Goal: Task Accomplishment & Management: Manage account settings

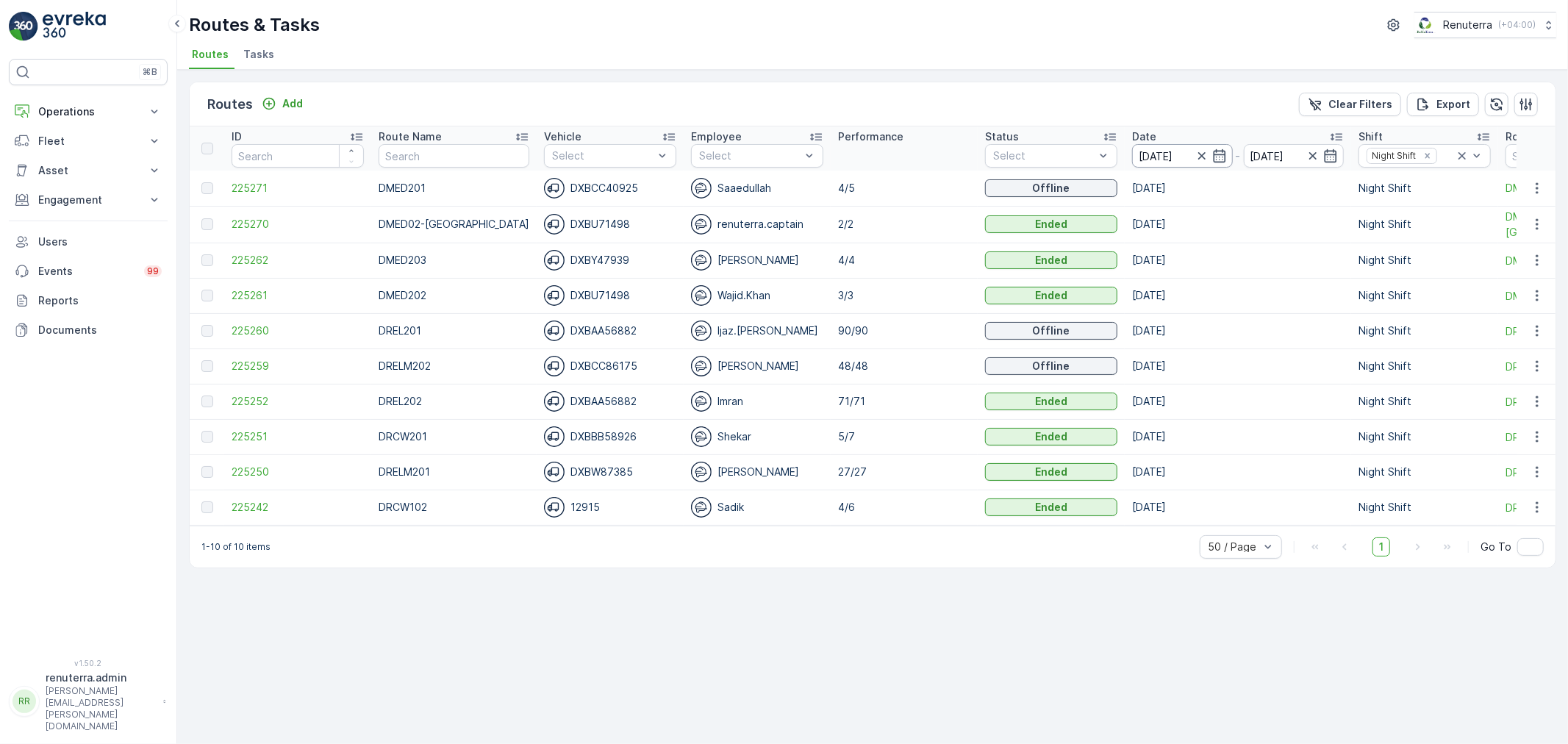
click at [1173, 157] on input "[DATE]" at bounding box center [1182, 155] width 101 height 24
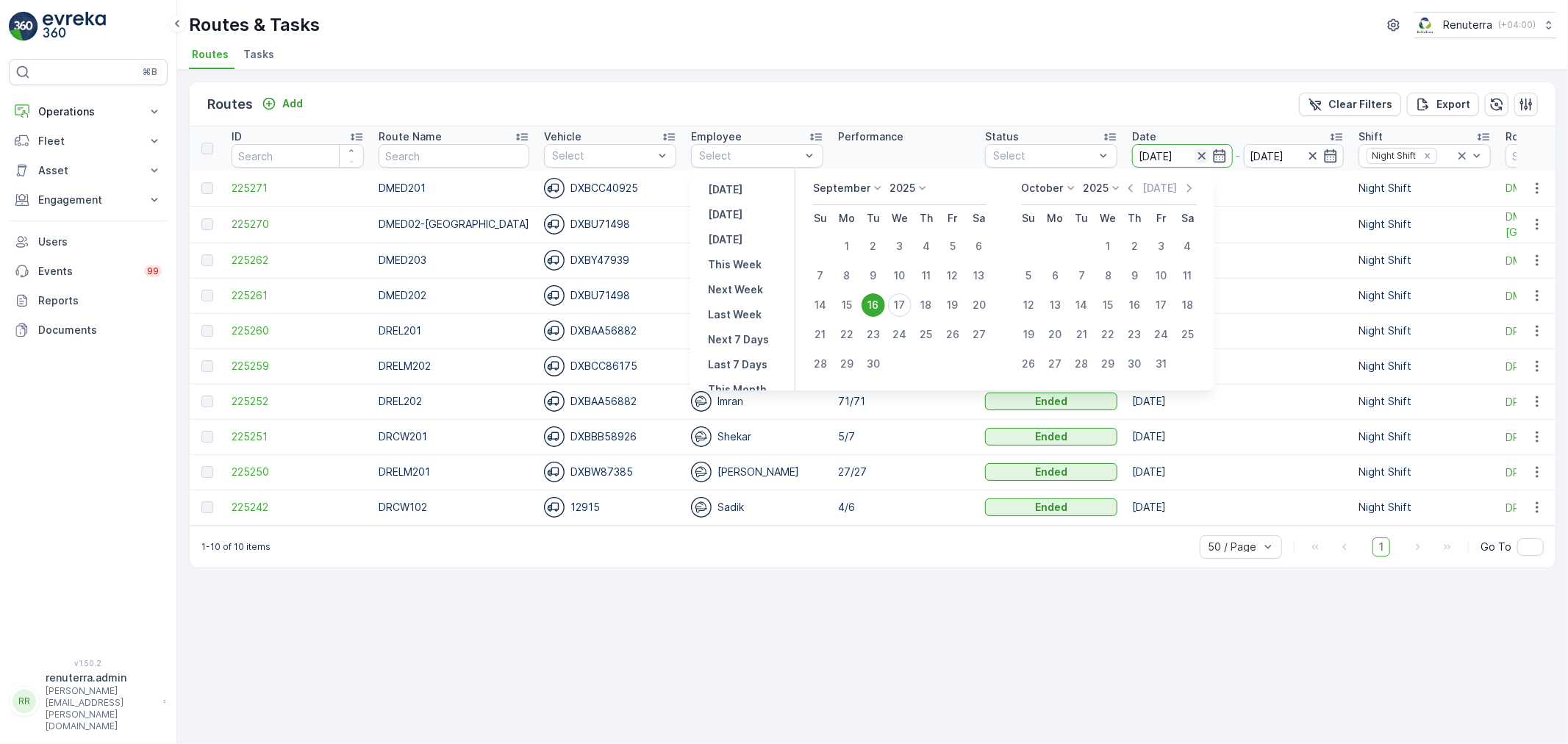
click at [1195, 154] on icon "button" at bounding box center [1202, 156] width 15 height 15
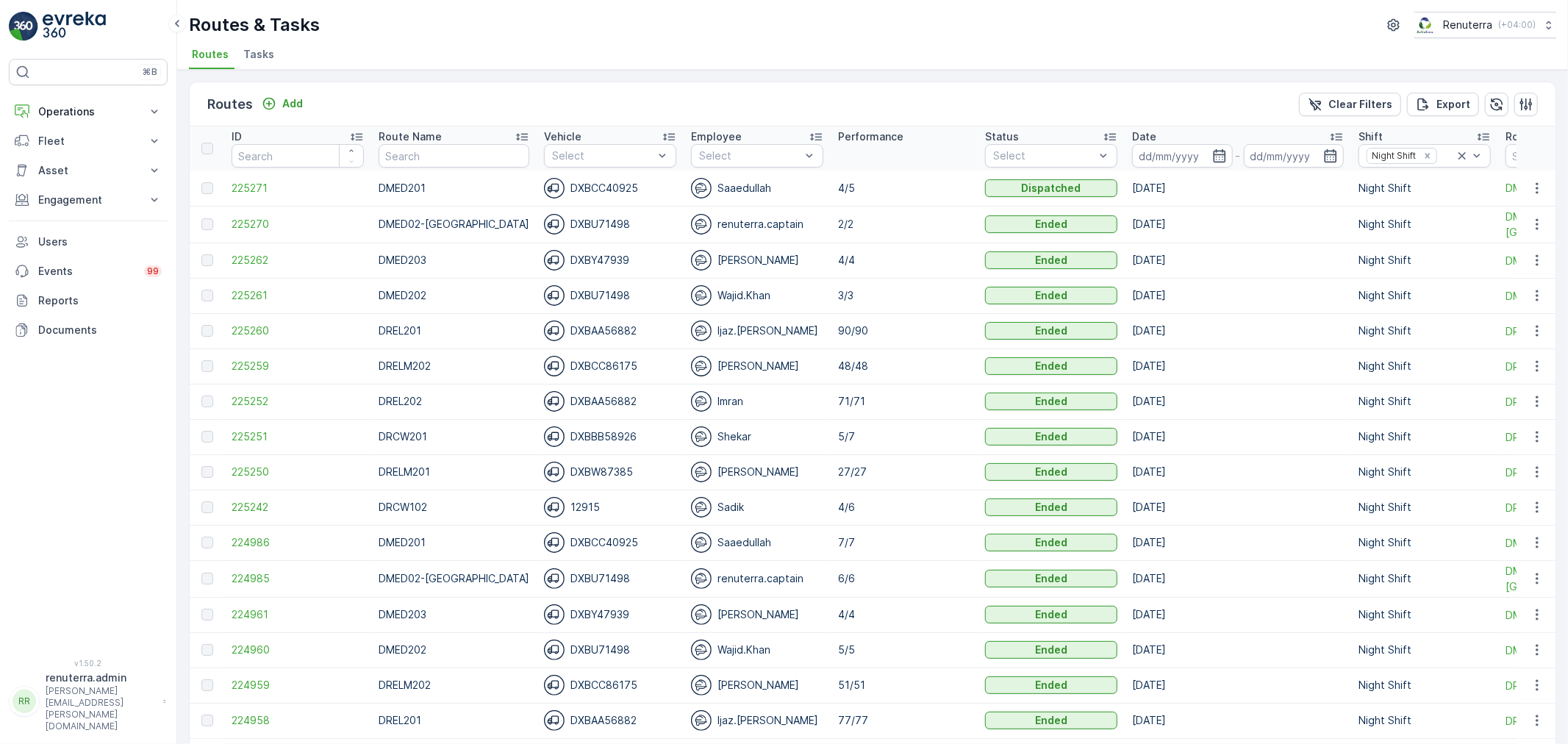
click at [1179, 154] on input at bounding box center [1182, 155] width 101 height 24
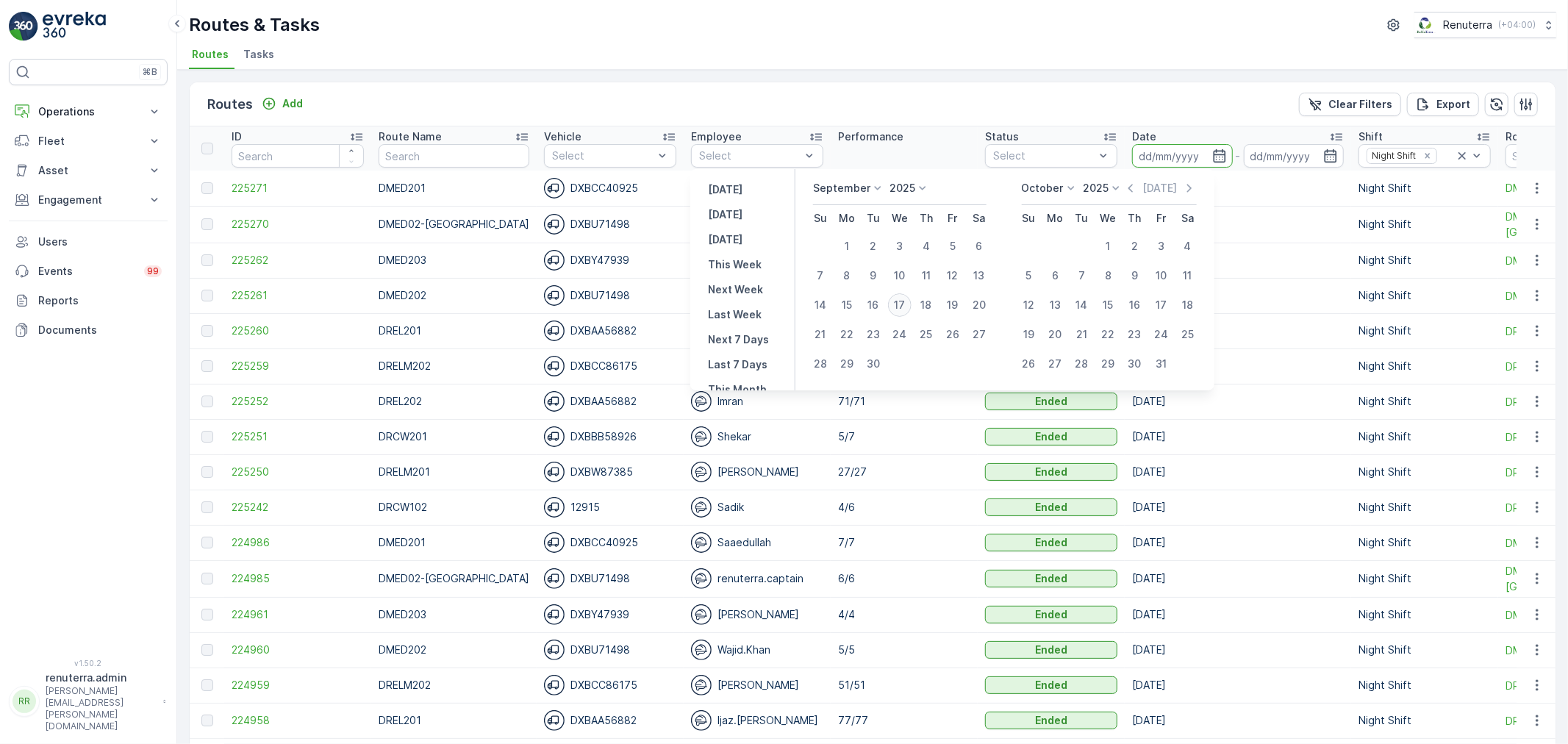
click at [905, 298] on div "17" at bounding box center [900, 305] width 24 height 24
type input "[DATE]"
click at [905, 298] on div "17" at bounding box center [900, 305] width 24 height 24
type input "[DATE]"
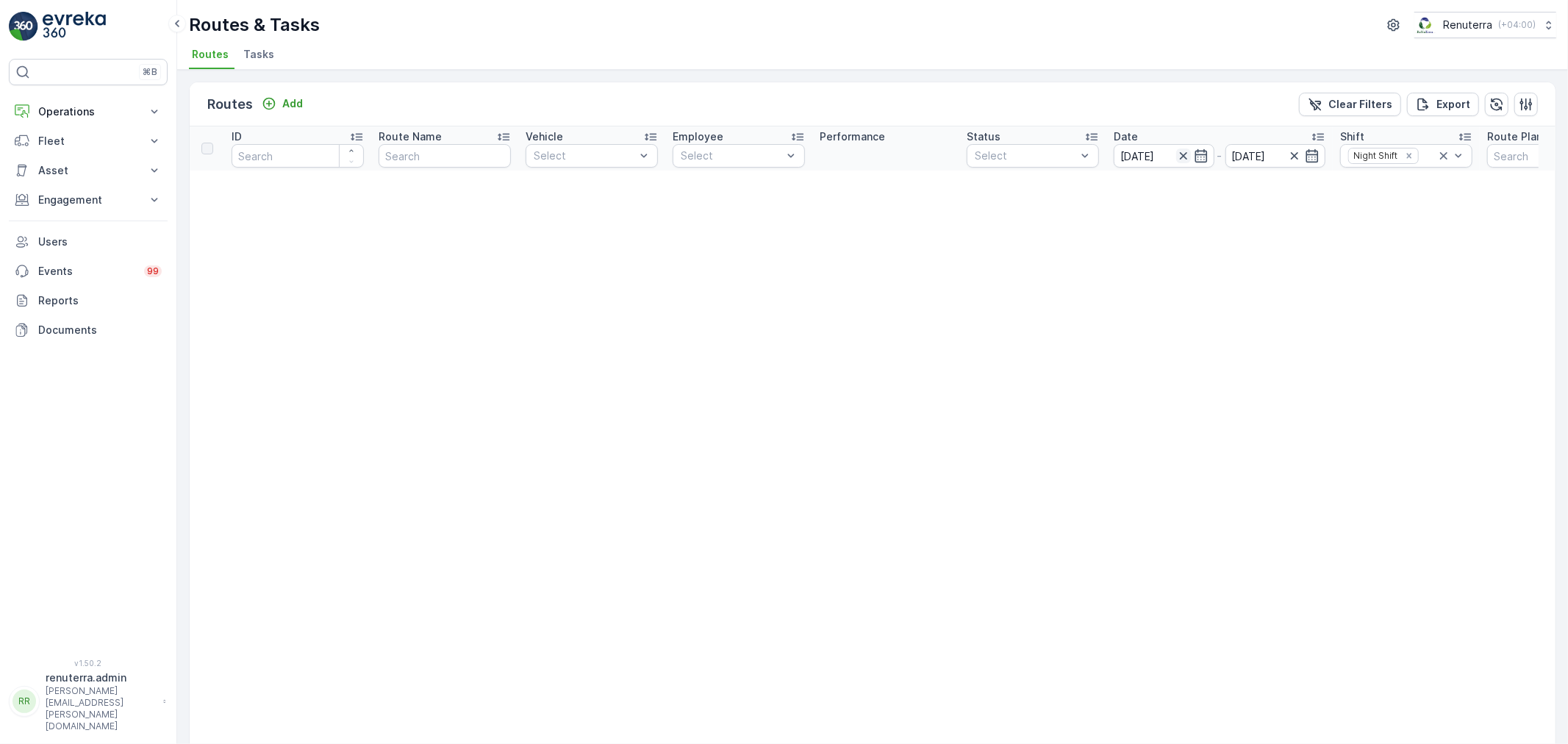
click at [1184, 156] on icon "button" at bounding box center [1183, 156] width 8 height 8
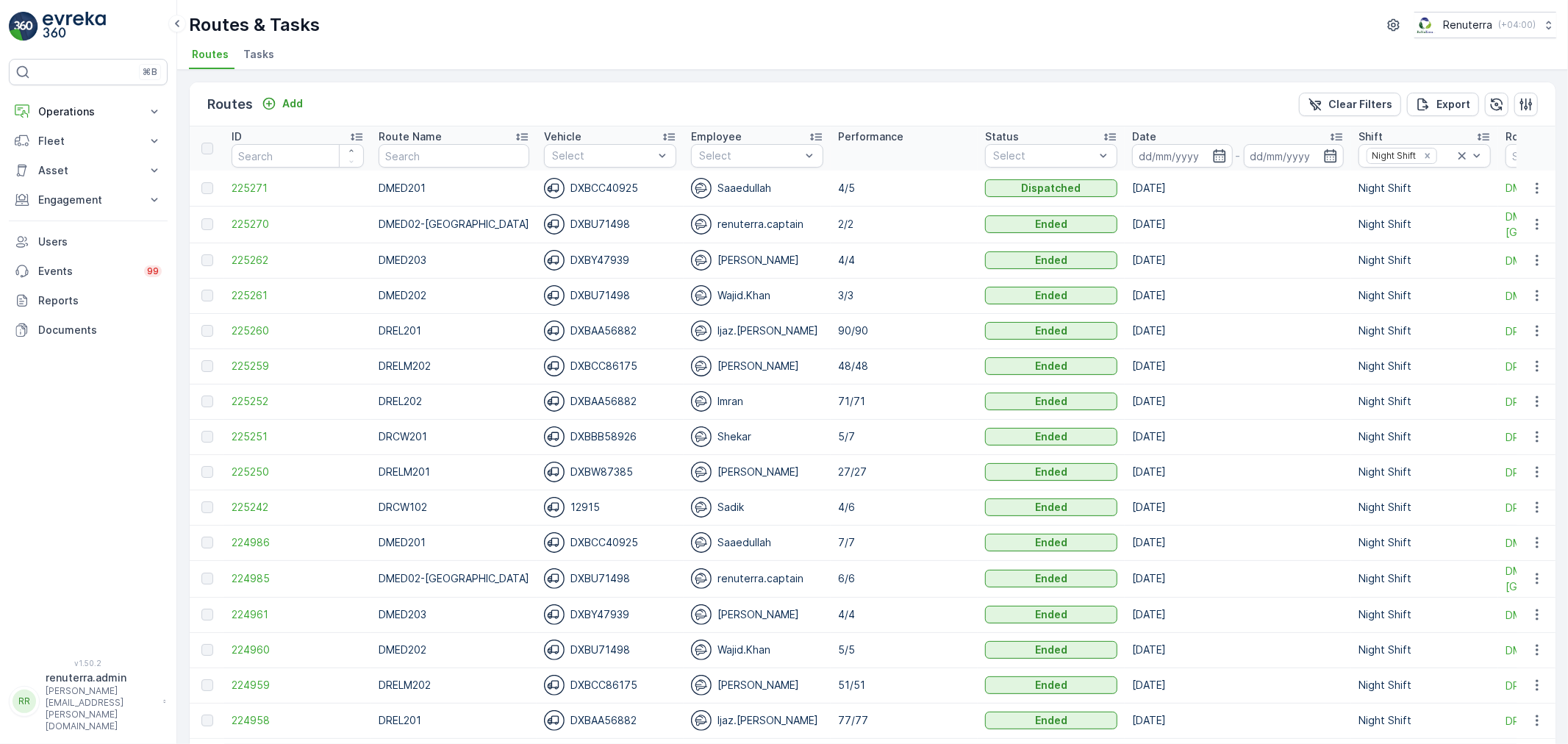
click at [1184, 156] on input at bounding box center [1182, 155] width 101 height 24
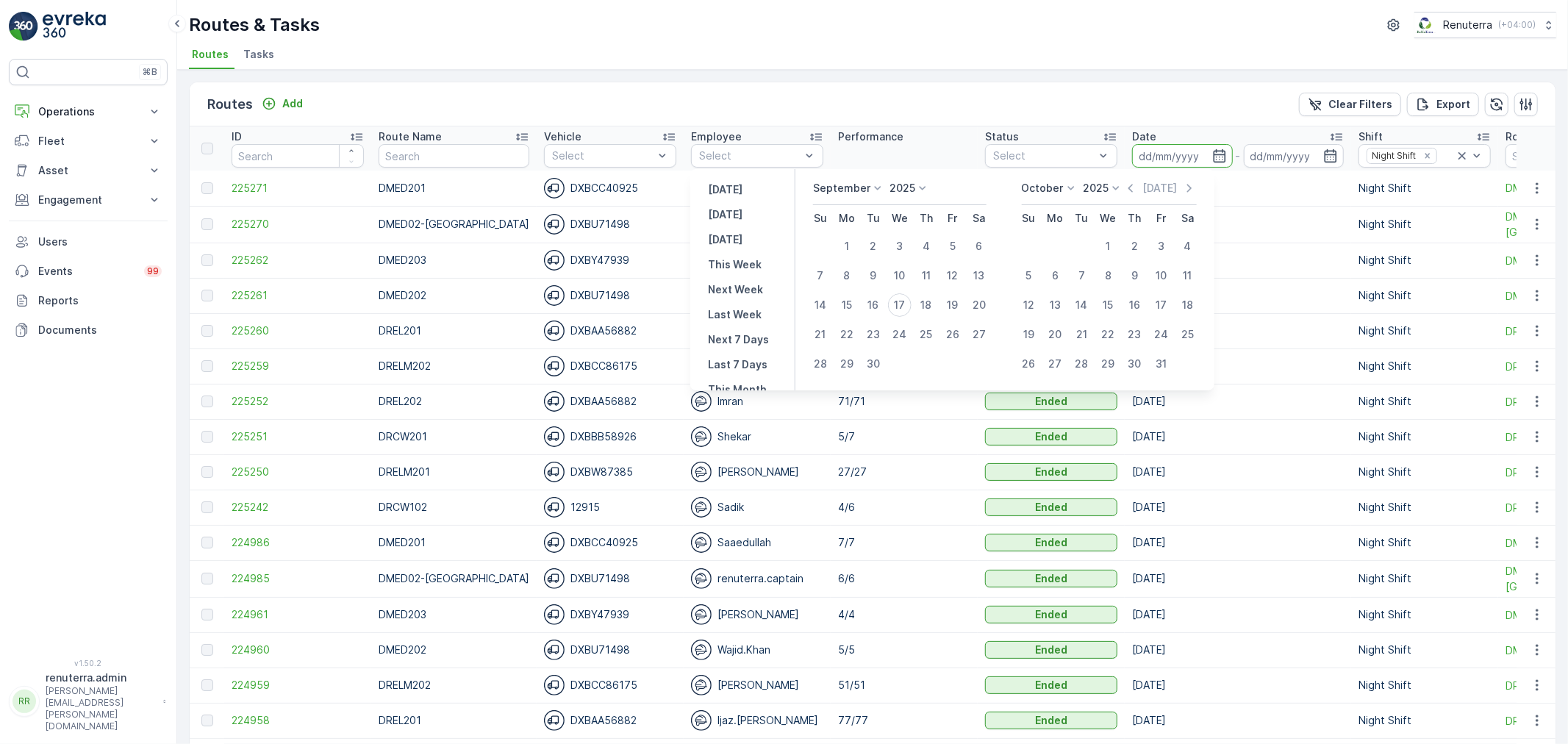
click at [945, 116] on div "Routes Add Clear Filters Export" at bounding box center [872, 104] width 1366 height 44
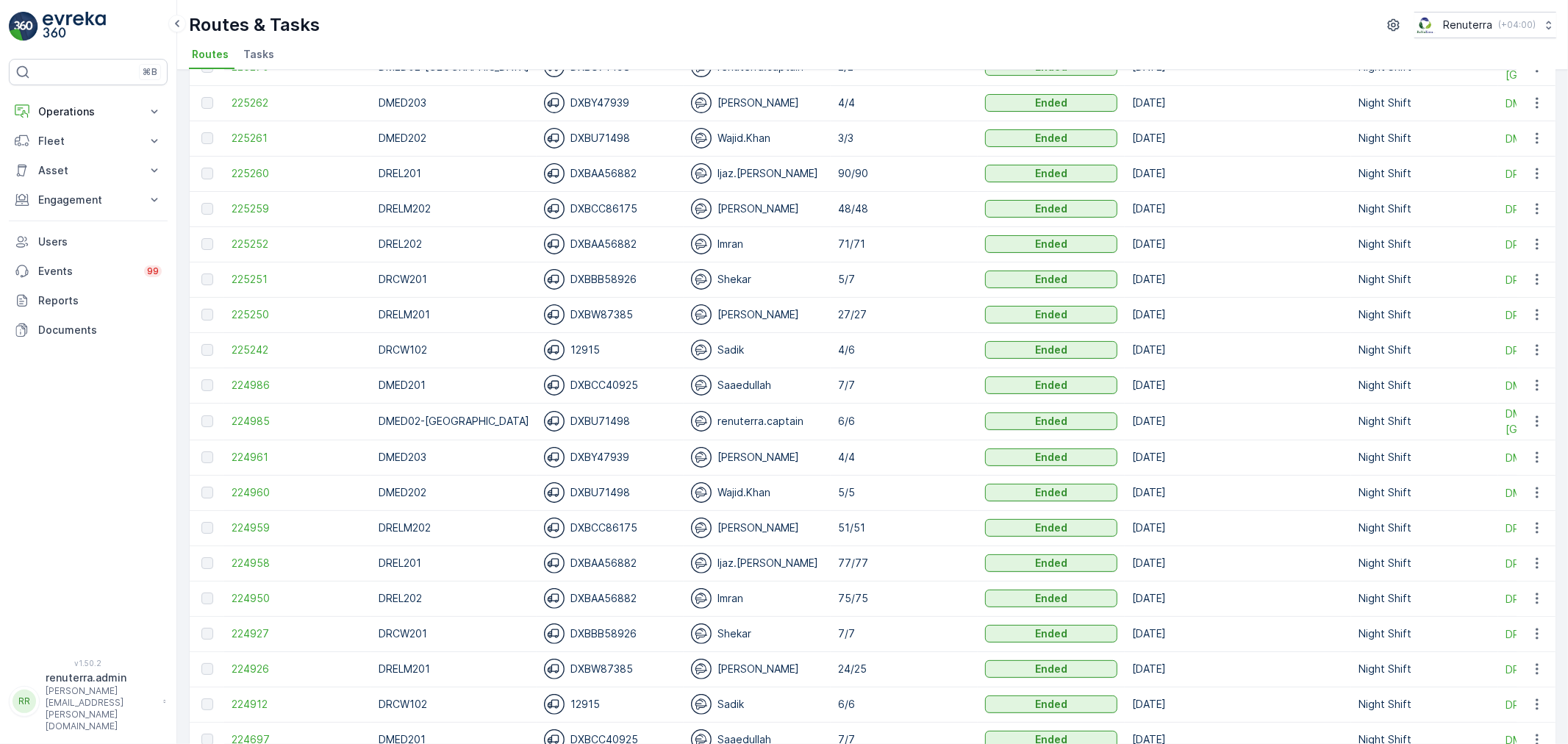
scroll to position [164, 0]
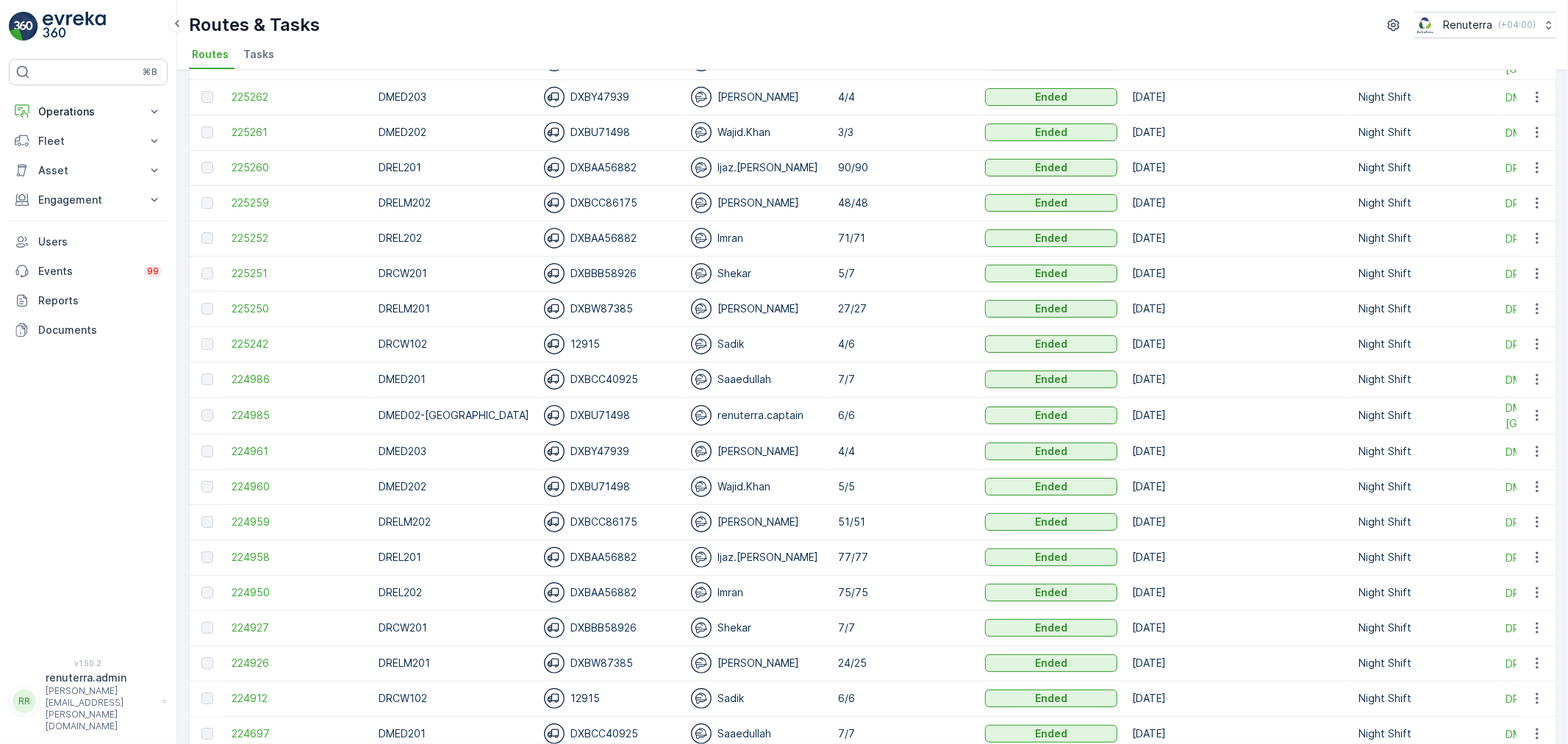
click at [241, 262] on td "225251" at bounding box center [298, 274] width 147 height 36
click at [232, 268] on span "225251" at bounding box center [297, 274] width 133 height 15
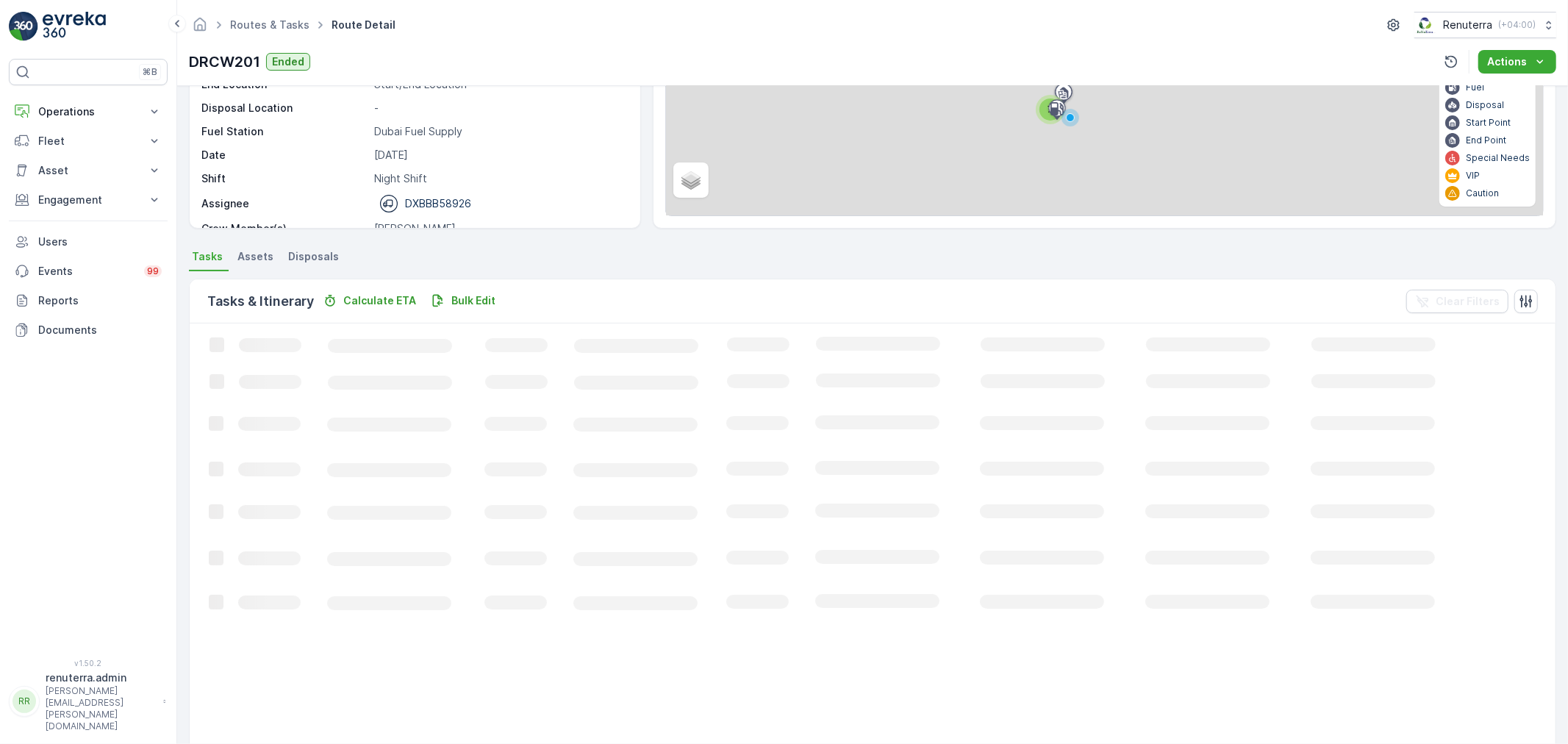
scroll to position [96, 0]
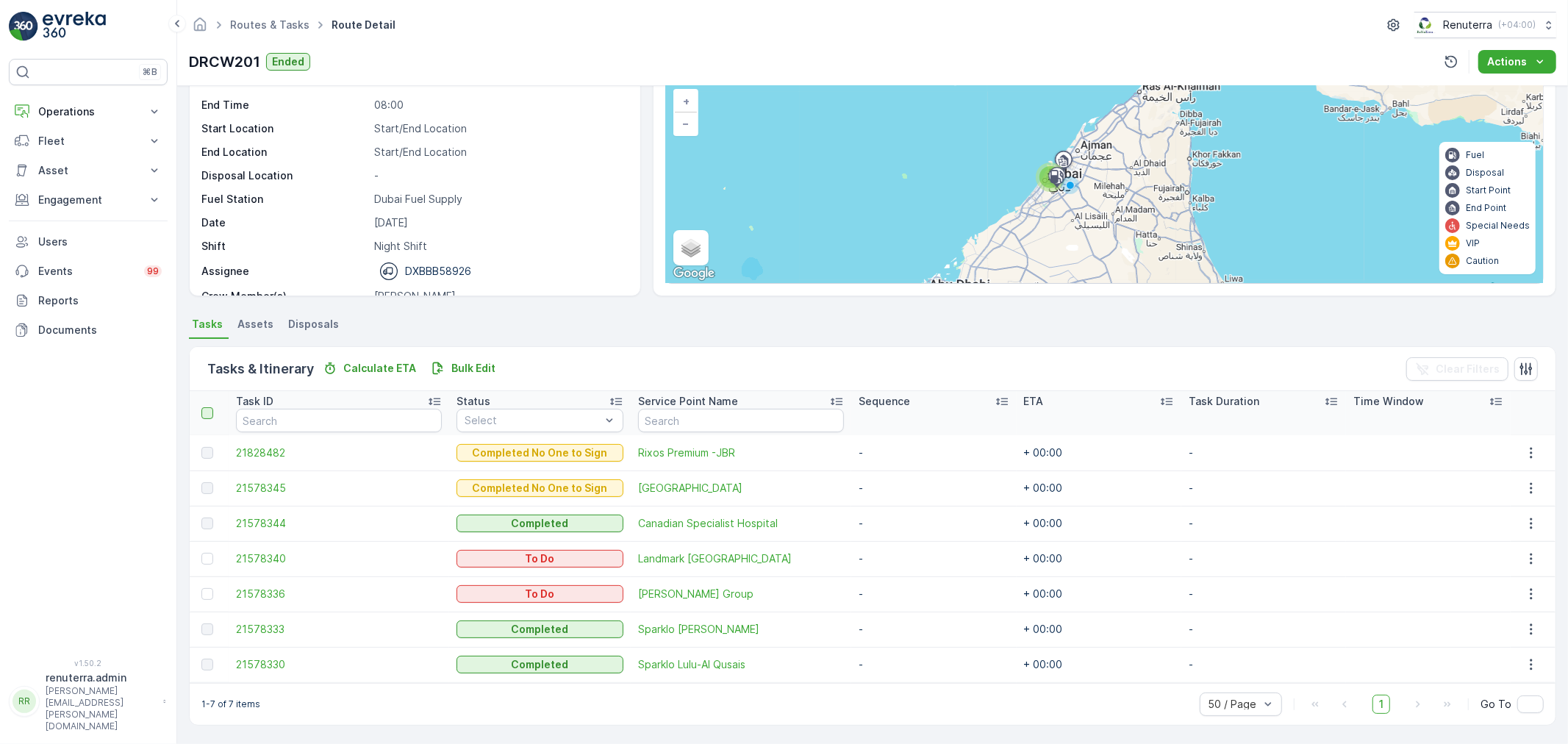
click at [201, 408] on div at bounding box center [207, 413] width 12 height 12
click at [210, 407] on input "checkbox" at bounding box center [210, 407] width 0 height 0
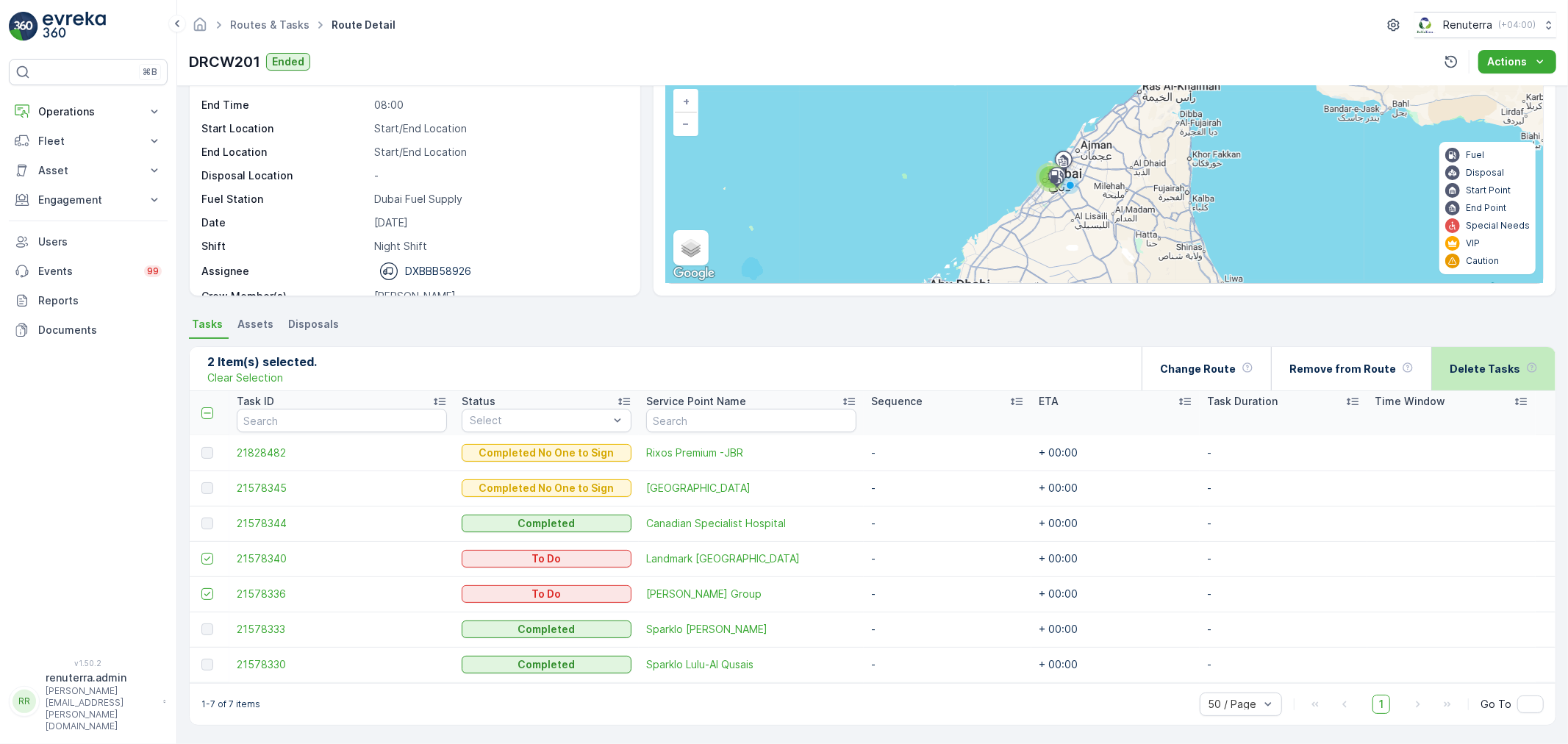
click at [1472, 375] on p "Delete Tasks" at bounding box center [1484, 370] width 71 height 15
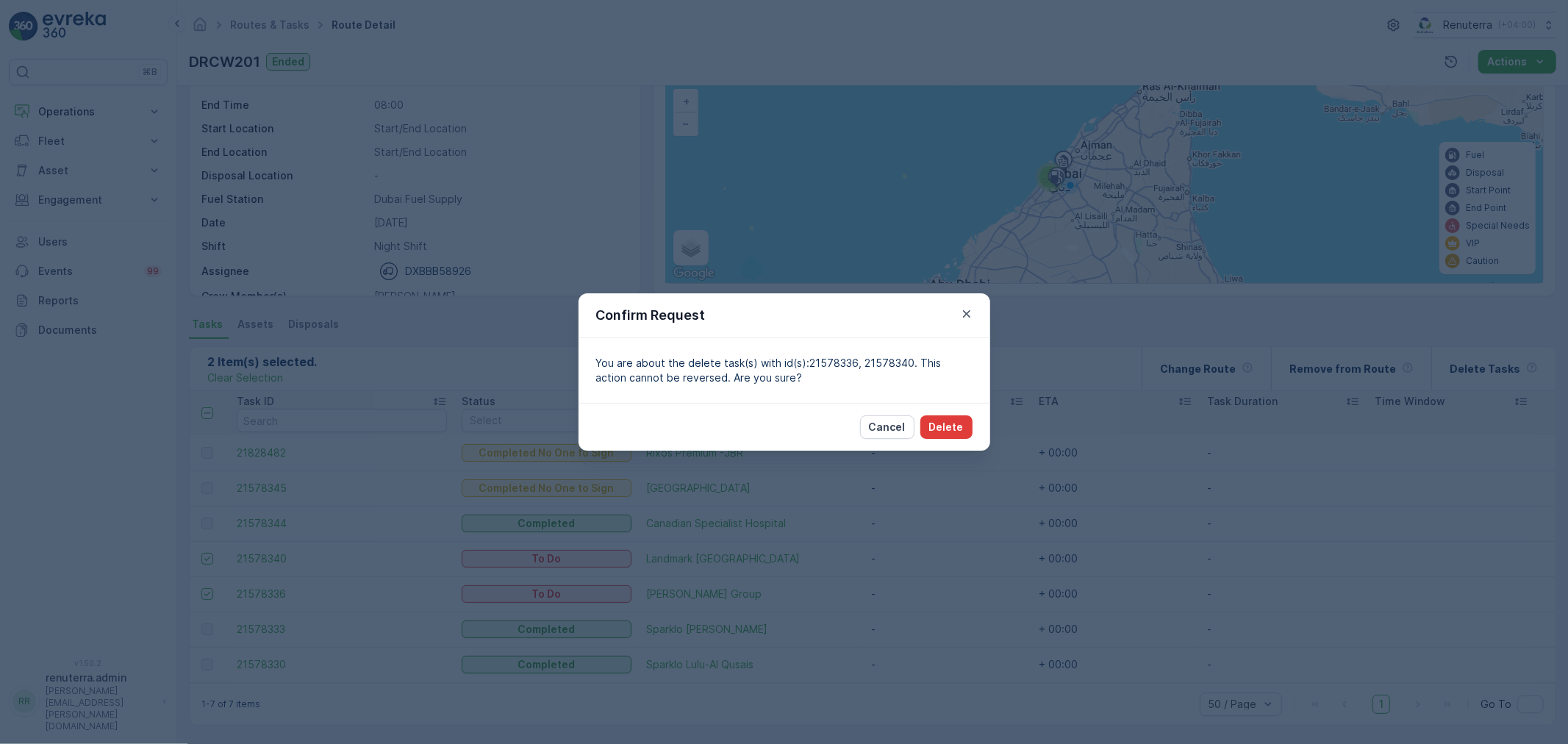
click at [957, 430] on p "Delete" at bounding box center [946, 428] width 35 height 15
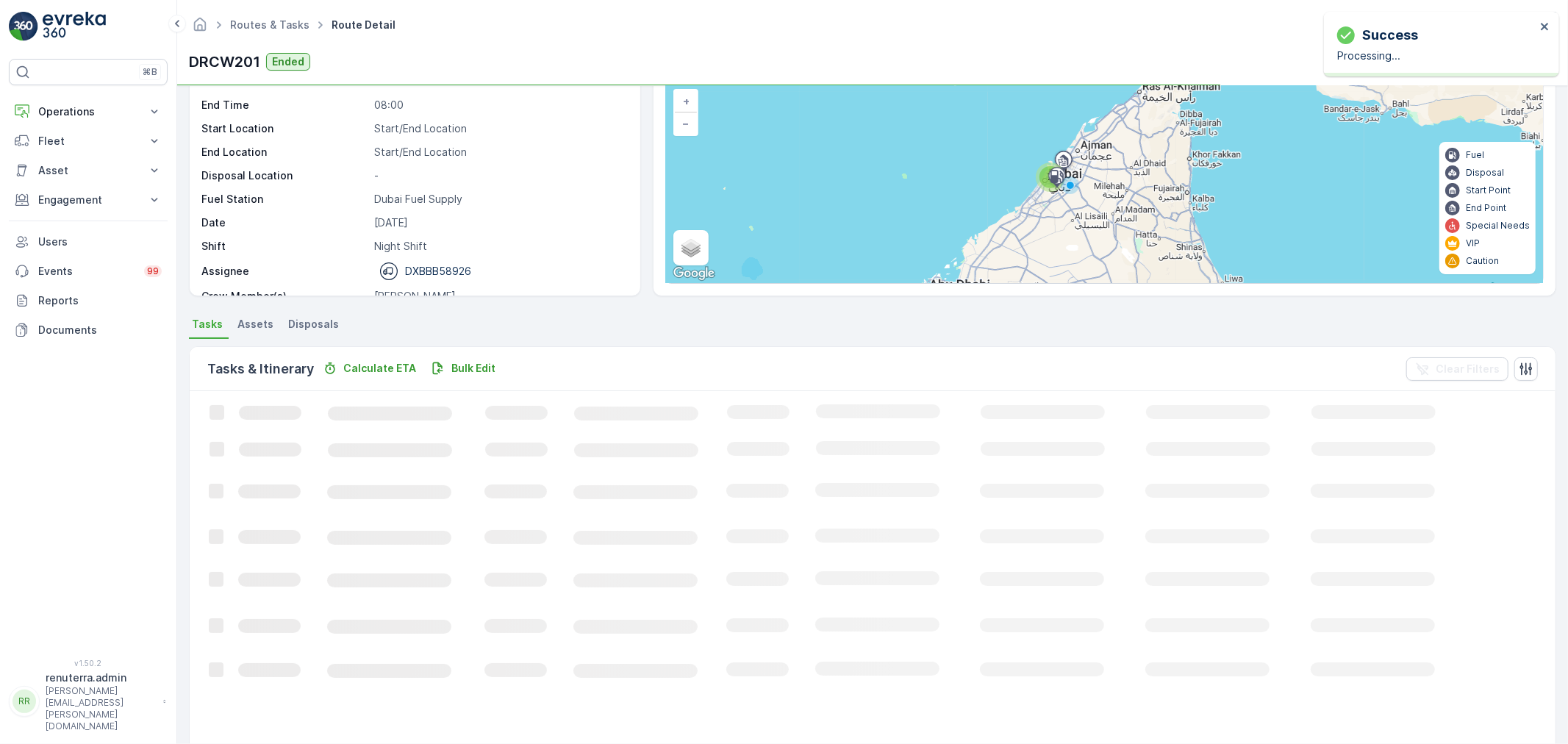
scroll to position [25, 0]
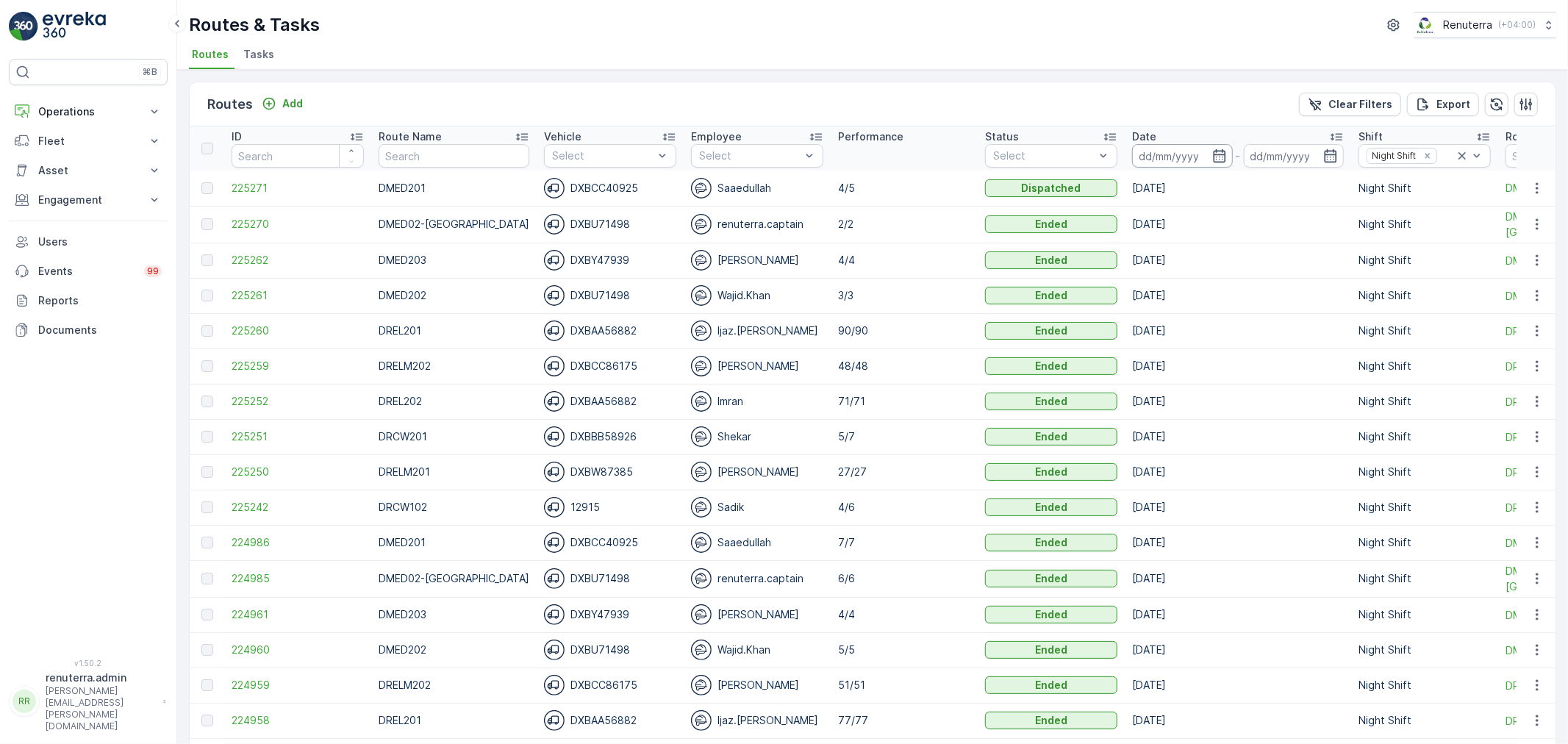
click at [1143, 158] on input at bounding box center [1182, 155] width 101 height 24
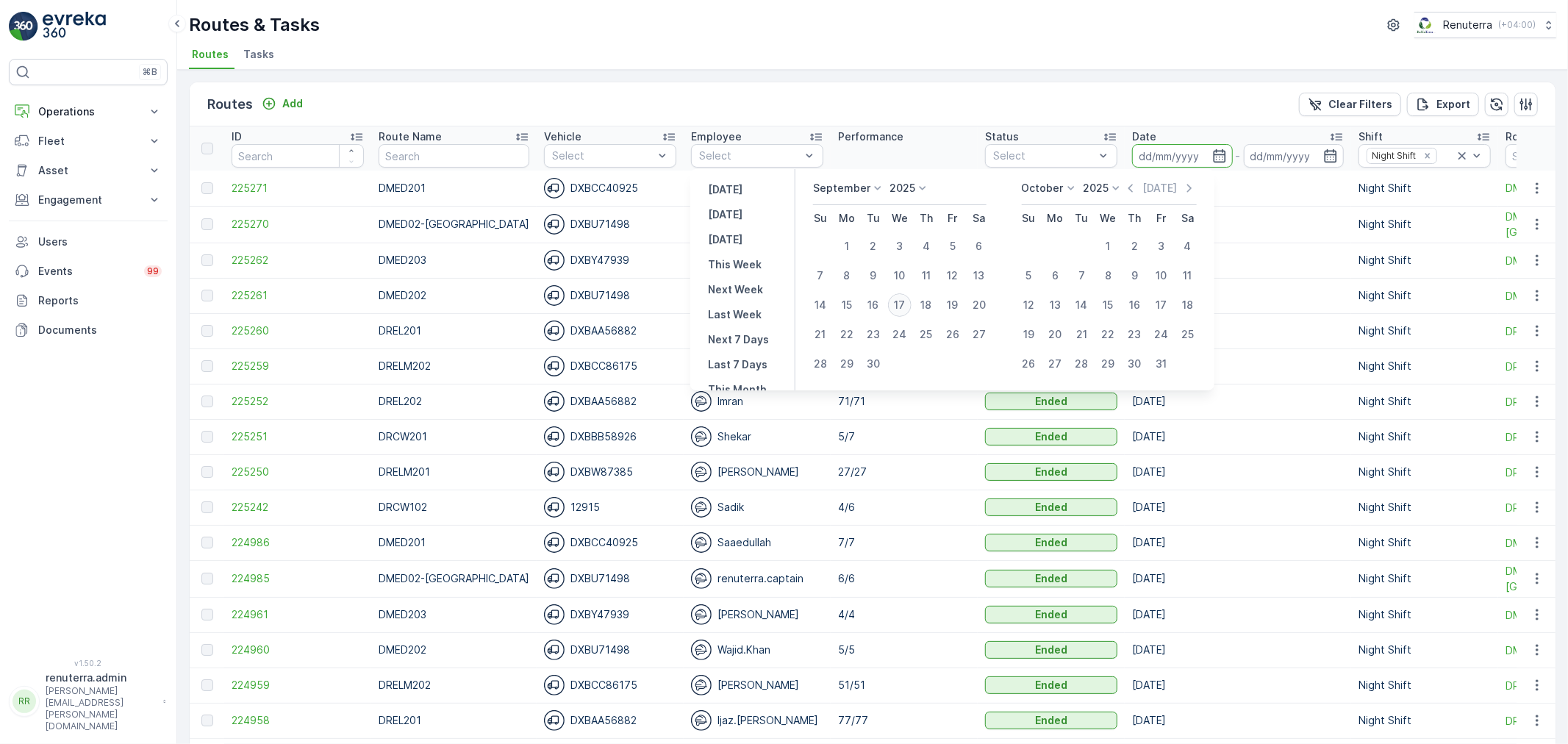
click at [901, 307] on div "17" at bounding box center [900, 305] width 24 height 24
type input "[DATE]"
click at [901, 307] on div "17" at bounding box center [900, 305] width 24 height 24
type input "[DATE]"
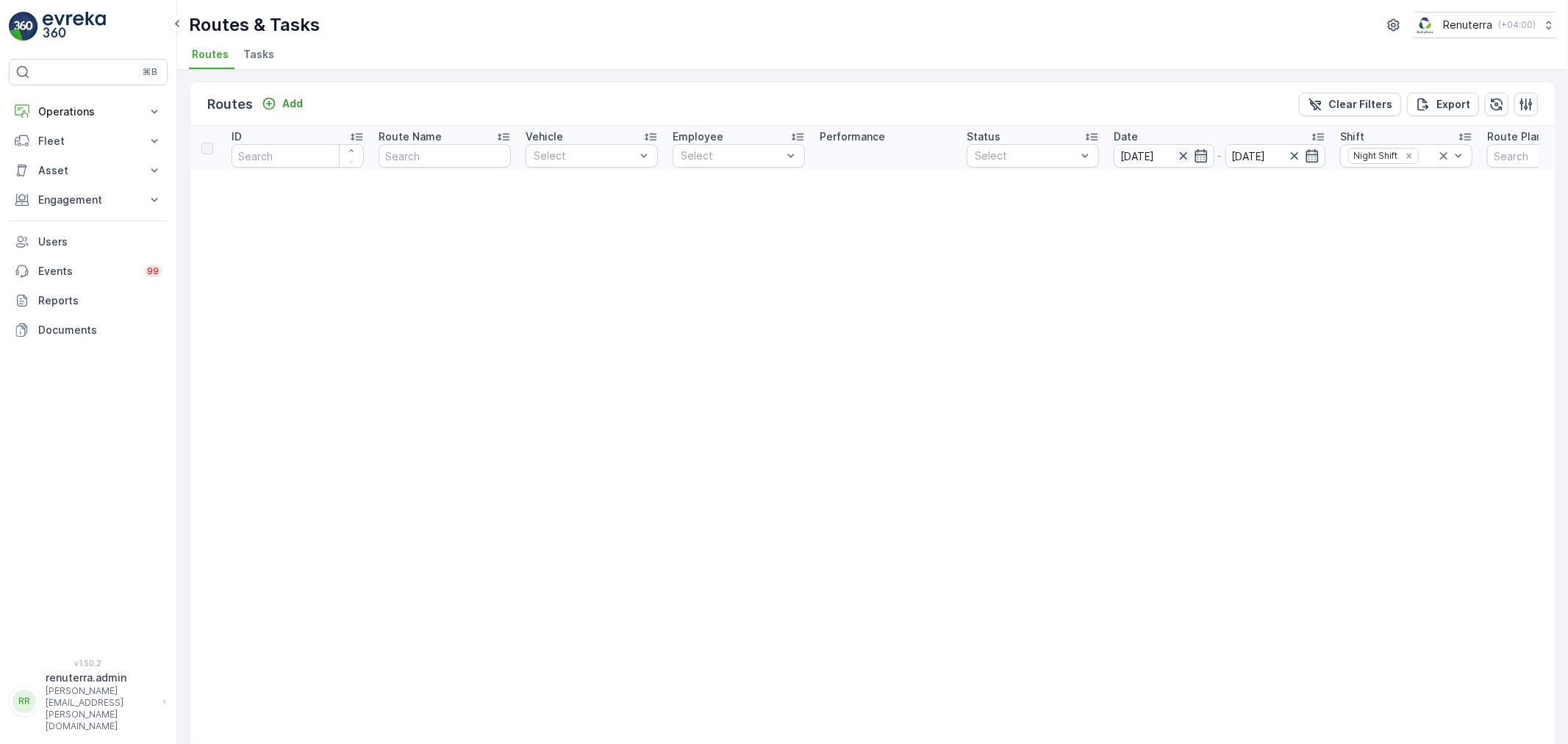
click at [1185, 150] on icon "button" at bounding box center [1184, 156] width 15 height 15
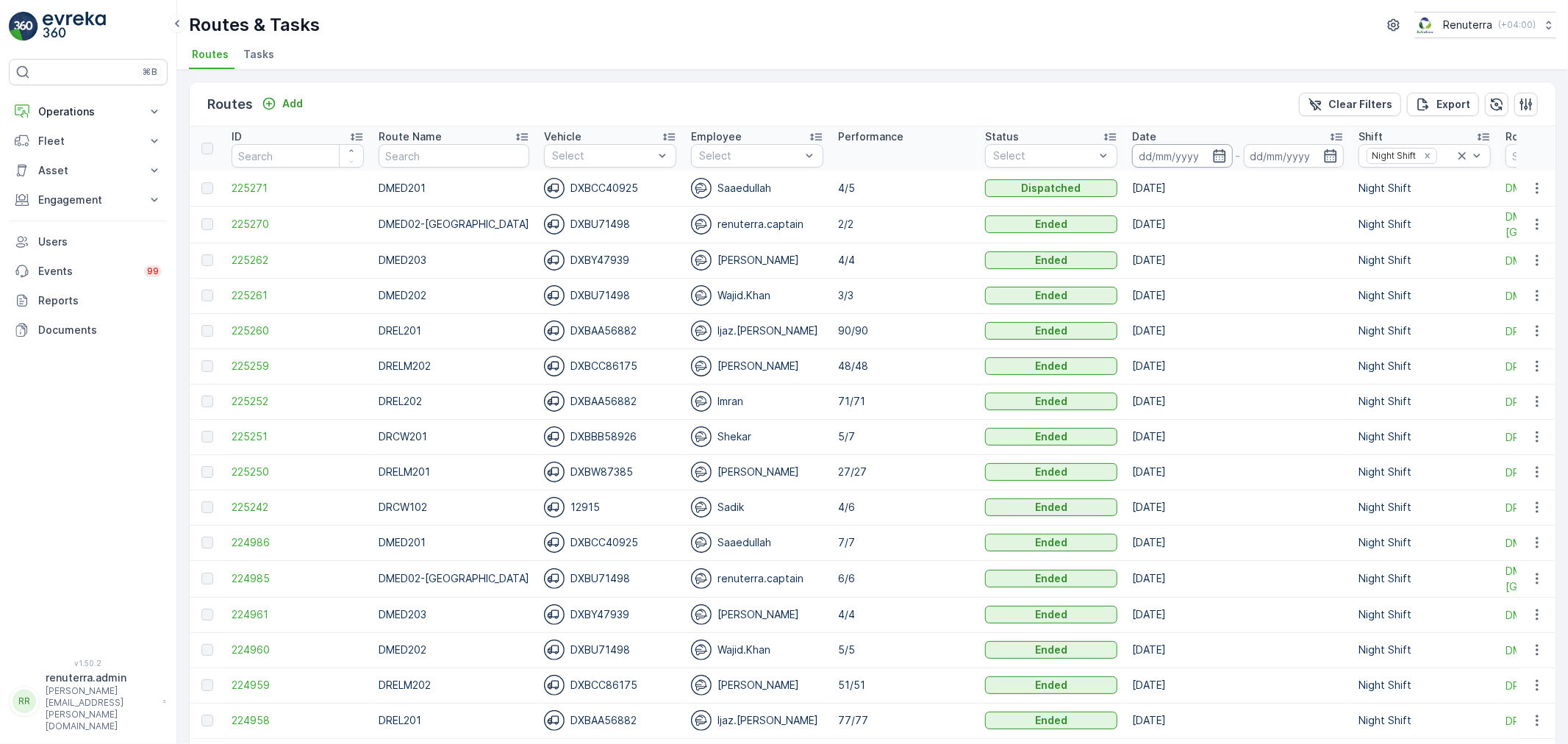
click at [1186, 154] on input at bounding box center [1182, 155] width 101 height 24
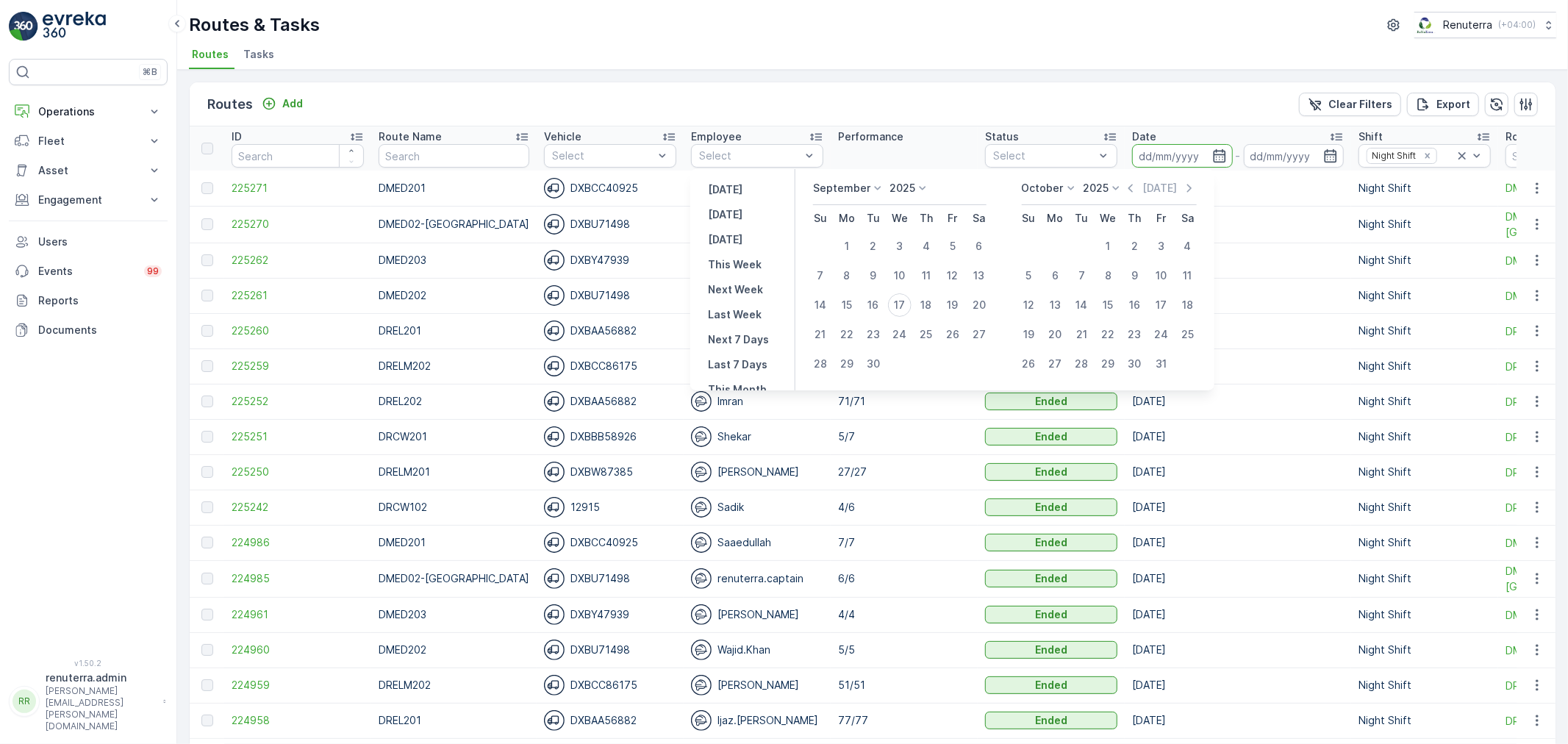
click at [1009, 90] on div "Routes Add Clear Filters Export" at bounding box center [872, 104] width 1366 height 44
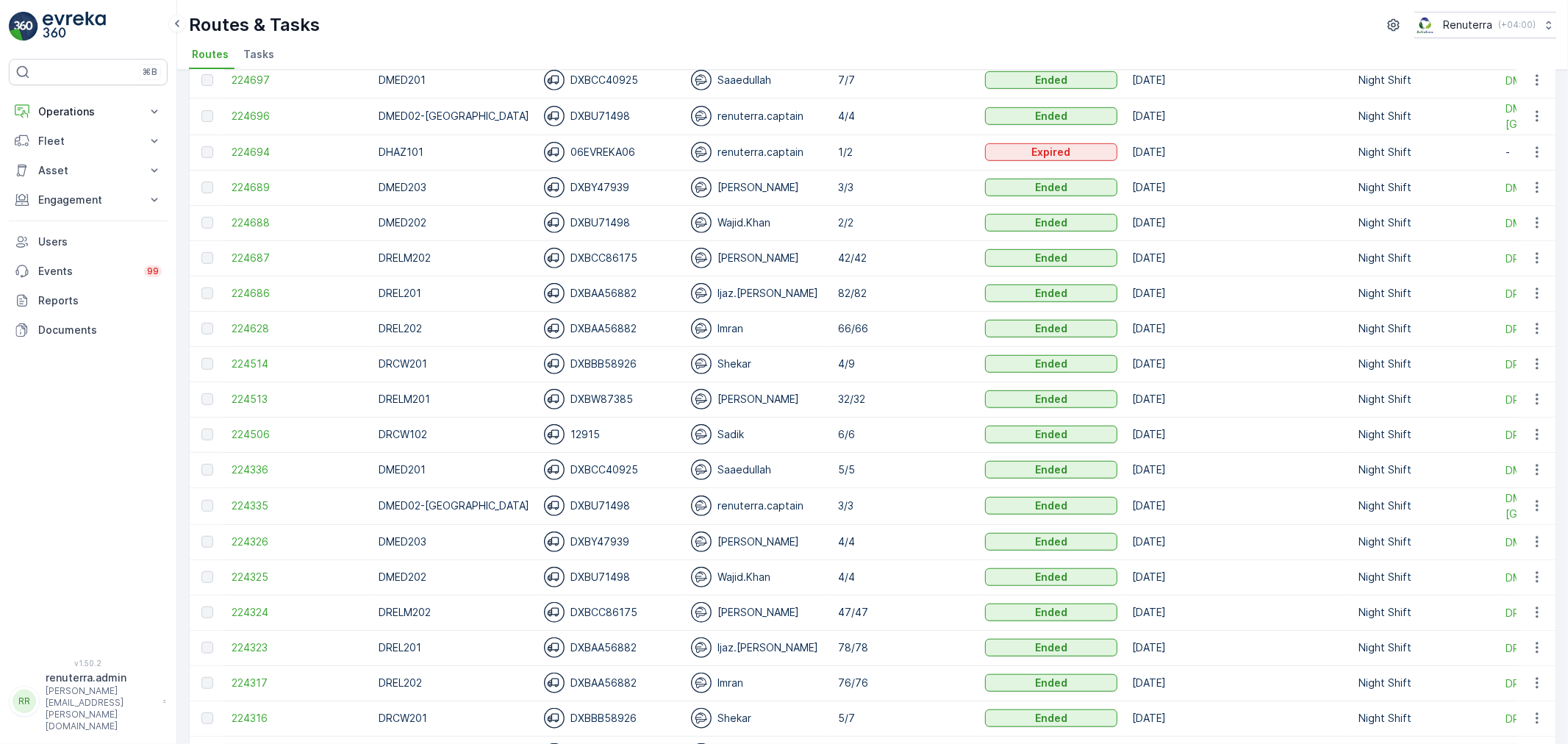
scroll to position [899, 0]
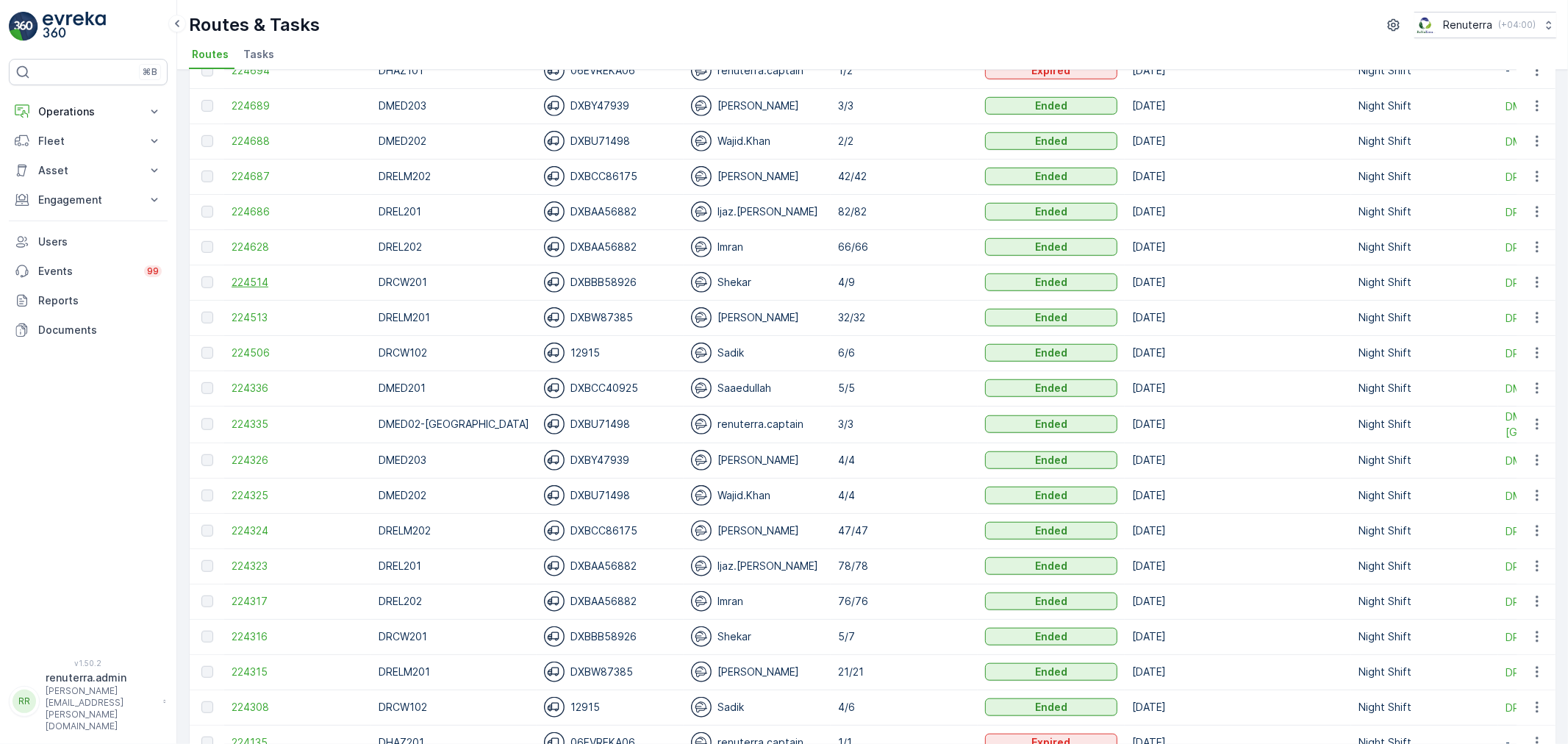
click at [259, 285] on span "224514" at bounding box center [297, 282] width 133 height 15
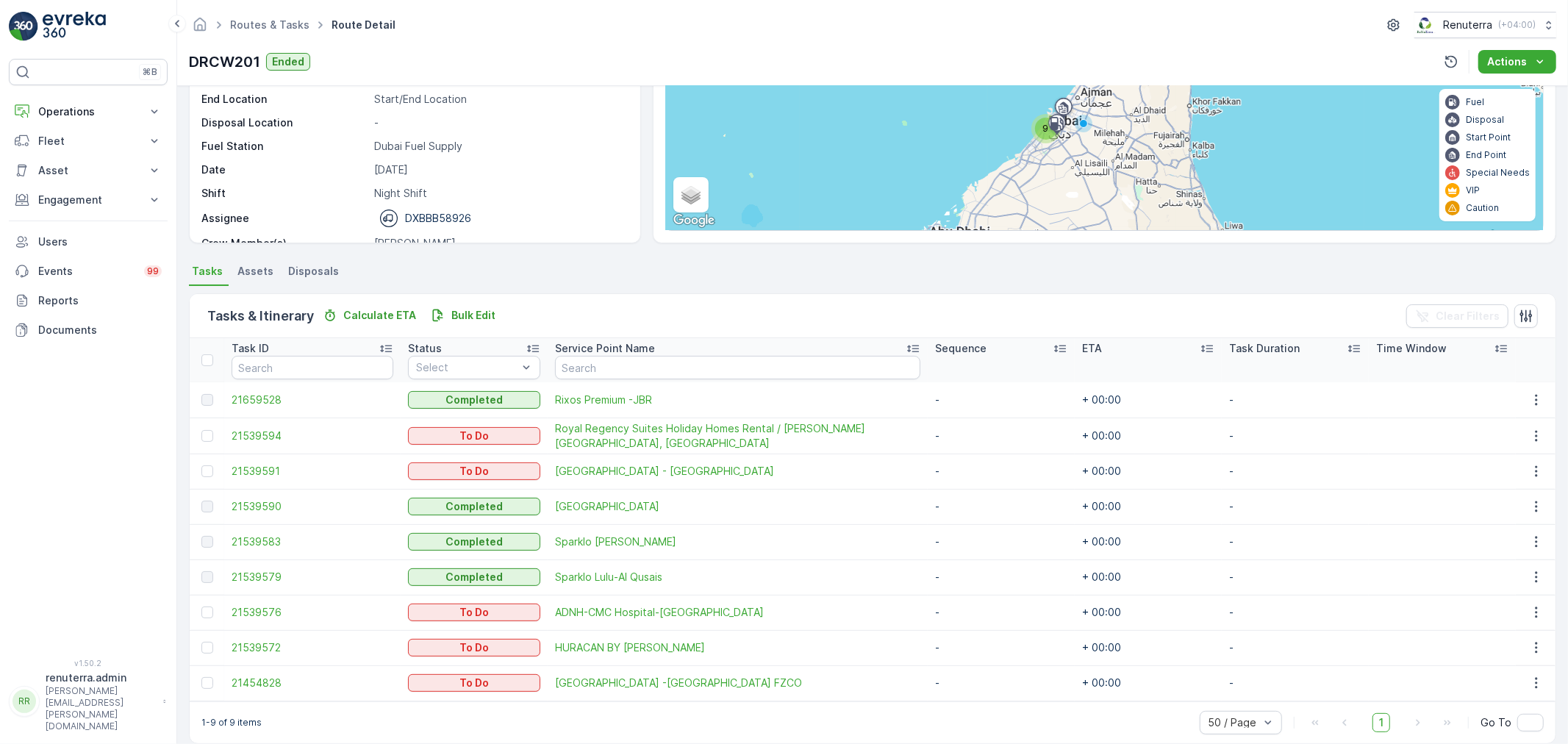
scroll to position [166, 0]
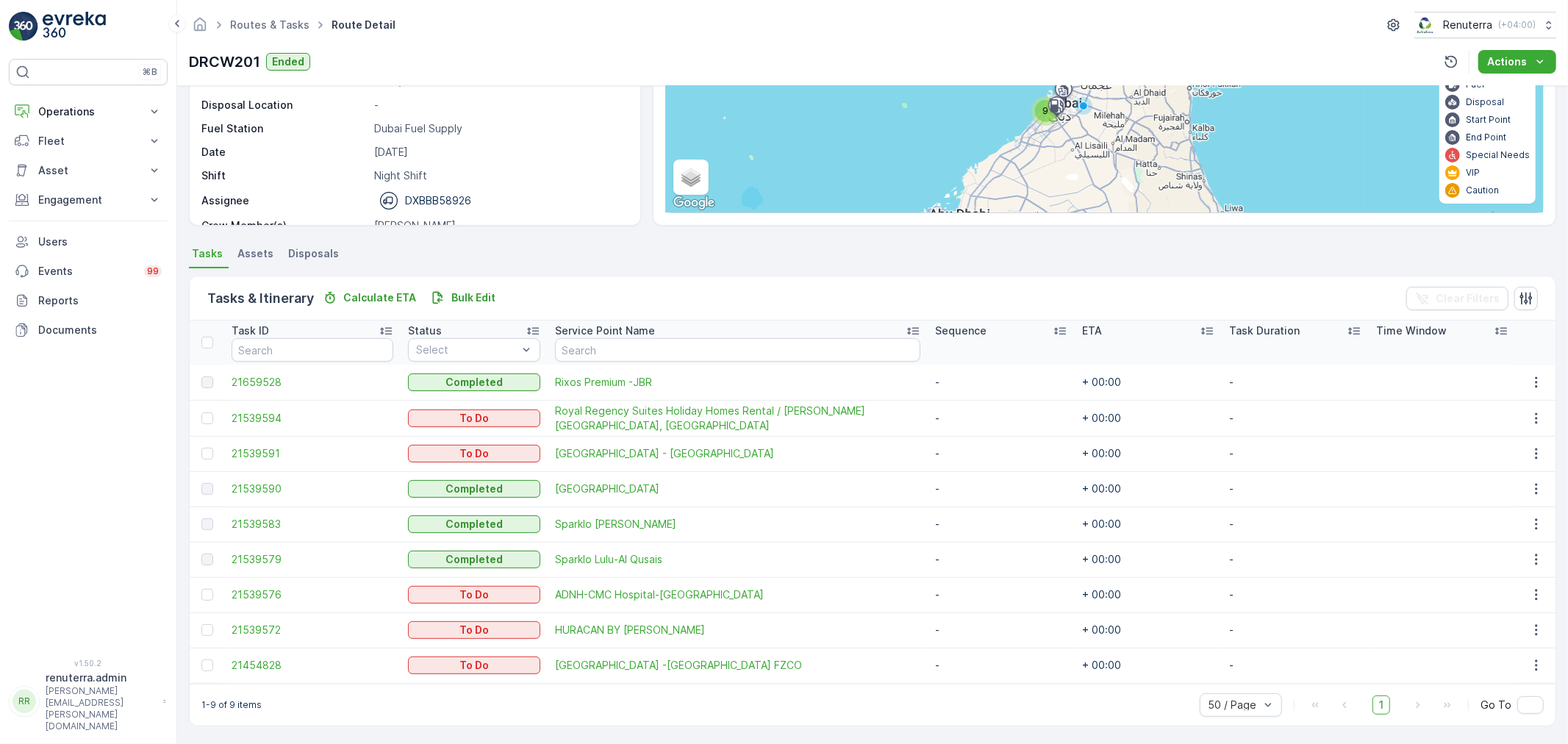
click at [213, 337] on div at bounding box center [209, 342] width 15 height 12
click at [210, 337] on input "checkbox" at bounding box center [210, 337] width 0 height 0
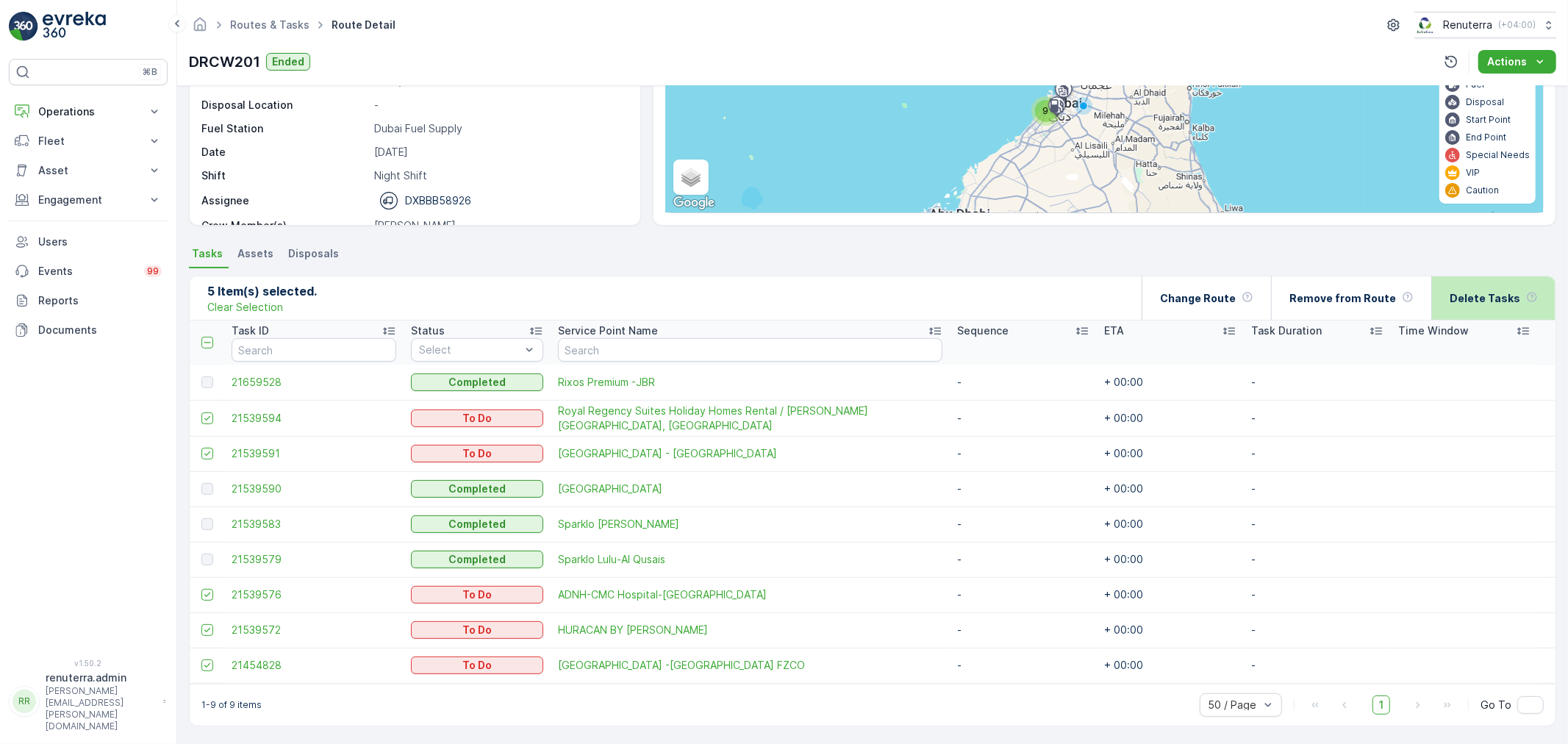
click at [1515, 296] on p "Delete Tasks" at bounding box center [1484, 299] width 71 height 15
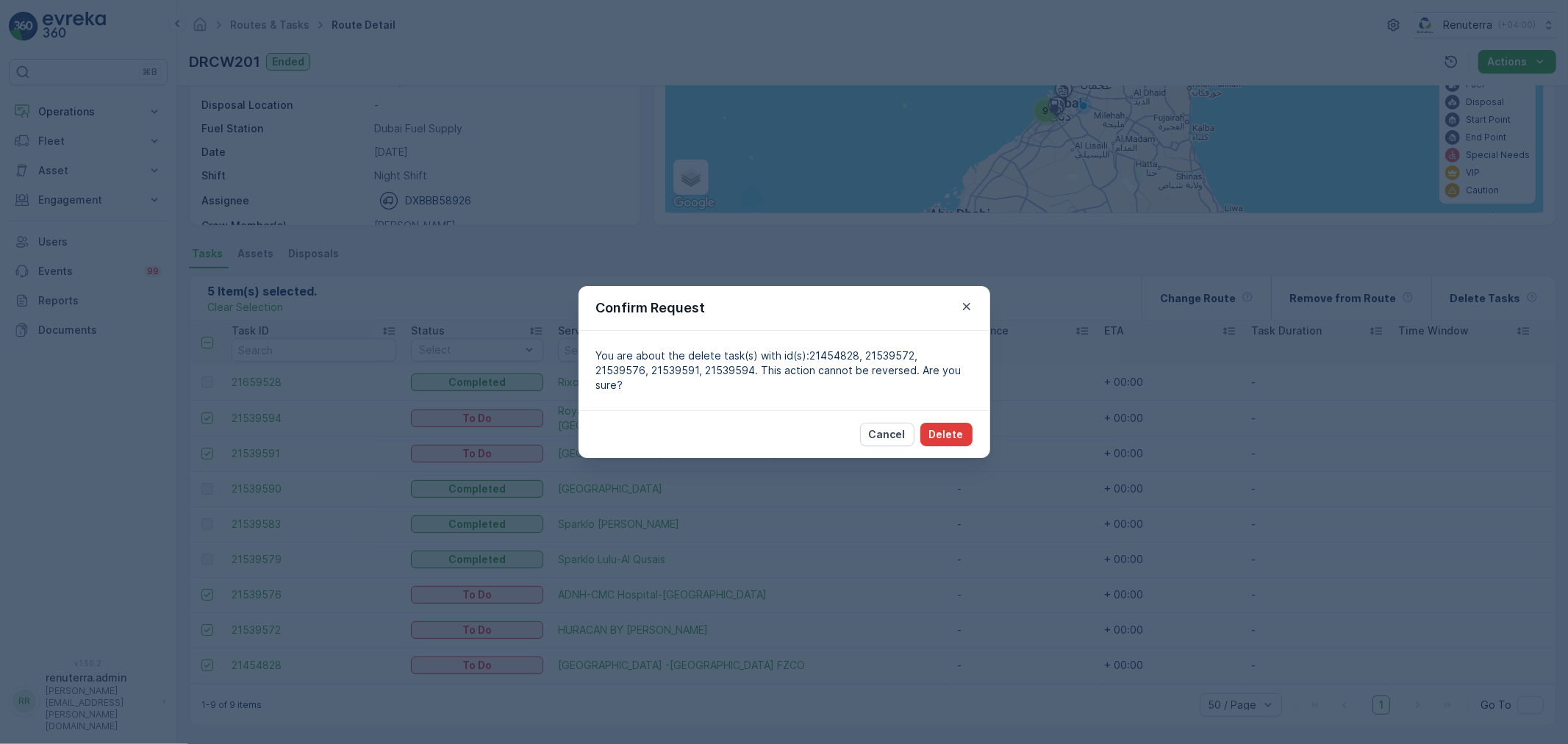
click at [947, 435] on button "Delete" at bounding box center [947, 435] width 53 height 24
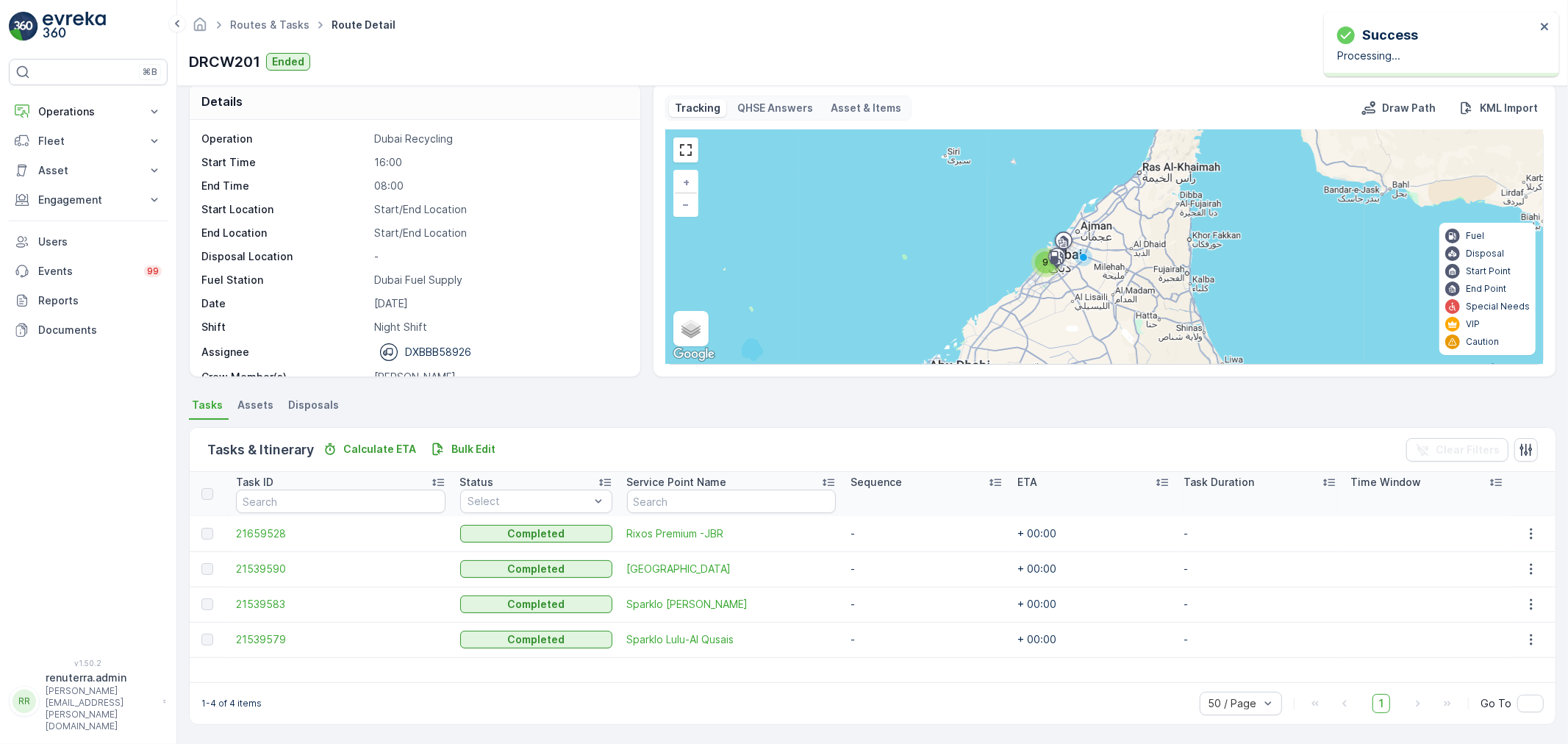
scroll to position [15, 0]
click at [277, 30] on link "Routes & Tasks" at bounding box center [270, 24] width 79 height 12
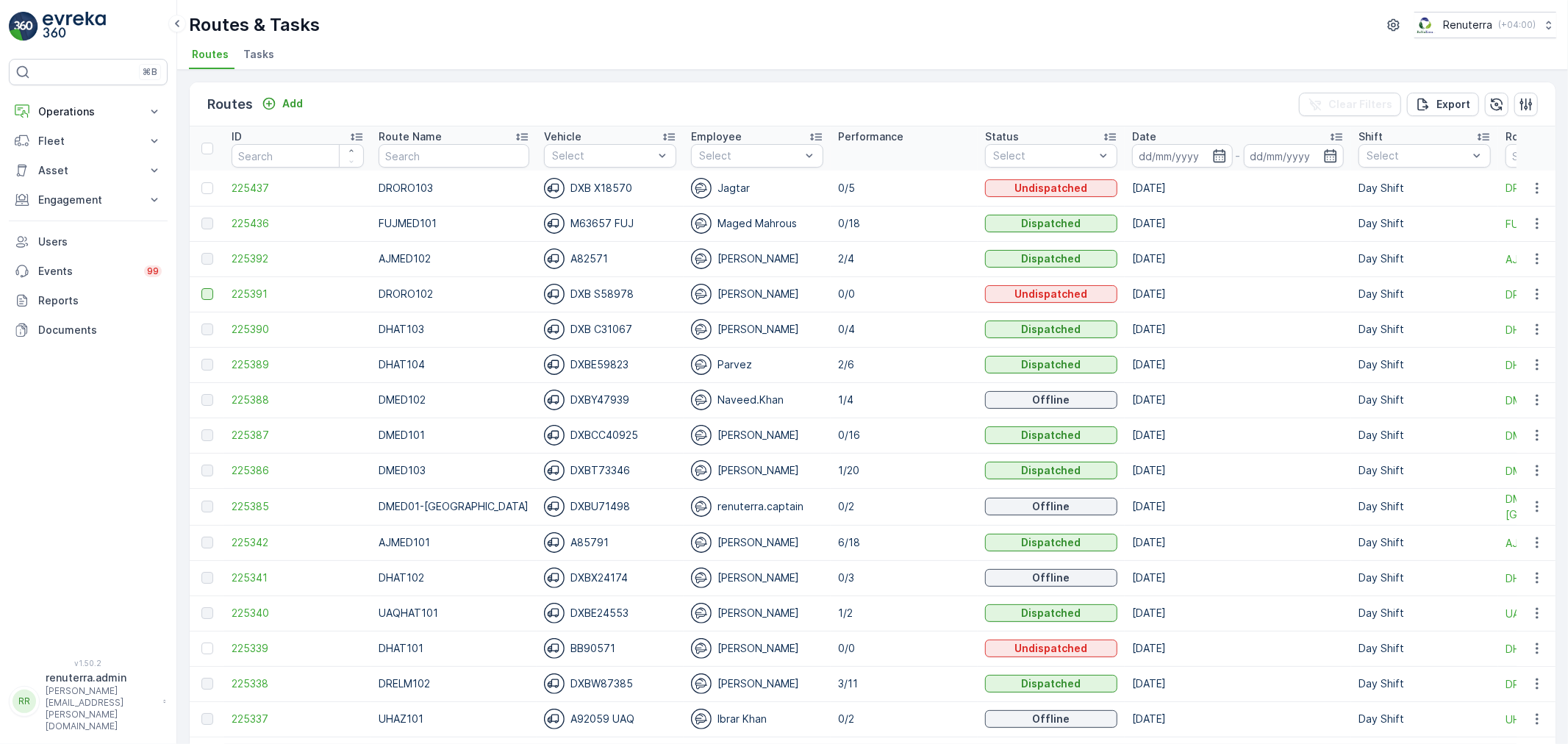
click at [207, 289] on div at bounding box center [207, 294] width 12 height 12
click at [201, 289] on input "checkbox" at bounding box center [201, 289] width 0 height 0
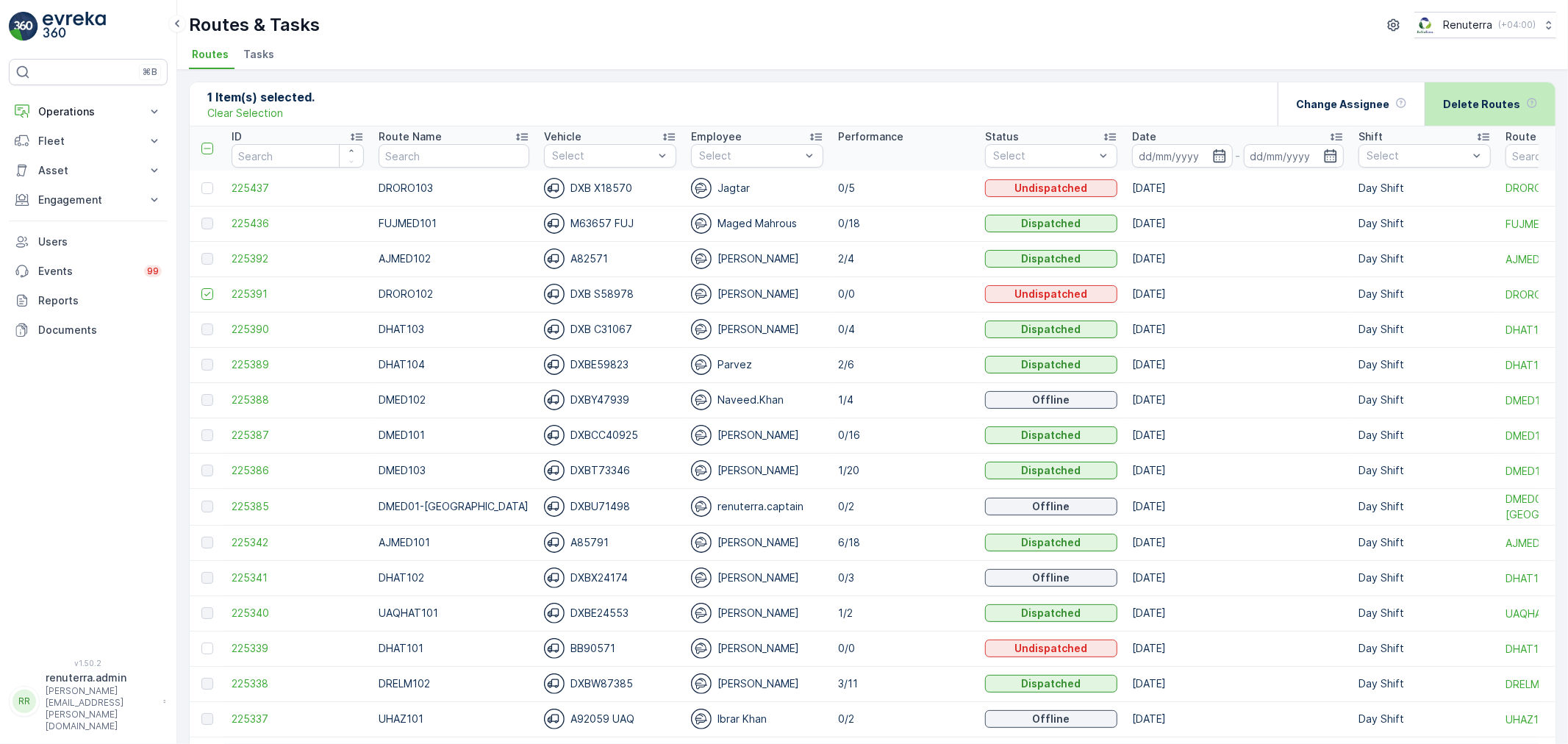
click at [1461, 103] on p "Delete Routes" at bounding box center [1482, 104] width 77 height 15
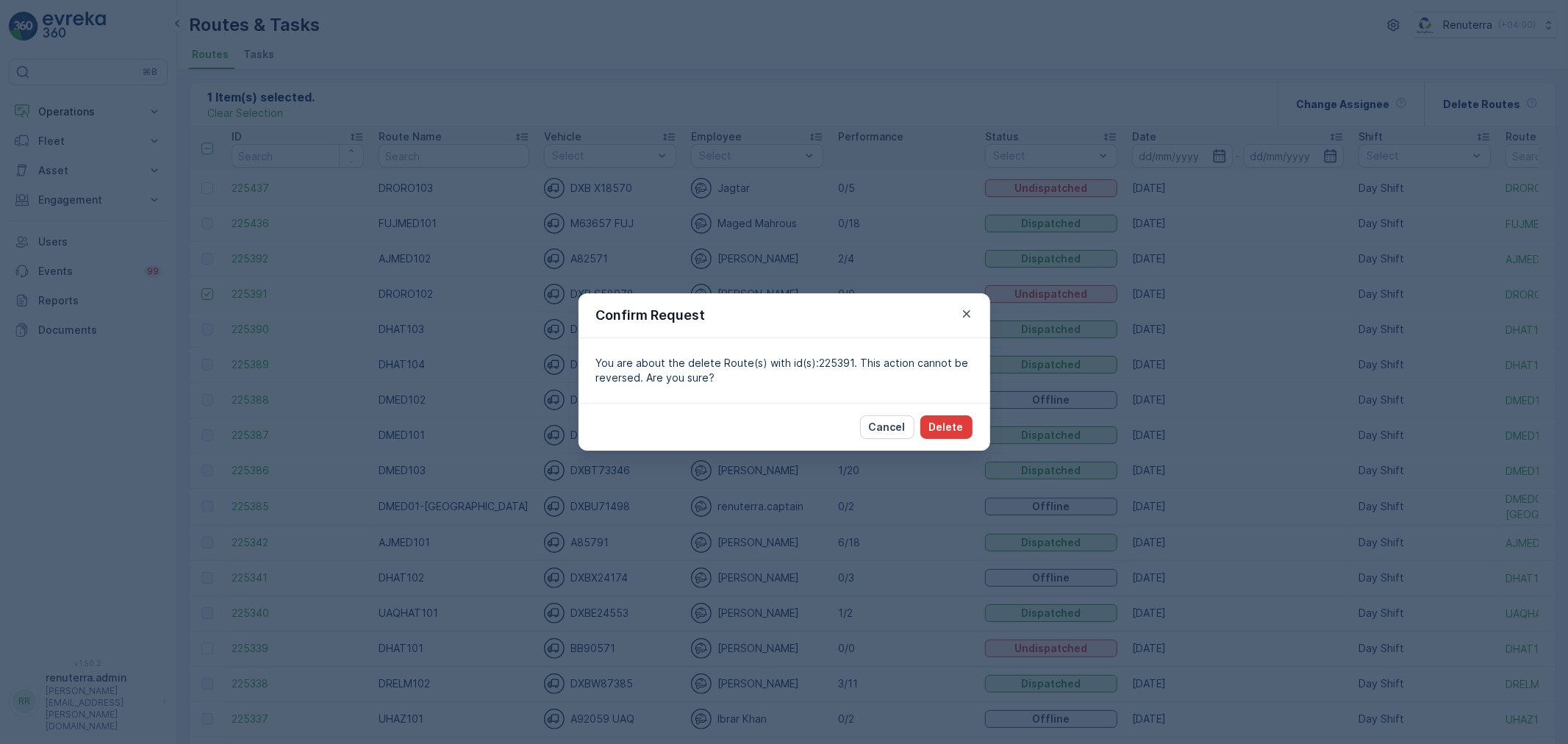
click at [953, 432] on p "Delete" at bounding box center [946, 428] width 35 height 15
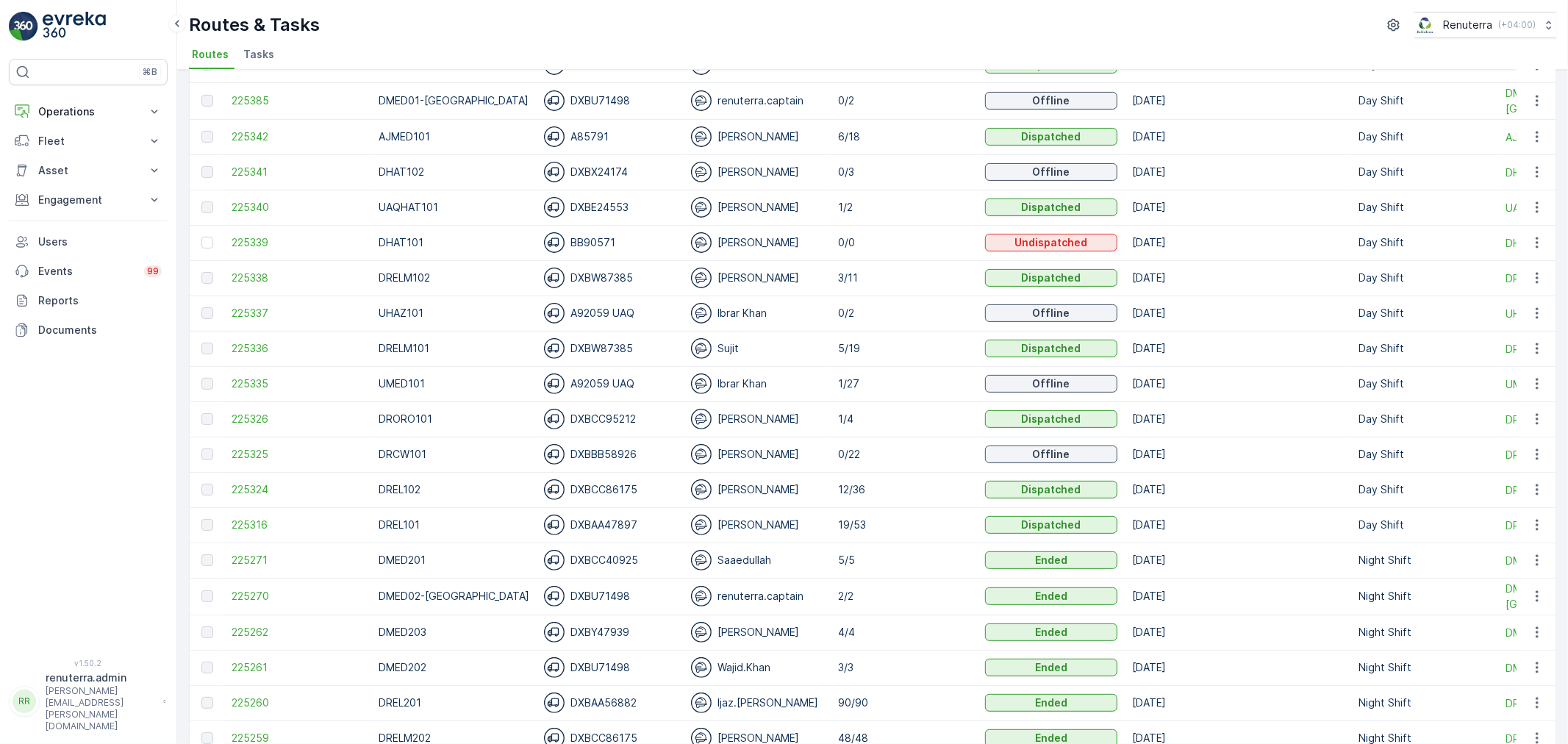
scroll to position [490, 0]
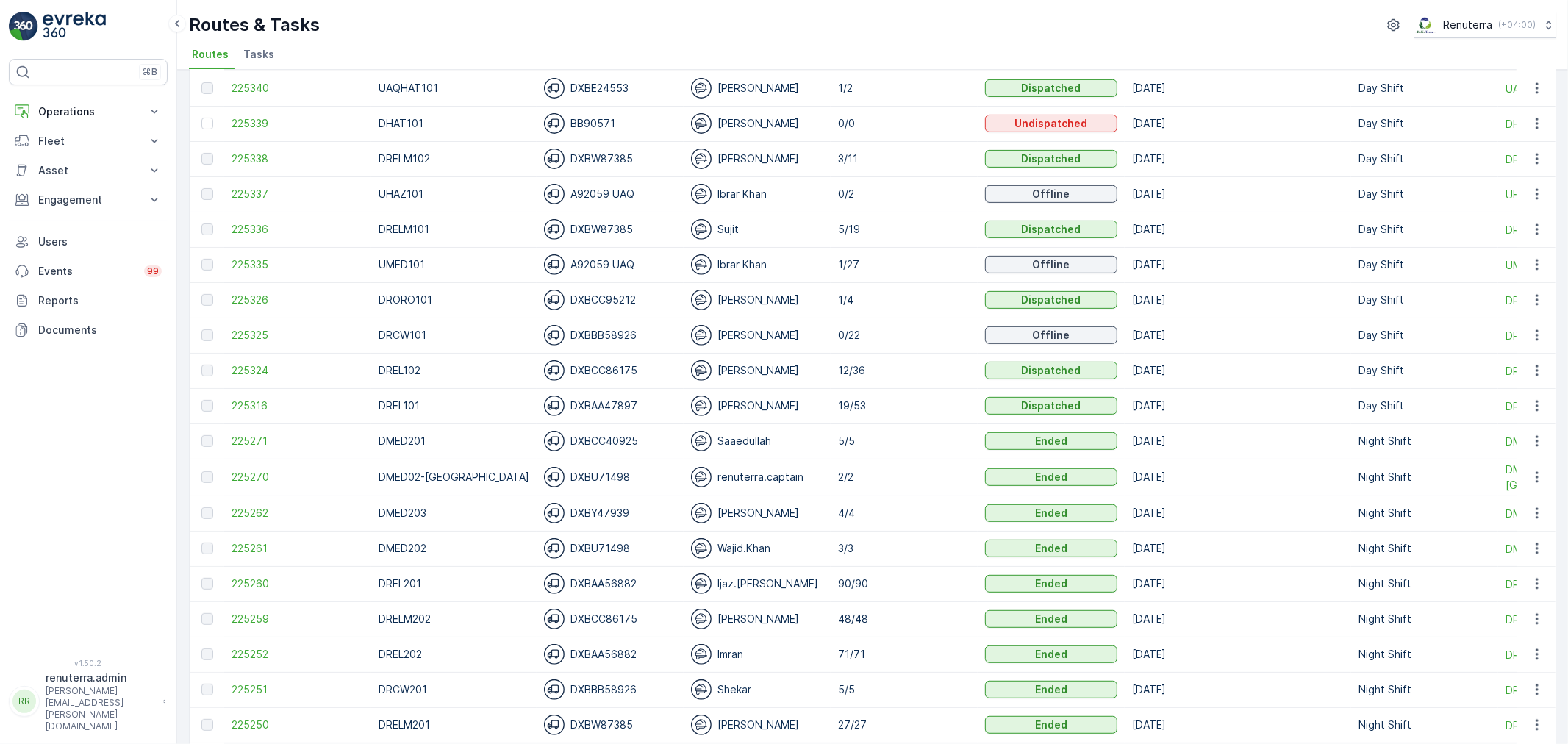
click at [262, 238] on td "225336" at bounding box center [298, 230] width 147 height 36
click at [260, 227] on span "225336" at bounding box center [297, 230] width 133 height 15
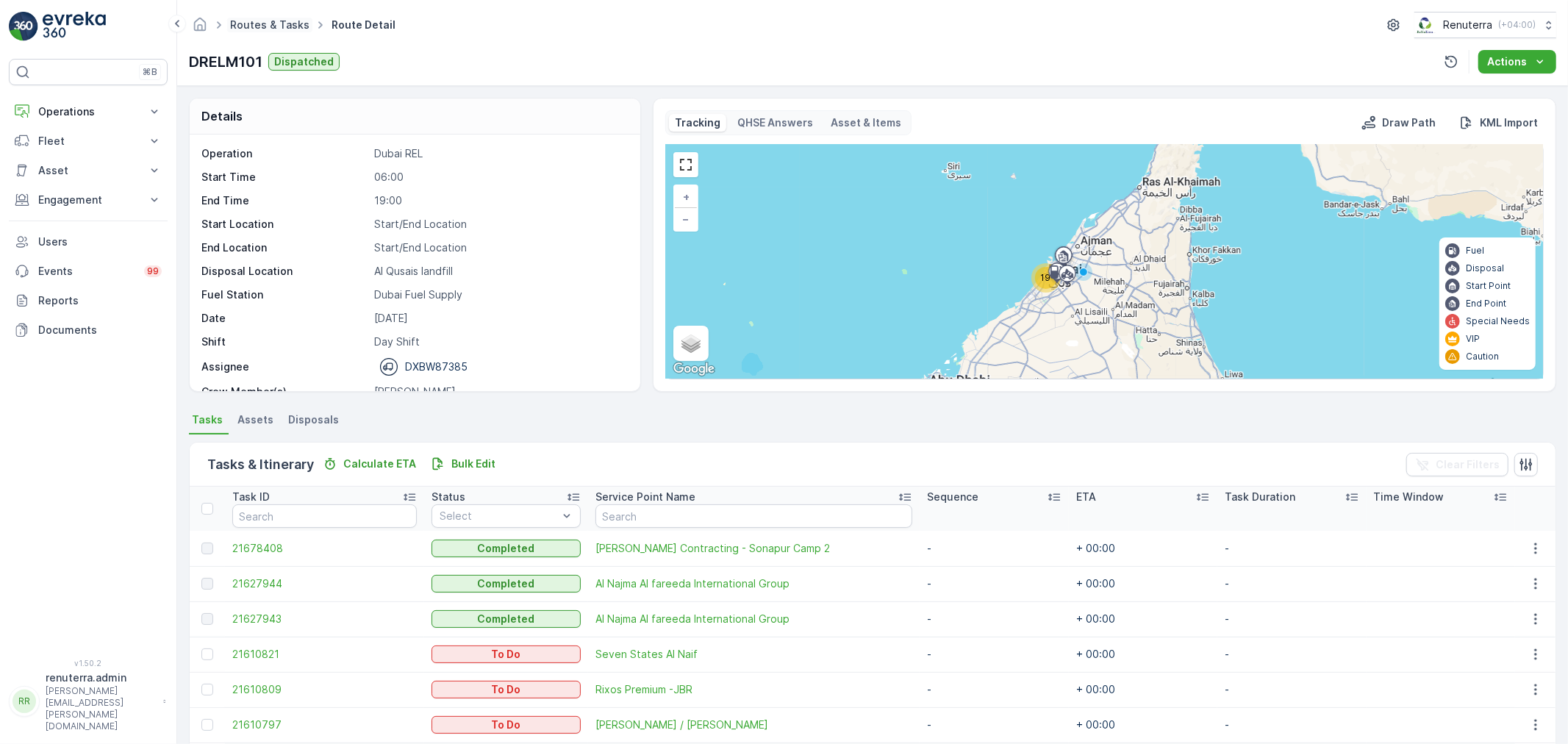
click at [253, 24] on link "Routes & Tasks" at bounding box center [270, 24] width 79 height 12
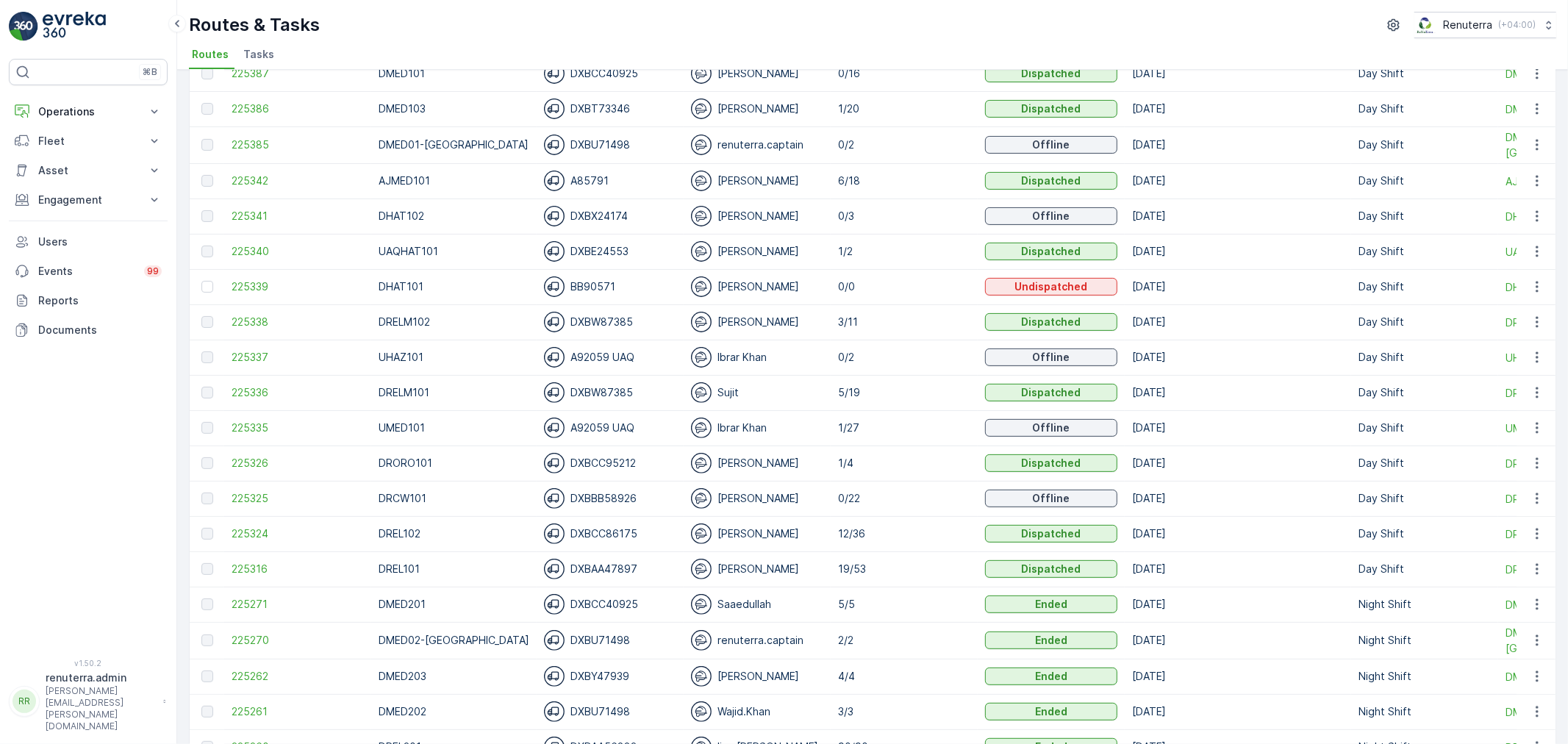
scroll to position [408, 0]
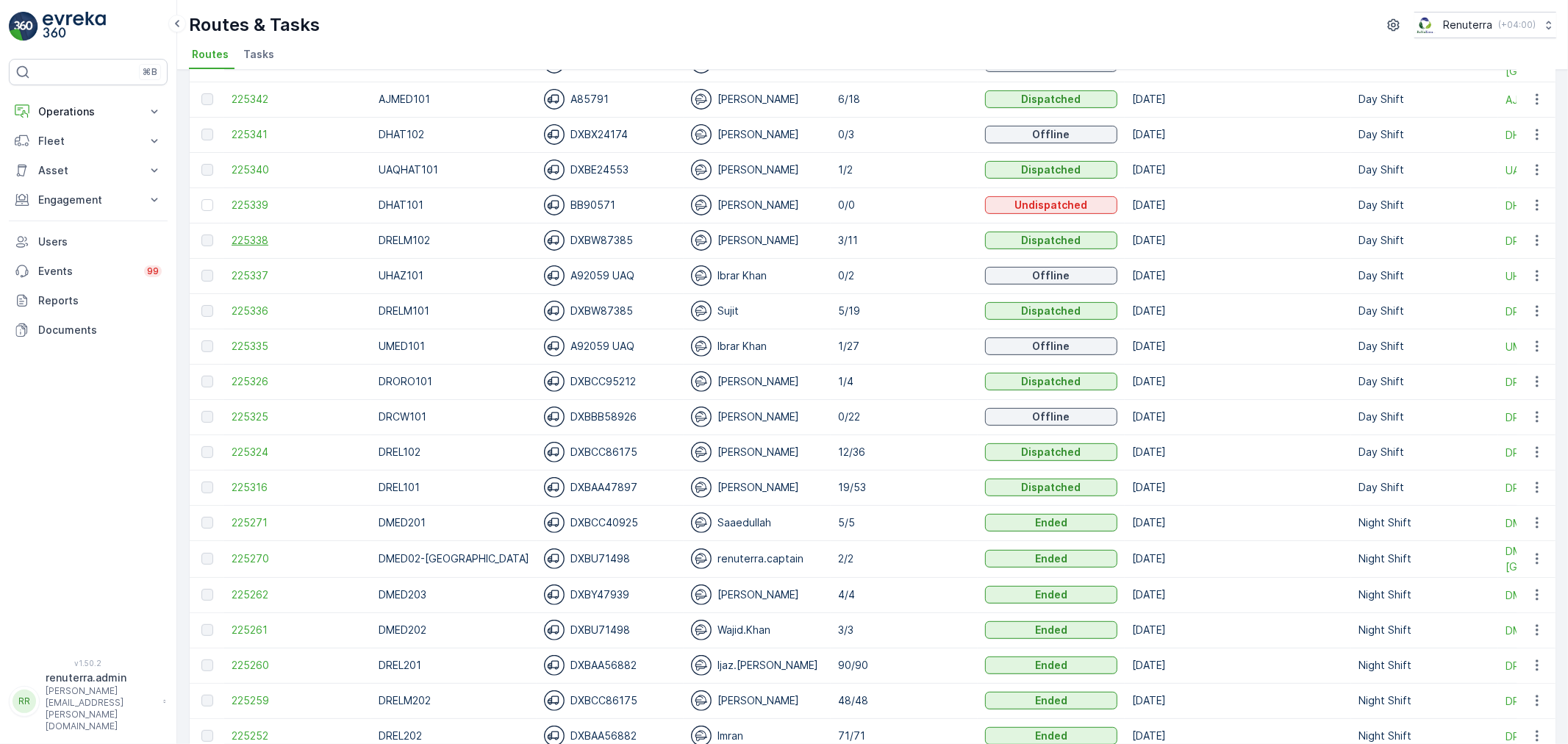
click at [268, 241] on span "225338" at bounding box center [297, 241] width 133 height 15
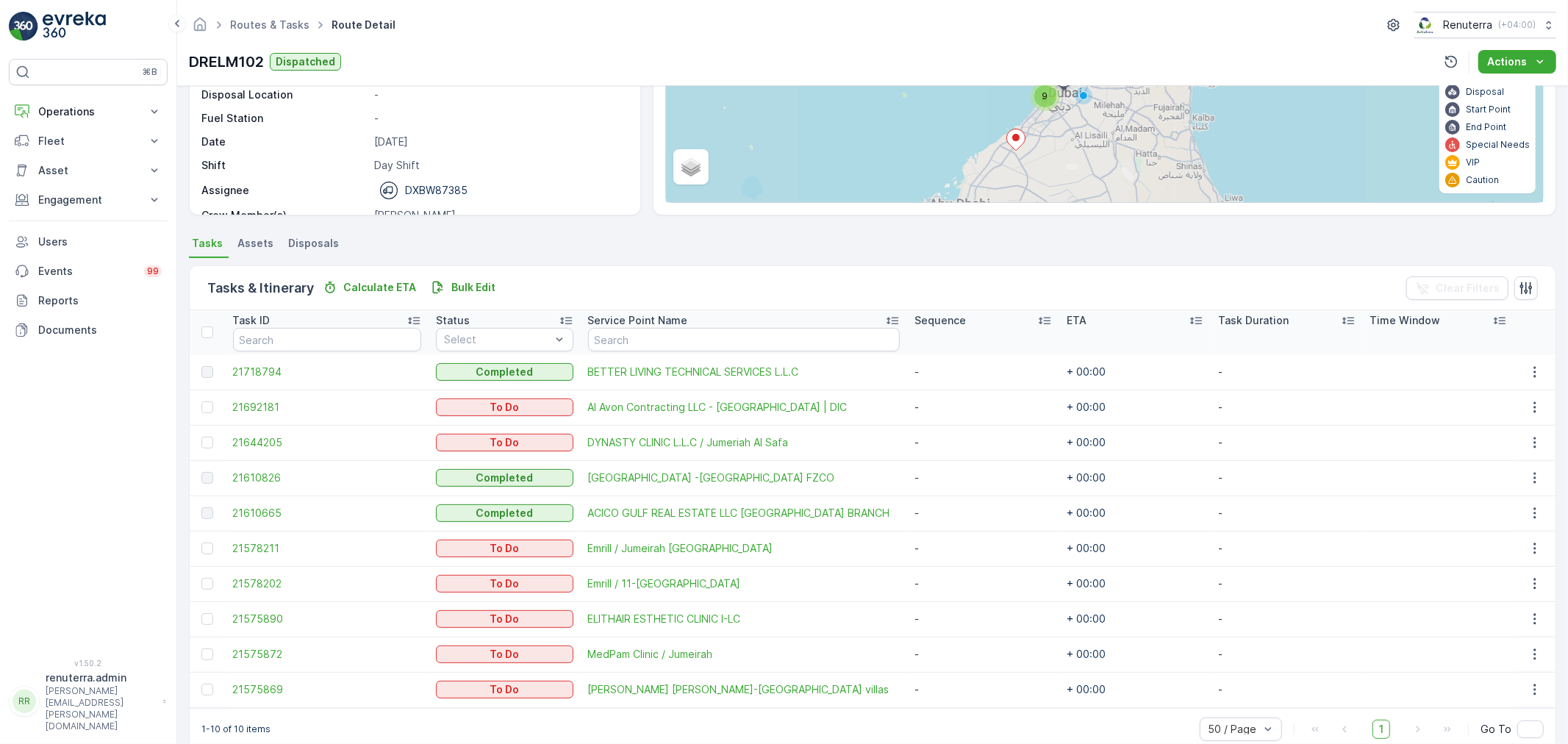
scroll to position [200, 0]
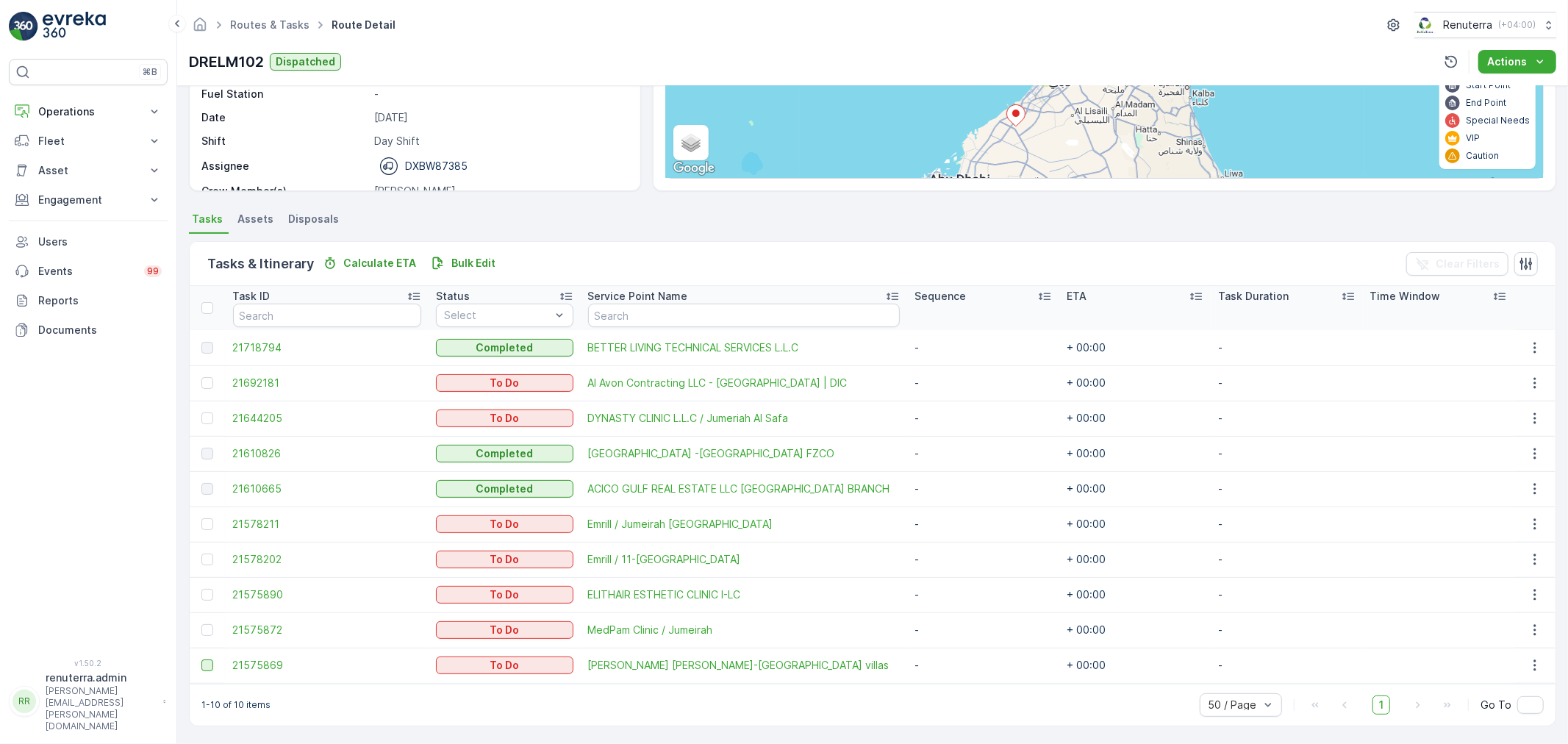
click at [209, 659] on div at bounding box center [207, 665] width 12 height 12
click at [201, 659] on input "checkbox" at bounding box center [201, 659] width 0 height 0
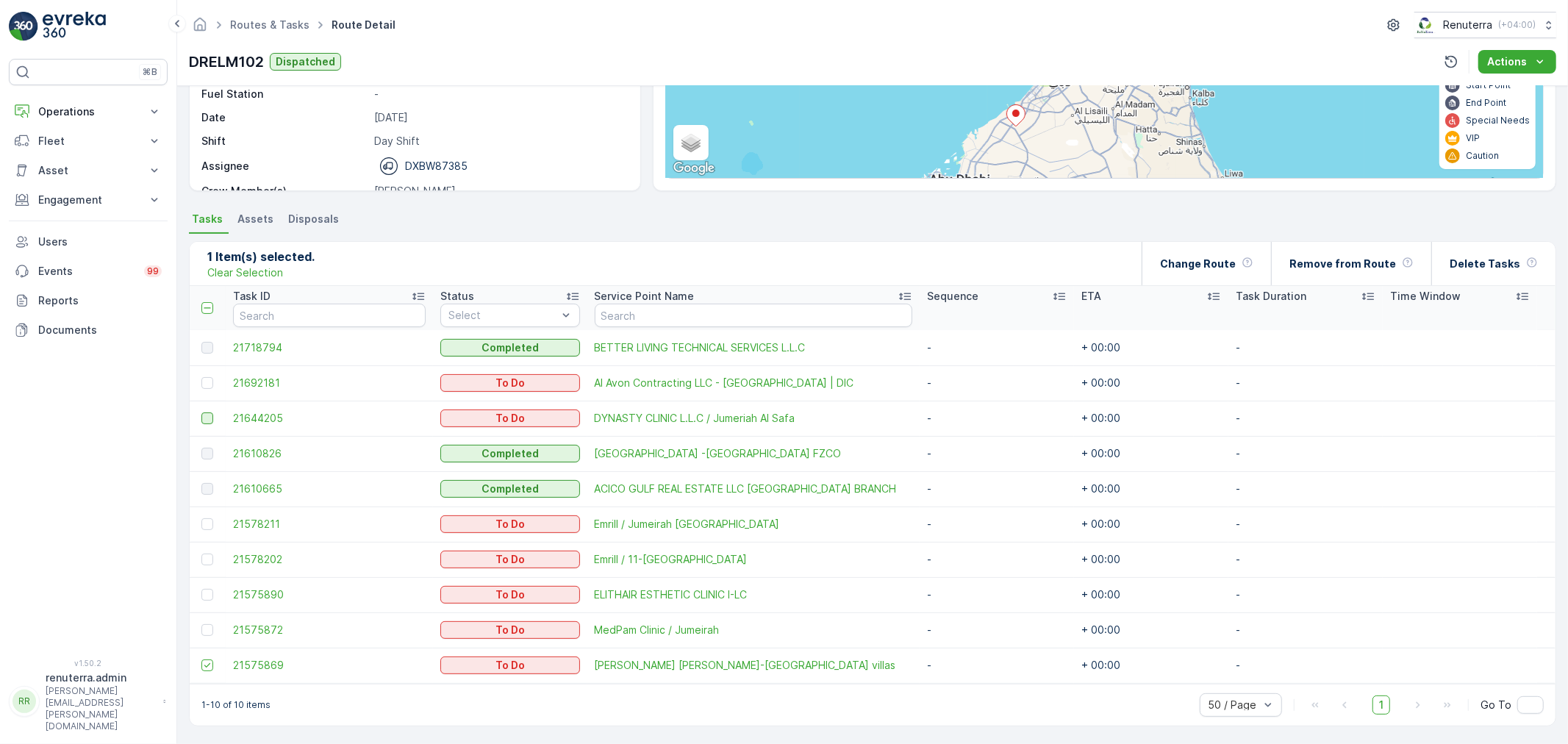
click at [211, 413] on div at bounding box center [207, 419] width 12 height 12
click at [201, 413] on input "checkbox" at bounding box center [201, 413] width 0 height 0
click at [1217, 273] on div "Change Route" at bounding box center [1206, 263] width 93 height 43
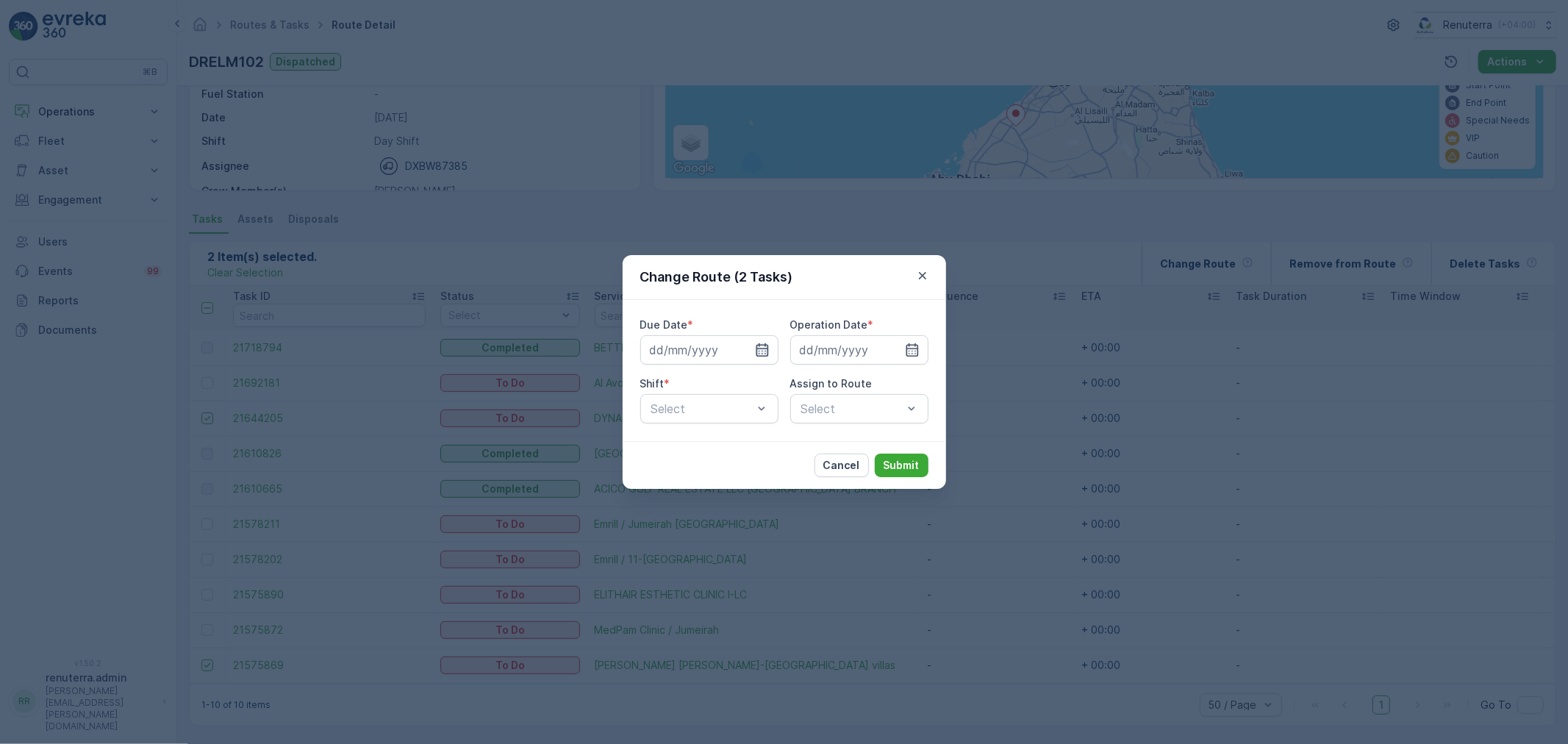
click at [764, 352] on icon "button" at bounding box center [762, 350] width 15 height 15
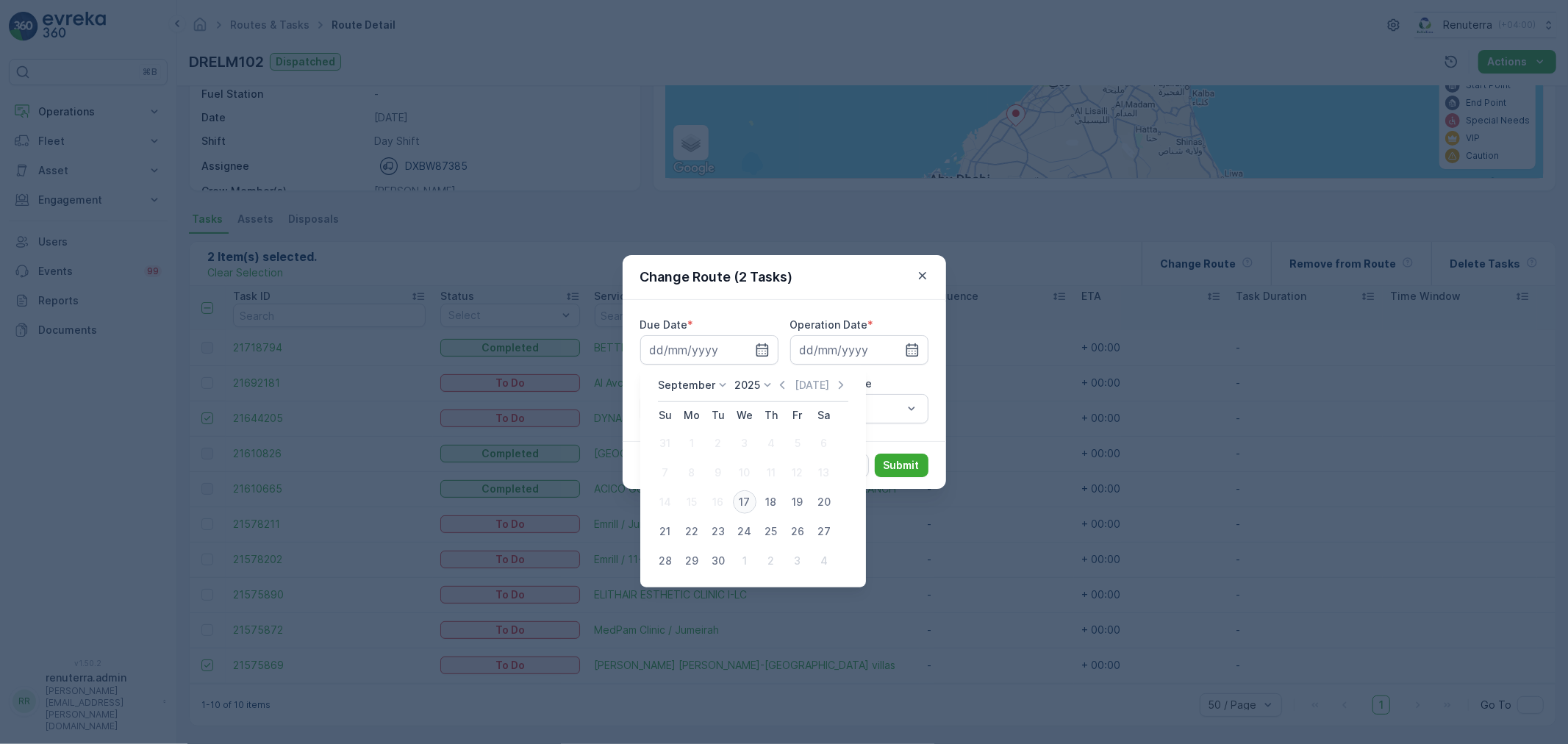
click at [741, 504] on div "17" at bounding box center [745, 502] width 24 height 24
type input "[DATE]"
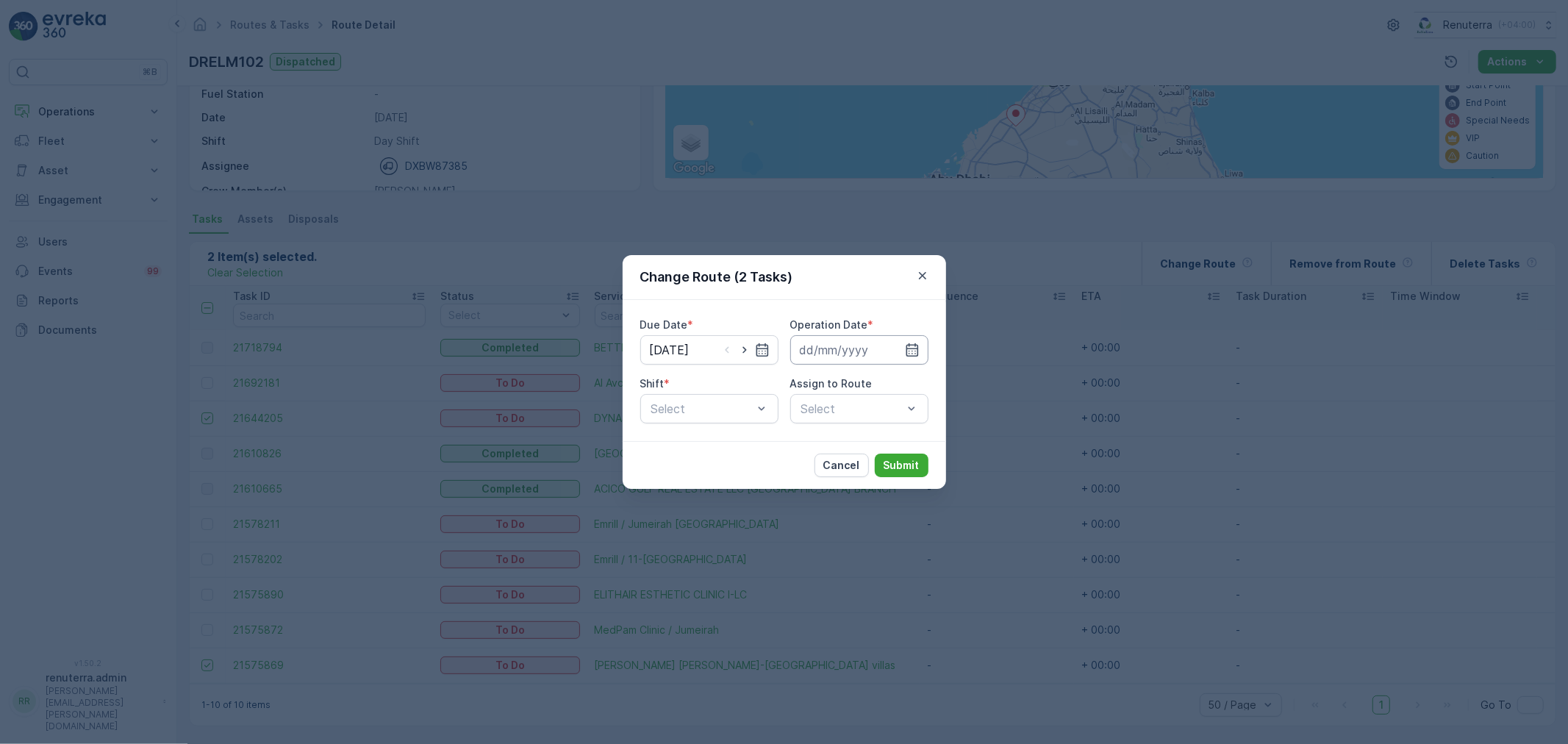
click at [850, 354] on input at bounding box center [859, 350] width 138 height 29
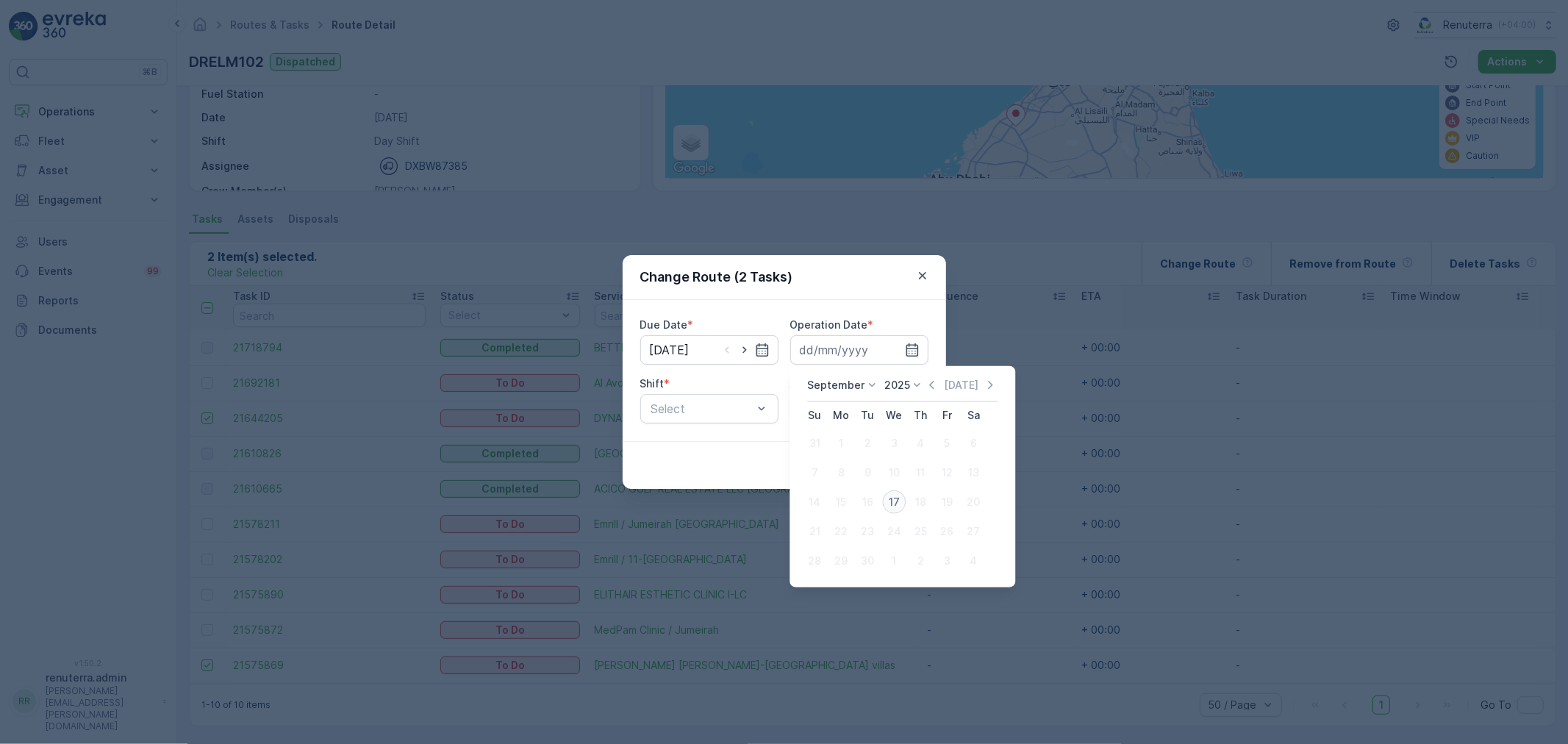
click at [901, 497] on div "17" at bounding box center [893, 502] width 24 height 24
type input "[DATE]"
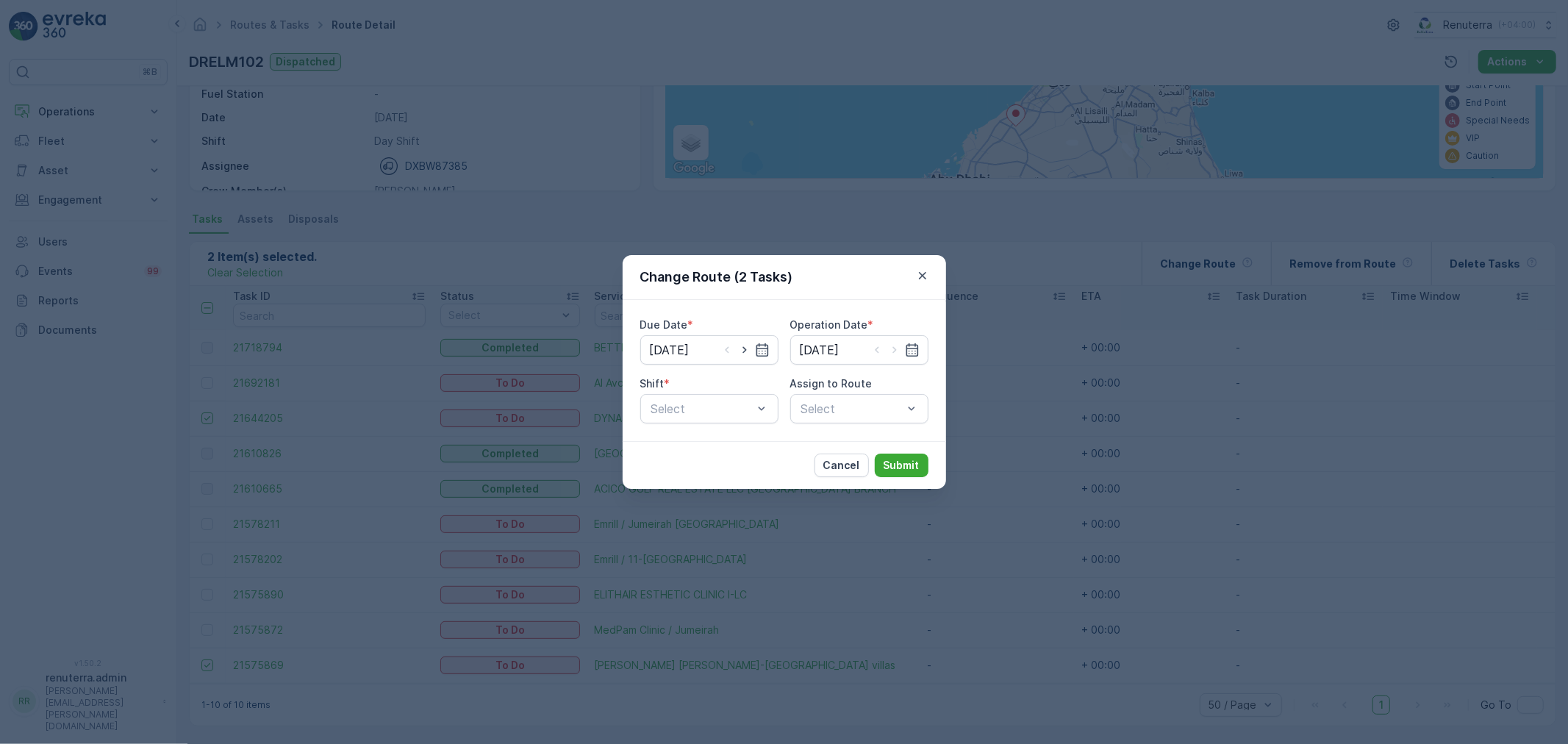
click at [719, 423] on div "Due Date * 17.09.2025 Operation Date * 17.09.2025 Shift * Select Assign to Rout…" at bounding box center [784, 371] width 323 height 141
click at [716, 422] on div "Select" at bounding box center [709, 408] width 138 height 29
click at [712, 433] on div "Day Shift" at bounding box center [709, 445] width 138 height 25
click at [865, 421] on div "Select" at bounding box center [859, 408] width 138 height 29
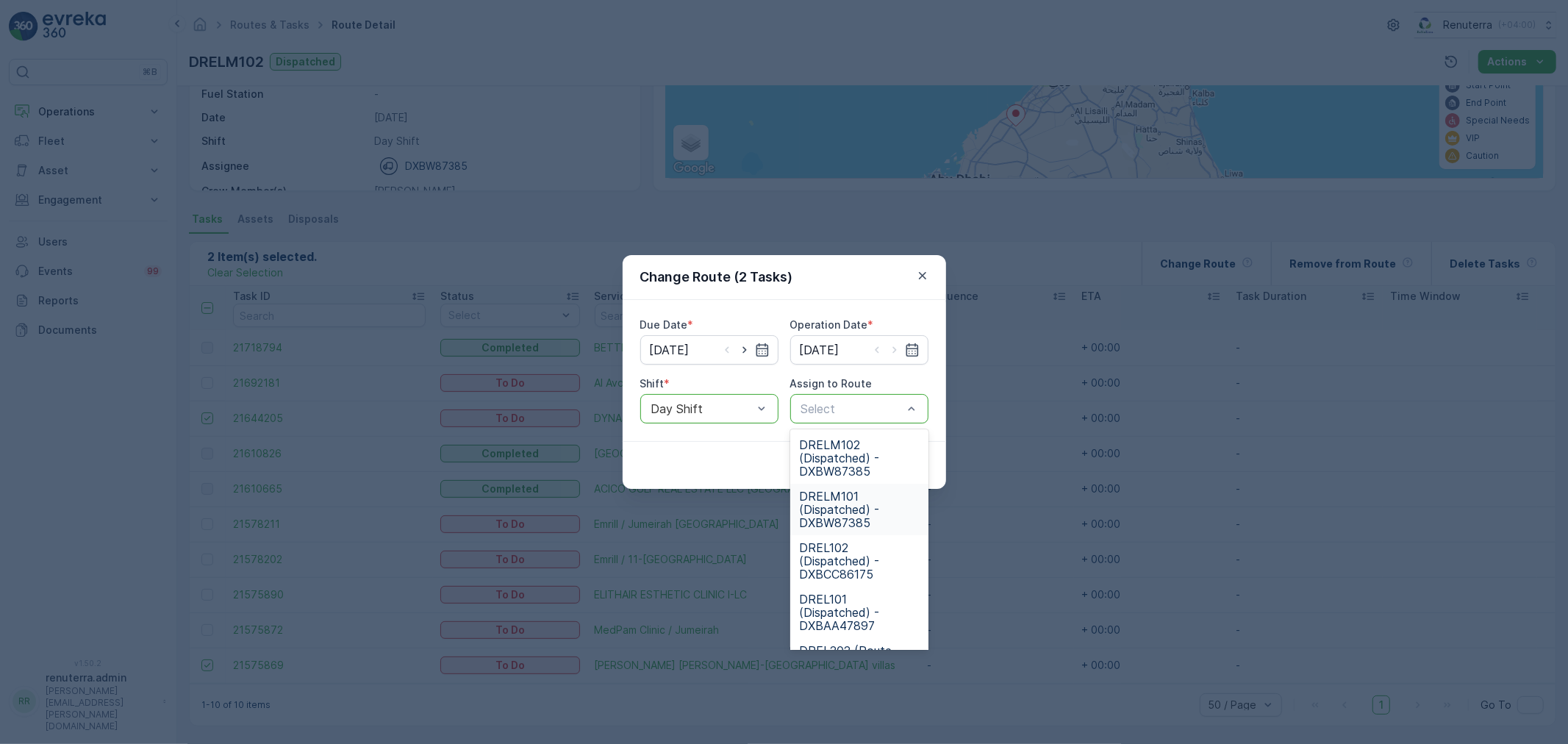
click at [852, 502] on span "DRELM101 (Dispatched) - DXBW87385" at bounding box center [859, 510] width 120 height 40
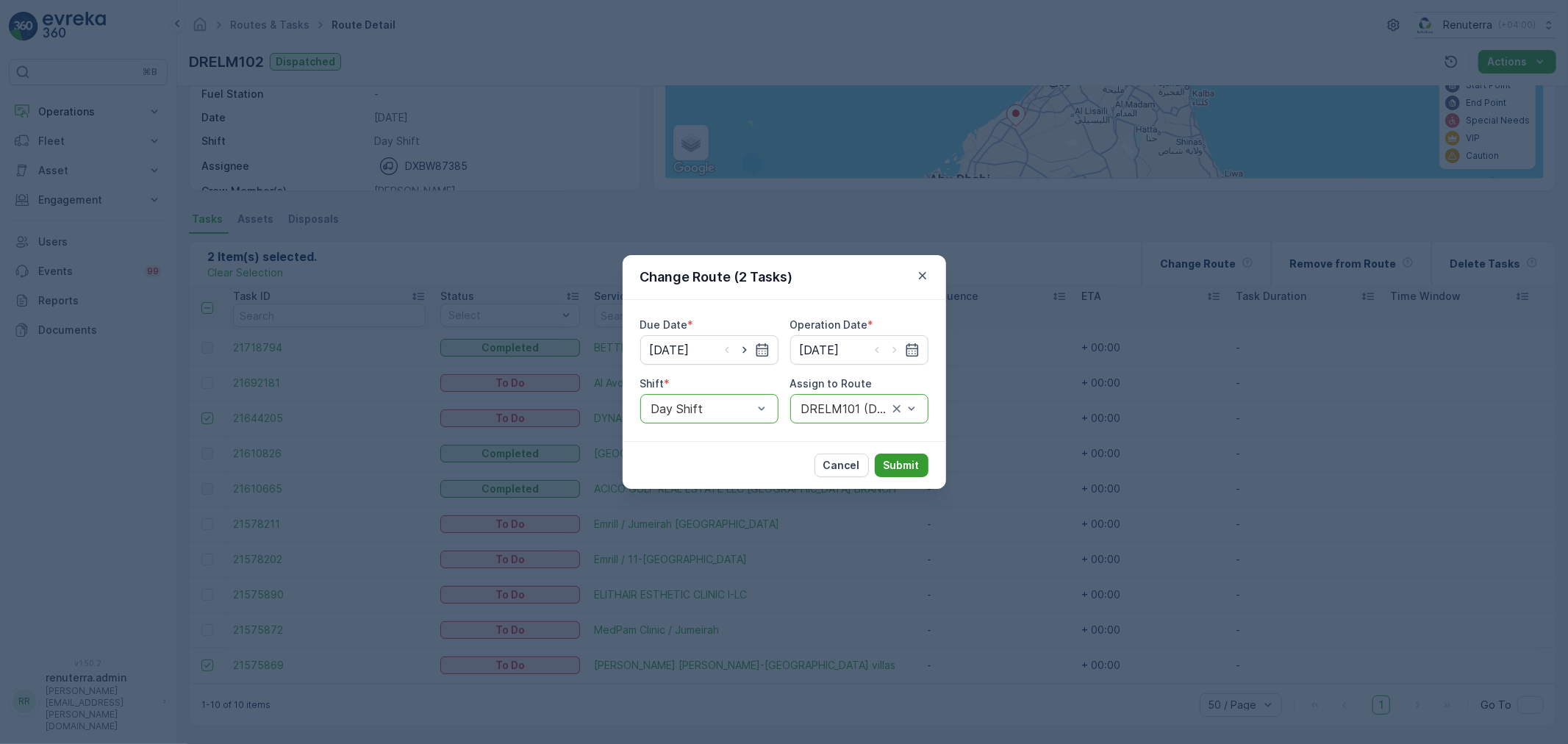
click at [887, 468] on p "Submit" at bounding box center [902, 466] width 36 height 15
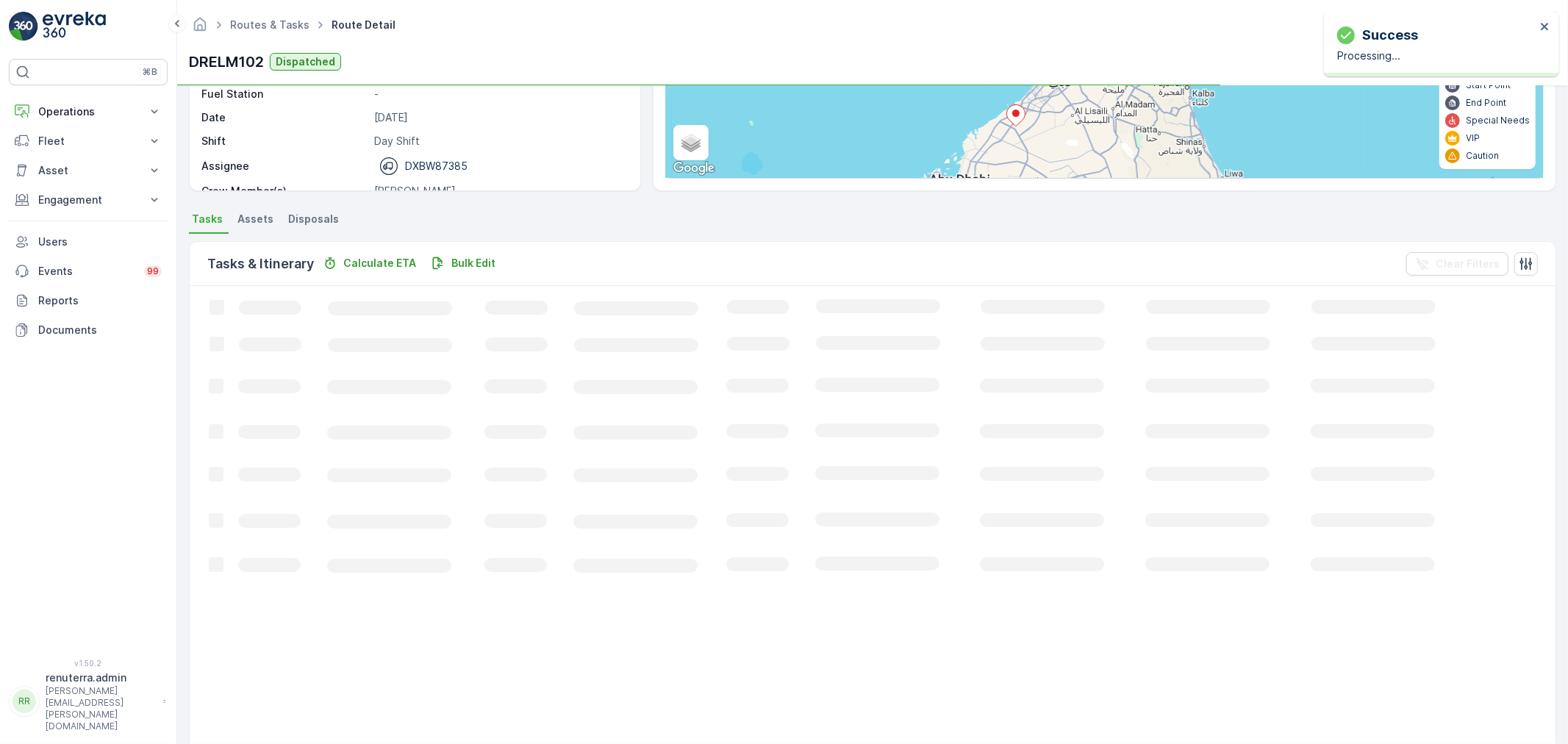
scroll to position [131, 0]
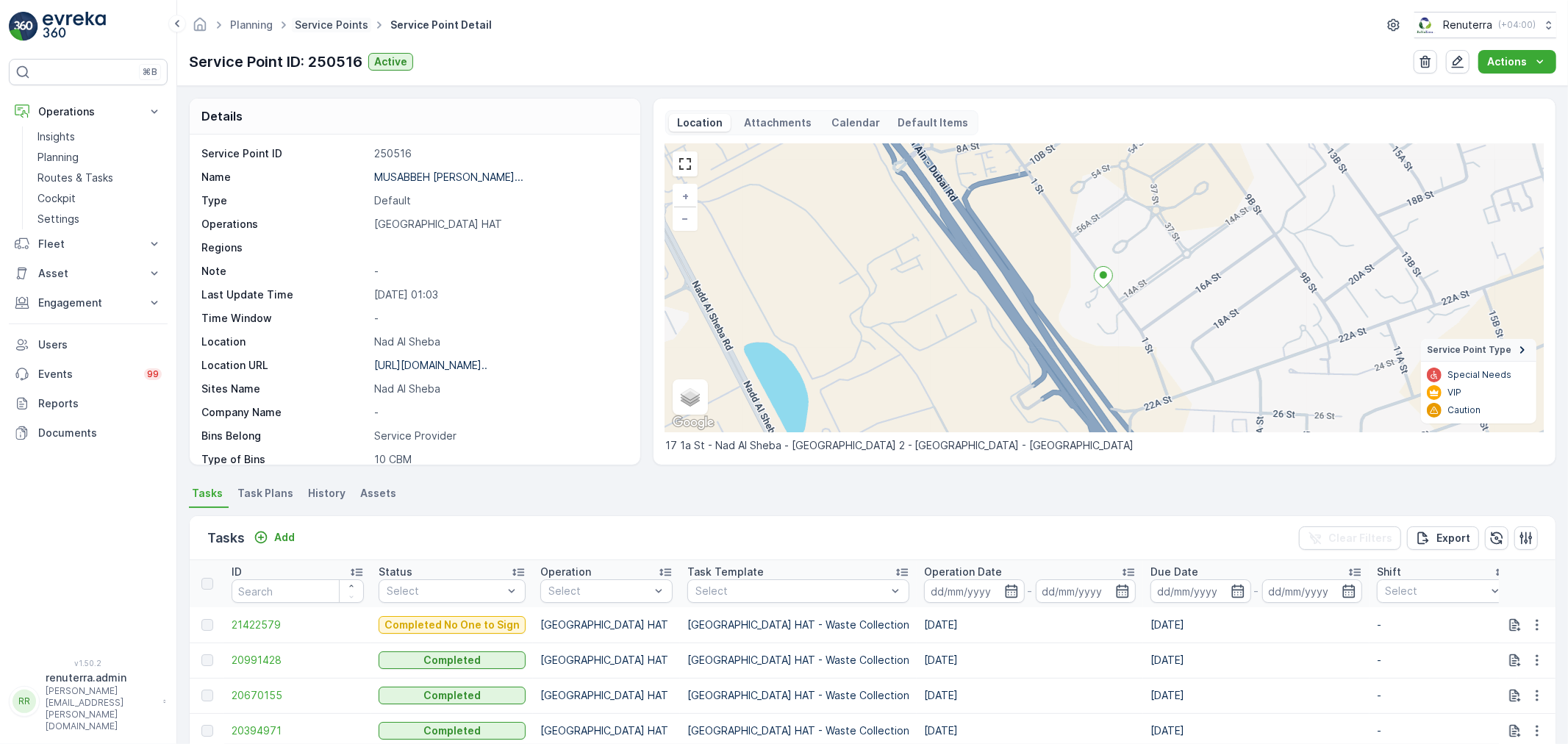
click at [325, 19] on link "Service Points" at bounding box center [332, 24] width 73 height 12
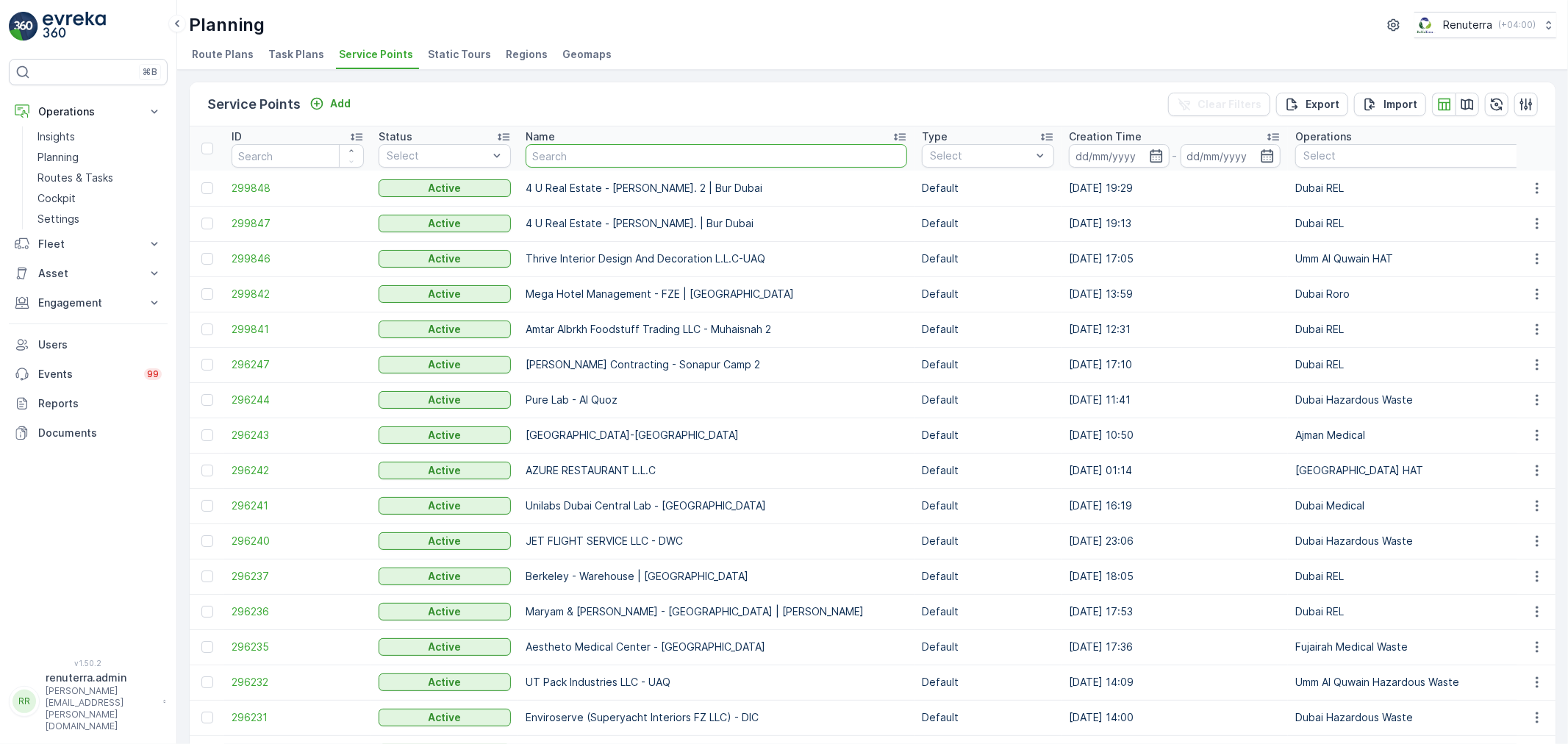
type input "a"
type input "nat"
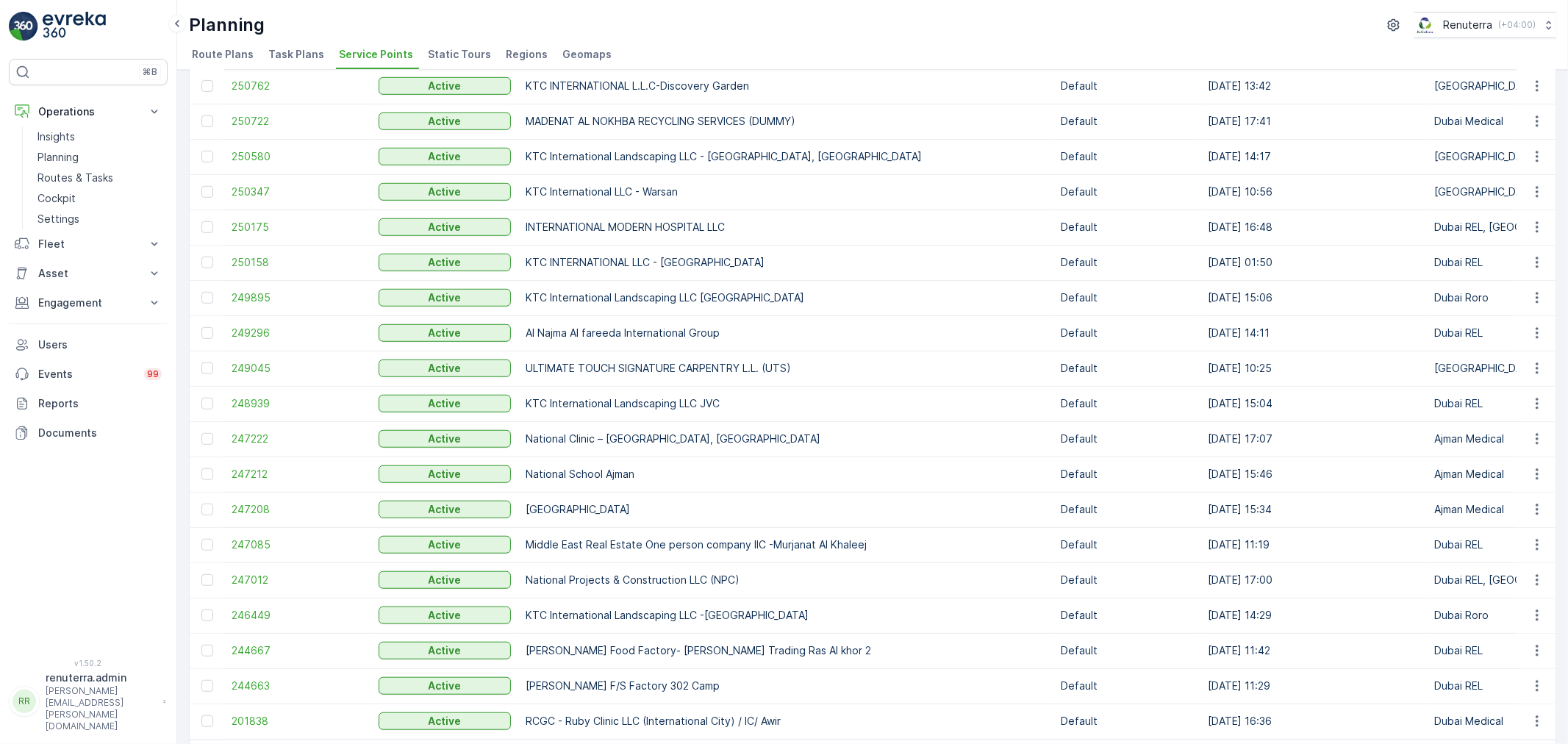
scroll to position [899, 0]
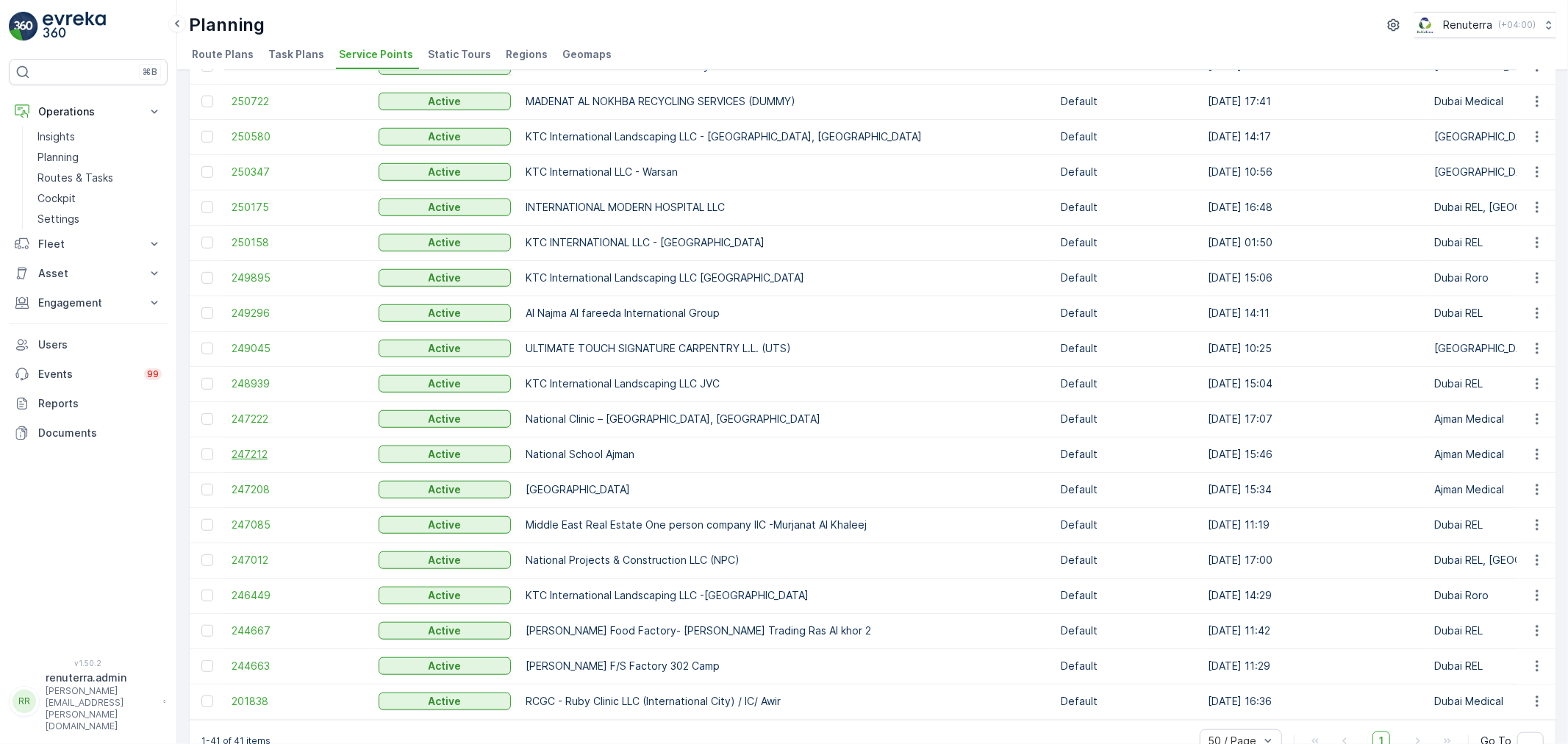
click at [261, 451] on span "247212" at bounding box center [297, 454] width 133 height 15
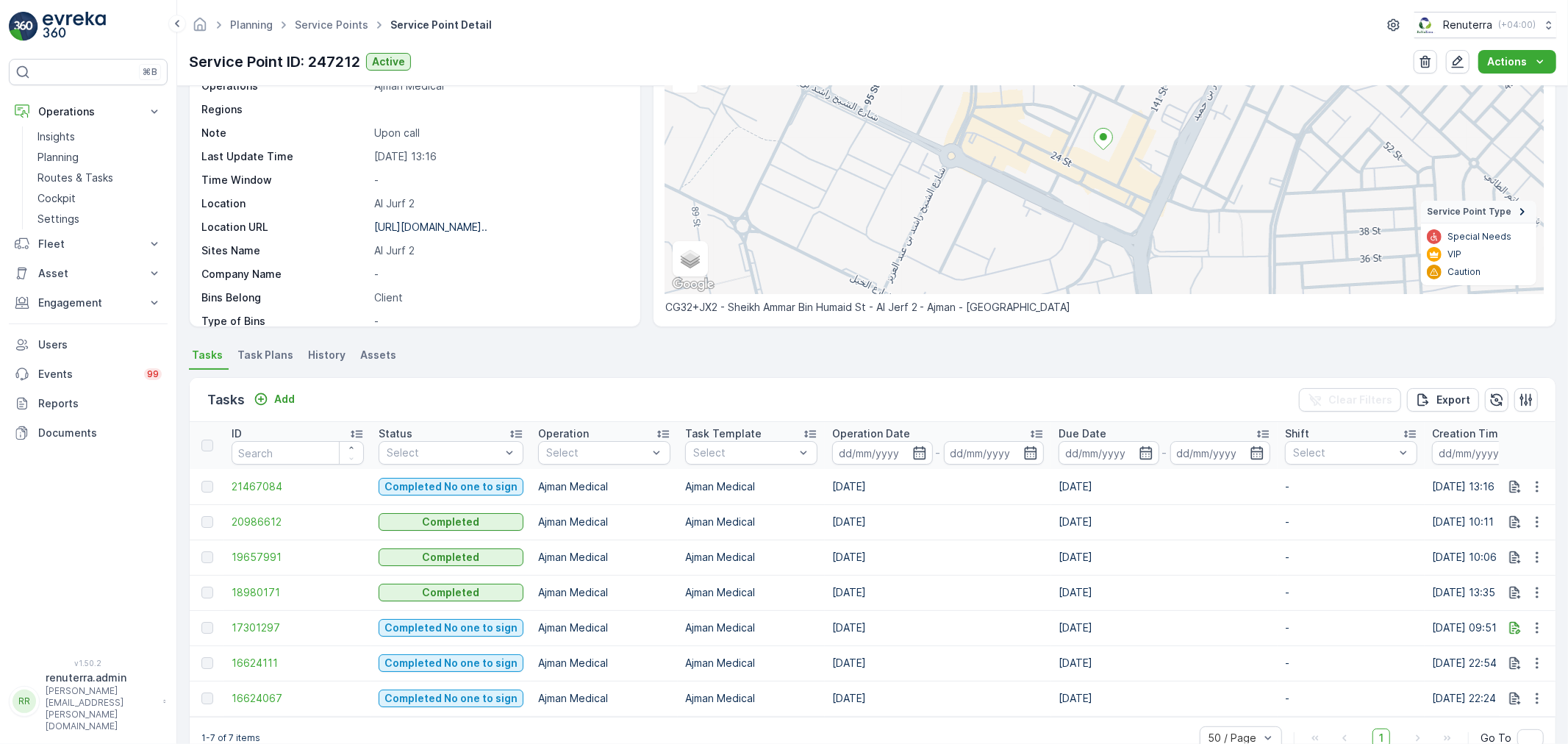
scroll to position [164, 0]
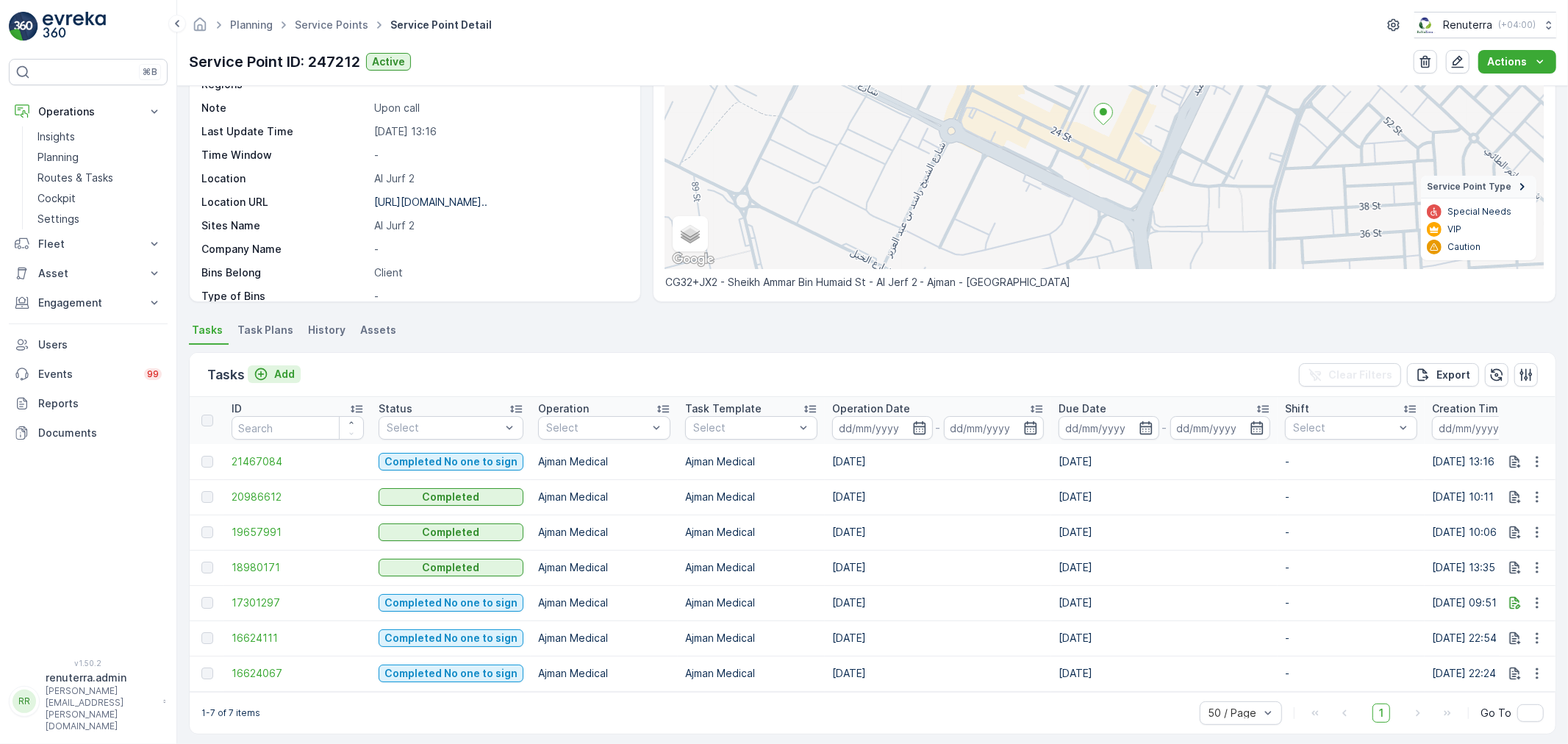
click at [290, 373] on p "Add" at bounding box center [285, 374] width 21 height 15
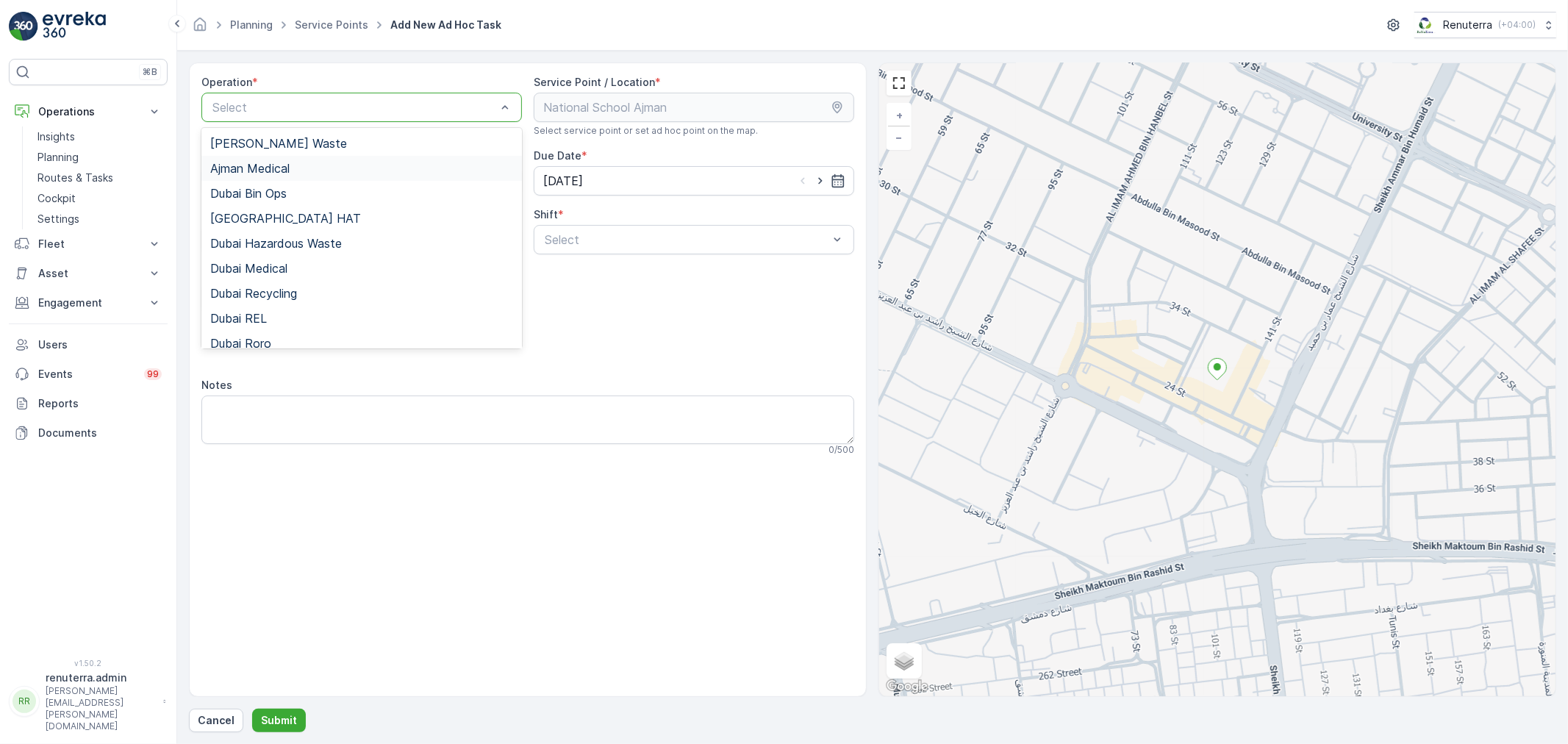
click at [303, 179] on div "Ajman Medical" at bounding box center [361, 168] width 321 height 25
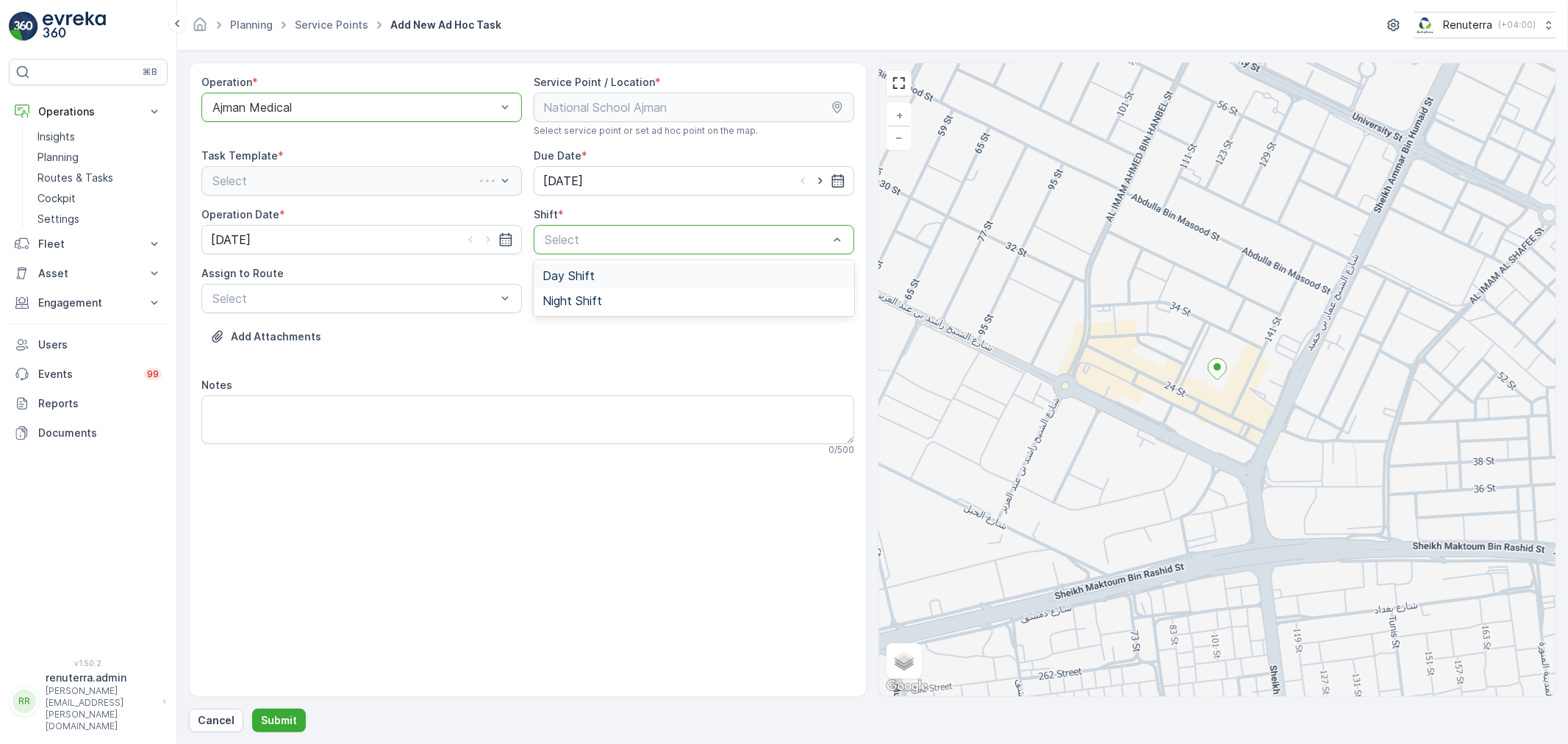
click at [561, 261] on div "Day Shift Night Shift" at bounding box center [694, 288] width 321 height 55
click at [564, 268] on div "Day Shift" at bounding box center [694, 276] width 321 height 25
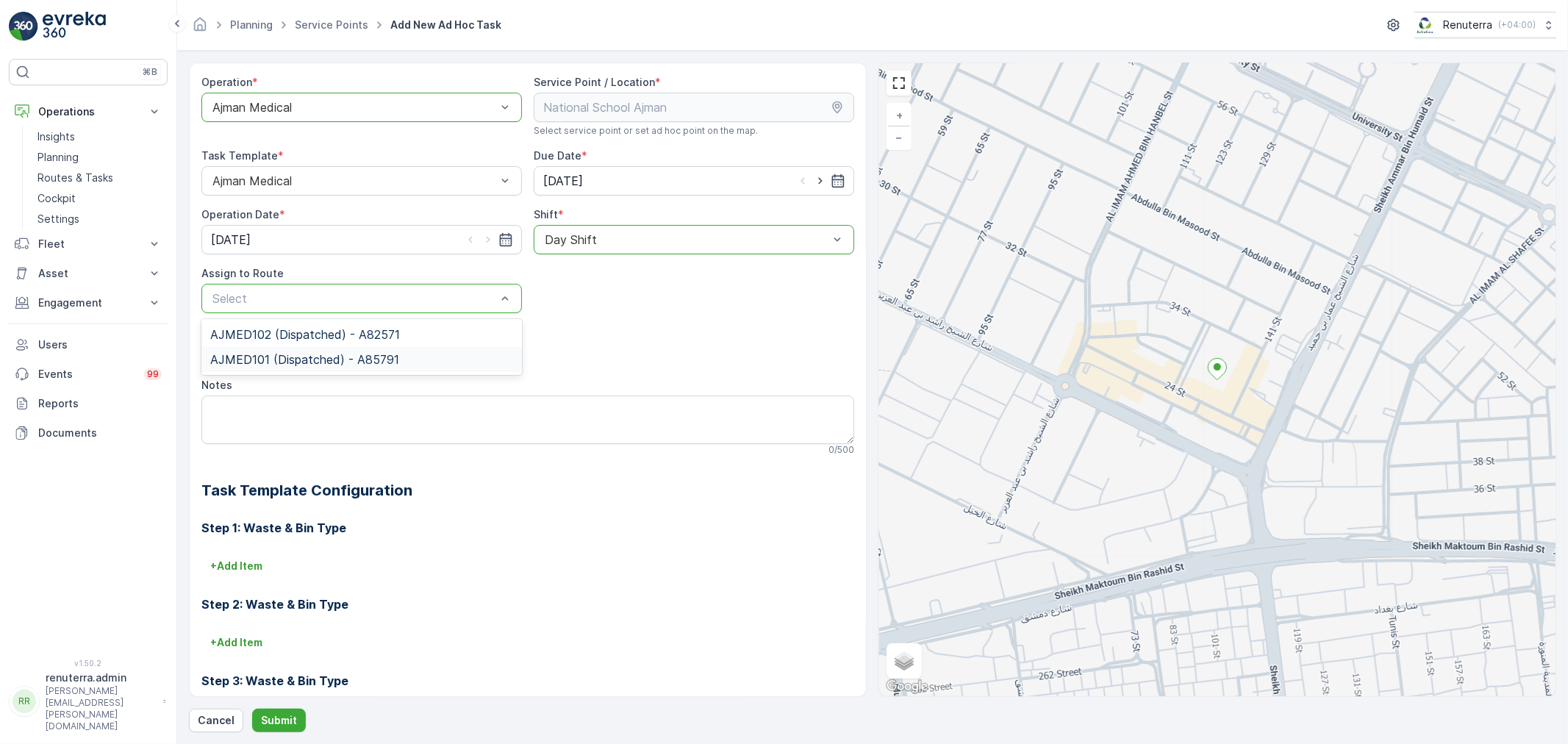
click at [365, 355] on span "AJMED101 (Dispatched) - A85791" at bounding box center [305, 359] width 189 height 13
click at [268, 714] on p "Submit" at bounding box center [279, 721] width 36 height 15
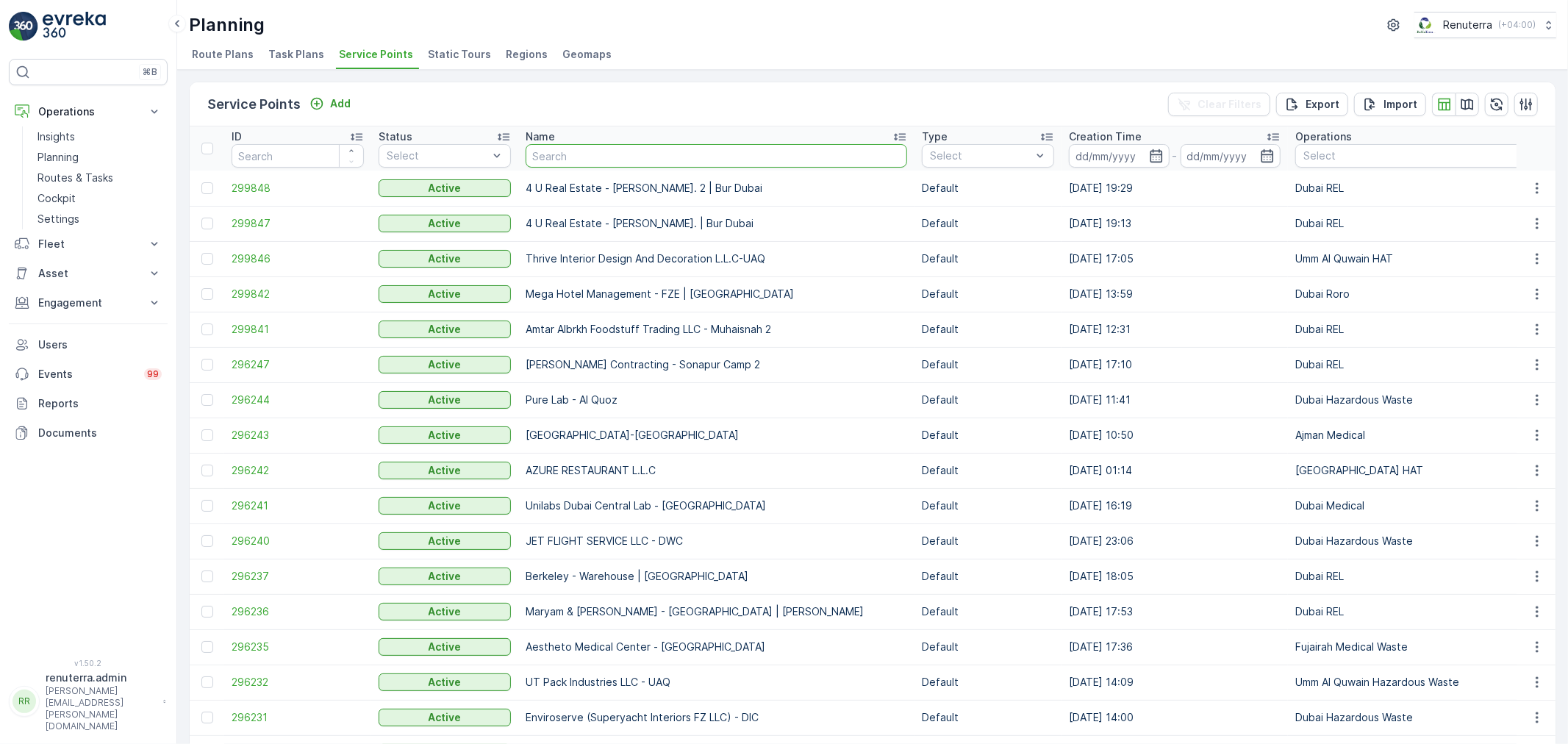
click at [572, 164] on input "text" at bounding box center [716, 155] width 382 height 24
type input "S"
click at [631, 164] on input "text" at bounding box center [716, 155] width 382 height 24
type input "Cit"
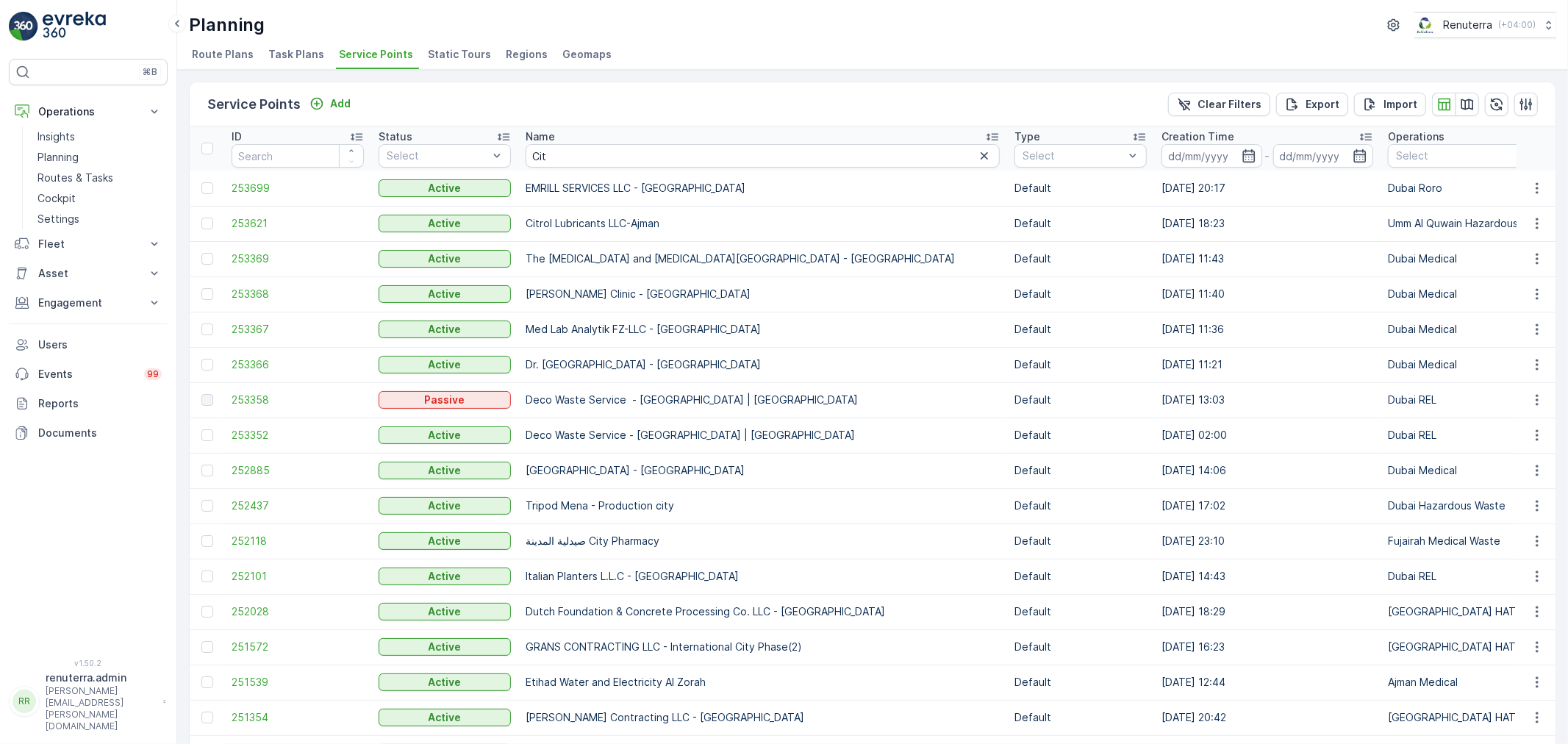
click at [269, 214] on td "253621" at bounding box center [298, 224] width 147 height 36
click at [273, 218] on span "253621" at bounding box center [297, 224] width 133 height 15
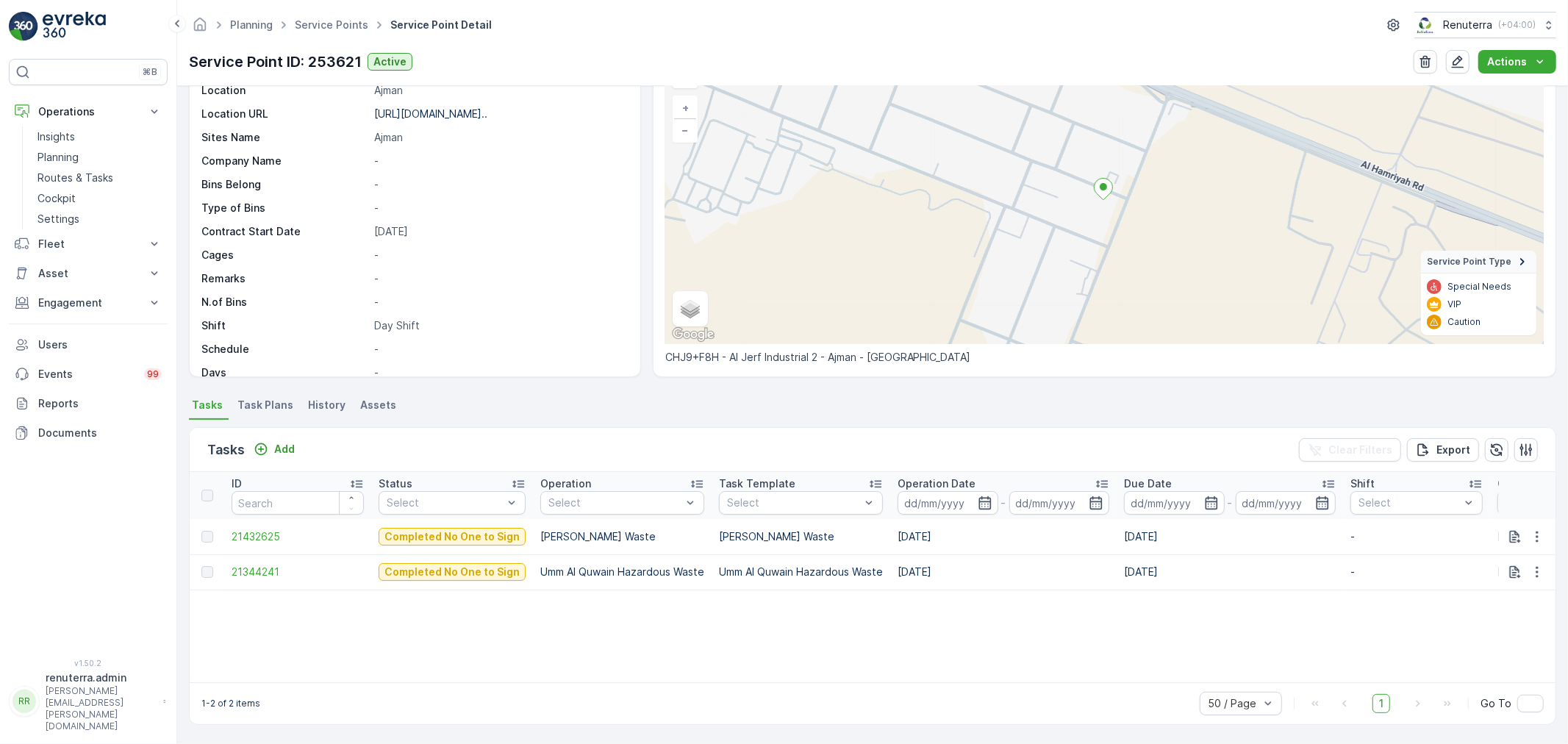
scroll to position [88, 0]
click at [280, 450] on p "Add" at bounding box center [285, 450] width 21 height 15
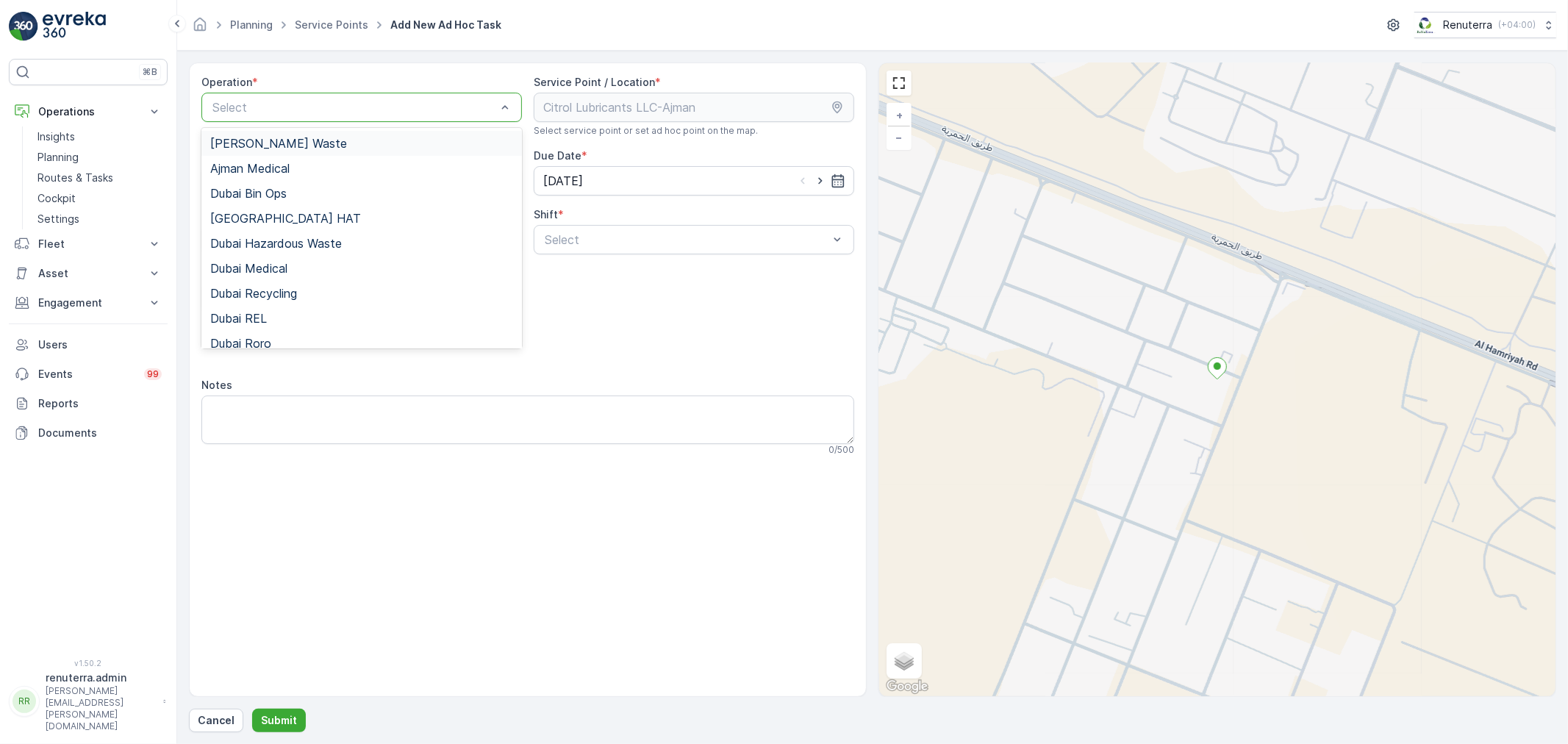
click at [299, 150] on span "[PERSON_NAME] Waste" at bounding box center [278, 143] width 136 height 13
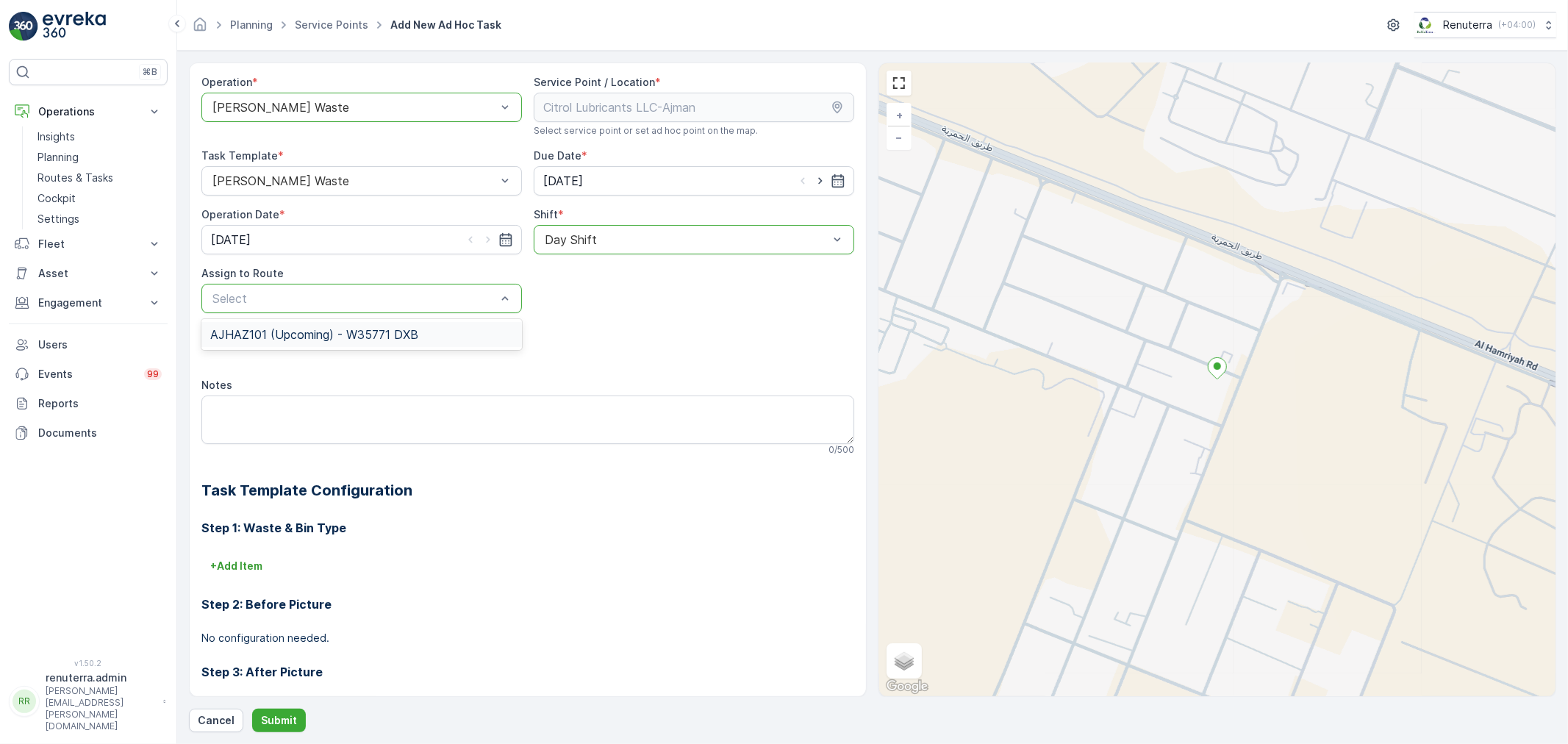
click at [403, 336] on span "AJHAZ101 (Upcoming) - W35771 DXB" at bounding box center [314, 335] width 208 height 13
click at [295, 714] on button "Submit" at bounding box center [278, 720] width 54 height 24
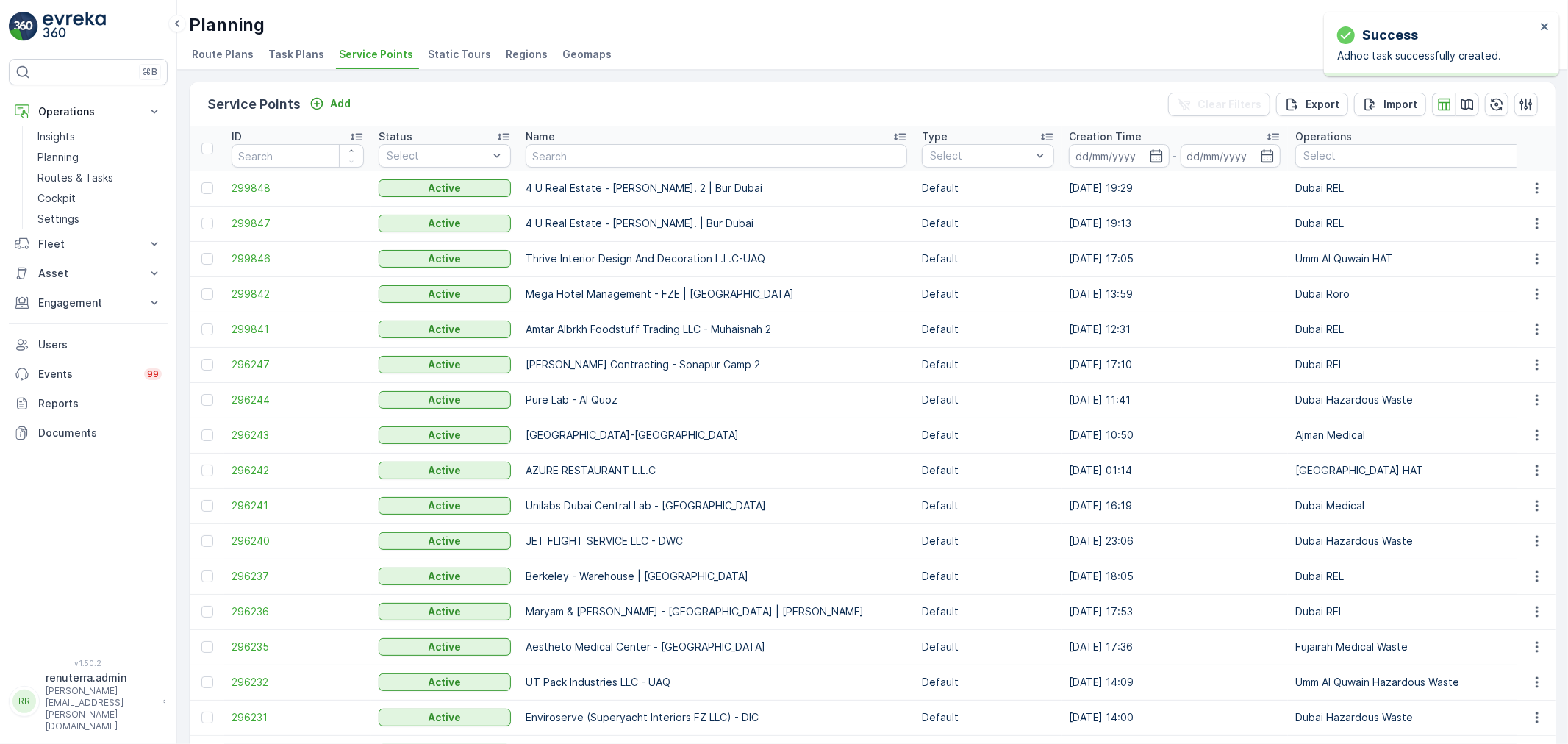
click at [557, 141] on div "Name" at bounding box center [716, 137] width 382 height 15
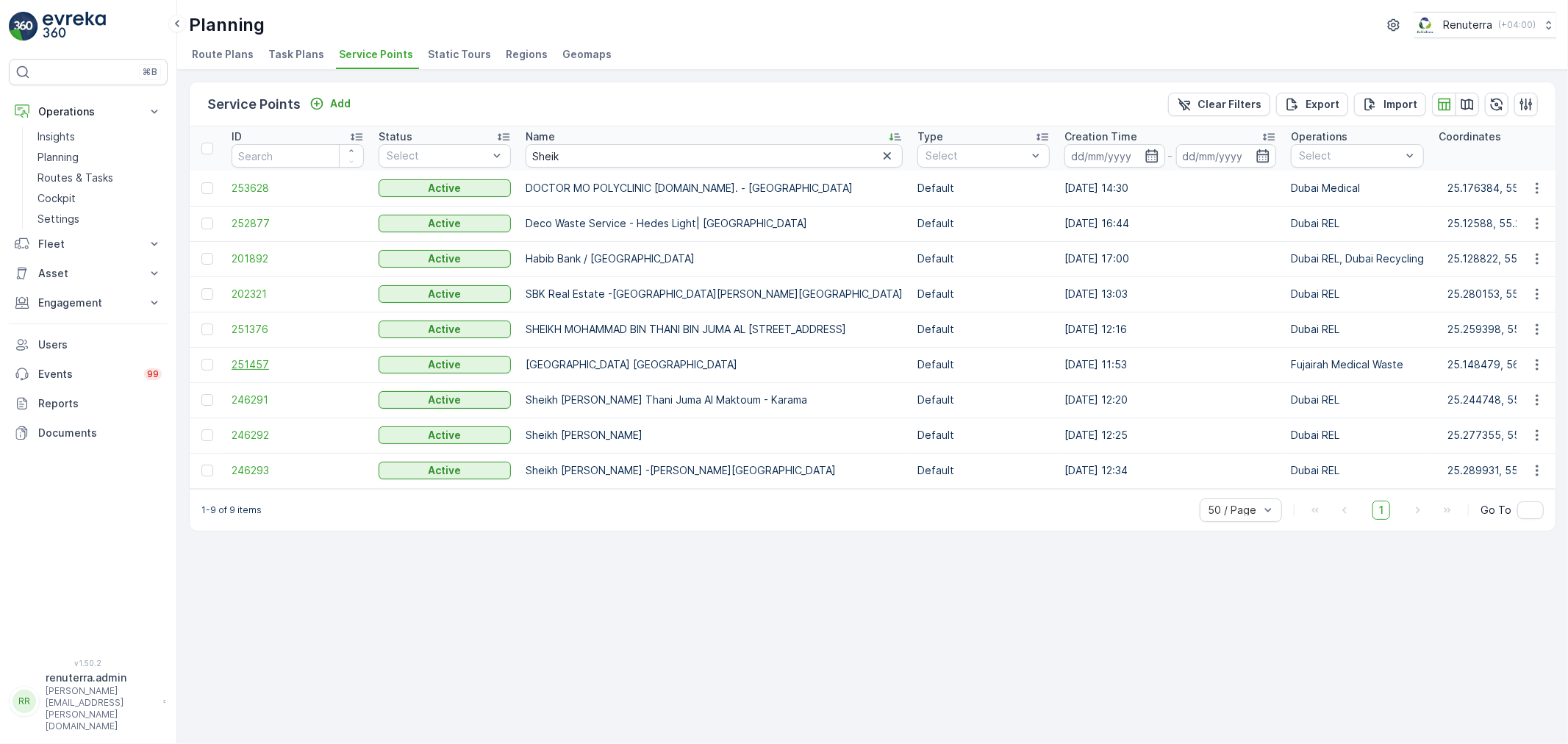
click at [265, 360] on span "251457" at bounding box center [297, 365] width 133 height 15
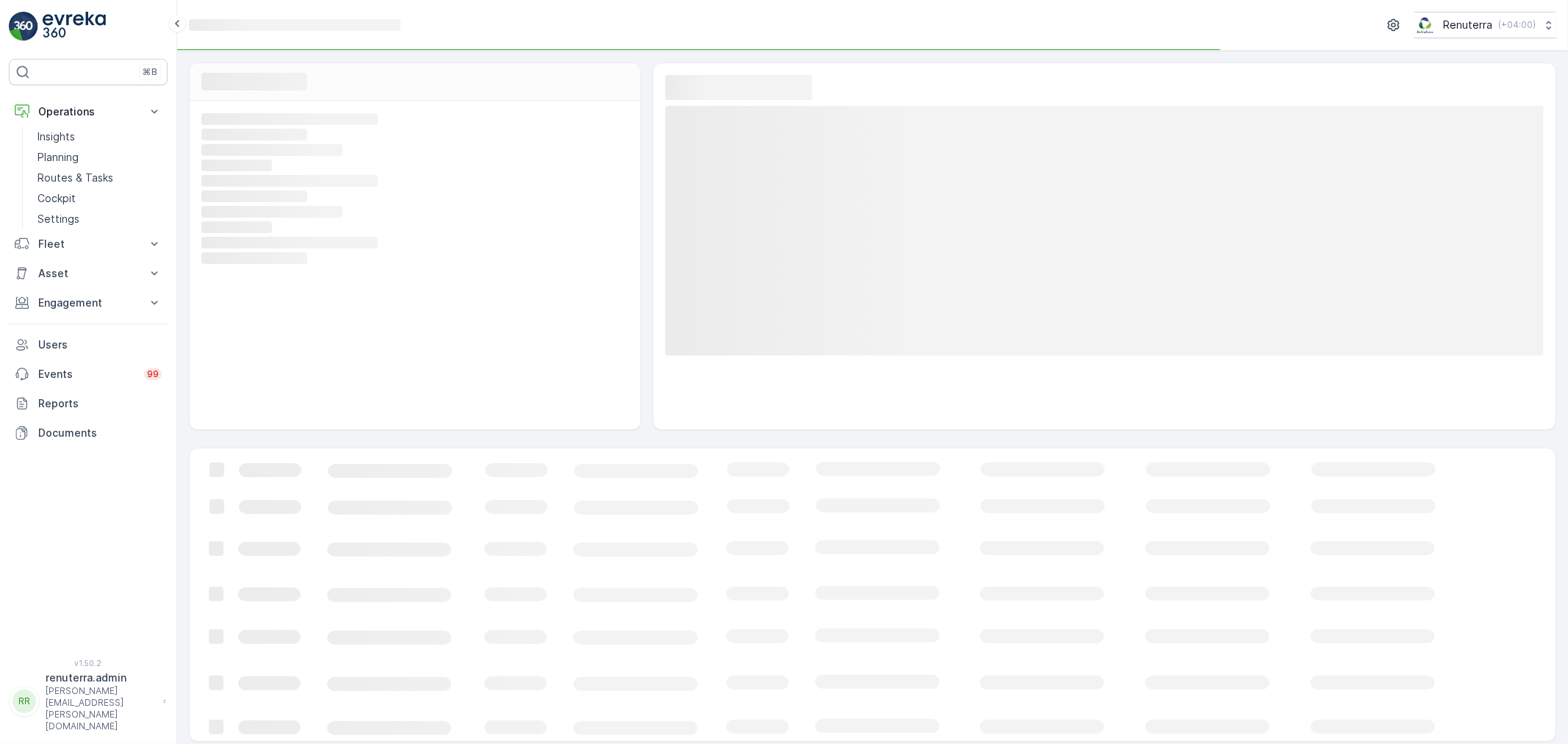
scroll to position [5, 0]
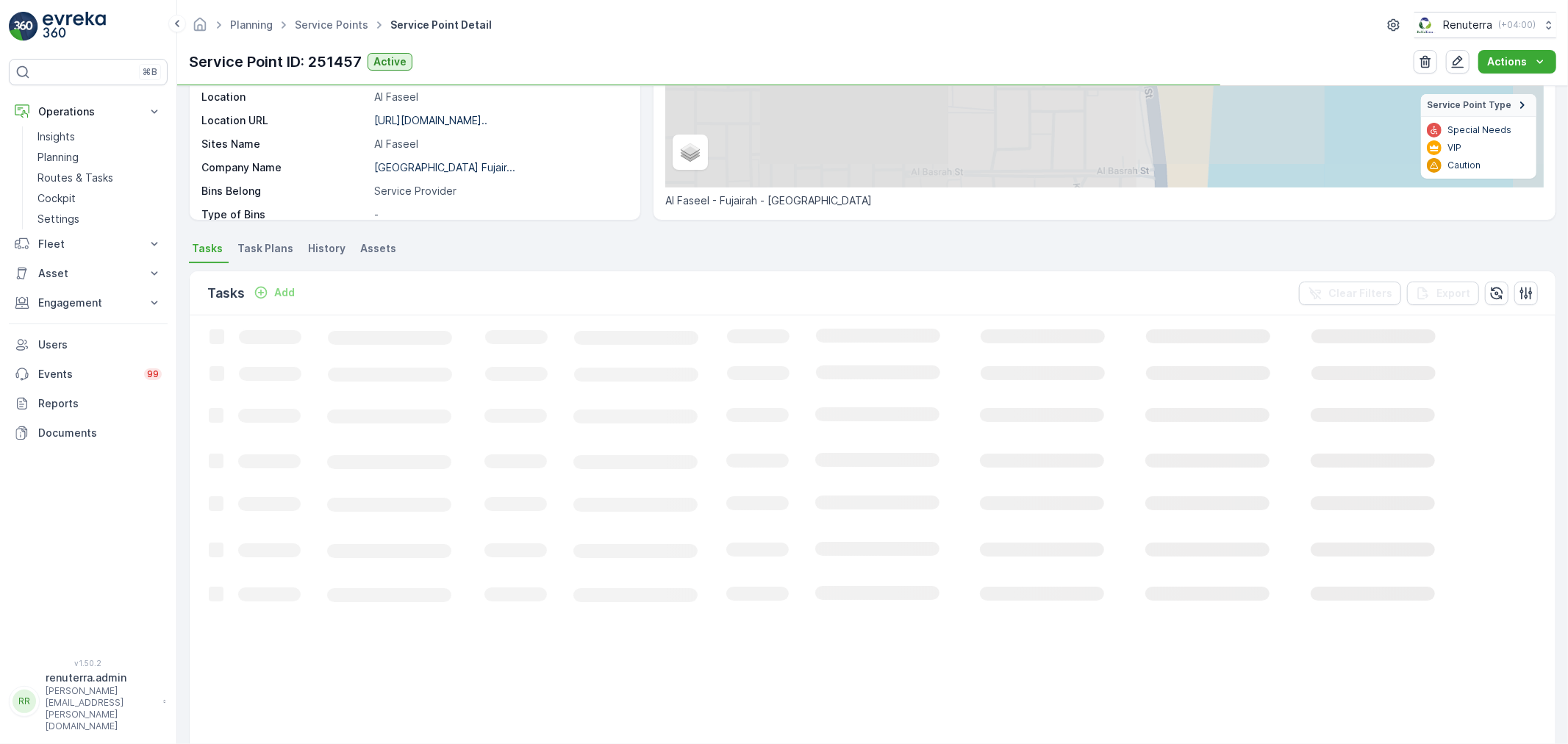
scroll to position [245, 0]
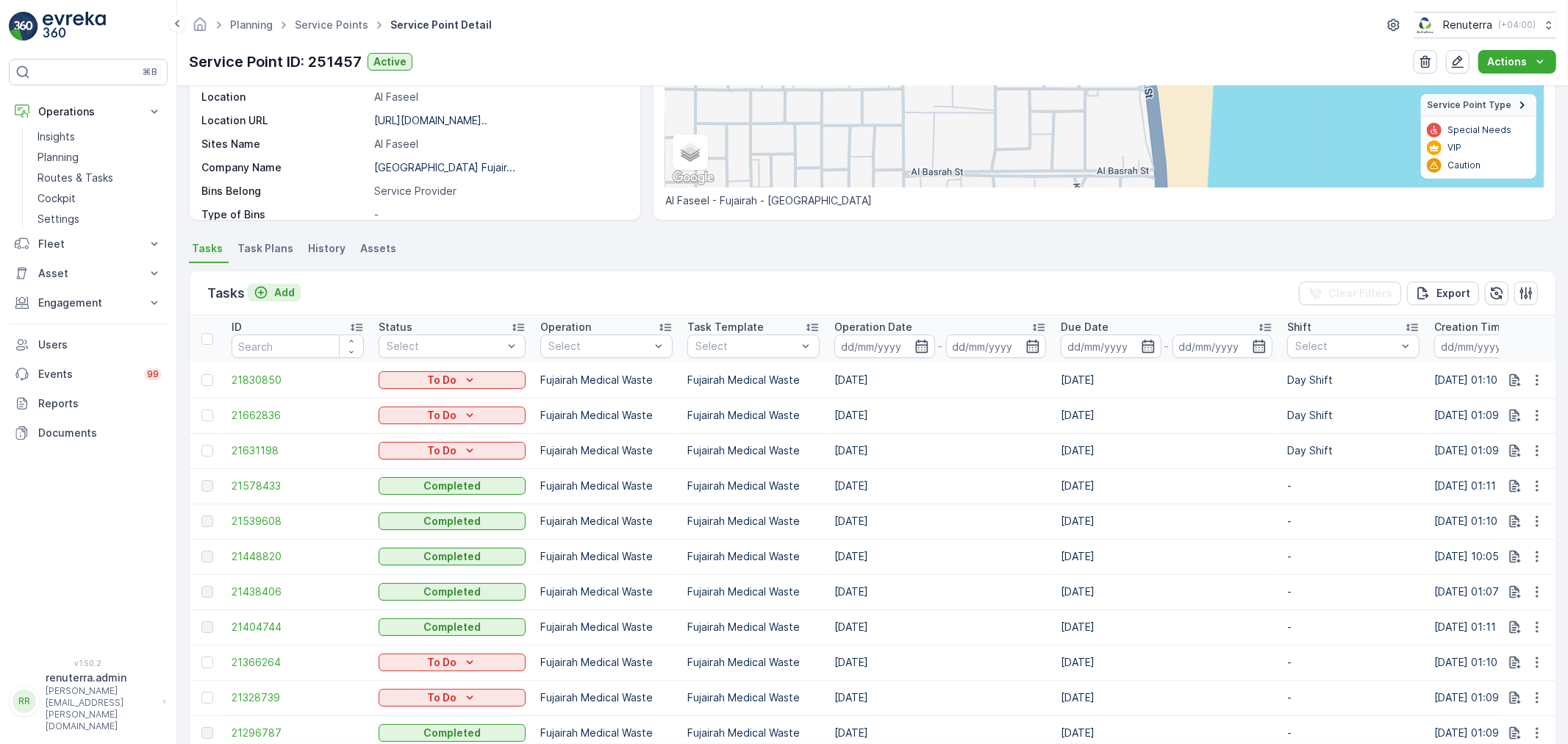
click at [284, 297] on p "Add" at bounding box center [285, 293] width 21 height 15
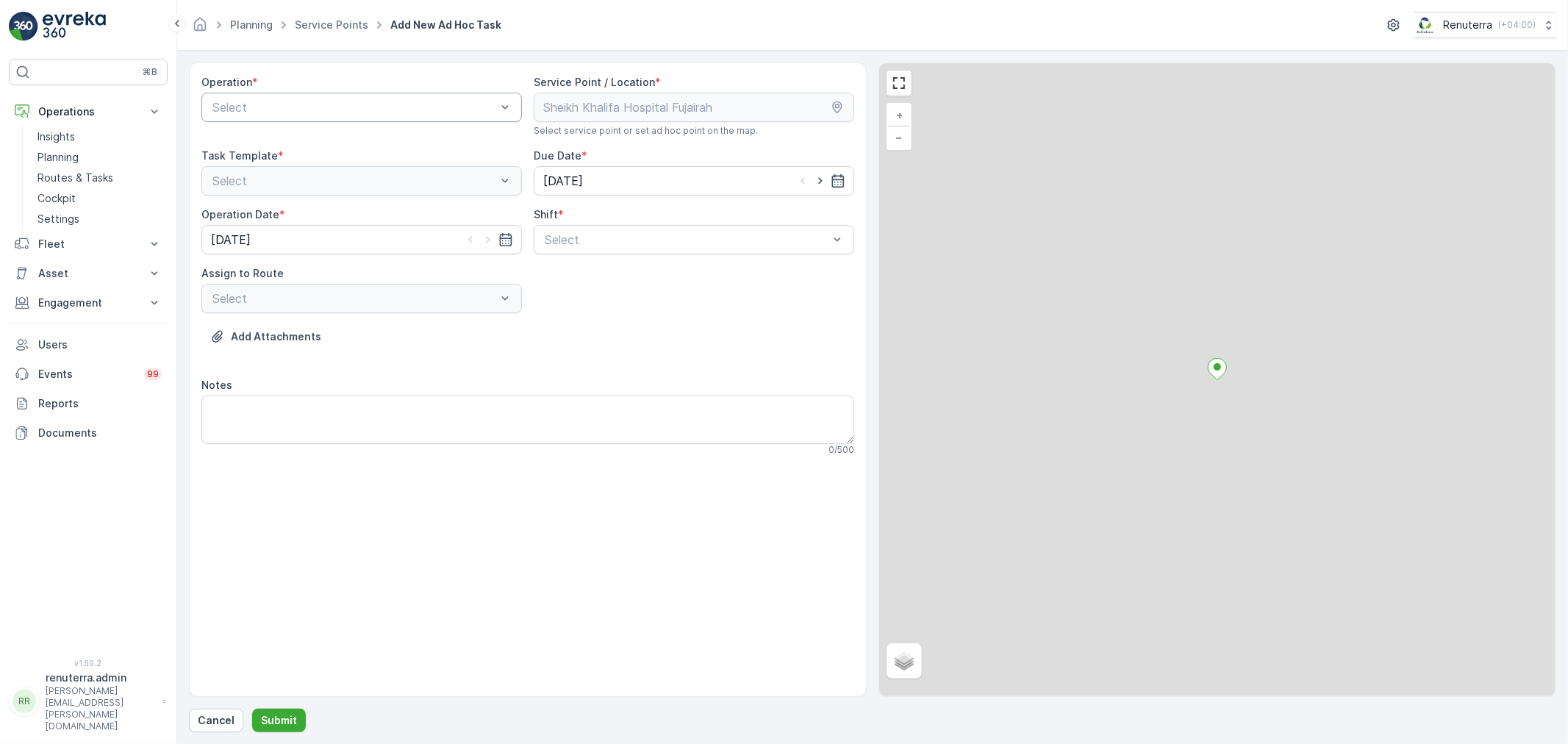
click at [255, 94] on div "Select" at bounding box center [361, 107] width 321 height 29
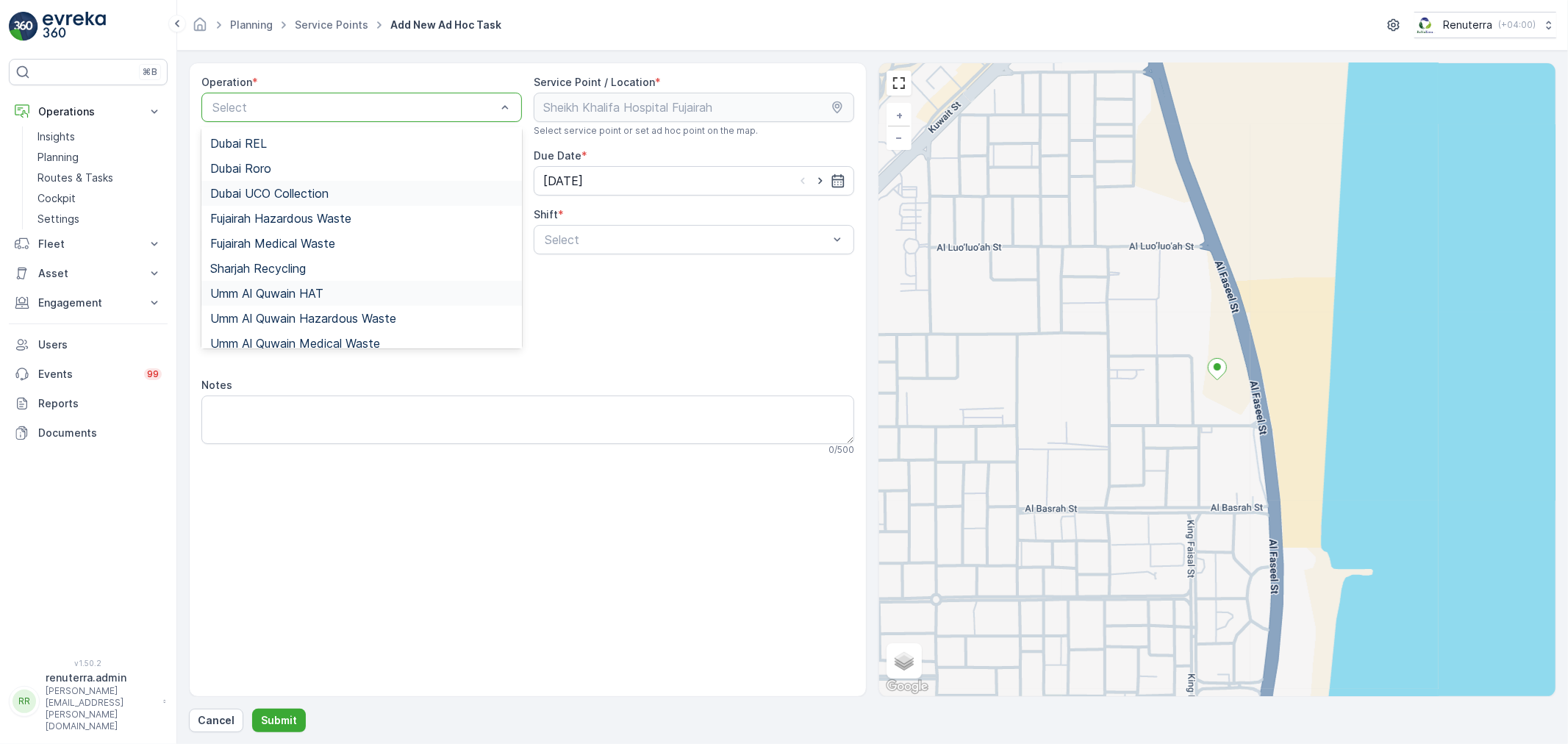
scroll to position [184, 0]
drag, startPoint x: 279, startPoint y: 231, endPoint x: 307, endPoint y: 231, distance: 28.0
click at [279, 231] on span "Fujairah Medical Waste" at bounding box center [273, 234] width 125 height 13
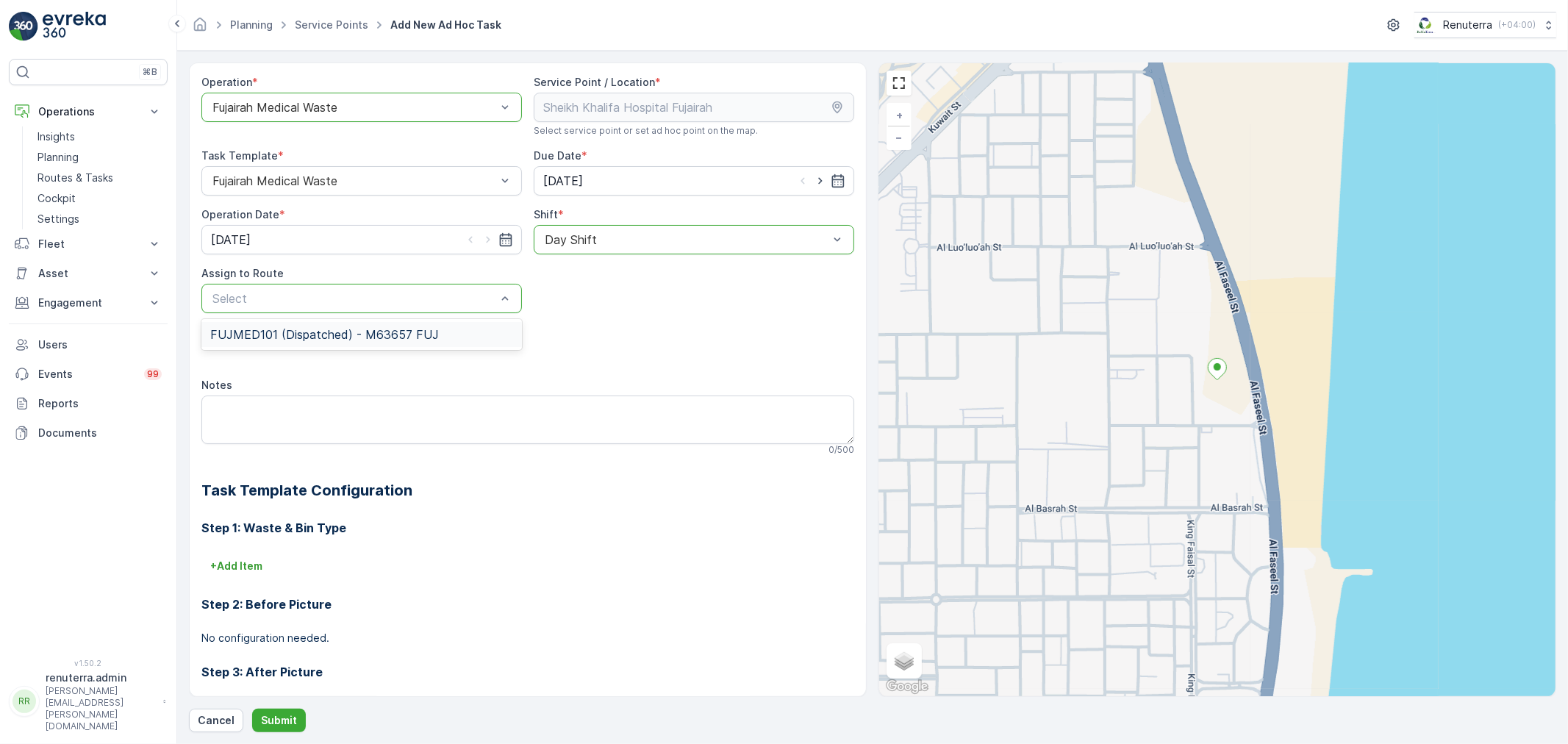
click at [431, 336] on span "FUJMED101 (Dispatched) - M63657 FUJ" at bounding box center [324, 335] width 228 height 13
click at [261, 714] on p "Submit" at bounding box center [279, 721] width 36 height 15
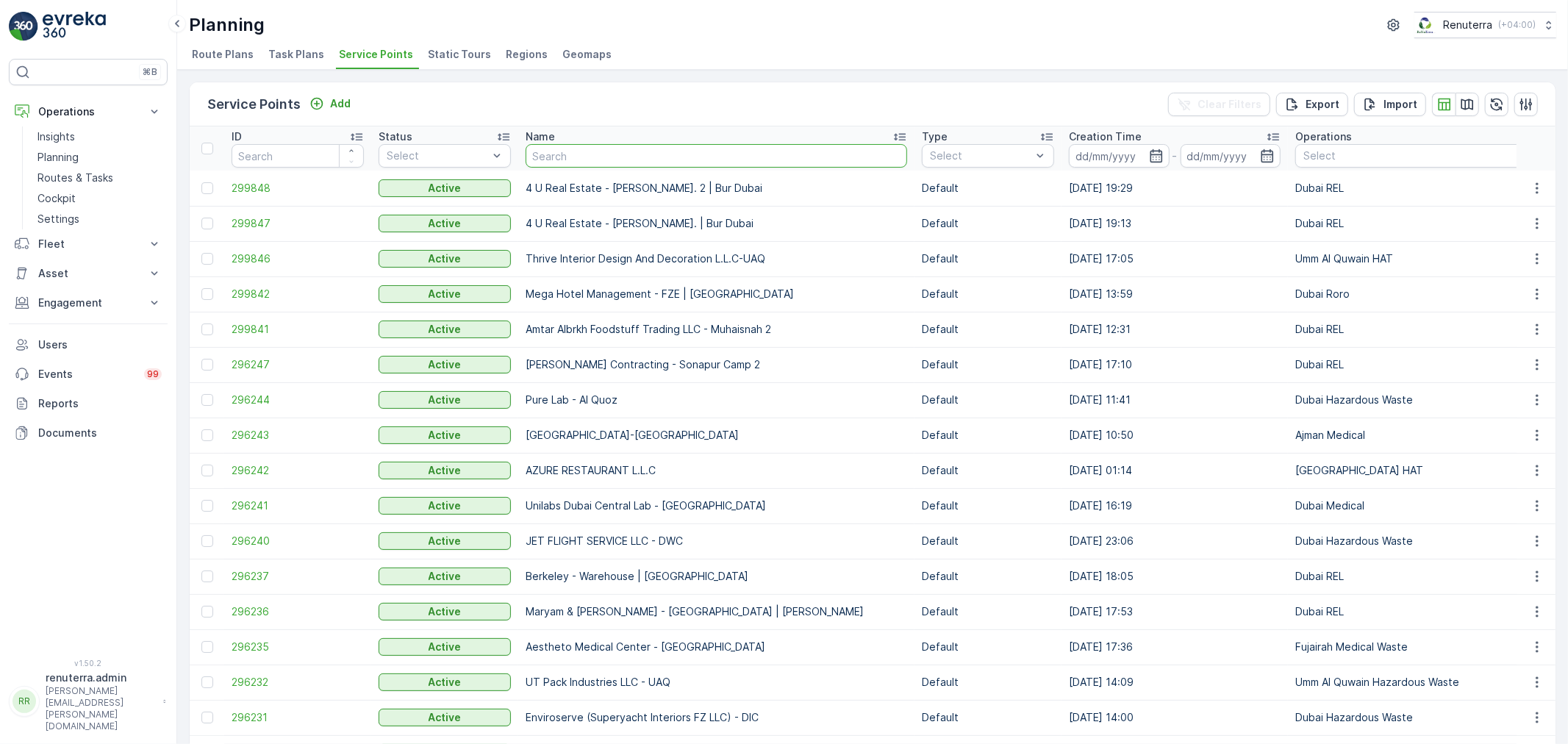
click at [579, 164] on input "text" at bounding box center [716, 155] width 382 height 24
type input "KHK"
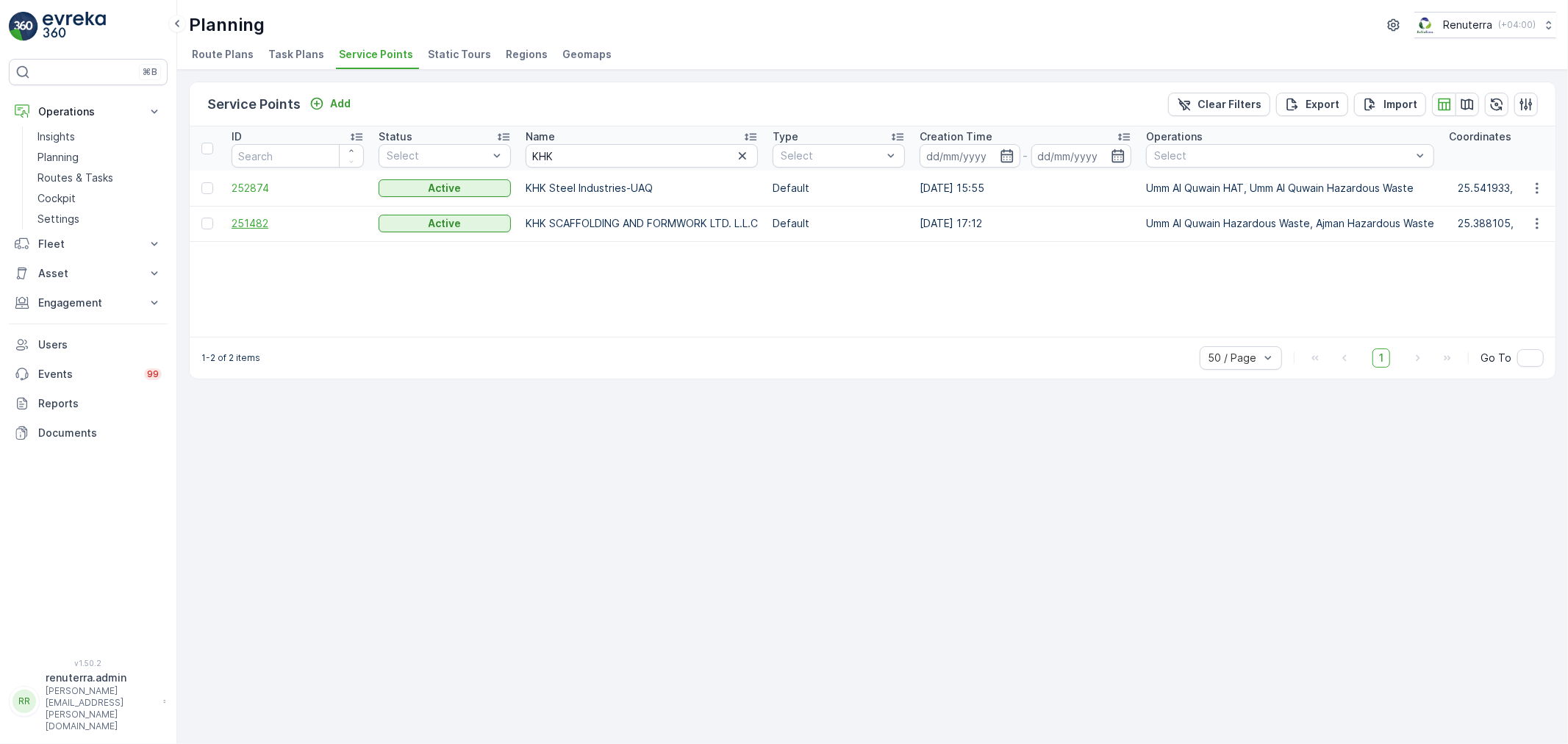
click at [279, 229] on span "251482" at bounding box center [297, 224] width 133 height 15
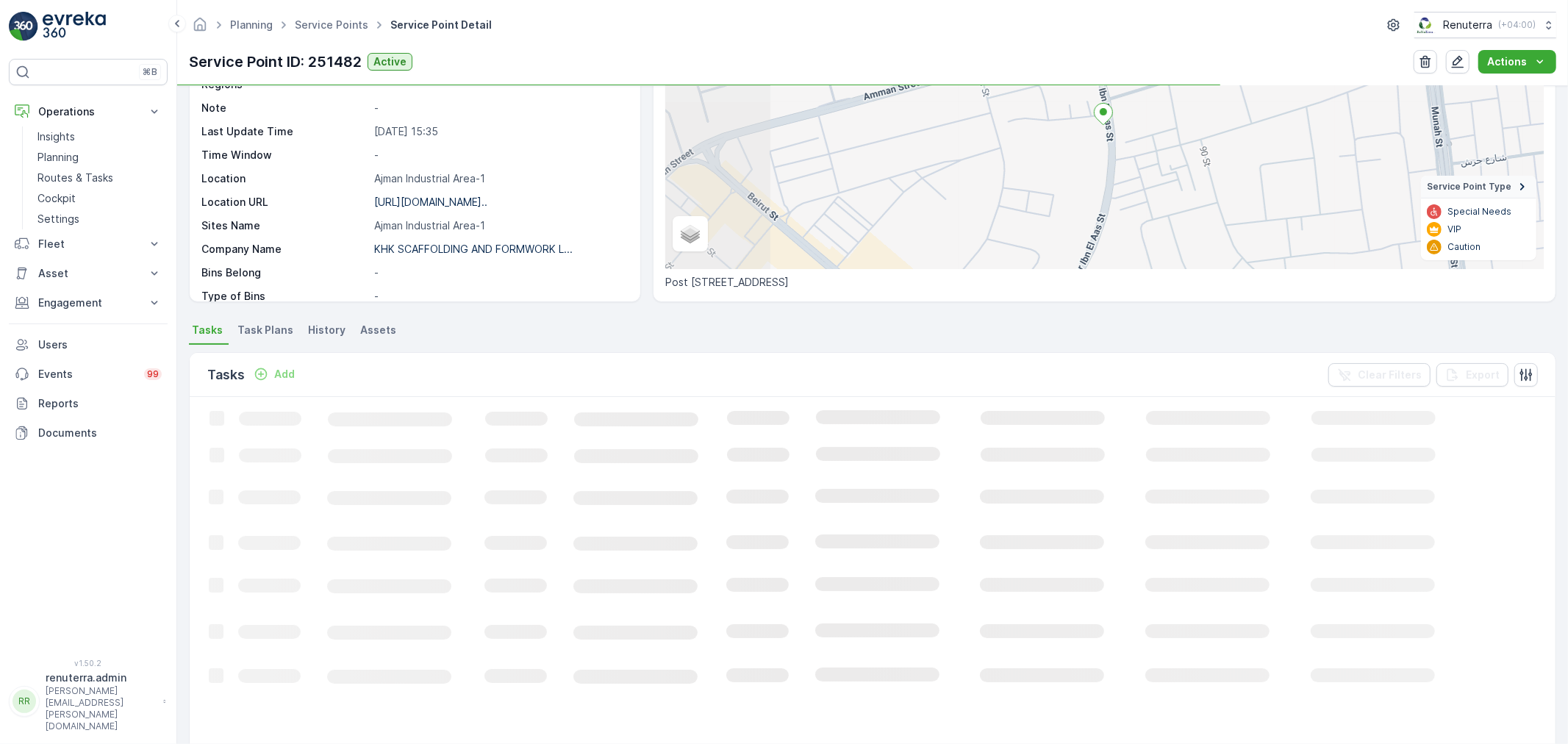
scroll to position [164, 0]
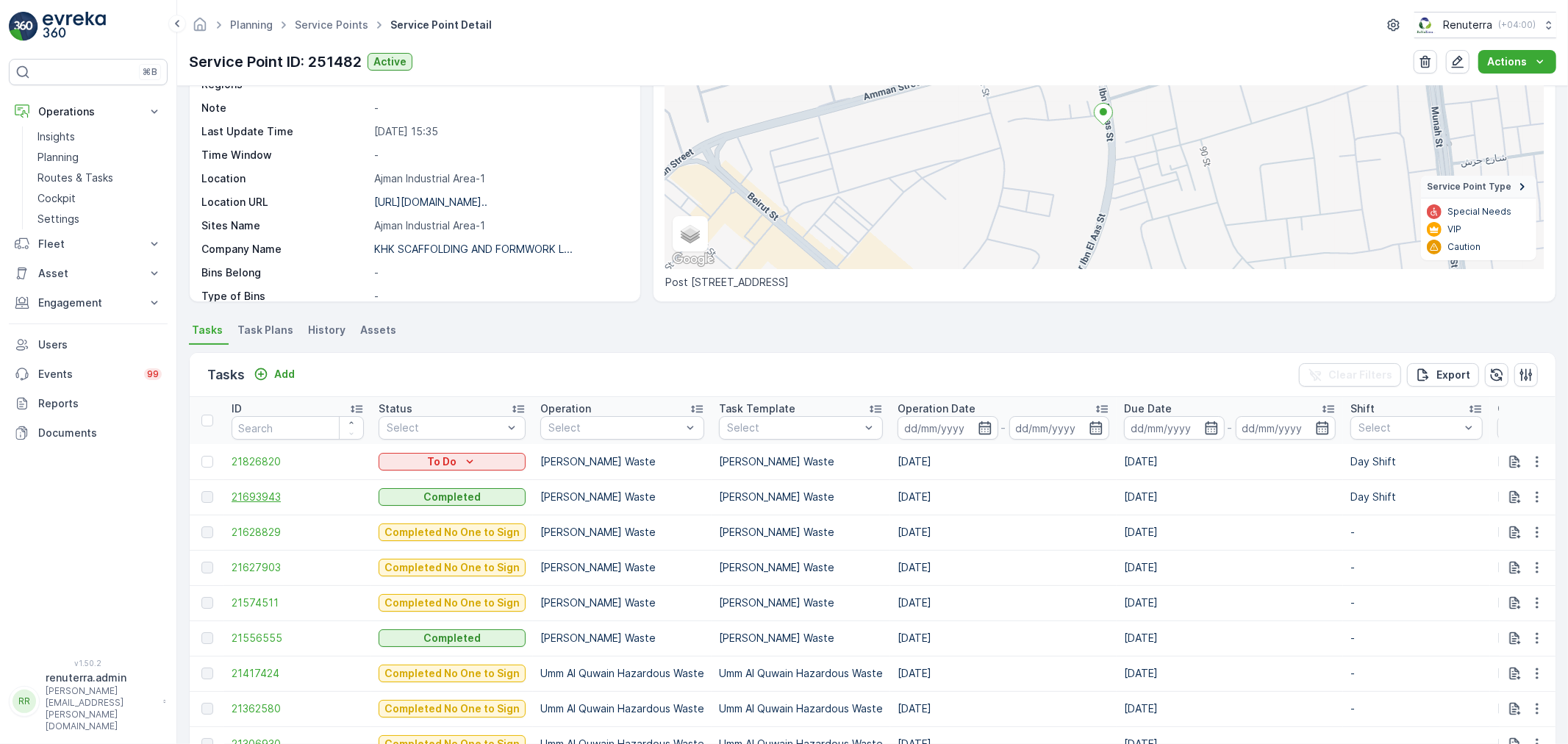
click at [280, 502] on span "21693943" at bounding box center [297, 498] width 133 height 15
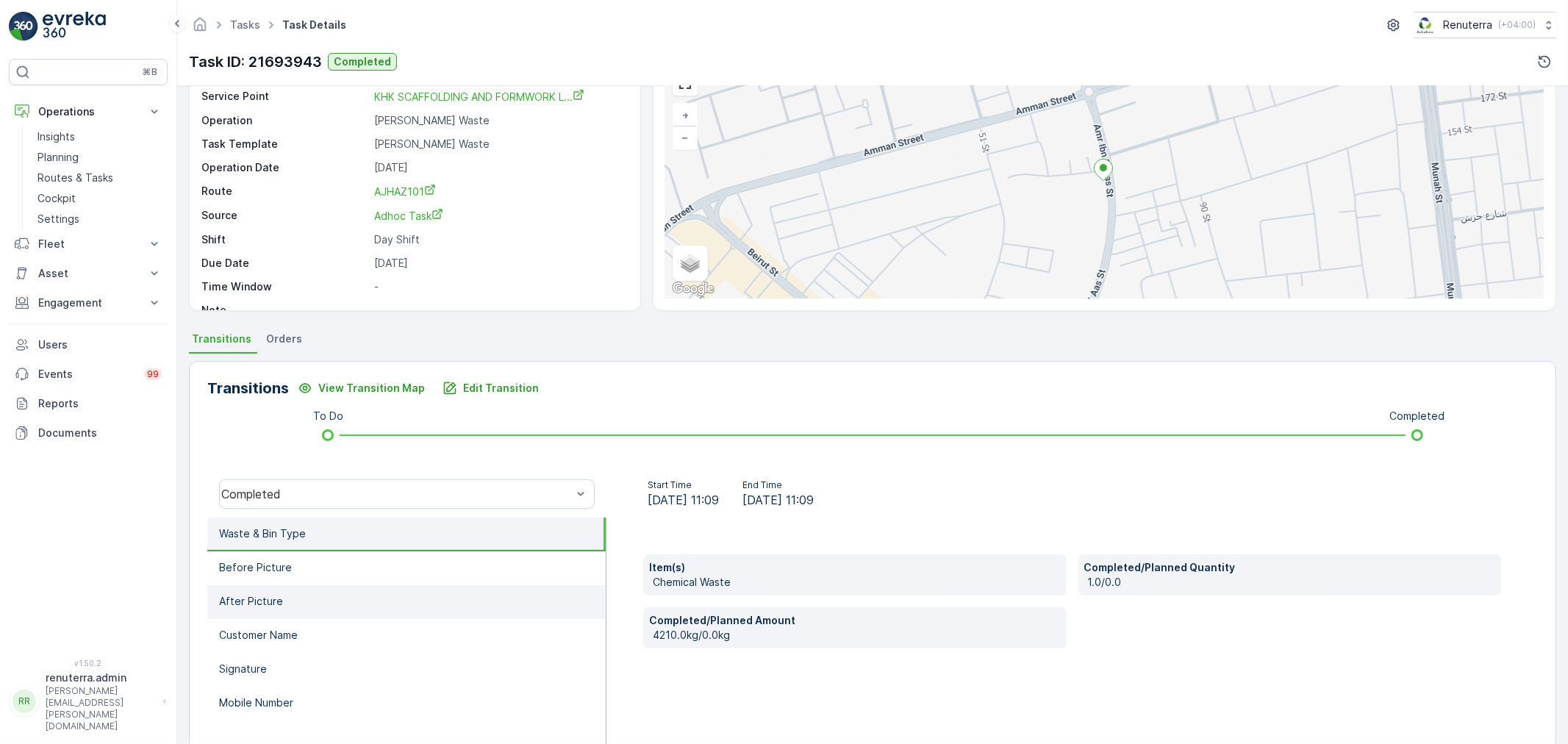
scroll to position [82, 0]
click at [314, 567] on li "Before Picture" at bounding box center [407, 568] width 399 height 34
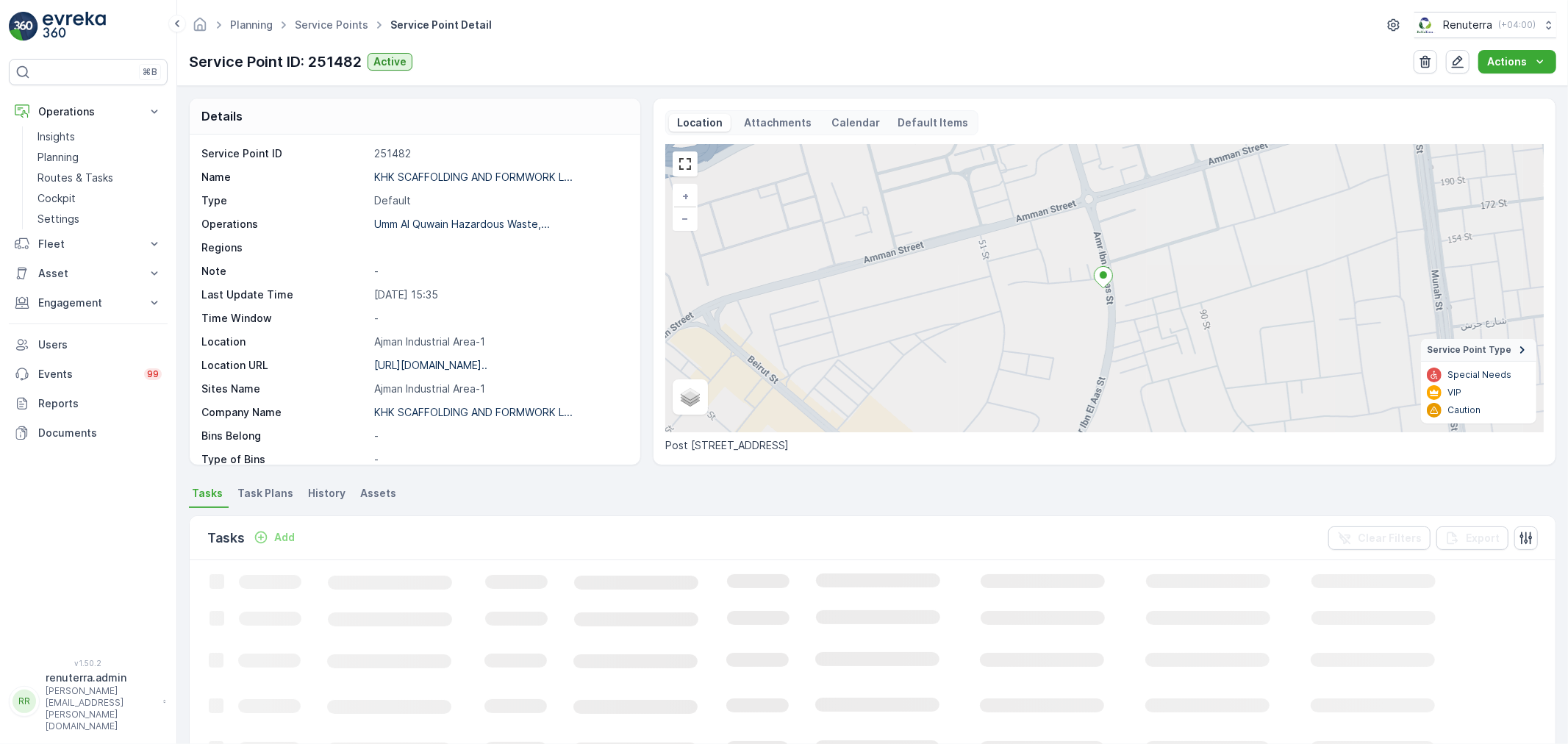
click at [284, 538] on p "Add" at bounding box center [285, 538] width 21 height 15
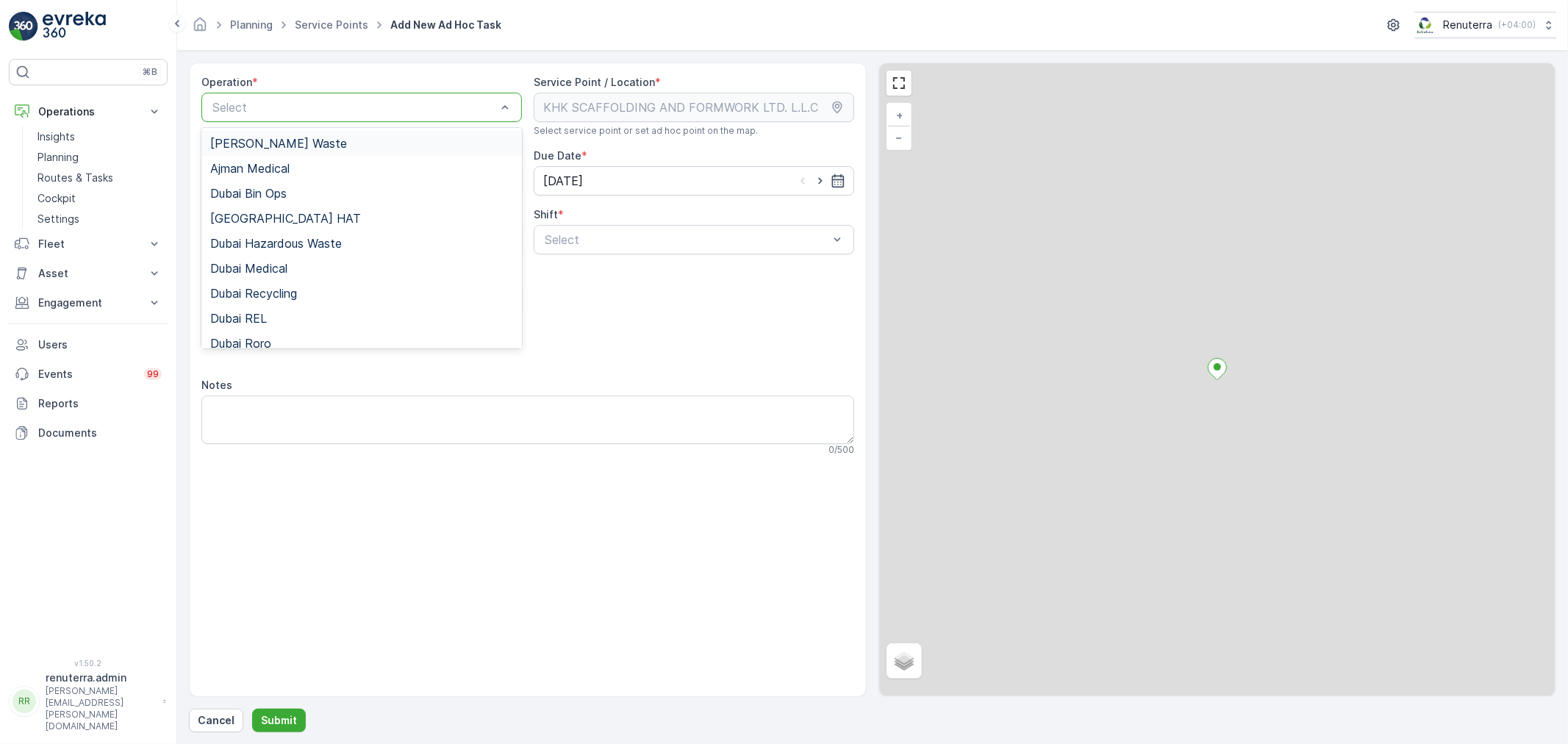
click at [290, 96] on div "Select" at bounding box center [361, 107] width 321 height 29
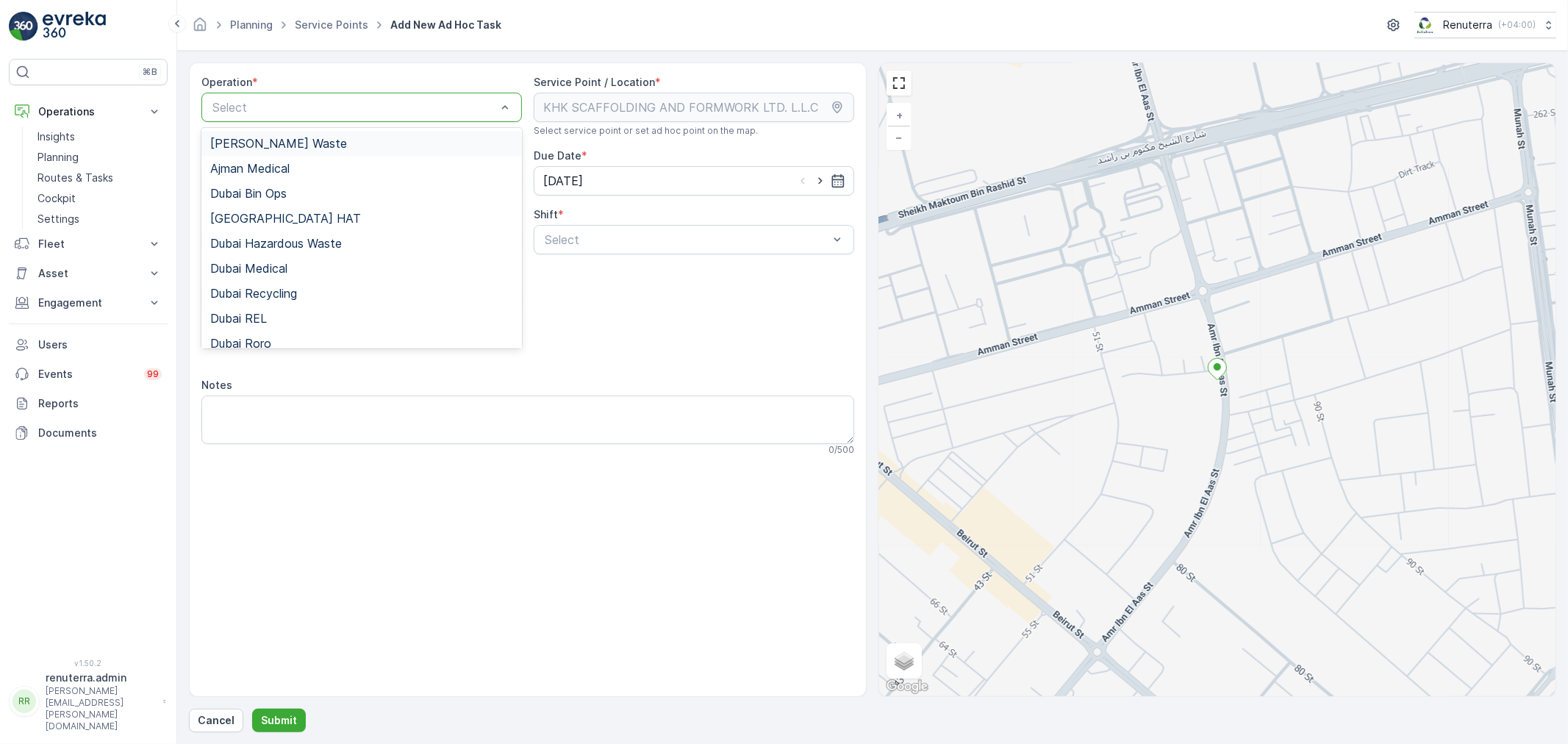
click at [300, 140] on span "Ajman Hazardous Waste" at bounding box center [278, 143] width 136 height 13
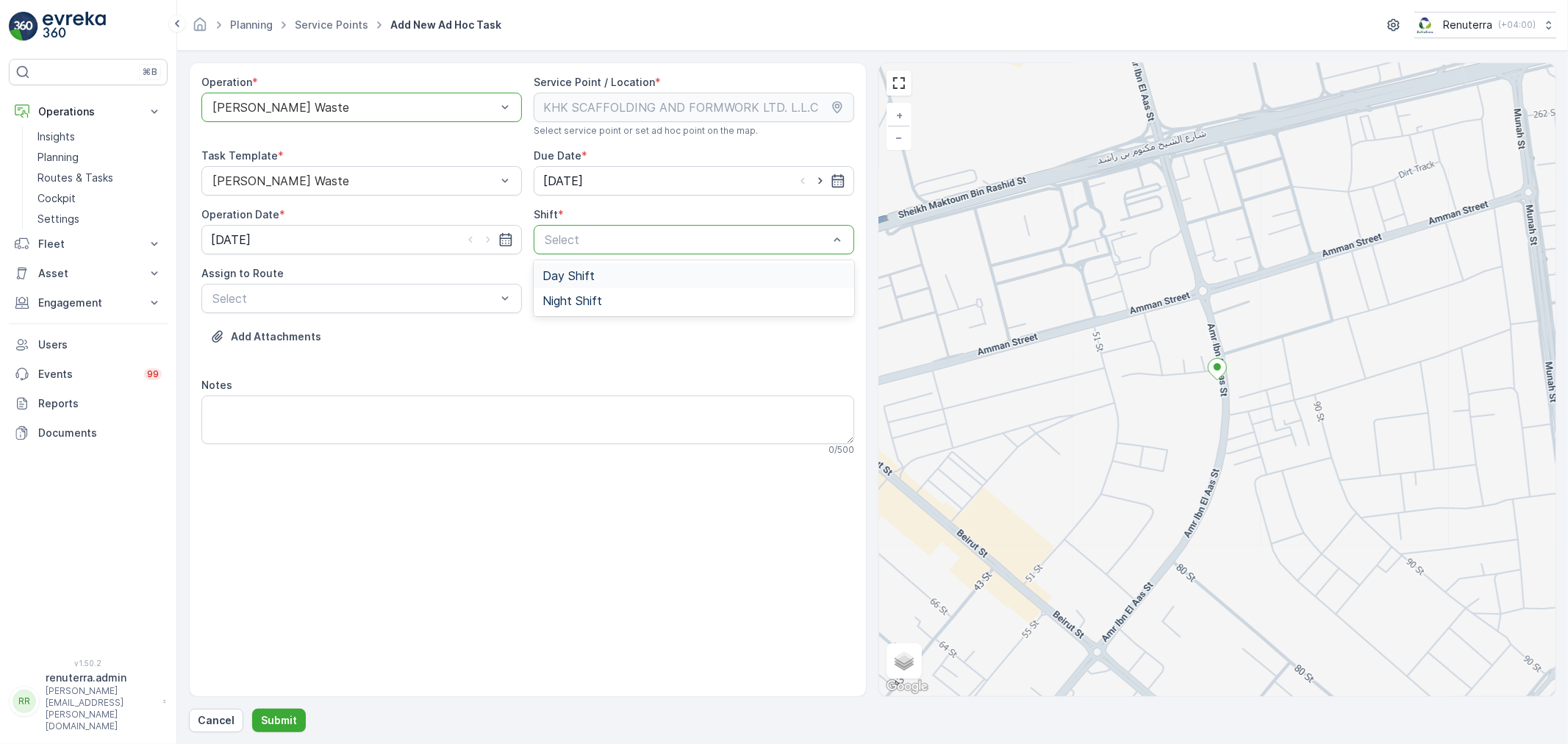
click at [591, 258] on div "Operation * option Ajman Hazardous Waste, selected. Ajman Hazardous Waste Servi…" at bounding box center [527, 272] width 652 height 393
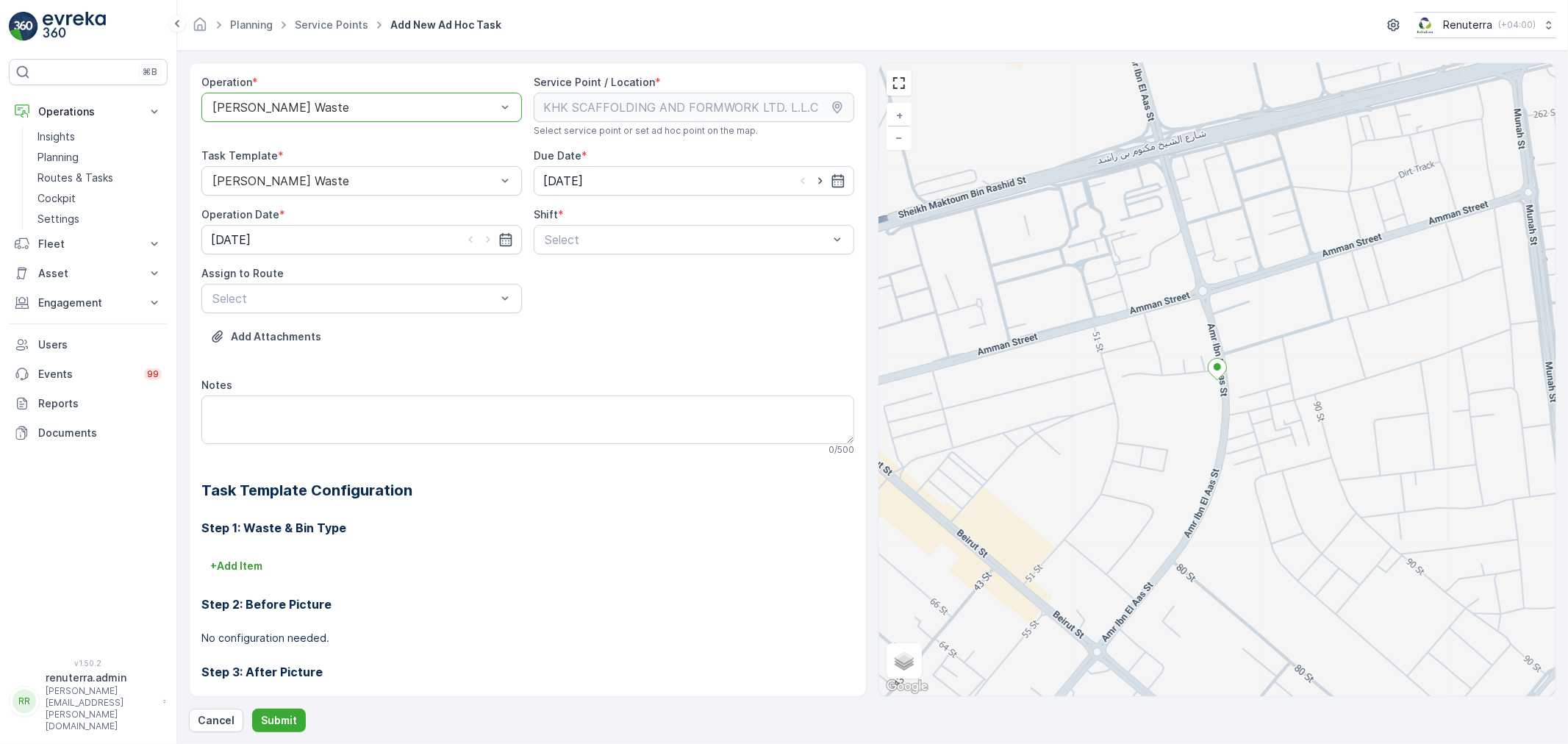
drag, startPoint x: 575, startPoint y: 251, endPoint x: 575, endPoint y: 263, distance: 12.0
click at [575, 252] on div "Select" at bounding box center [694, 239] width 321 height 29
click at [575, 263] on div "Day Shift" at bounding box center [694, 276] width 321 height 25
click at [506, 285] on div at bounding box center [505, 299] width 15 height 28
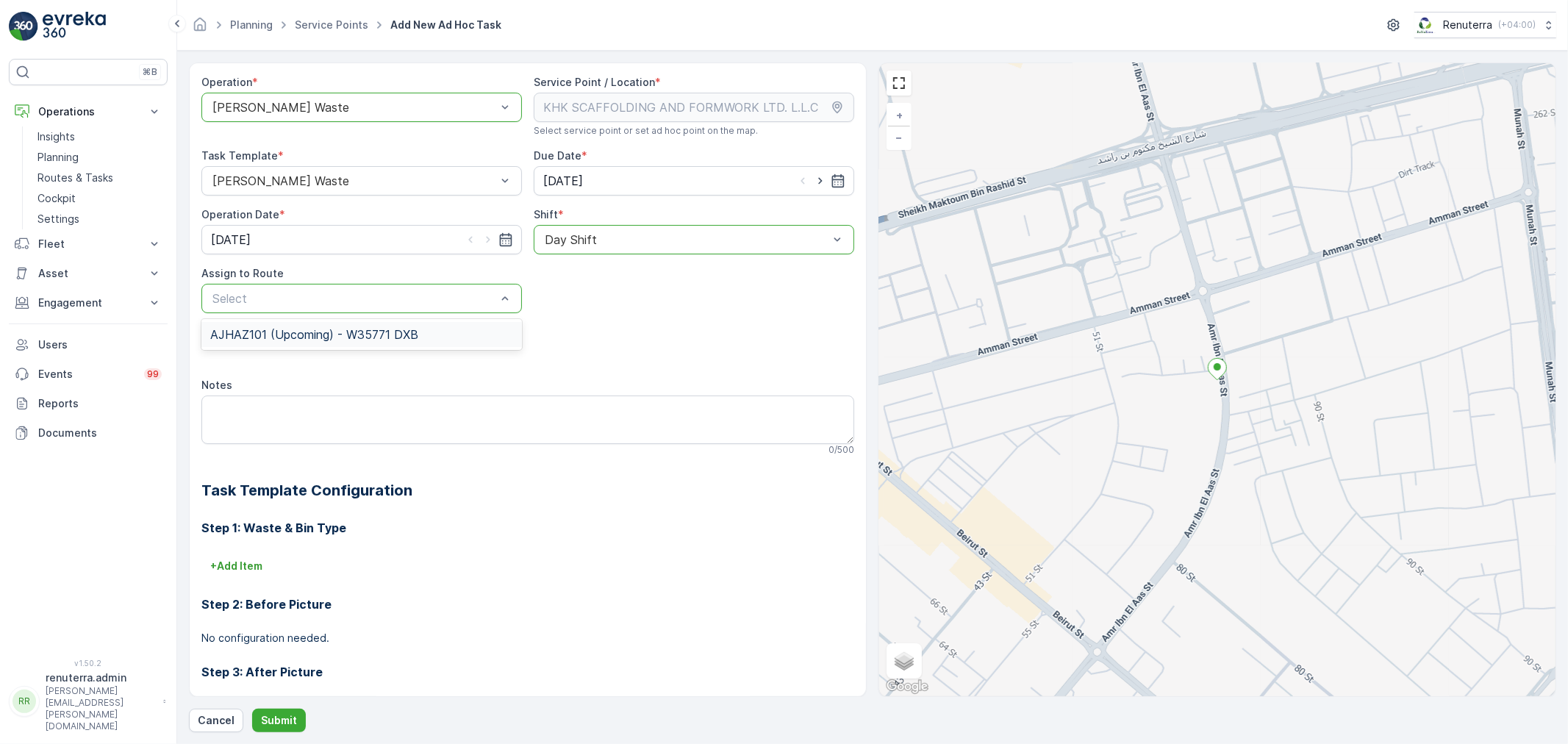
click at [452, 326] on div "AJHAZ101 (Upcoming) - W35771 DXB" at bounding box center [361, 335] width 321 height 25
click at [288, 721] on p "Submit" at bounding box center [279, 721] width 36 height 15
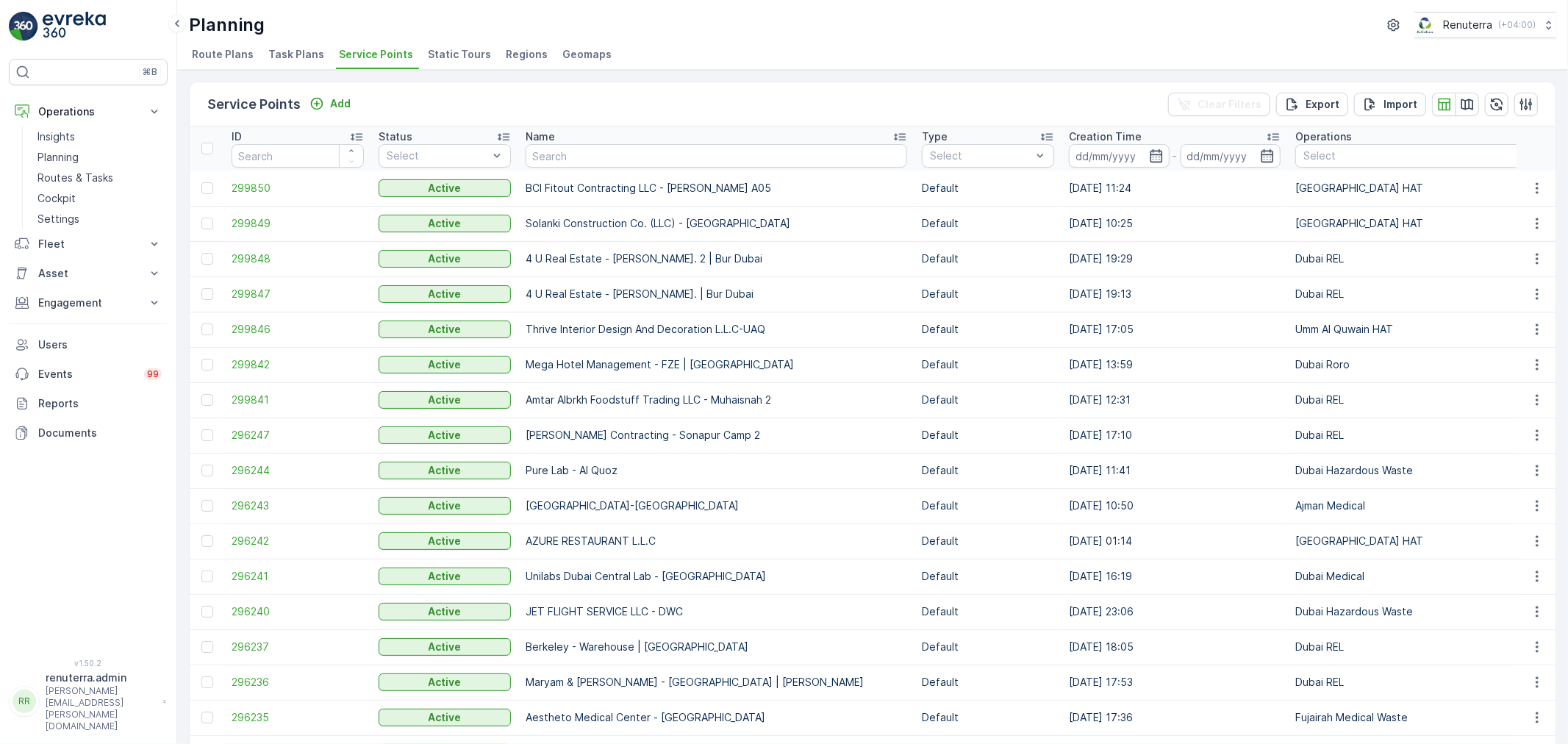
click at [561, 140] on div "Name" at bounding box center [716, 137] width 382 height 15
click at [564, 150] on input "text" at bounding box center [716, 155] width 382 height 24
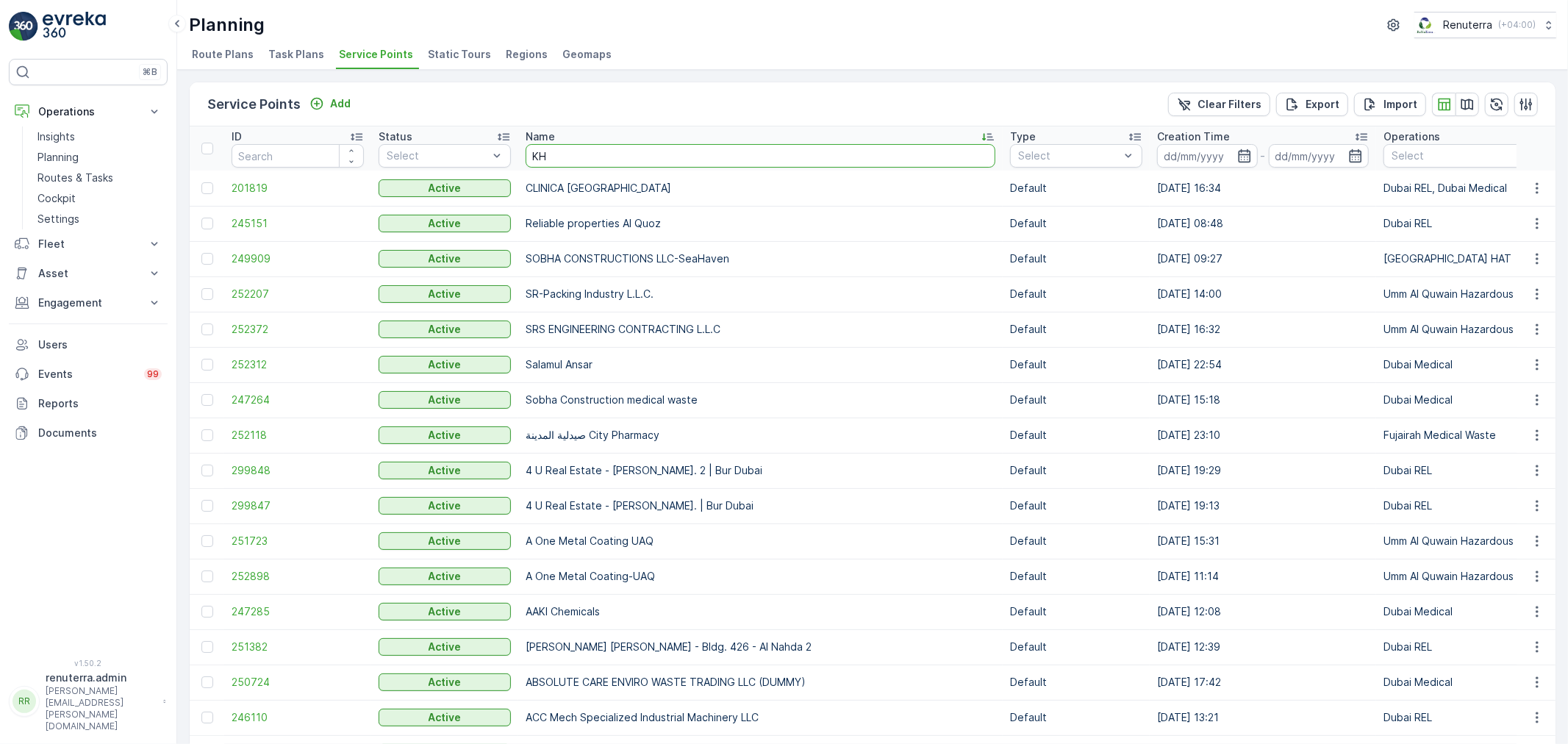
type input "KHK"
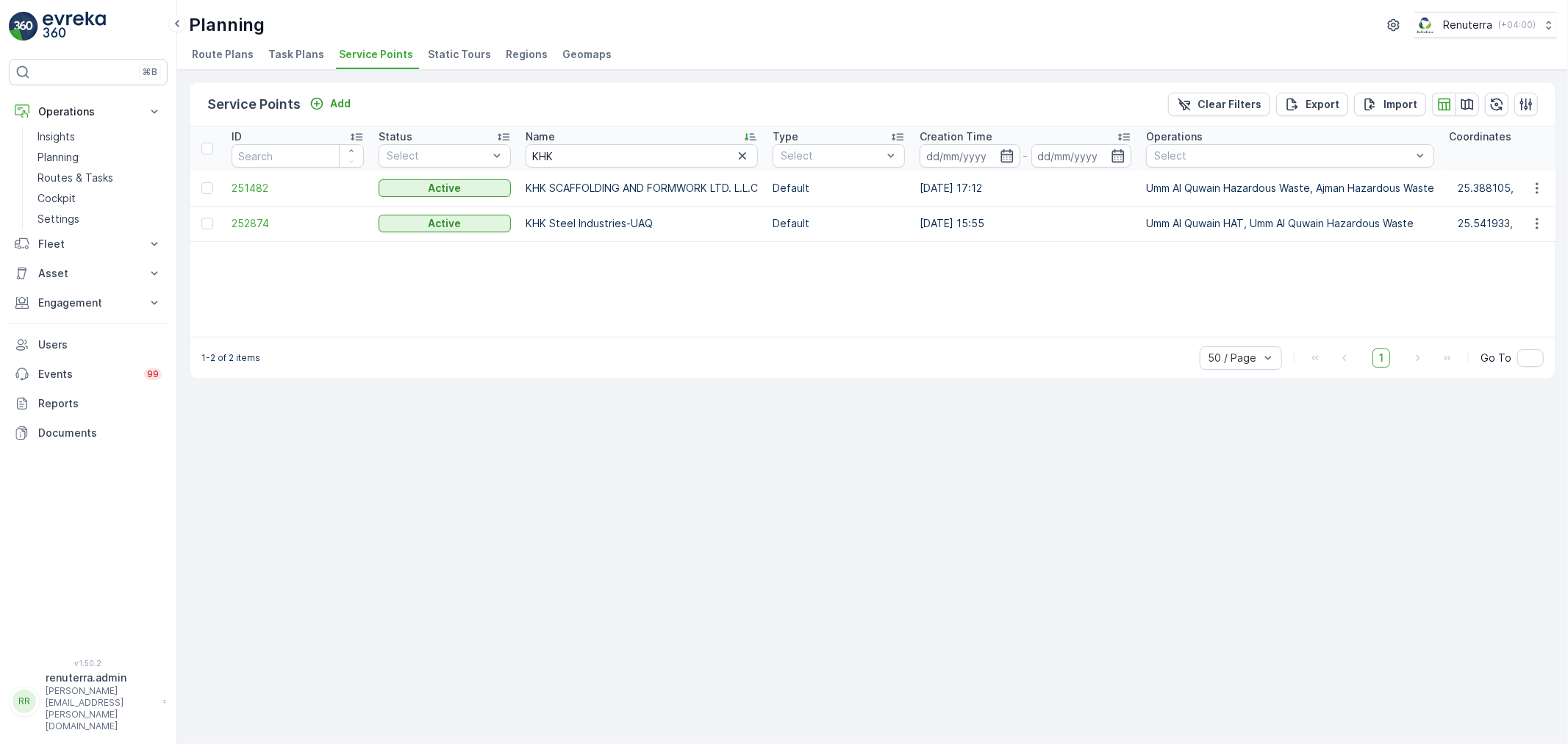
click at [256, 175] on td "251482" at bounding box center [298, 188] width 147 height 36
click at [261, 182] on span "251482" at bounding box center [297, 188] width 133 height 15
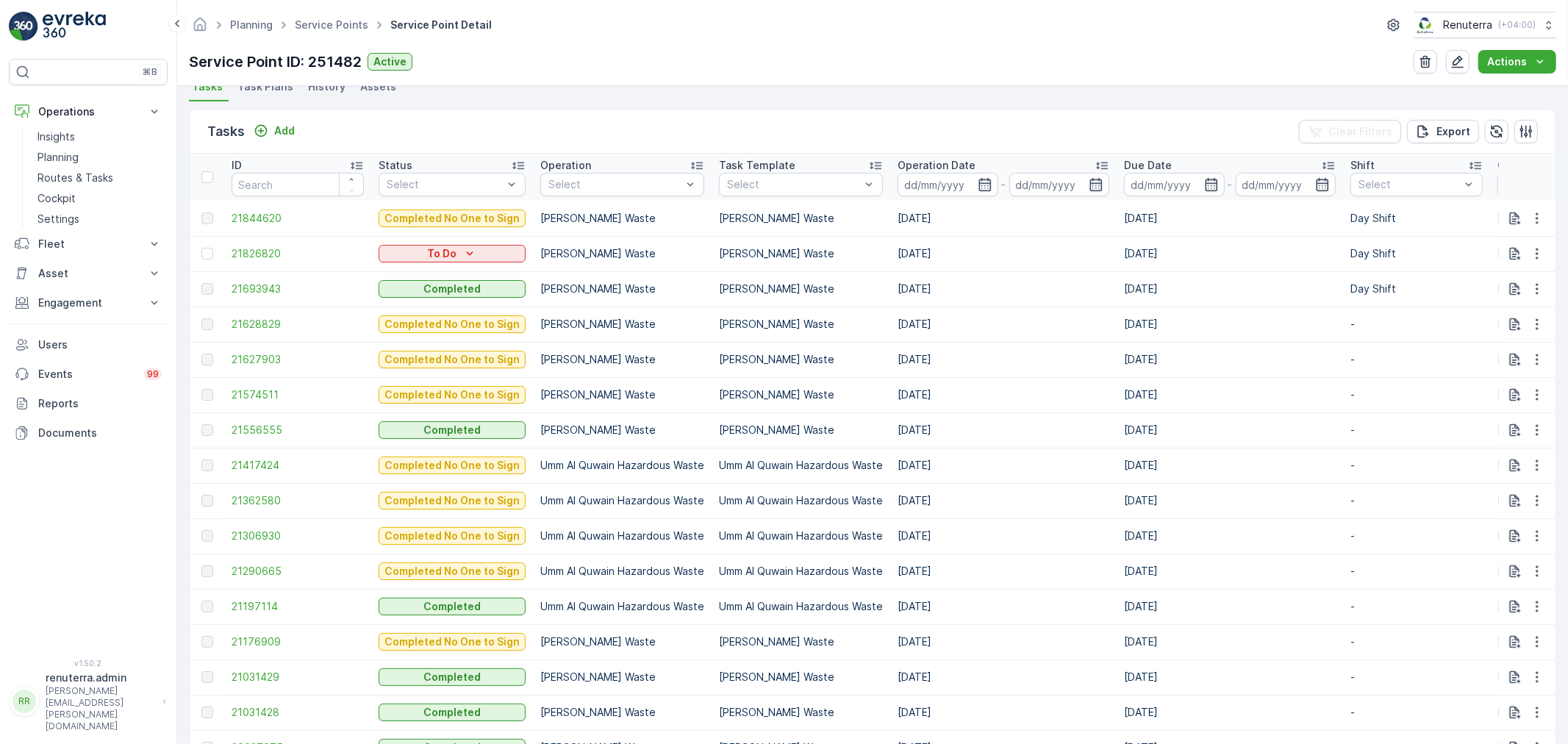
scroll to position [408, 0]
click at [285, 497] on span "21362580" at bounding box center [297, 499] width 133 height 15
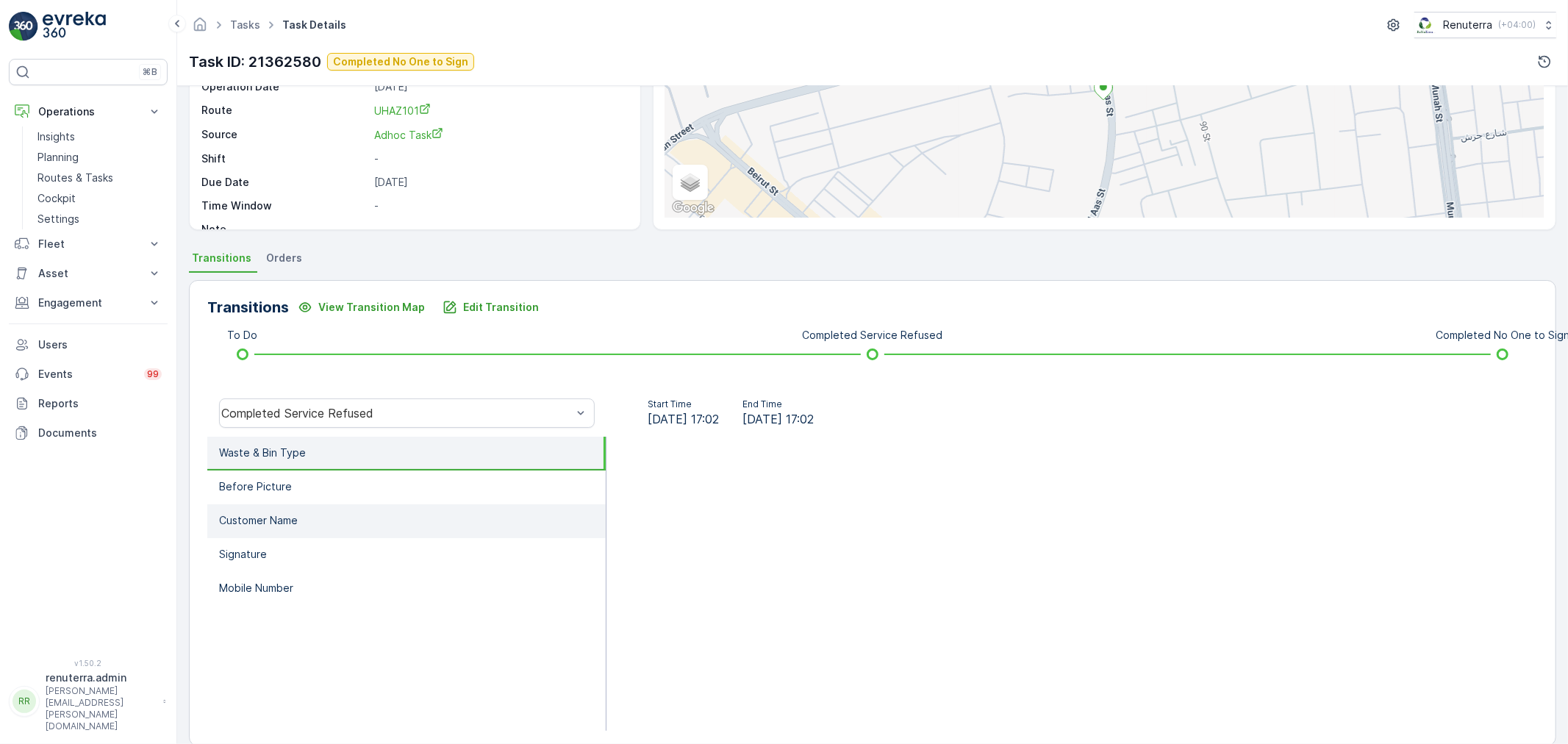
scroll to position [182, 0]
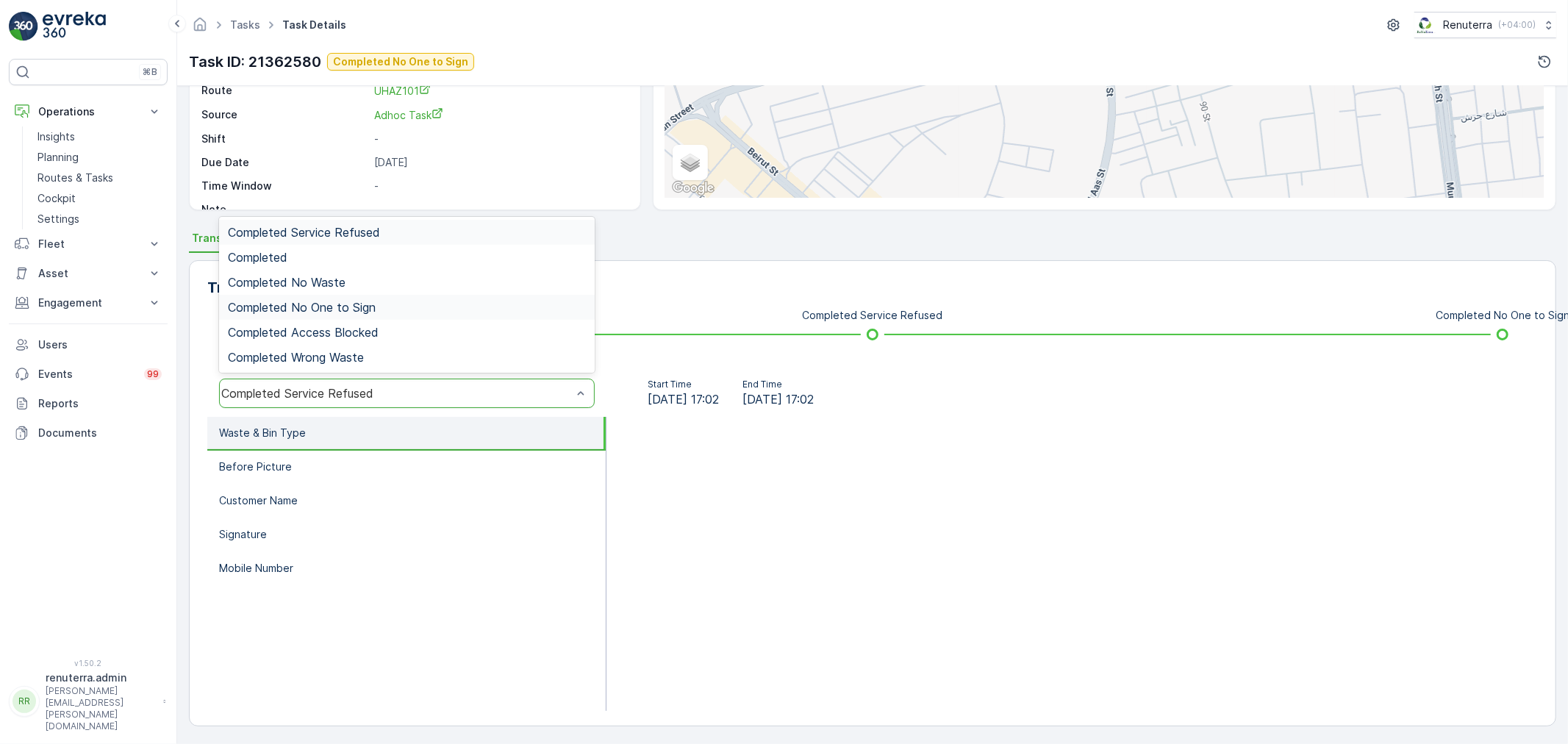
click at [334, 306] on span "Completed No One to Sign" at bounding box center [301, 308] width 148 height 13
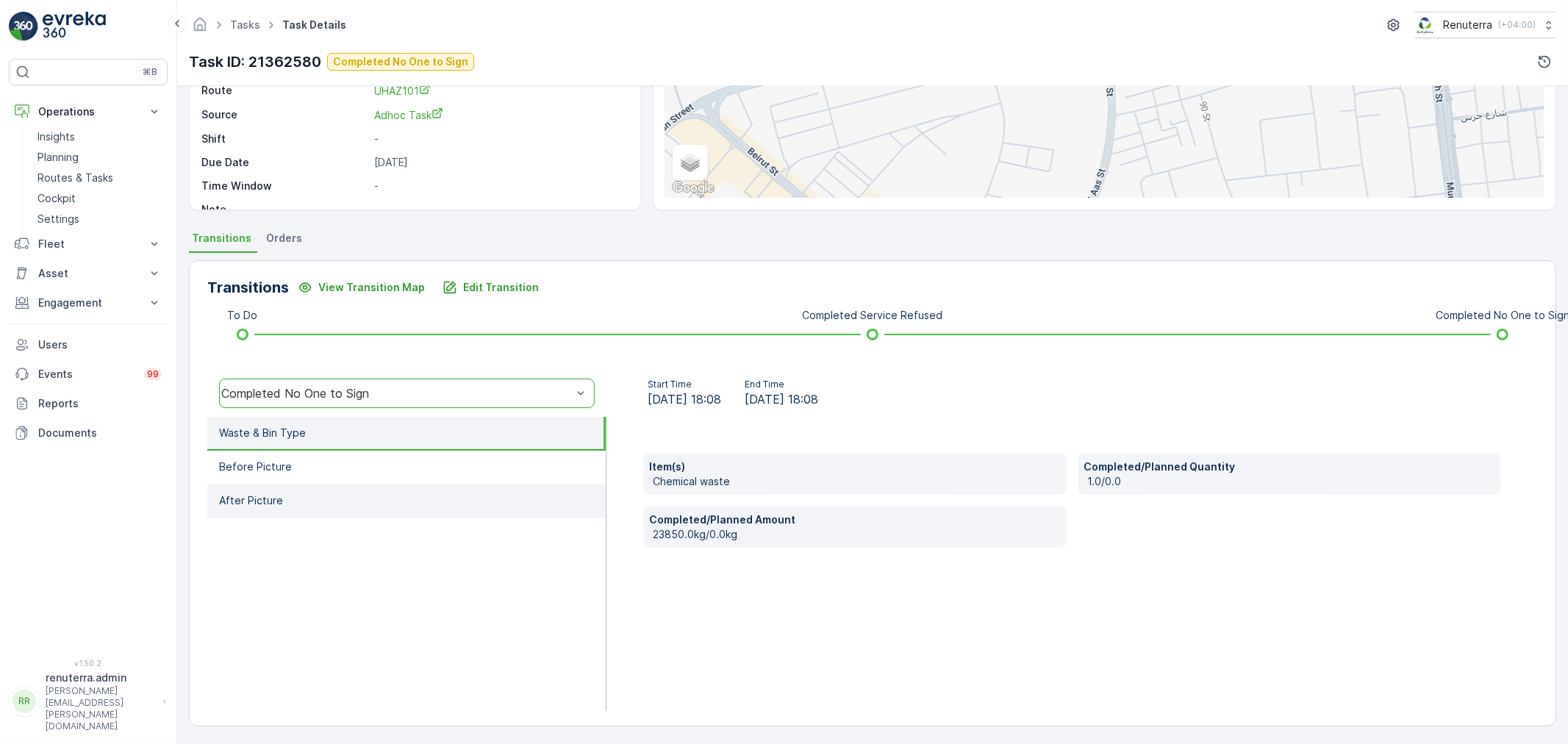
drag, startPoint x: 343, startPoint y: 476, endPoint x: 363, endPoint y: 483, distance: 21.2
click at [343, 477] on li "Before Picture" at bounding box center [407, 467] width 399 height 34
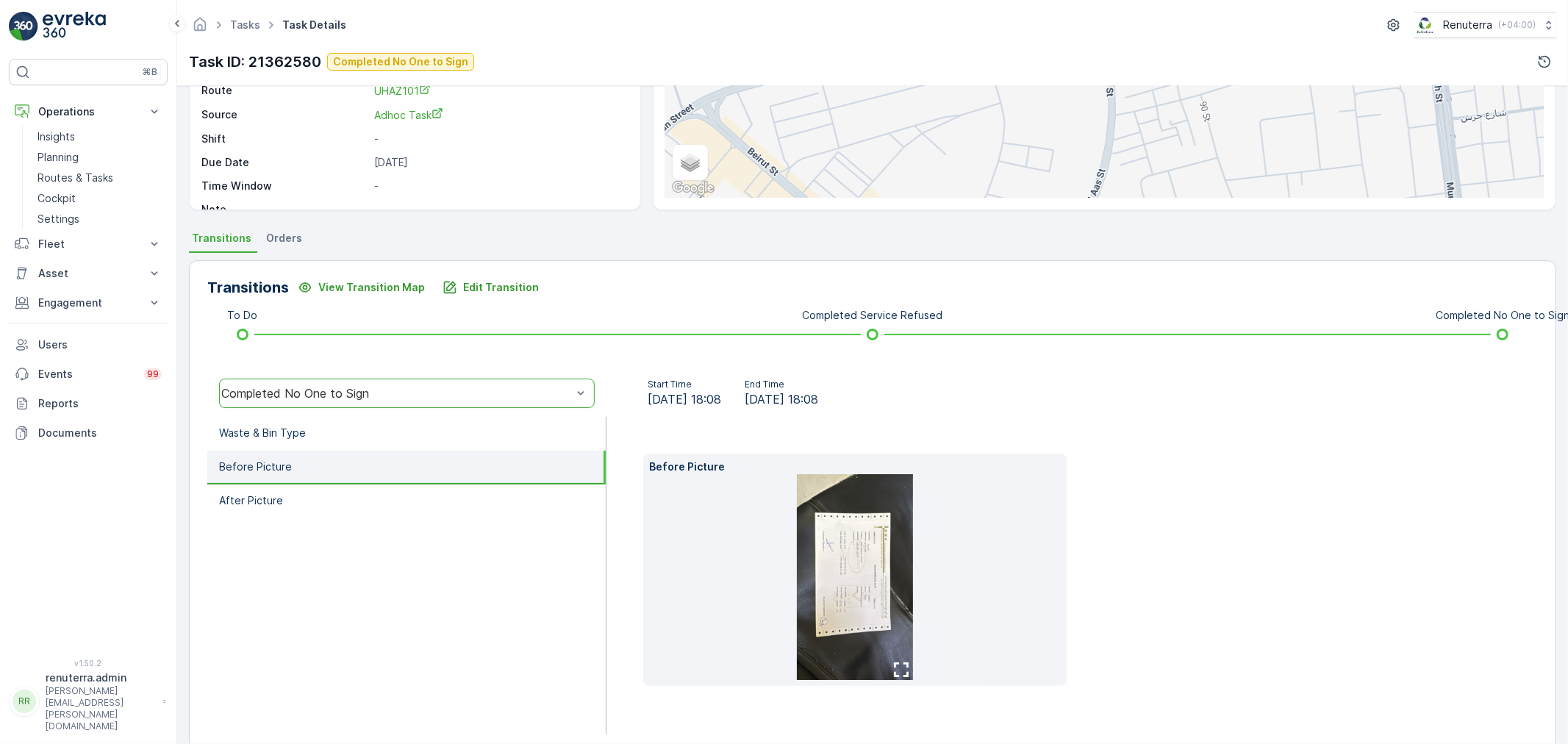
click at [848, 568] on img at bounding box center [855, 577] width 117 height 206
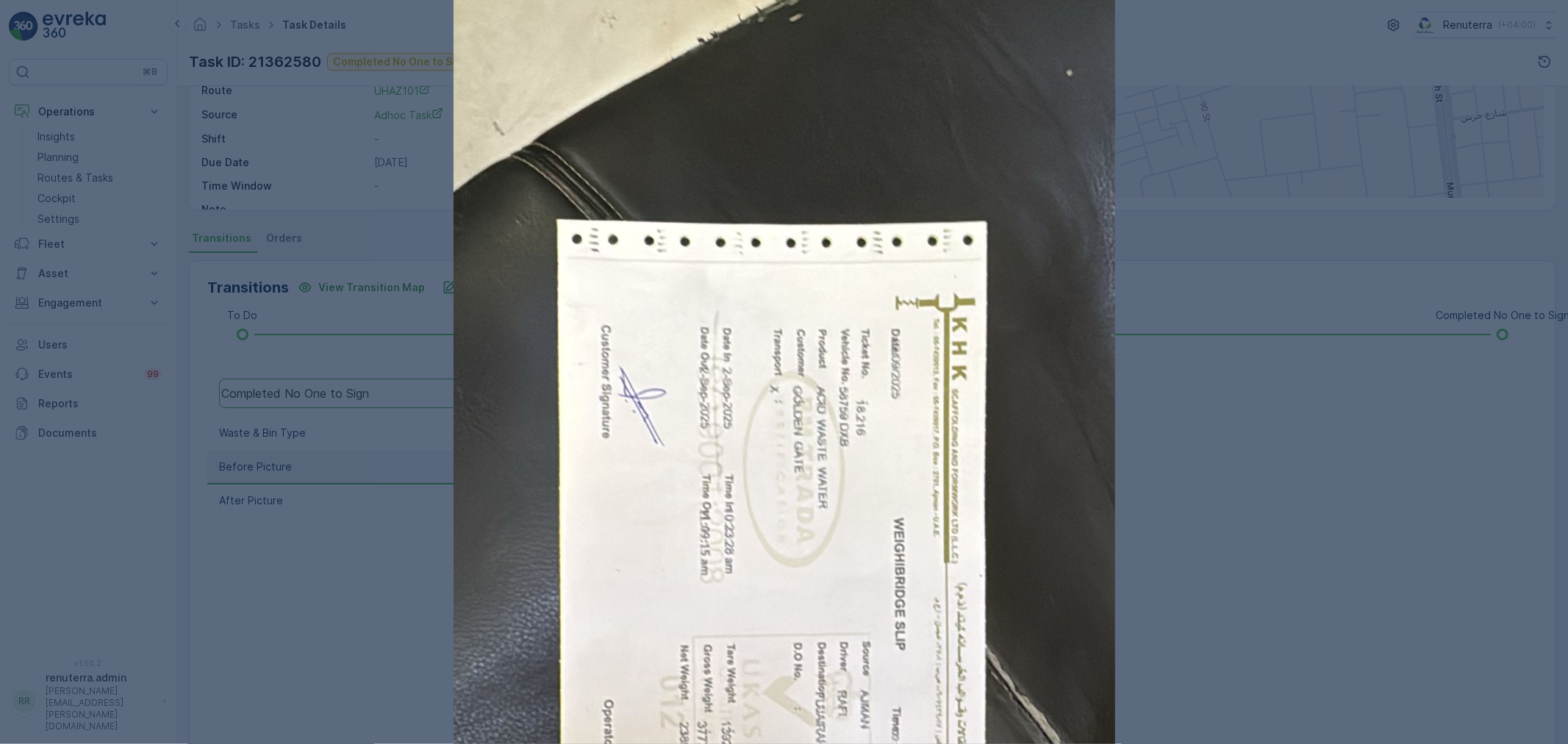
click at [1290, 633] on div at bounding box center [784, 372] width 1568 height 744
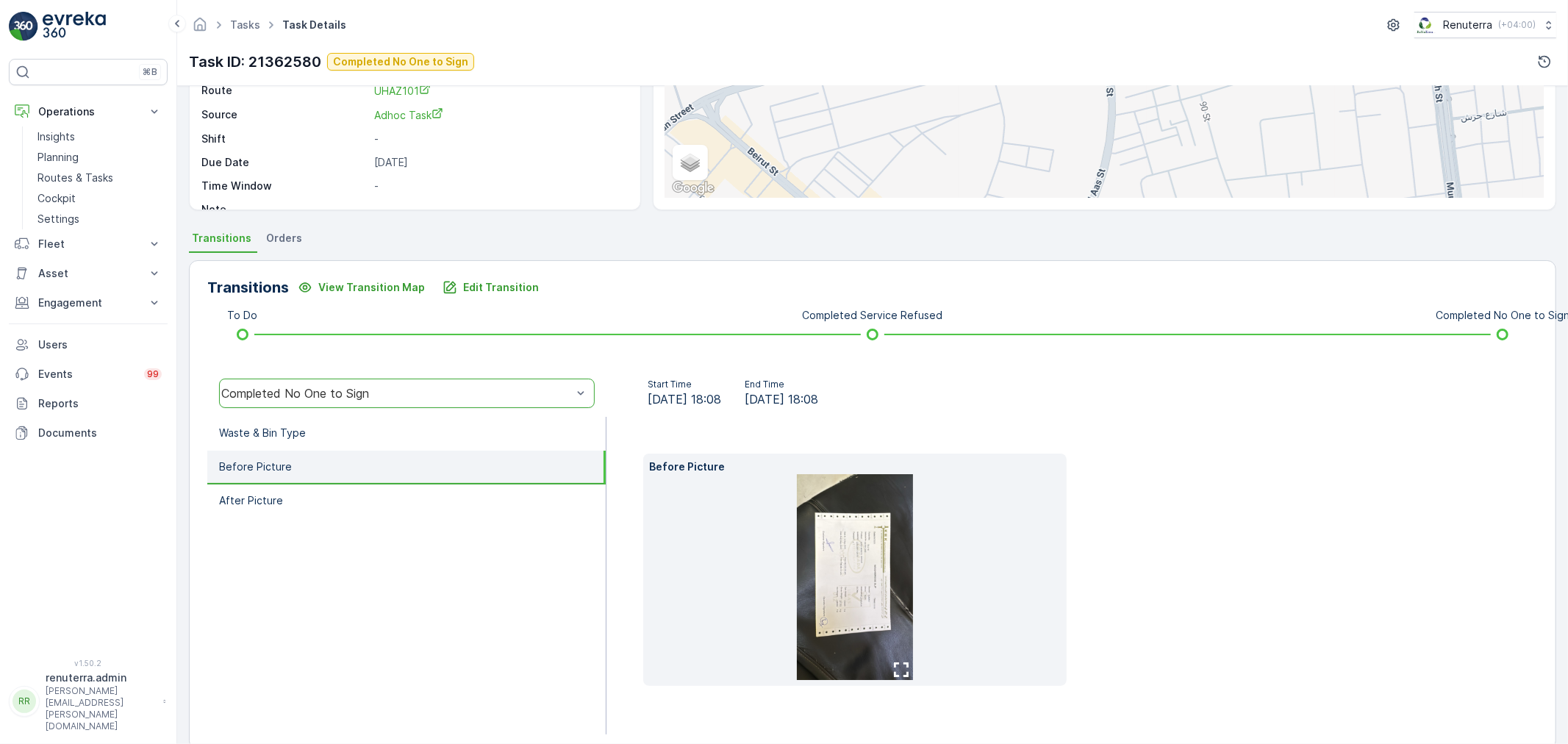
click at [876, 537] on img at bounding box center [855, 577] width 117 height 206
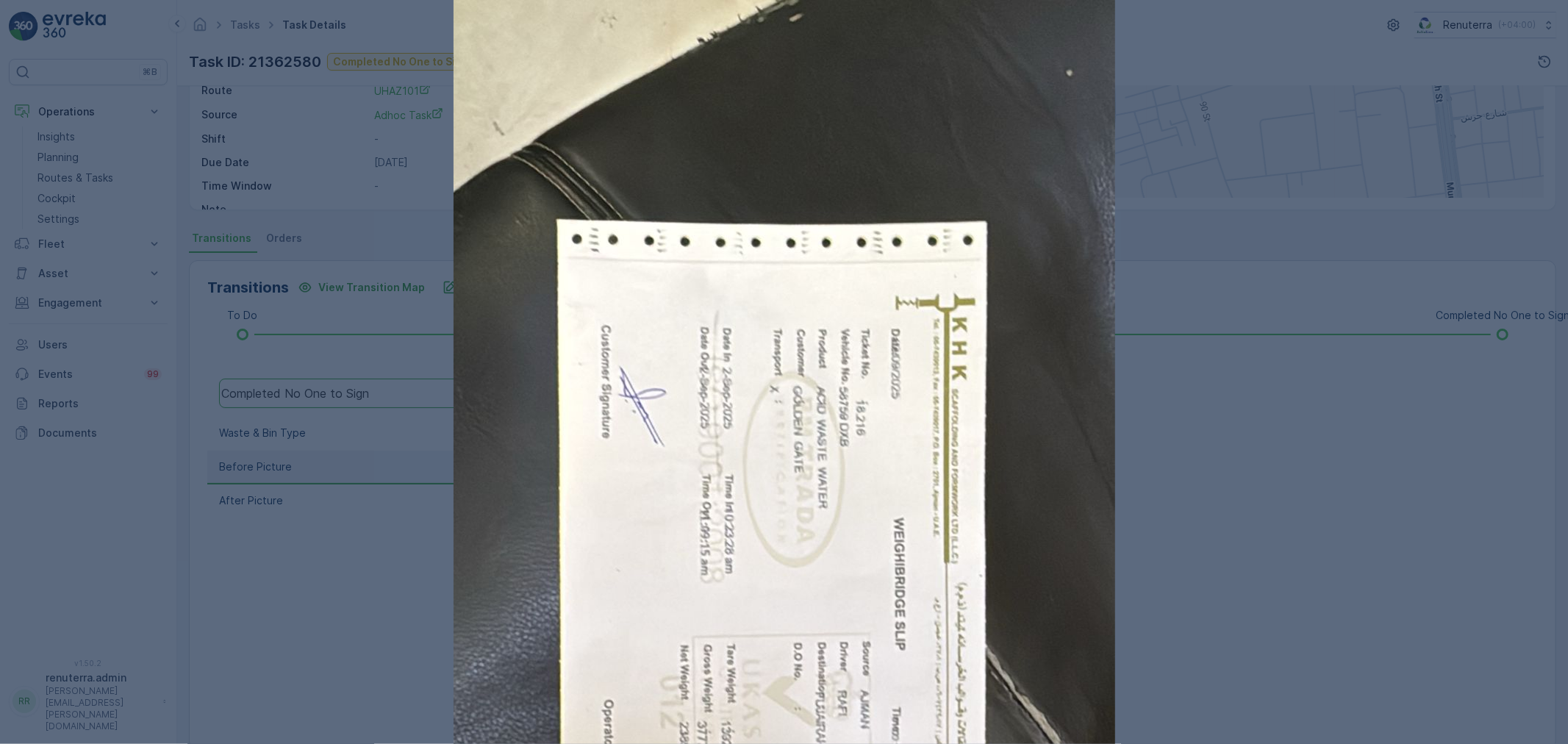
click at [1335, 557] on div at bounding box center [784, 372] width 1568 height 744
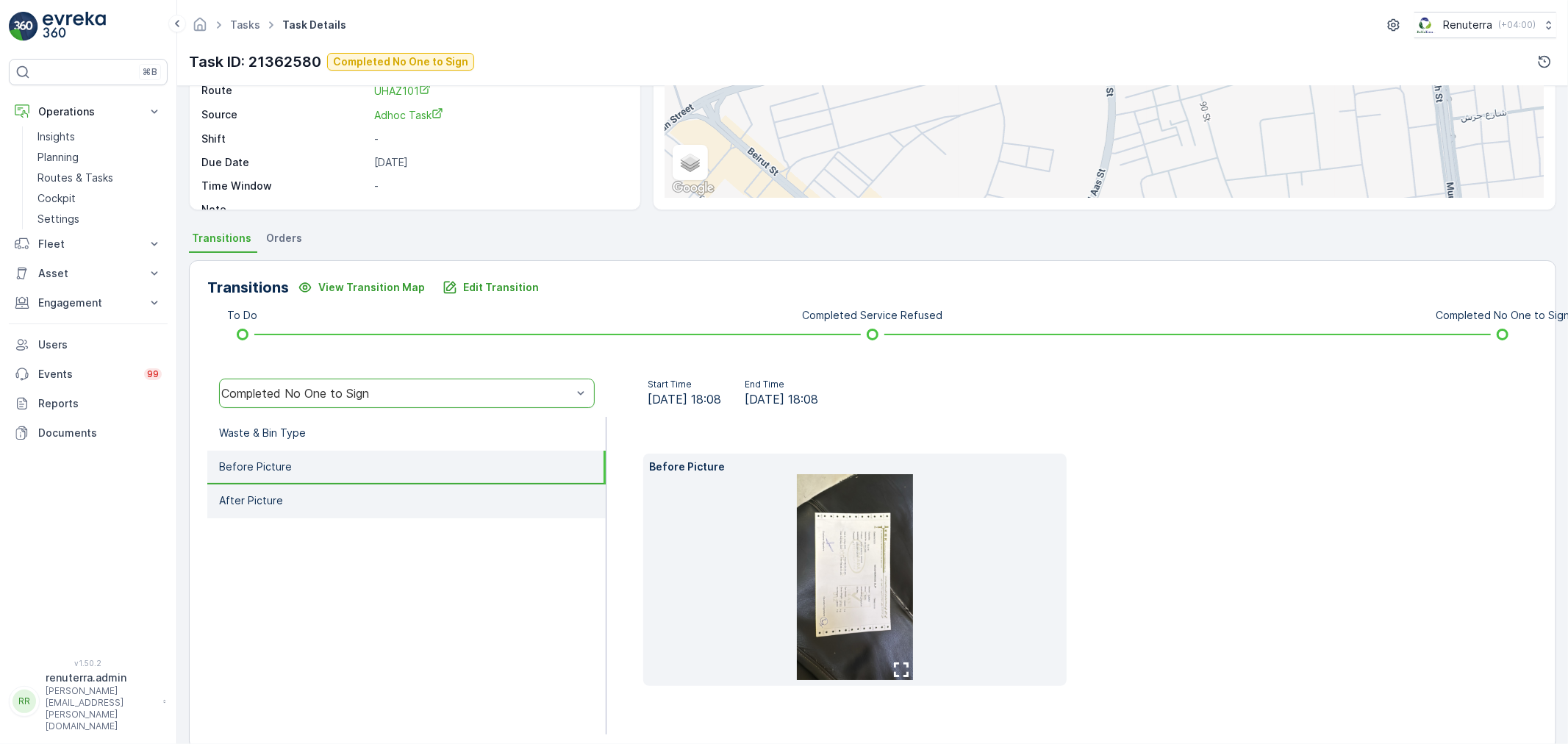
click at [302, 484] on li "After Picture" at bounding box center [407, 501] width 399 height 34
click at [324, 464] on li "Before Picture" at bounding box center [407, 467] width 399 height 34
click at [296, 451] on li "Before Picture" at bounding box center [407, 467] width 399 height 34
click at [309, 478] on li "Before Picture" at bounding box center [407, 467] width 399 height 34
click at [305, 456] on li "Before Picture" at bounding box center [407, 467] width 399 height 34
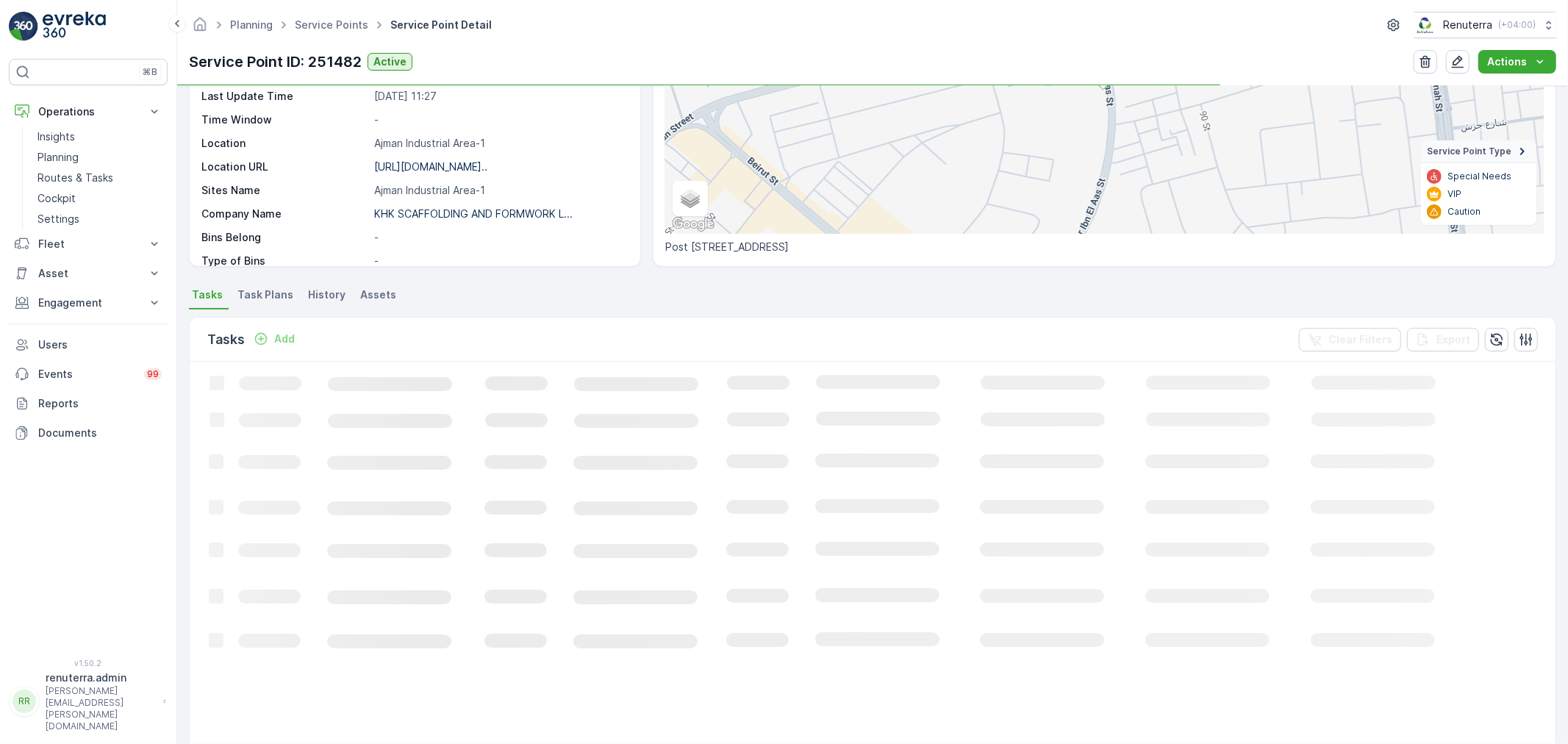
scroll to position [236, 0]
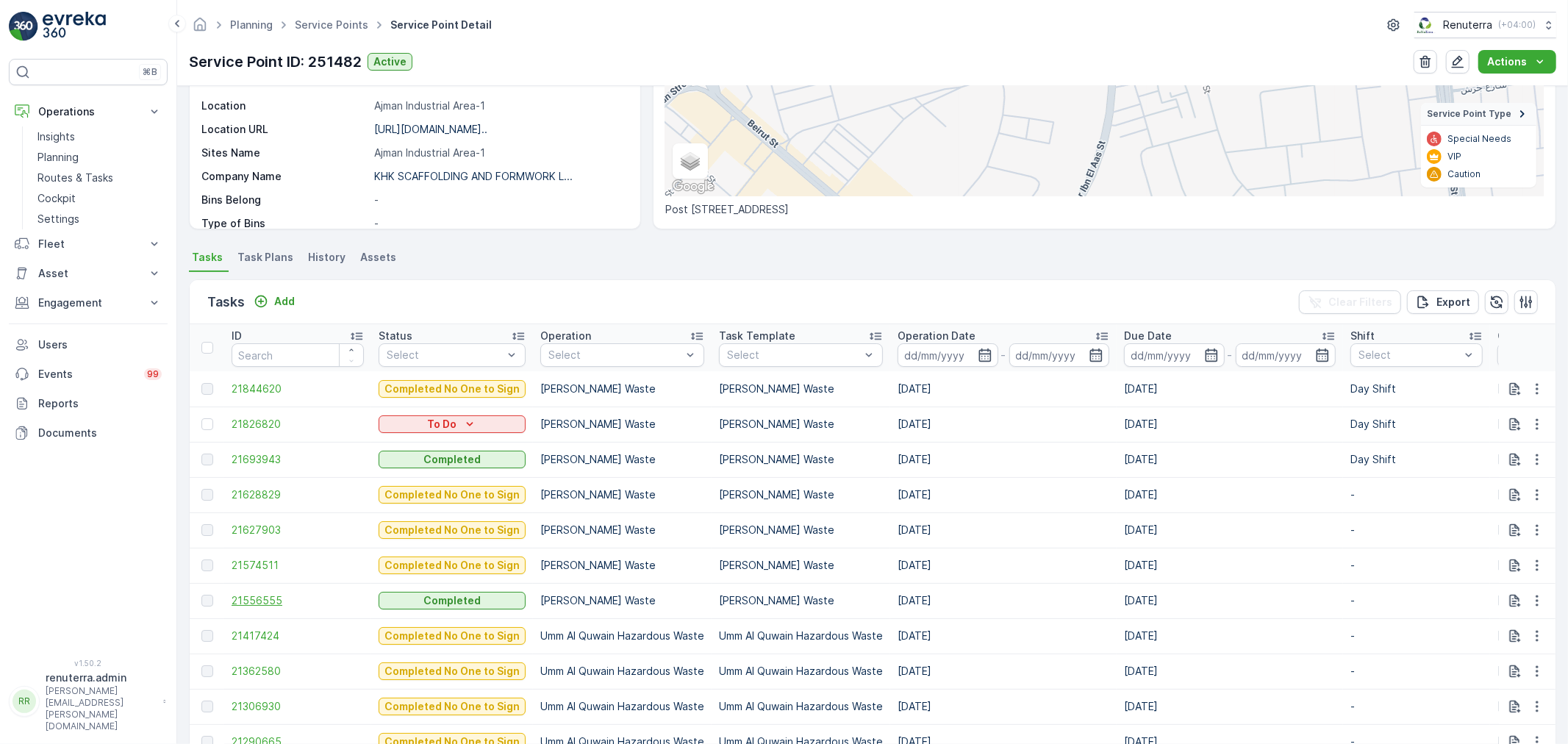
click at [256, 597] on span "21556555" at bounding box center [297, 601] width 133 height 15
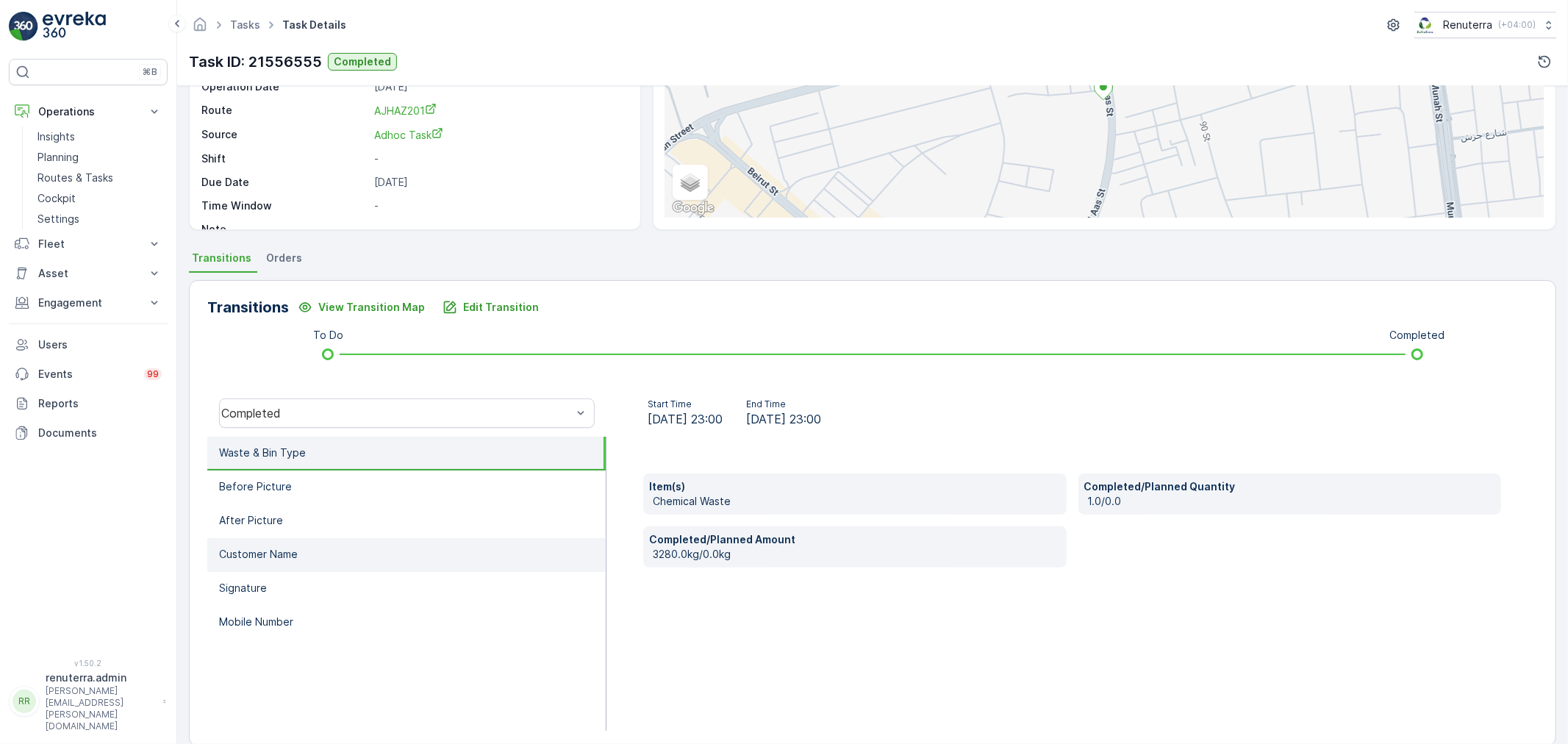
scroll to position [164, 0]
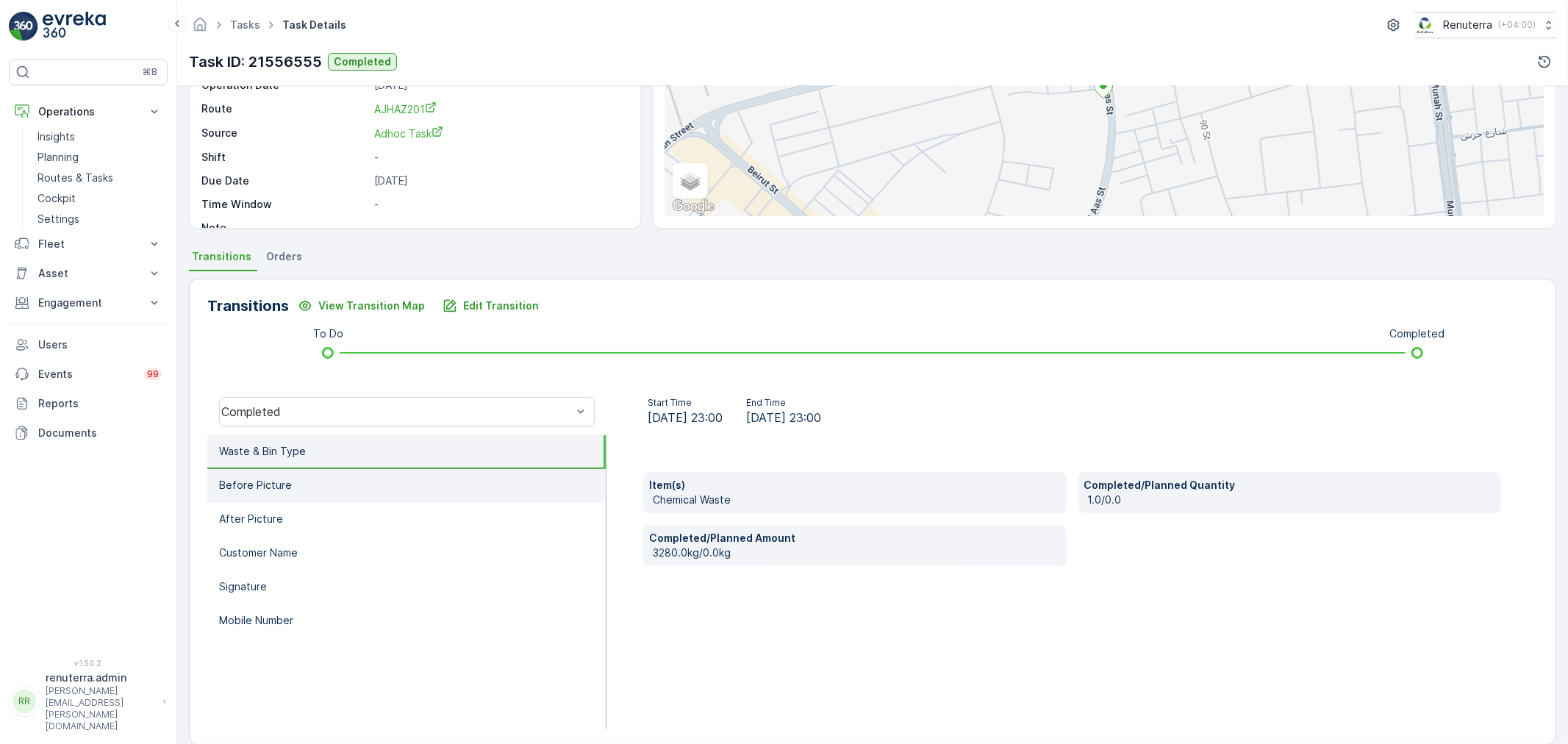
click at [391, 499] on li "Before Picture" at bounding box center [407, 486] width 399 height 34
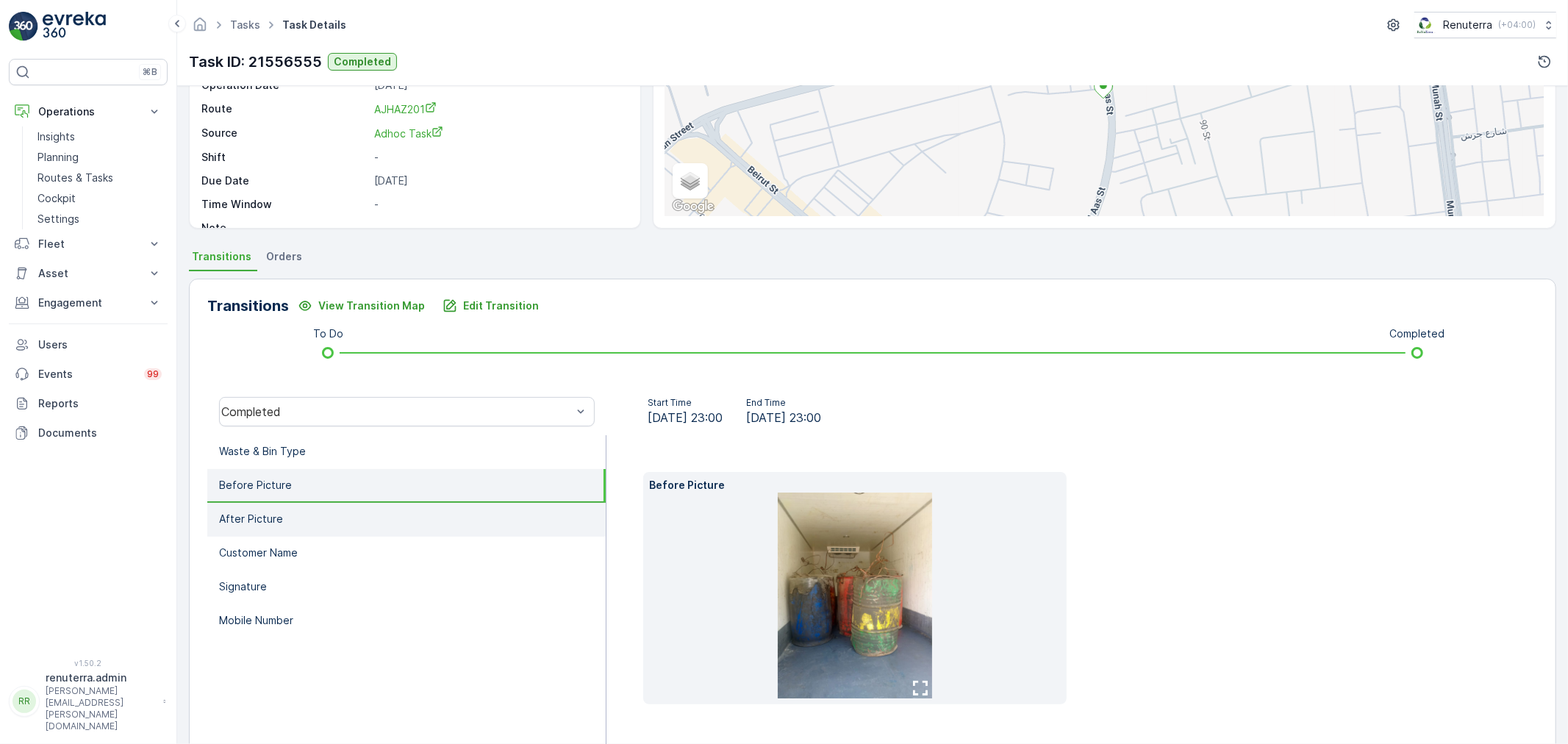
click at [412, 519] on li "After Picture" at bounding box center [407, 520] width 399 height 34
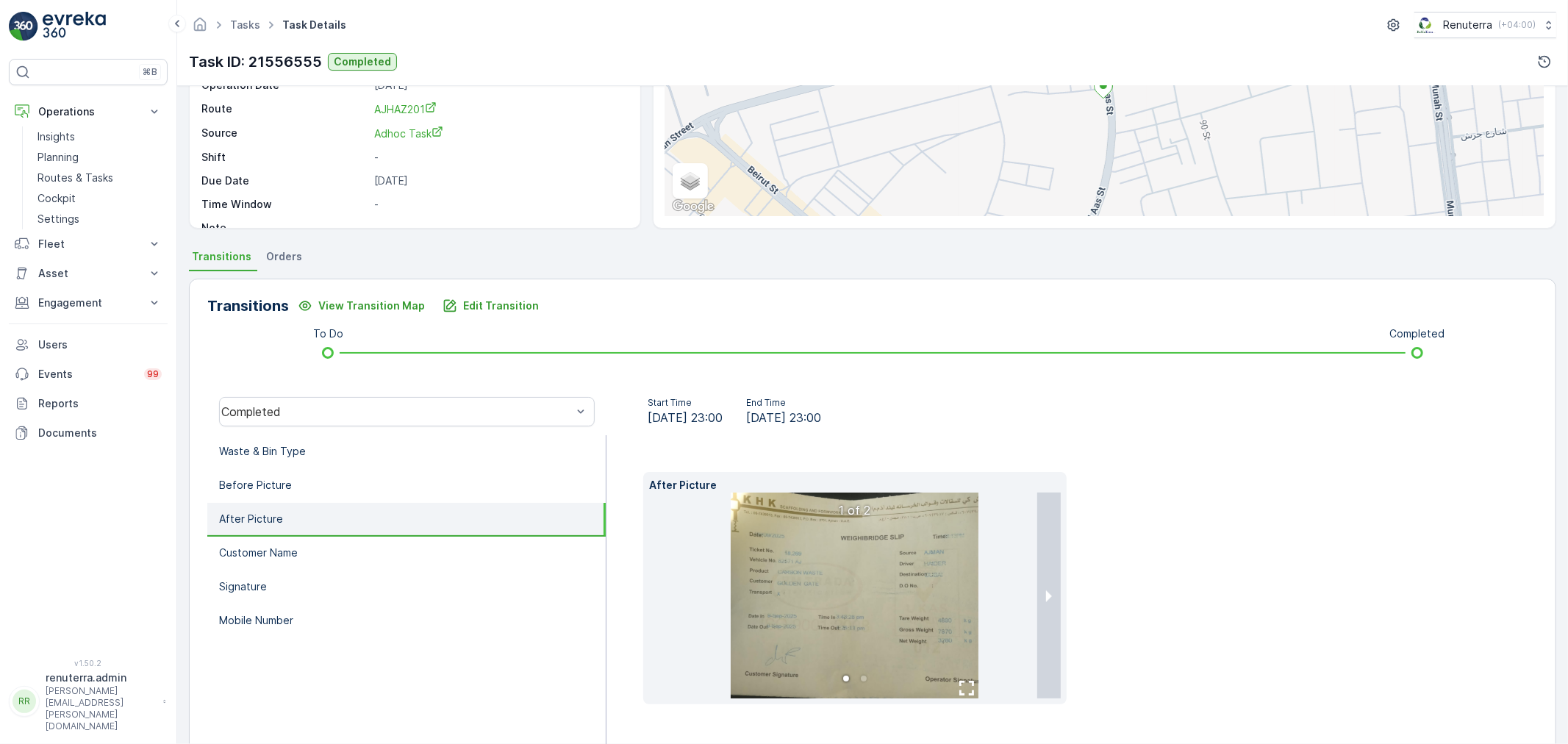
click at [901, 572] on img at bounding box center [855, 595] width 248 height 206
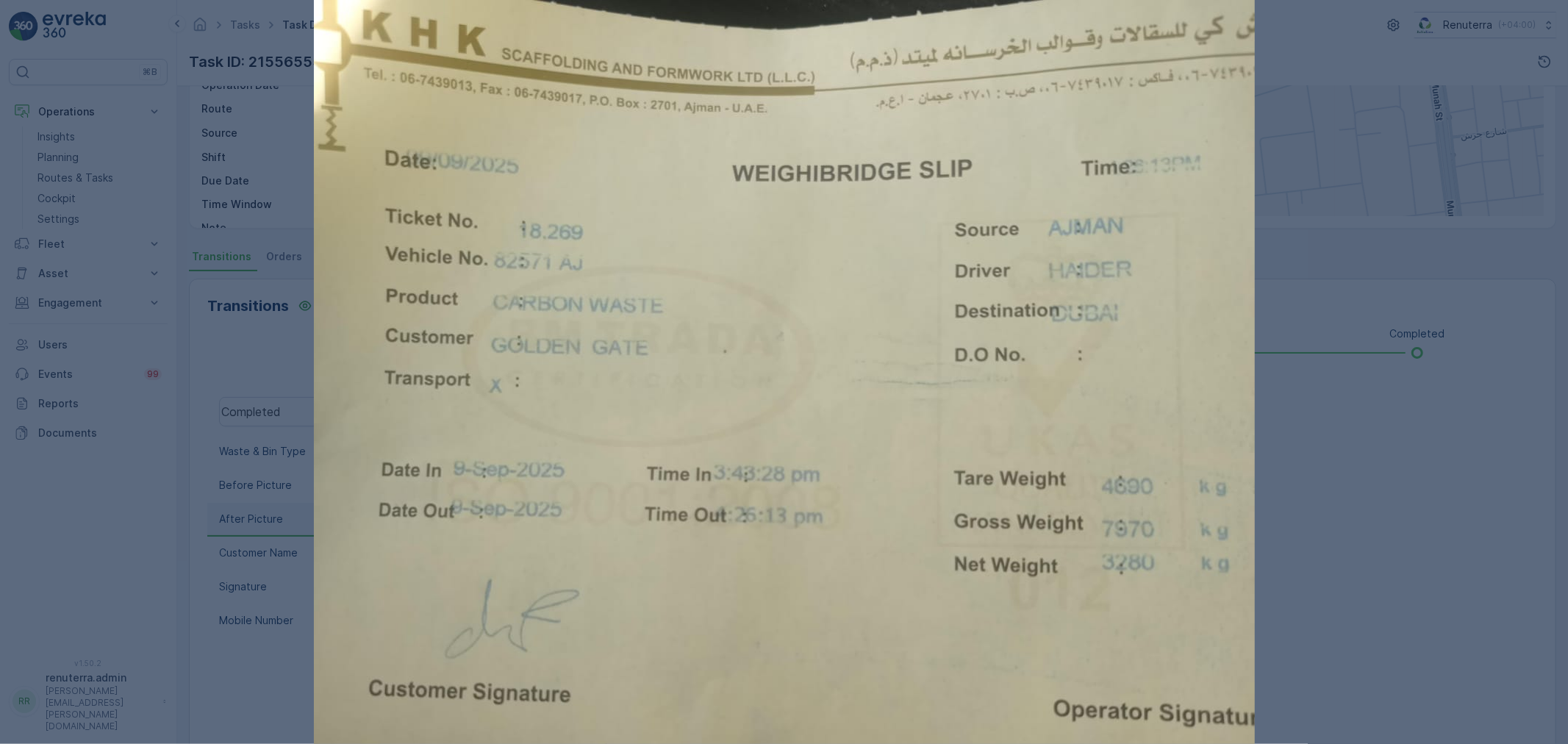
click at [1388, 568] on div at bounding box center [784, 372] width 1568 height 744
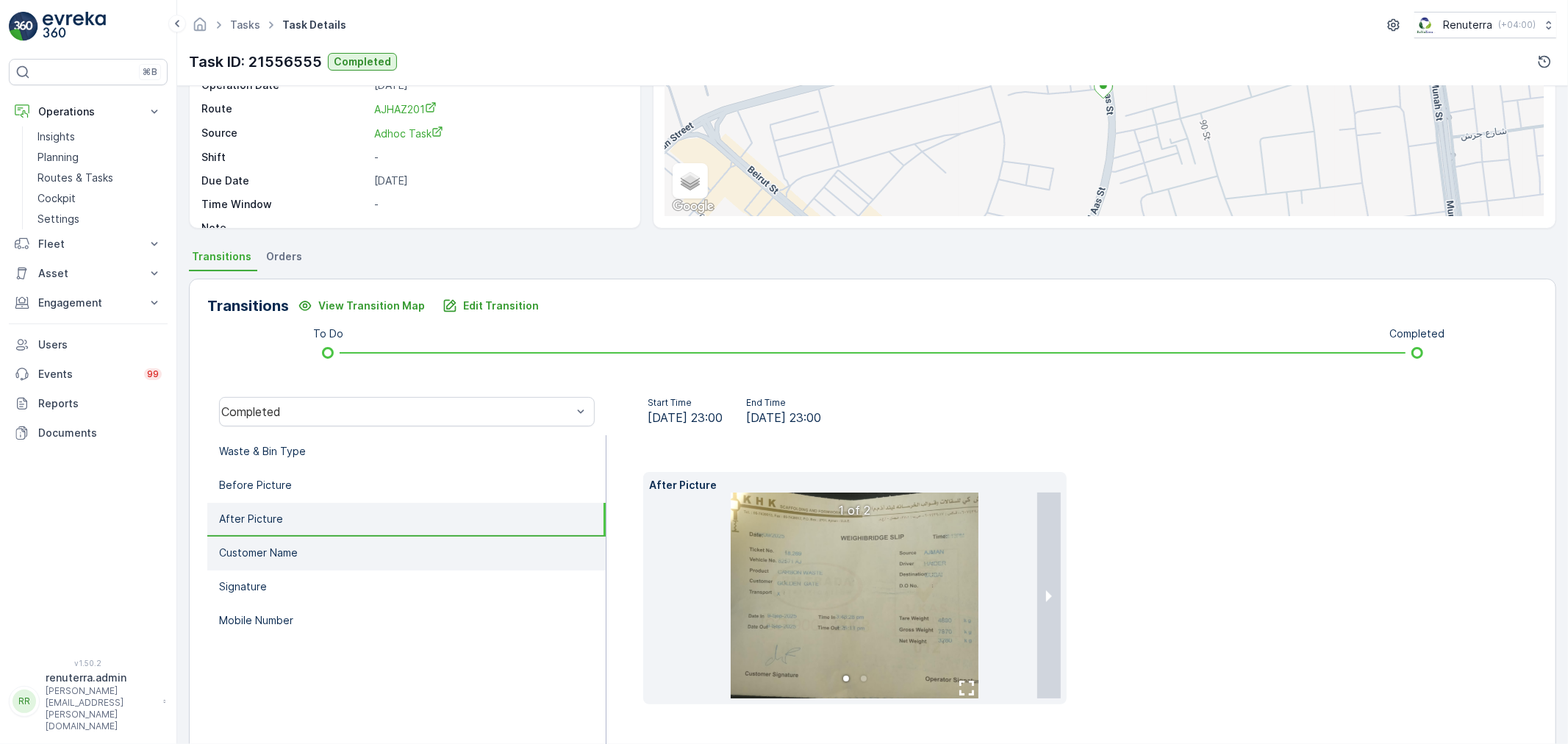
click at [399, 562] on li "Customer Name" at bounding box center [407, 554] width 399 height 34
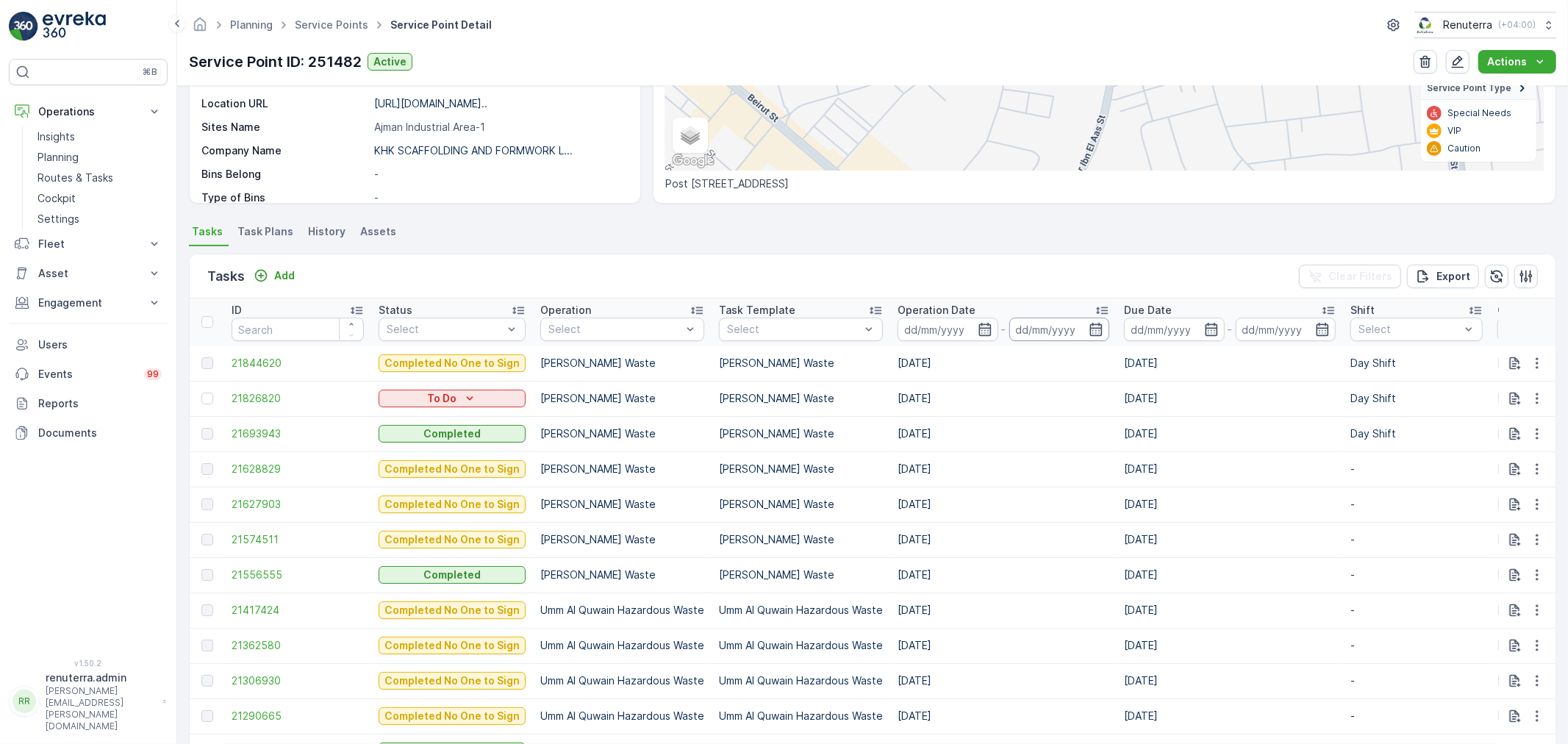
scroll to position [245, 0]
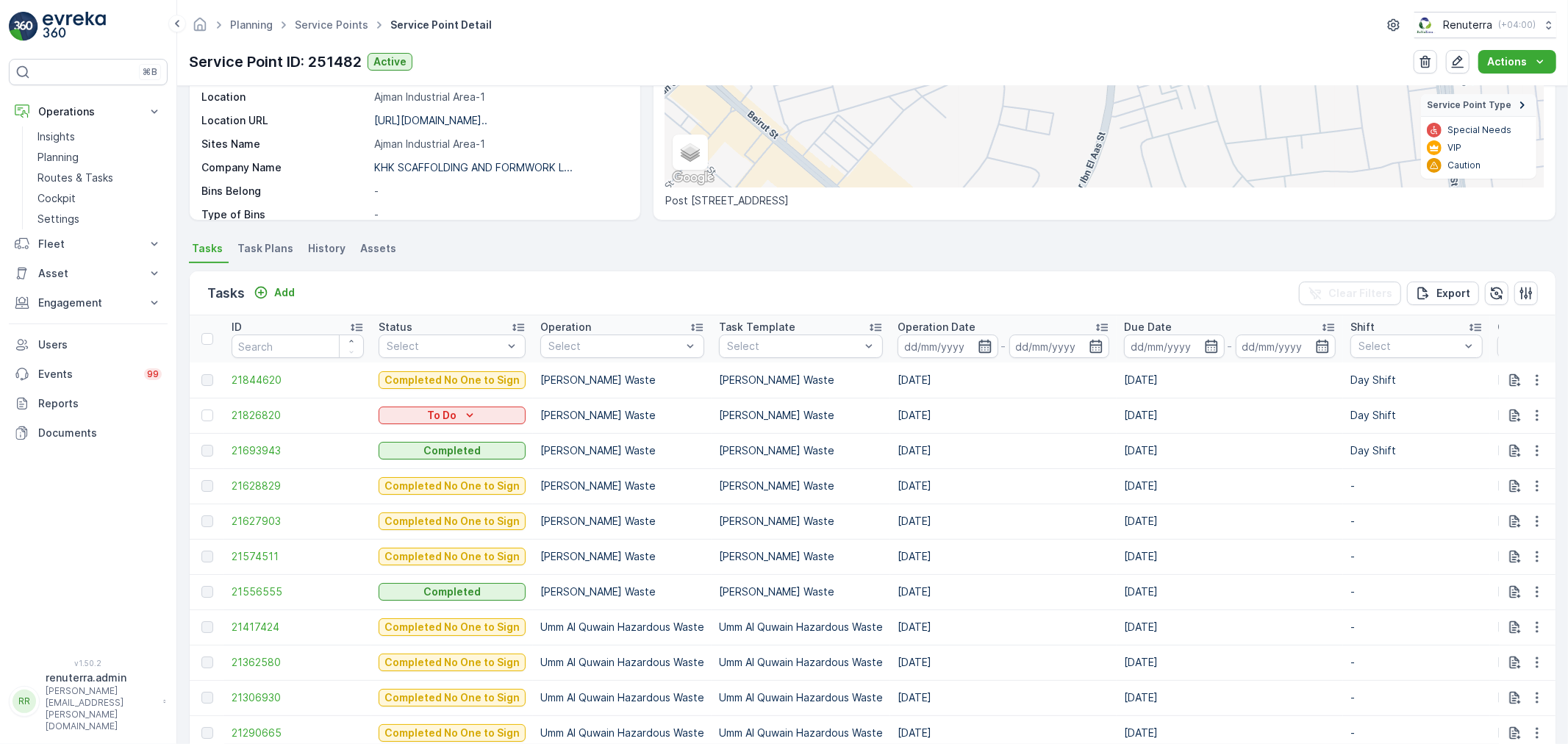
click at [986, 347] on icon "button" at bounding box center [984, 346] width 12 height 13
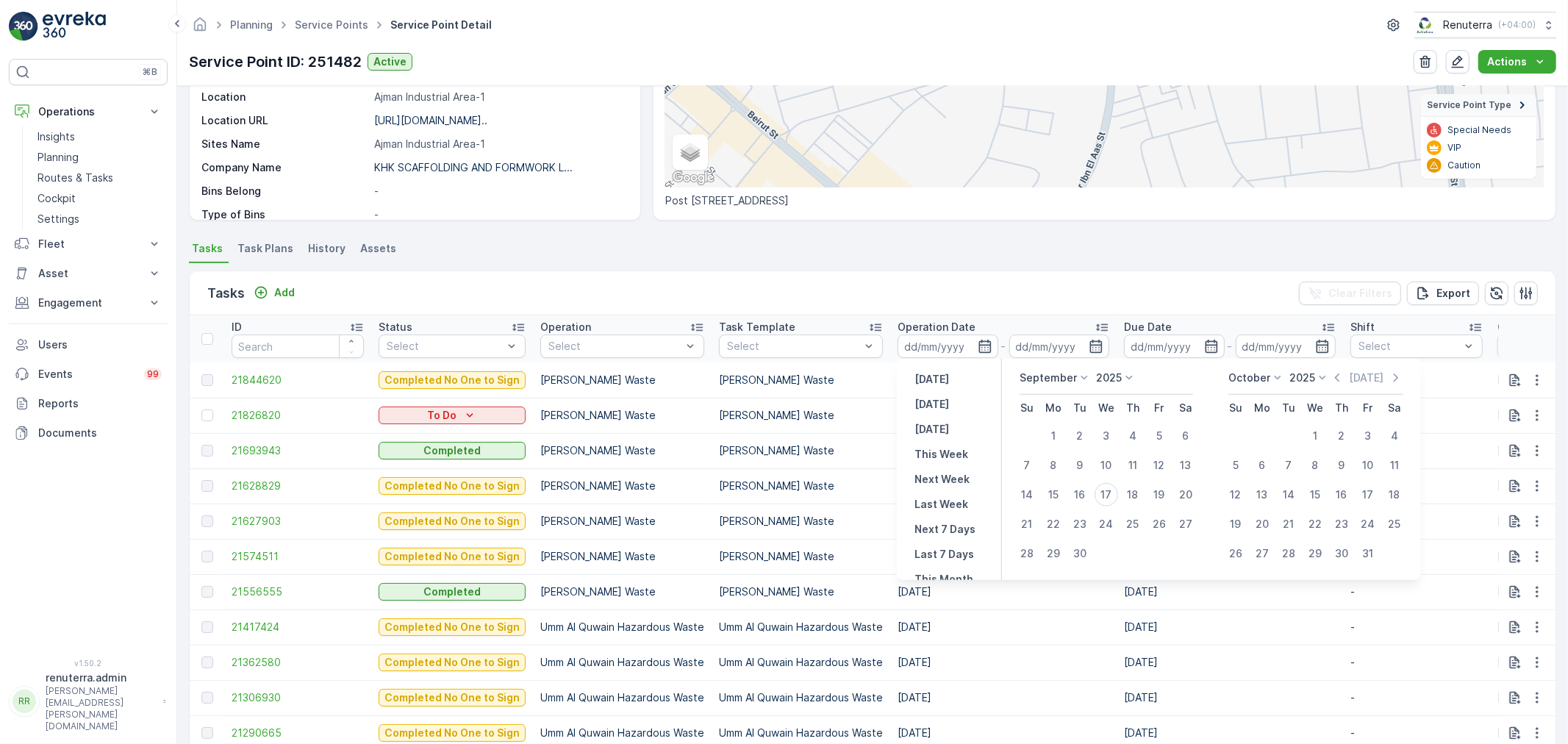
click at [1039, 420] on th "Su" at bounding box center [1027, 408] width 26 height 26
click at [1052, 430] on div "1" at bounding box center [1053, 435] width 24 height 24
type input "01.09.2025"
click at [1108, 484] on div "17" at bounding box center [1105, 495] width 24 height 24
type input "17.09.2025"
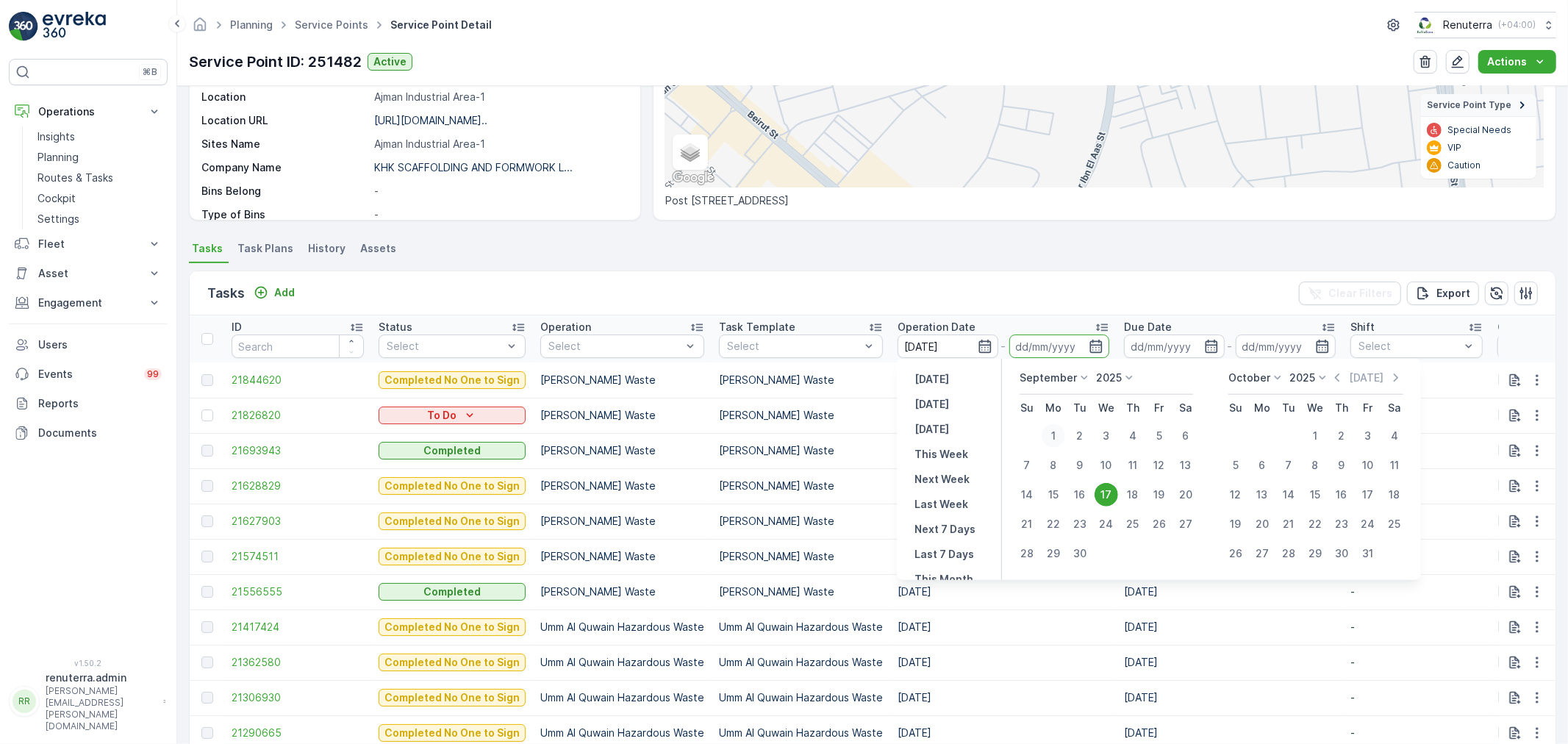
click at [1053, 432] on div "1" at bounding box center [1053, 435] width 24 height 24
type input "01.09.2025"
click at [1107, 504] on div "17" at bounding box center [1105, 495] width 24 height 24
type input "17.09.2025"
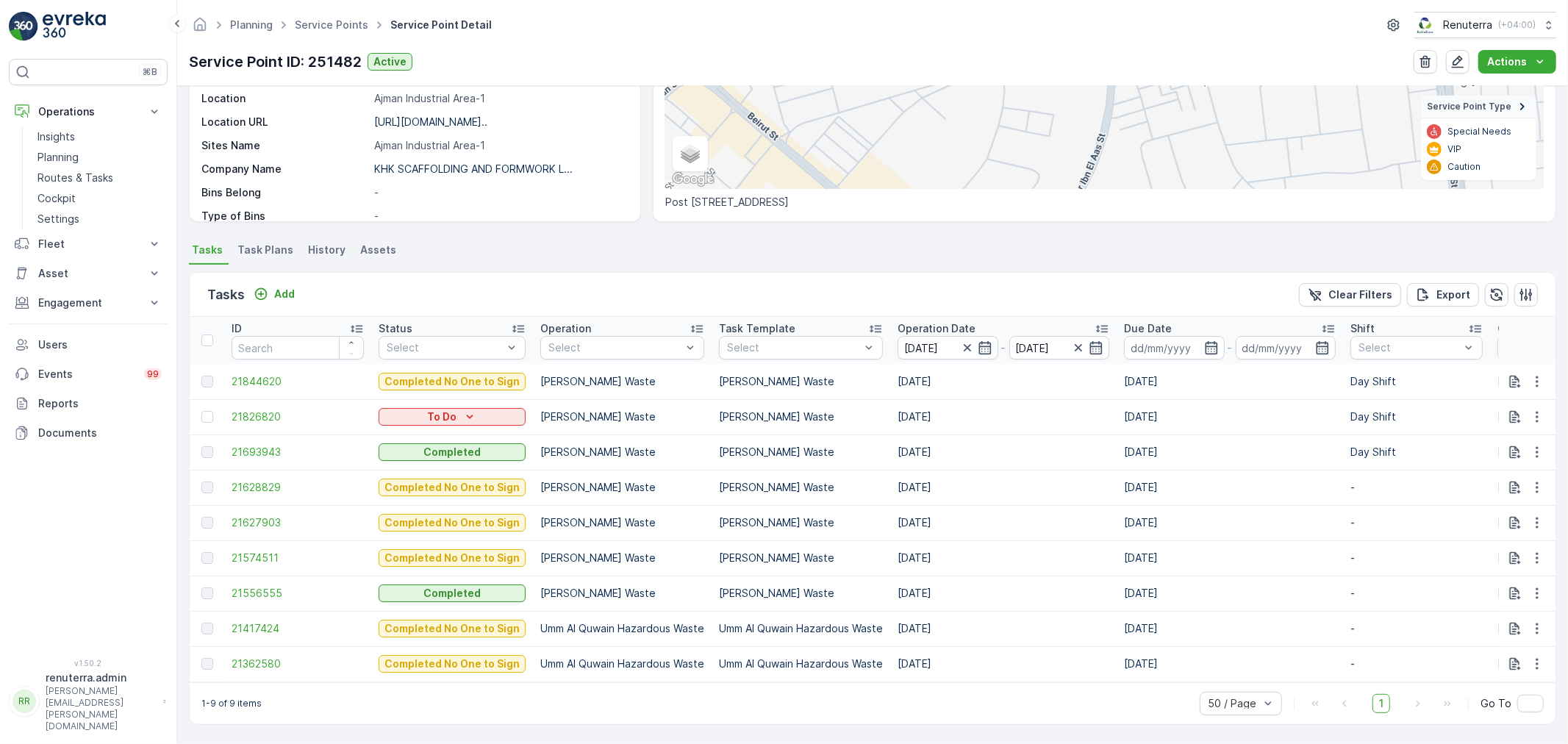
scroll to position [250, 0]
click at [268, 622] on span "21417424" at bounding box center [297, 629] width 133 height 15
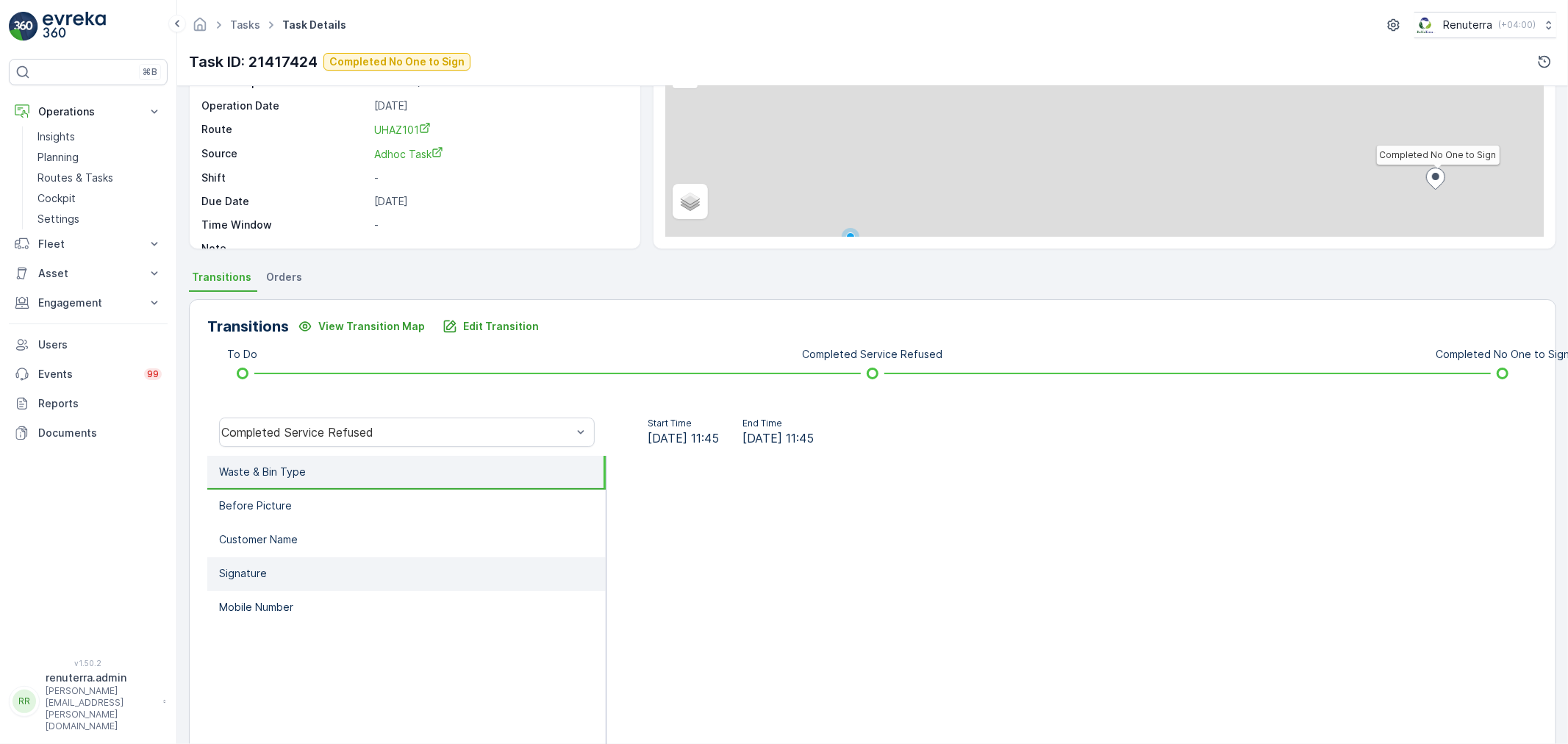
scroll to position [164, 0]
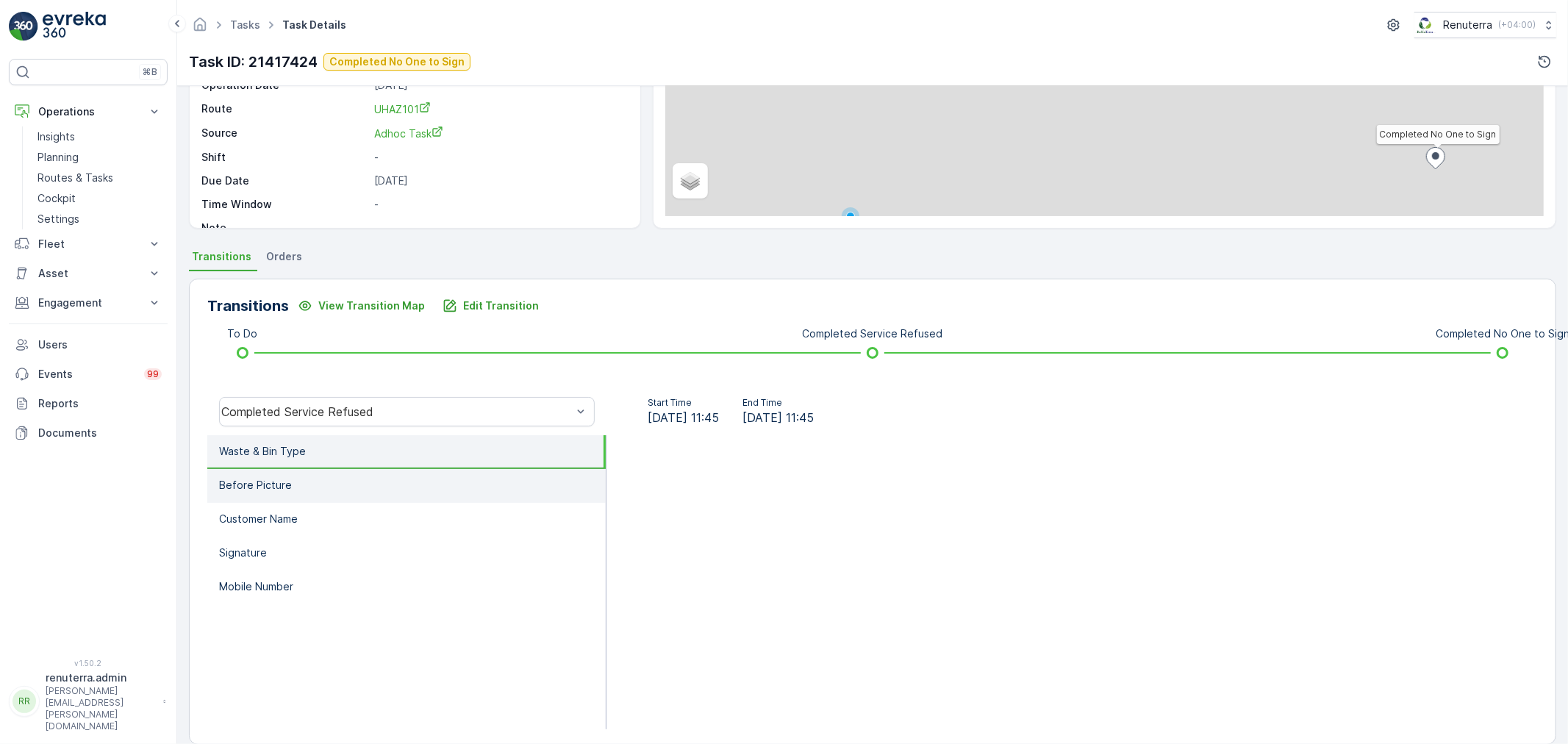
click at [350, 491] on li "Before Picture" at bounding box center [407, 486] width 399 height 34
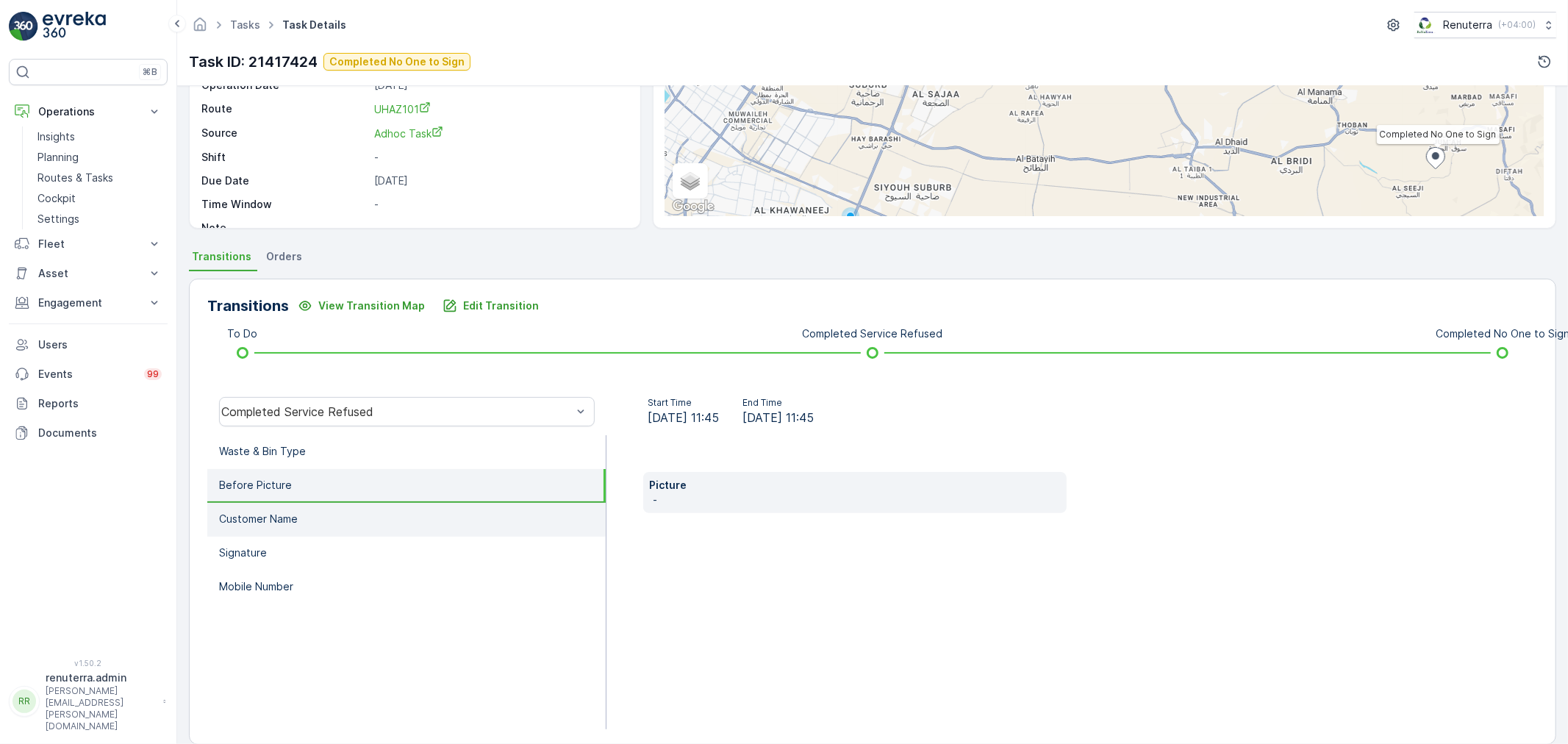
click at [369, 526] on li "Customer Name" at bounding box center [407, 520] width 399 height 34
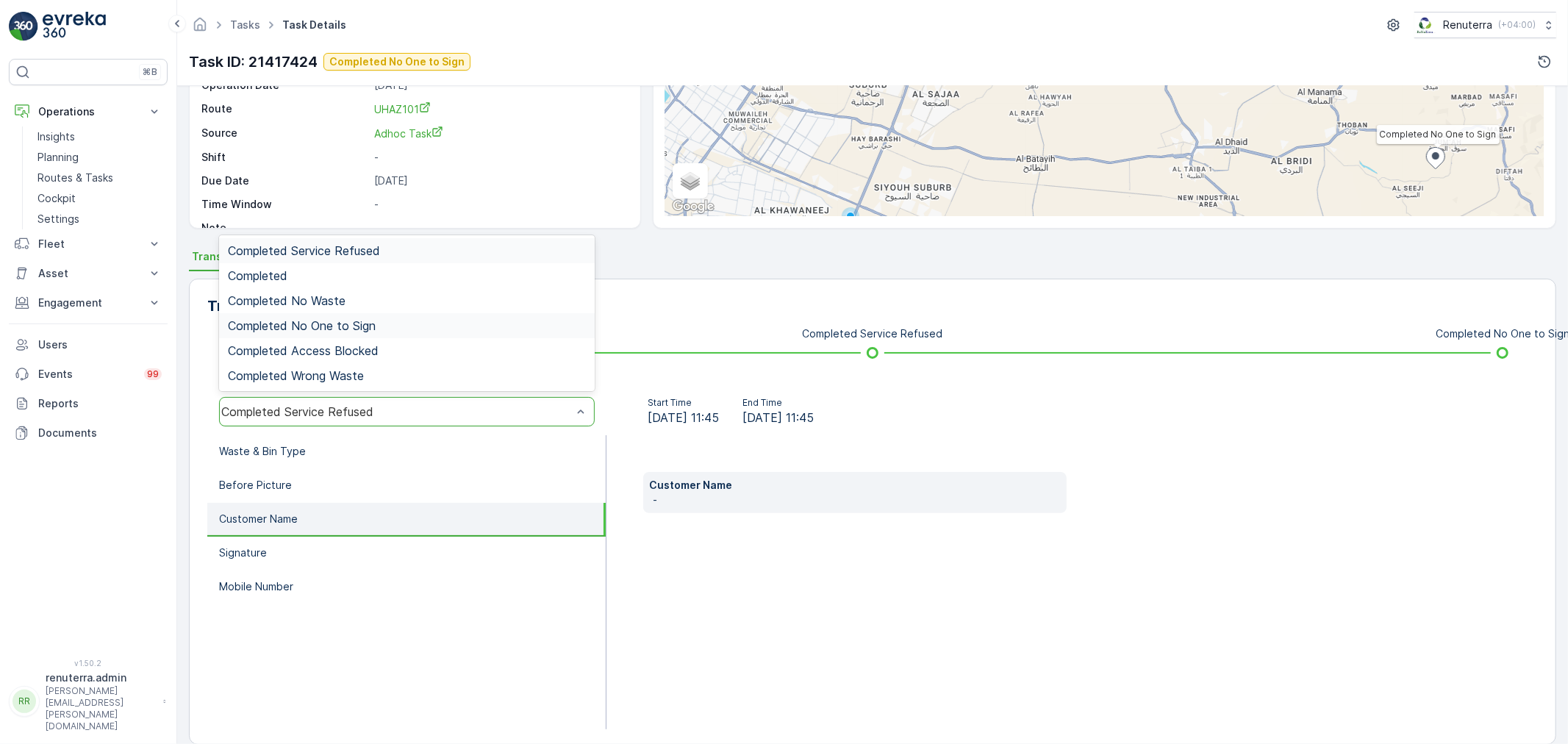
click at [377, 319] on div "Completed No One to Sign" at bounding box center [406, 325] width 358 height 13
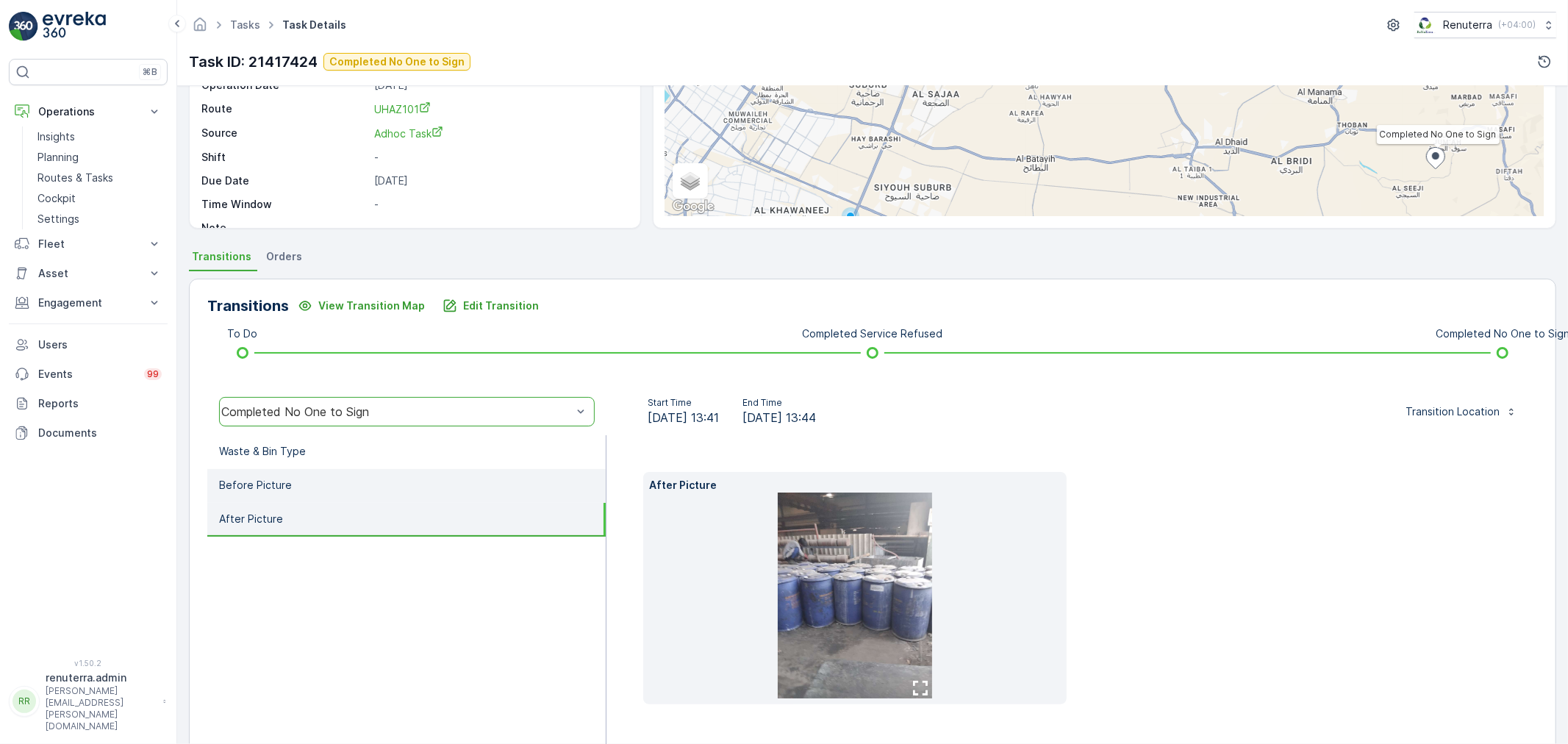
click at [377, 491] on li "Before Picture" at bounding box center [407, 486] width 399 height 34
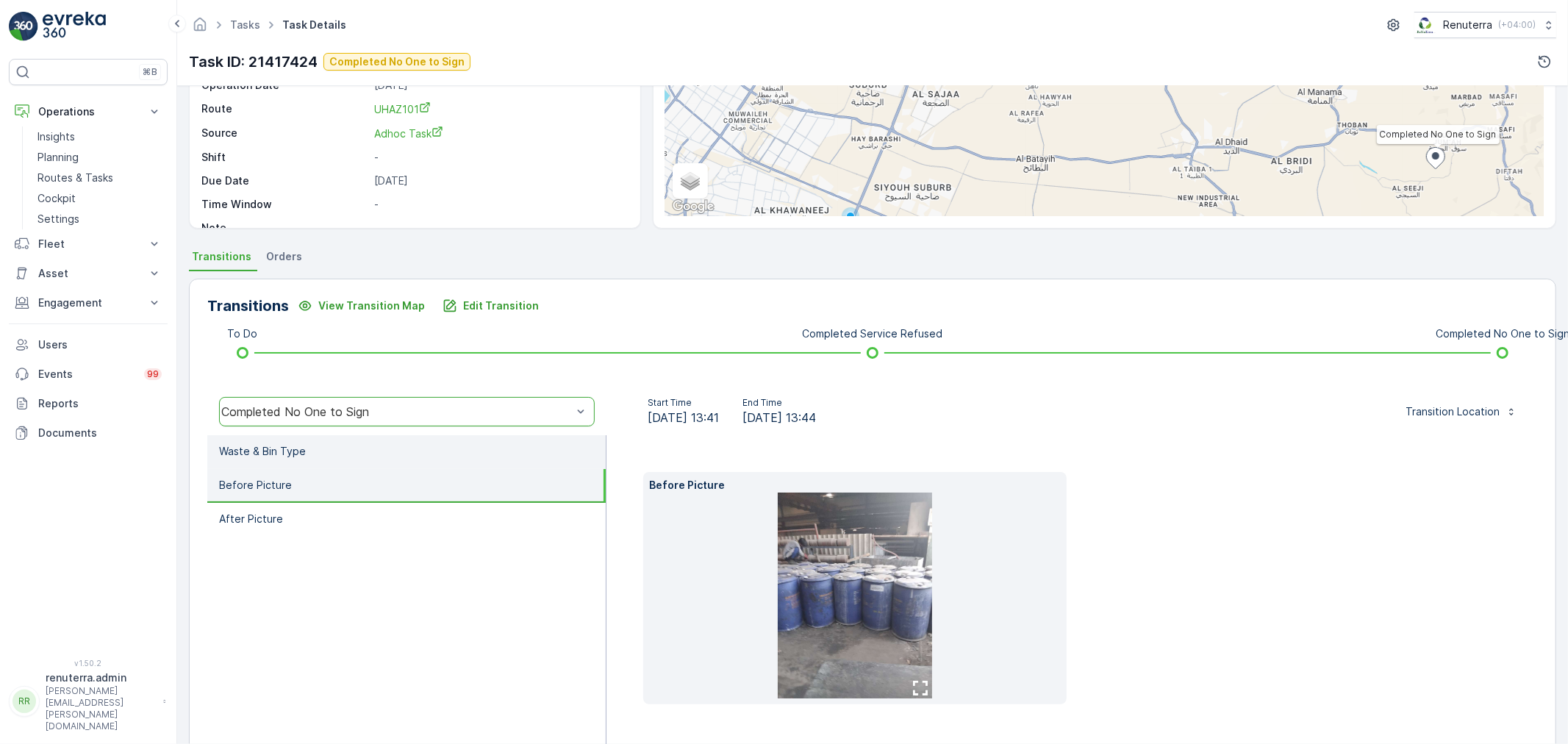
click at [358, 453] on li "Waste & Bin Type" at bounding box center [407, 452] width 399 height 34
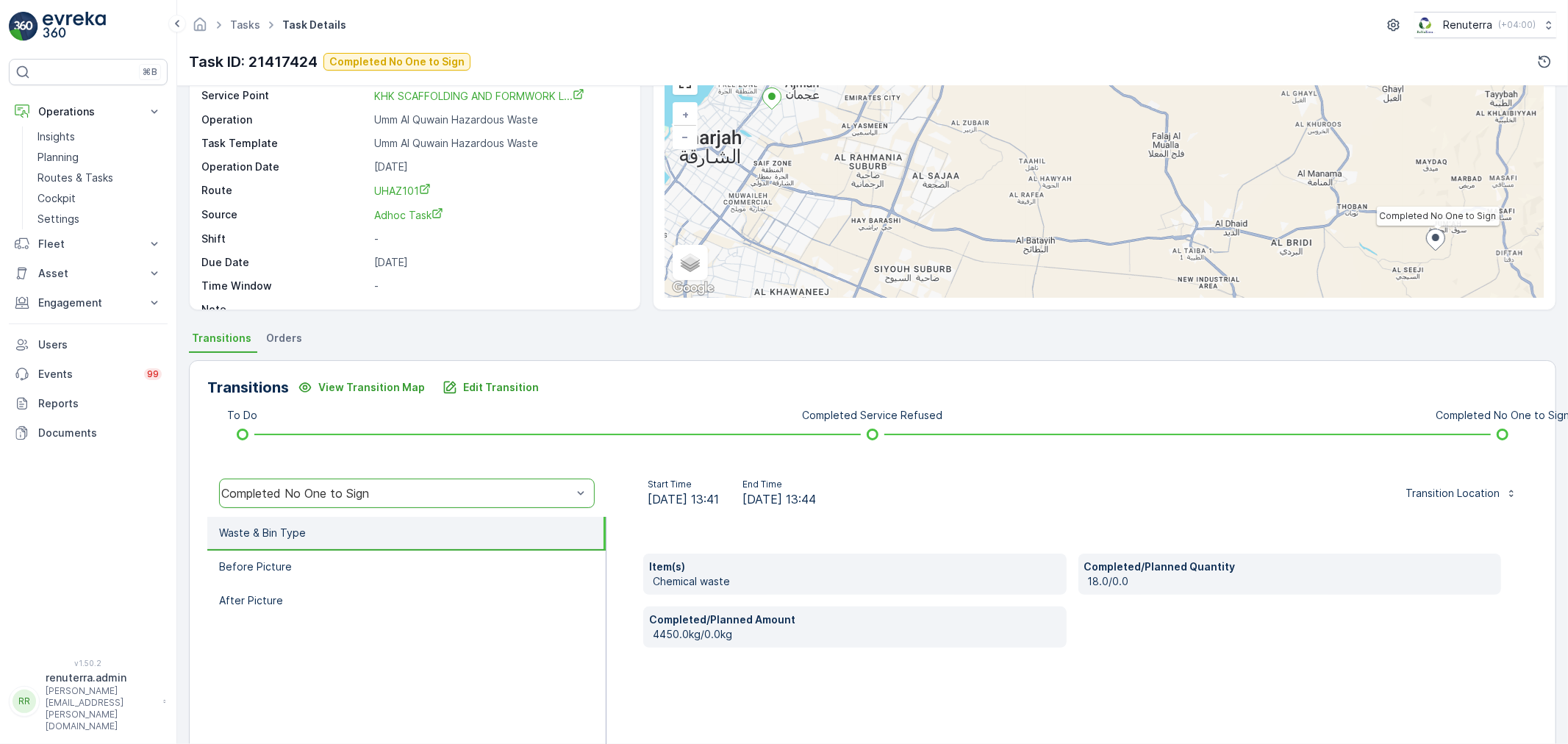
scroll to position [182, 0]
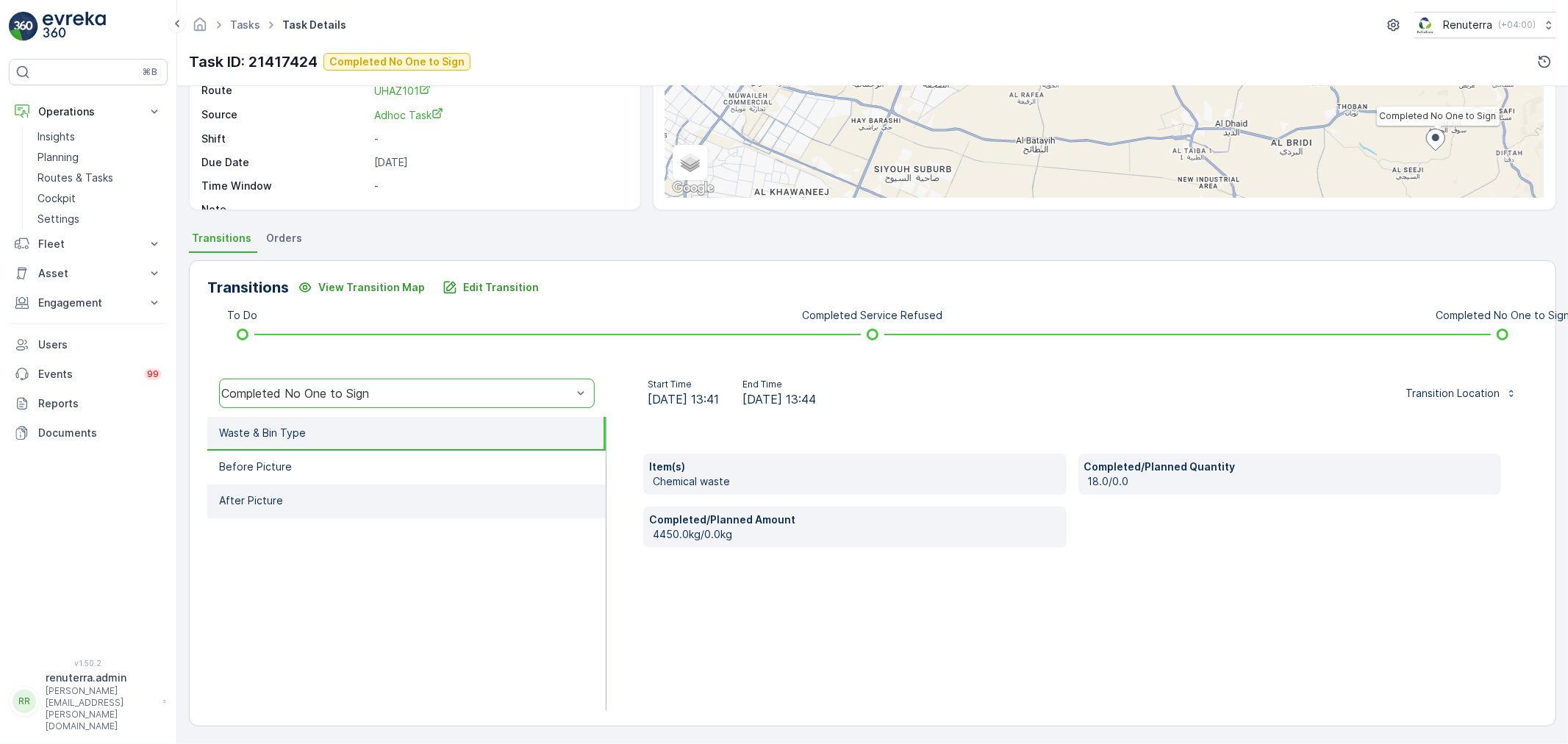
click at [448, 506] on li "After Picture" at bounding box center [407, 501] width 399 height 34
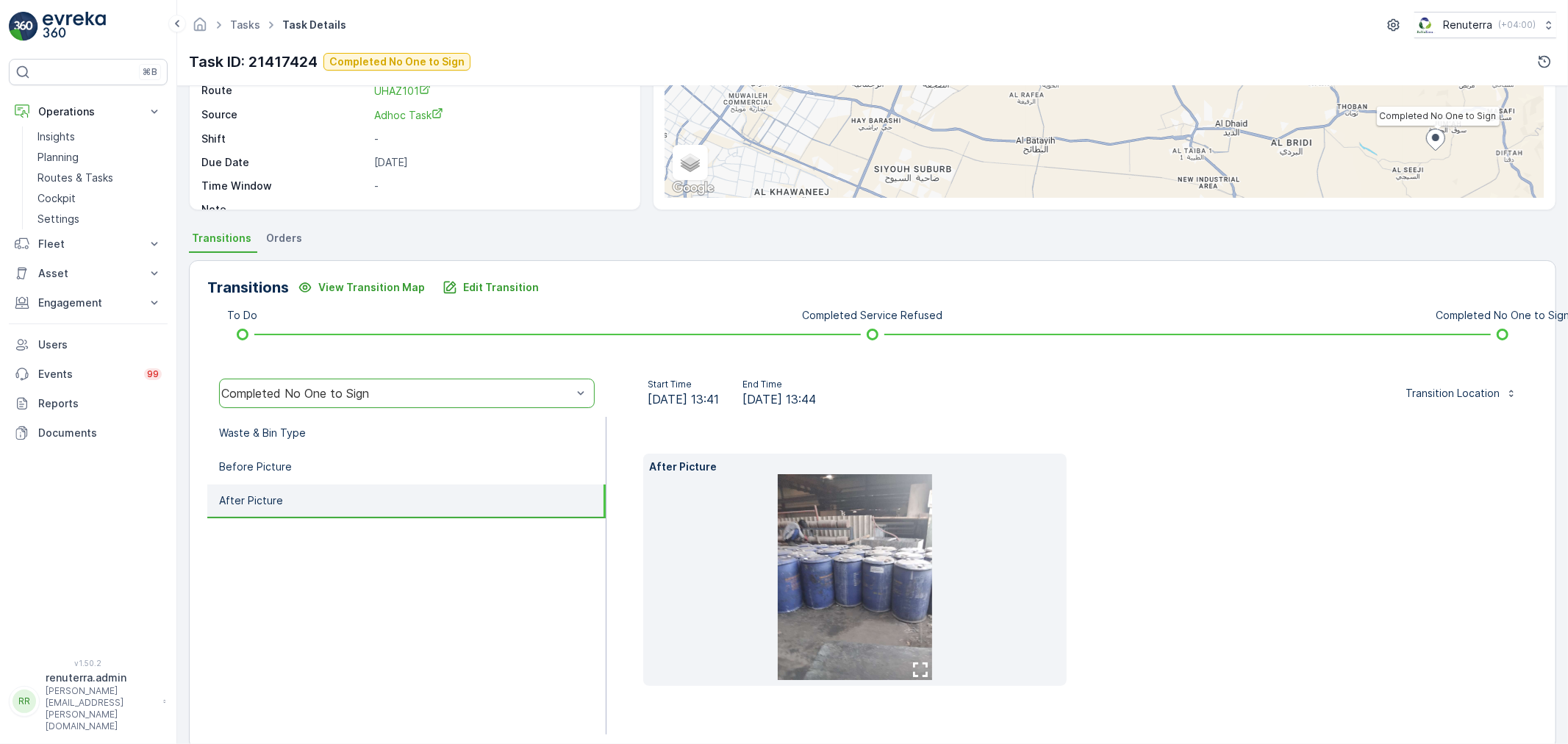
drag, startPoint x: 435, startPoint y: 467, endPoint x: 480, endPoint y: 511, distance: 62.9
click at [434, 467] on li "Before Picture" at bounding box center [407, 467] width 399 height 34
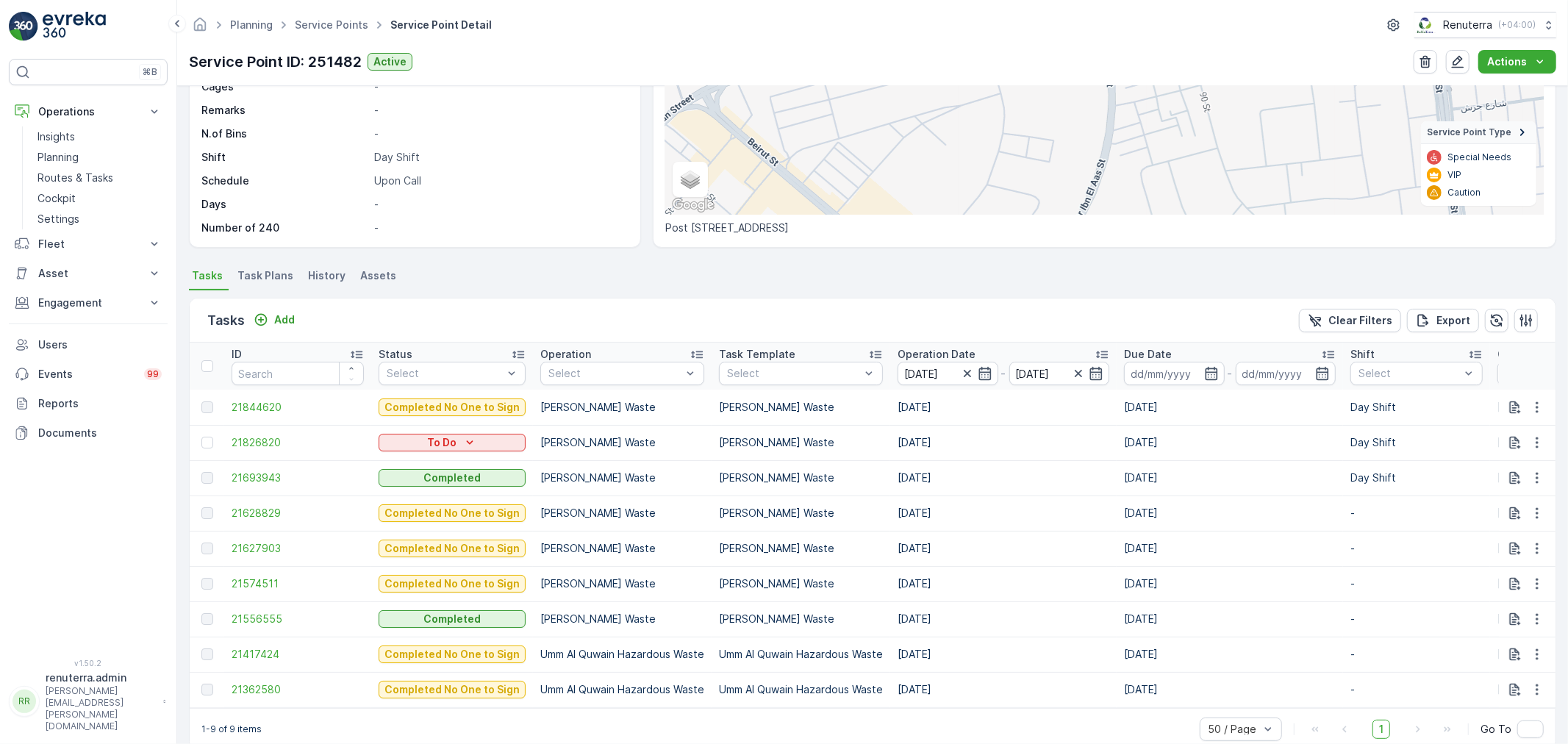
scroll to position [250, 0]
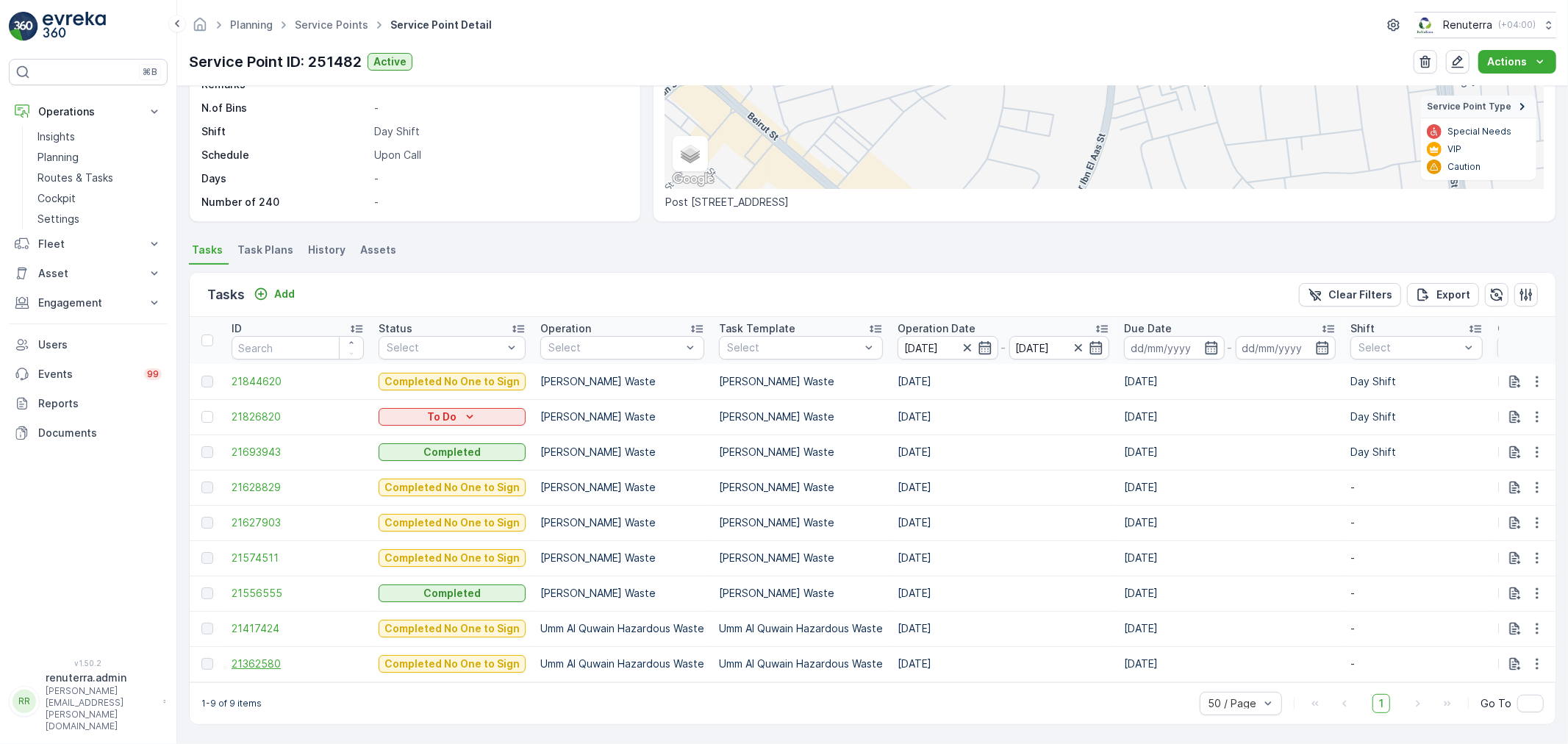
click at [275, 657] on span "21362580" at bounding box center [297, 664] width 133 height 15
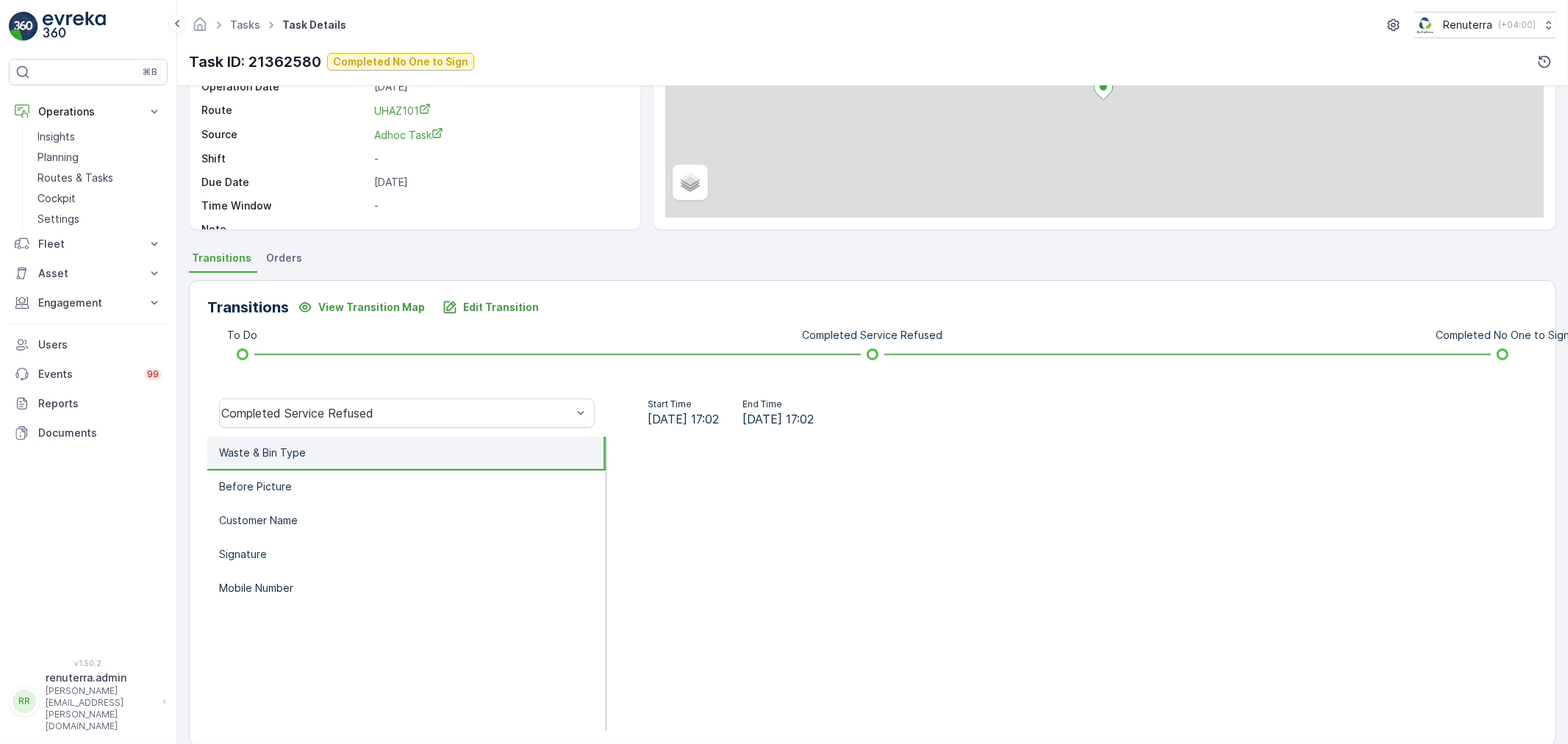
scroll to position [182, 0]
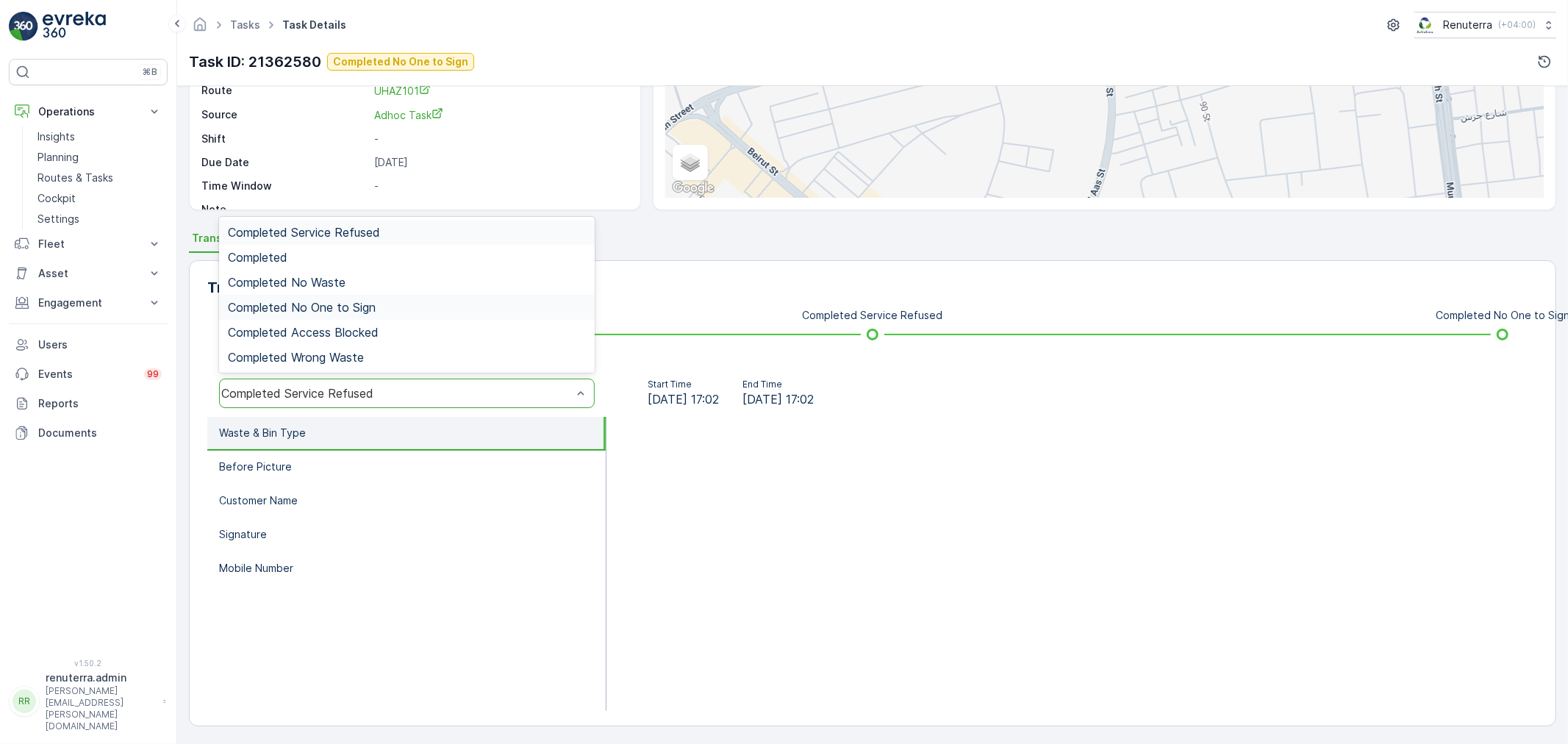
click at [306, 303] on span "Completed No One to Sign" at bounding box center [301, 308] width 148 height 13
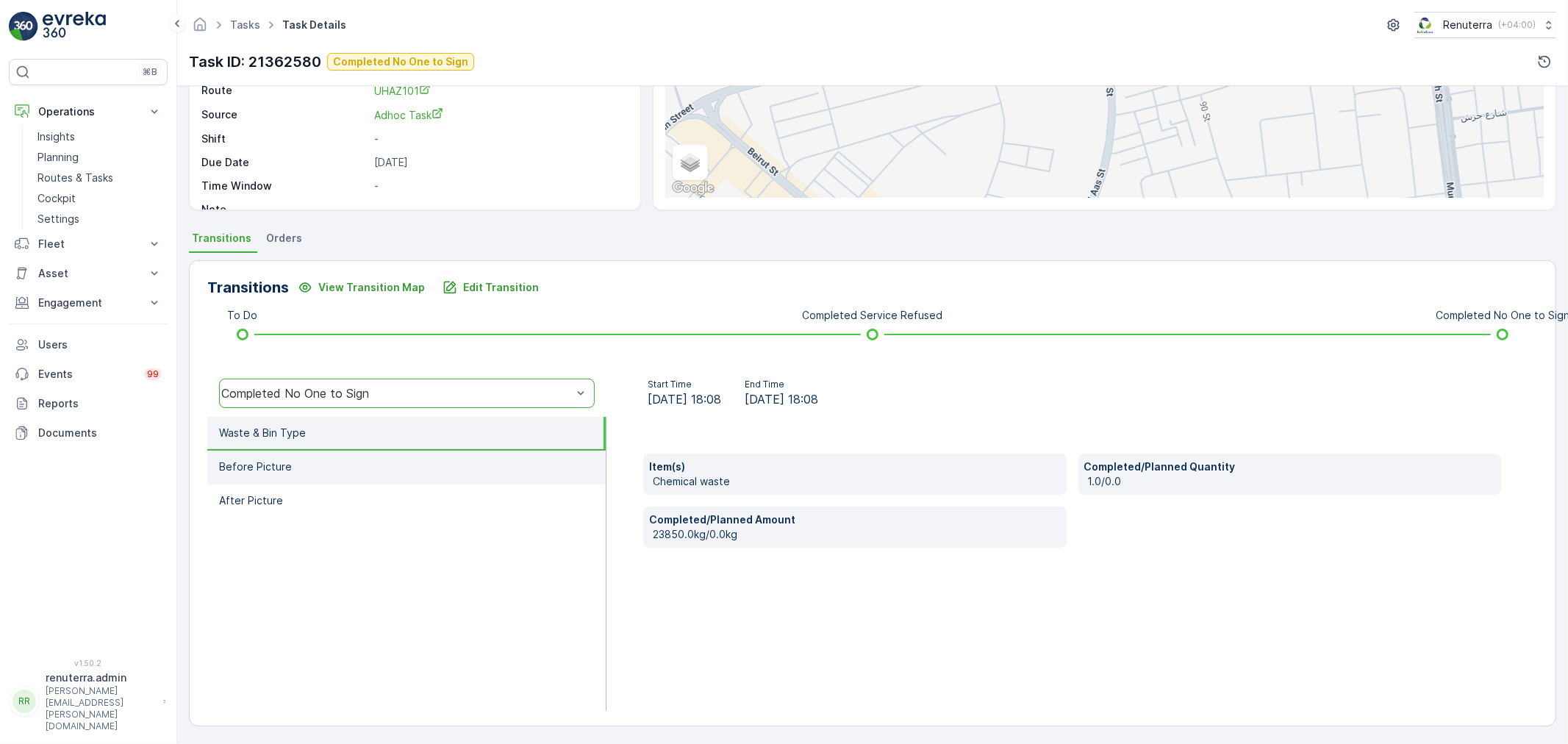
click at [338, 461] on li "Before Picture" at bounding box center [407, 467] width 399 height 34
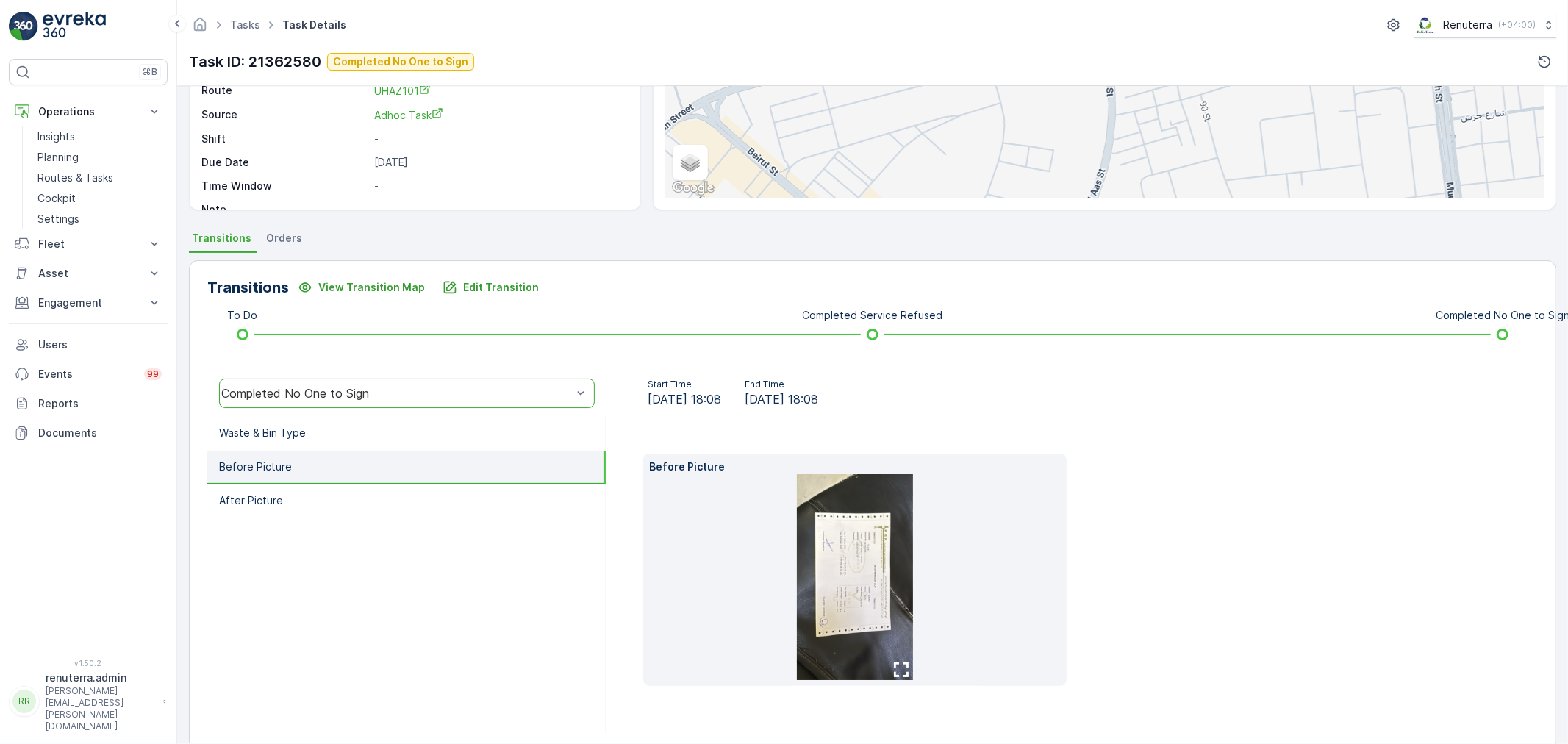
click at [848, 566] on img at bounding box center [855, 577] width 117 height 206
drag, startPoint x: 821, startPoint y: 557, endPoint x: 860, endPoint y: 555, distance: 39.1
click at [860, 555] on img at bounding box center [855, 577] width 117 height 206
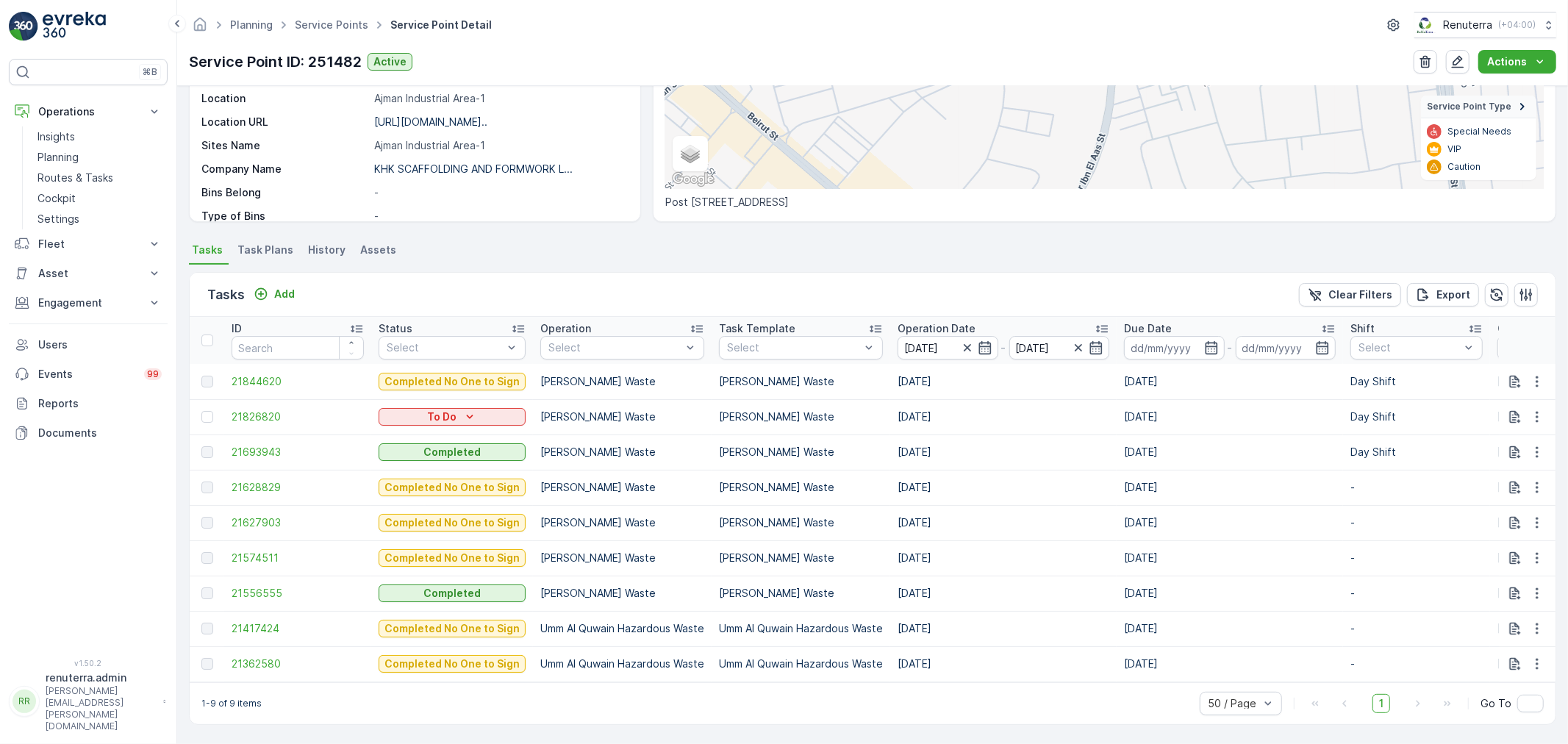
scroll to position [250, 0]
click at [263, 586] on span "21556555" at bounding box center [297, 594] width 133 height 15
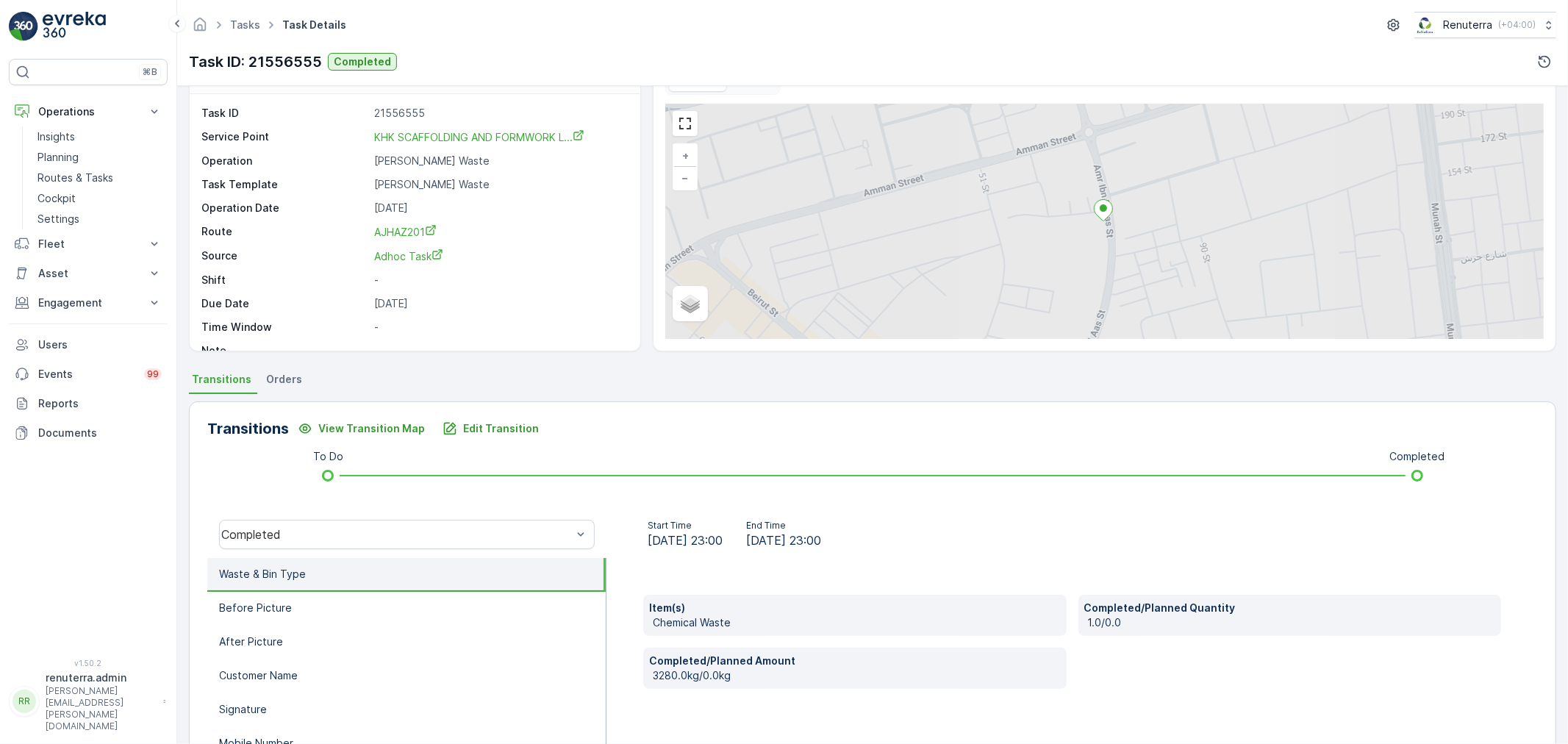
scroll to position [82, 0]
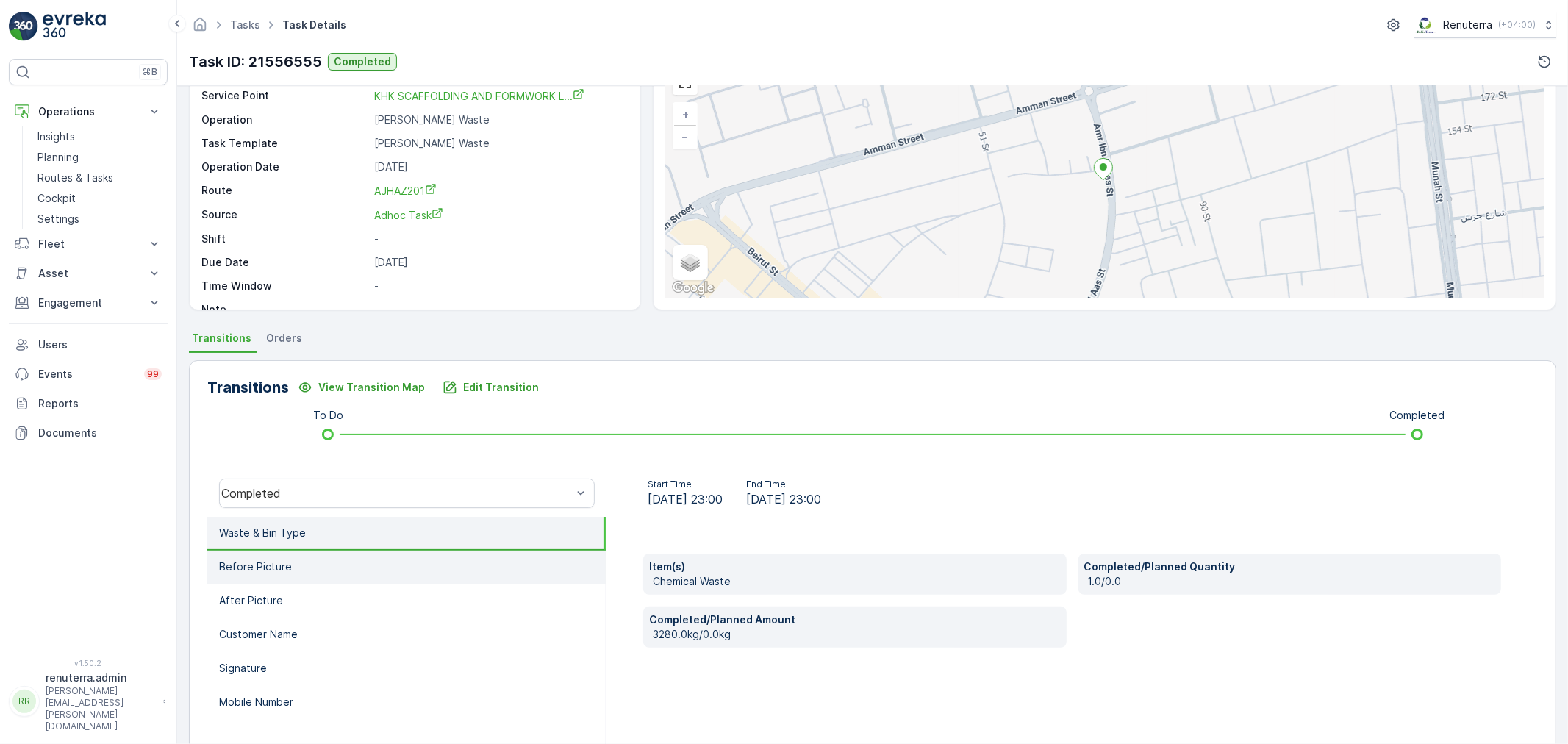
click at [381, 563] on li "Before Picture" at bounding box center [407, 568] width 399 height 34
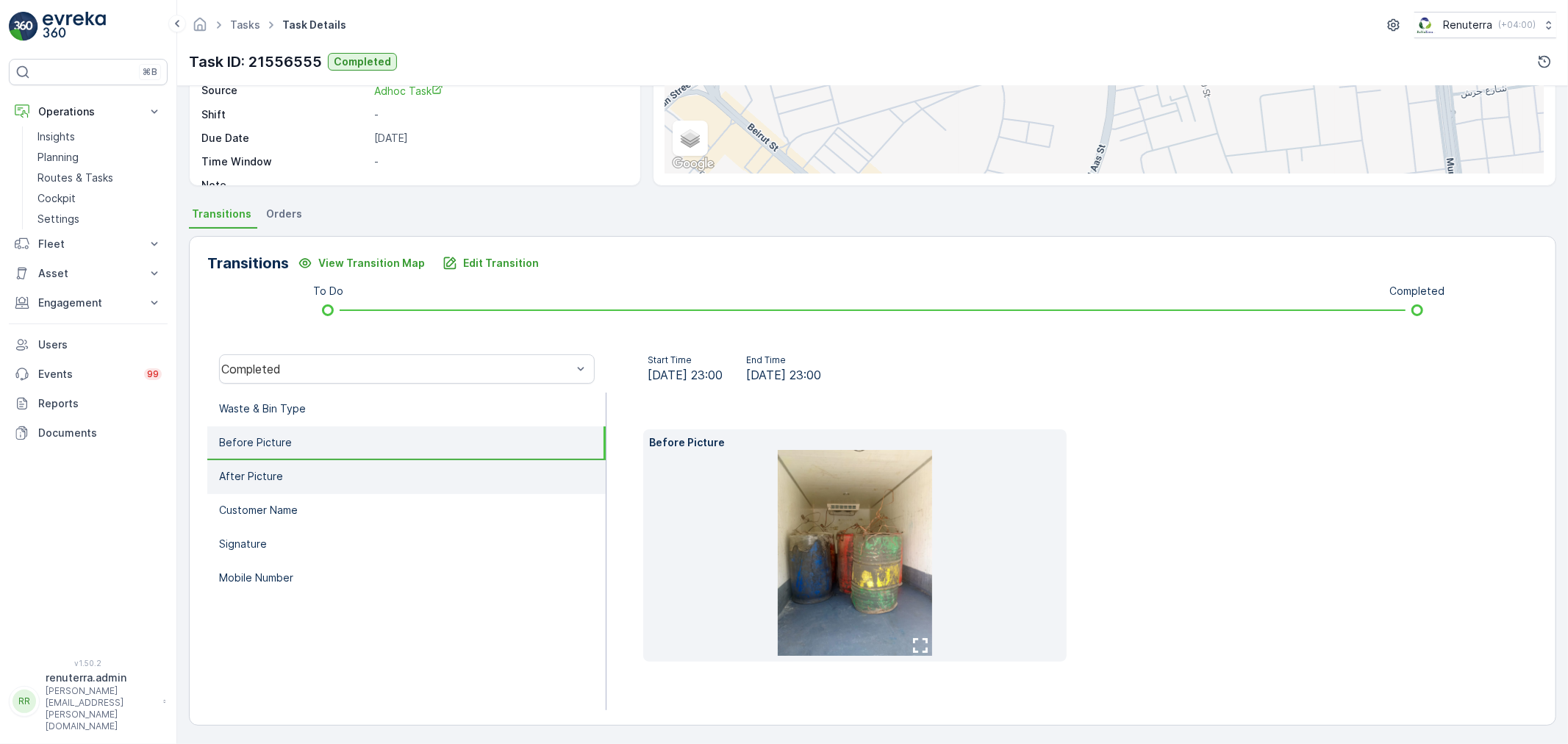
click at [325, 485] on li "After Picture" at bounding box center [407, 478] width 399 height 34
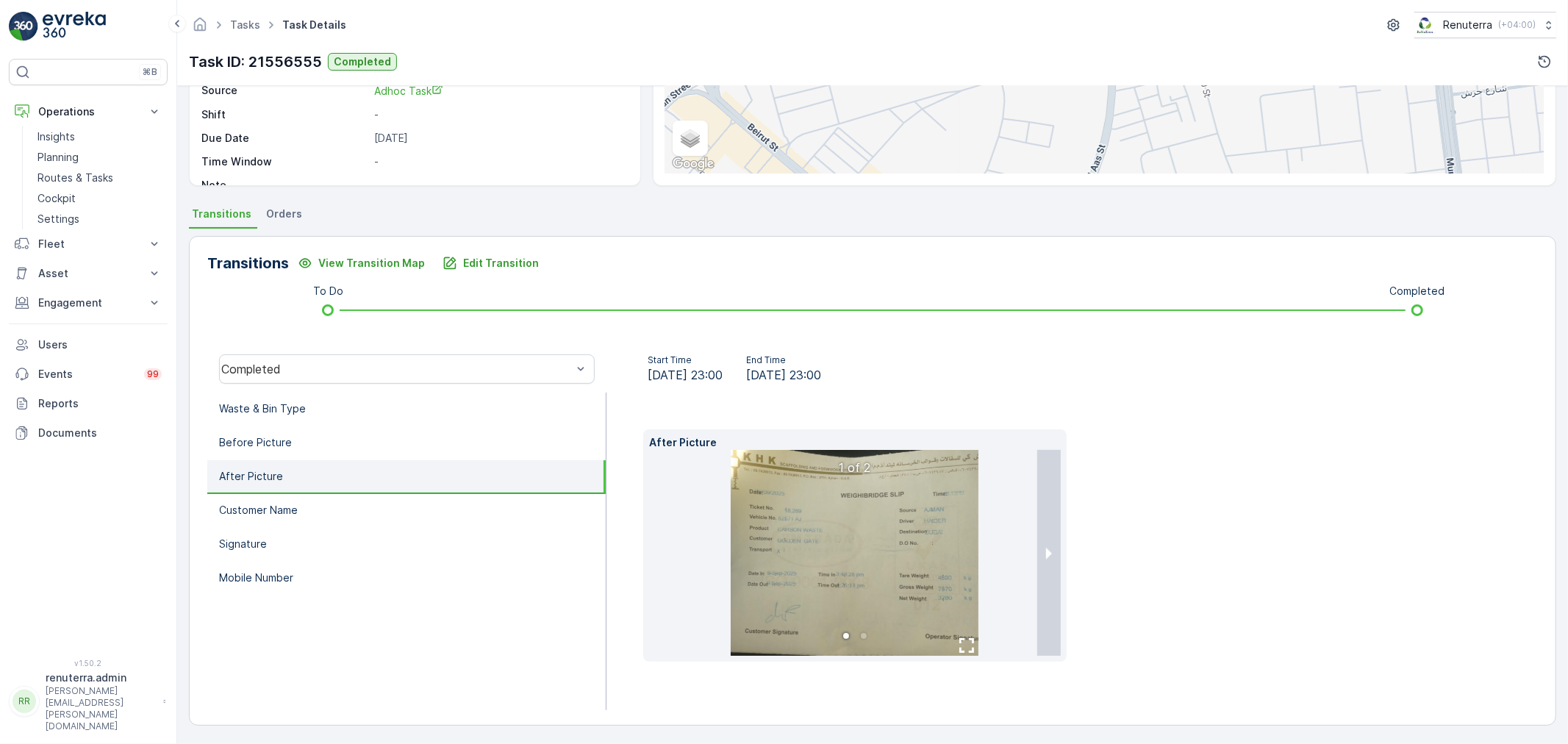
scroll to position [182, 0]
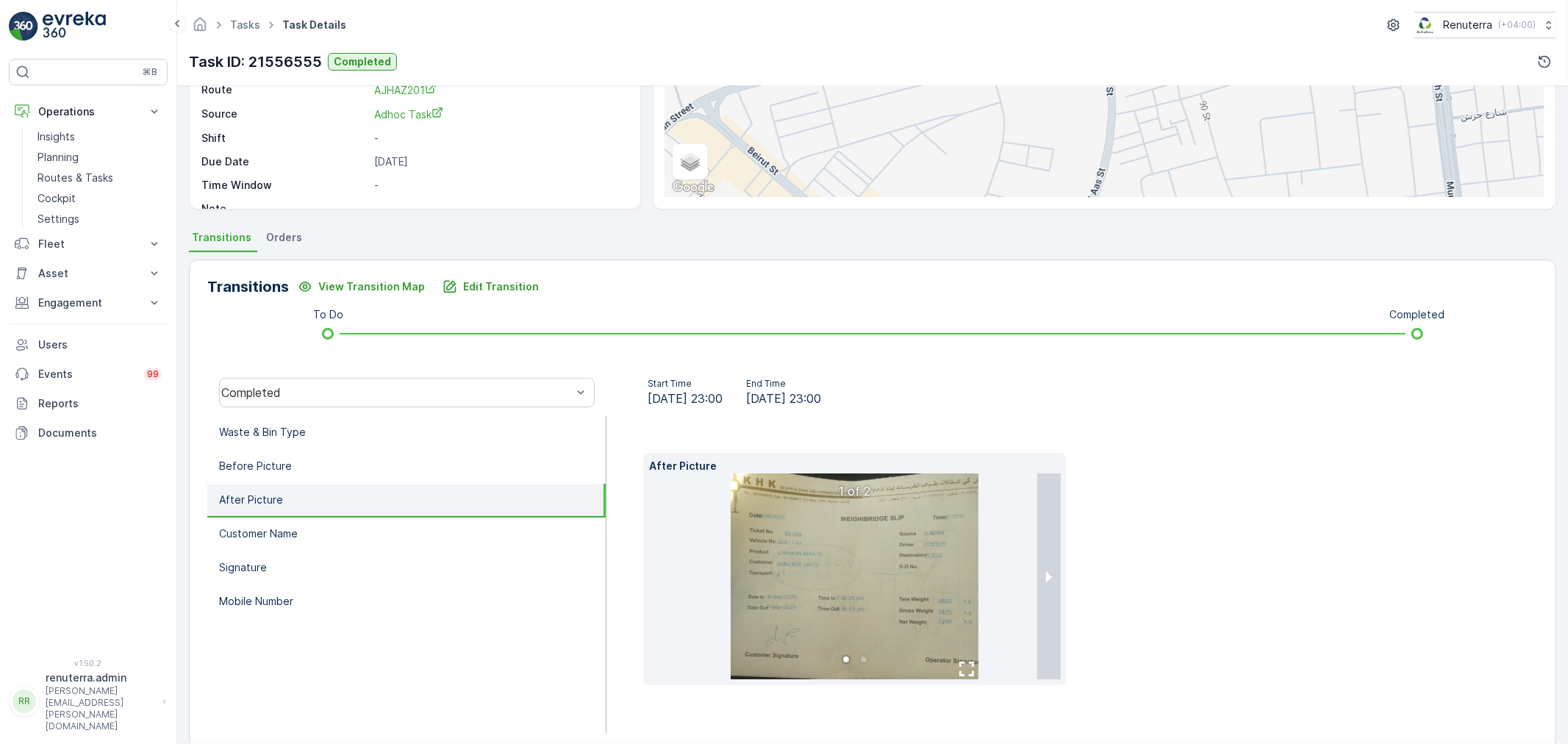
click at [831, 551] on img at bounding box center [855, 577] width 248 height 206
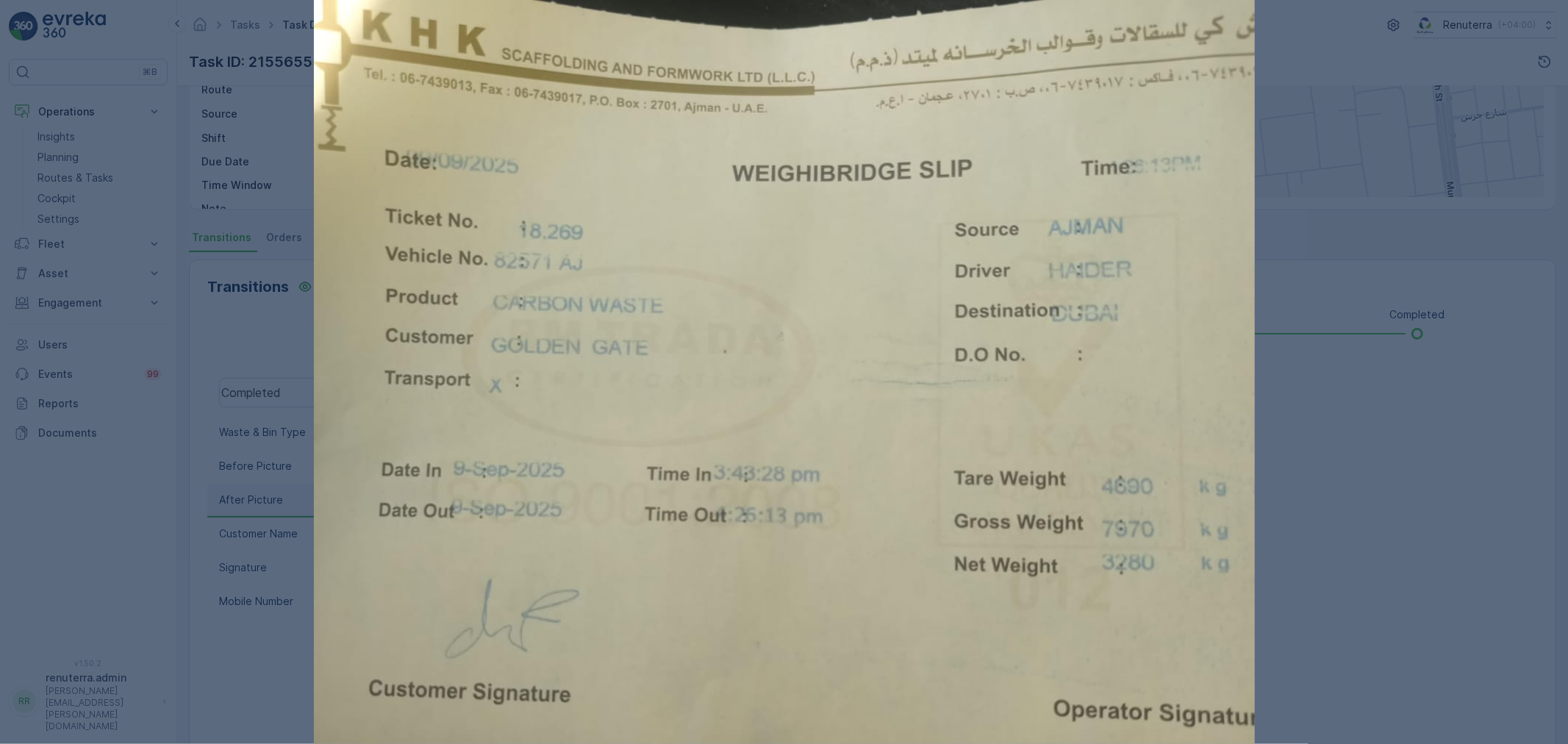
click at [1338, 427] on div at bounding box center [784, 372] width 1568 height 744
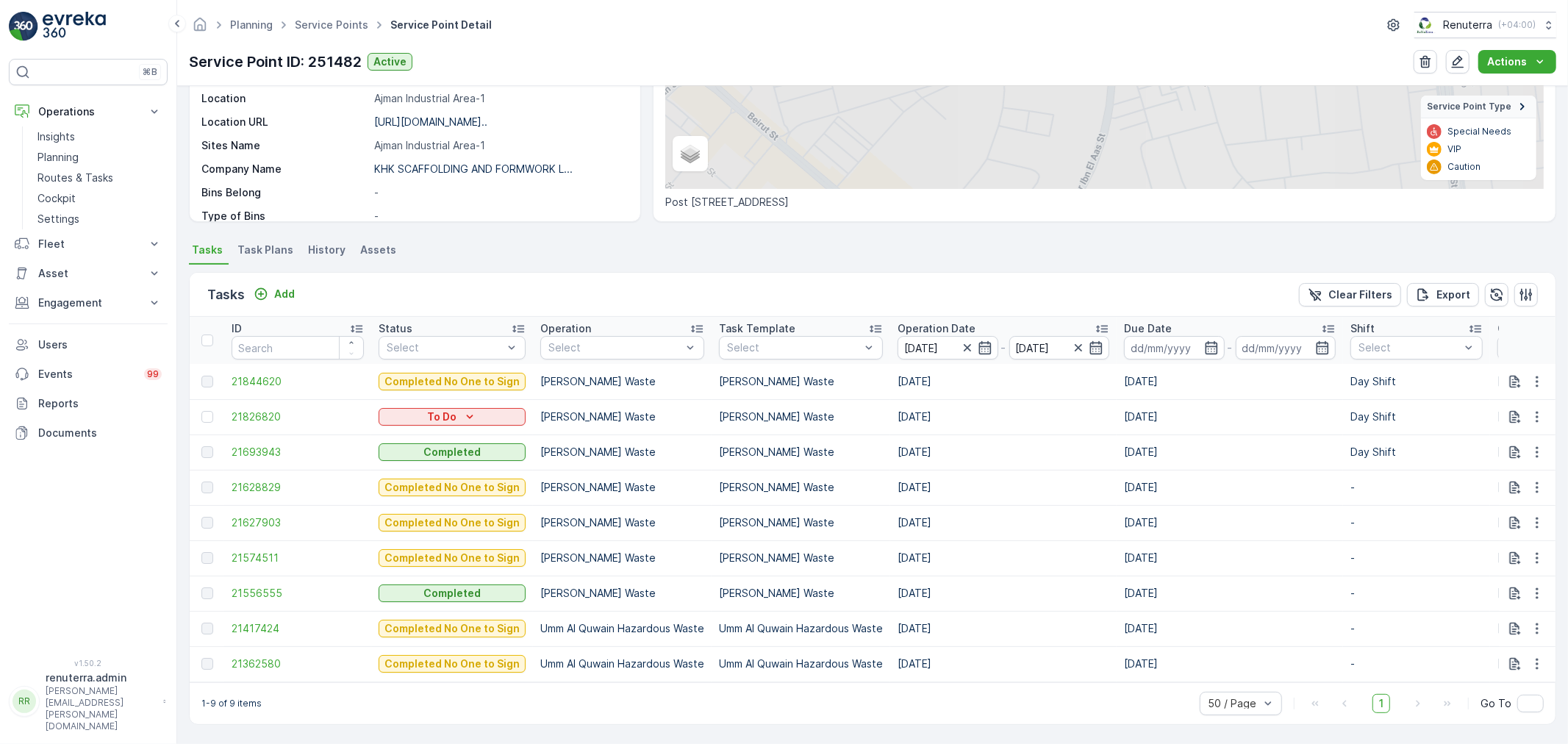
scroll to position [250, 0]
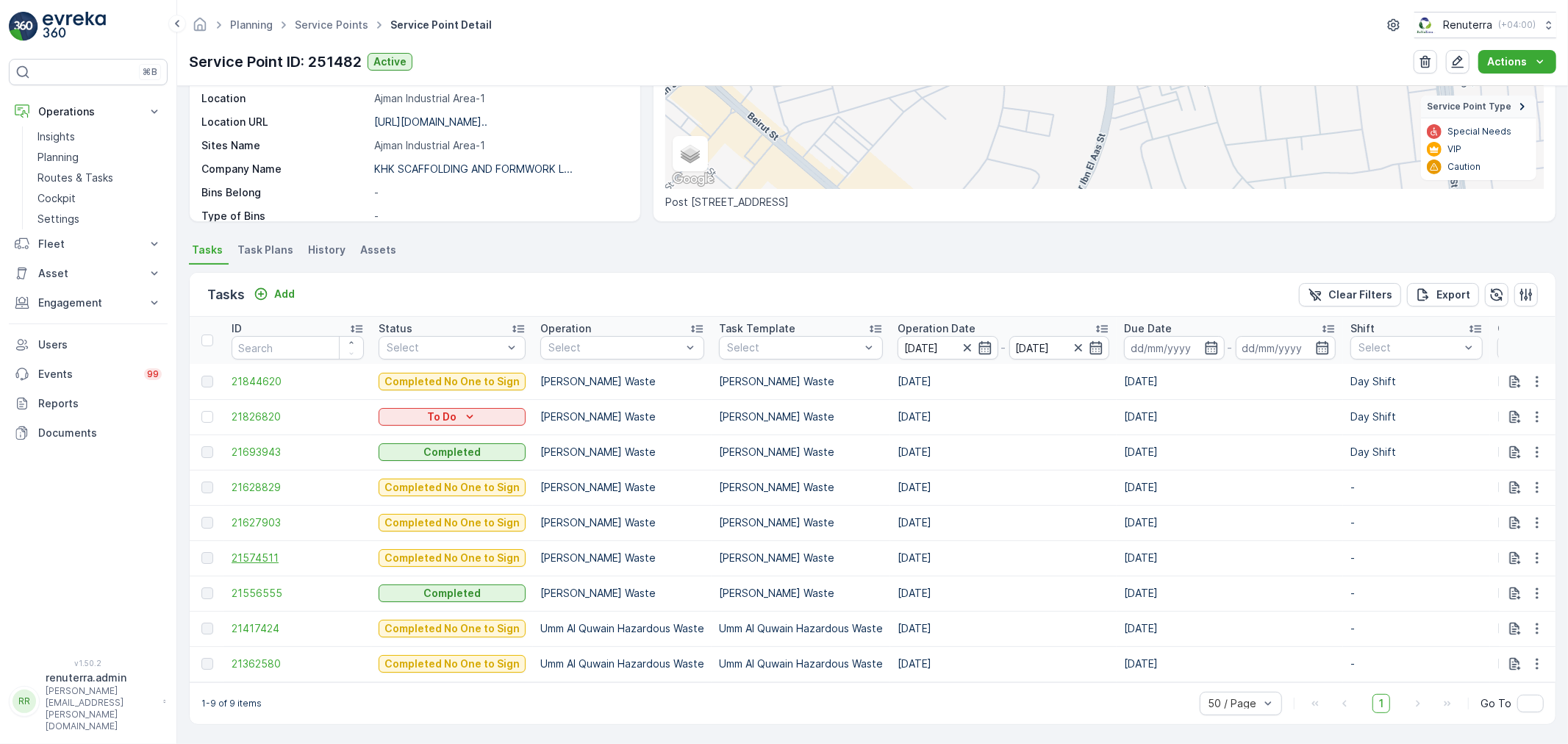
click at [276, 551] on span "21574511" at bounding box center [297, 559] width 133 height 15
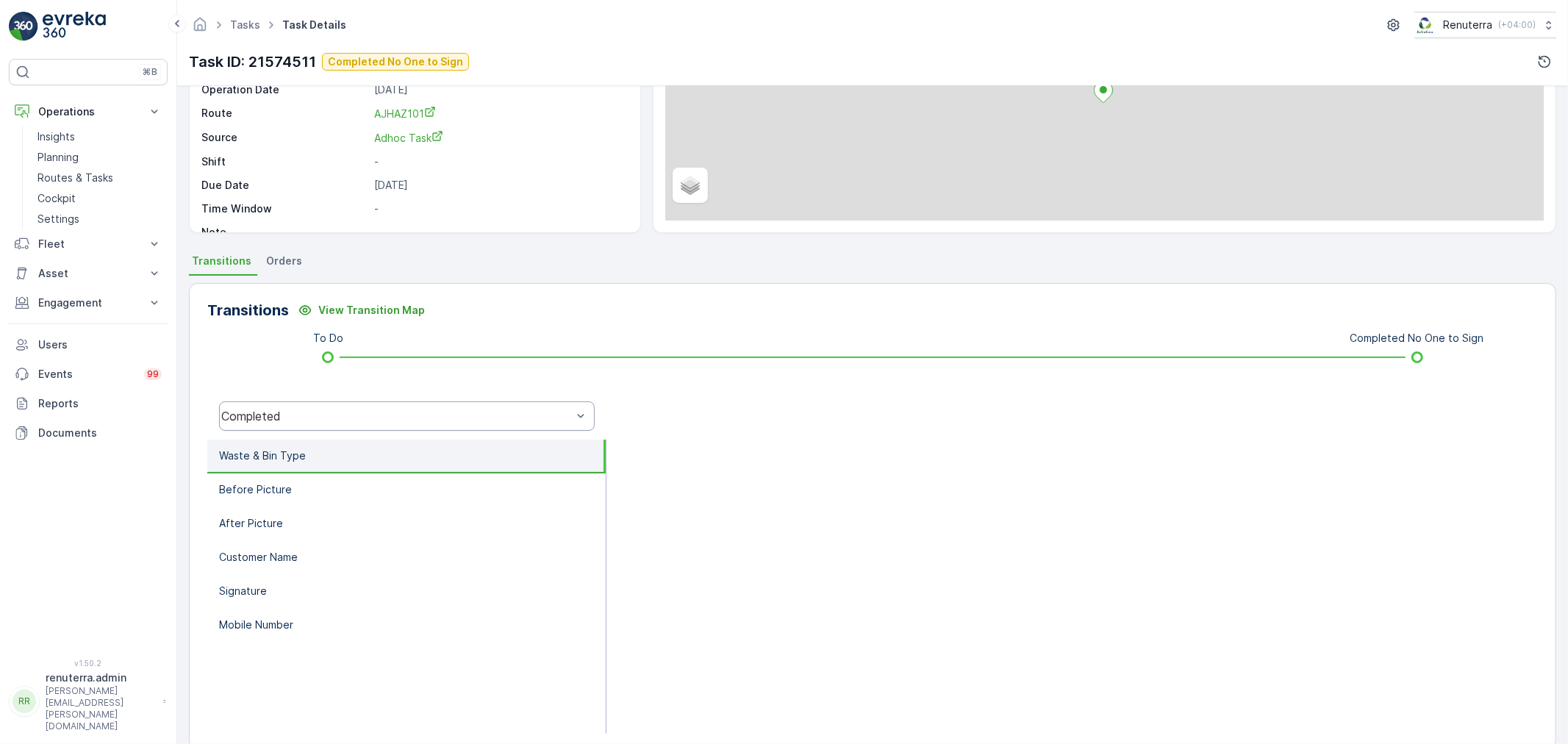
scroll to position [182, 0]
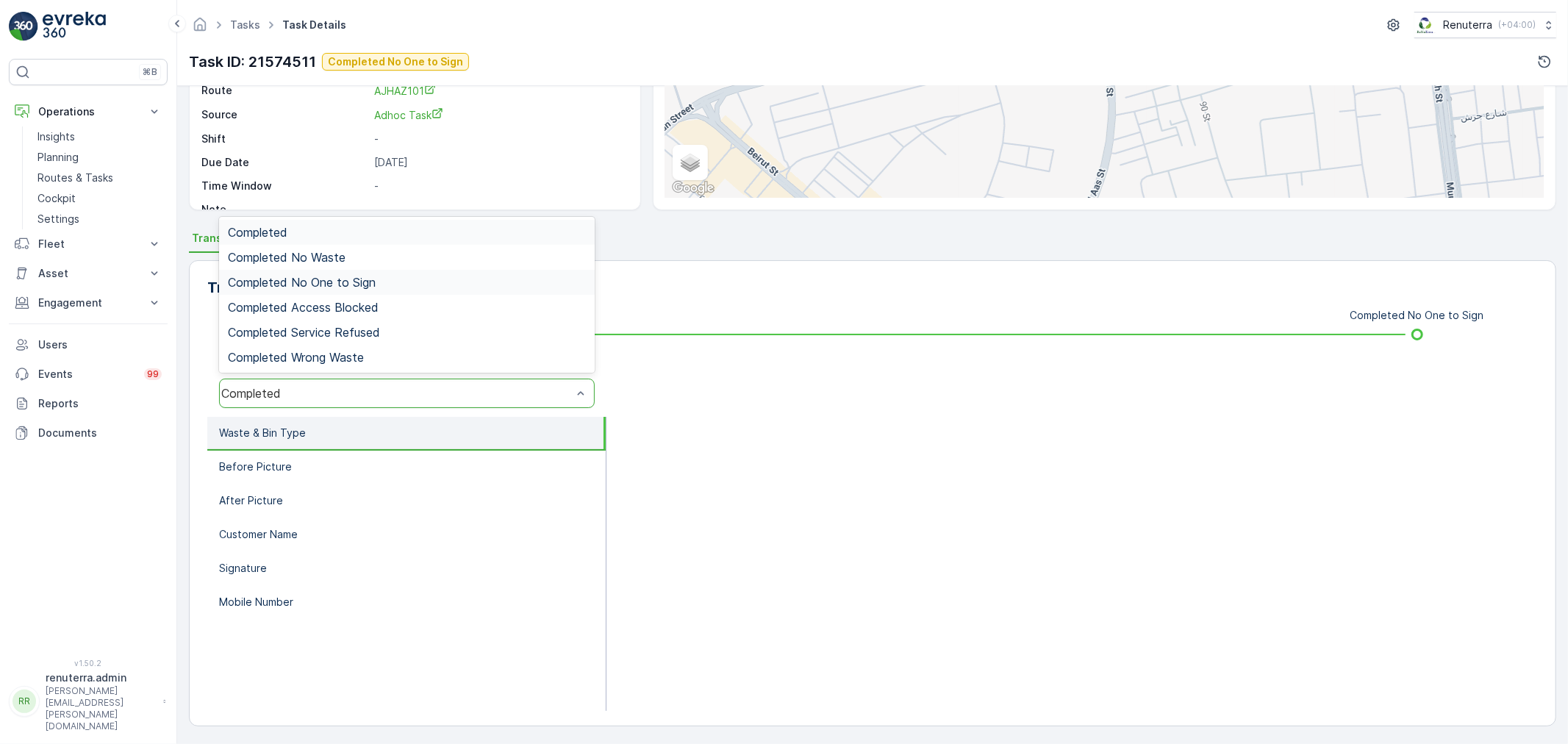
click at [369, 277] on span "Completed No One to Sign" at bounding box center [301, 282] width 148 height 13
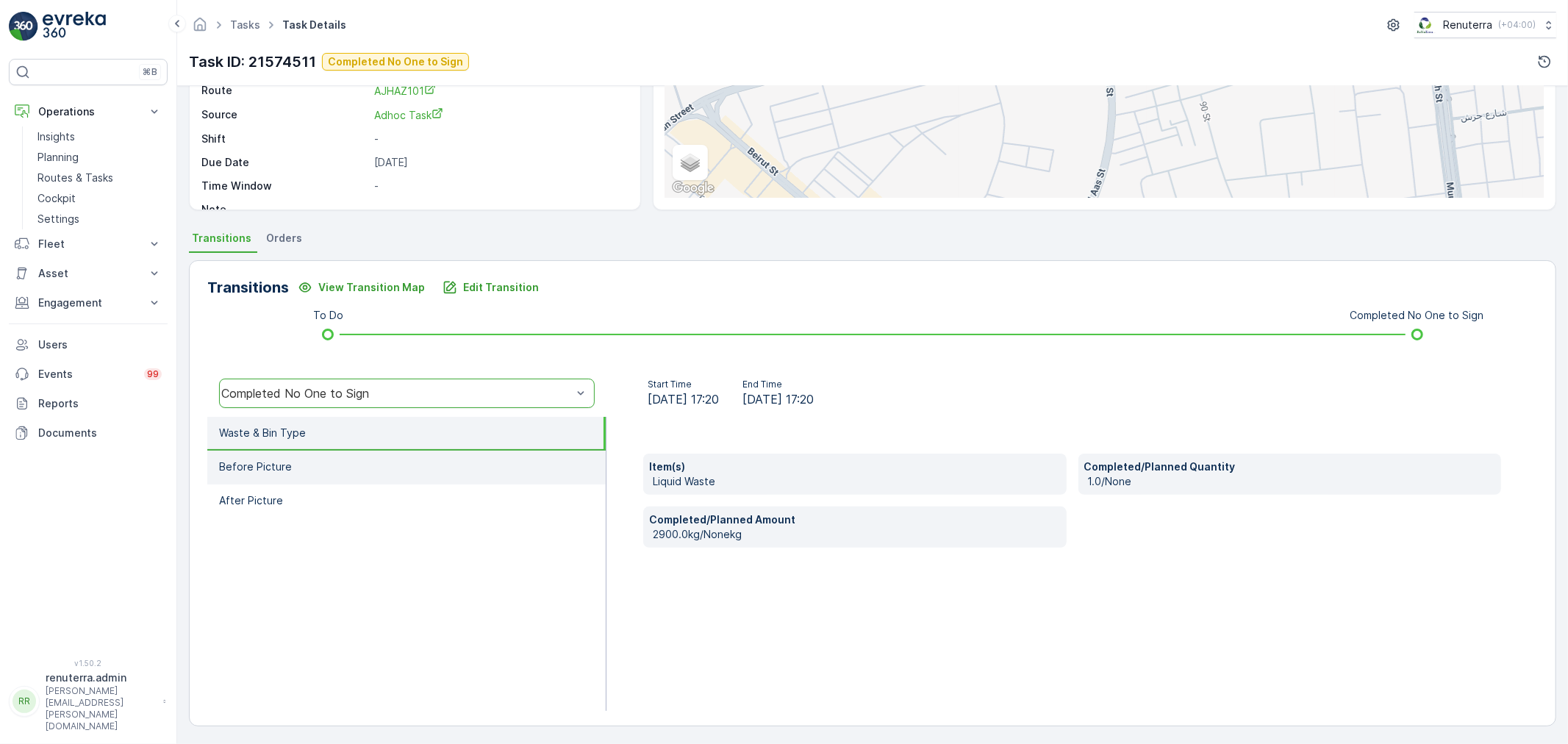
click at [366, 451] on li "Before Picture" at bounding box center [407, 467] width 399 height 34
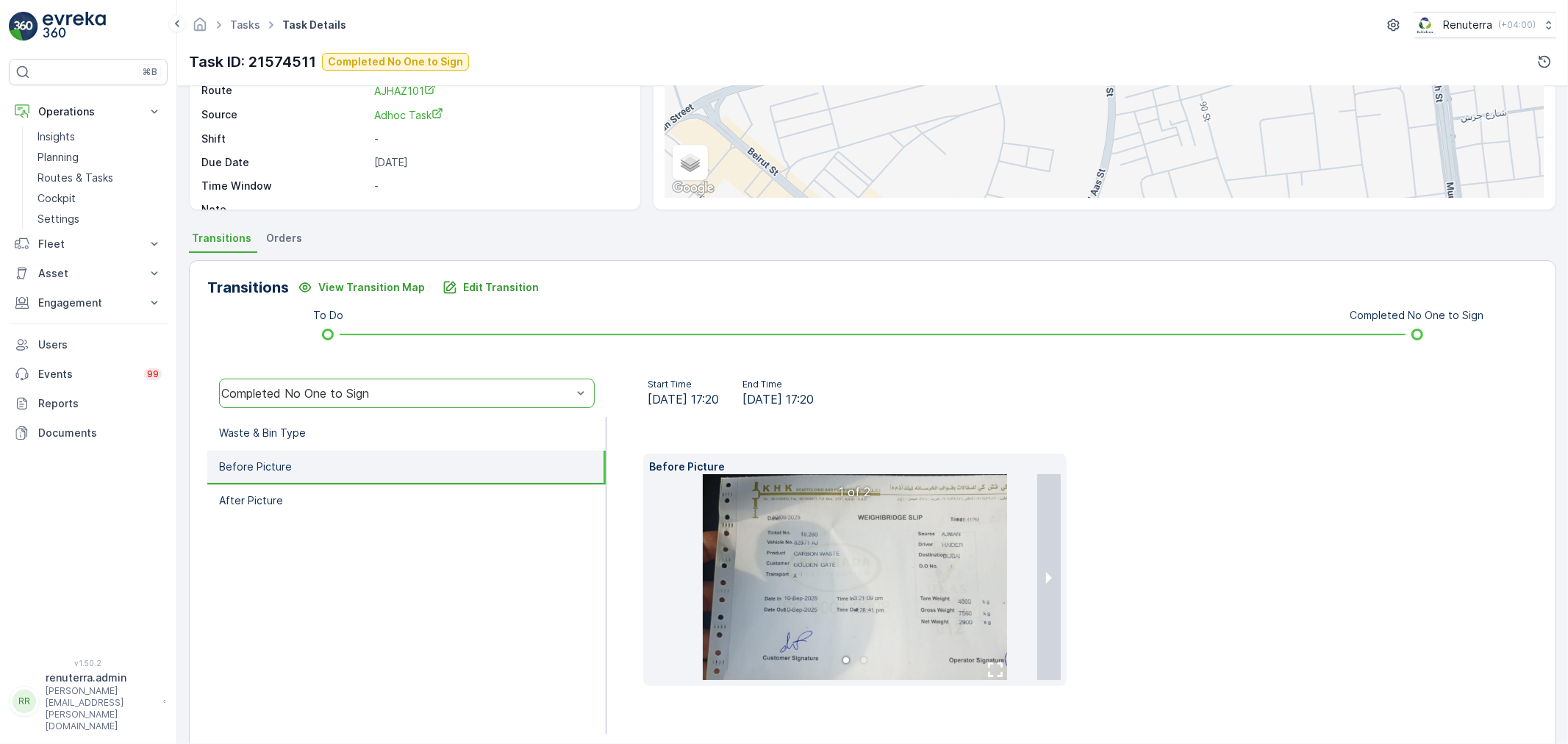
click at [870, 566] on img at bounding box center [855, 577] width 305 height 206
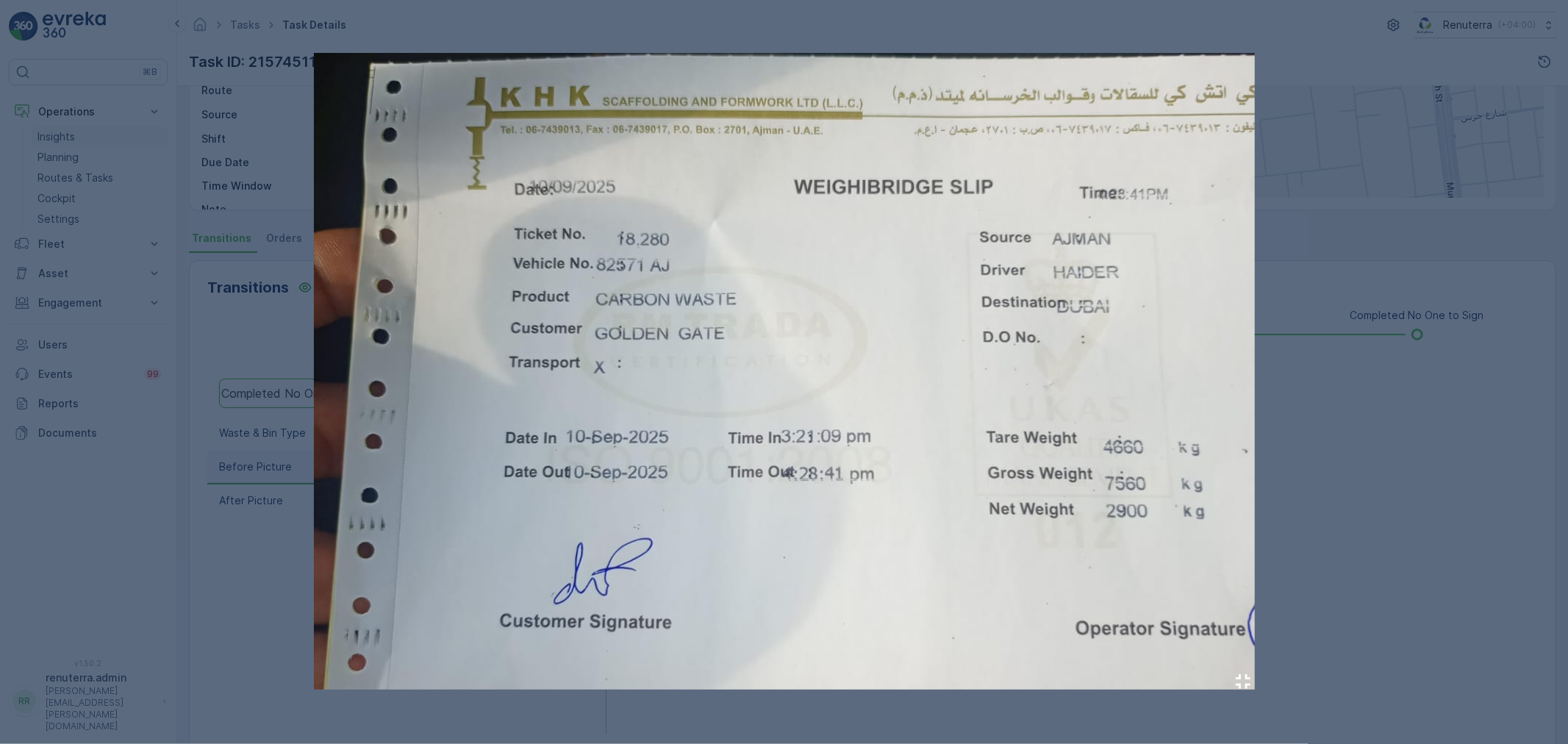
click at [92, 145] on div at bounding box center [784, 372] width 1568 height 744
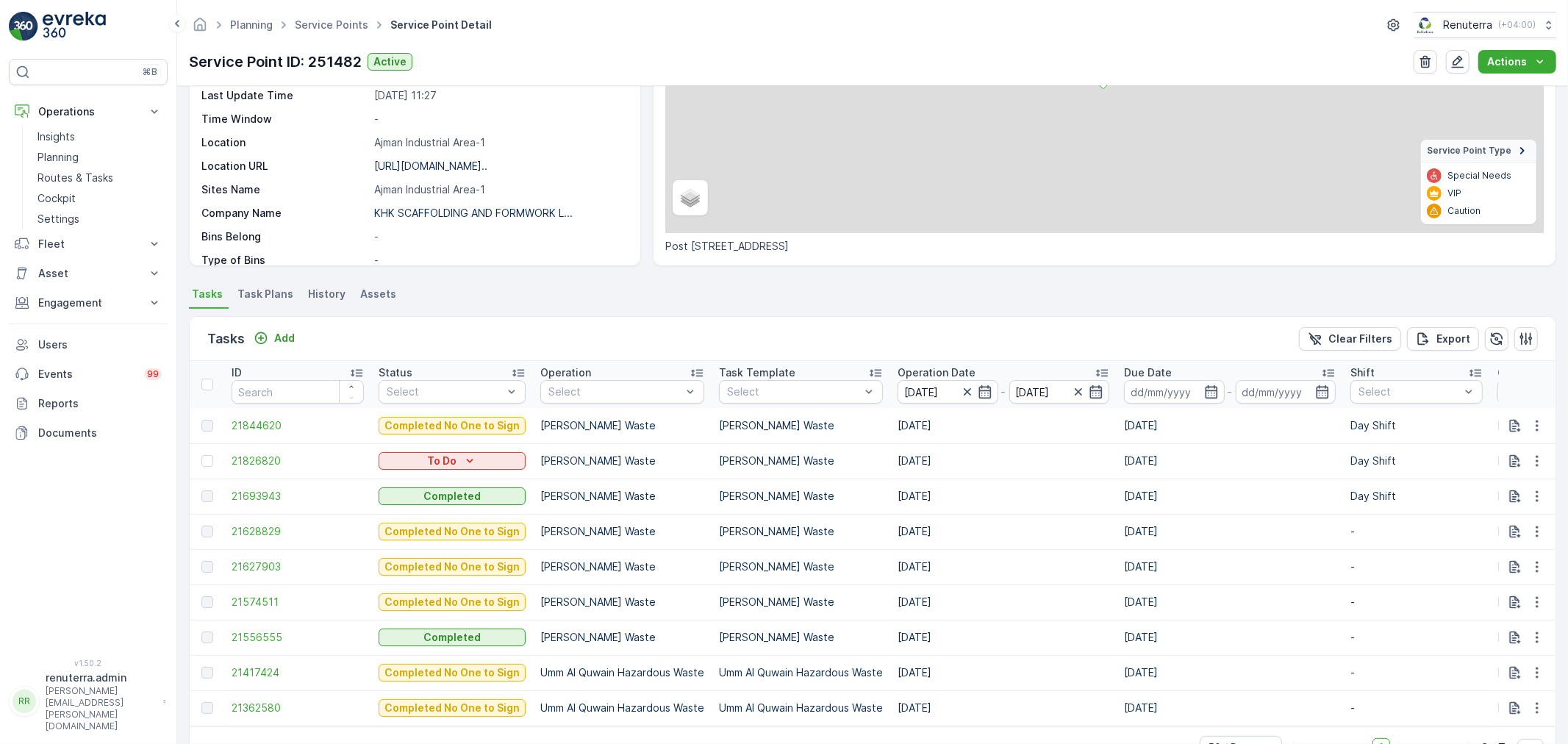
scroll to position [250, 0]
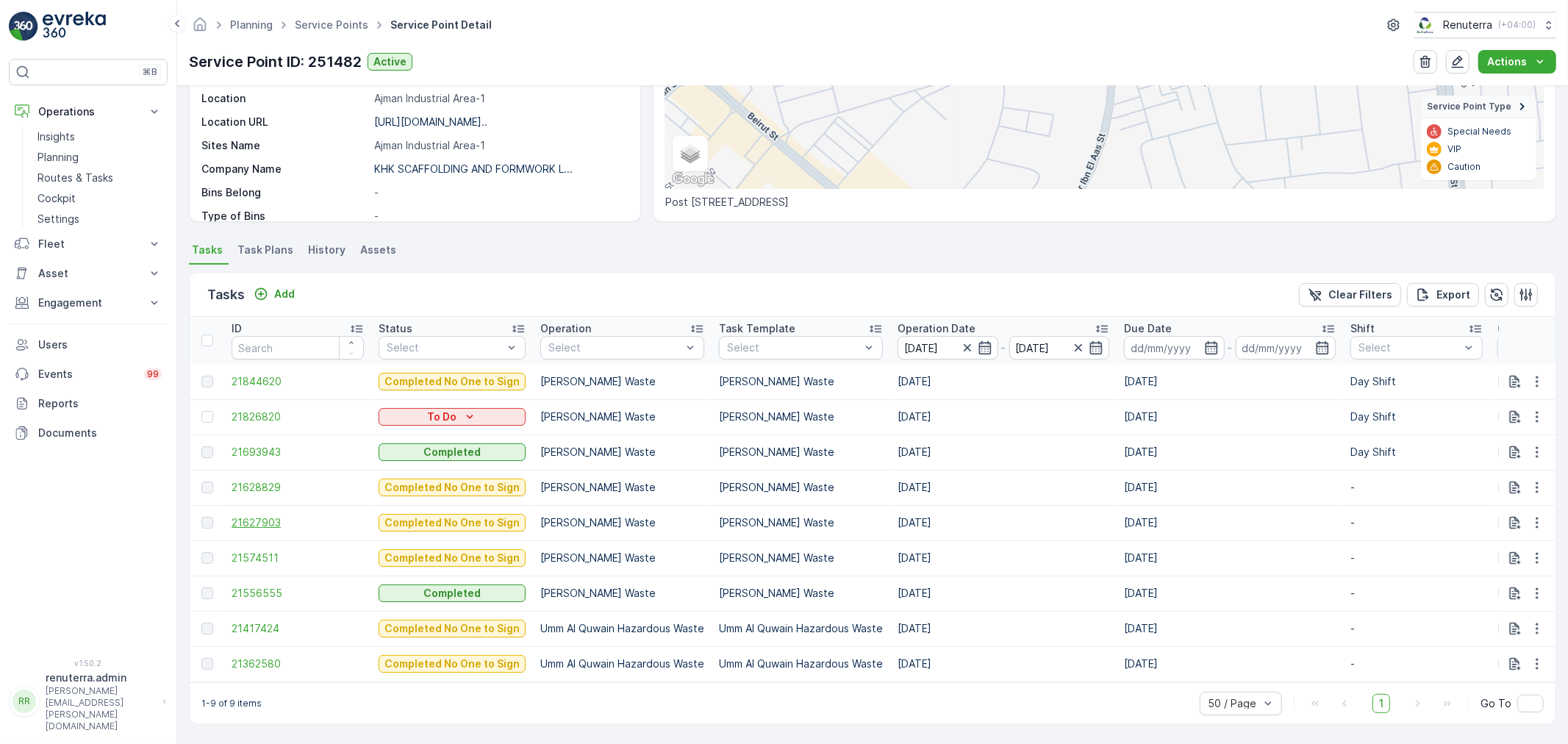
click at [281, 519] on span "21627903" at bounding box center [297, 523] width 133 height 15
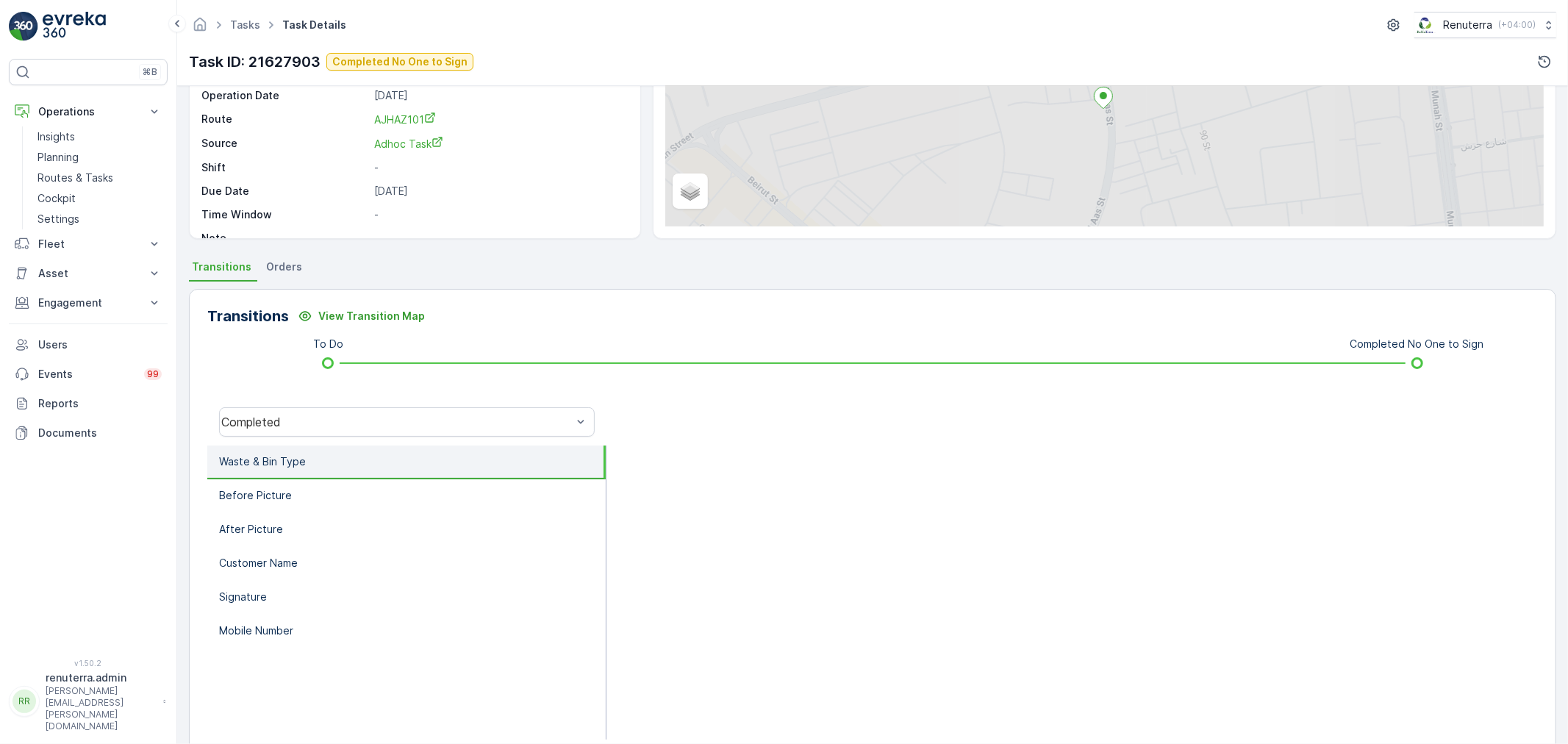
scroll to position [182, 0]
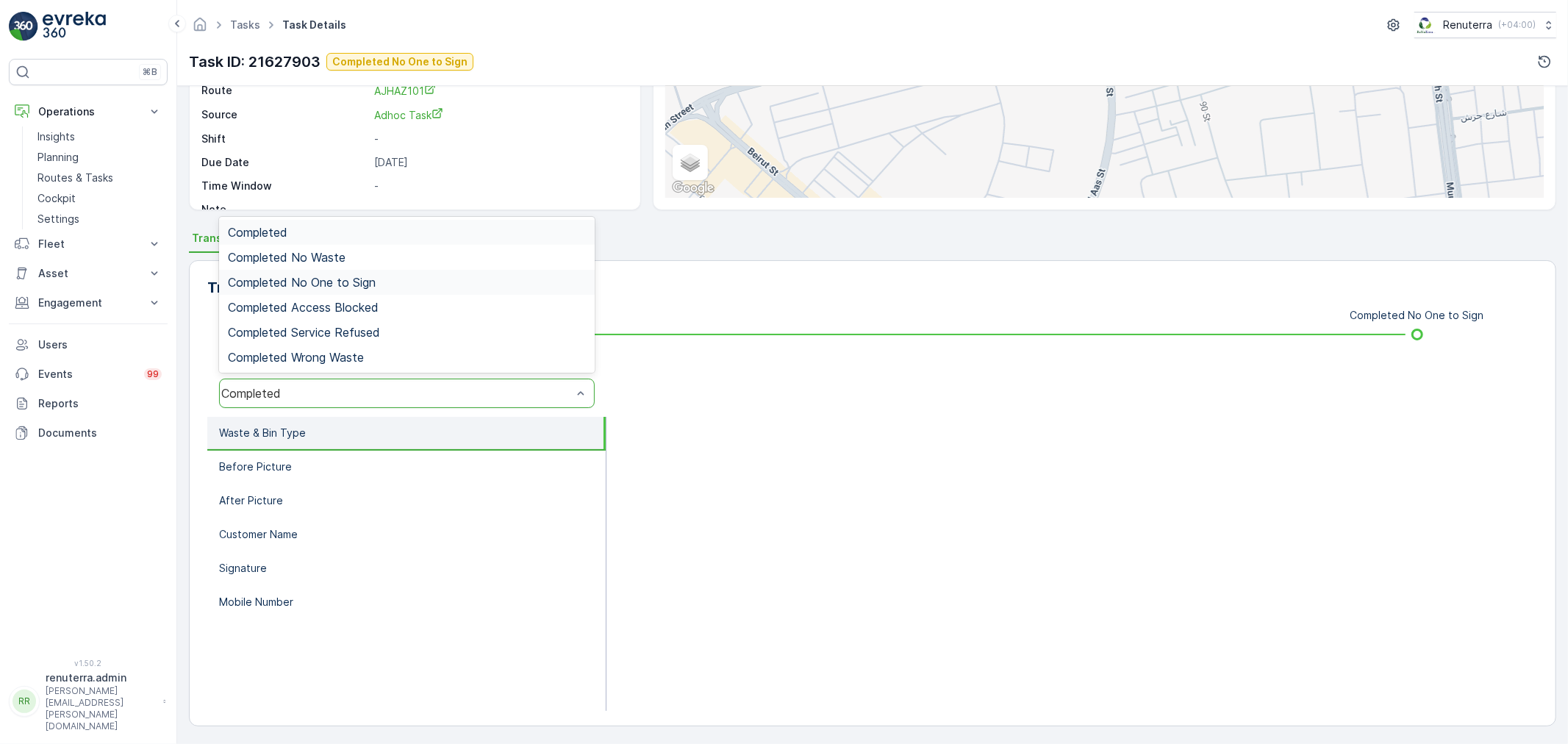
click at [326, 283] on span "Completed No One to Sign" at bounding box center [301, 282] width 148 height 13
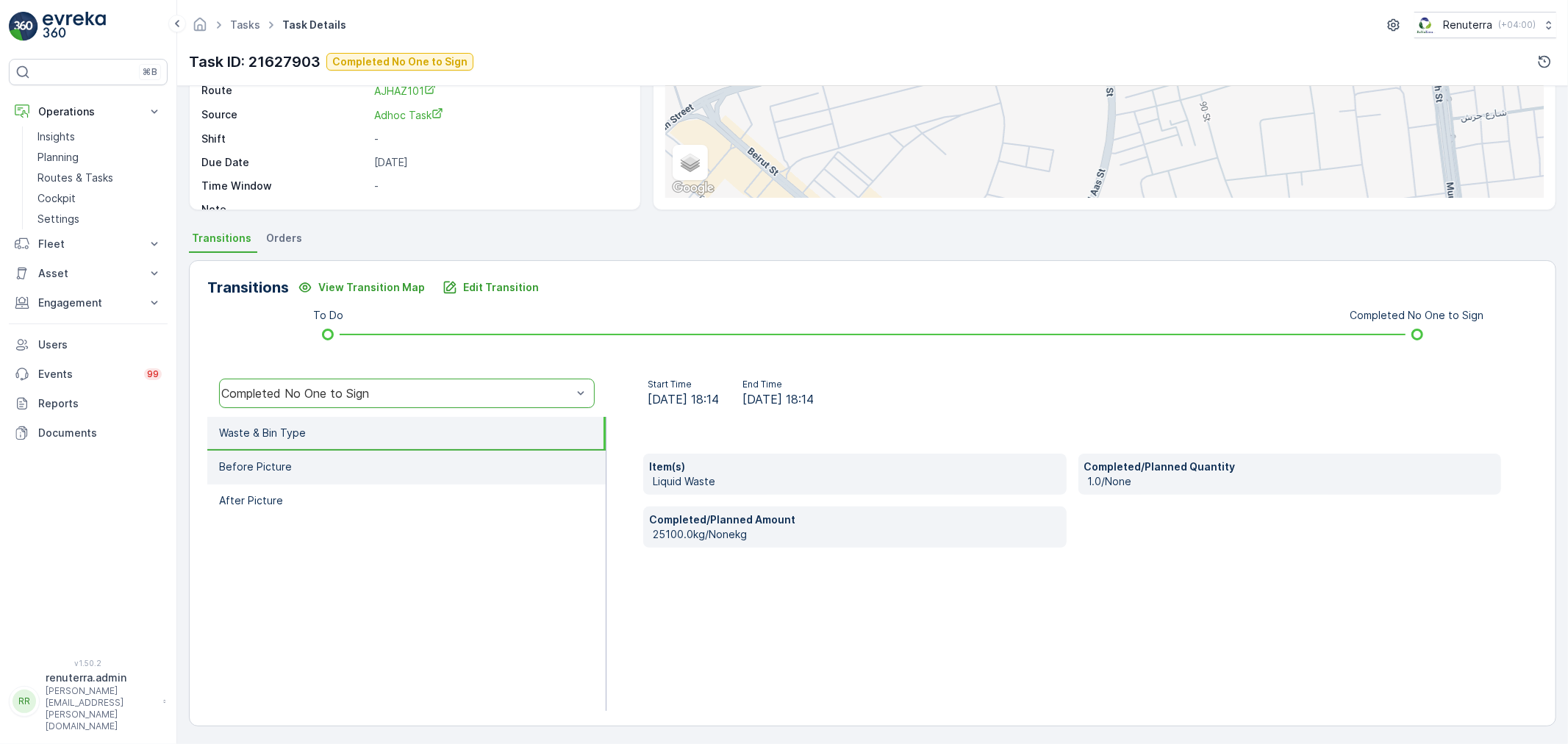
click at [371, 458] on li "Before Picture" at bounding box center [407, 467] width 399 height 34
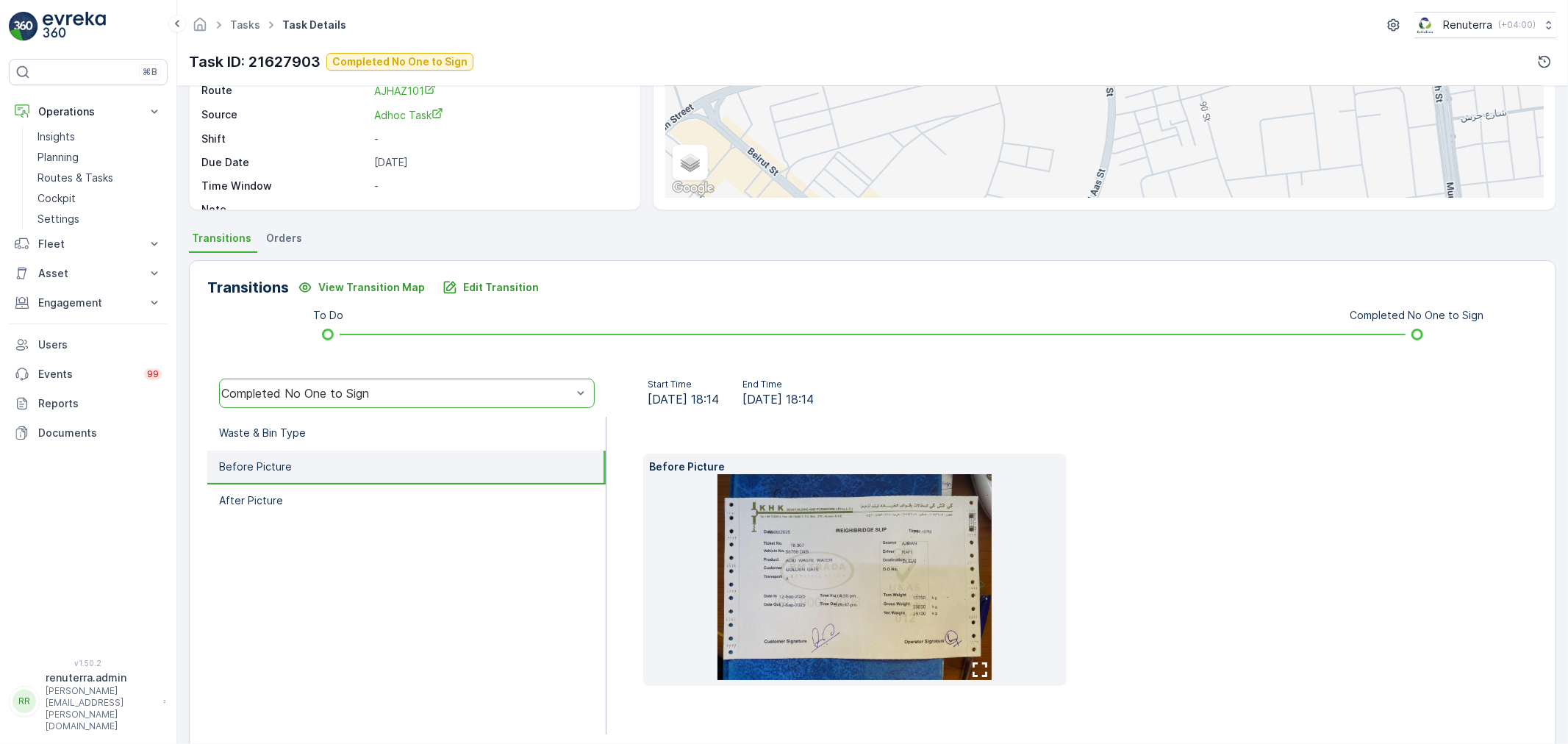
click at [814, 545] on img at bounding box center [855, 577] width 274 height 206
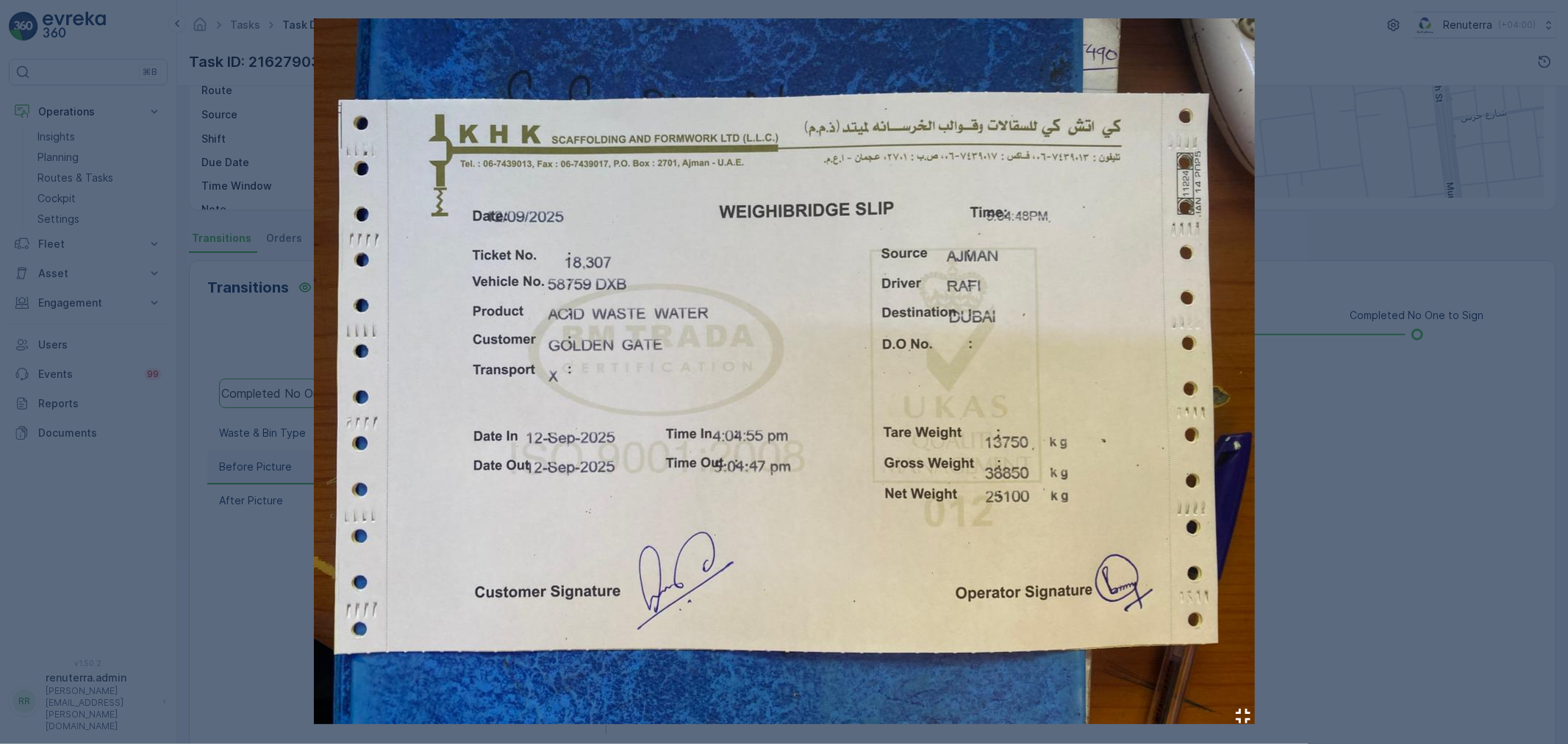
click at [1051, 228] on img at bounding box center [784, 372] width 941 height 706
click at [1341, 511] on div at bounding box center [784, 372] width 1568 height 744
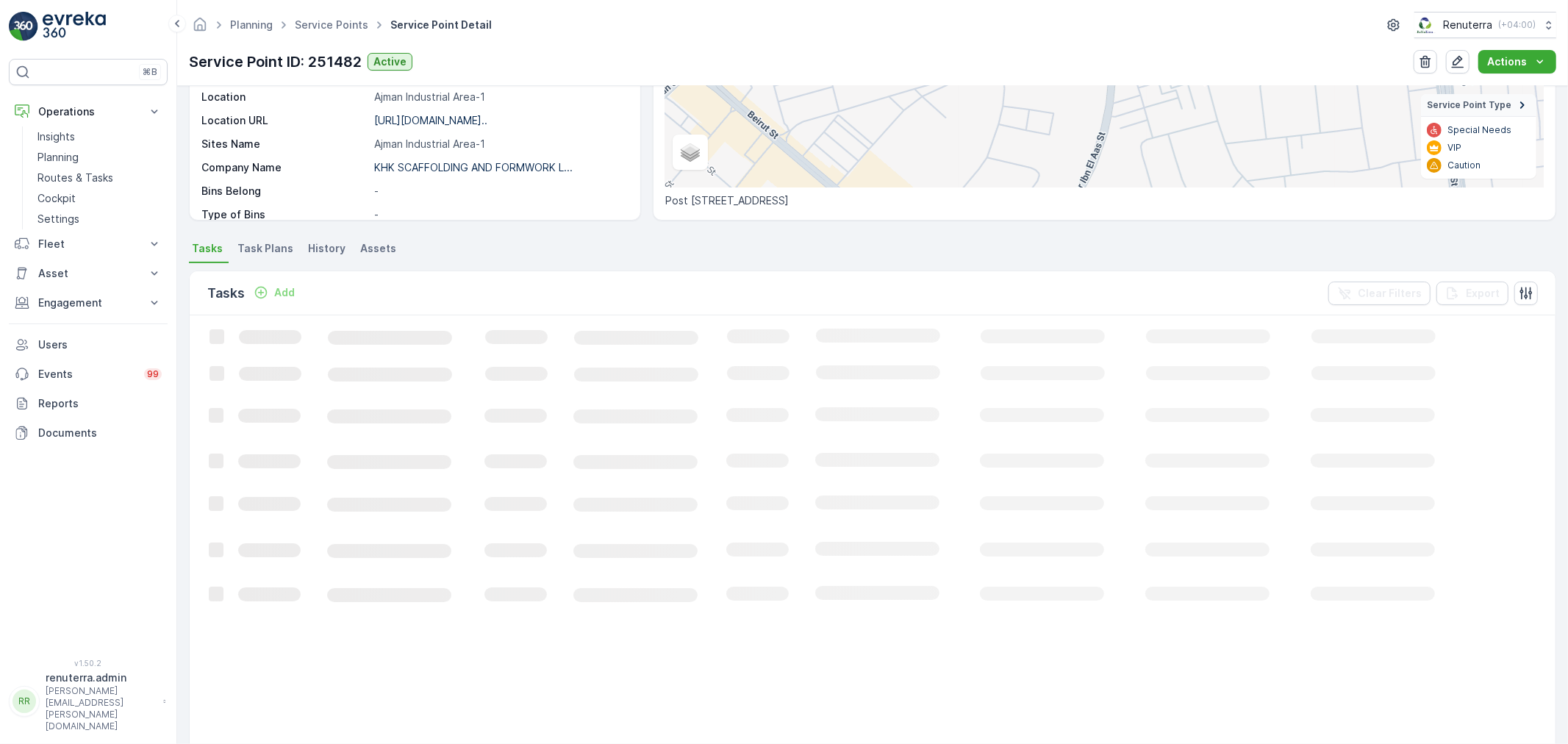
scroll to position [245, 0]
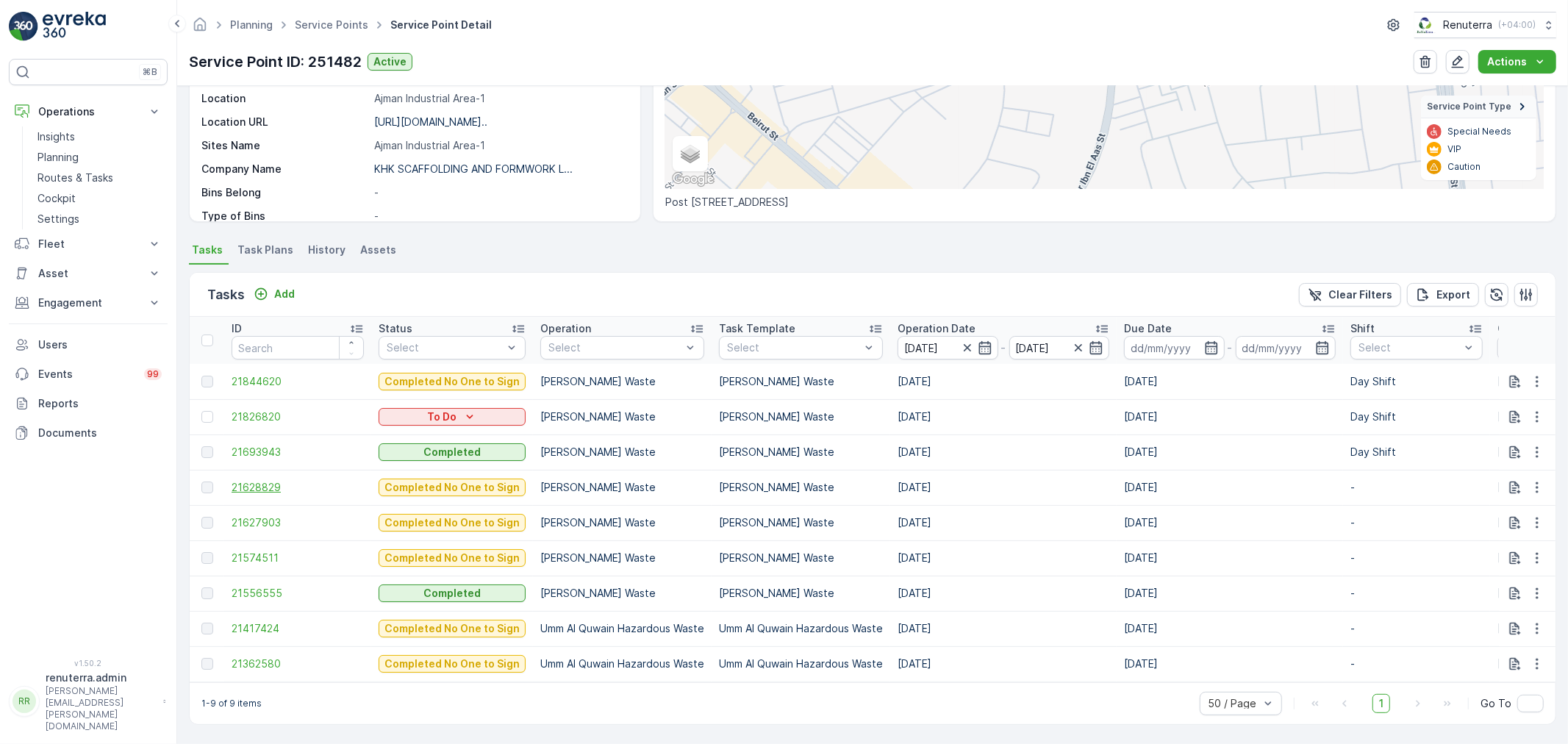
click at [273, 481] on span "21628829" at bounding box center [297, 488] width 133 height 15
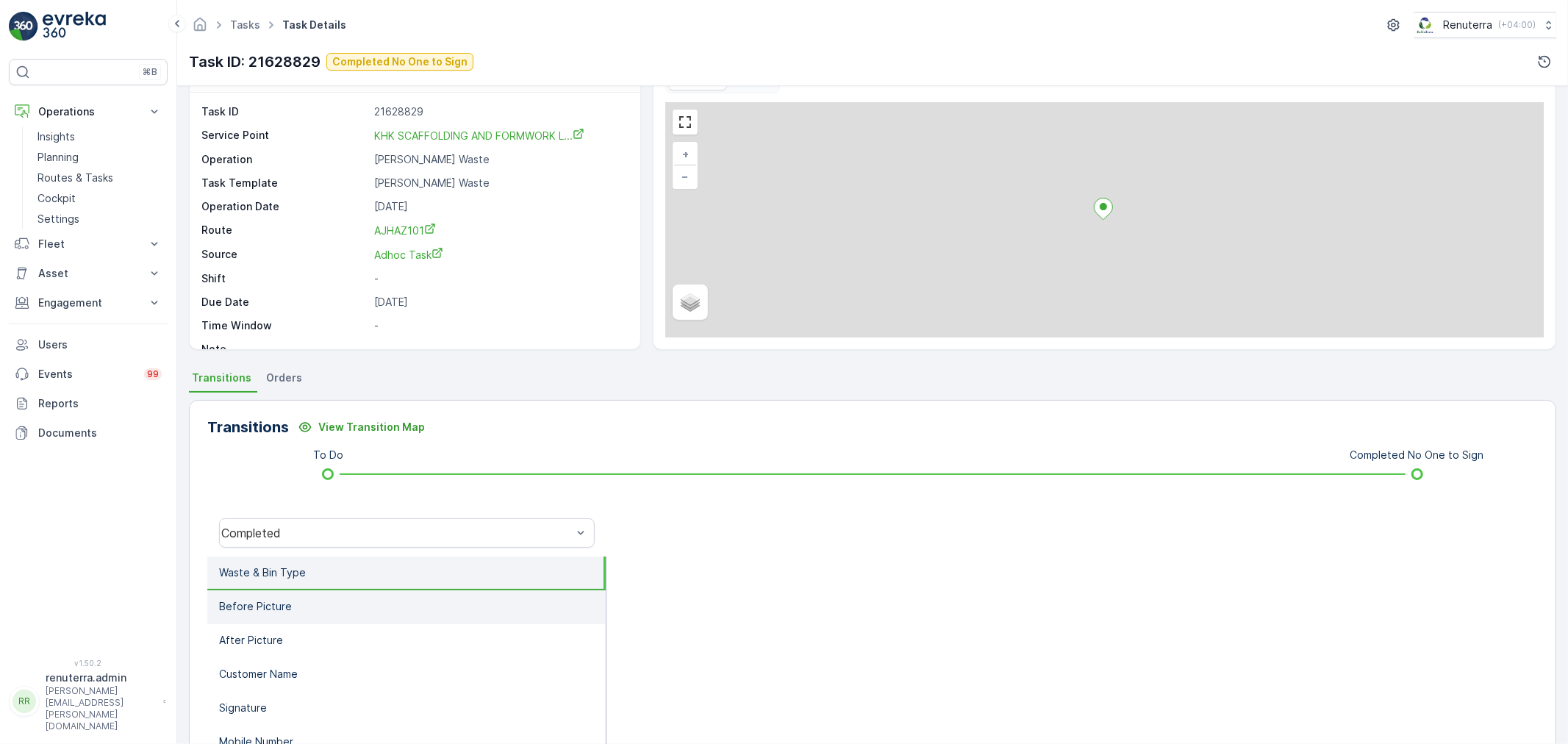
scroll to position [182, 0]
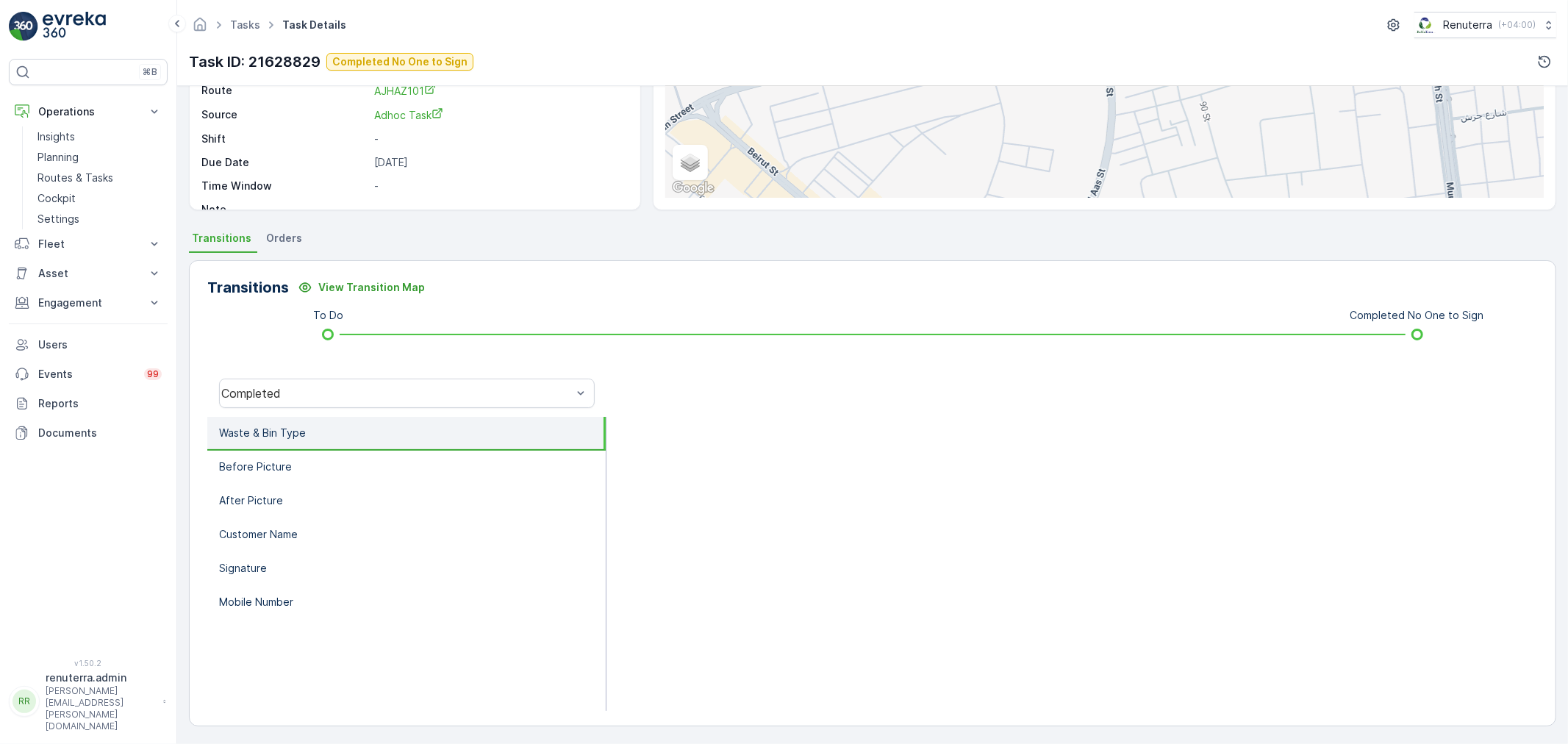
click at [308, 373] on div "Completed" at bounding box center [407, 393] width 400 height 47
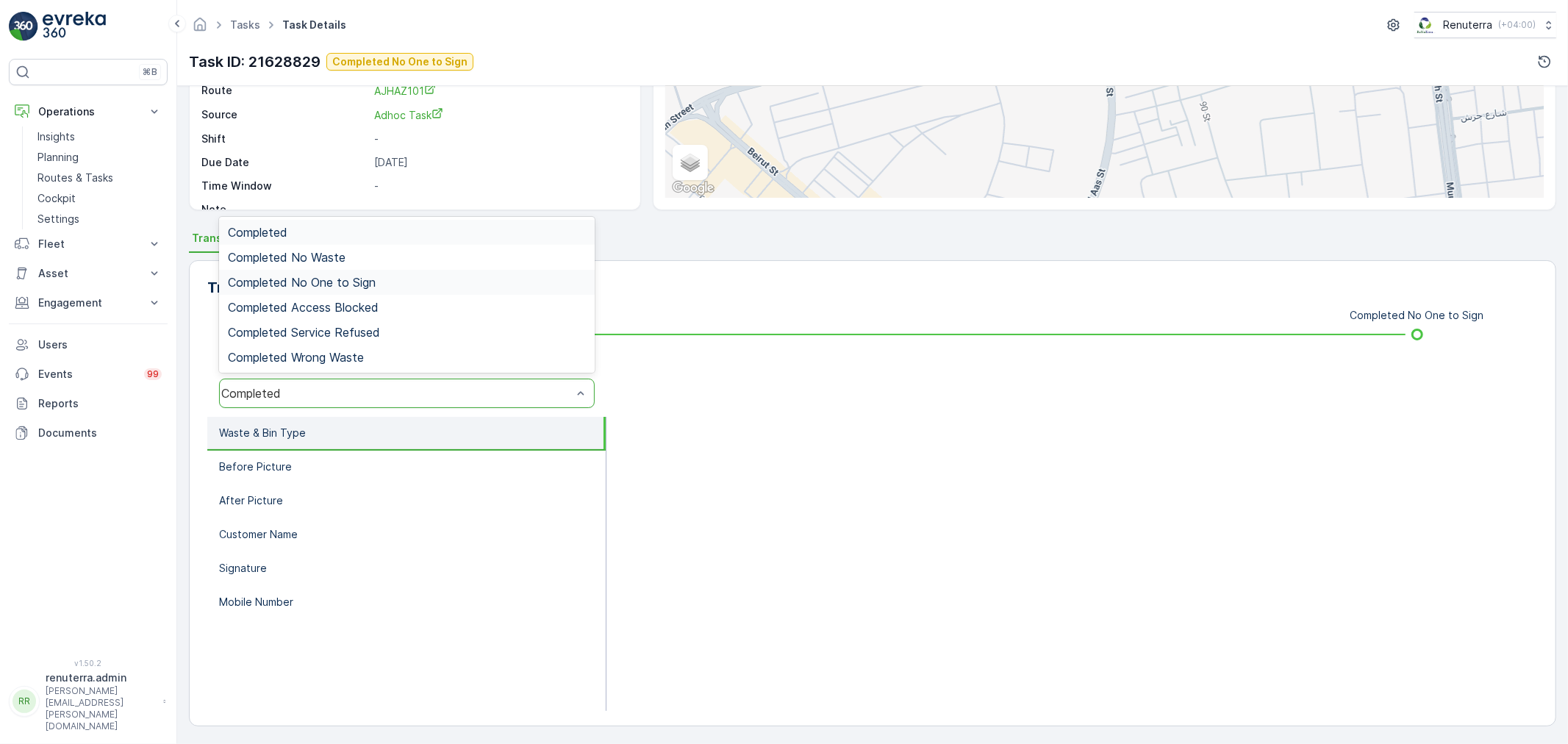
click at [326, 280] on span "Completed No One to Sign" at bounding box center [301, 282] width 148 height 13
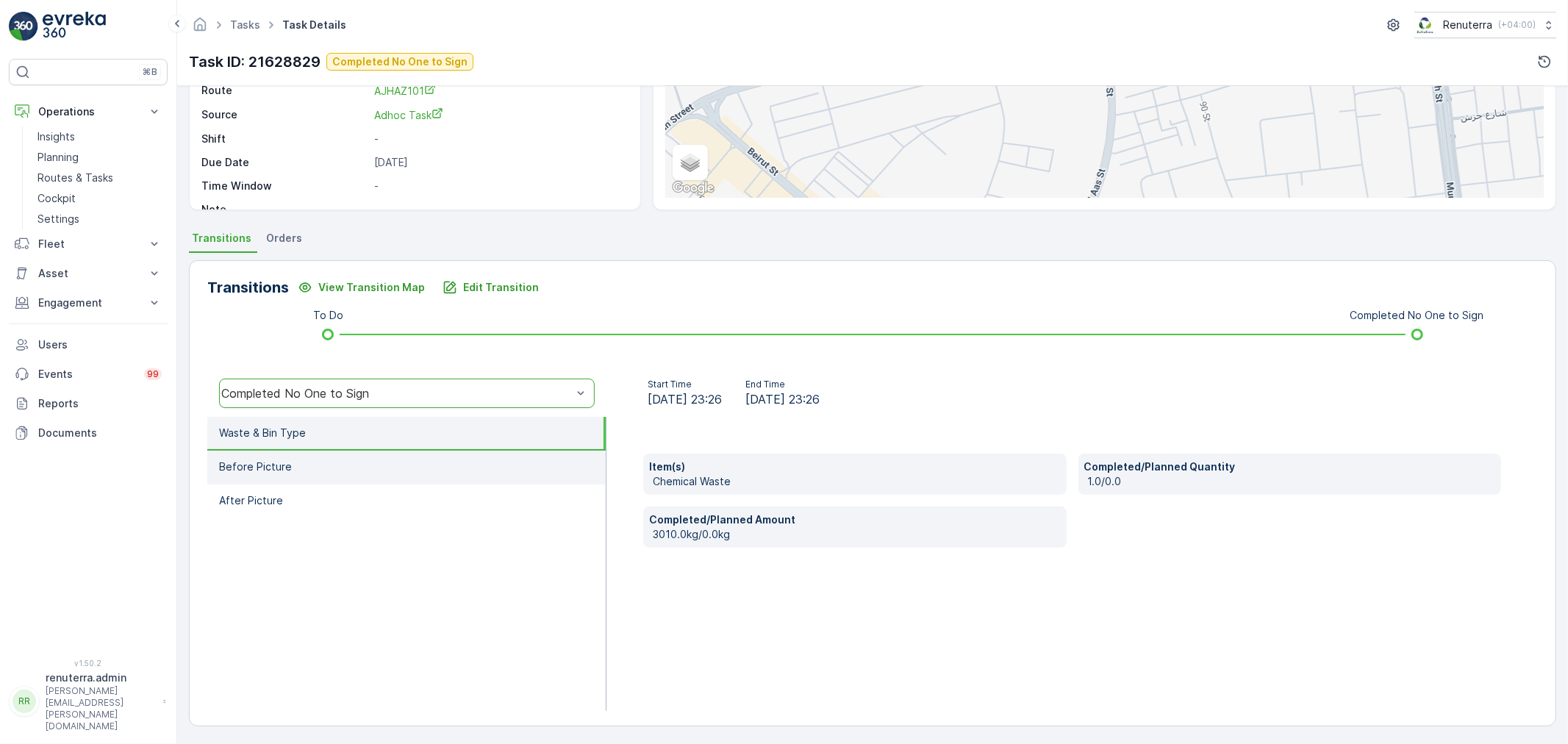
click at [350, 460] on li "Before Picture" at bounding box center [407, 467] width 399 height 34
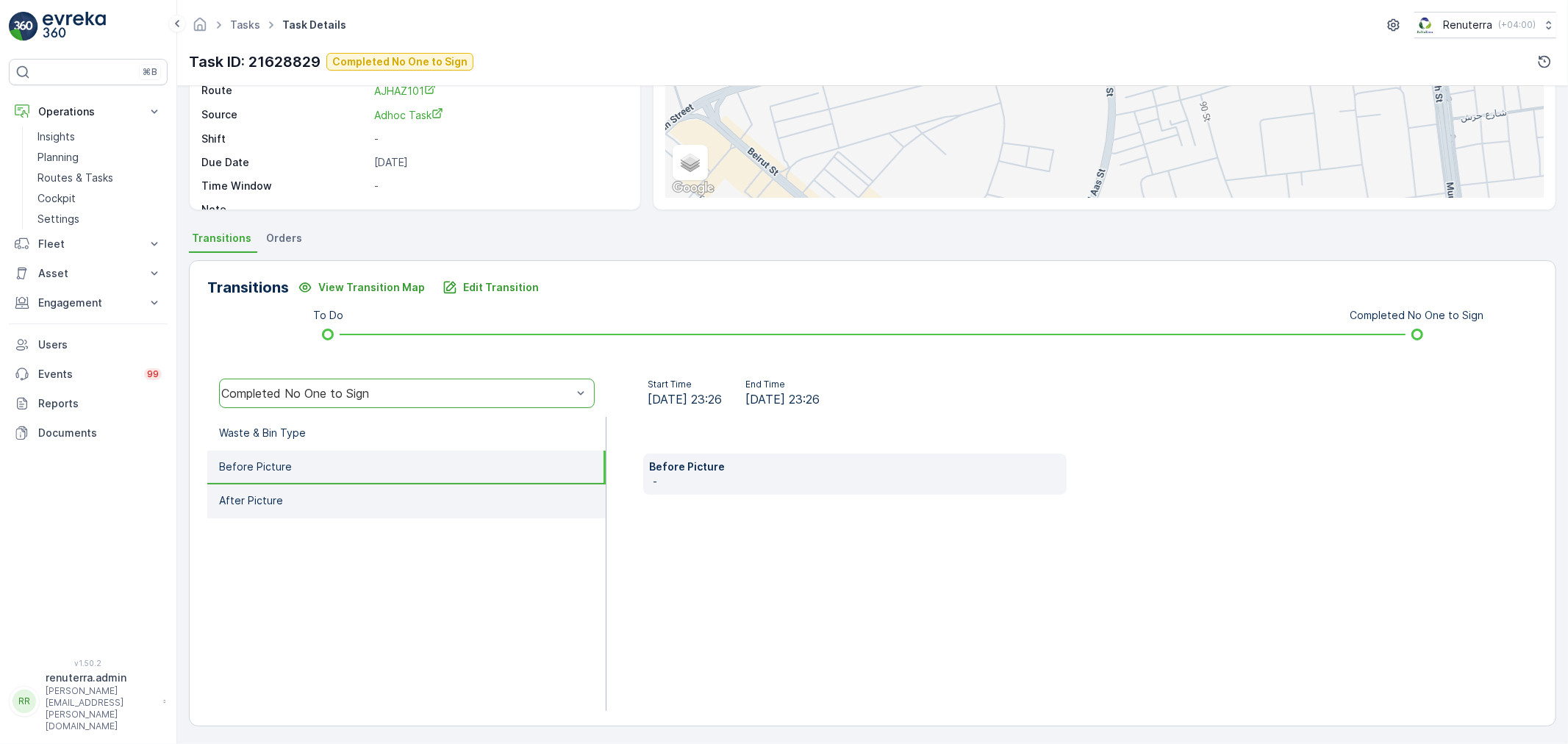
click at [399, 493] on li "After Picture" at bounding box center [407, 501] width 399 height 34
drag, startPoint x: 388, startPoint y: 464, endPoint x: 384, endPoint y: 451, distance: 13.6
click at [388, 464] on li "Before Picture" at bounding box center [407, 467] width 399 height 34
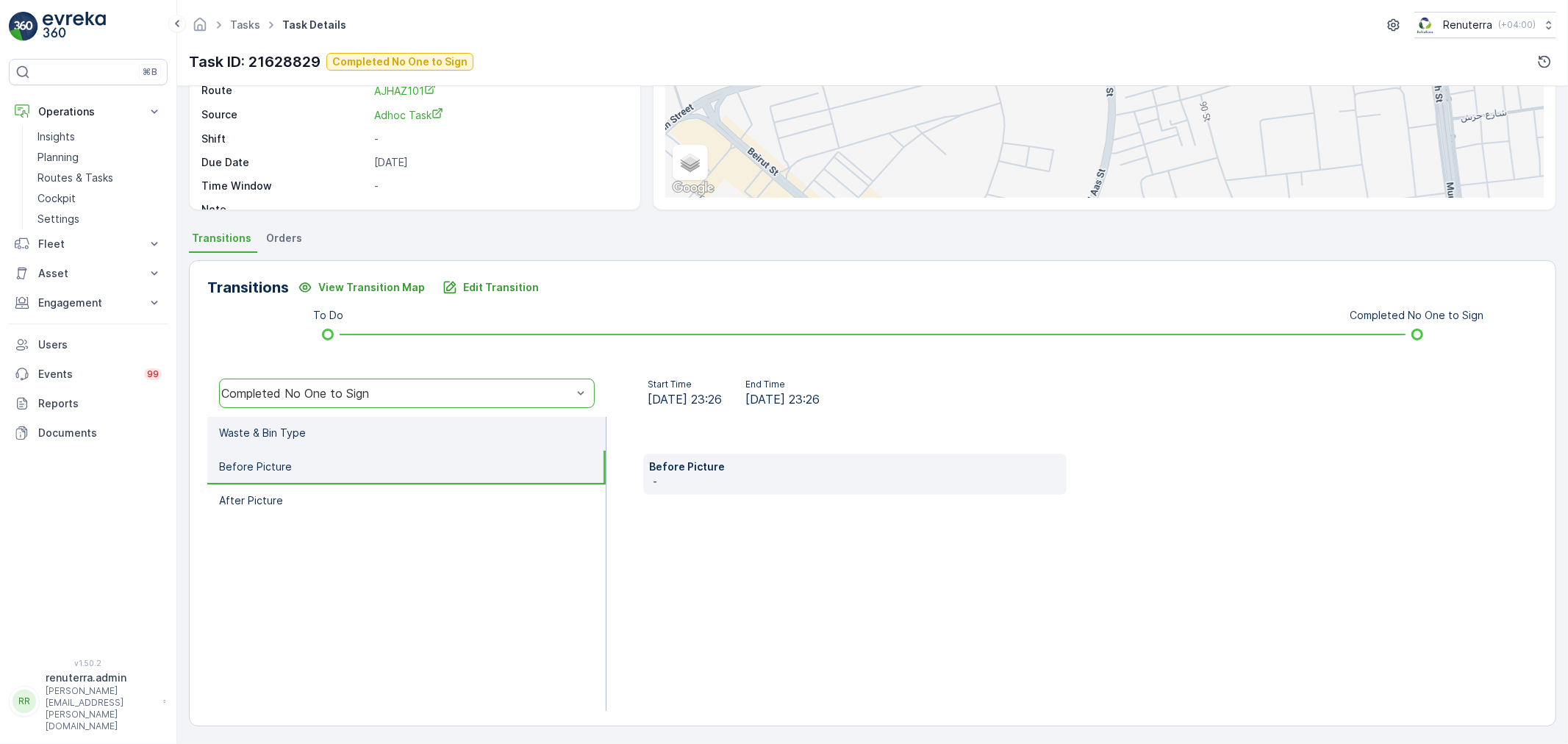
click at [380, 437] on li "Waste & Bin Type" at bounding box center [407, 434] width 399 height 34
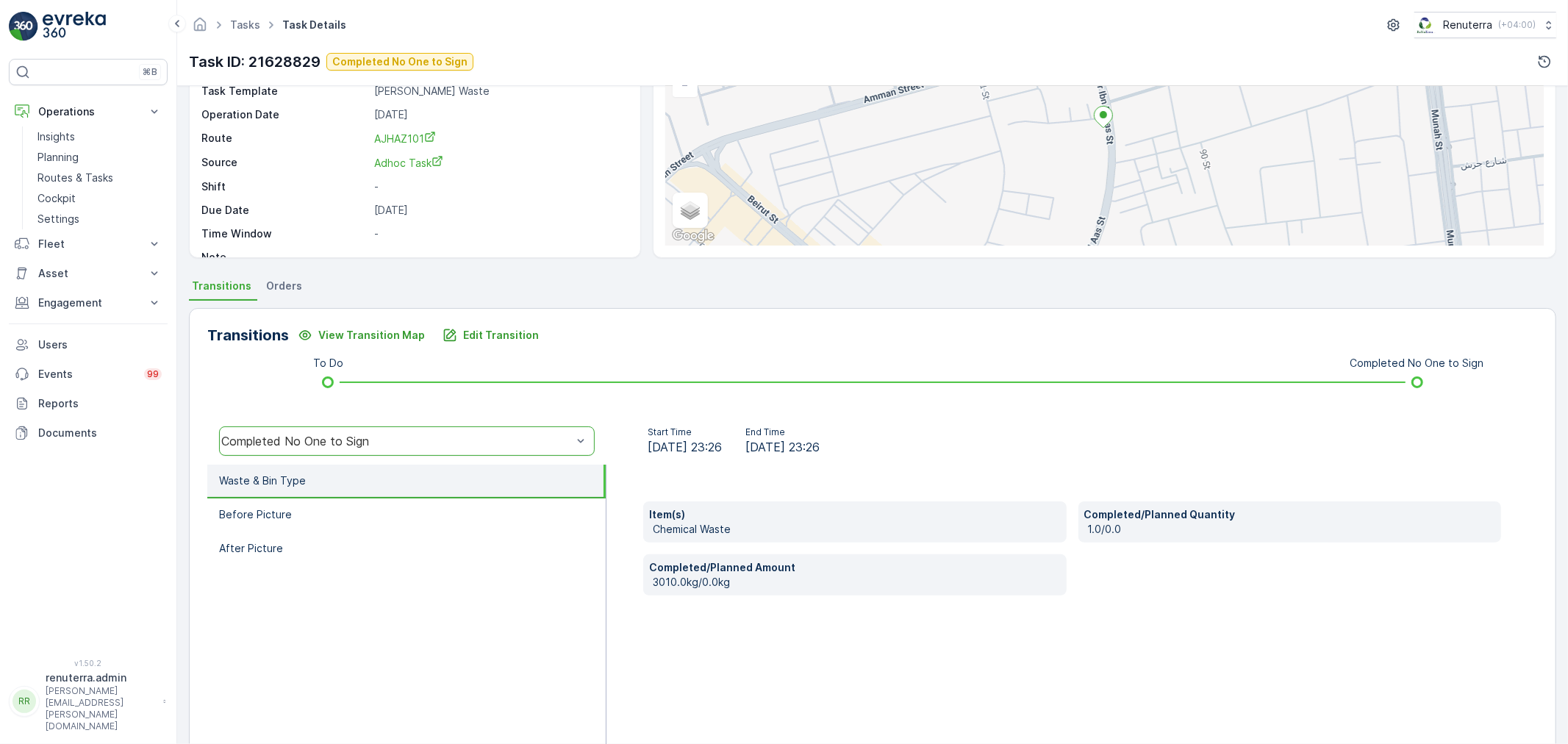
scroll to position [0, 0]
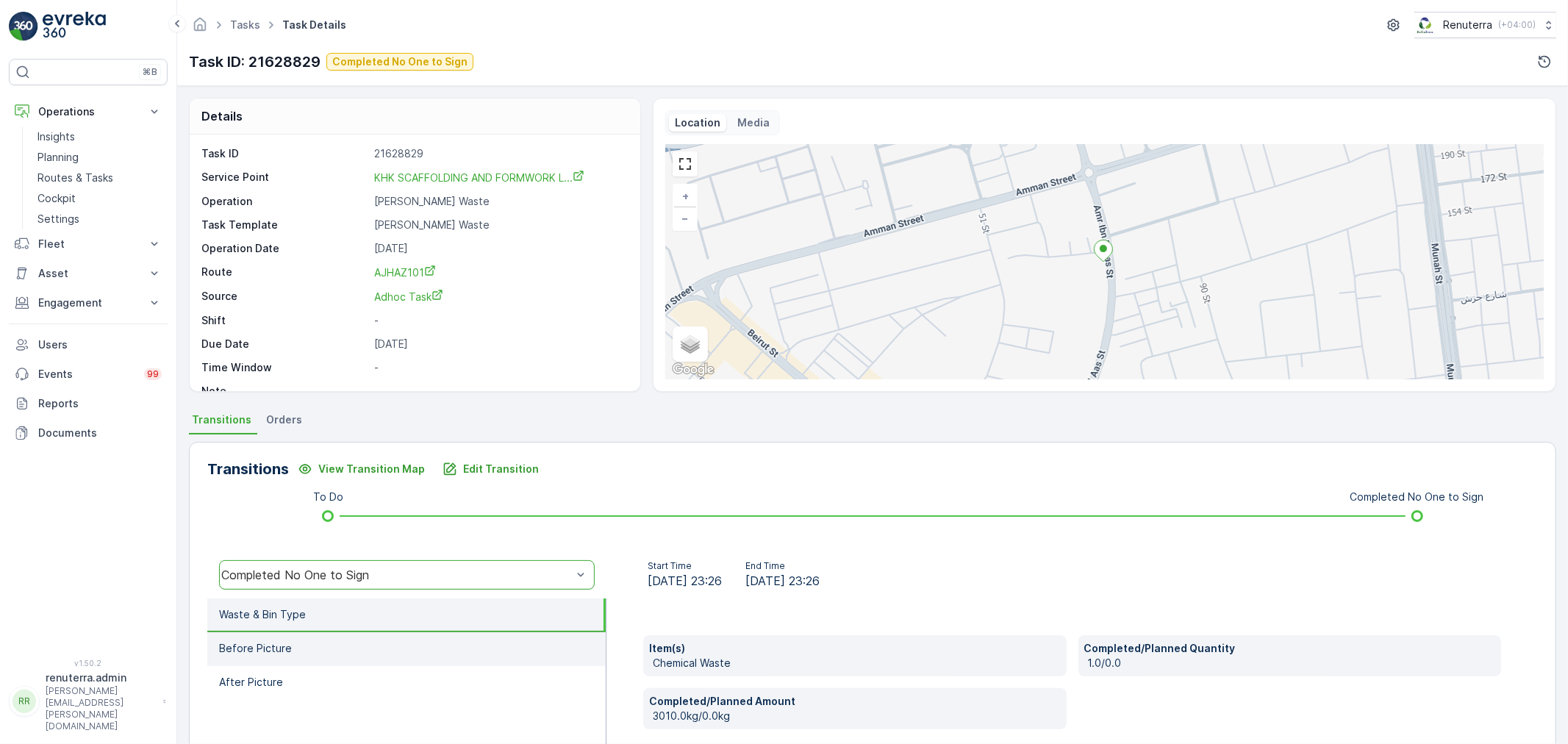
click at [332, 639] on li "Before Picture" at bounding box center [407, 650] width 399 height 34
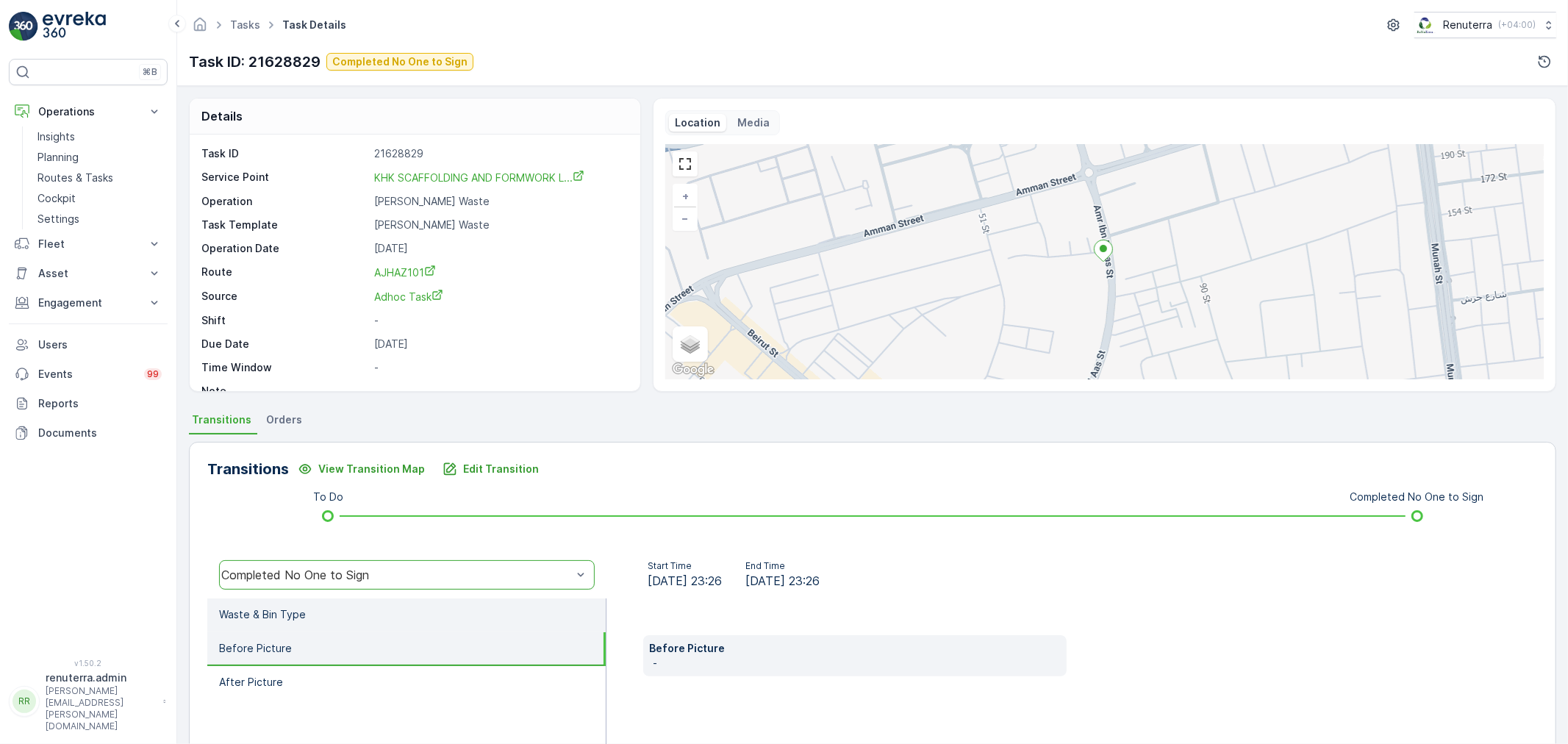
click at [336, 613] on li "Waste & Bin Type" at bounding box center [407, 616] width 399 height 34
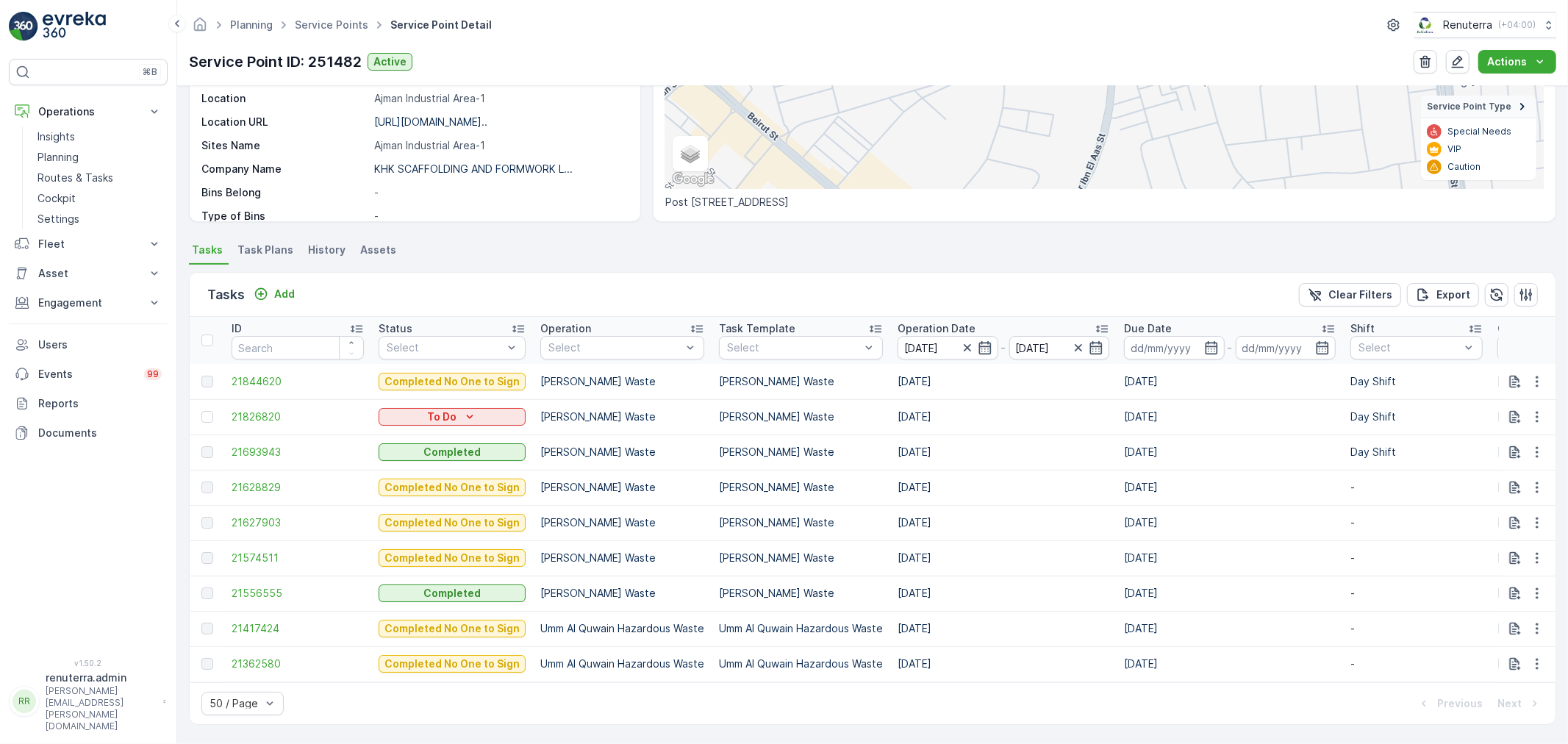
scroll to position [250, 0]
click at [296, 445] on span "21693943" at bounding box center [297, 452] width 133 height 15
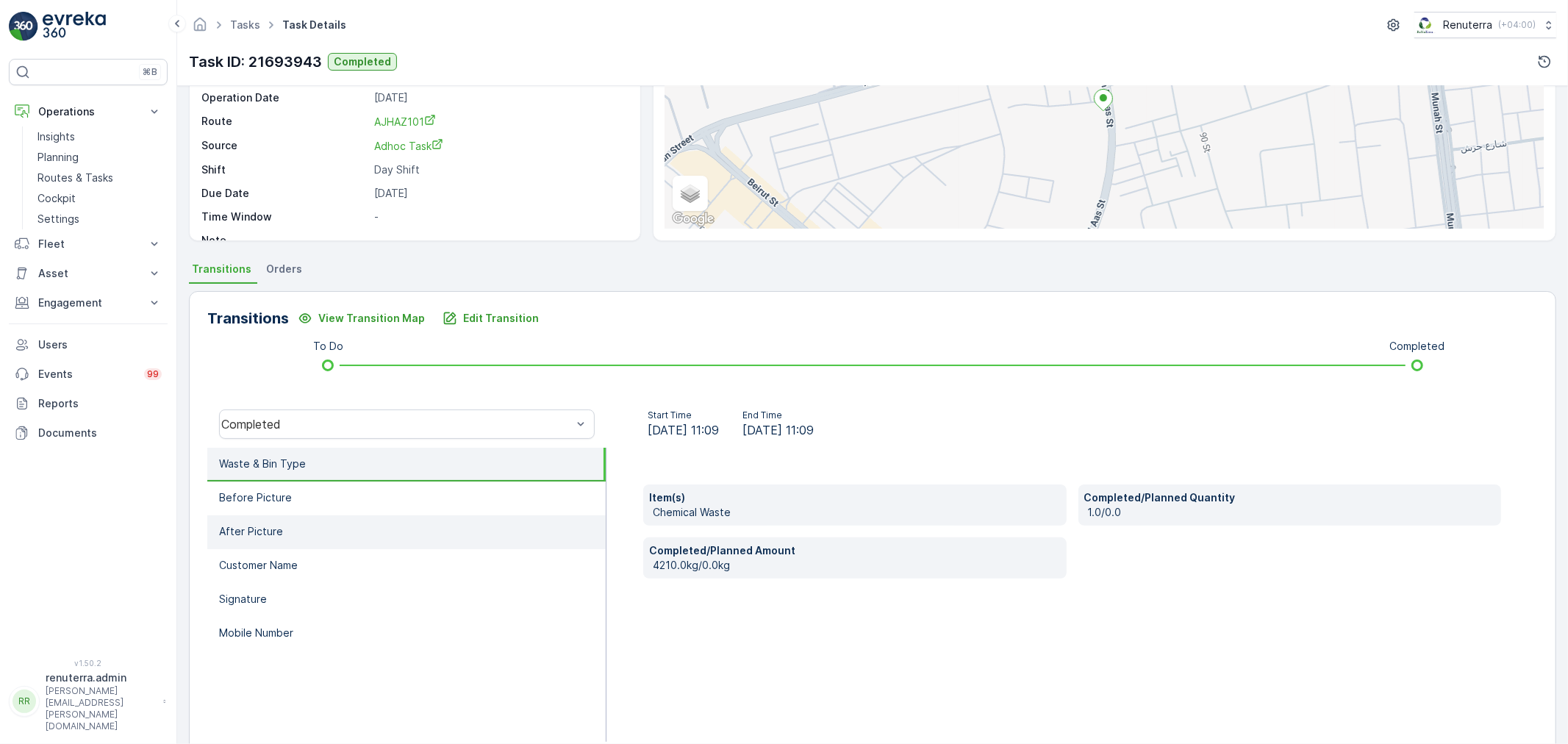
scroll to position [182, 0]
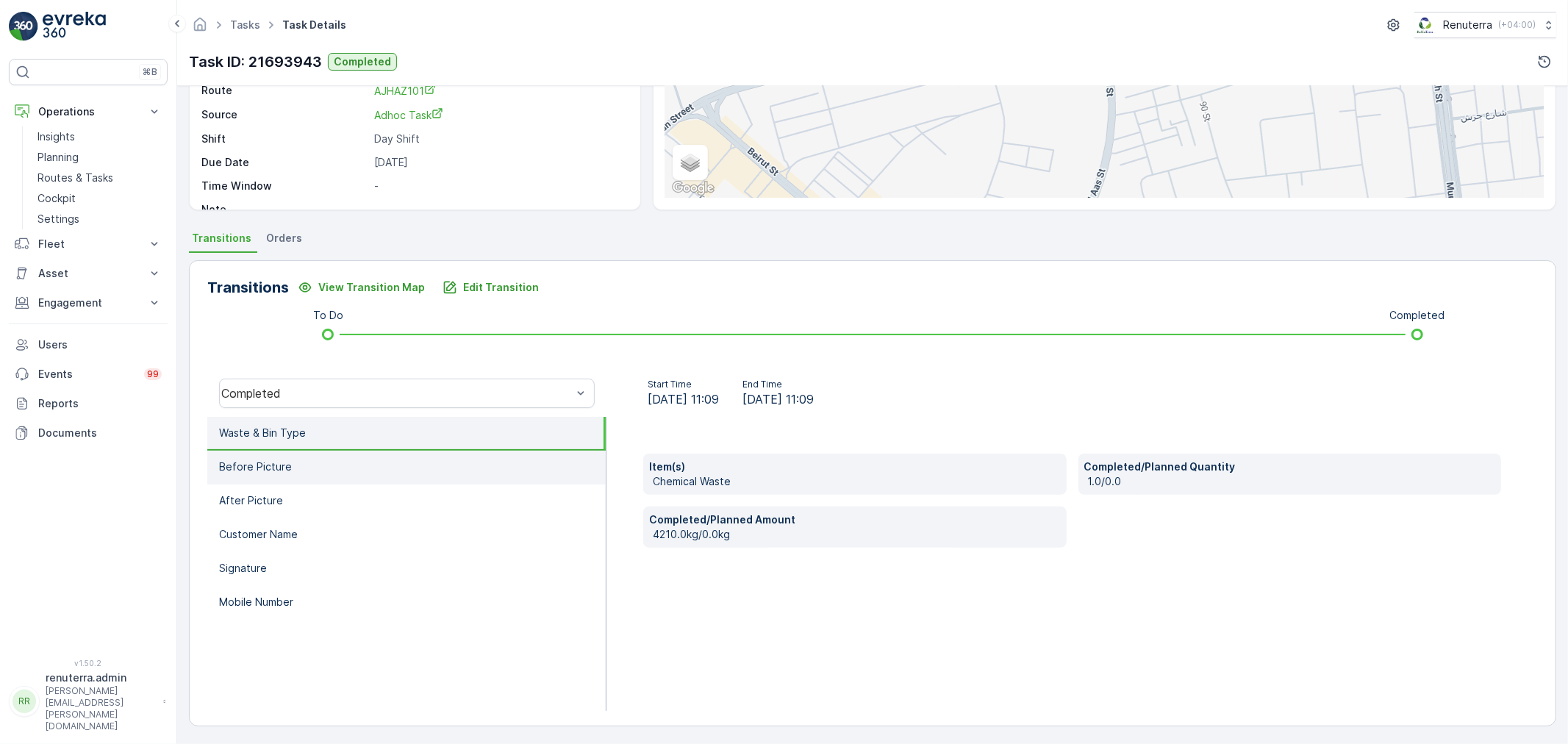
click at [428, 474] on li "Before Picture" at bounding box center [407, 467] width 399 height 34
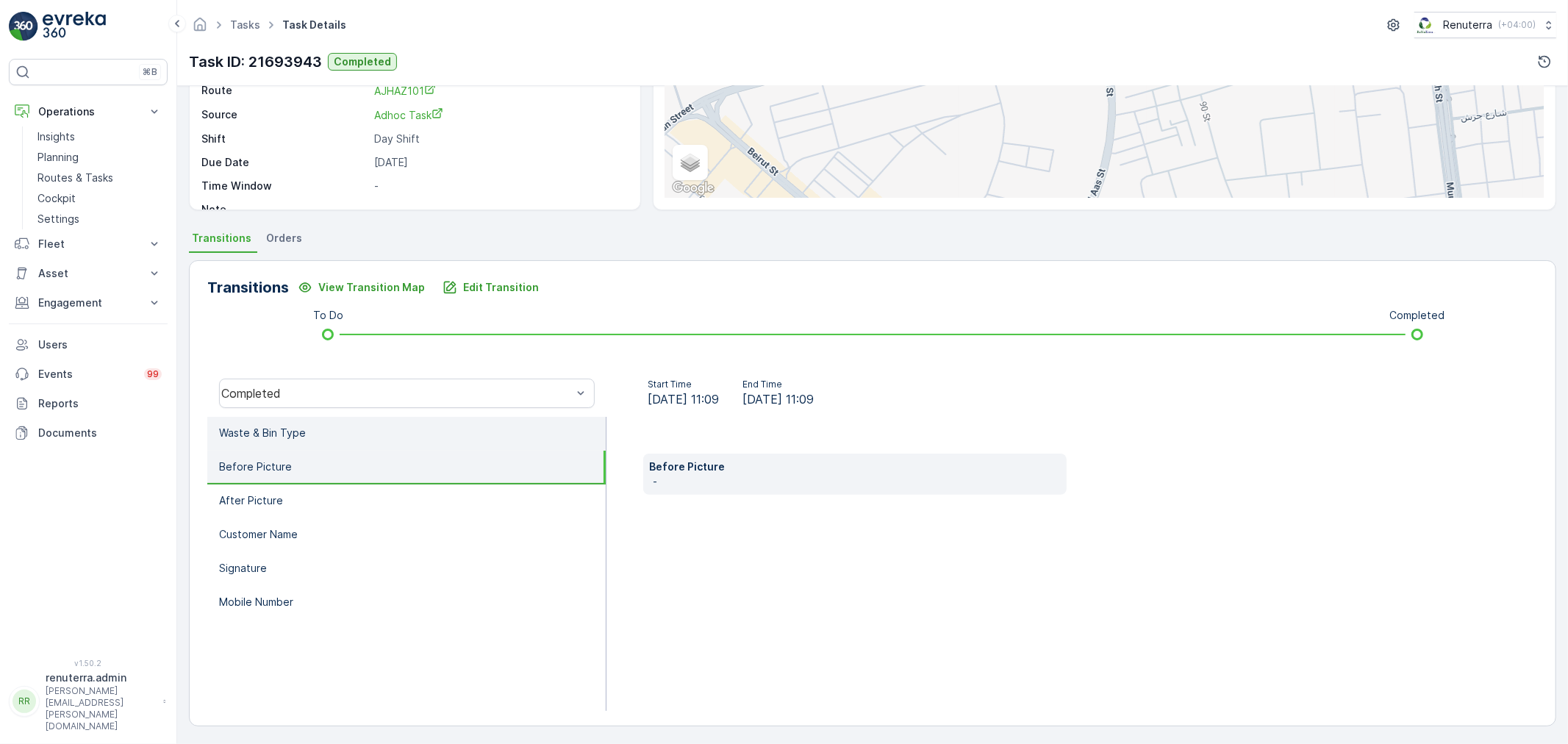
click at [388, 441] on li "Waste & Bin Type" at bounding box center [407, 434] width 399 height 34
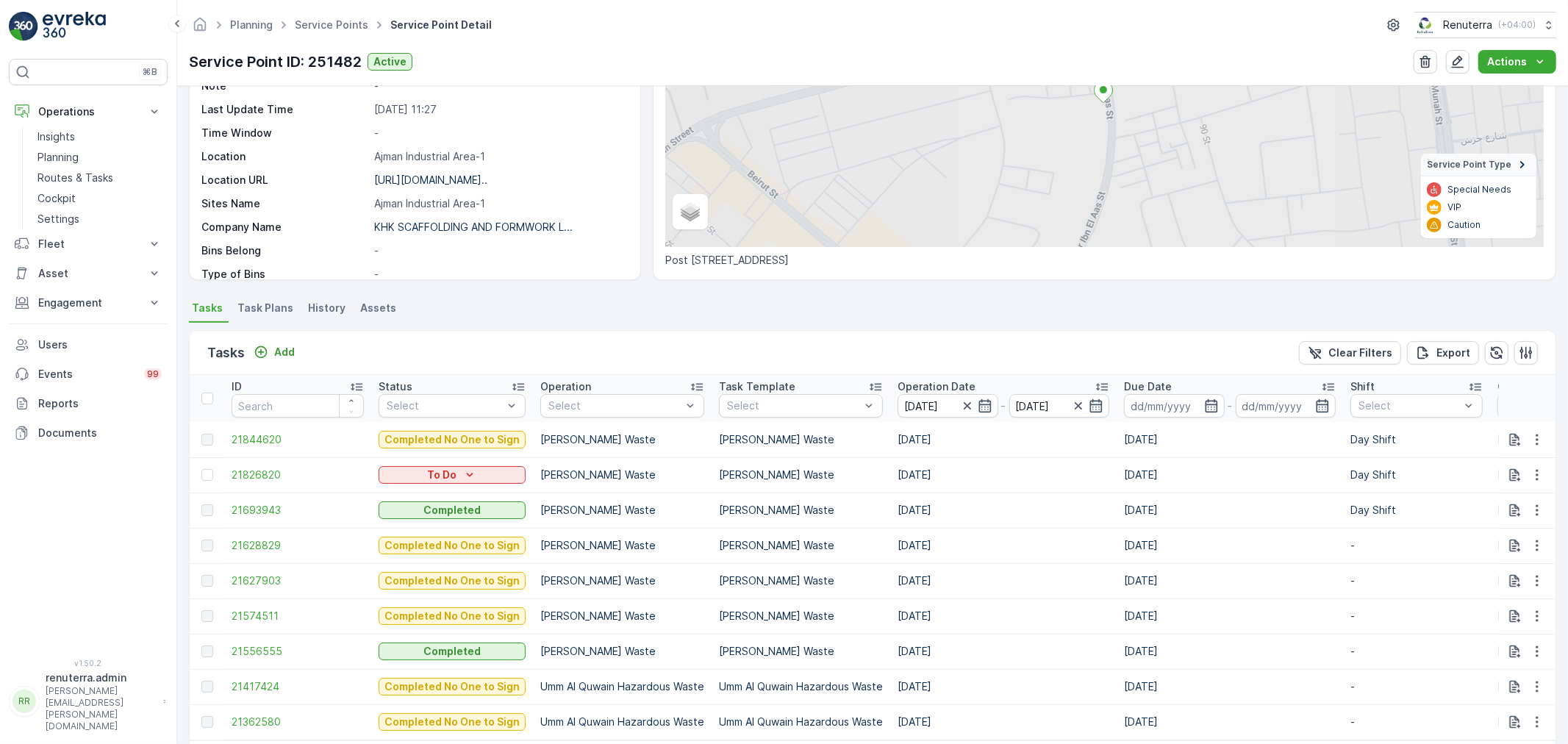
scroll to position [245, 0]
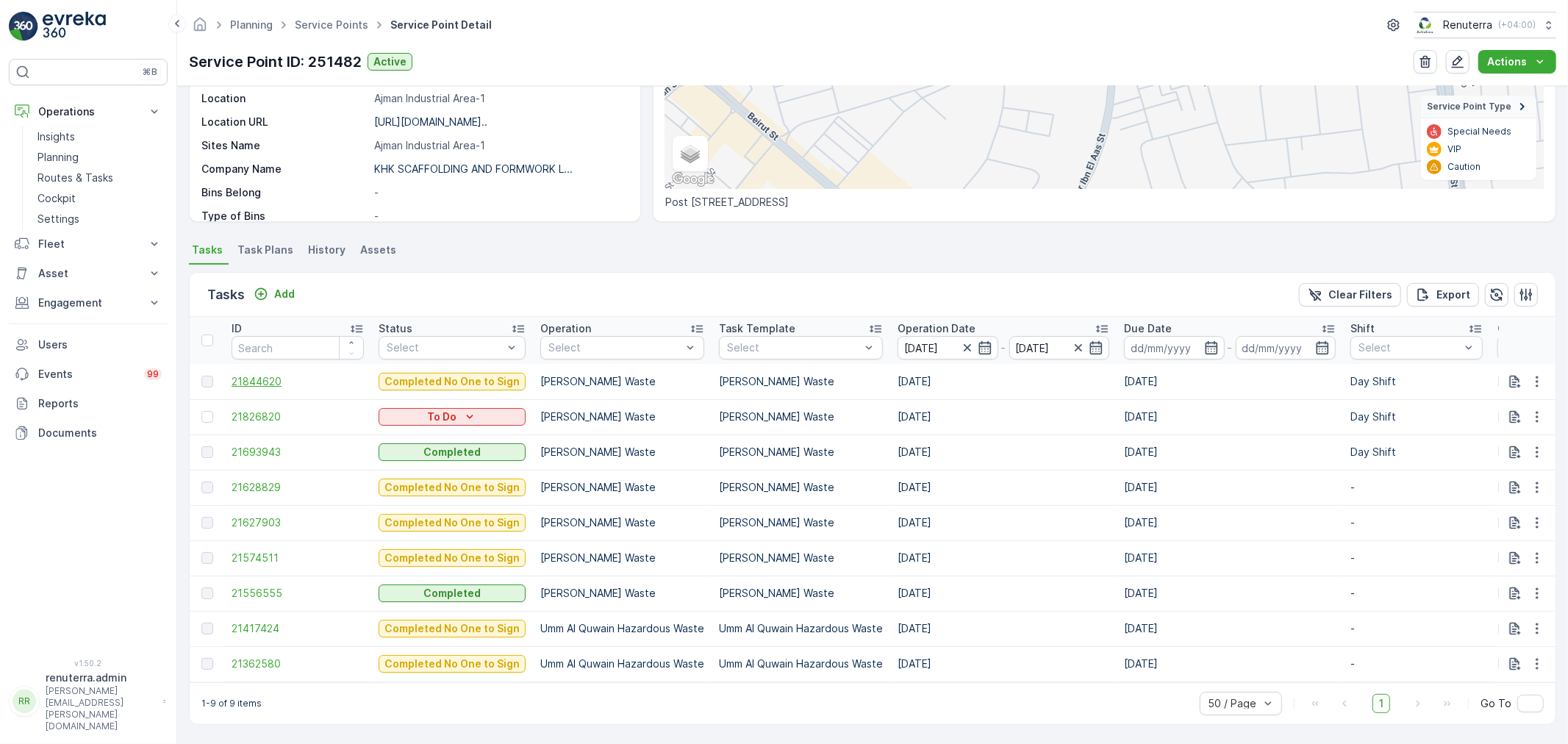
click at [282, 381] on span "21844620" at bounding box center [297, 382] width 133 height 15
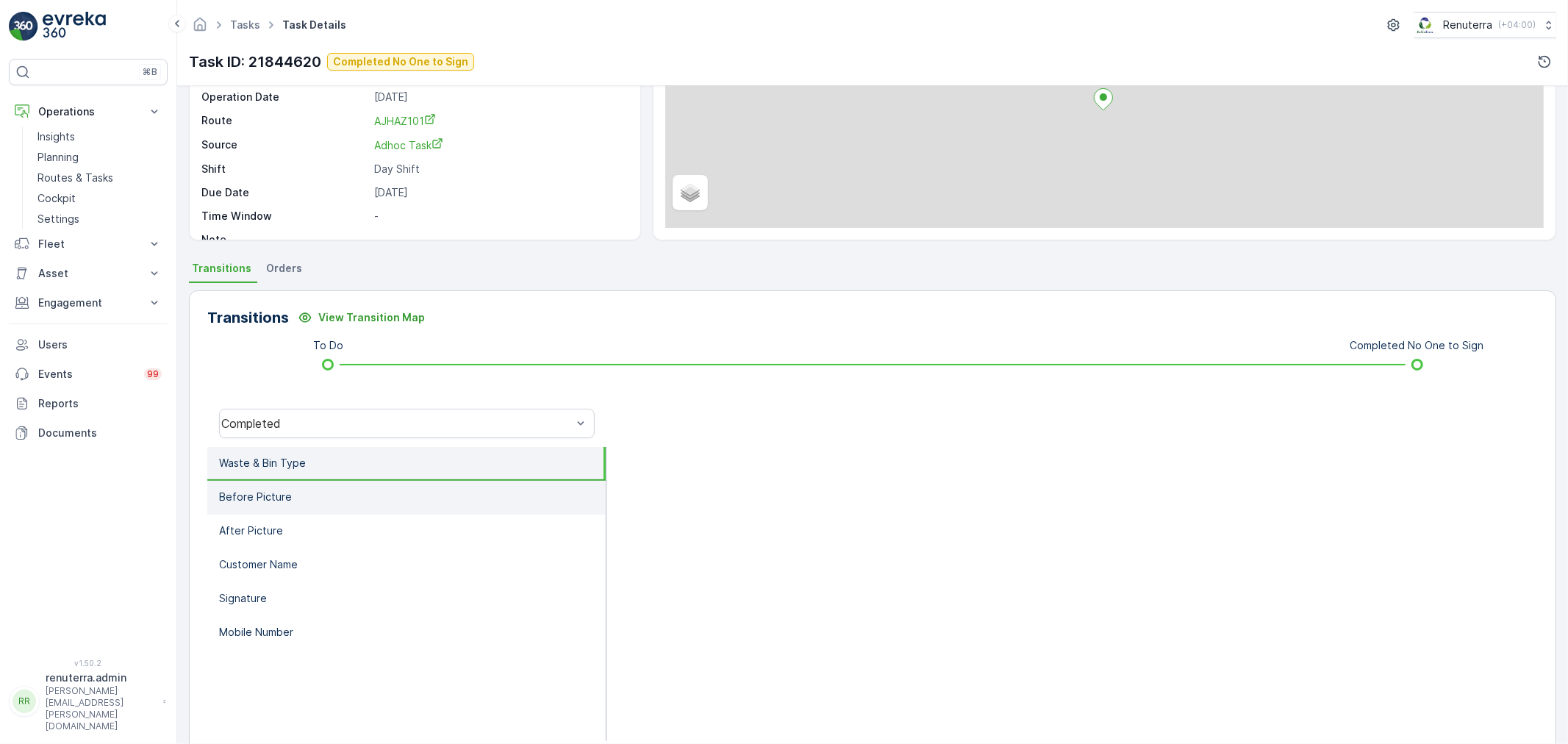
scroll to position [182, 0]
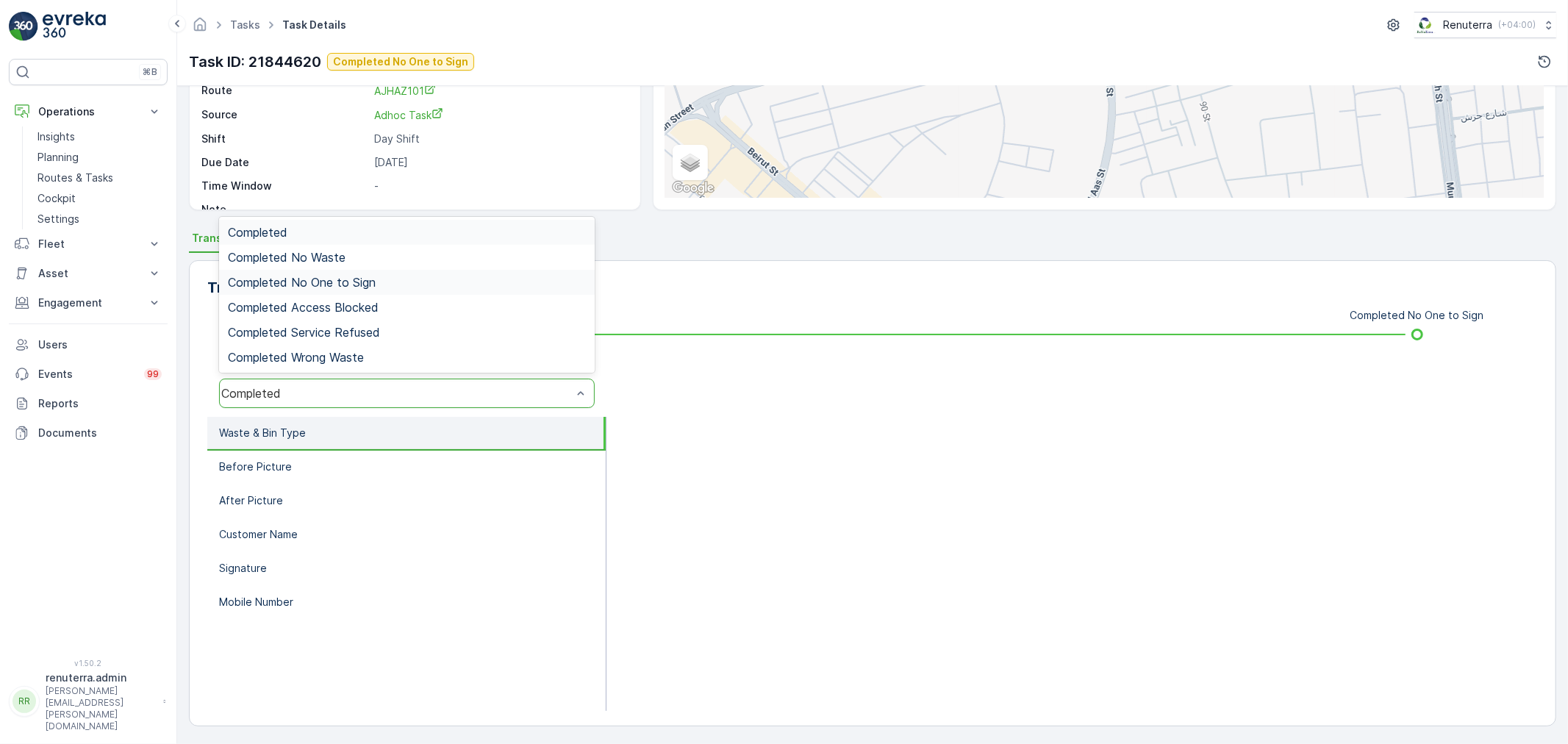
click at [338, 288] on span "Completed No One to Sign" at bounding box center [301, 282] width 148 height 13
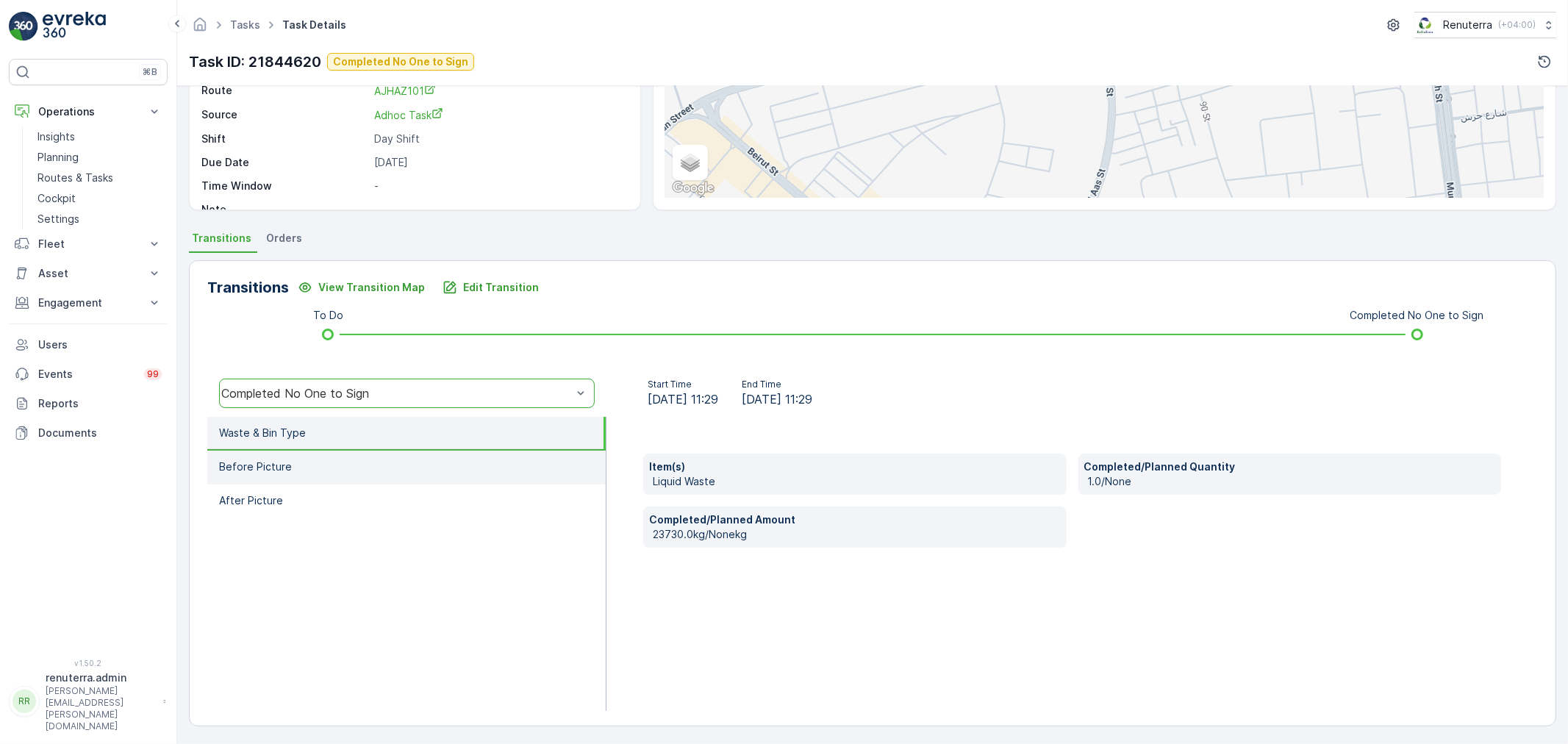
click at [339, 460] on li "Before Picture" at bounding box center [407, 467] width 399 height 34
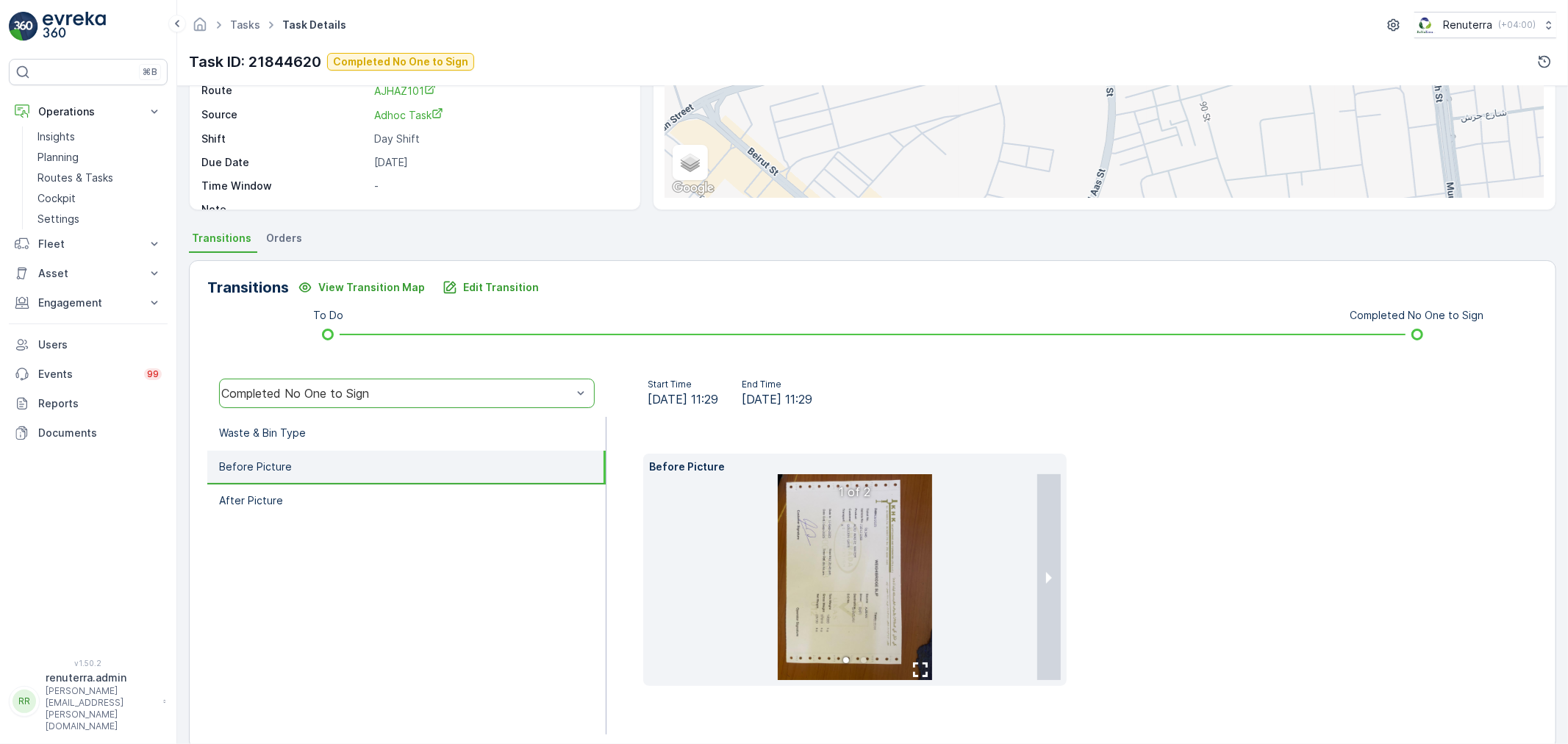
click at [792, 526] on img at bounding box center [855, 577] width 154 height 206
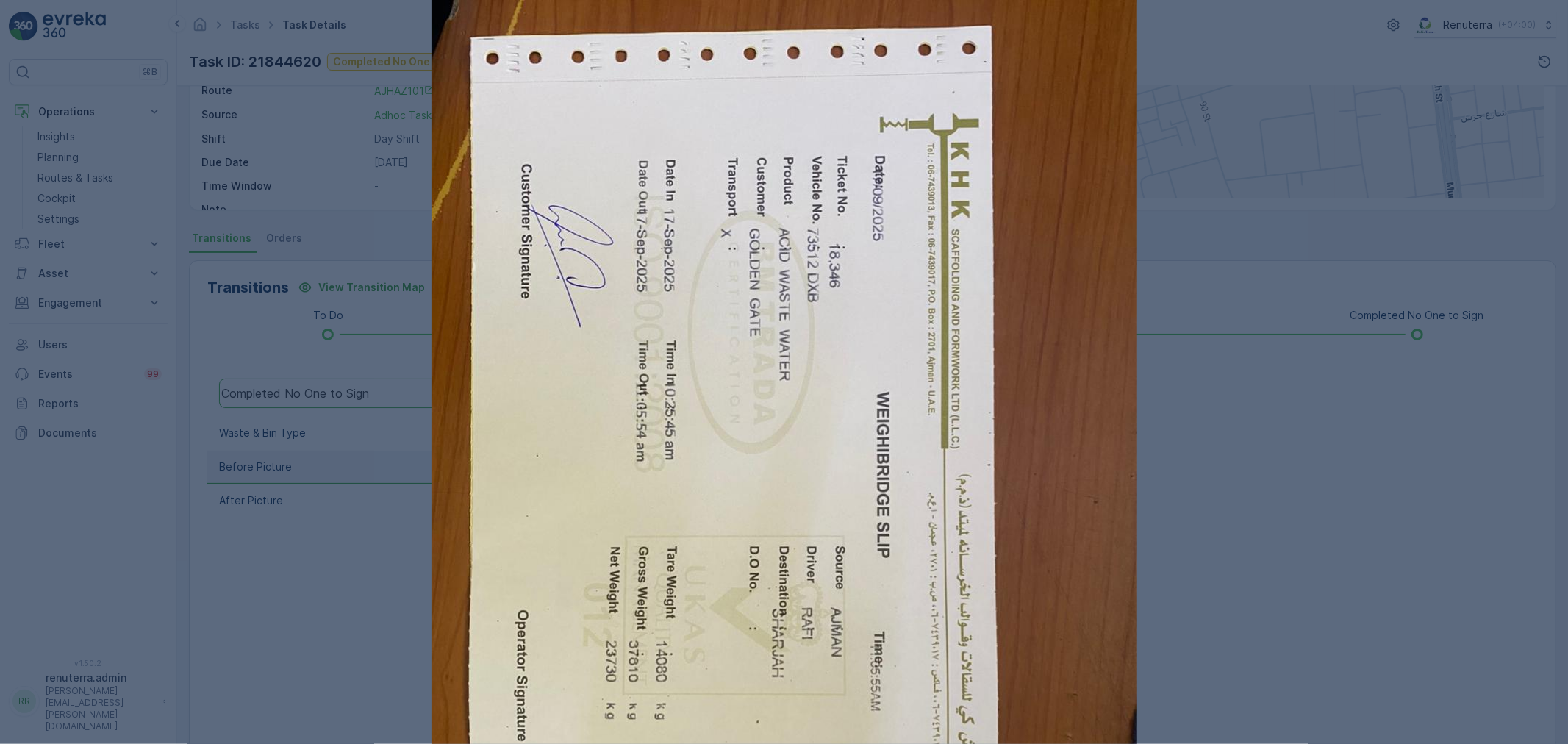
click at [1215, 403] on div at bounding box center [784, 372] width 1568 height 744
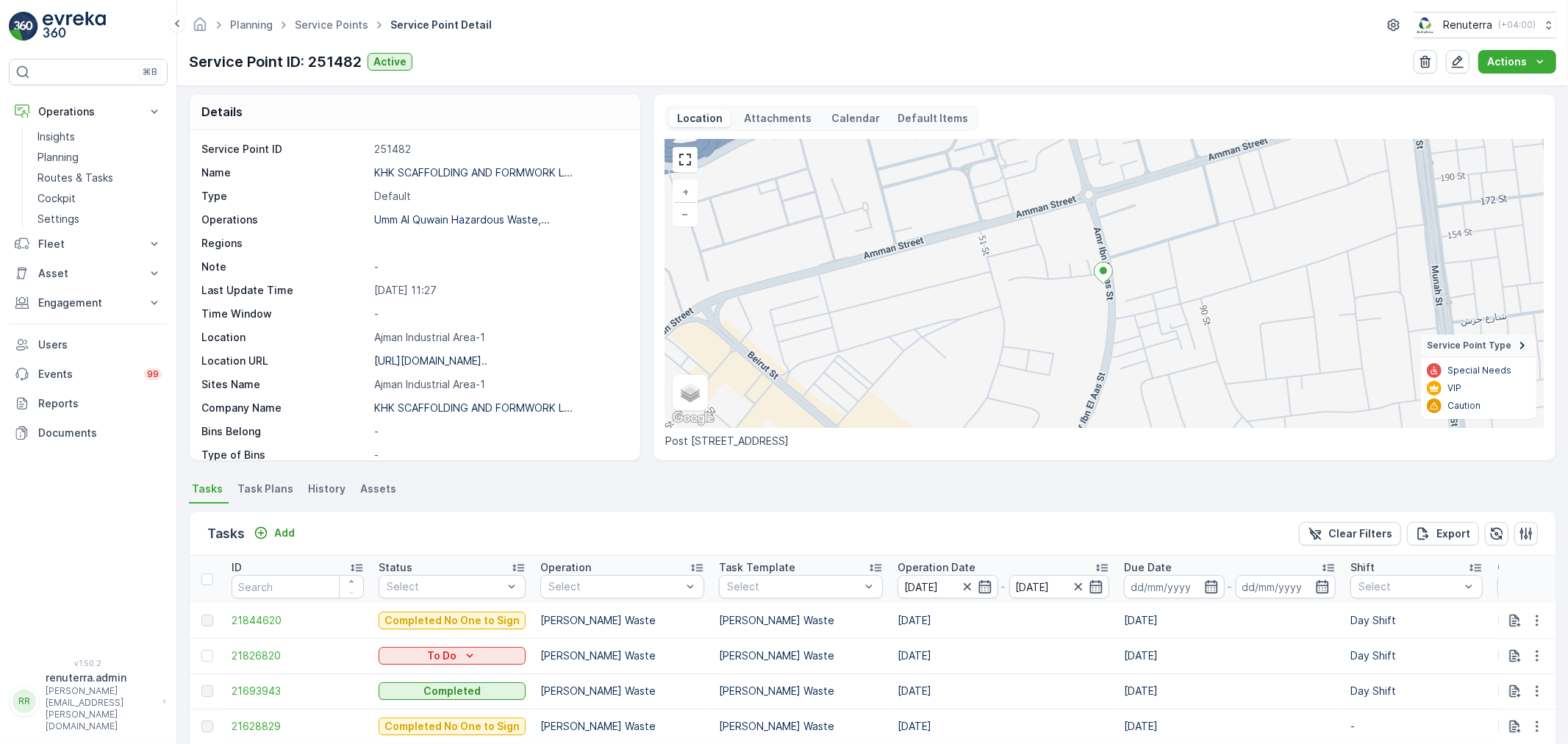
scroll to position [250, 0]
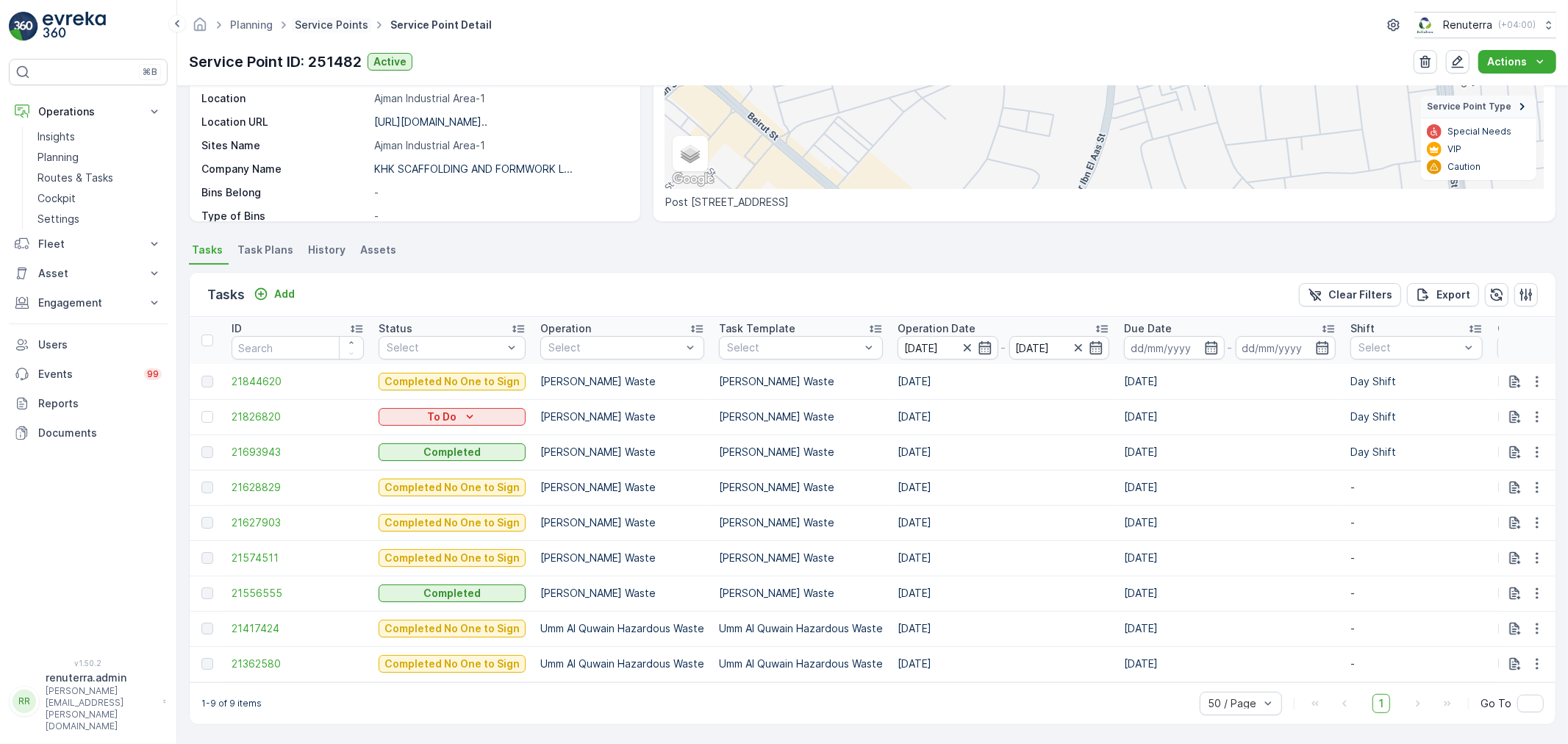
click at [342, 26] on link "Service Points" at bounding box center [332, 24] width 73 height 12
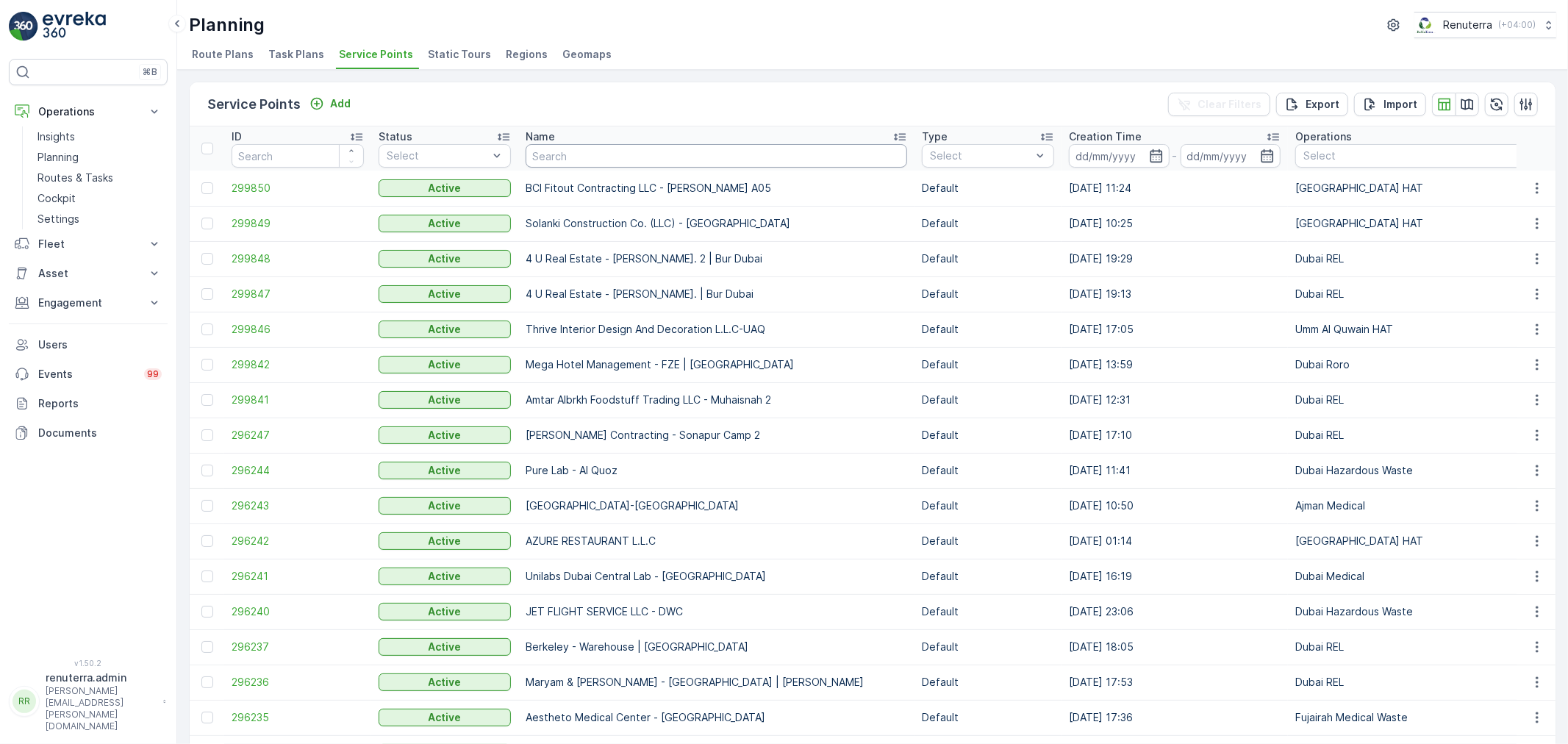
click at [578, 160] on input "text" at bounding box center [716, 155] width 382 height 24
type input "NOMAC"
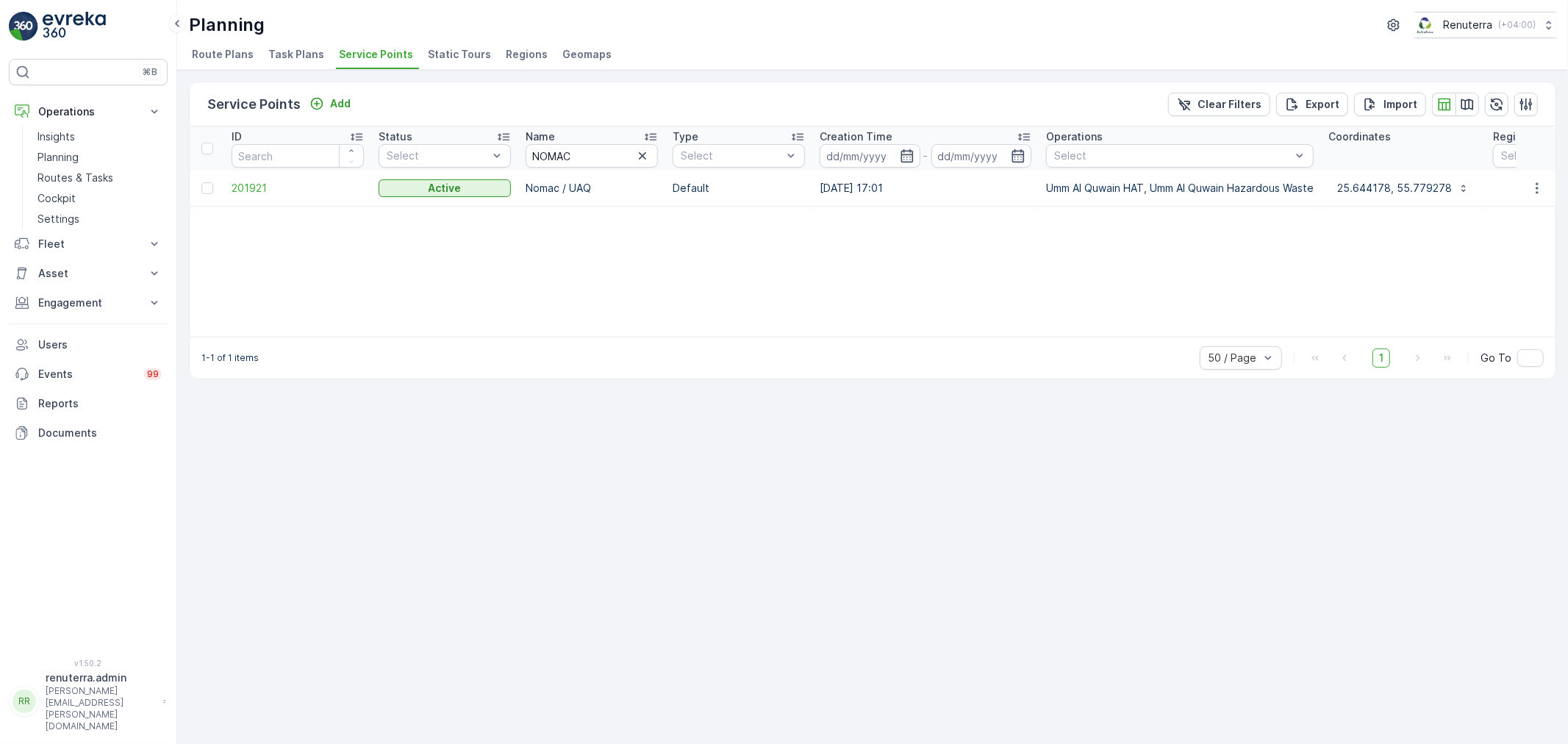
click at [331, 196] on td "201921" at bounding box center [298, 188] width 147 height 36
click at [285, 189] on span "201921" at bounding box center [297, 188] width 133 height 15
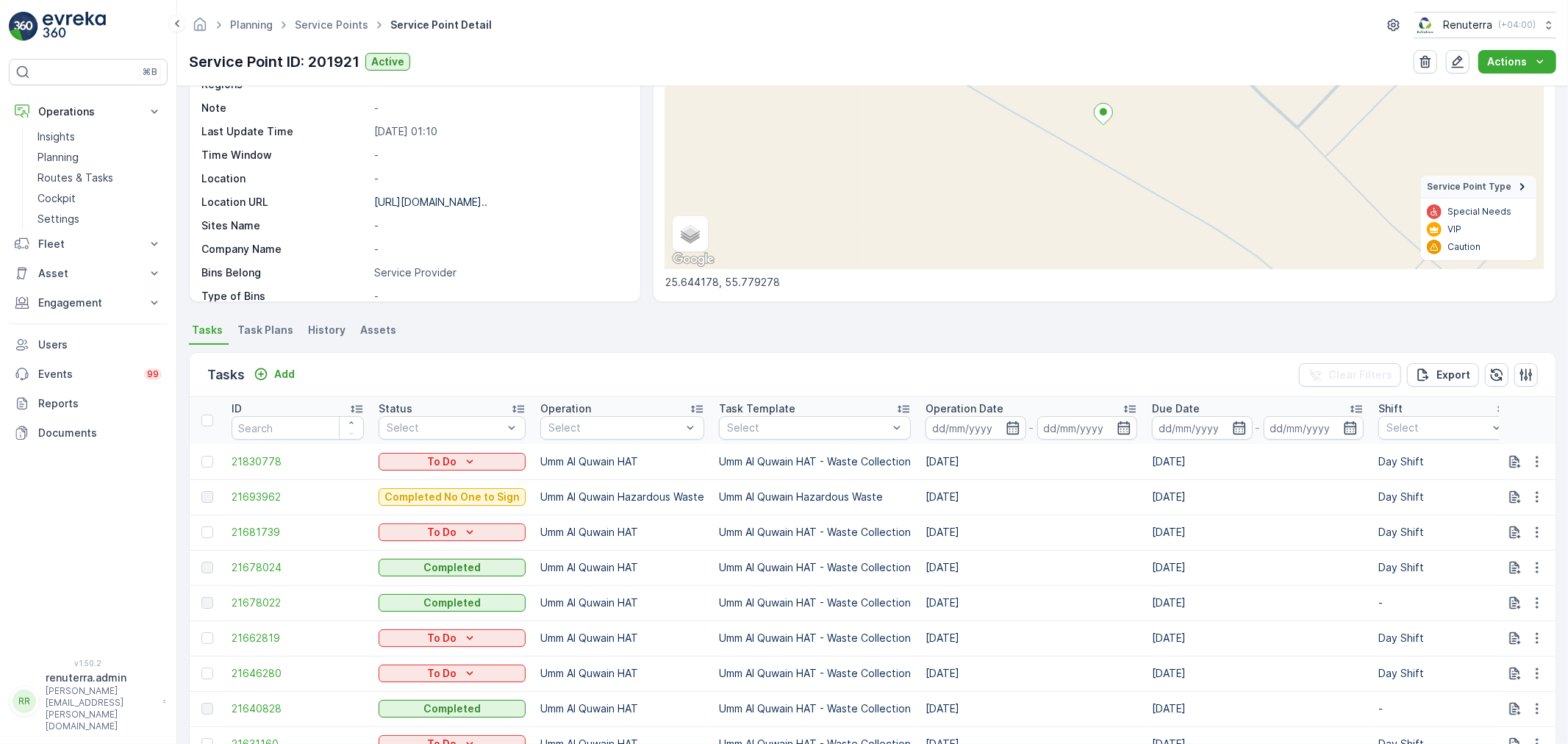
scroll to position [490, 0]
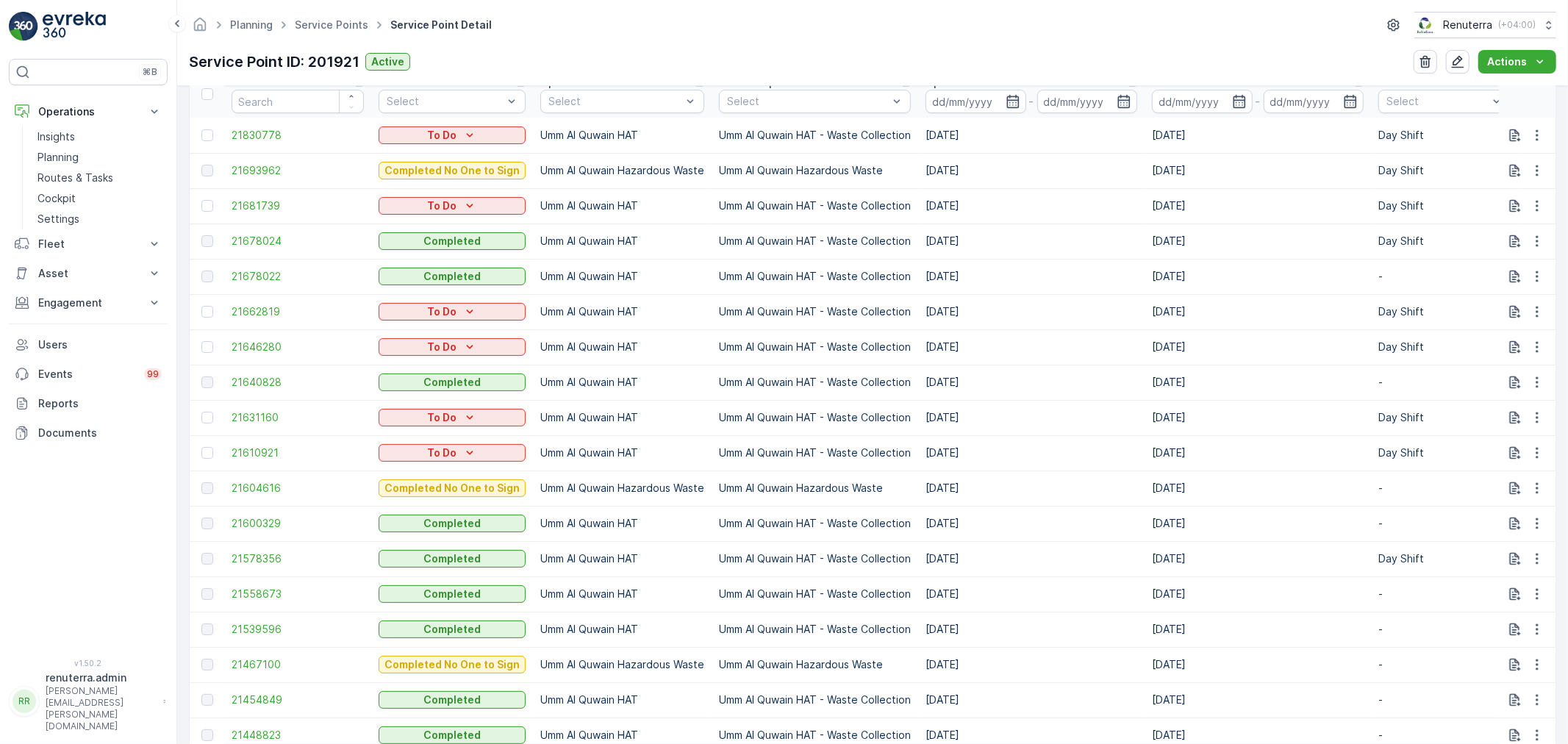
click at [1024, 106] on div "-" at bounding box center [1031, 101] width 212 height 24
click at [1014, 100] on icon "button" at bounding box center [1013, 102] width 15 height 15
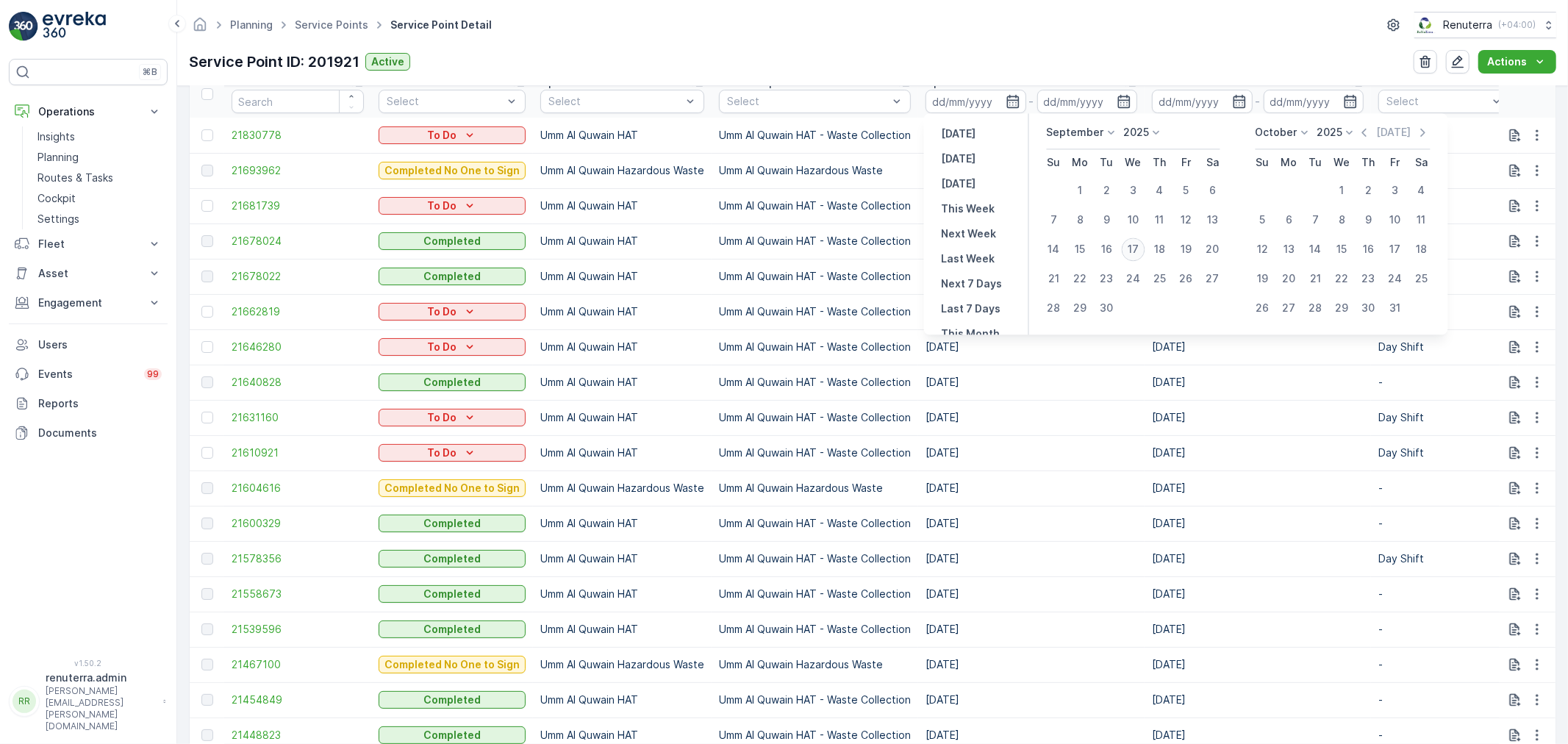
click at [1128, 251] on div "17" at bounding box center [1133, 249] width 24 height 24
type input "17.09.2025"
click at [1128, 251] on div "17" at bounding box center [1133, 249] width 24 height 24
type input "17.09.2025"
click at [1133, 245] on div "17" at bounding box center [1133, 249] width 24 height 24
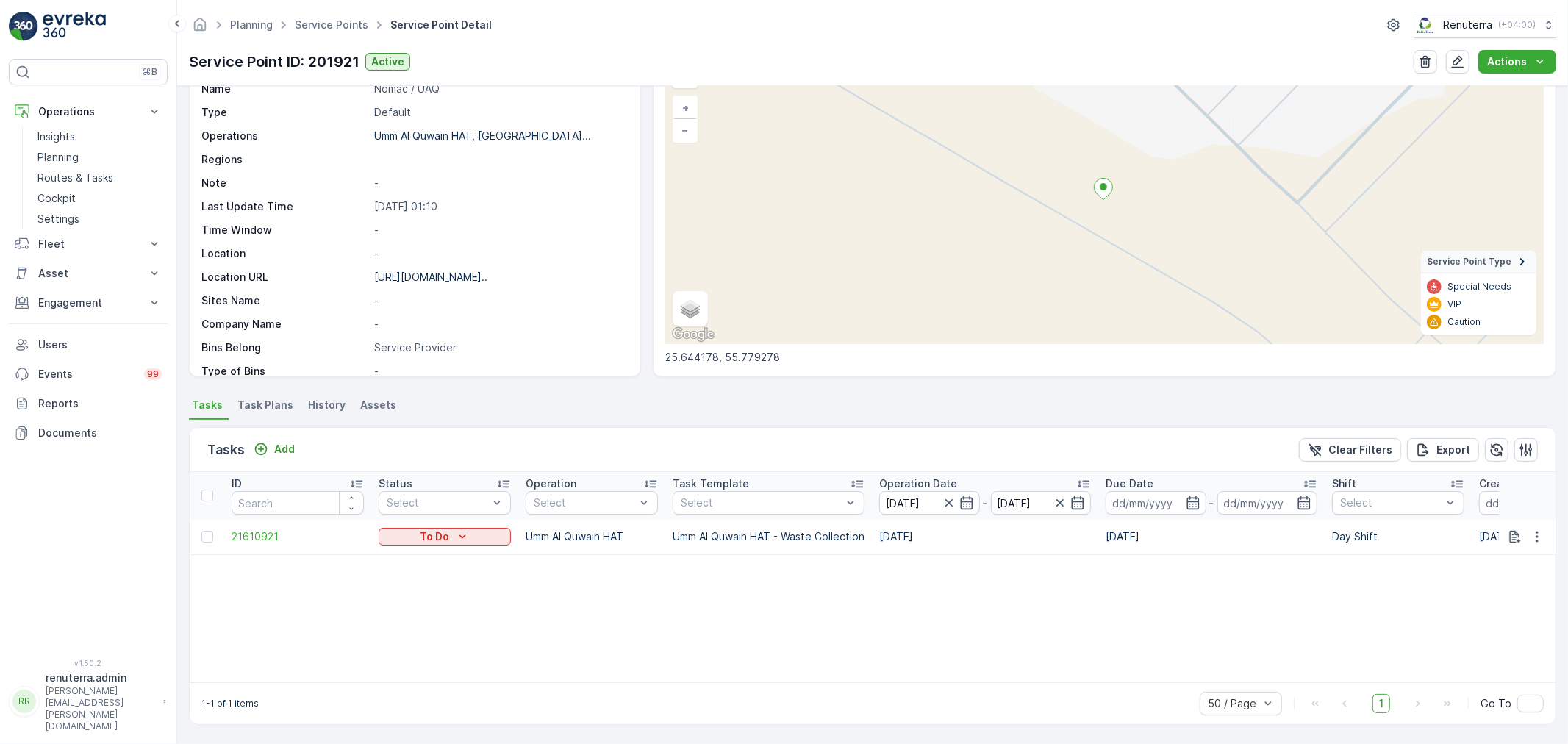
scroll to position [88, 0]
drag, startPoint x: 309, startPoint y: 440, endPoint x: 296, endPoint y: 440, distance: 13.0
click at [298, 440] on div "Tasks Add Clear Filters Export" at bounding box center [872, 450] width 1366 height 44
click at [296, 440] on button "Add" at bounding box center [274, 449] width 53 height 18
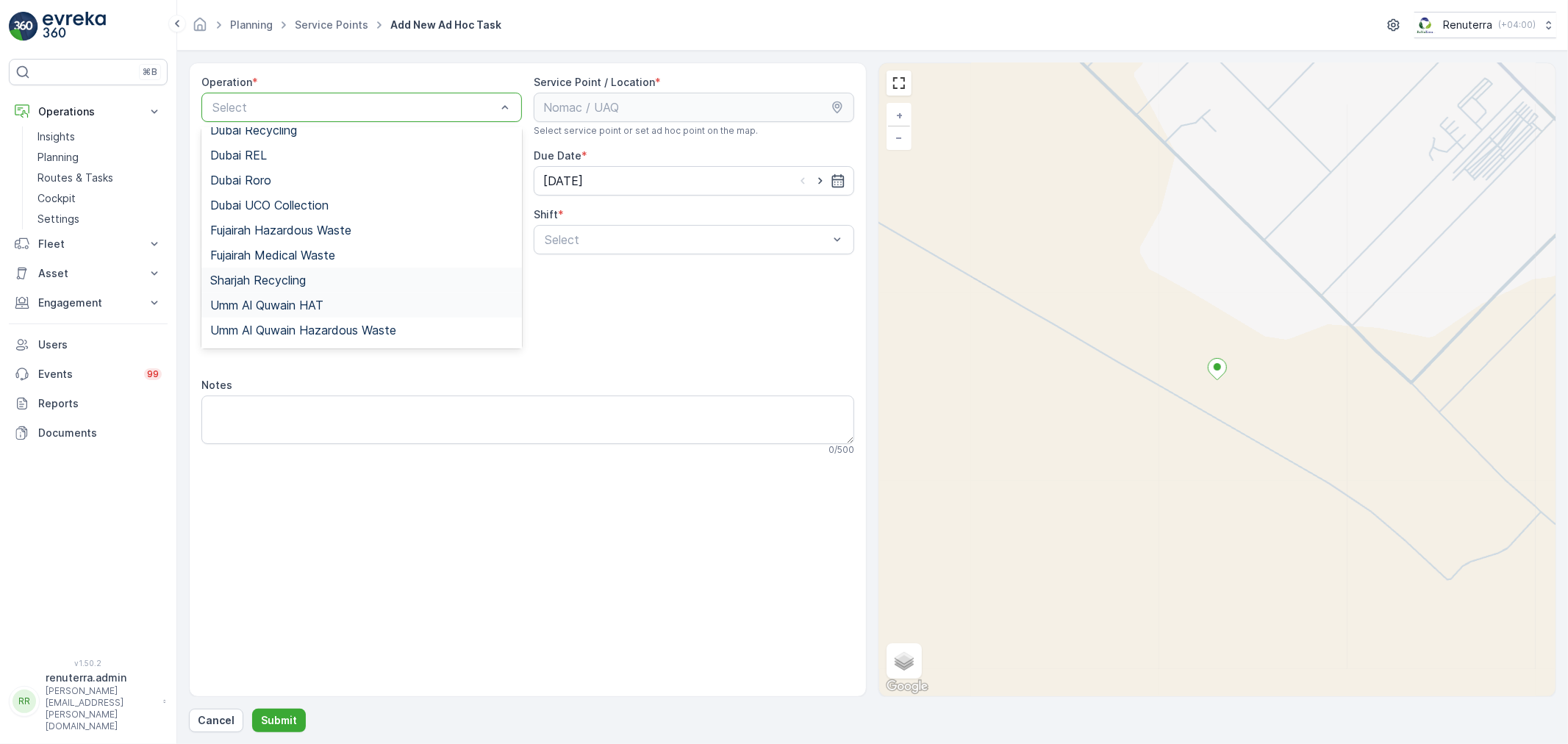
scroll to position [184, 0]
drag, startPoint x: 307, startPoint y: 285, endPoint x: 554, endPoint y: 258, distance: 248.5
click at [307, 285] on span "Umm Al Quwain HAT" at bounding box center [267, 284] width 113 height 13
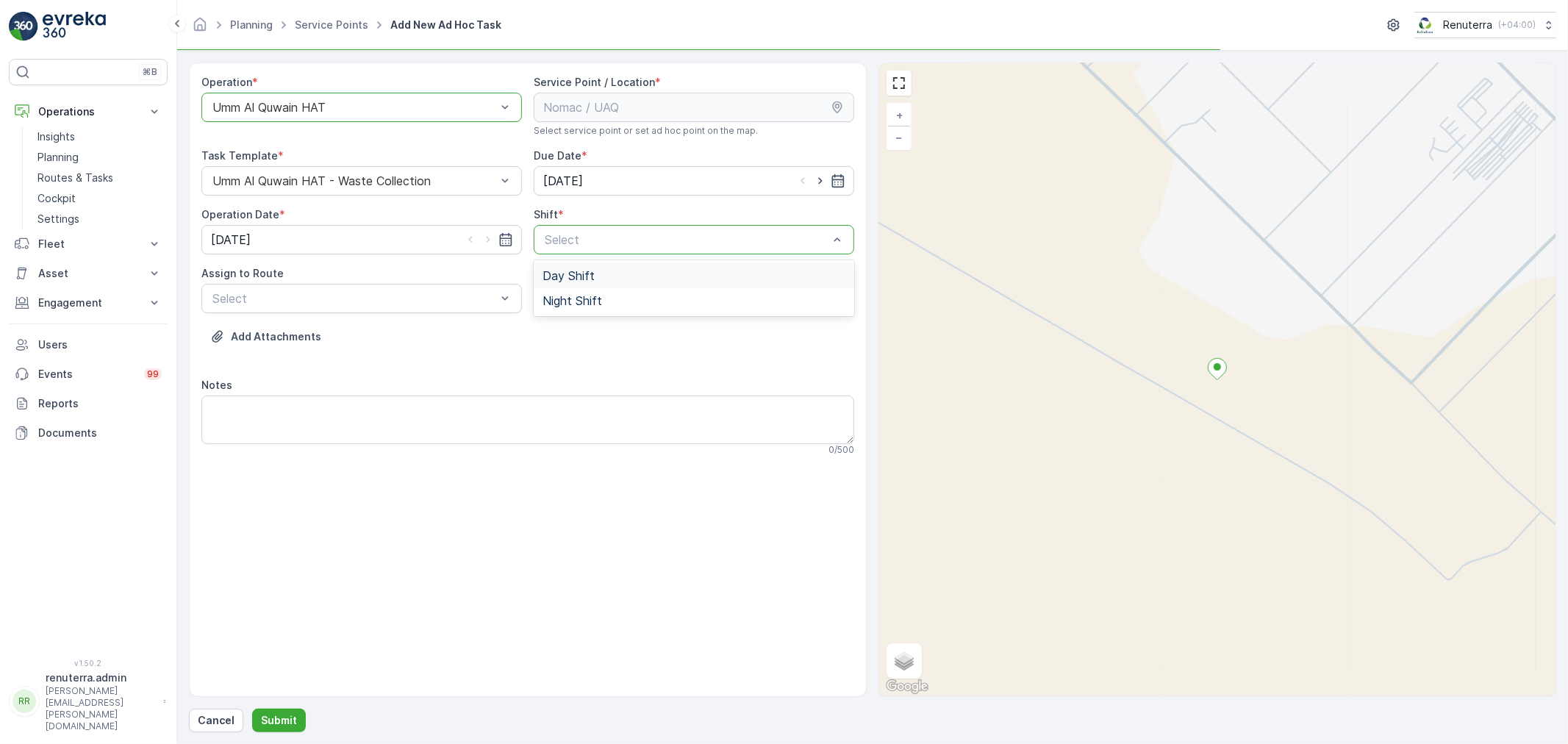
drag, startPoint x: 595, startPoint y: 278, endPoint x: 535, endPoint y: 292, distance: 61.6
click at [591, 277] on div "Day Shift" at bounding box center [694, 276] width 303 height 13
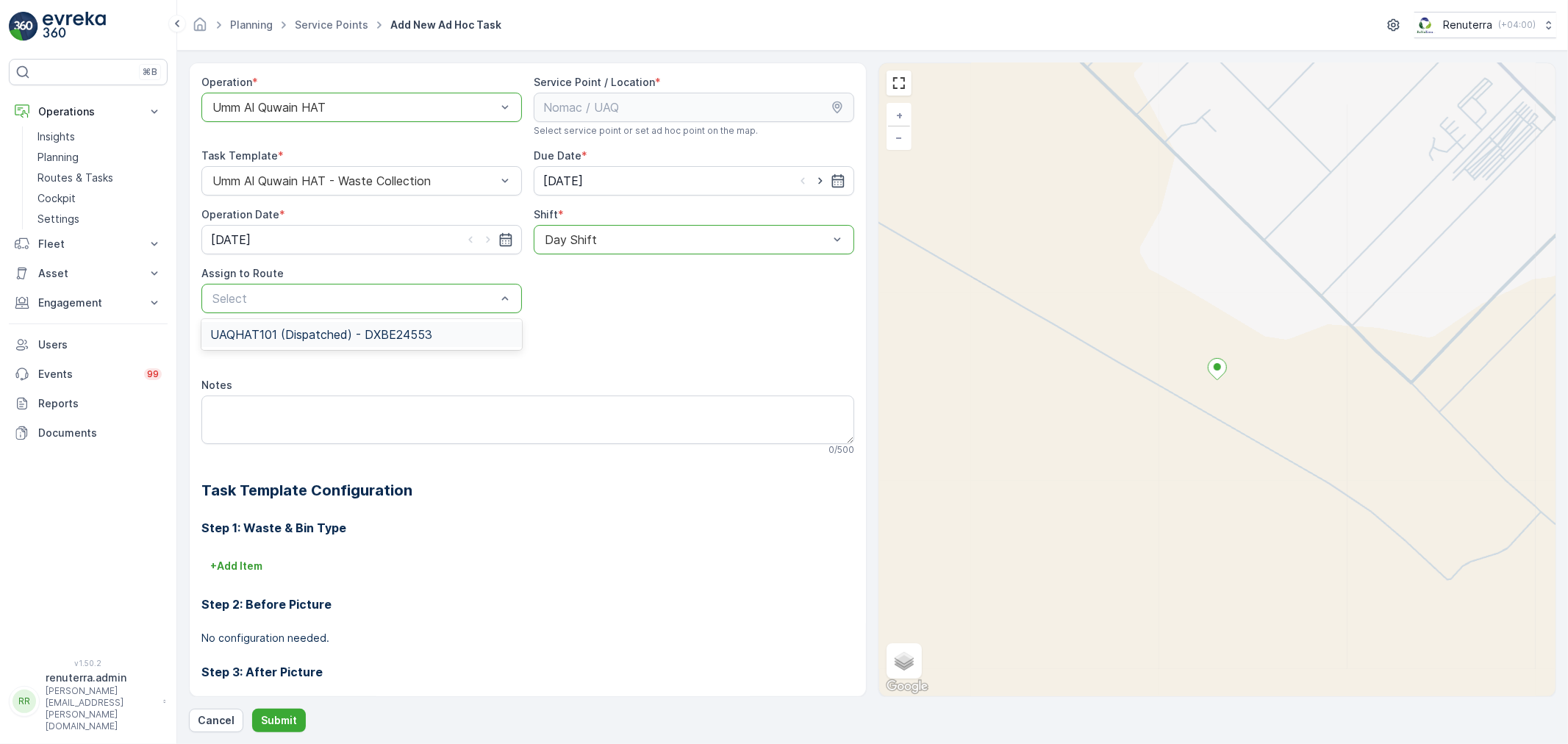
click at [465, 310] on div "Select" at bounding box center [361, 298] width 321 height 29
drag, startPoint x: 423, startPoint y: 329, endPoint x: 413, endPoint y: 339, distance: 14.1
click at [416, 337] on span "UAQHAT101 (Dispatched) - DXBE24553" at bounding box center [321, 335] width 222 height 13
click at [266, 707] on div "Operation * option Umm Al Quwain HAT, selected. Umm Al Quwain HAT Service Point…" at bounding box center [872, 397] width 1367 height 670
click at [269, 716] on p "Submit" at bounding box center [279, 721] width 36 height 15
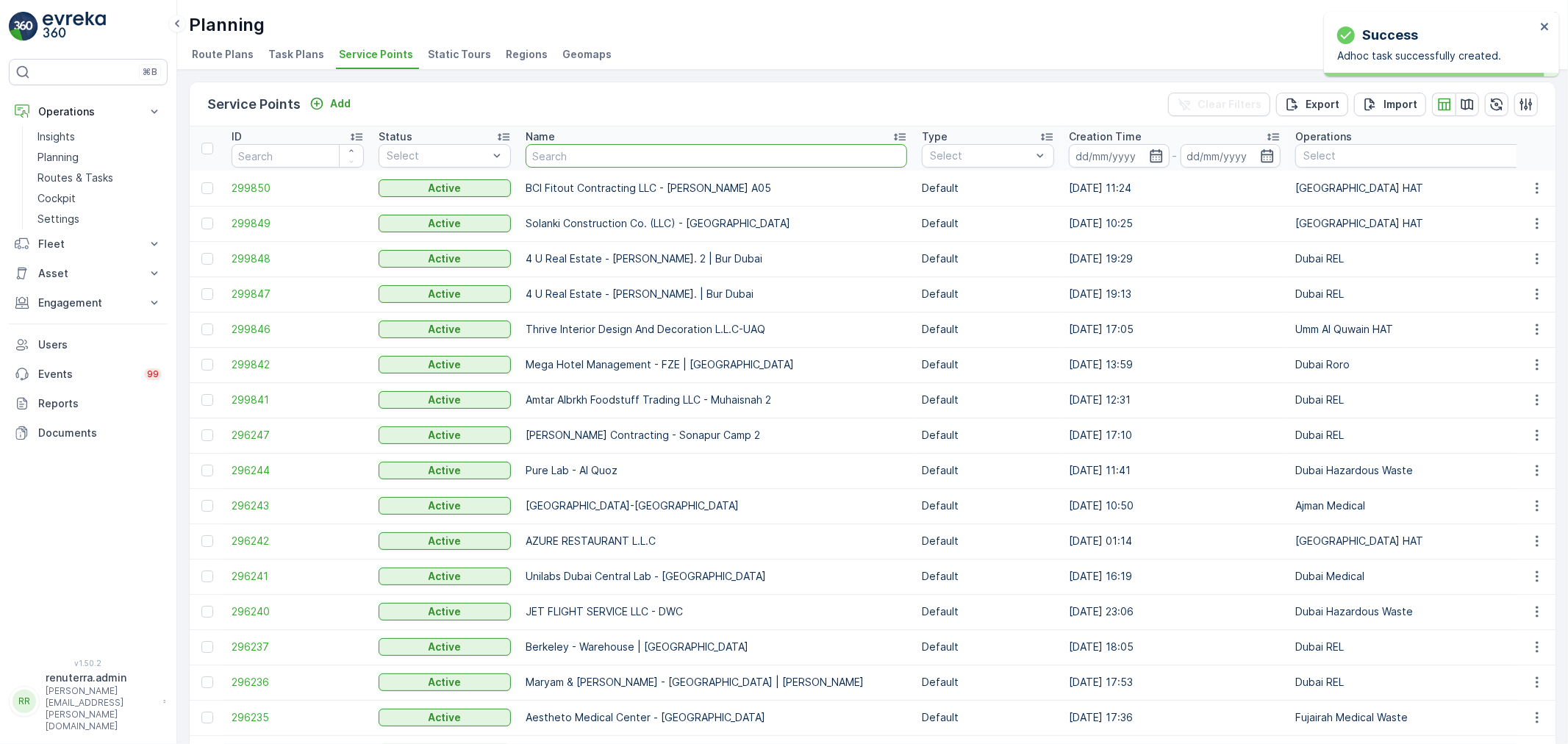
click at [545, 146] on input "text" at bounding box center [716, 155] width 382 height 24
type input "Cali"
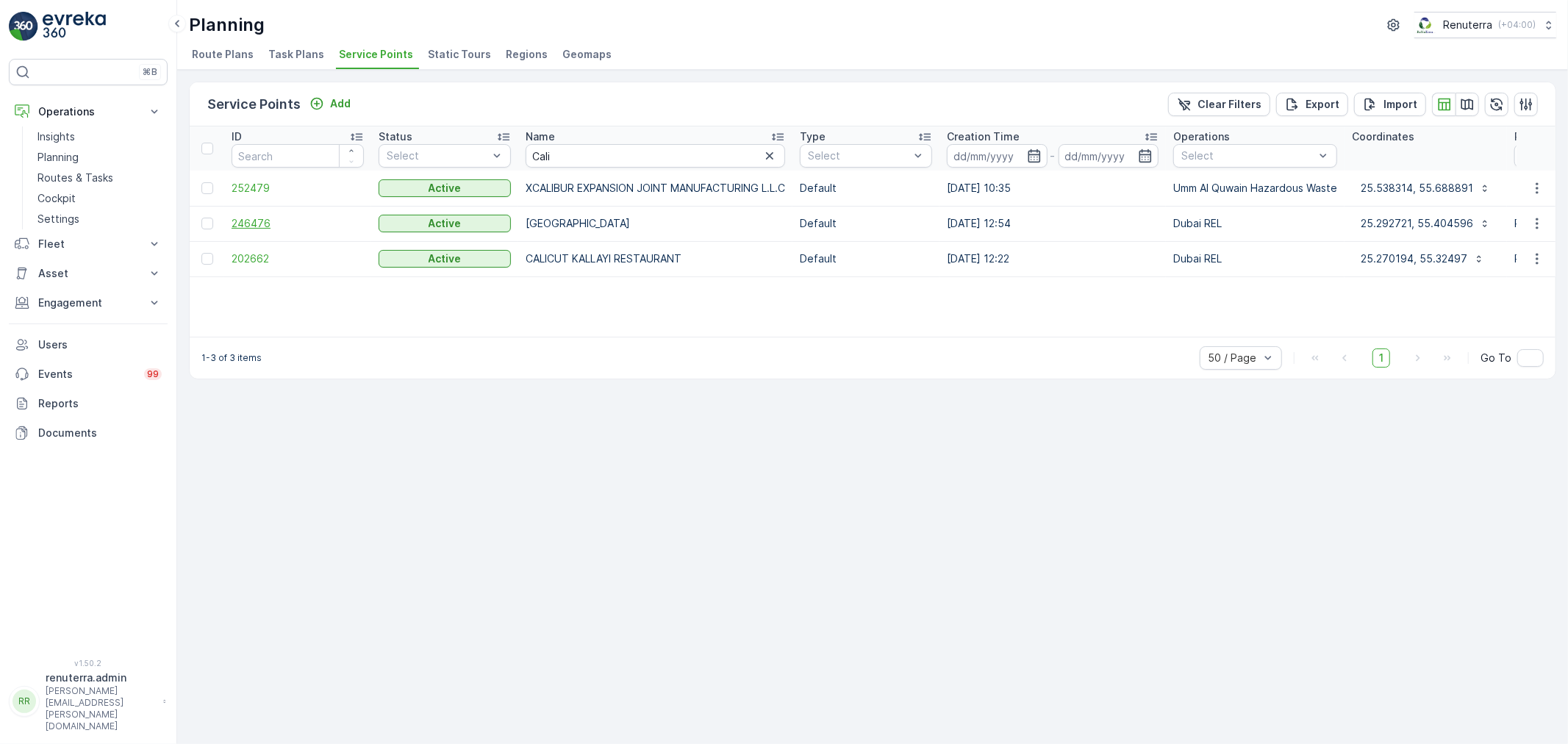
click at [287, 224] on span "246476" at bounding box center [297, 224] width 133 height 15
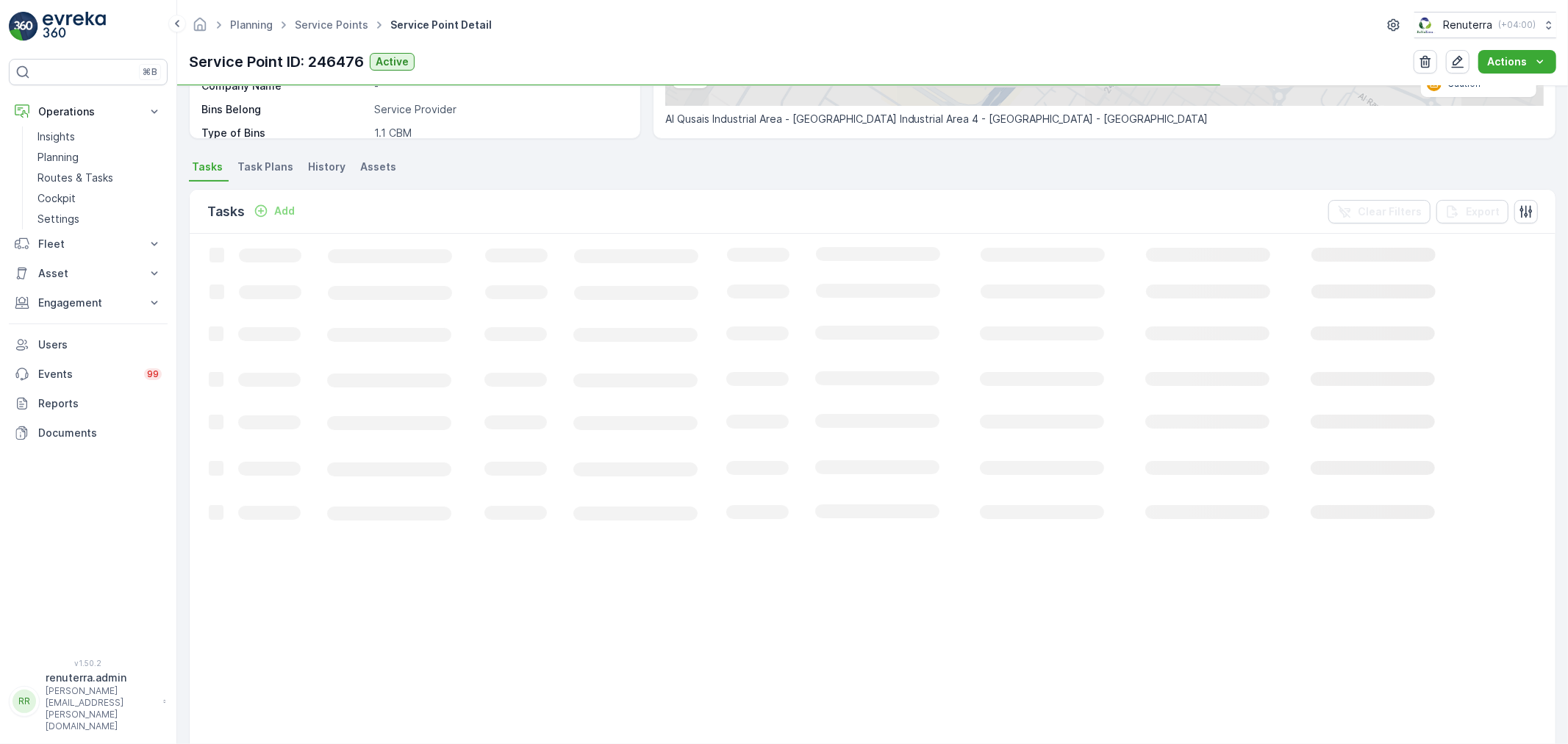
scroll to position [326, 0]
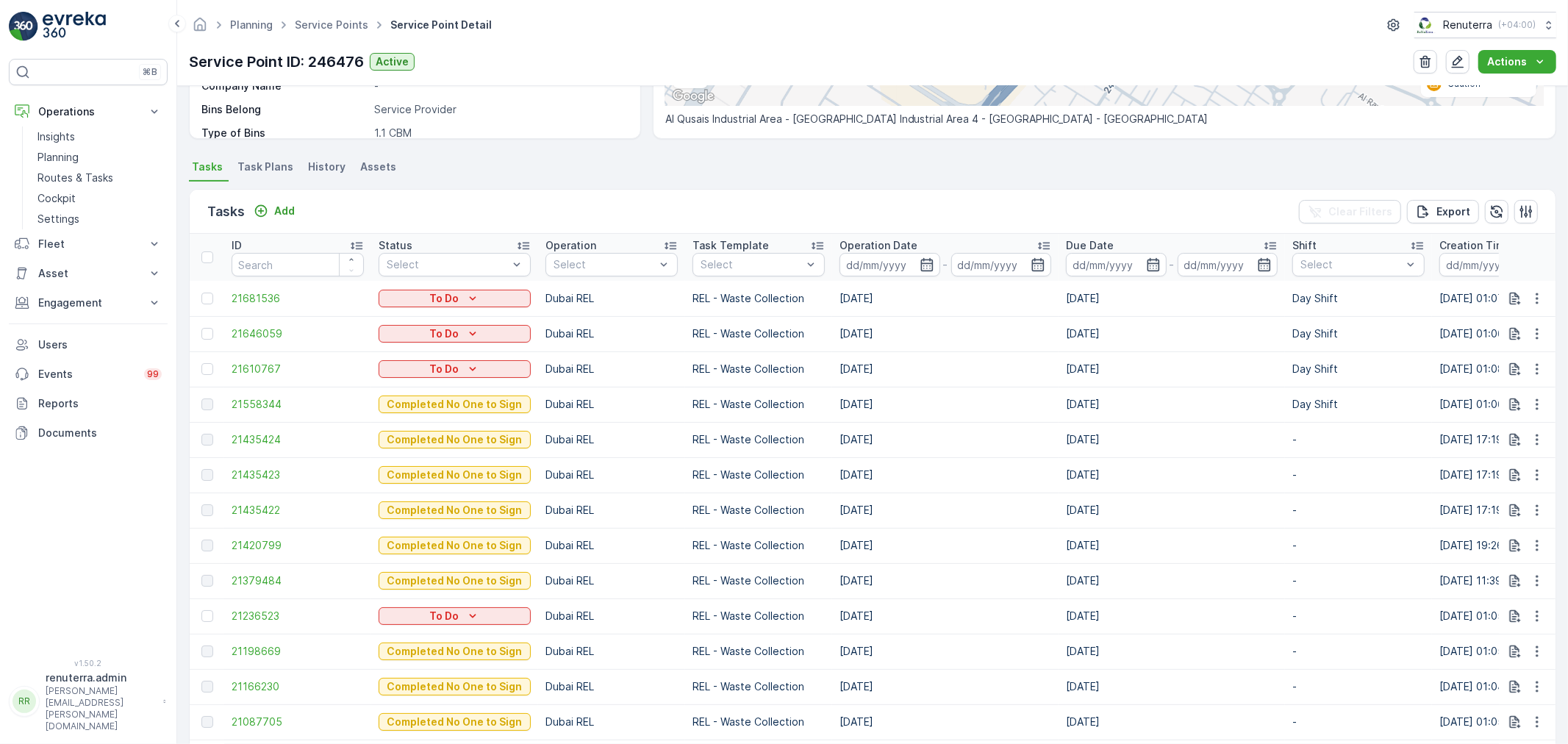
drag, startPoint x: 208, startPoint y: 366, endPoint x: 1054, endPoint y: 285, distance: 849.9
click at [208, 366] on div at bounding box center [207, 369] width 12 height 12
click at [201, 363] on input "checkbox" at bounding box center [201, 363] width 0 height 0
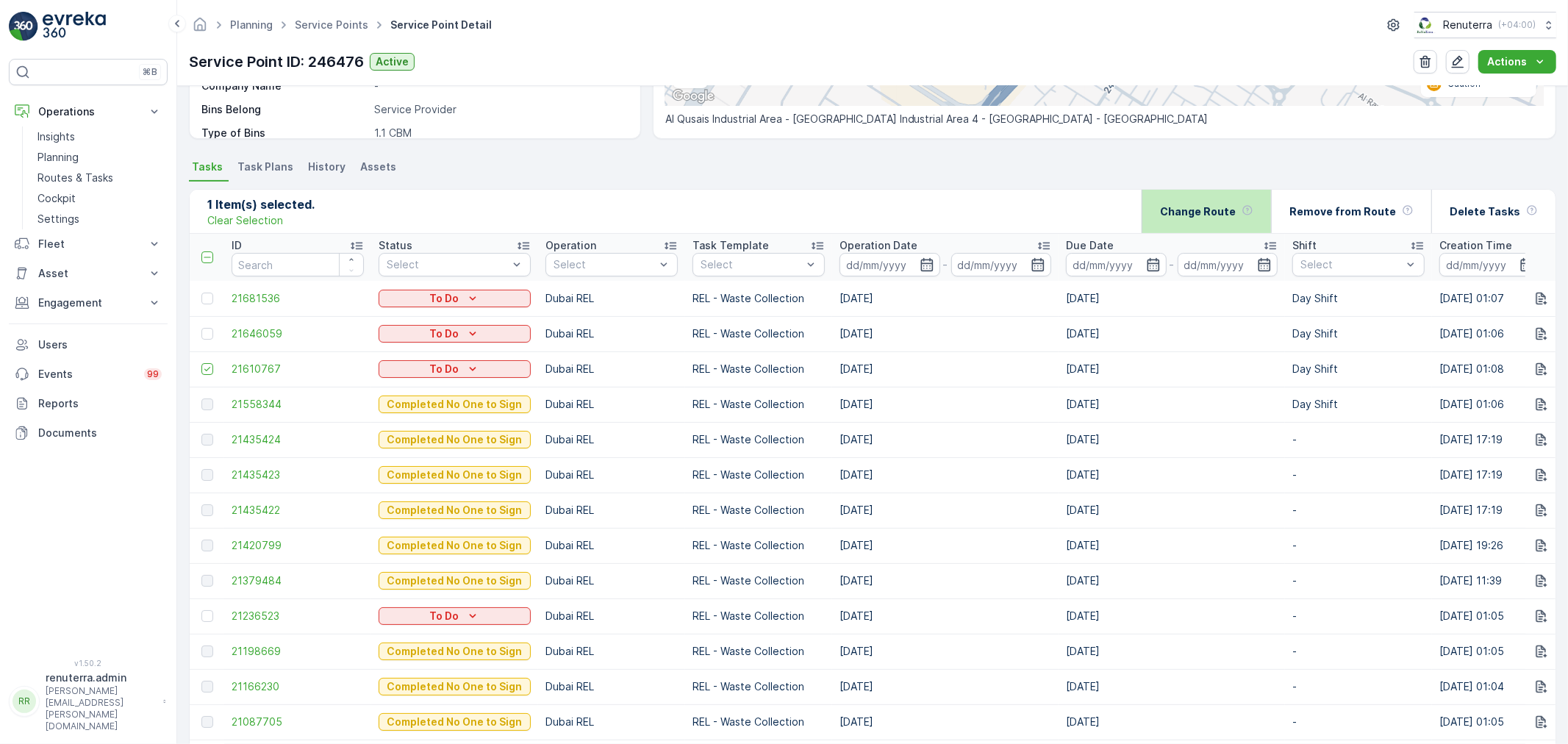
click at [1239, 225] on div "Change Route" at bounding box center [1206, 212] width 93 height 43
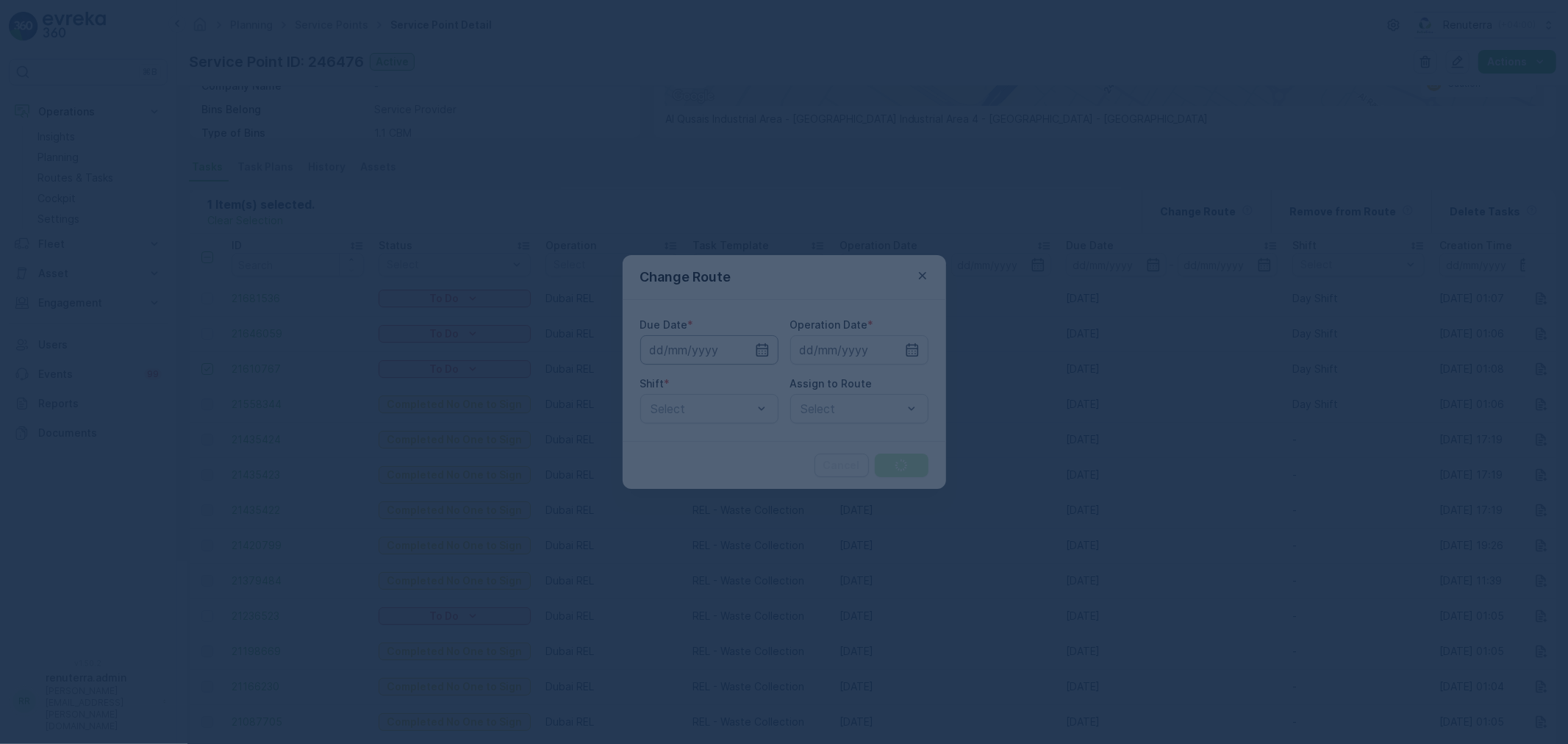
type input "17.09.2025"
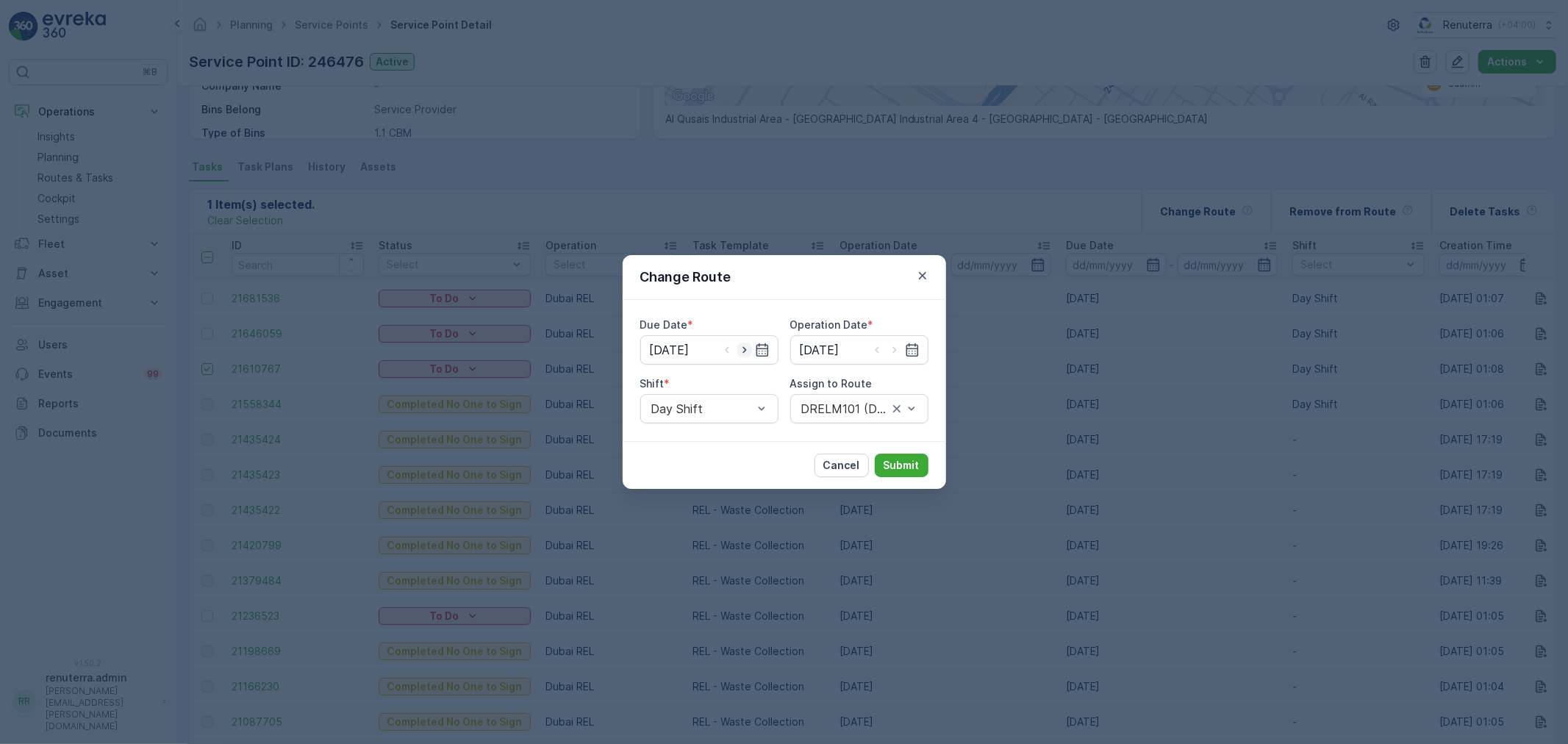
click at [737, 352] on icon "button" at bounding box center [745, 350] width 15 height 15
type input "18.09.2025"
click at [888, 349] on icon "button" at bounding box center [895, 350] width 15 height 15
type input "18.09.2025"
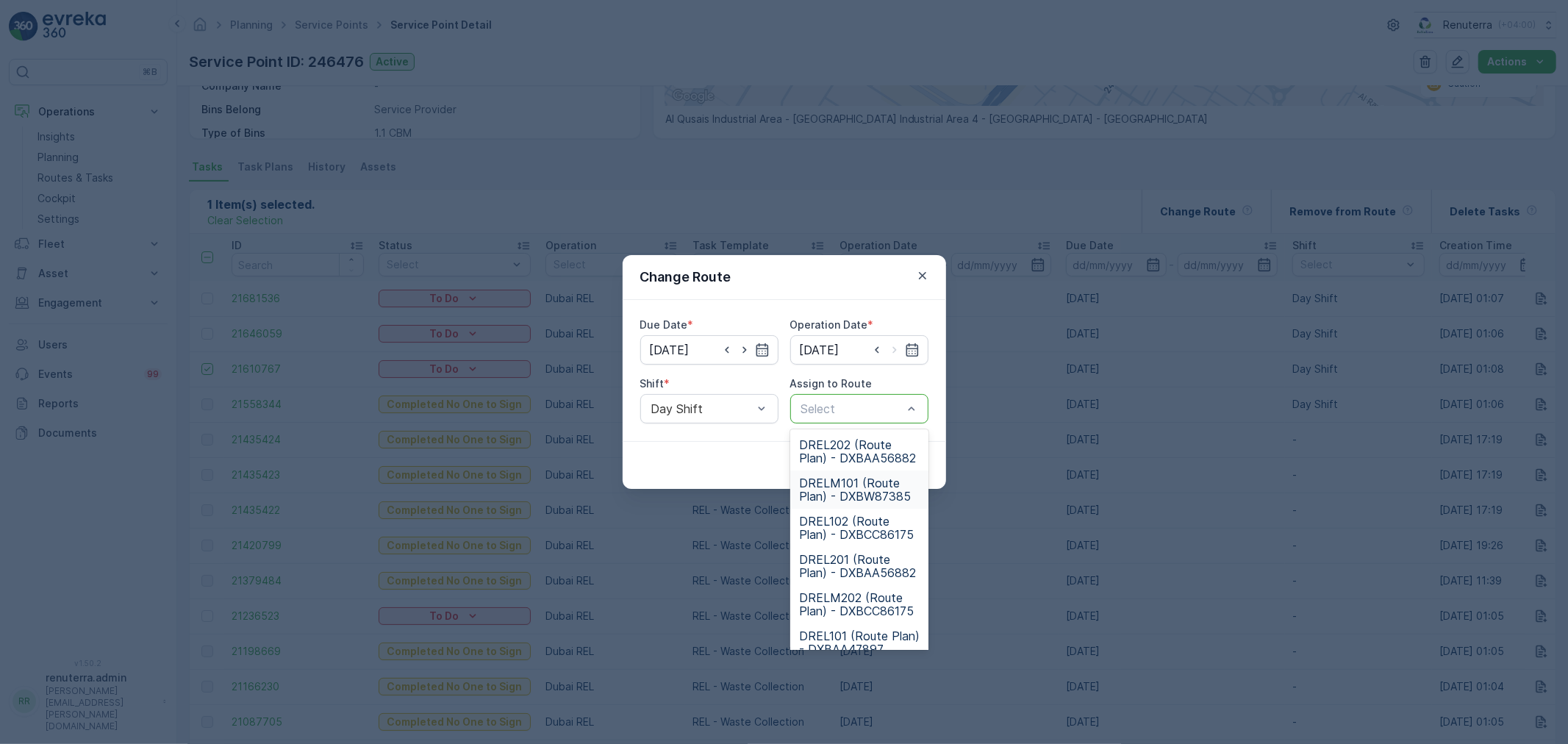
click at [871, 489] on span "DRELM101 (Route Plan) - DXBW87385" at bounding box center [859, 490] width 120 height 26
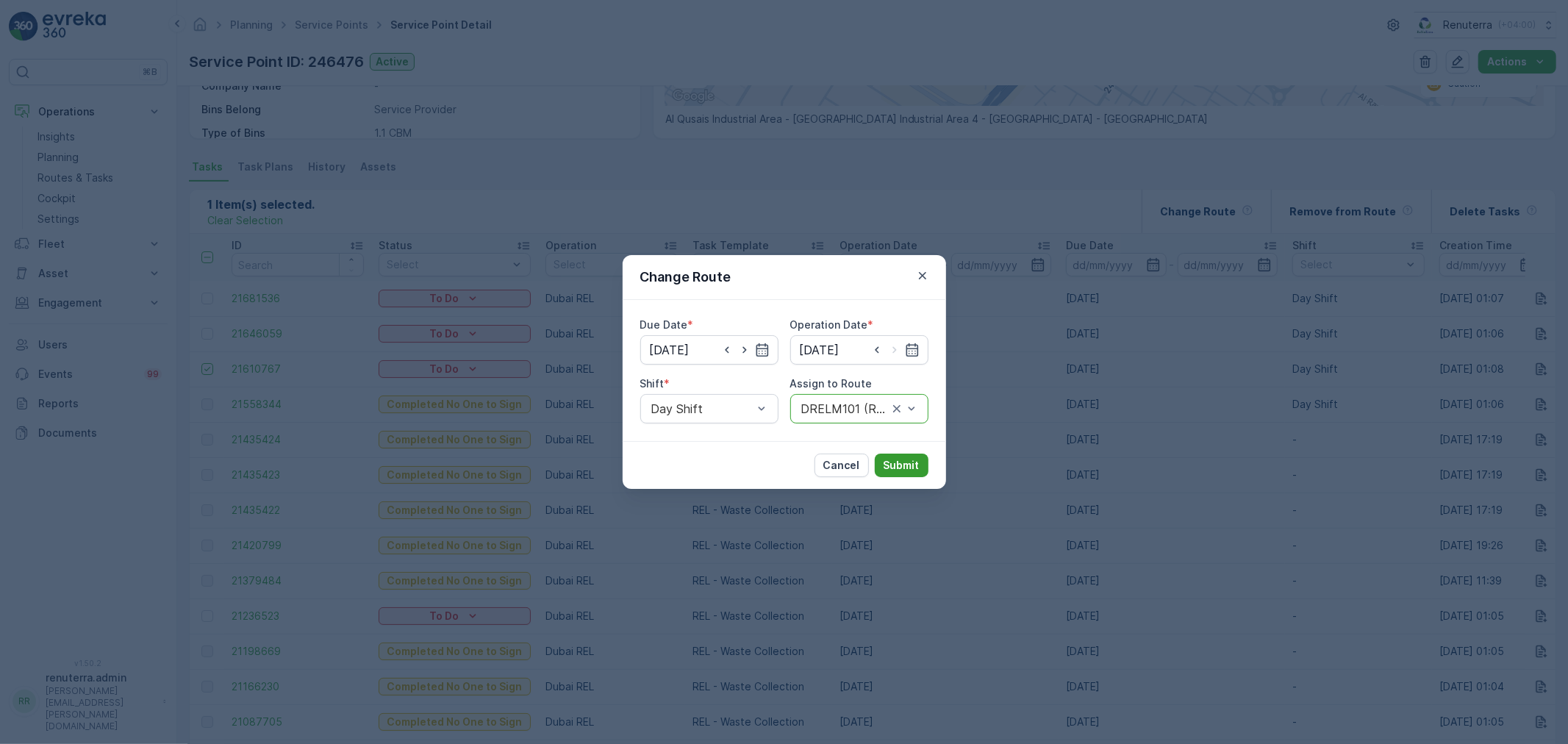
click at [901, 468] on p "Submit" at bounding box center [902, 466] width 36 height 15
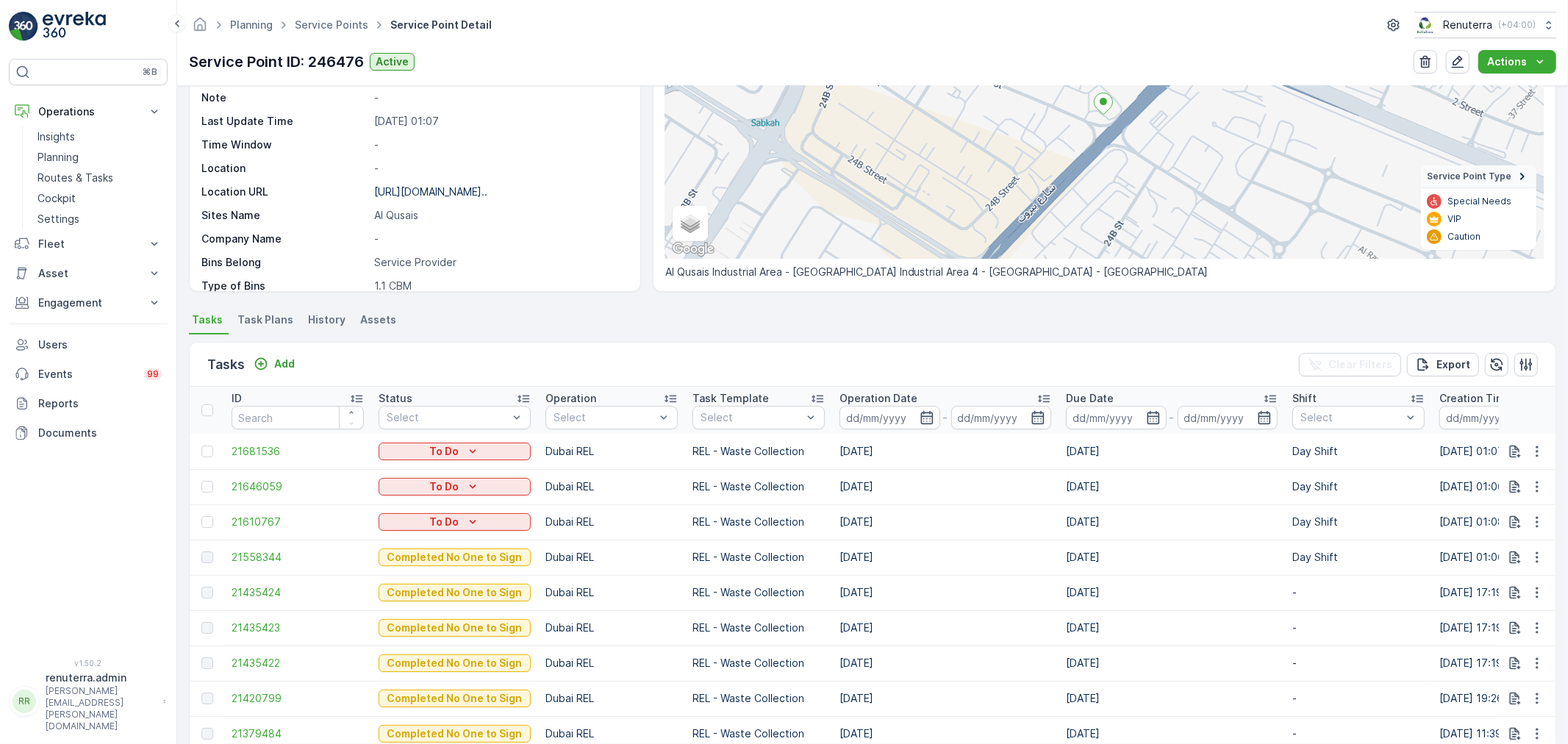
scroll to position [164, 0]
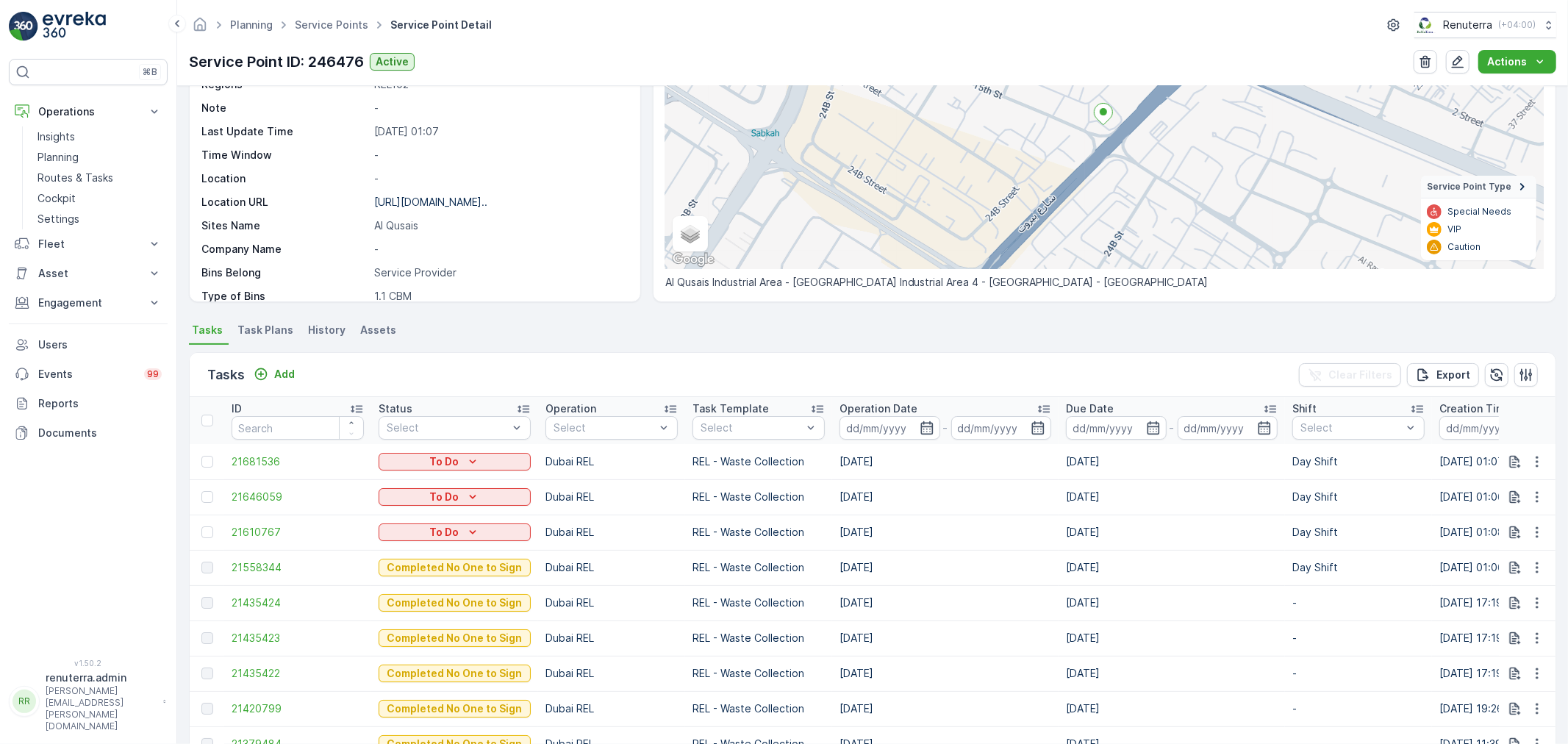
click at [338, 15] on ul "Service Points" at bounding box center [339, 25] width 96 height 22
click at [343, 31] on span "Service Points" at bounding box center [331, 25] width 79 height 15
click at [349, 18] on span "Service Points" at bounding box center [331, 25] width 79 height 15
click at [357, 24] on link "Service Points" at bounding box center [332, 24] width 73 height 12
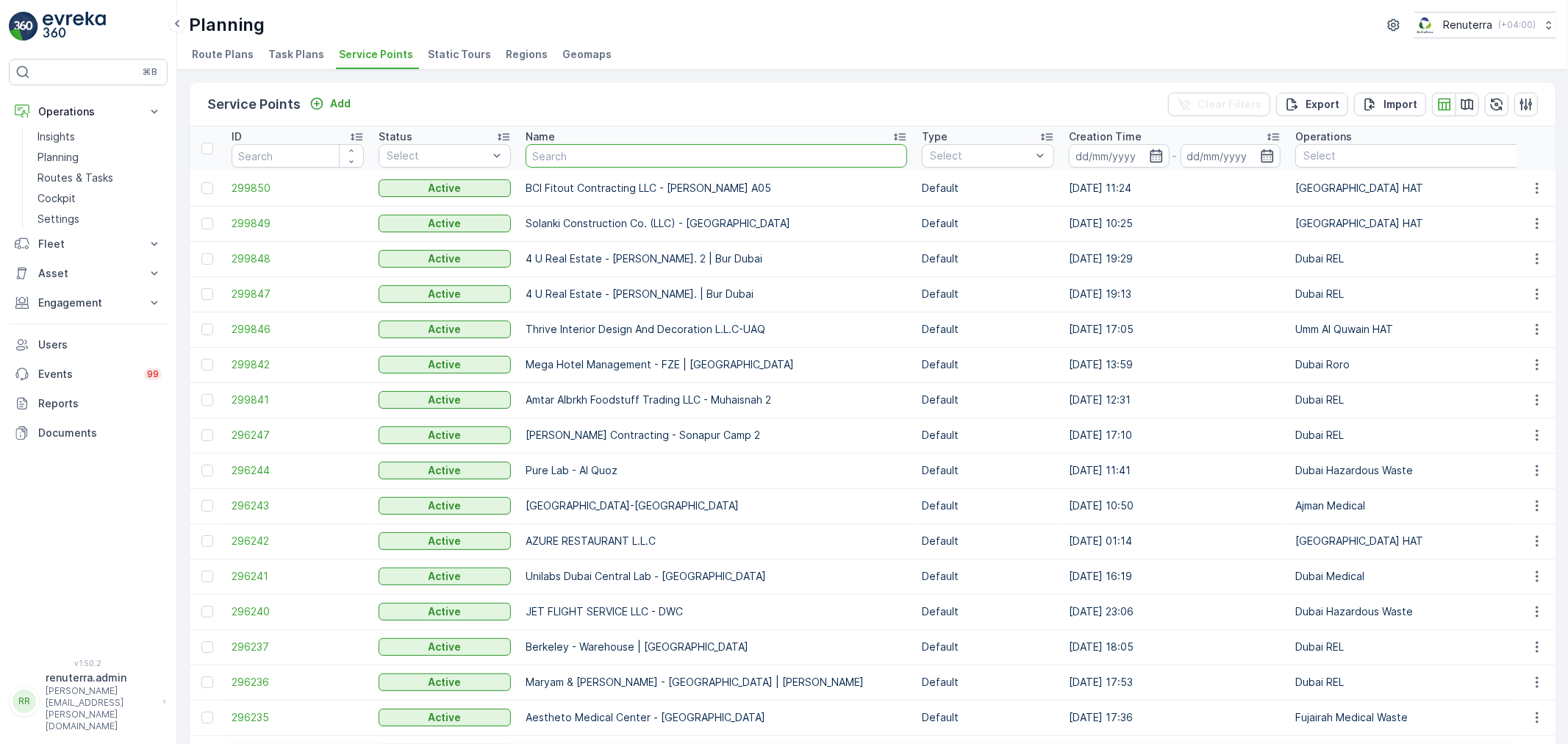
type input "Etihad water and Al zorah"
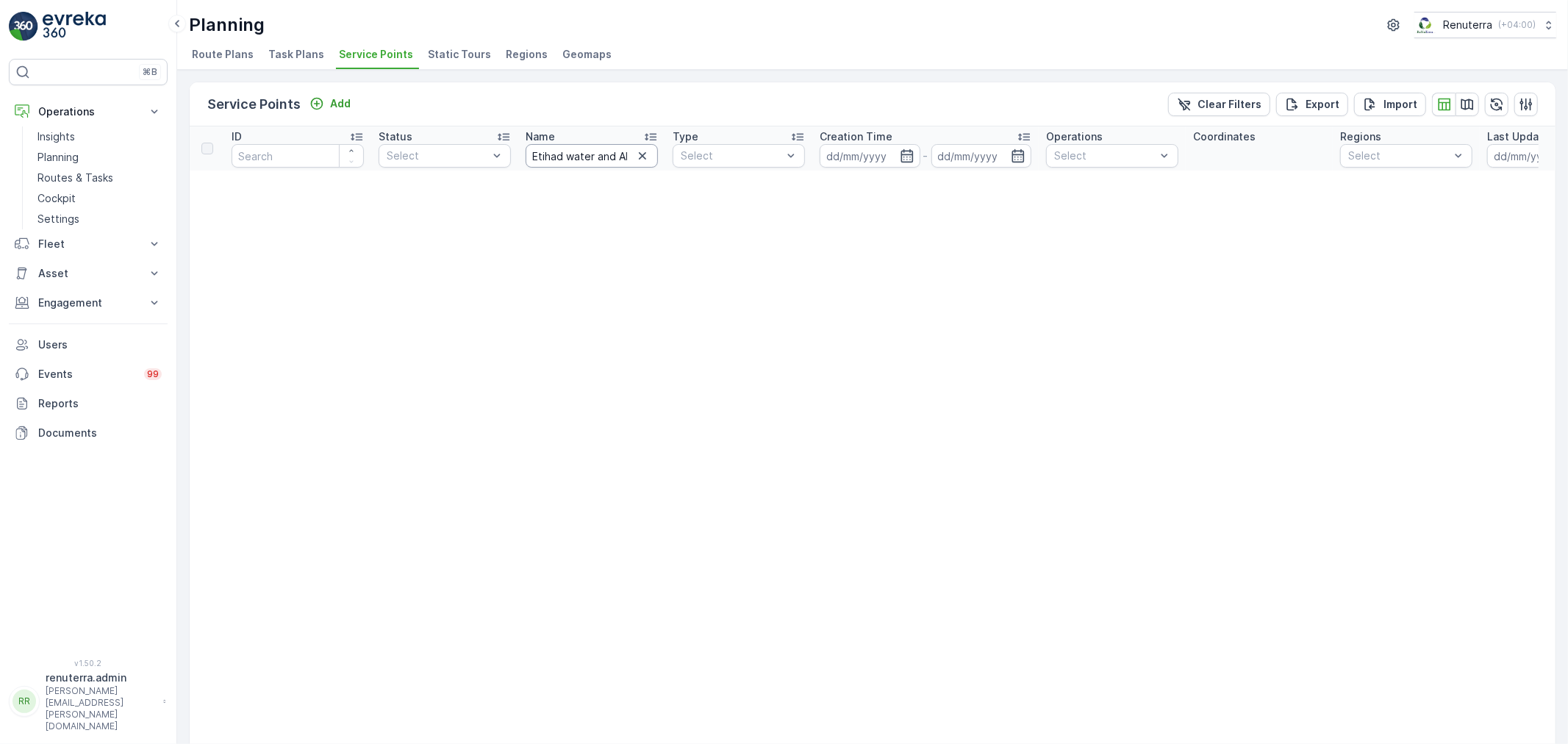
drag, startPoint x: 629, startPoint y: 157, endPoint x: 651, endPoint y: 156, distance: 22.0
click at [645, 156] on div "Etihad water and Al zorah" at bounding box center [591, 155] width 133 height 24
click at [652, 152] on input "Etihad water and Al zorah" at bounding box center [591, 155] width 133 height 24
click at [646, 155] on icon "button" at bounding box center [643, 156] width 15 height 15
click at [602, 158] on input "text" at bounding box center [591, 155] width 133 height 24
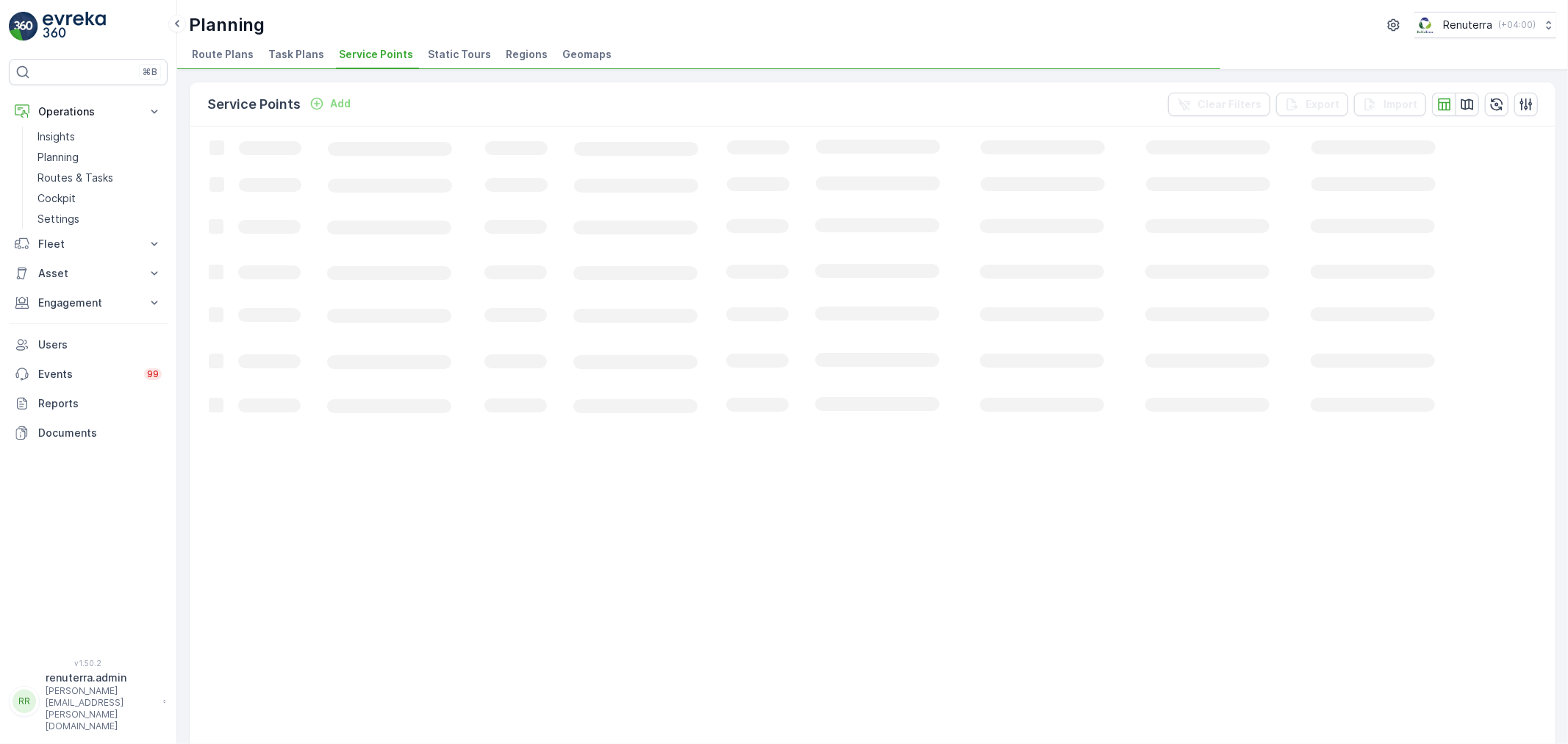
scroll to position [590, 0]
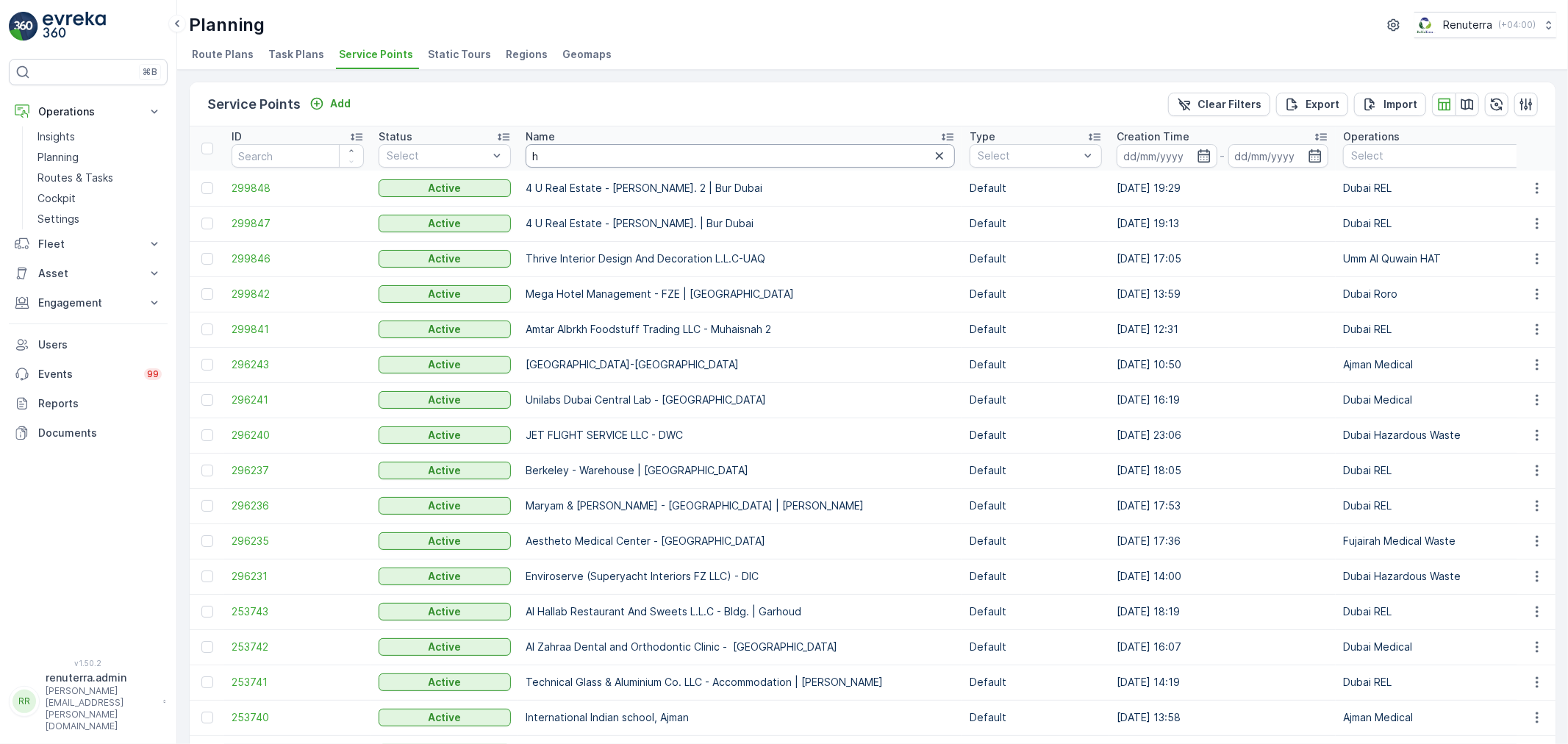
click at [561, 150] on input "h" at bounding box center [740, 155] width 430 height 24
type input "hekma"
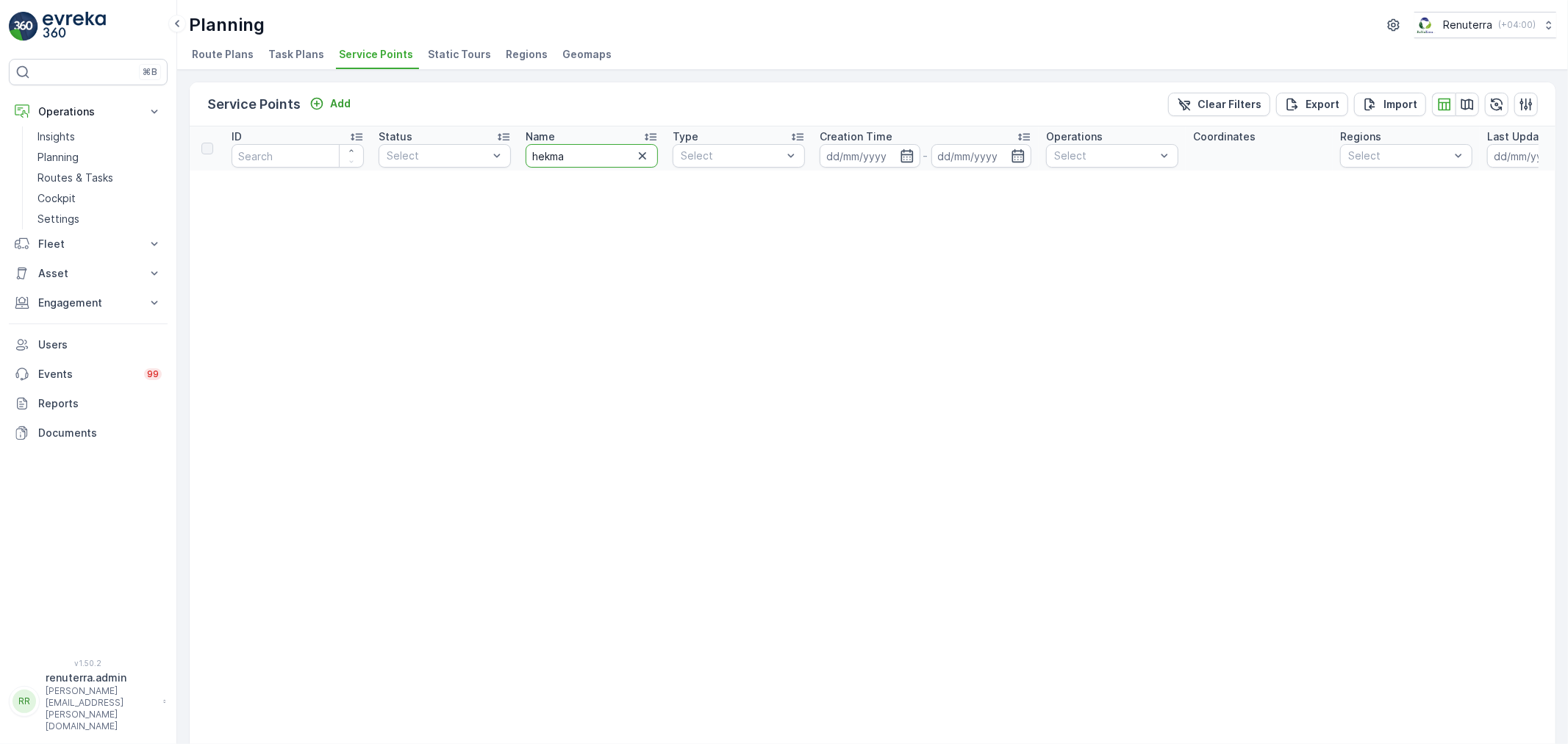
drag, startPoint x: 533, startPoint y: 155, endPoint x: 525, endPoint y: 155, distance: 8.0
click at [525, 155] on th "Name hekma" at bounding box center [591, 149] width 147 height 44
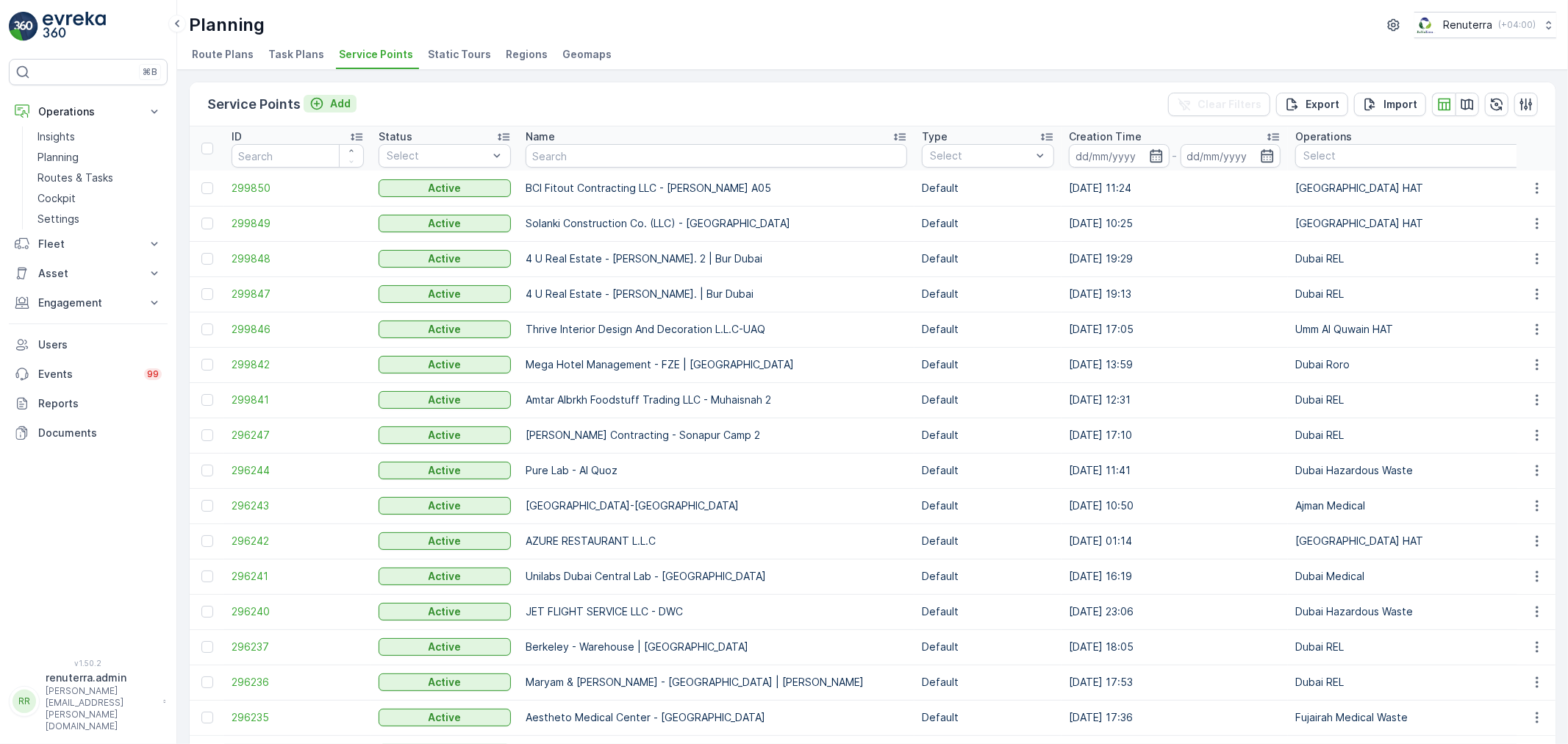
click at [330, 105] on p "Add" at bounding box center [340, 103] width 21 height 15
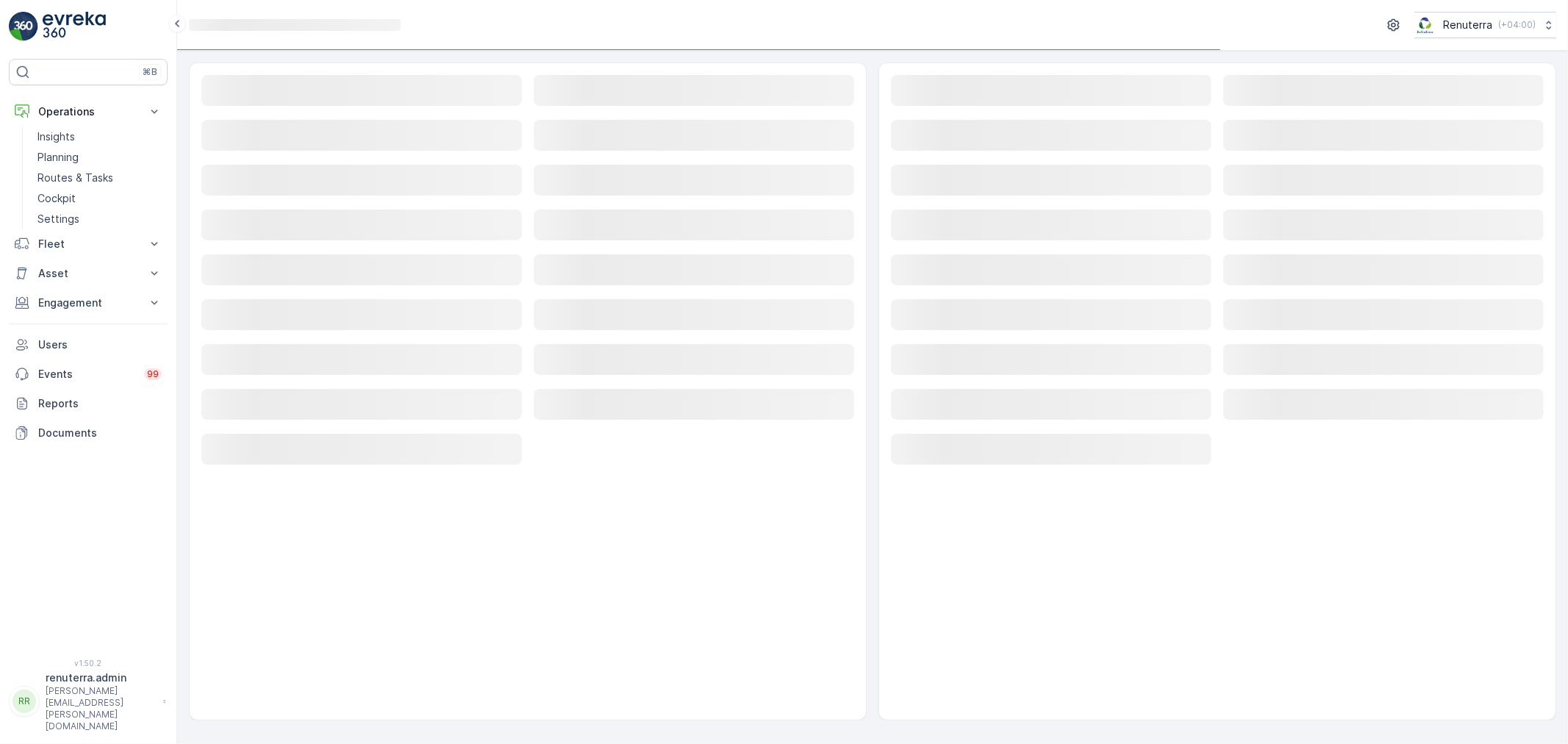
click at [331, 105] on rect at bounding box center [361, 90] width 321 height 31
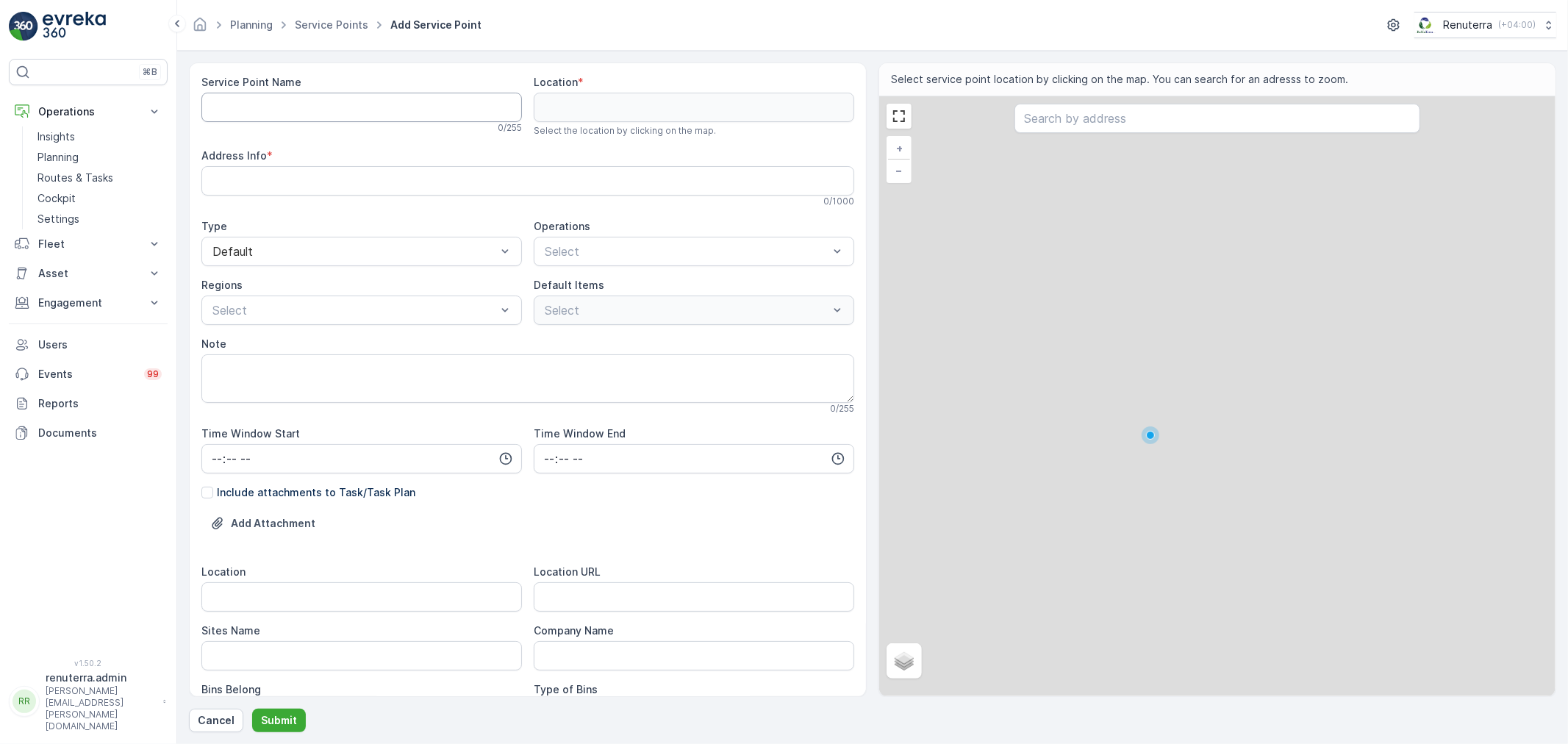
click at [331, 106] on Name "Service Point Name" at bounding box center [361, 107] width 321 height 29
paste Name "Al-Hikmah Private School -[GEOGRAPHIC_DATA]"
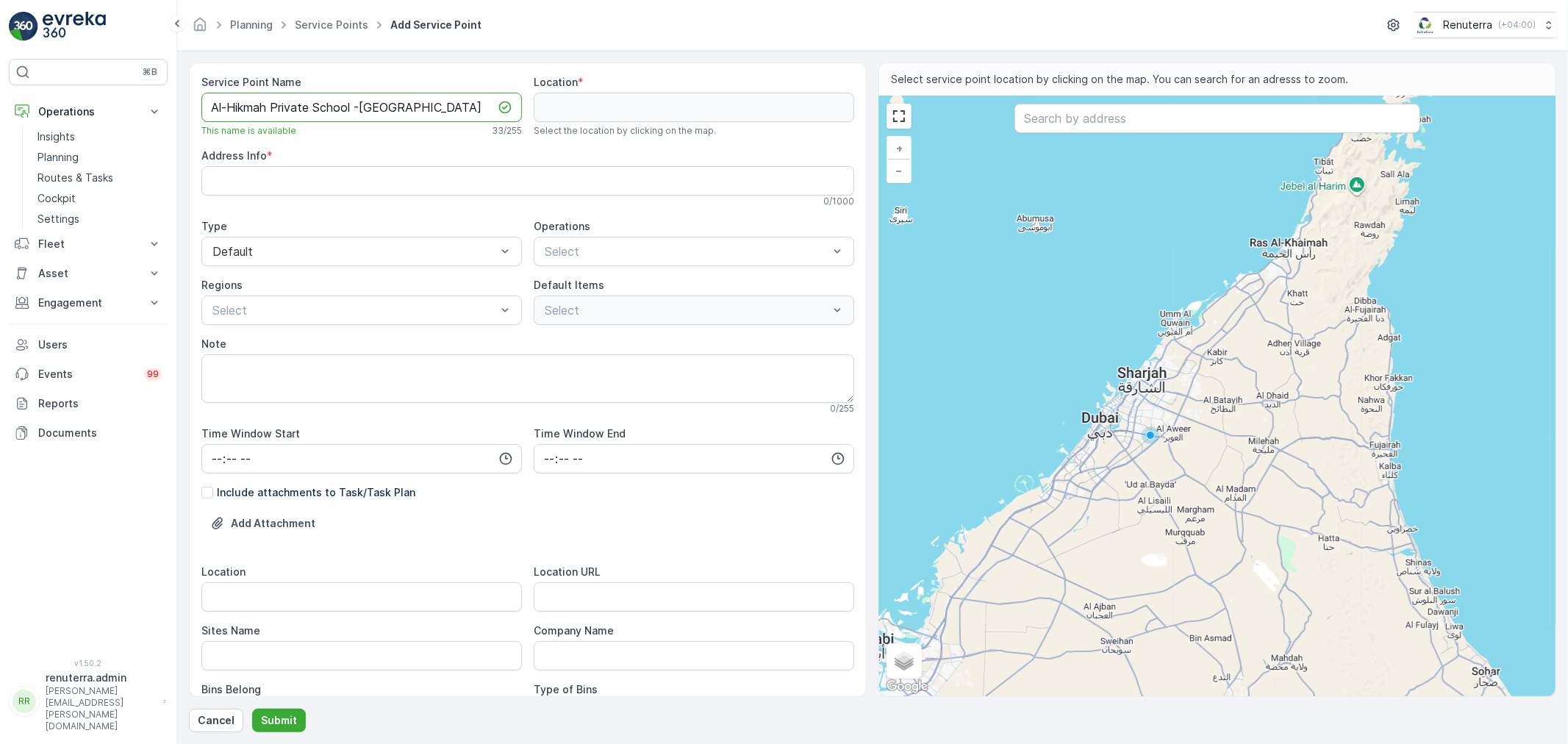
click at [431, 100] on Name "Al-Hikmah Private School -[GEOGRAPHIC_DATA]" at bounding box center [361, 107] width 321 height 29
click at [436, 104] on Name "Al-Hikmah Private School -[GEOGRAPHIC_DATA]" at bounding box center [361, 107] width 321 height 29
click at [439, 104] on Name "Al-Hikmah Private School -[GEOGRAPHIC_DATA]" at bounding box center [361, 107] width 321 height 29
drag, startPoint x: 439, startPoint y: 104, endPoint x: 45, endPoint y: 103, distance: 394.0
click at [45, 103] on div "⌘B Operations Insights Planning Routes & Tasks Cockpit Settings Fleet Live Trac…" at bounding box center [784, 372] width 1568 height 744
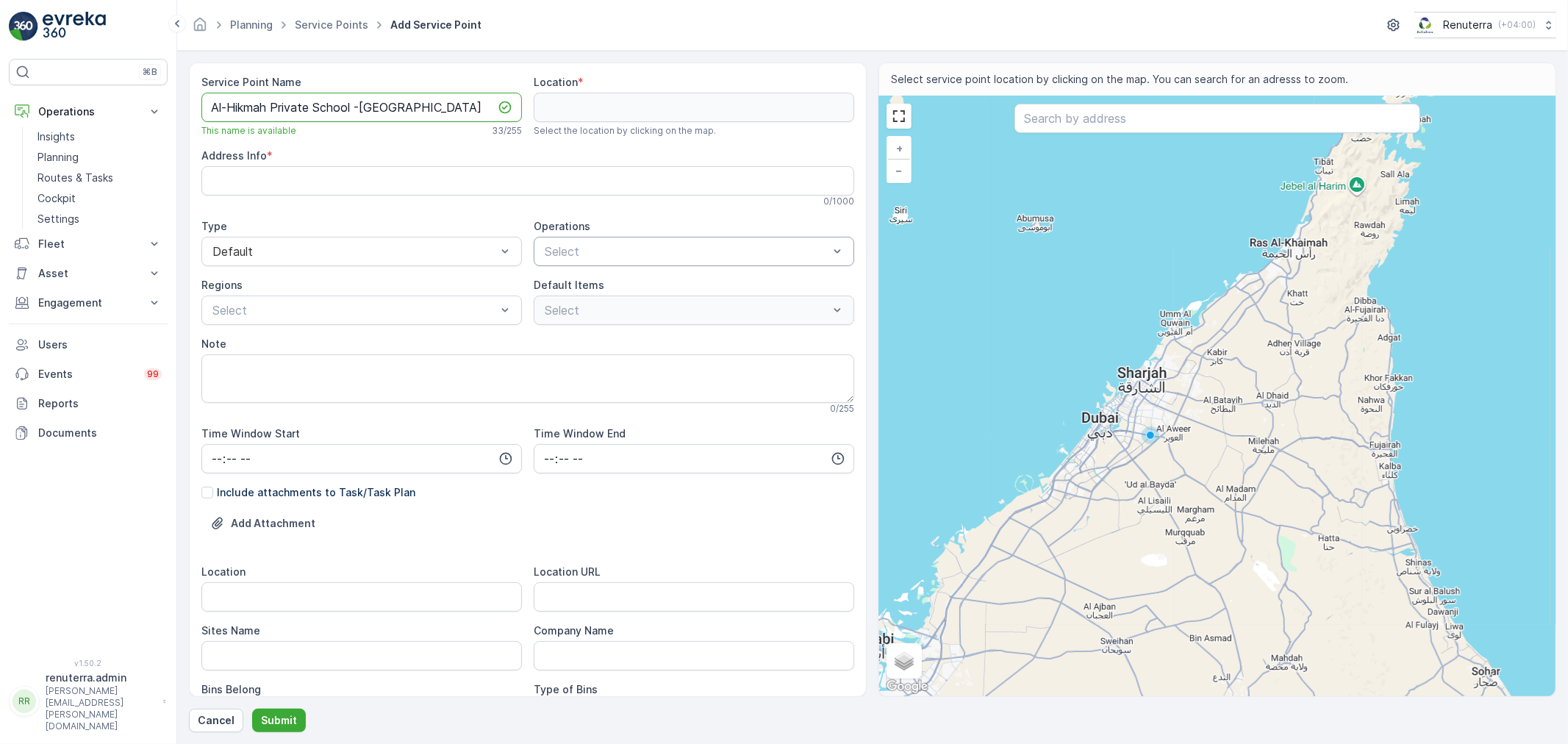
type Name "Al-Hikmah Private School -[GEOGRAPHIC_DATA]"
type input "ajman"
click at [593, 315] on span "[PERSON_NAME] Waste" at bounding box center [610, 312] width 136 height 13
click at [682, 251] on div "Remove Ajman Hazardous Waste" at bounding box center [676, 251] width 16 height 13
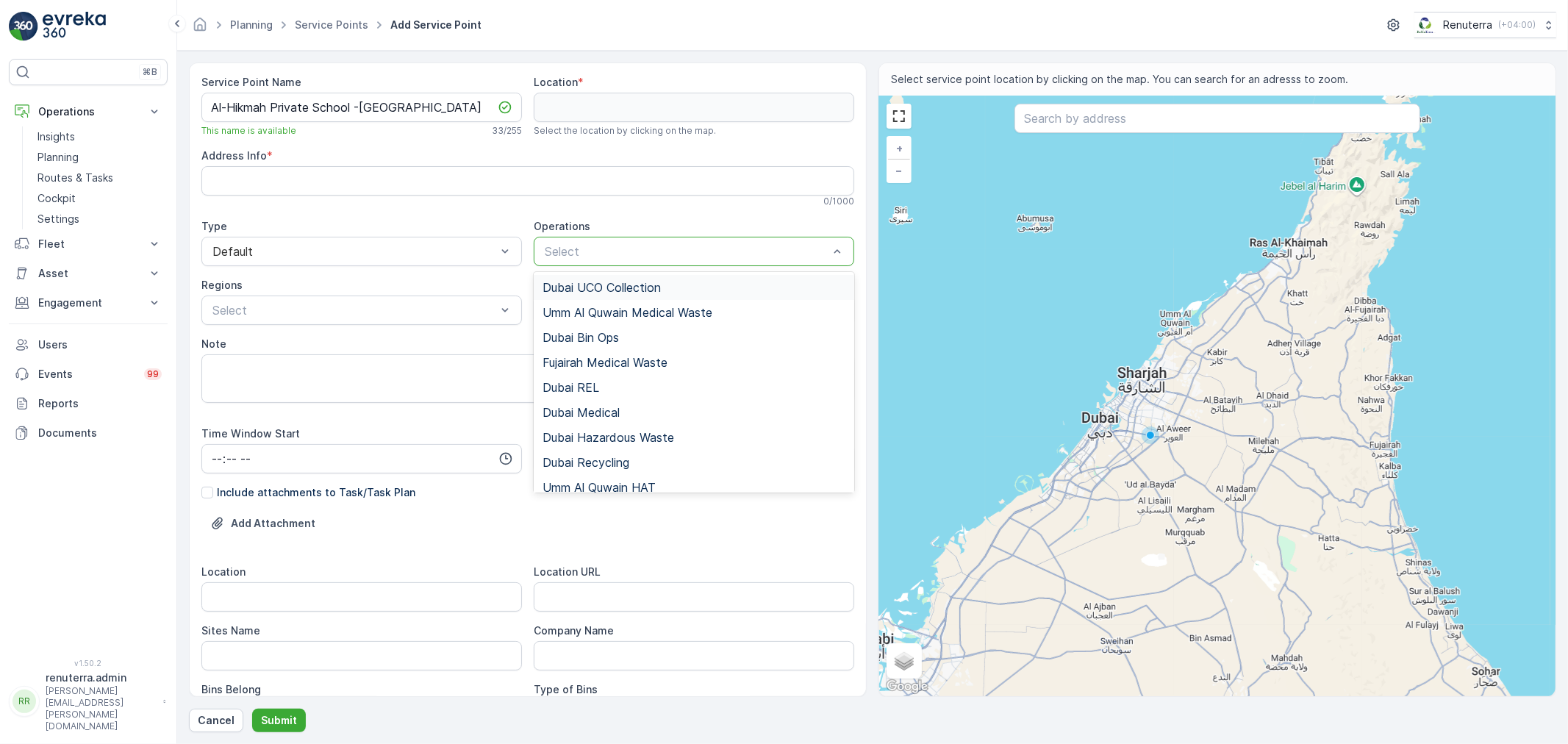
click at [682, 251] on div at bounding box center [686, 251] width 287 height 13
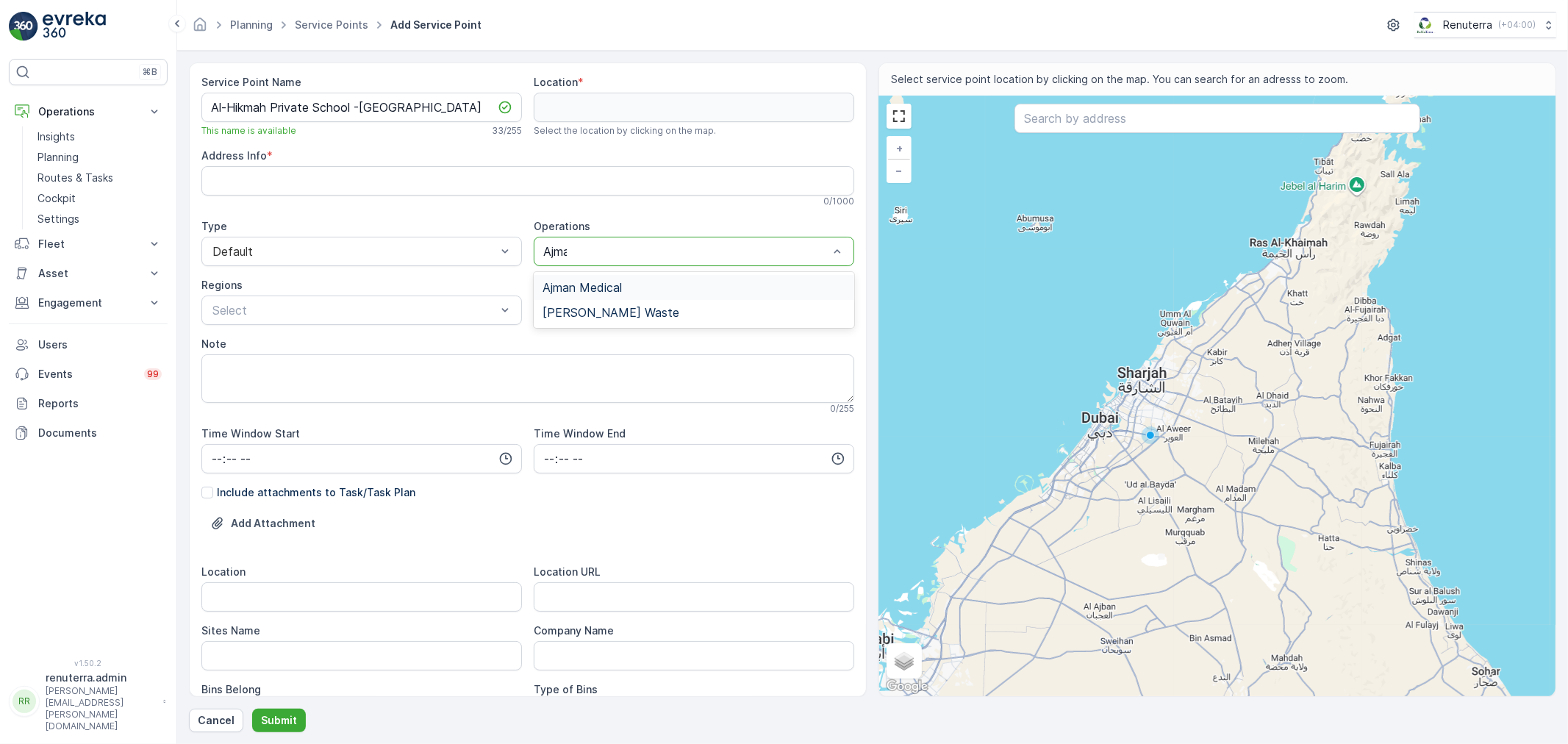
type input "Ajman"
click at [575, 281] on span "Ajman Medical" at bounding box center [582, 288] width 79 height 13
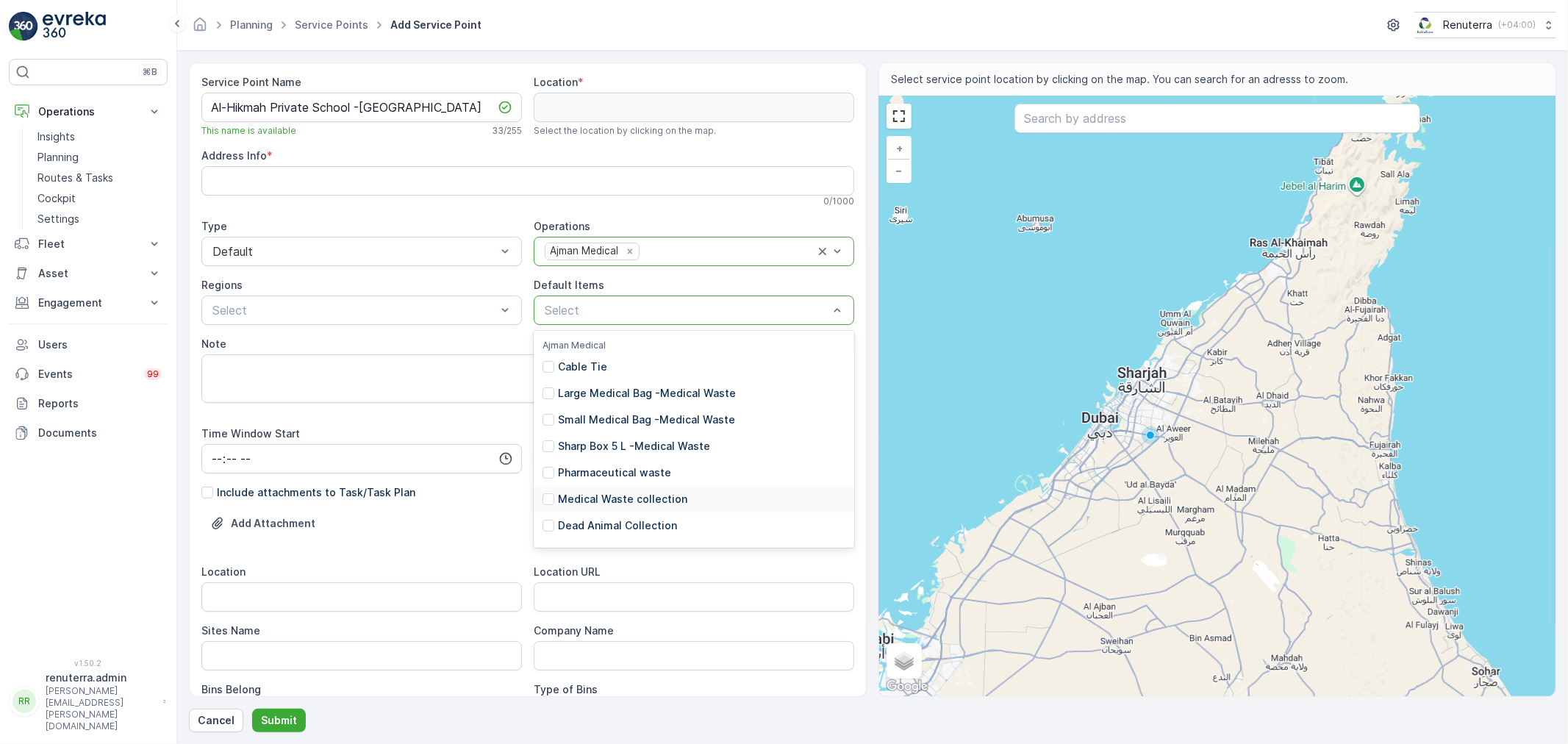
click at [613, 502] on p "Medical Waste collection" at bounding box center [623, 499] width 130 height 15
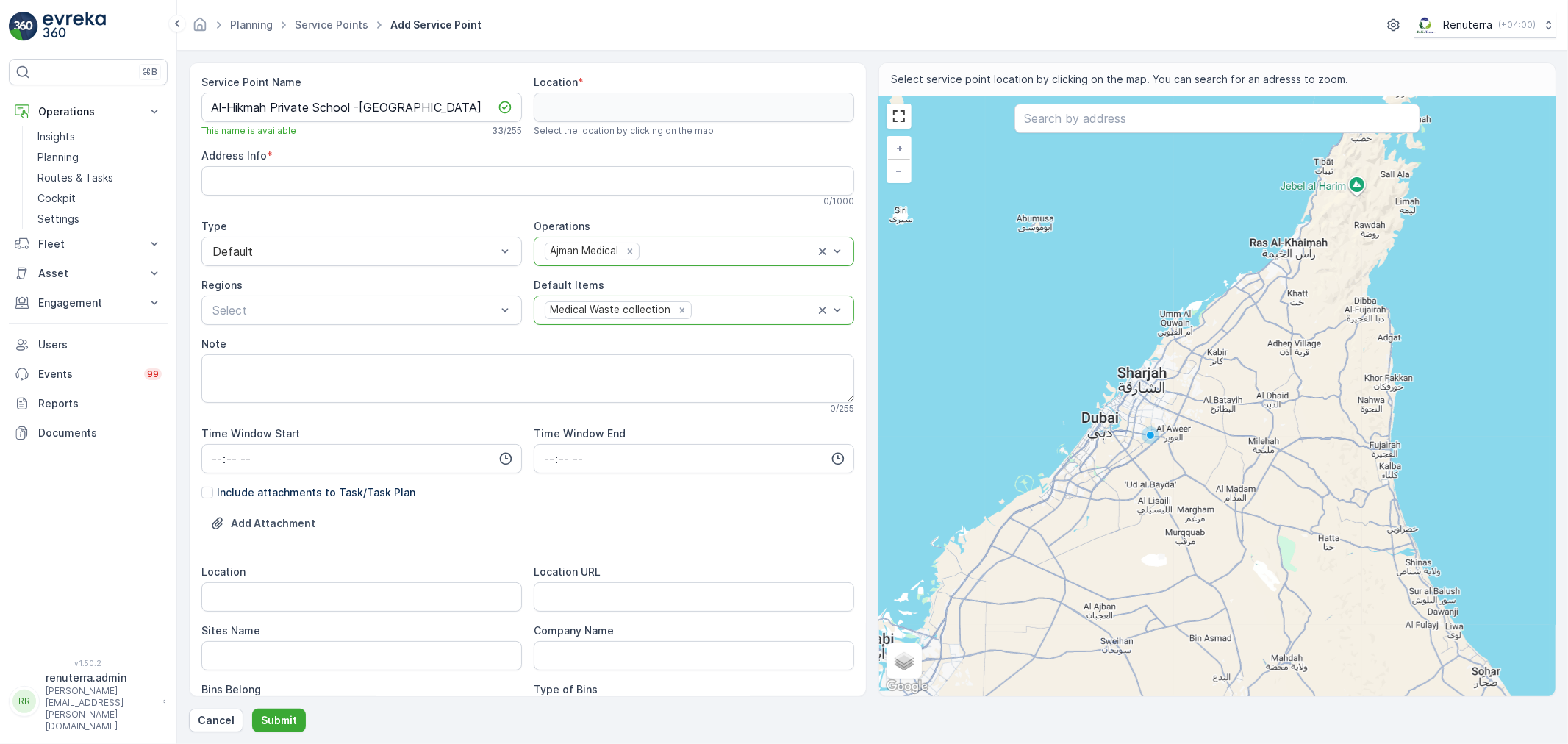
click at [682, 265] on div "Ajman Medical" at bounding box center [694, 251] width 321 height 29
type input "ajman"
click at [649, 307] on span "[PERSON_NAME] Waste" at bounding box center [610, 312] width 136 height 13
click at [696, 320] on div "Medical Waste collection" at bounding box center [679, 309] width 272 height 20
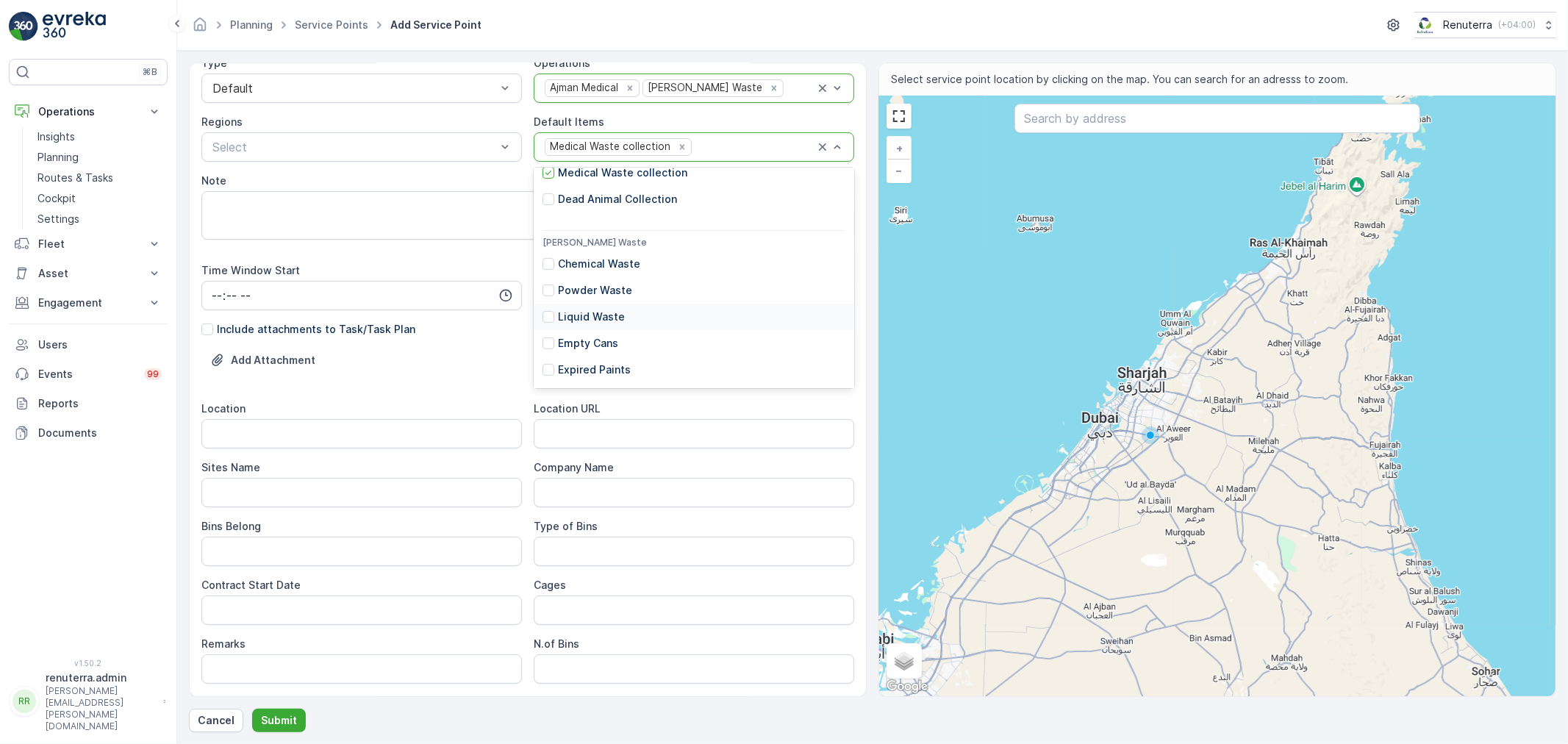
scroll to position [193, 0]
click at [620, 235] on p "Chemical Waste" at bounding box center [600, 235] width 83 height 15
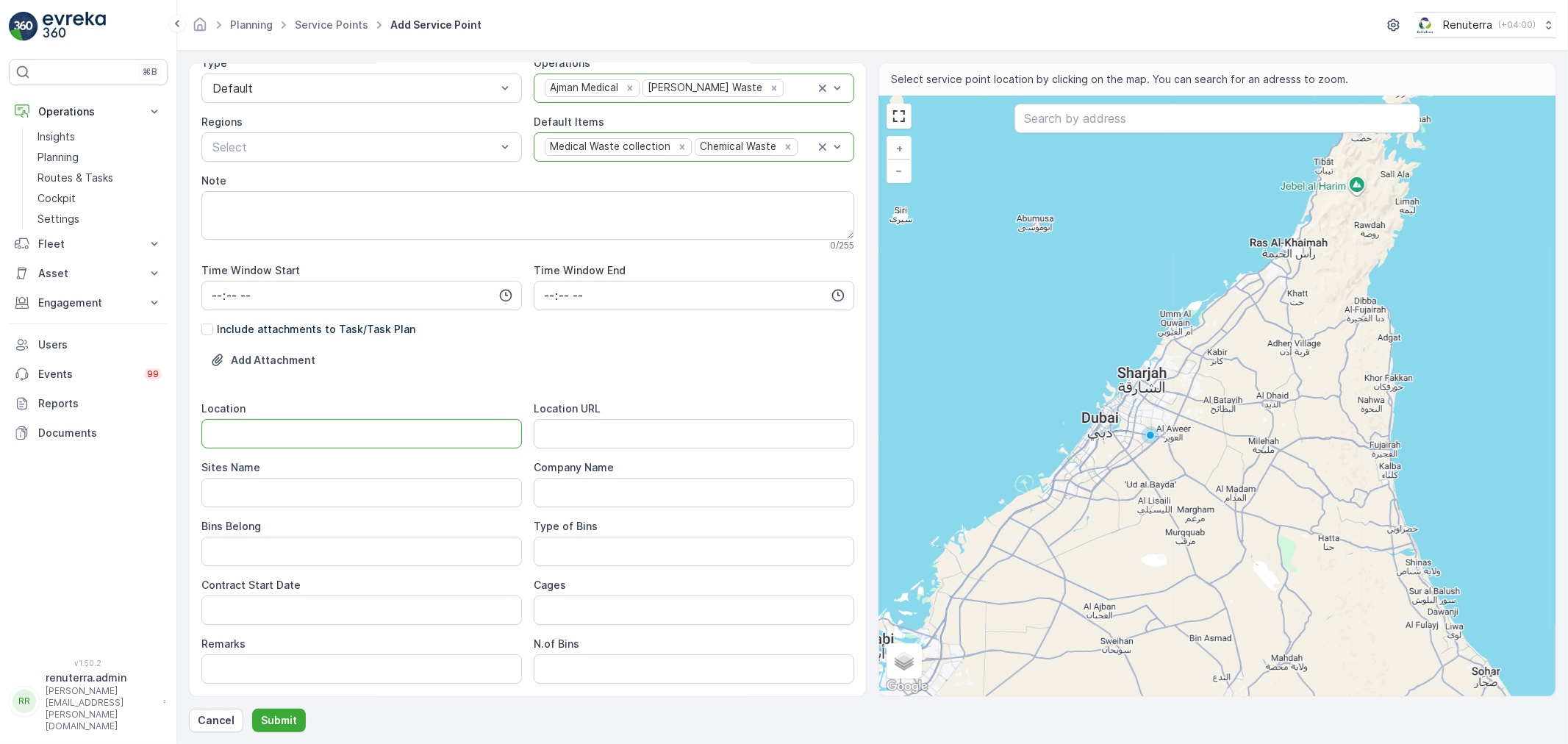
drag, startPoint x: 319, startPoint y: 433, endPoint x: 423, endPoint y: 430, distance: 104.0
click at [336, 430] on input "Location" at bounding box center [361, 434] width 321 height 29
click at [578, 431] on URL "Location URL" at bounding box center [694, 434] width 321 height 29
paste URL "[URL][DOMAIN_NAME]"
type URL "[URL][DOMAIN_NAME]"
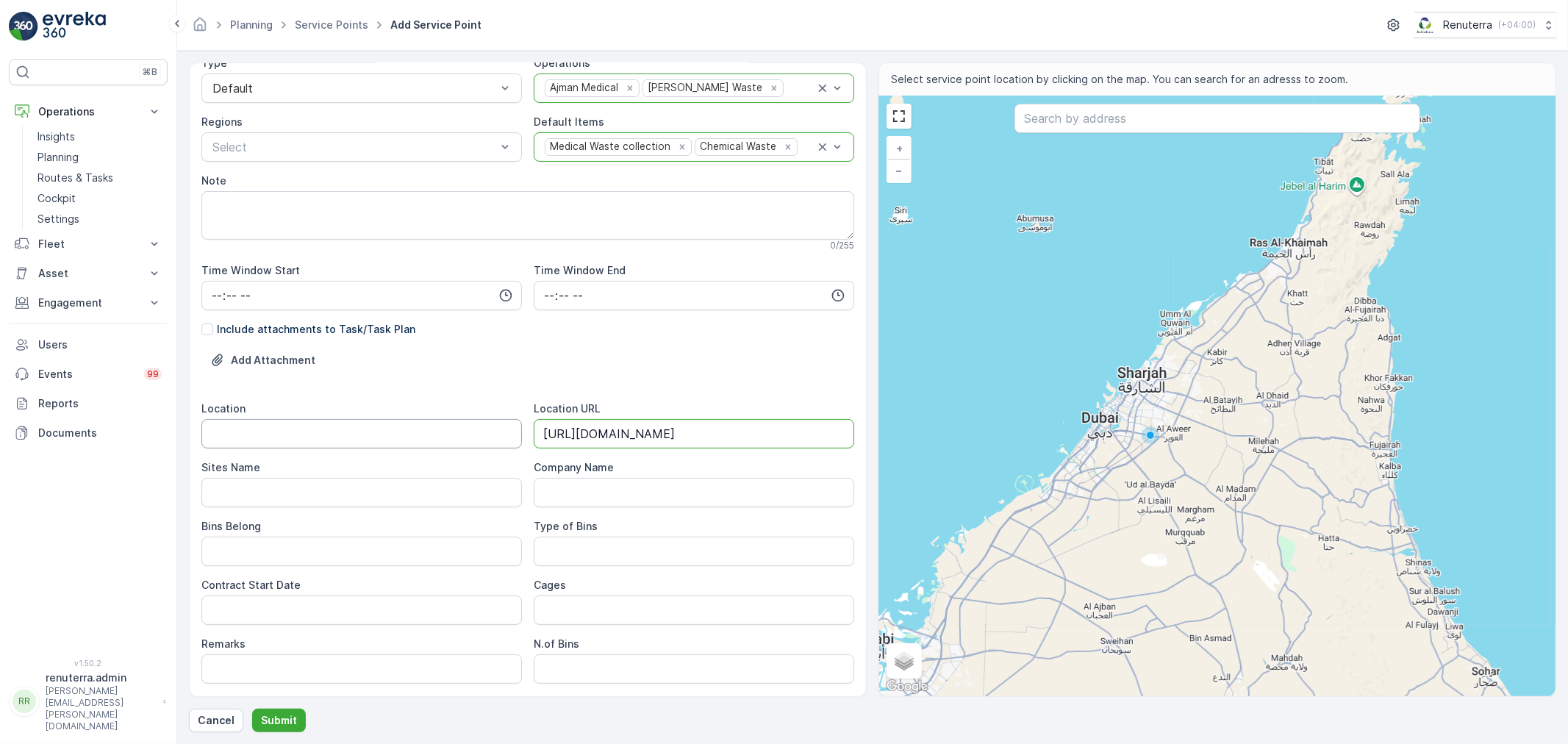
click at [419, 437] on input "Location" at bounding box center [361, 434] width 321 height 29
type input "Ajman"
click at [192, 437] on div "Service Point Name Al-Hikmah Private School -nuaimya This name is available 33 …" at bounding box center [527, 379] width 678 height 635
click at [256, 483] on Name "Sites Name" at bounding box center [361, 492] width 321 height 29
paste Name "Ajman"
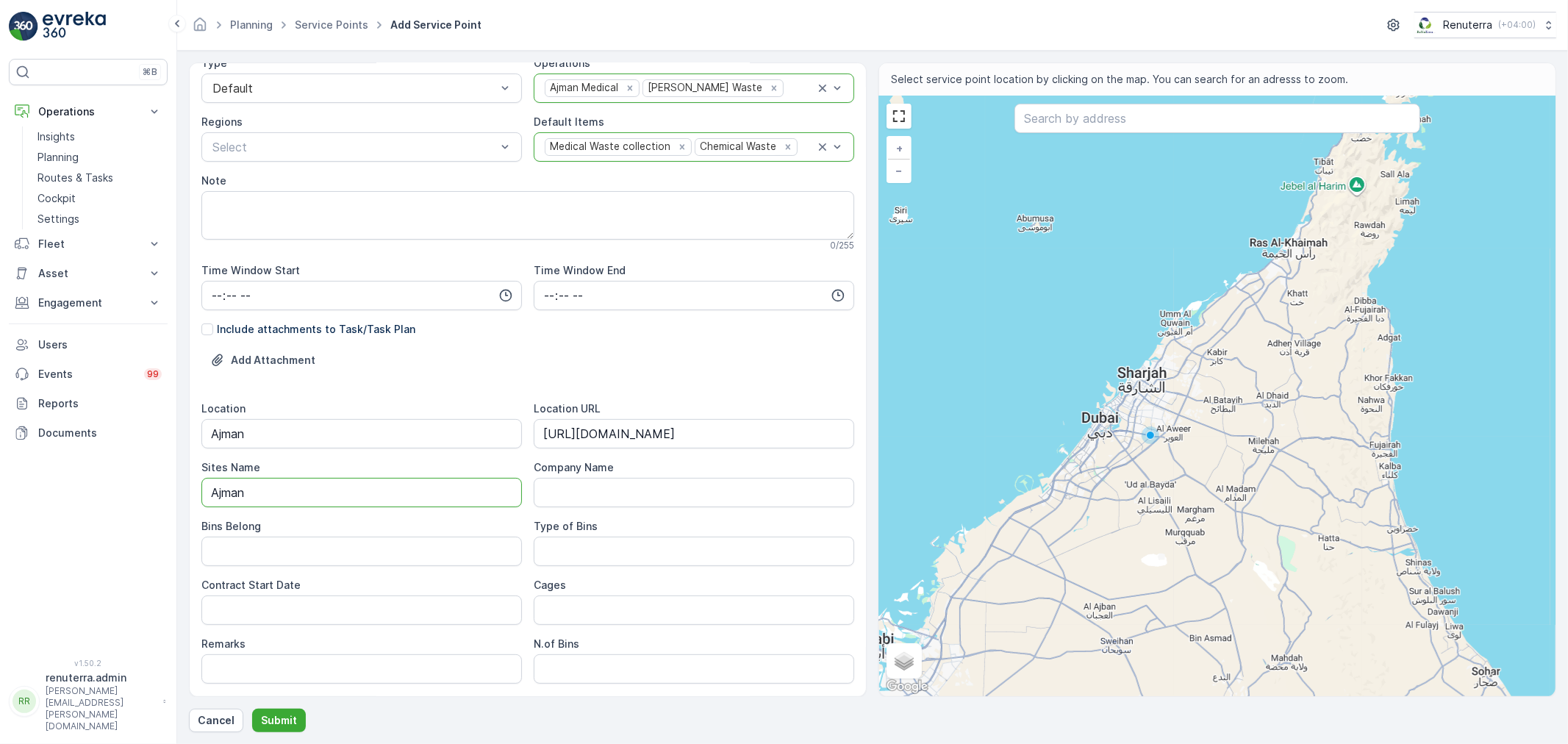
type Name "Ajman"
click at [246, 535] on div "Bins Belong" at bounding box center [361, 543] width 321 height 47
click at [244, 547] on Belong "Bins Belong" at bounding box center [361, 551] width 321 height 29
type Belong "Client"
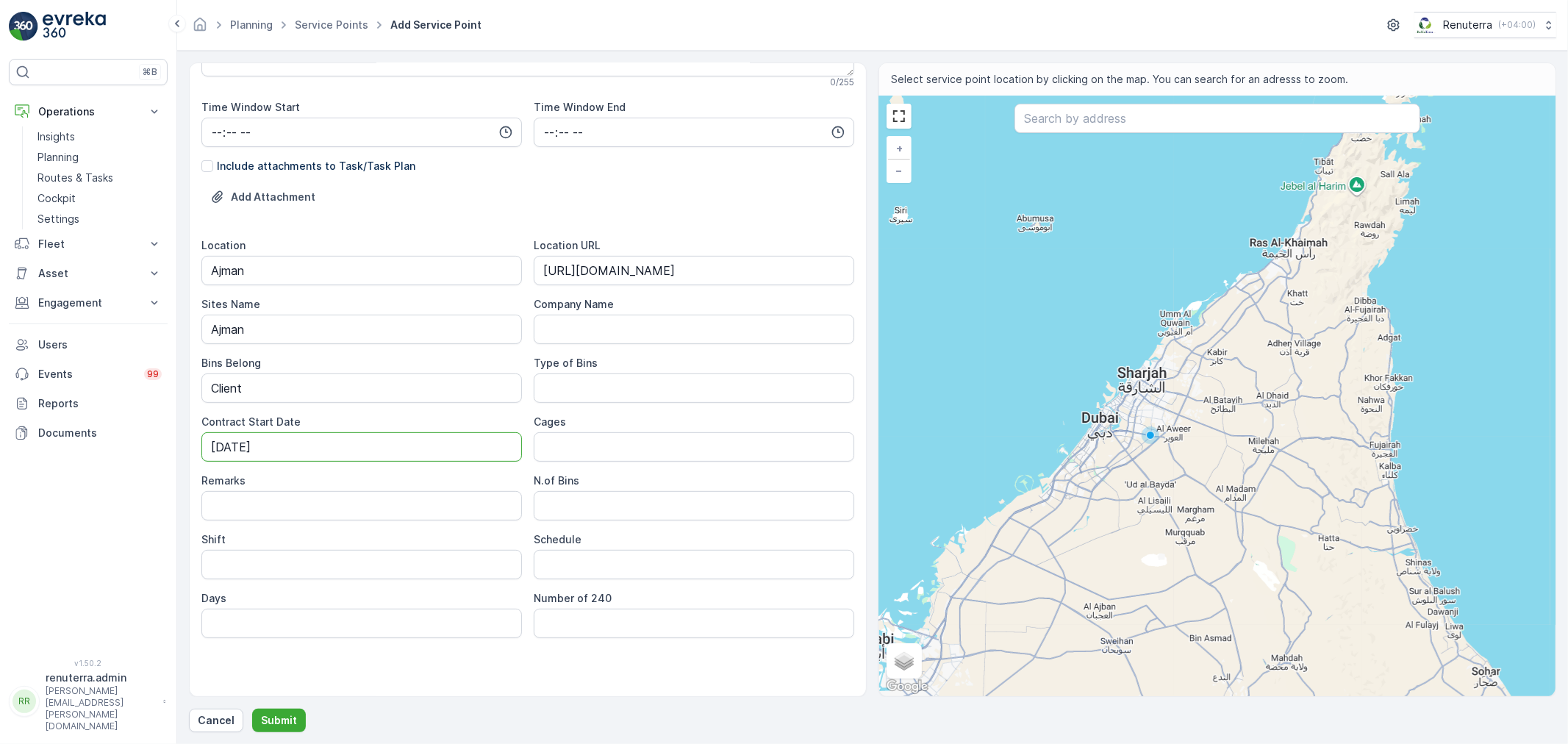
scroll to position [327, 0]
type Date "[DATE]"
click at [265, 557] on input "Shift" at bounding box center [361, 563] width 321 height 29
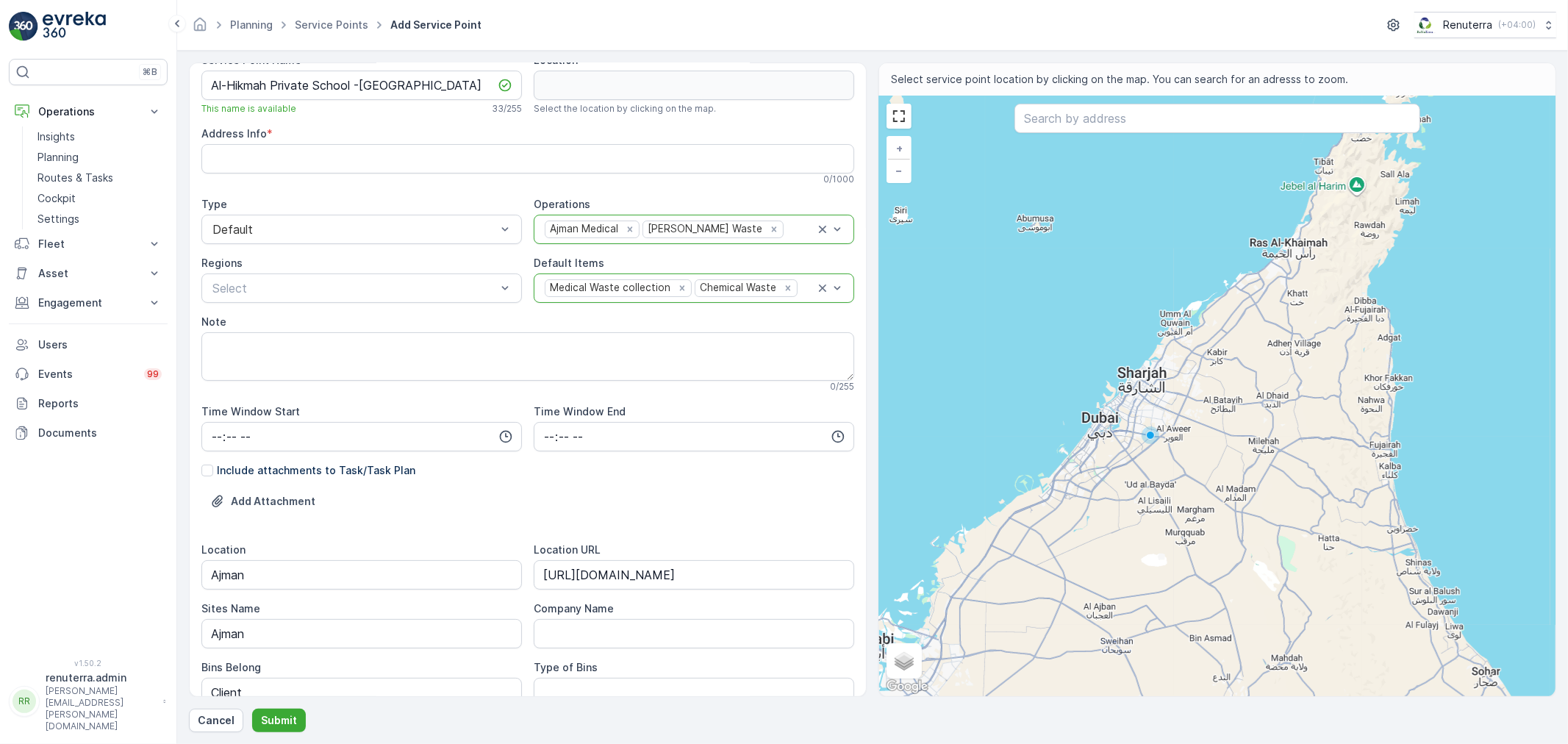
scroll to position [0, 0]
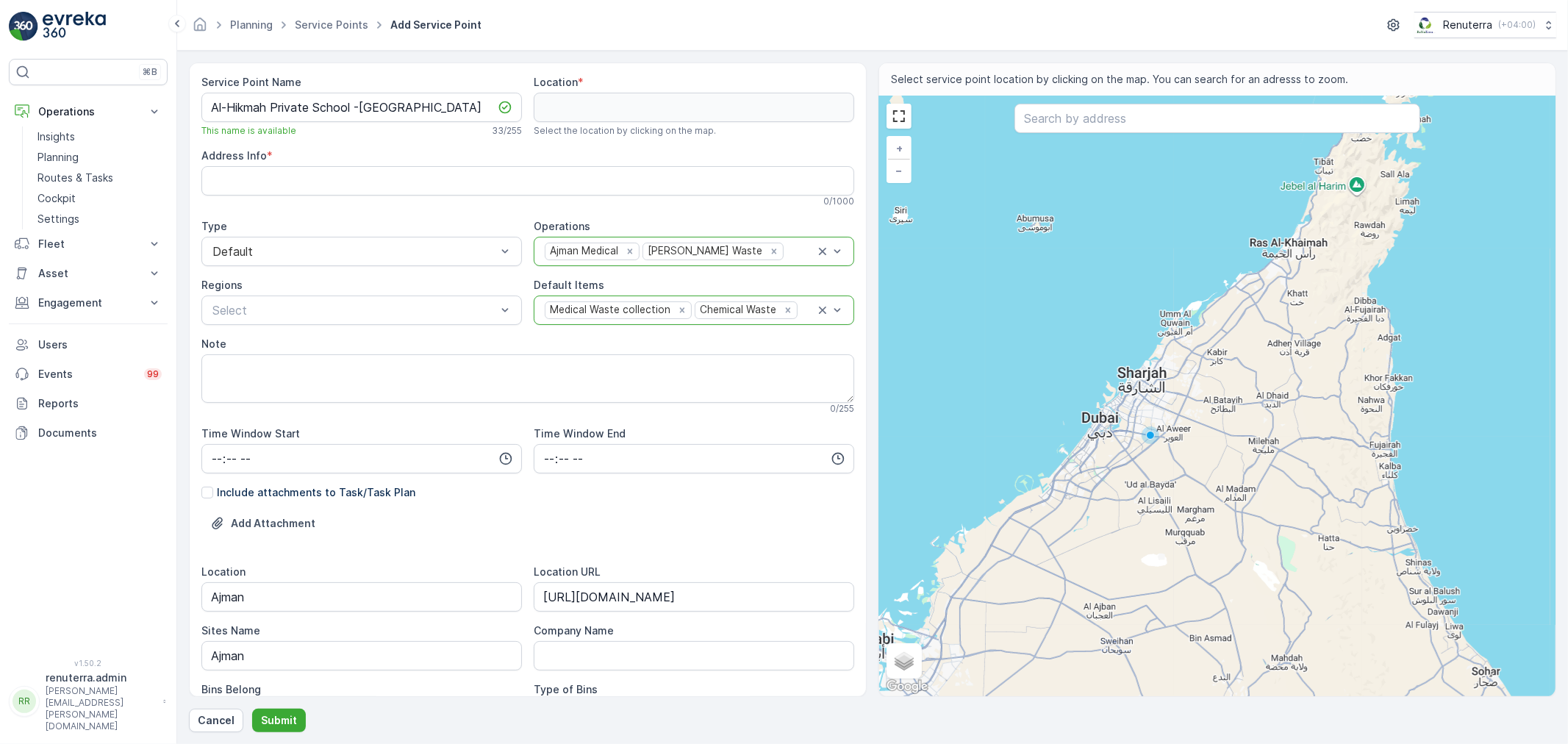
type input "Day Shift"
click at [1030, 108] on input "text" at bounding box center [1217, 118] width 406 height 29
paste input "Al-Hikmah Private School -[GEOGRAPHIC_DATA]"
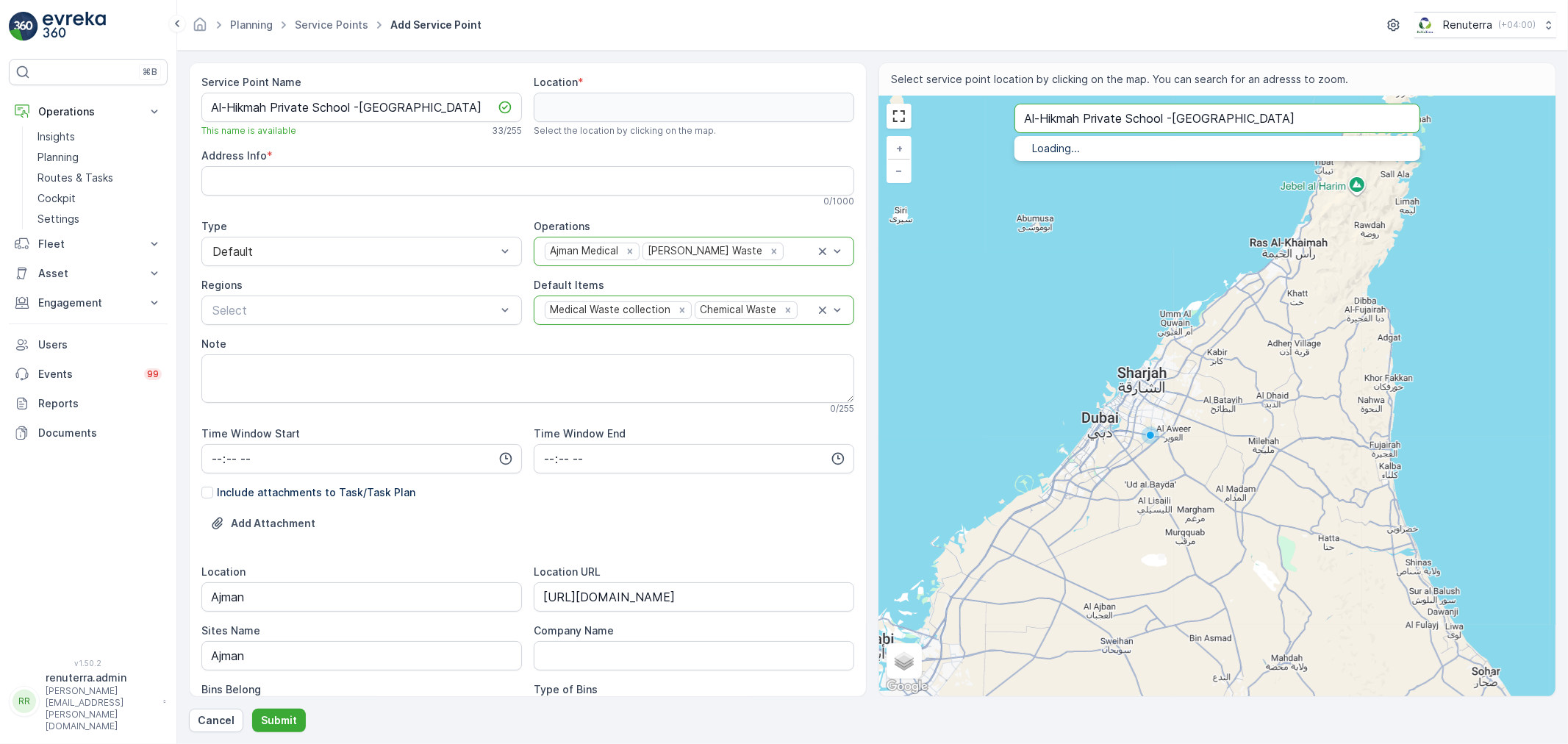
type input "Al-Hikmah Private School -[GEOGRAPHIC_DATA]"
click at [1182, 177] on p "Ajman - United Arab Emirates" at bounding box center [1235, 179] width 346 height 12
type input "25.3871944,55.4611804"
type Info "Al Nuaimia 1 - Ajman - United Arab Emirates"
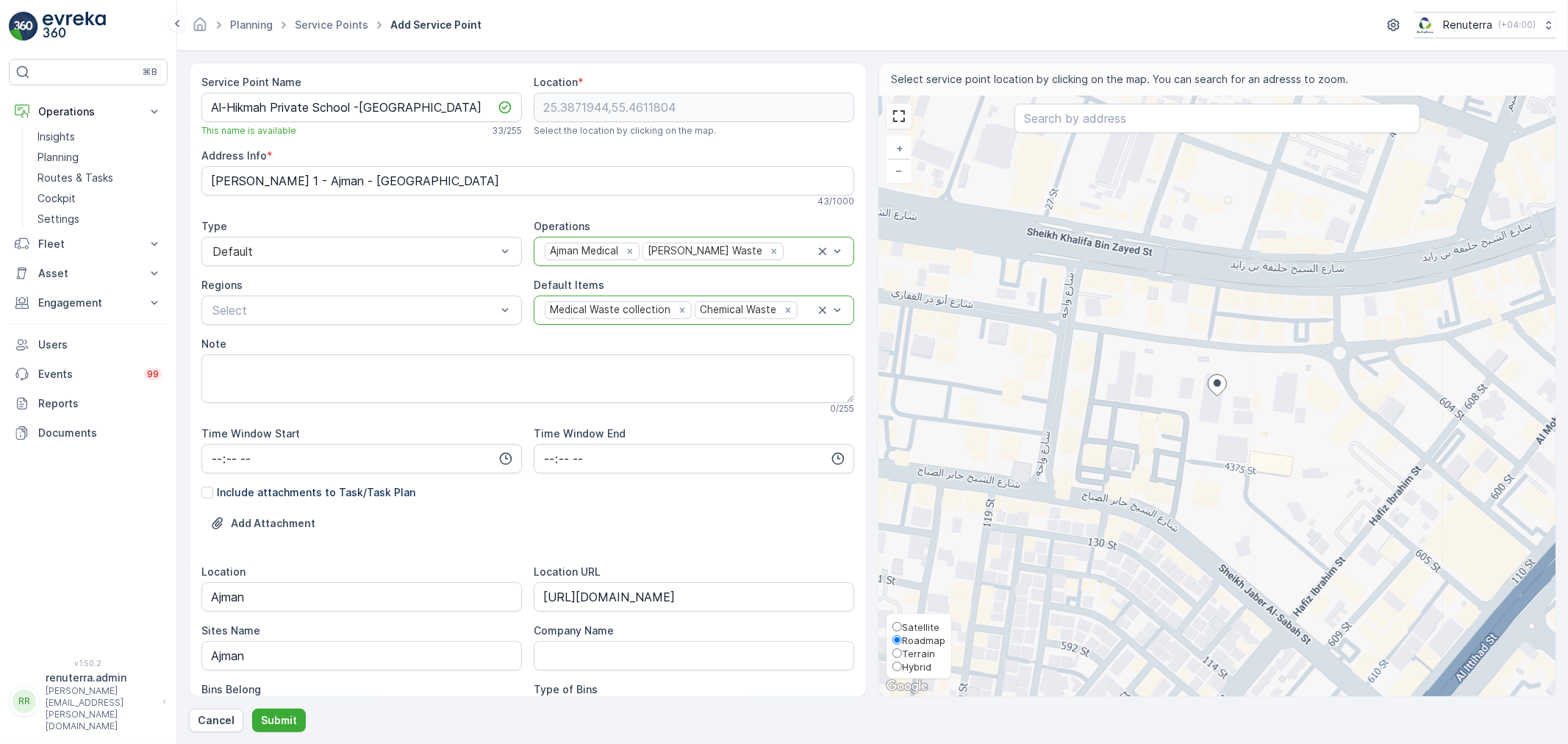
click at [905, 622] on span "Satellite" at bounding box center [920, 627] width 38 height 12
click at [902, 623] on input "Satellite" at bounding box center [897, 627] width 9 height 9
radio input "true"
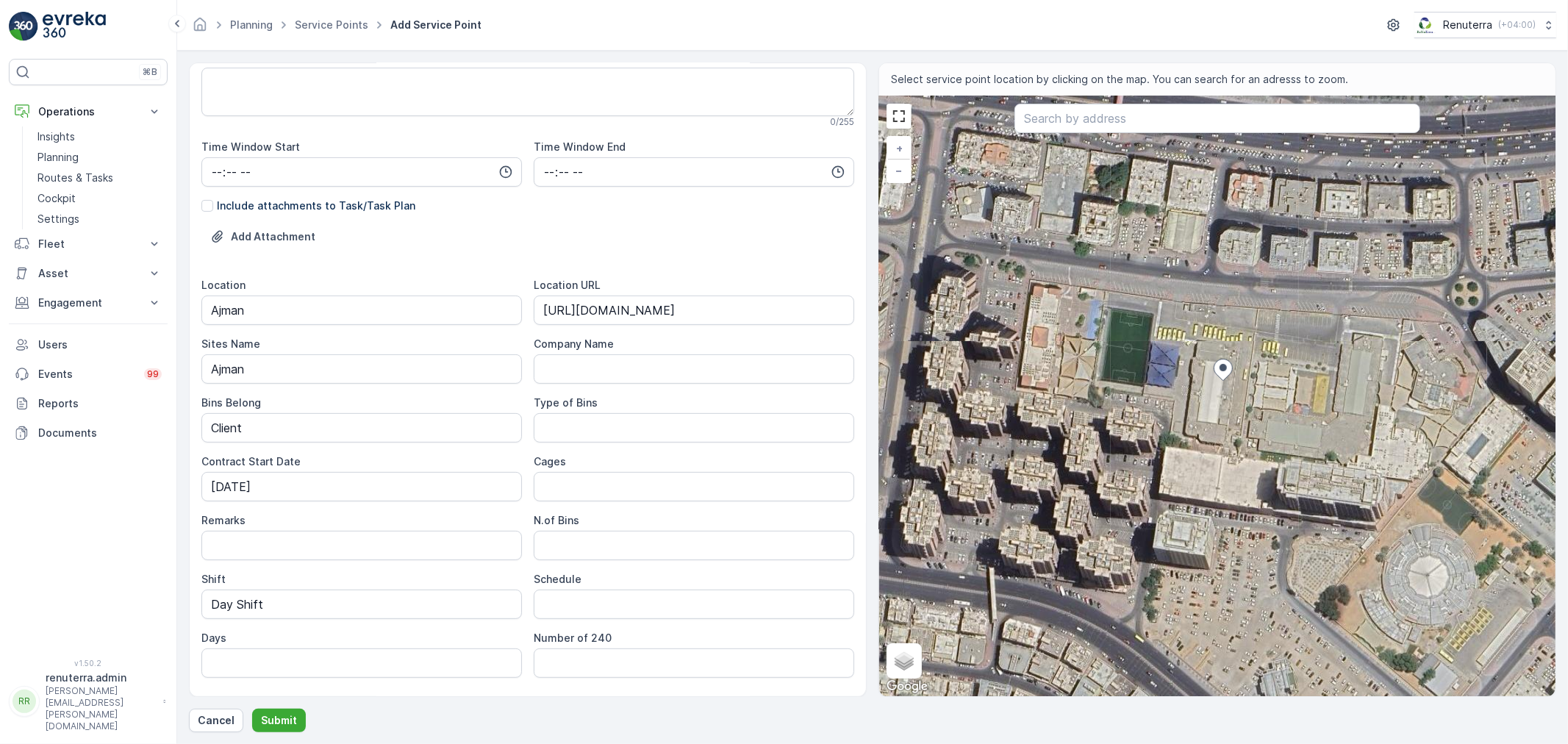
scroll to position [327, 0]
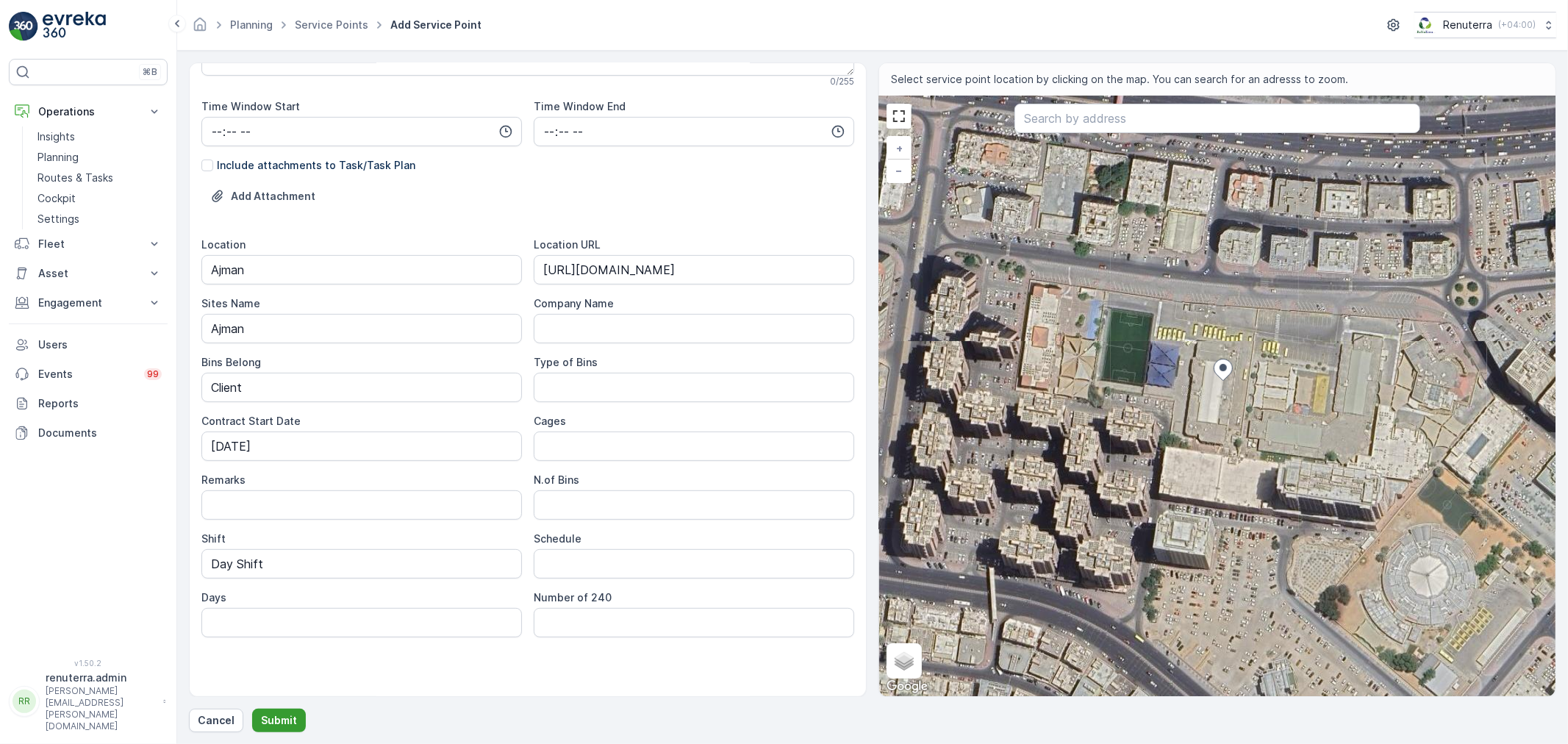
click at [298, 720] on button "Submit" at bounding box center [278, 720] width 54 height 24
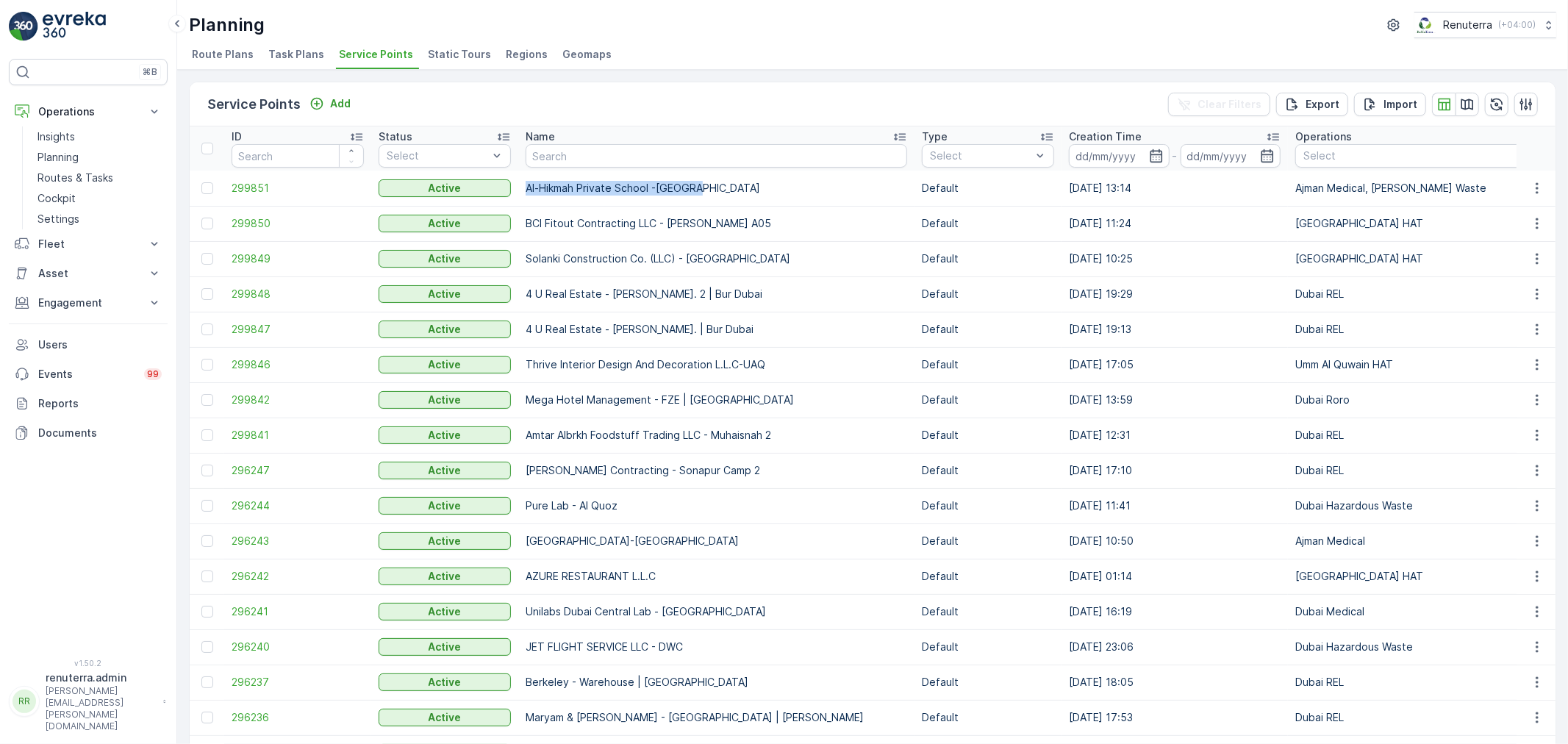
drag, startPoint x: 524, startPoint y: 180, endPoint x: 804, endPoint y: 184, distance: 280.0
click at [808, 183] on td "Al-Hikmah Private School -[GEOGRAPHIC_DATA]" at bounding box center [715, 188] width 396 height 36
copy p "Al-Hikmah Private School -[GEOGRAPHIC_DATA]"
click at [63, 300] on p "Engagement" at bounding box center [88, 303] width 100 height 15
click at [325, 100] on div "Add" at bounding box center [330, 103] width 41 height 15
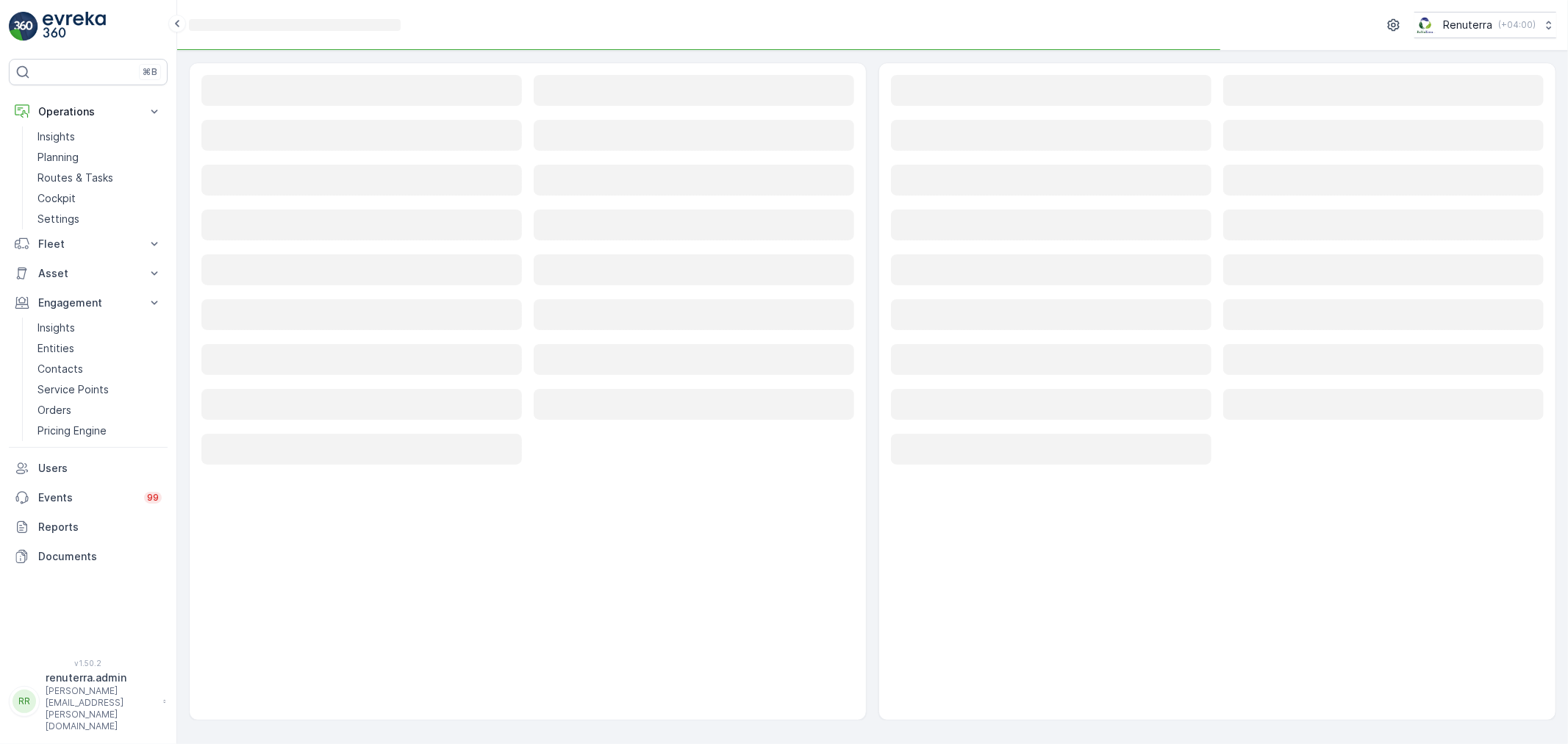
click at [310, 108] on div "Loading..." at bounding box center [361, 91] width 321 height 33
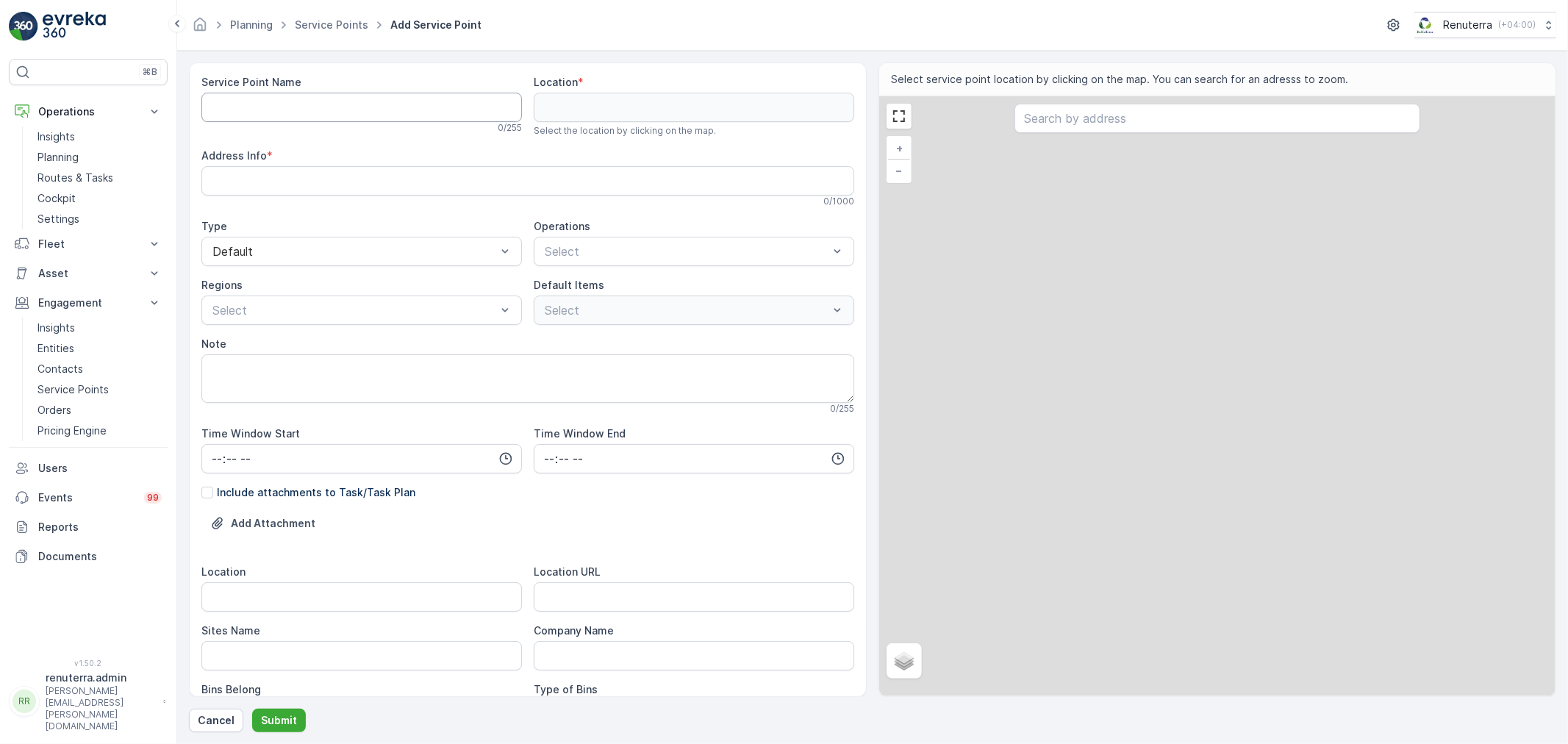
click at [299, 107] on Name "Service Point Name" at bounding box center [361, 107] width 321 height 29
paste Name "Al-Hikma Private School - [GEOGRAPHIC_DATA]"
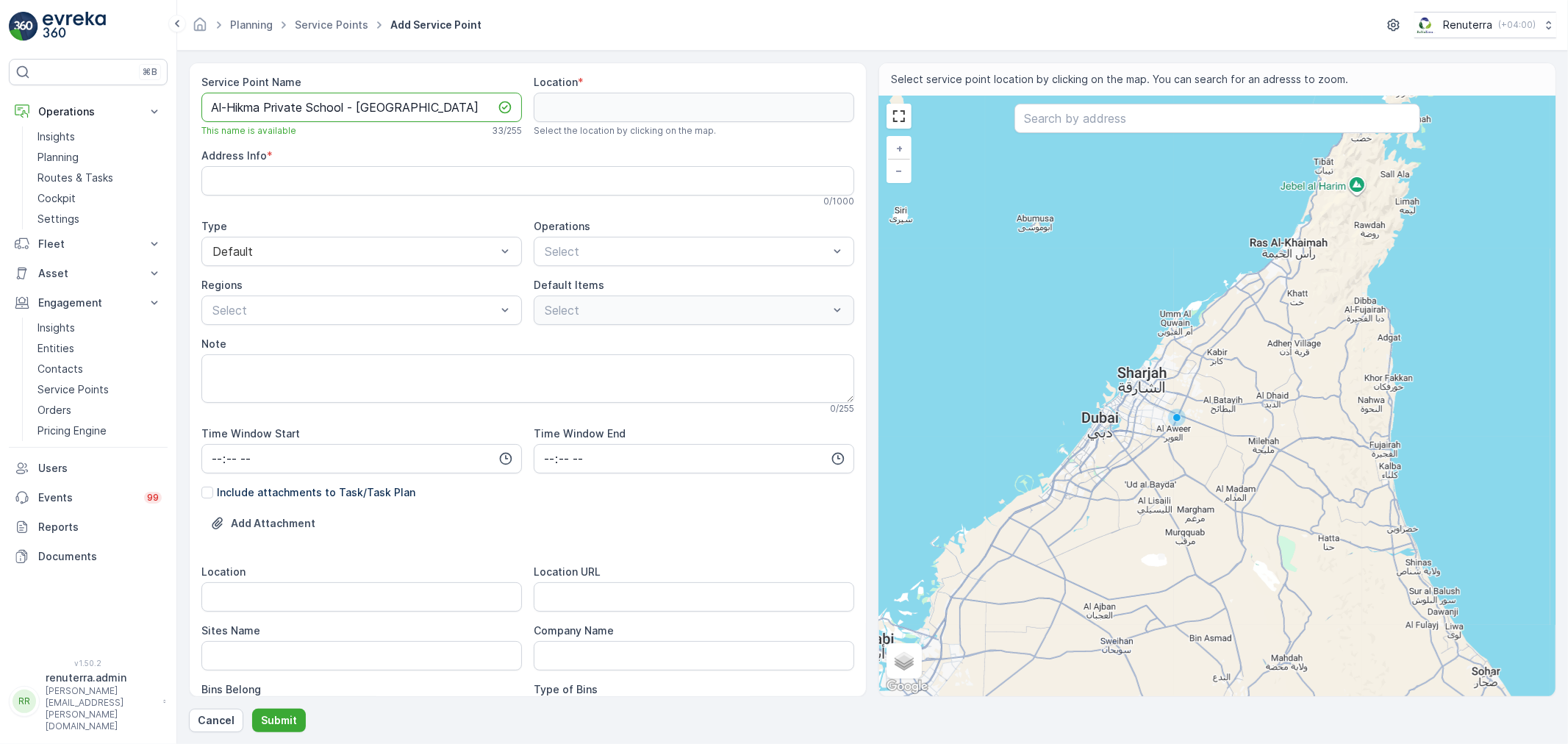
drag, startPoint x: 224, startPoint y: 106, endPoint x: 241, endPoint y: 103, distance: 17.3
drag, startPoint x: 430, startPoint y: 101, endPoint x: 541, endPoint y: 230, distance: 170.2
click at [102, 116] on div "⌘B Operations Insights Planning Routes & Tasks Cockpit Settings Fleet Live Trac…" at bounding box center [784, 372] width 1568 height 744
type Name "Al-Hikma Private School - [GEOGRAPHIC_DATA]"
type input "ajman"
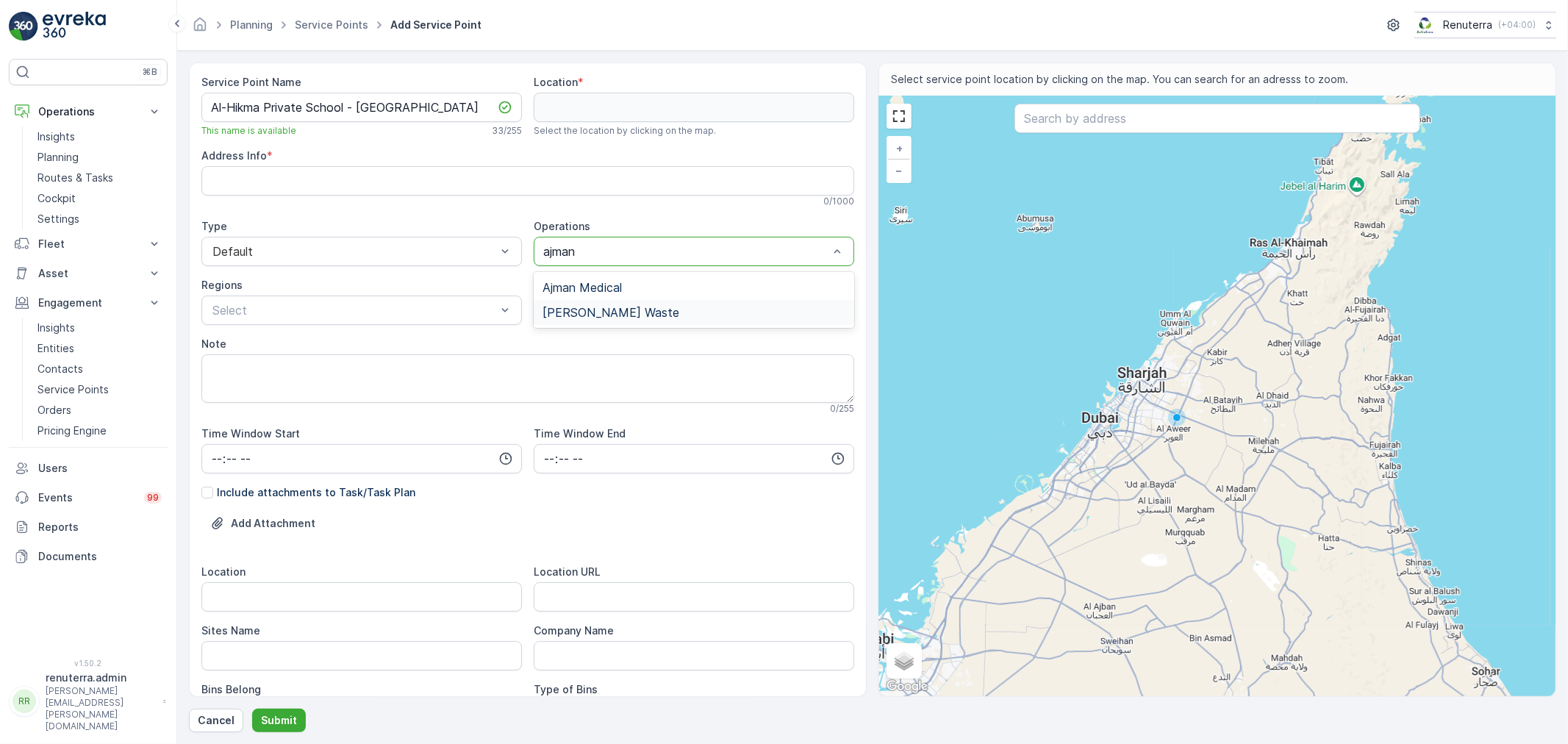
drag, startPoint x: 562, startPoint y: 295, endPoint x: 572, endPoint y: 294, distance: 10.0
click at [563, 295] on div "Ajman Medical" at bounding box center [694, 287] width 321 height 25
click at [641, 248] on input "text" at bounding box center [643, 251] width 4 height 13
type input "Ajman"
click at [626, 314] on span "[PERSON_NAME] Waste" at bounding box center [610, 312] width 136 height 13
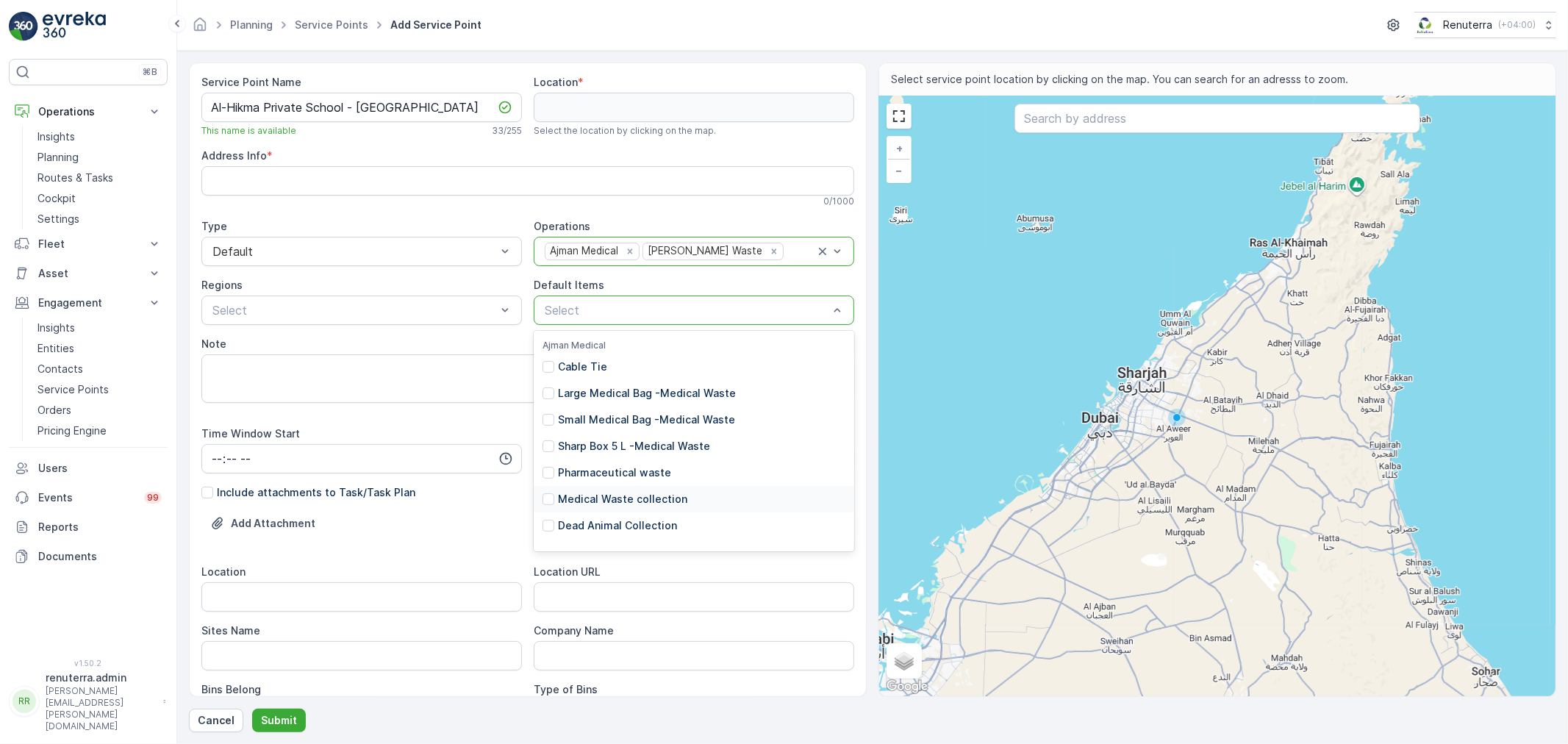
click at [625, 503] on p "Medical Waste collection" at bounding box center [623, 499] width 130 height 15
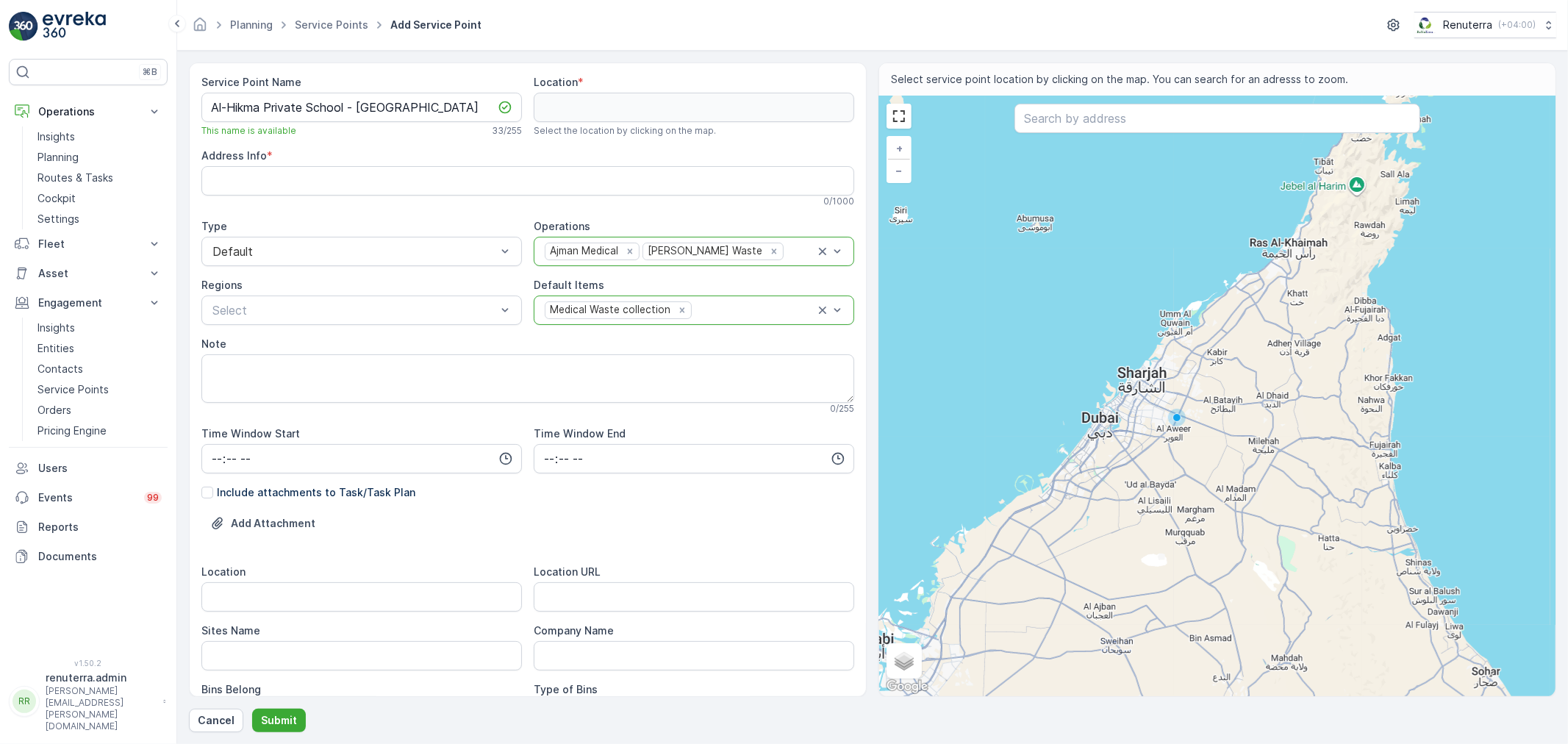
click at [698, 307] on div at bounding box center [754, 310] width 122 height 13
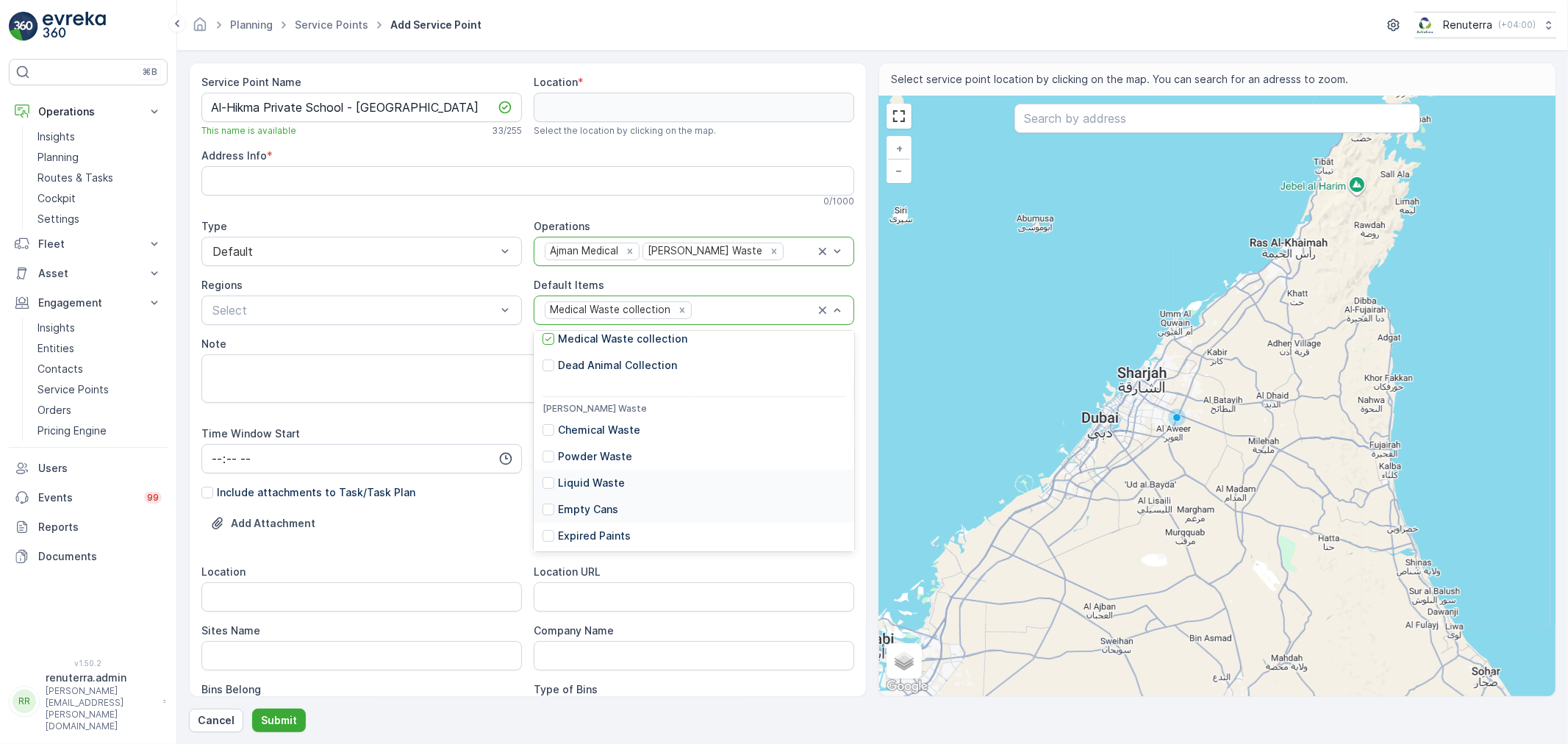
scroll to position [164, 0]
click at [585, 428] on p "Chemical Waste" at bounding box center [600, 428] width 83 height 15
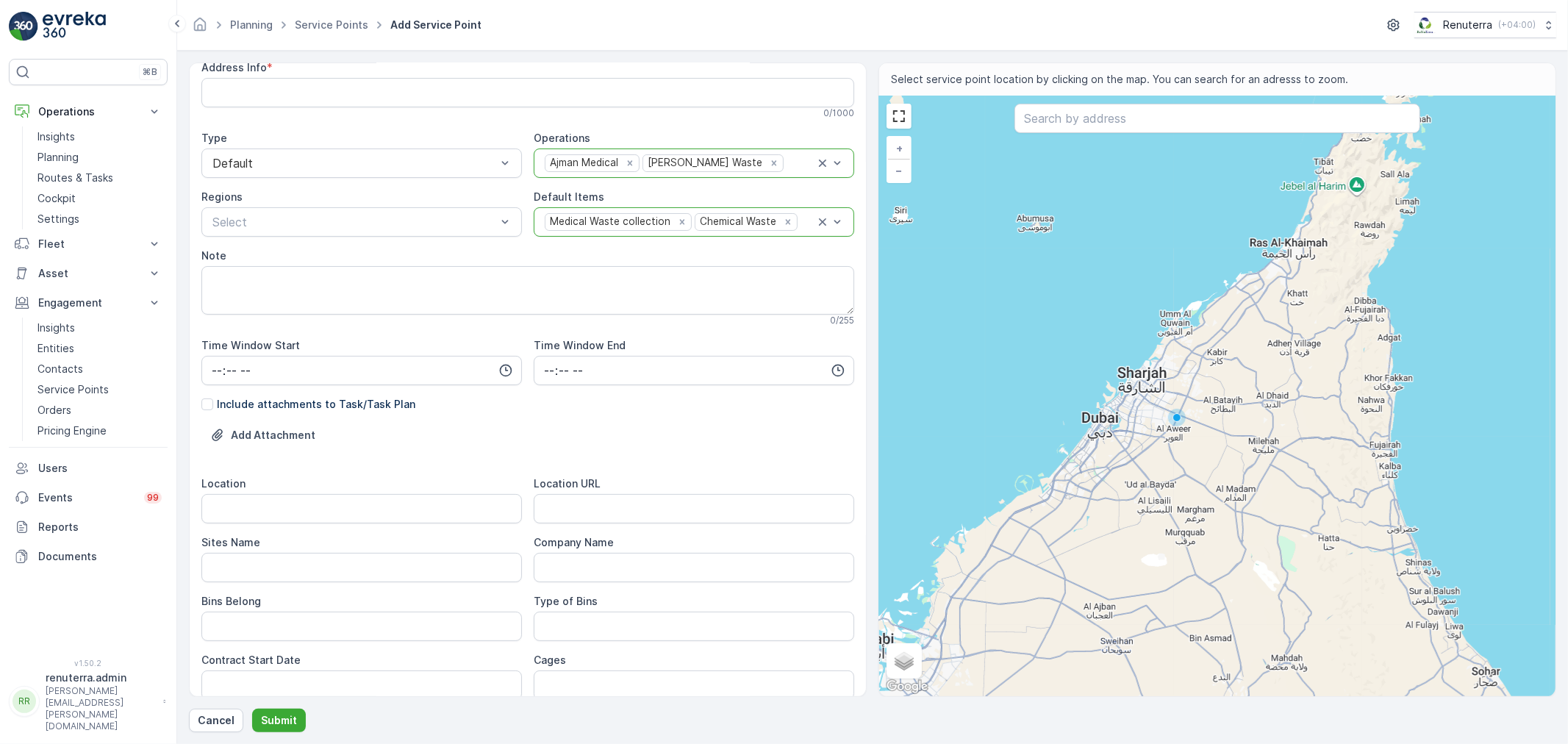
scroll to position [245, 0]
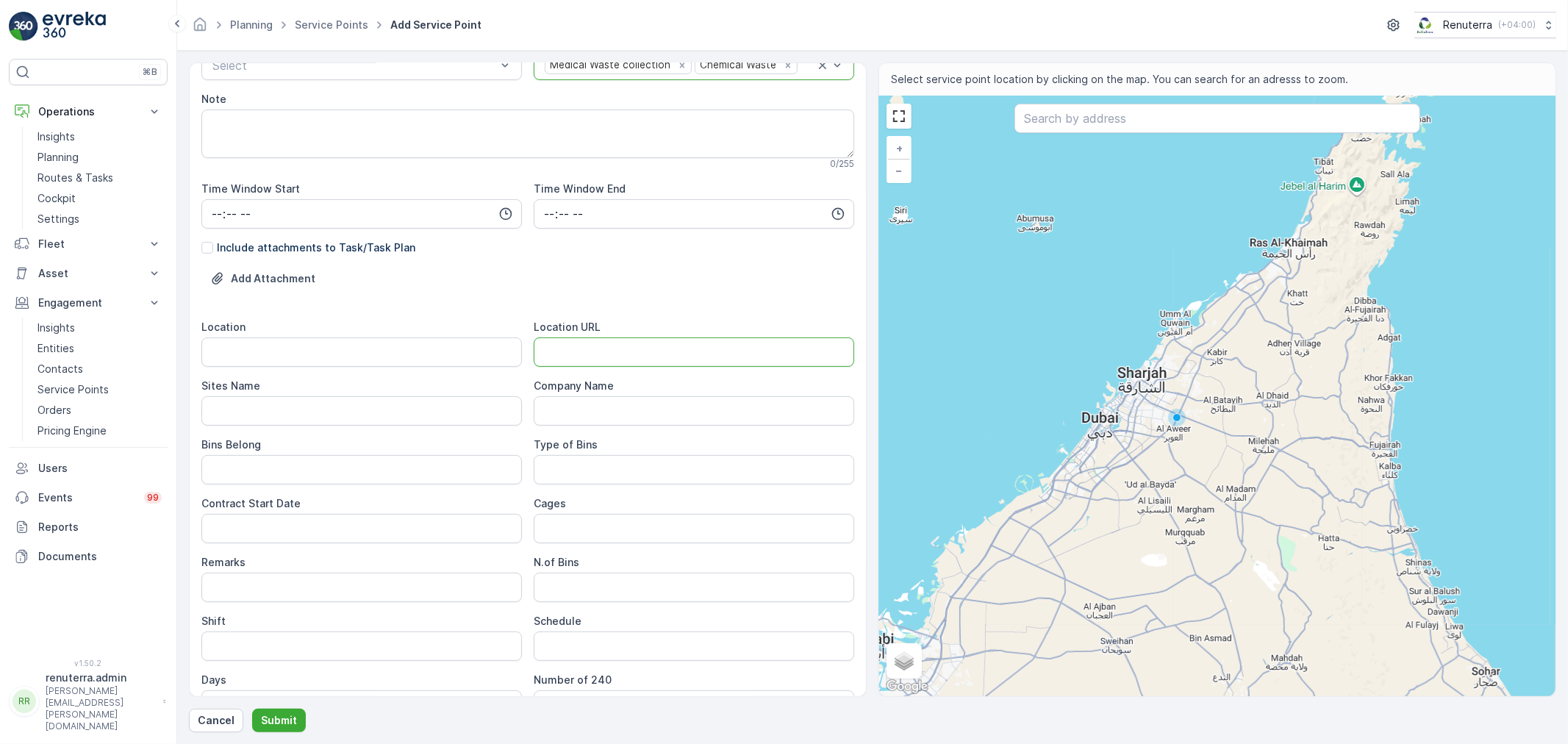
drag, startPoint x: 568, startPoint y: 363, endPoint x: 542, endPoint y: 373, distance: 27.9
click at [569, 363] on URL "Location URL" at bounding box center [694, 352] width 321 height 29
paste URL "[URL][DOMAIN_NAME]"
type URL "[URL][DOMAIN_NAME]"
click at [305, 356] on input "Location" at bounding box center [361, 352] width 321 height 29
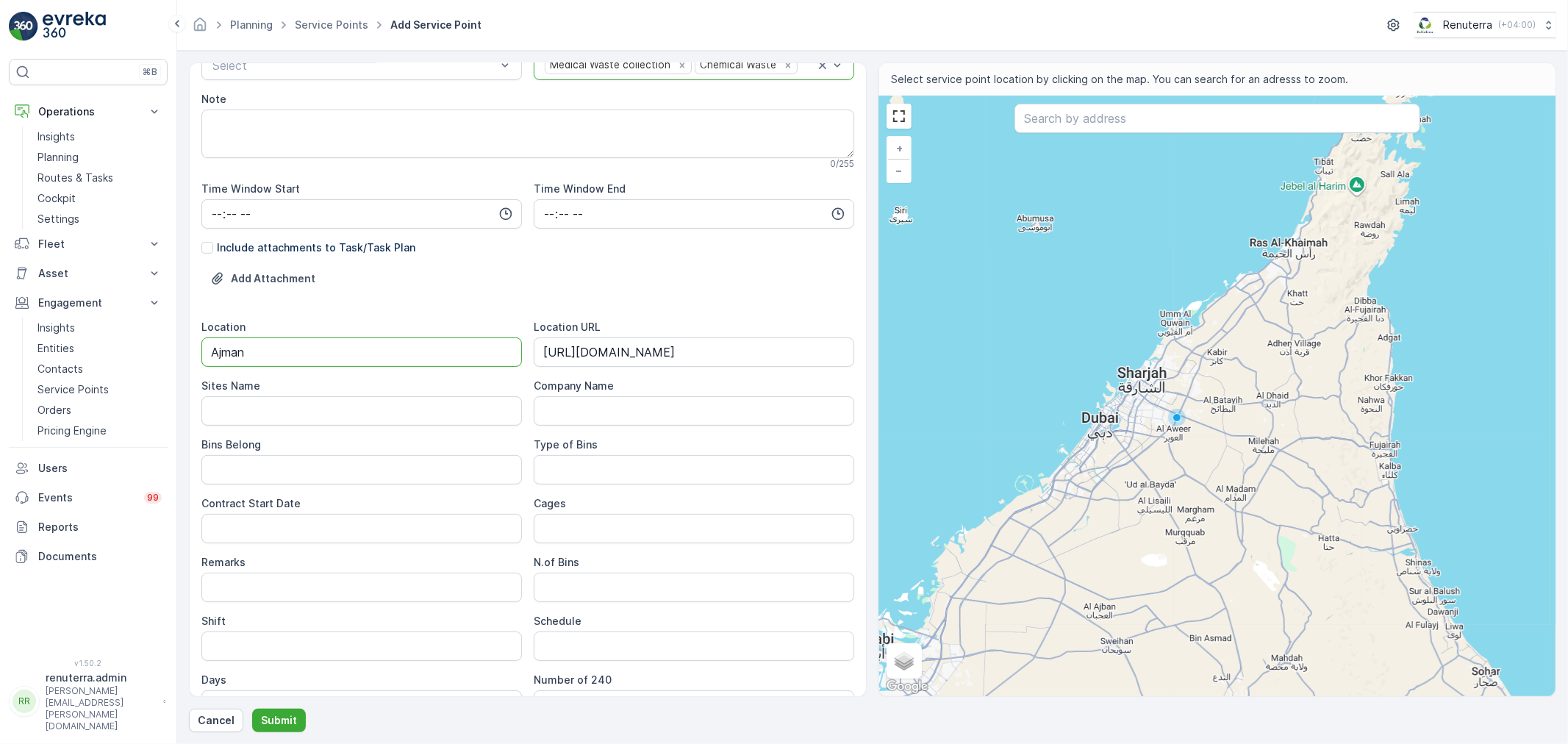
type input "Ajman"
type Name "Ajman"
type Belong "Client"
type Date "[DATE]"
type input "Day Shift"
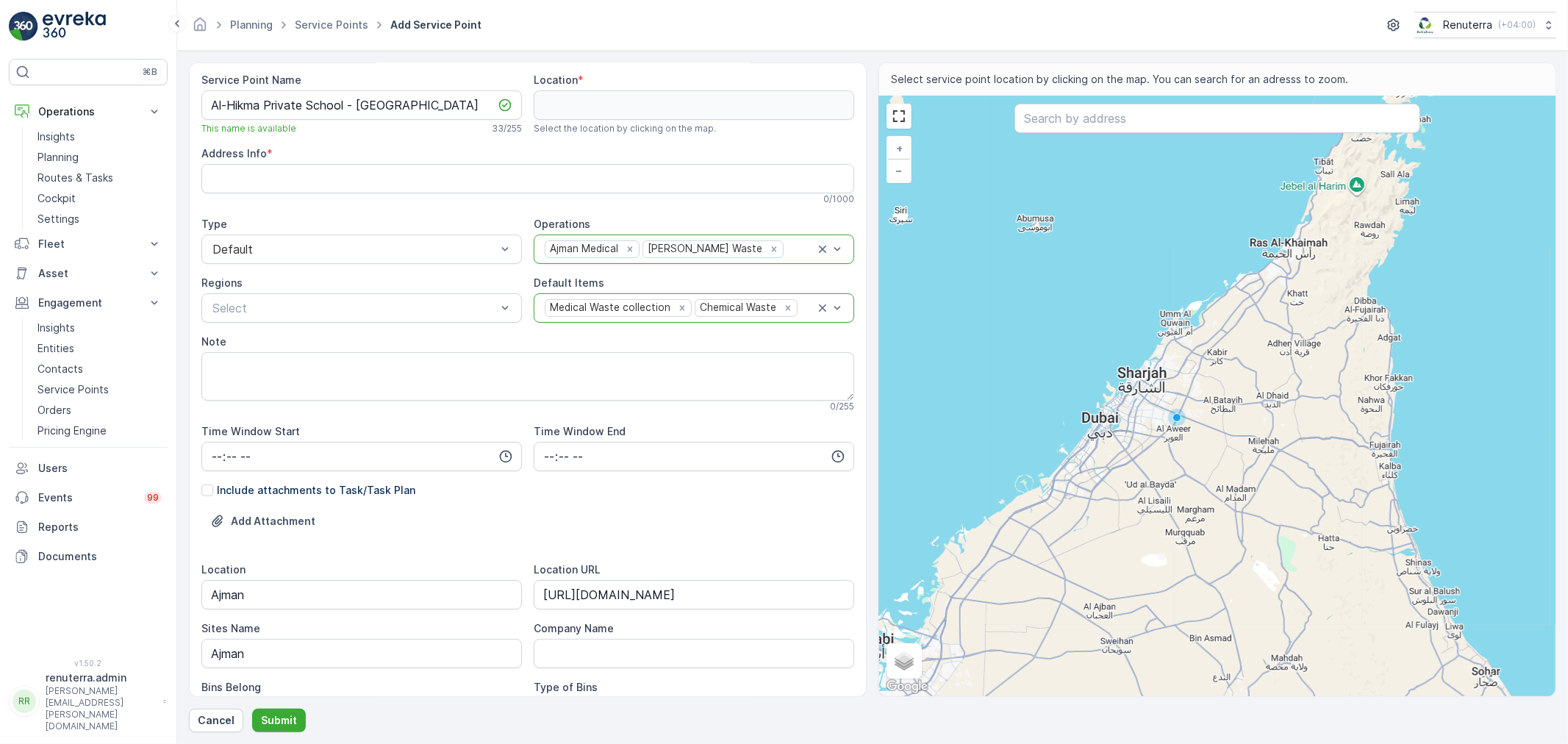
scroll to position [0, 0]
click at [1058, 115] on input "text" at bounding box center [1217, 118] width 406 height 29
paste input "مدرسة الحكمة الخاصة - التلة"
type input "مدرسة الحكمة الخاصة - التلة"
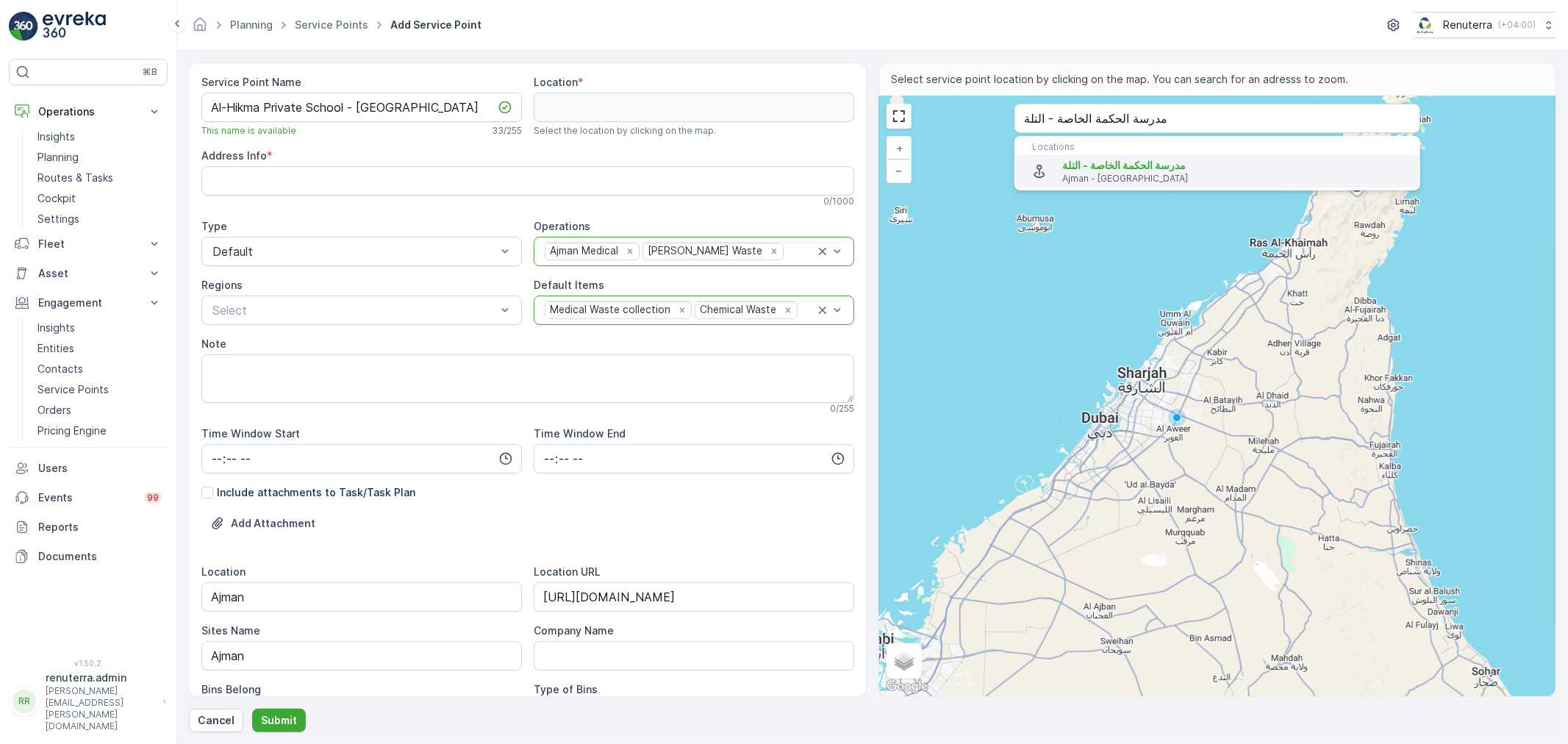
click at [1097, 170] on span "مدرسة الحكمة الخاصة - التلة" at bounding box center [1123, 165] width 123 height 12
type input "25.3670599,55.5026413"
type Info "9G83+R3C - Al Tallah 2 - Ajman - United Arab Emirates"
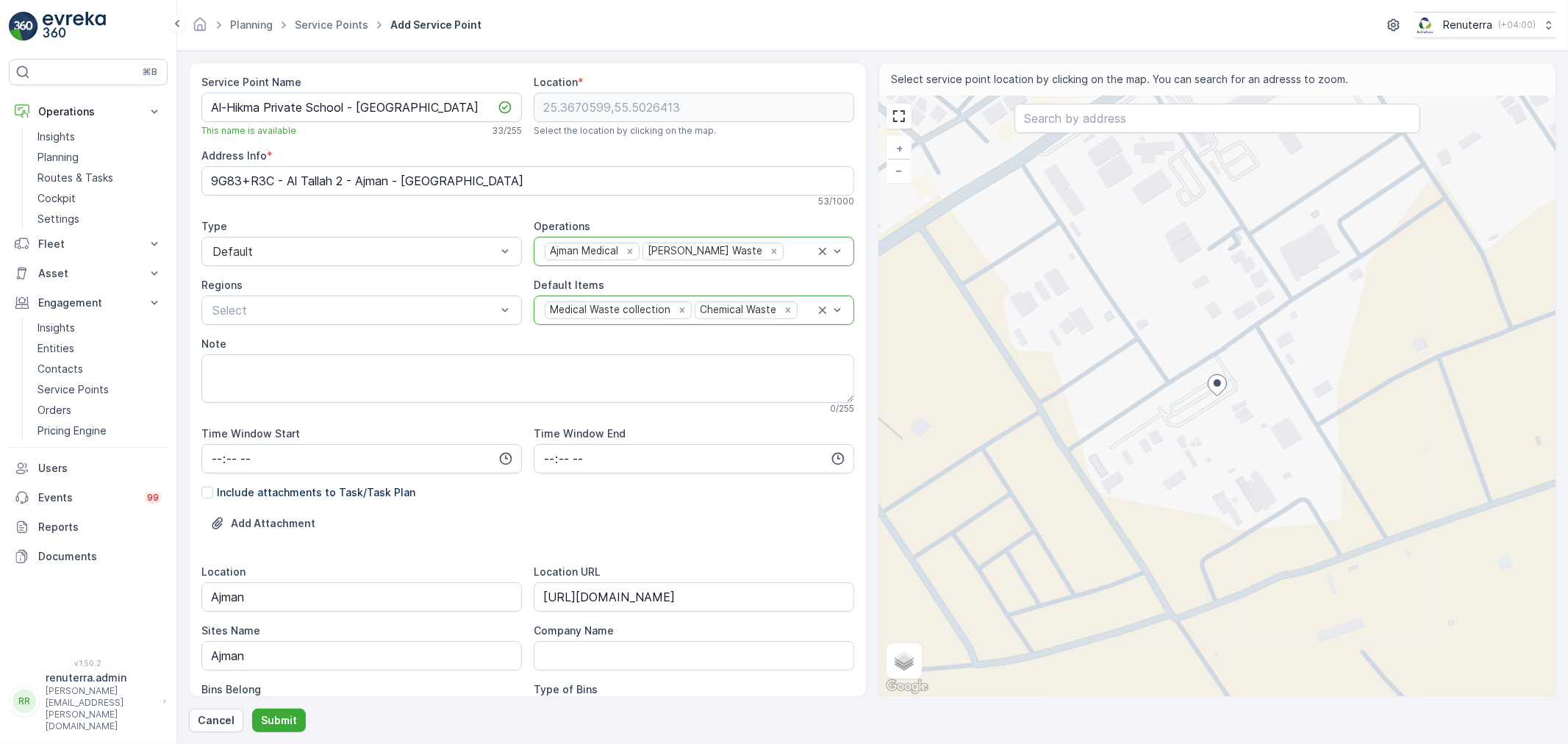
click at [283, 707] on div "Service Point Name Al-Hikma Private School - Al-Tala This name is available 33 …" at bounding box center [872, 397] width 1367 height 670
click at [282, 710] on button "Submit" at bounding box center [278, 720] width 54 height 24
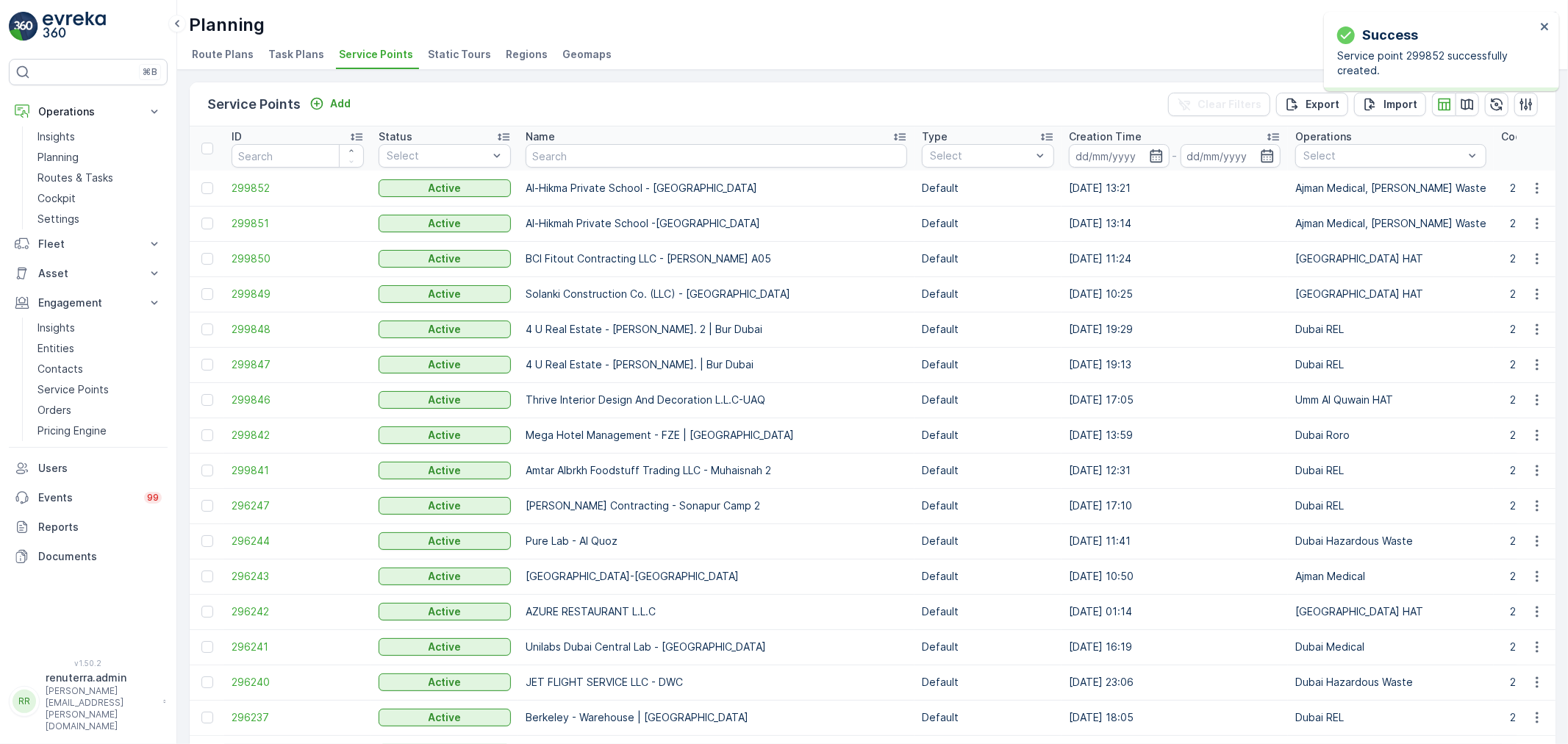
drag, startPoint x: 74, startPoint y: 354, endPoint x: 187, endPoint y: 359, distance: 113.1
click at [187, 359] on div "Service Points Add Clear Filters Export Import ID Status Select Name Type Selec…" at bounding box center [872, 406] width 1391 height 674
drag, startPoint x: 519, startPoint y: 179, endPoint x: 692, endPoint y: 181, distance: 173.0
click at [692, 181] on td "Al-Hikma Private School - [GEOGRAPHIC_DATA]" at bounding box center [715, 188] width 396 height 36
copy p "Al-Hikma Private School - [GEOGRAPHIC_DATA]"
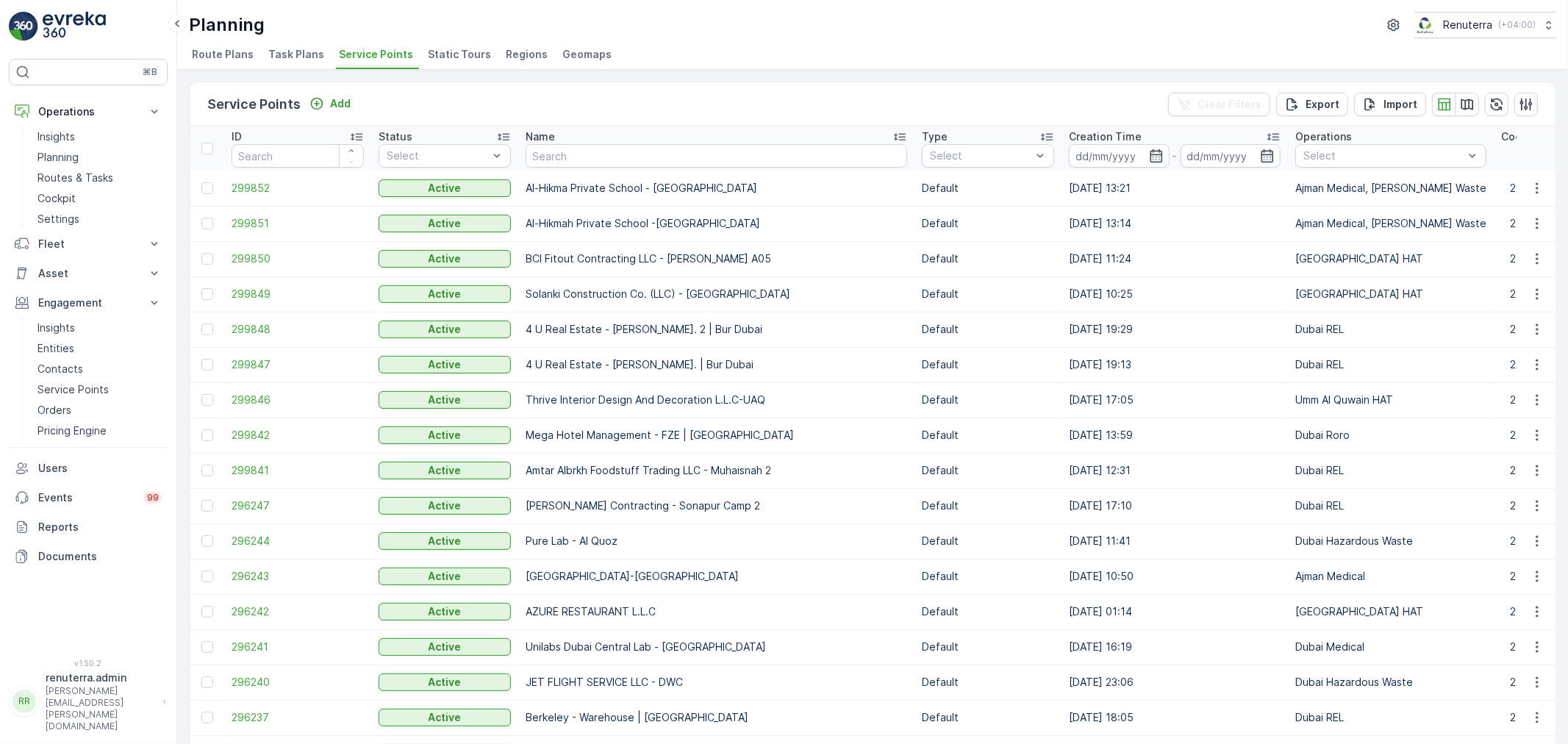
click at [638, 279] on td "Solanki Construction Co. (LLC) - [GEOGRAPHIC_DATA]" at bounding box center [715, 294] width 396 height 36
click at [558, 160] on input "text" at bounding box center [716, 155] width 382 height 24
type input "fal"
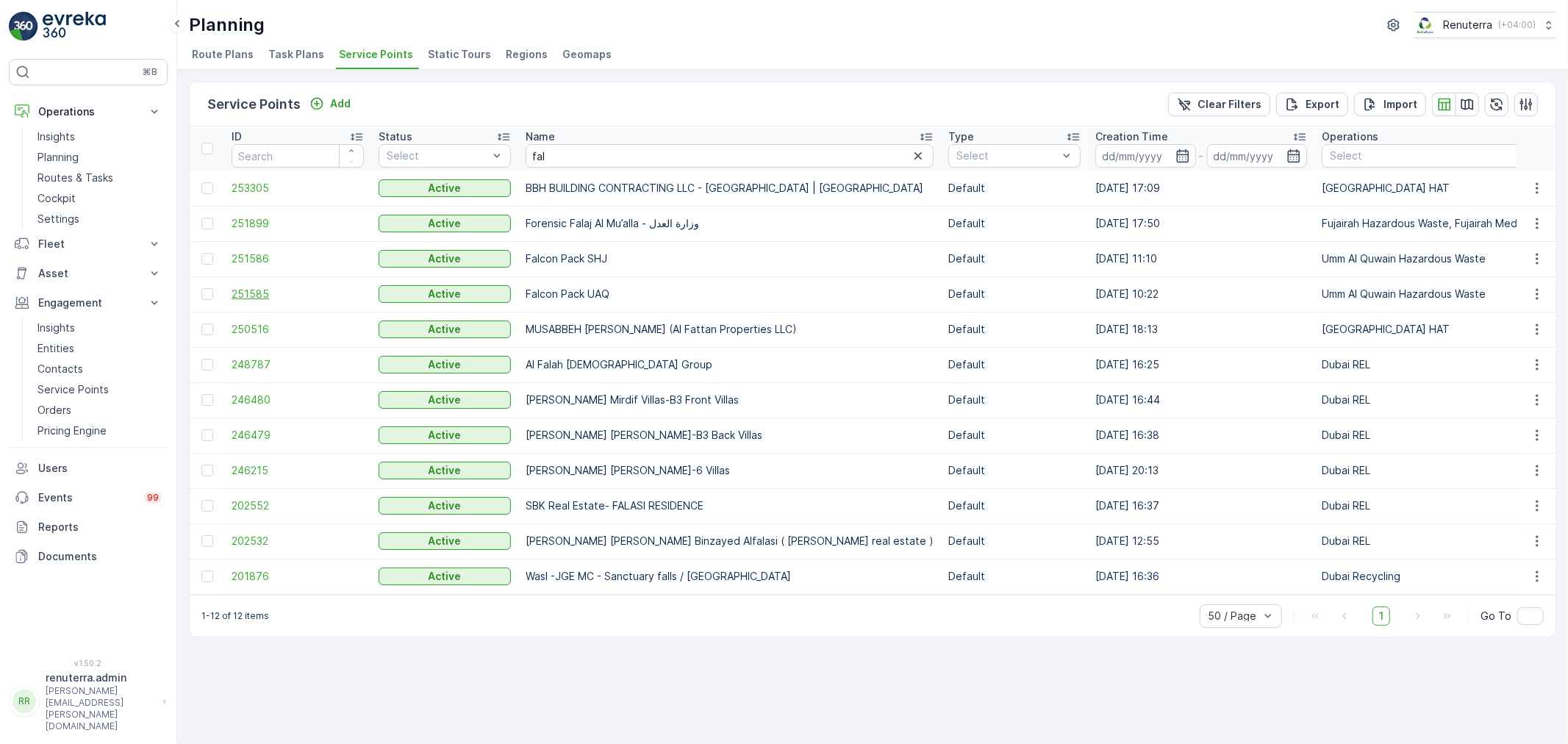
click at [276, 292] on span "251585" at bounding box center [297, 294] width 133 height 15
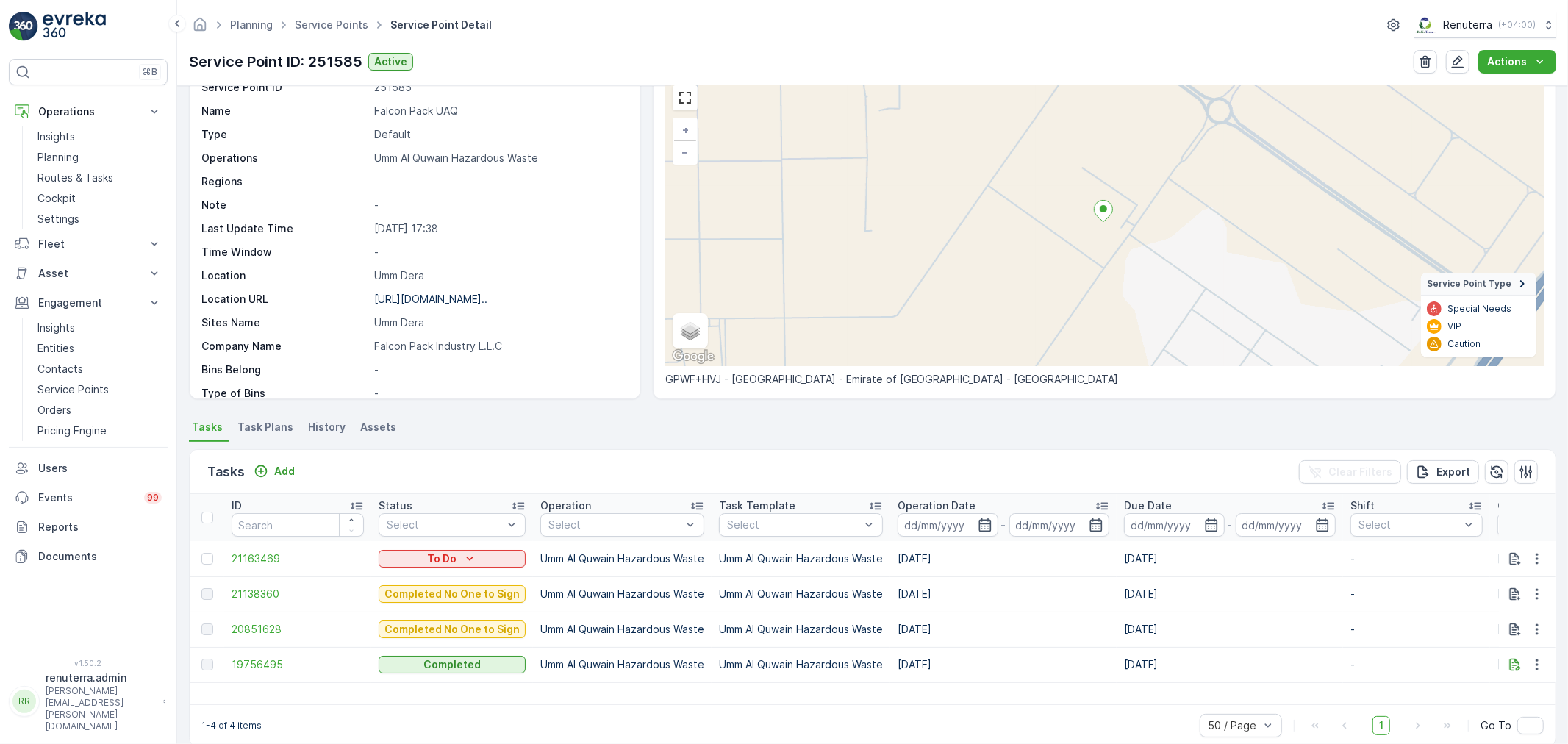
scroll to position [87, 0]
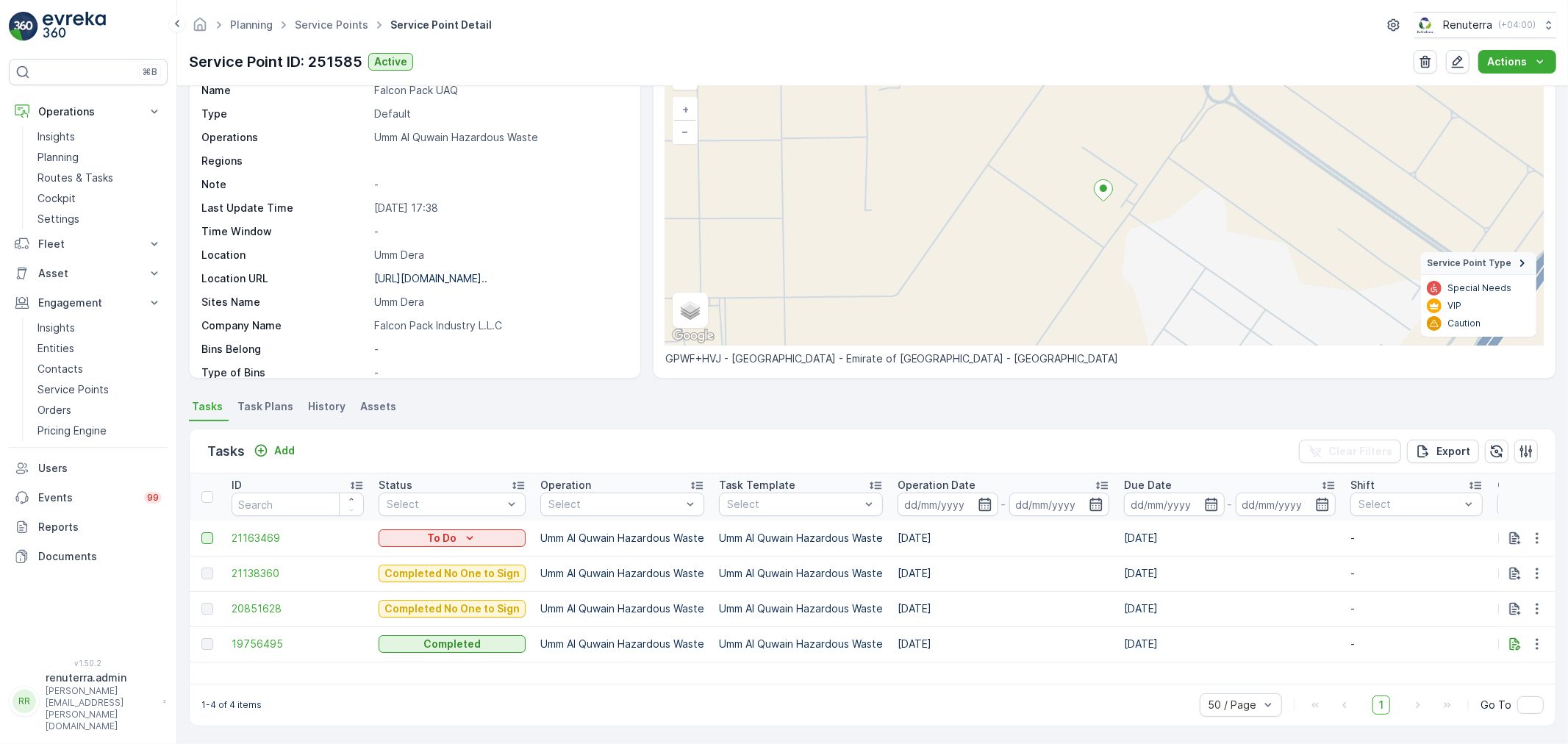
click at [201, 538] on div at bounding box center [207, 538] width 12 height 12
click at [201, 532] on input "checkbox" at bounding box center [201, 532] width 0 height 0
click at [198, 537] on td at bounding box center [207, 539] width 35 height 36
click at [214, 532] on div at bounding box center [209, 538] width 15 height 12
click at [201, 532] on input "checkbox" at bounding box center [201, 532] width 0 height 0
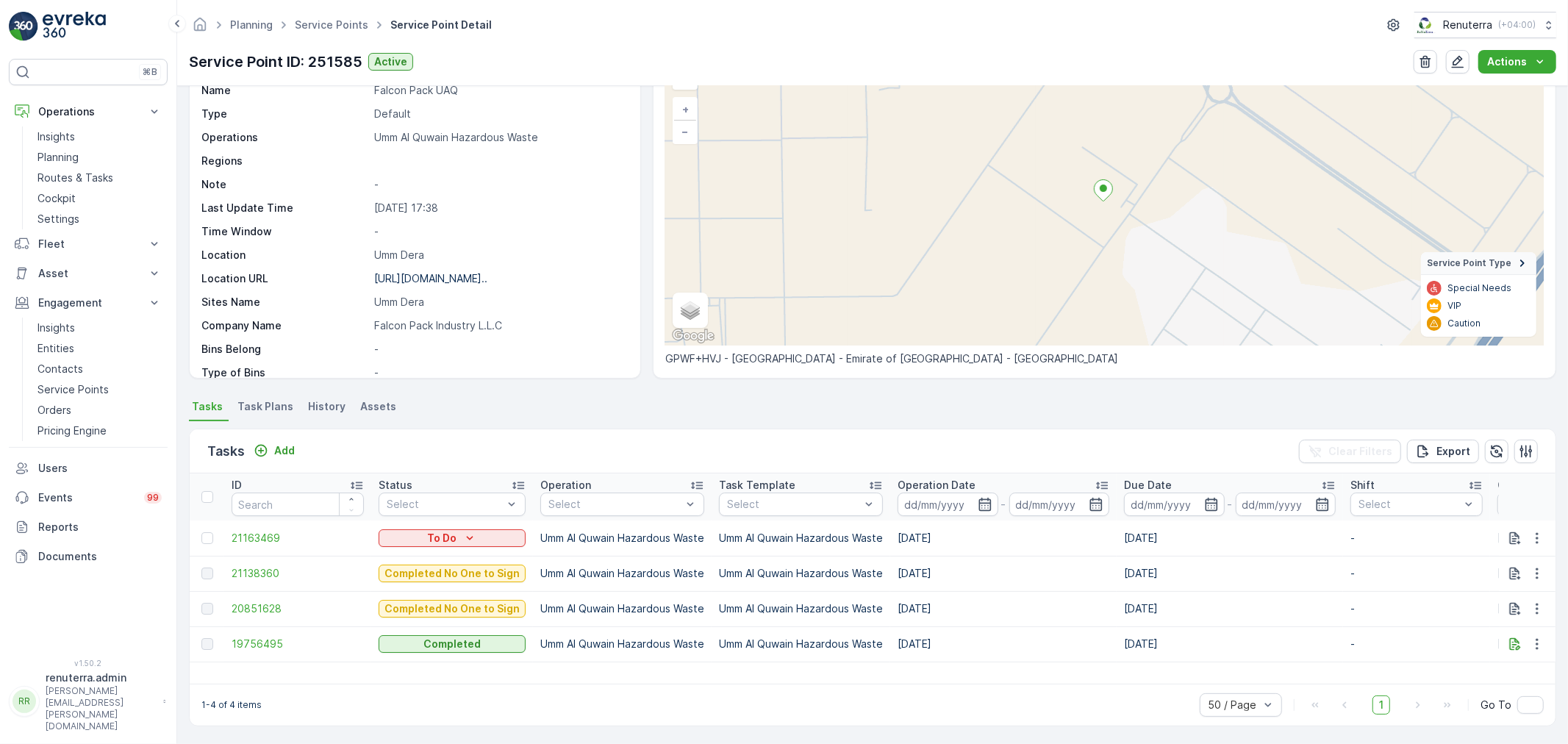
click at [260, 462] on div "Tasks Add Clear Filters Export" at bounding box center [872, 451] width 1366 height 44
click at [267, 453] on icon "Add" at bounding box center [261, 451] width 15 height 15
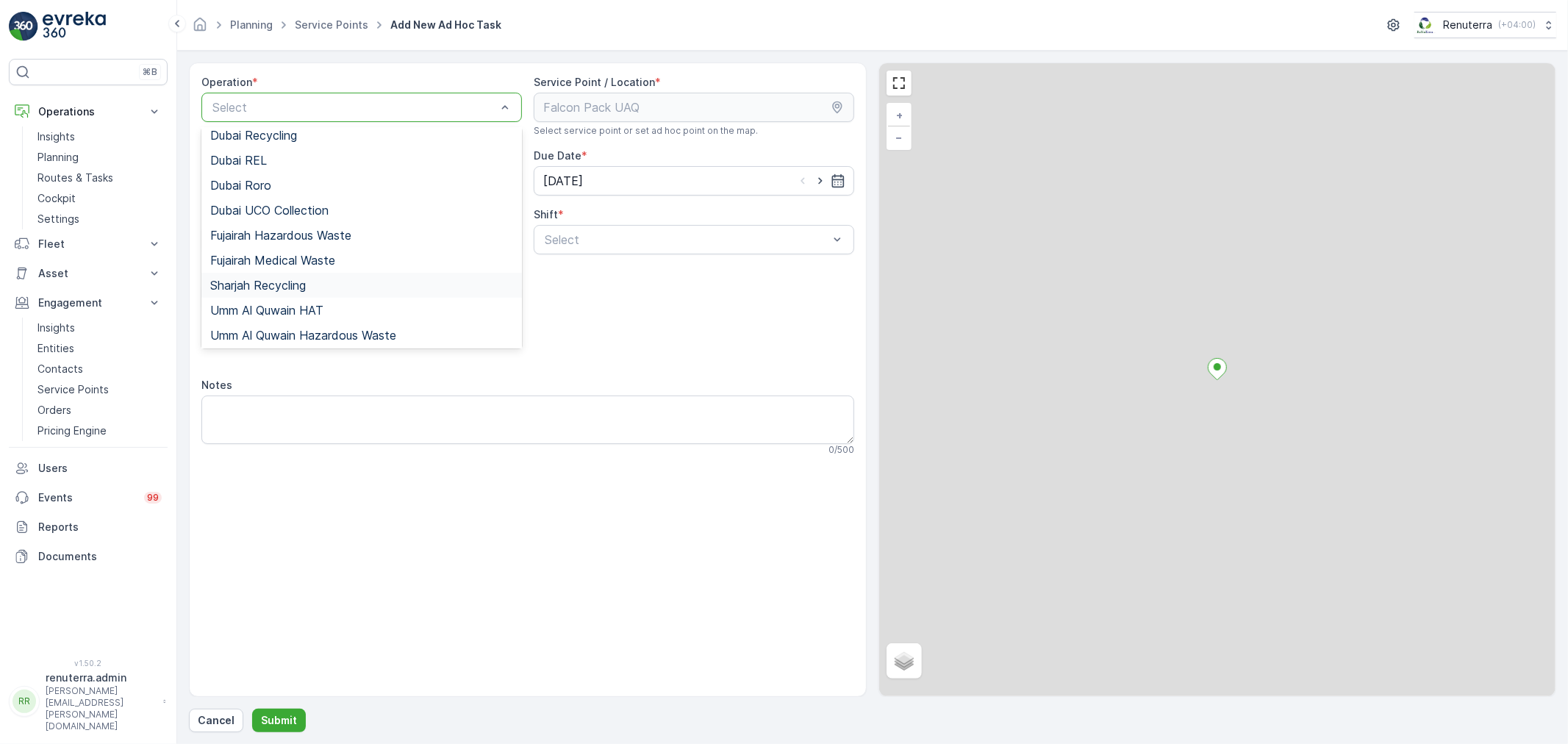
scroll to position [184, 0]
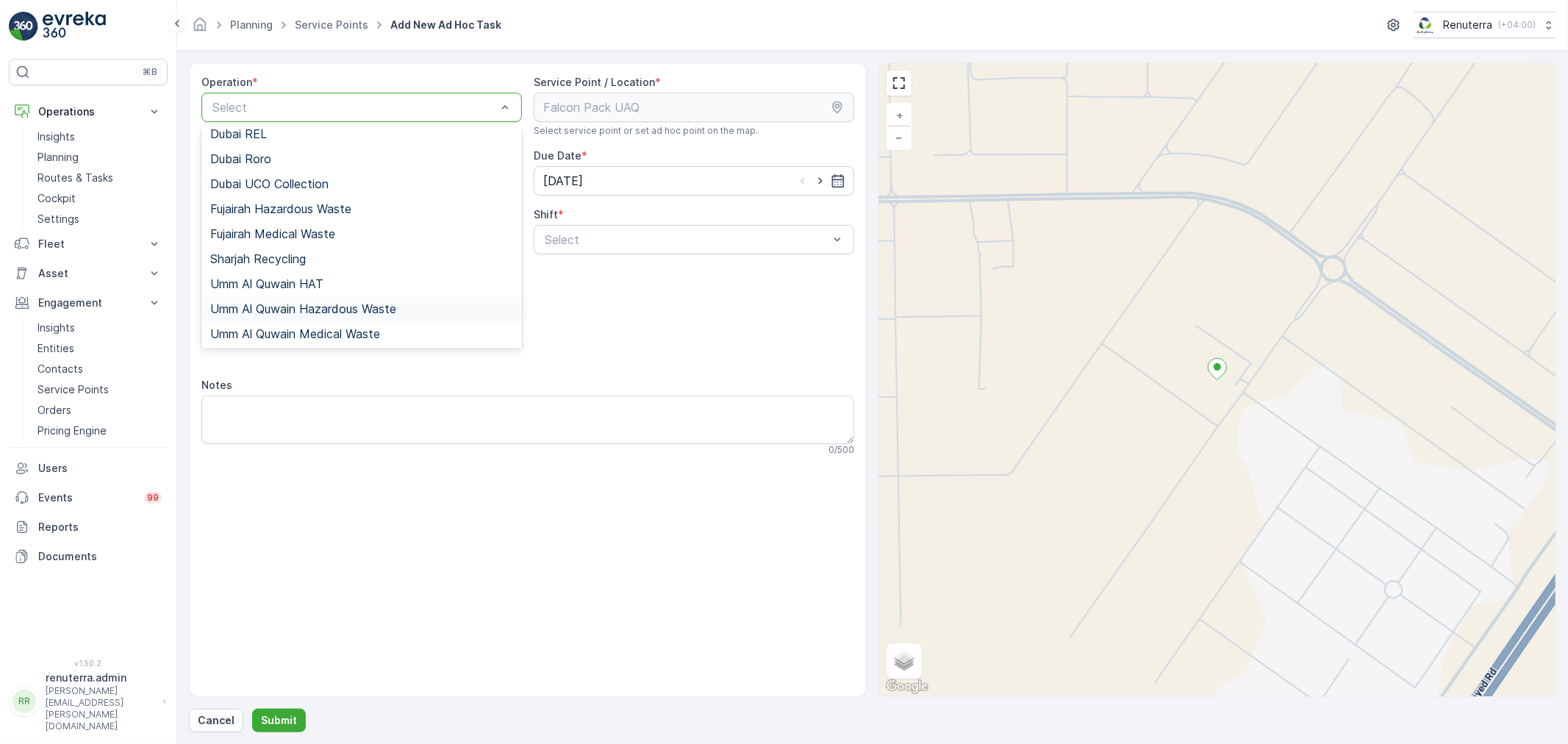
click at [334, 314] on span "Umm Al Quwain Hazardous Waste" at bounding box center [304, 309] width 186 height 13
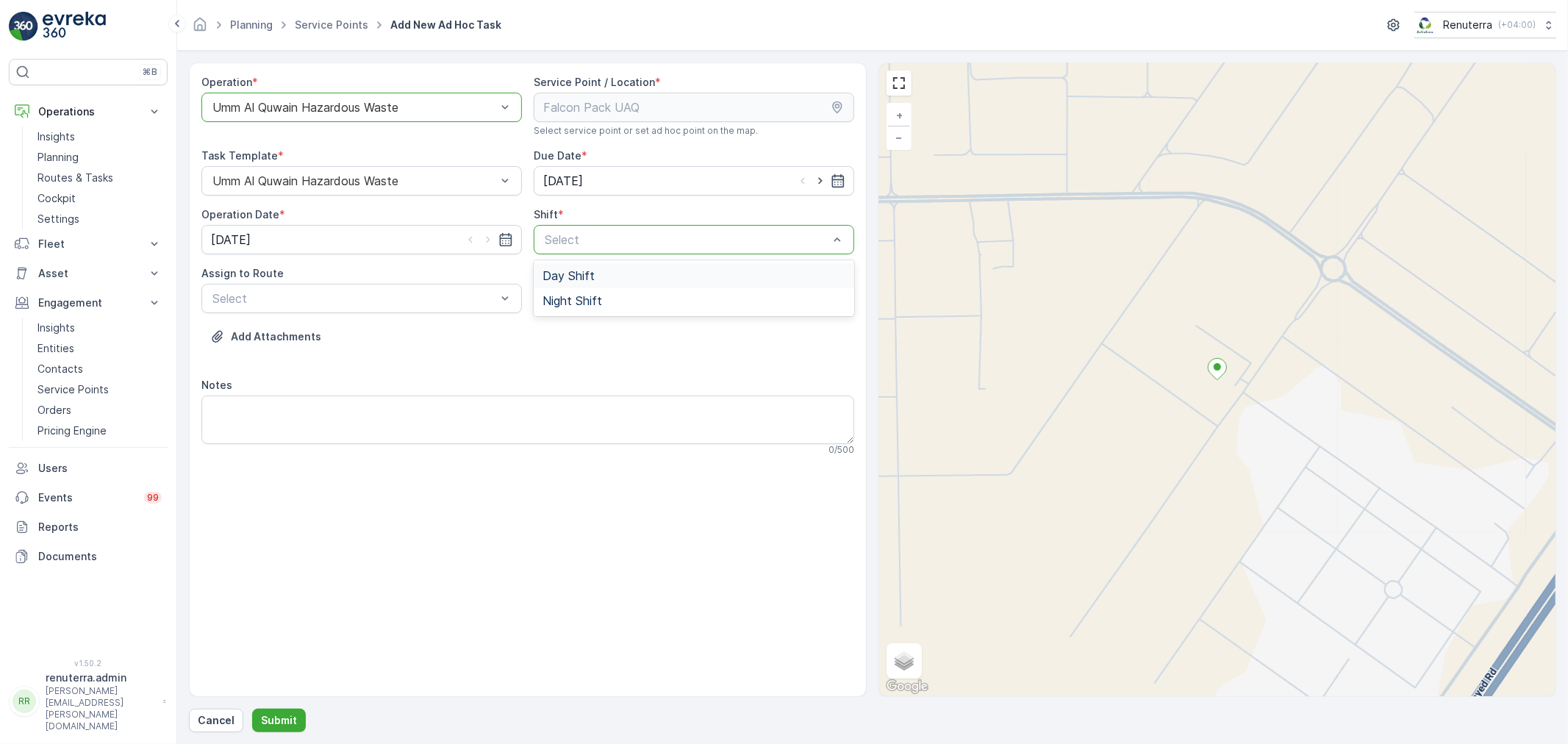
click at [559, 273] on span "Day Shift" at bounding box center [569, 276] width 53 height 13
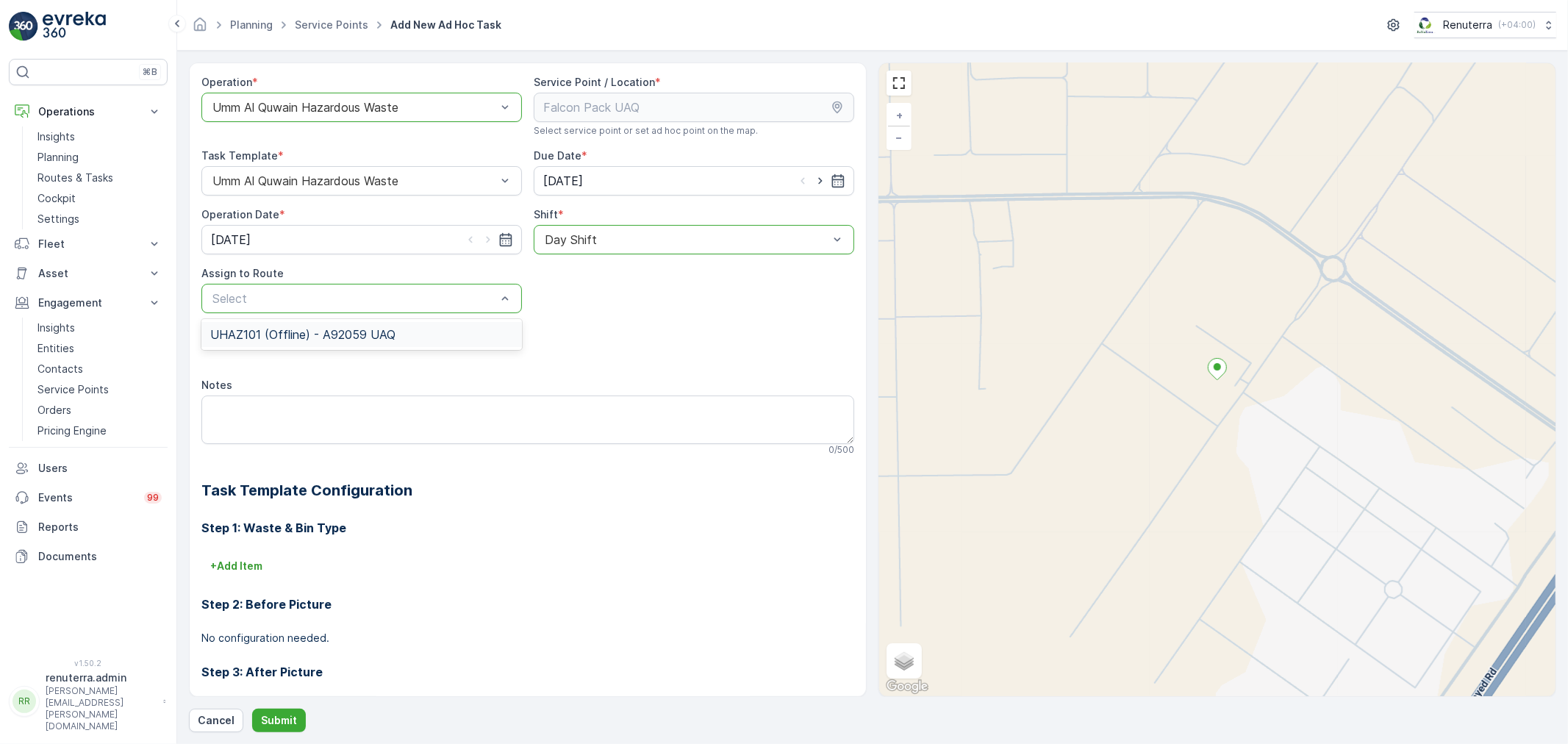
click at [420, 340] on div "UHAZ101 (Offline) - A92059 UAQ" at bounding box center [362, 335] width 303 height 13
click at [289, 711] on button "Submit" at bounding box center [278, 720] width 54 height 24
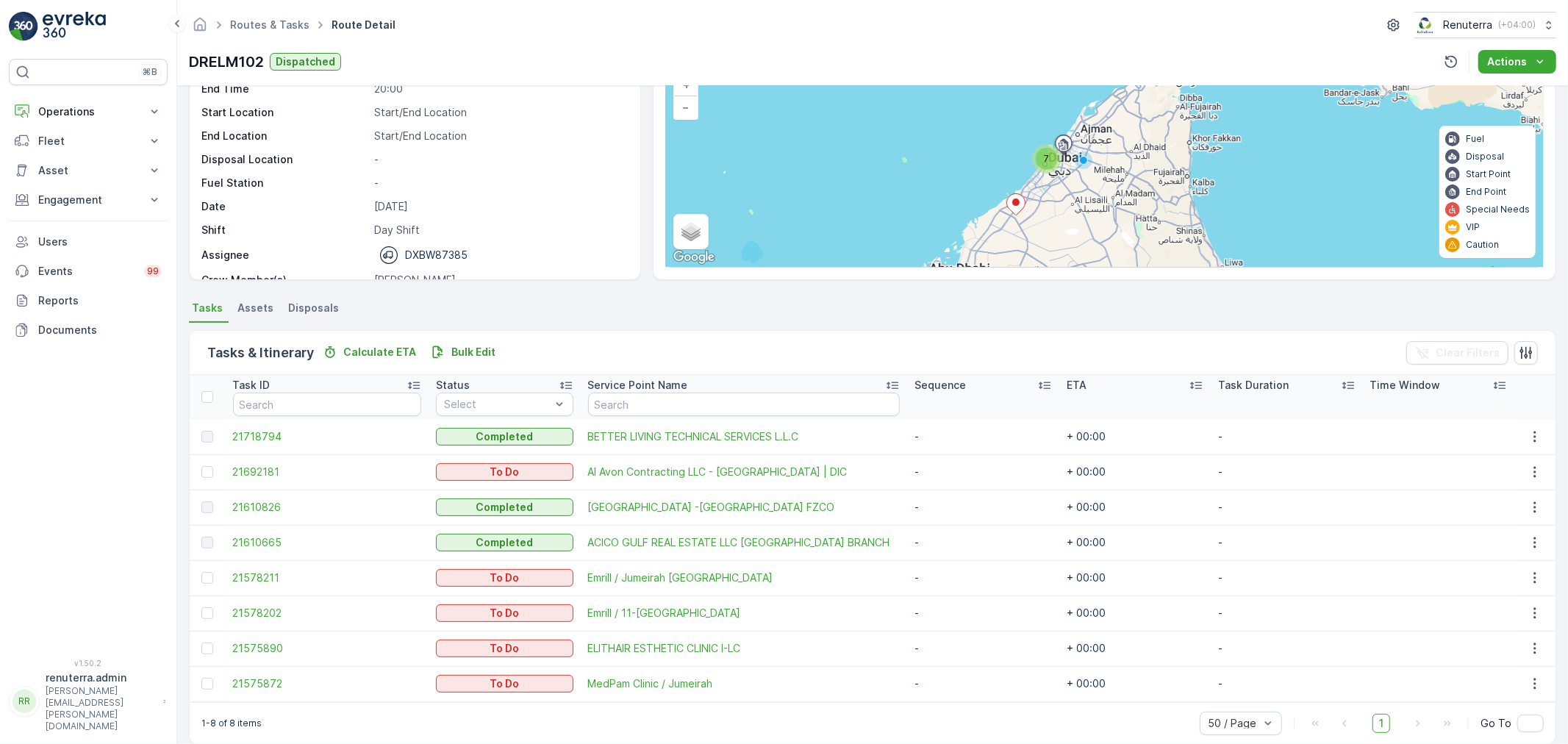
scroll to position [130, 0]
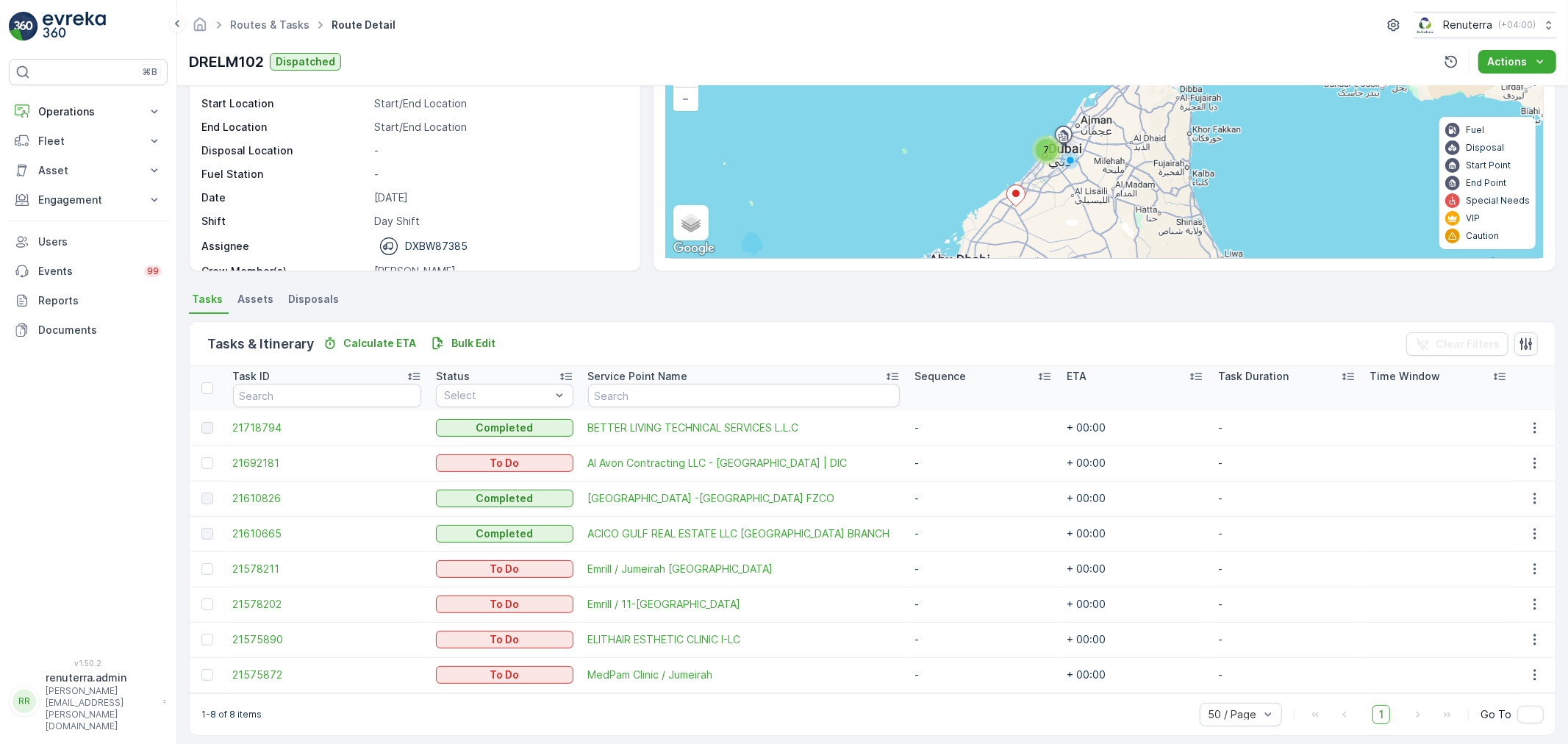
scroll to position [130, 0]
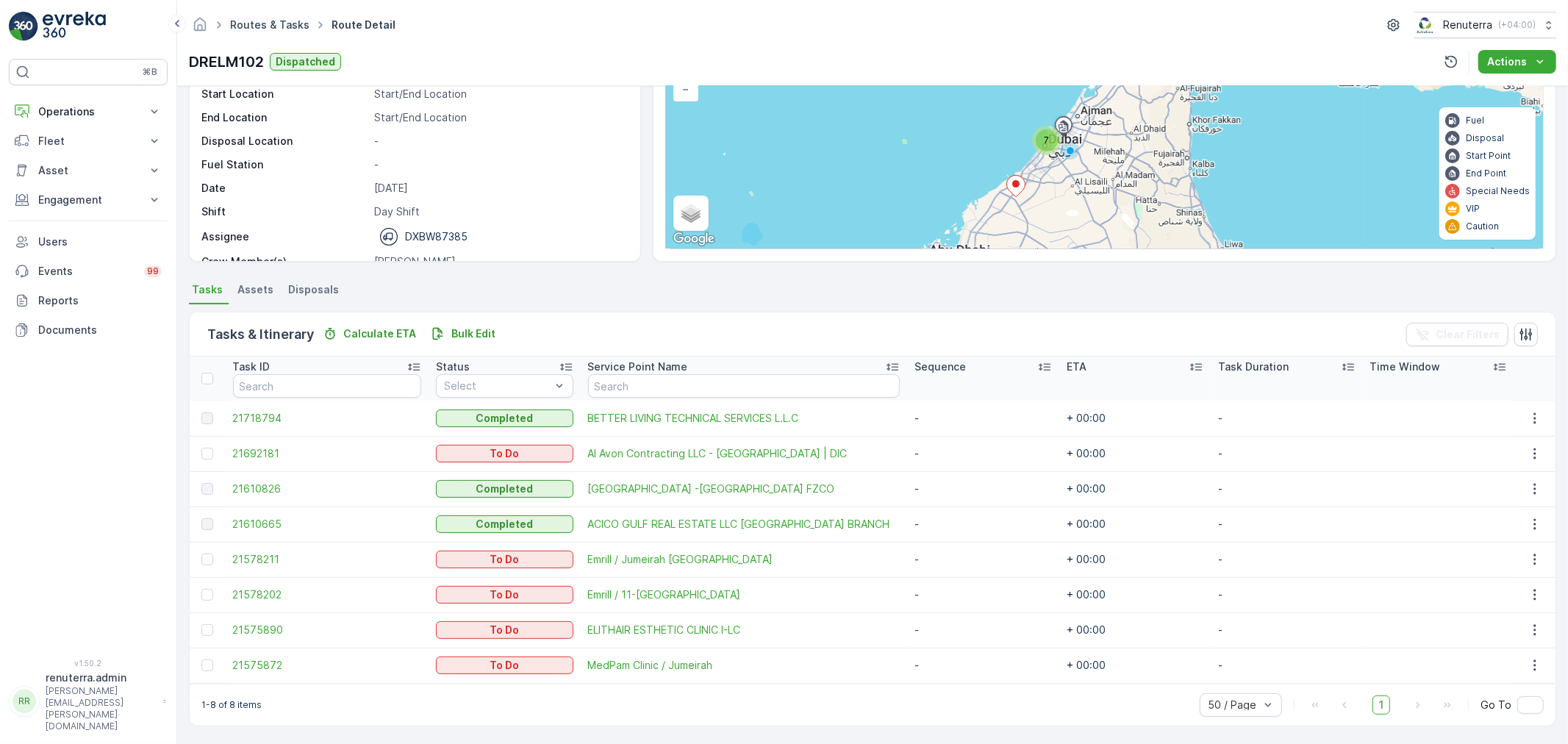
click at [284, 19] on link "Routes & Tasks" at bounding box center [270, 24] width 79 height 12
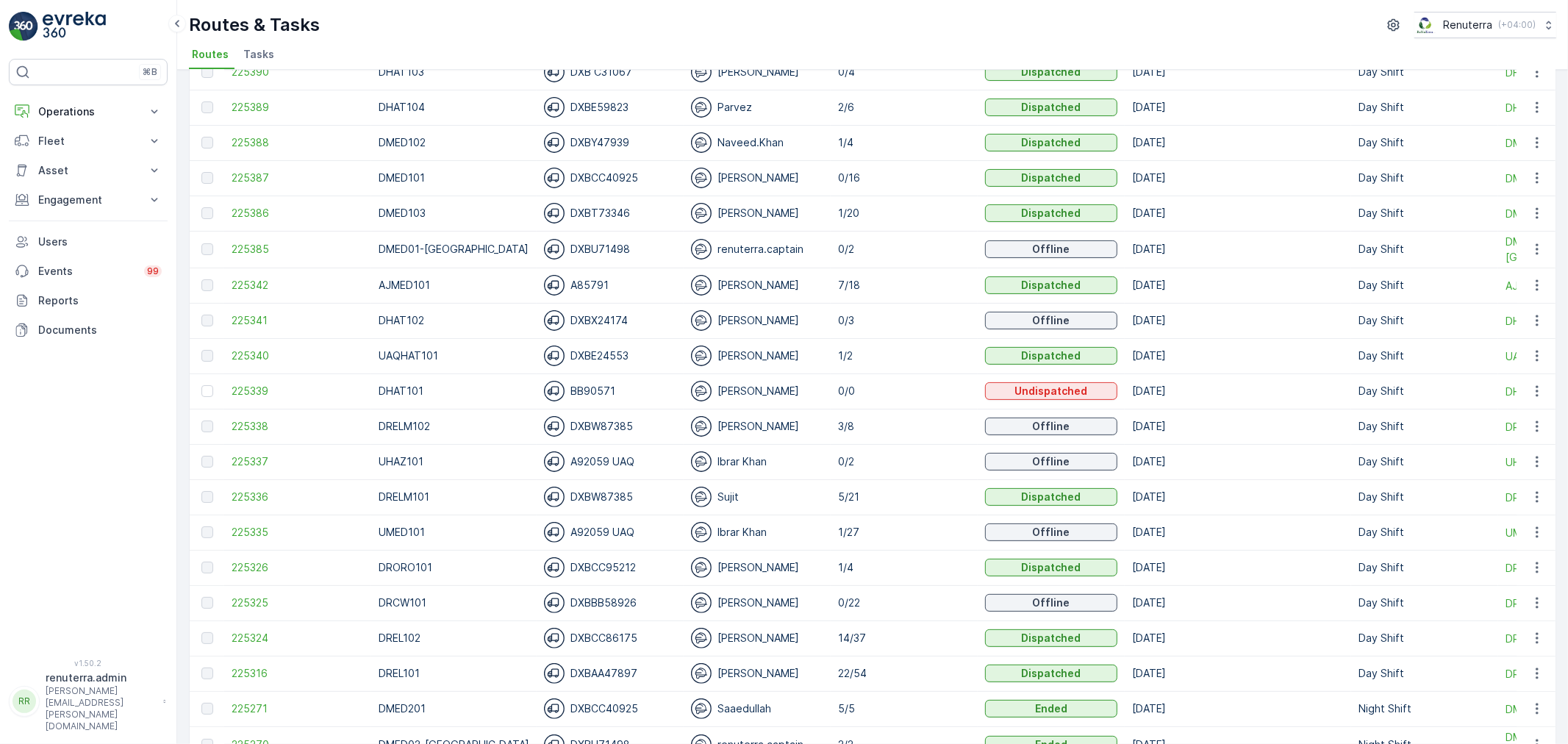
scroll to position [245, 0]
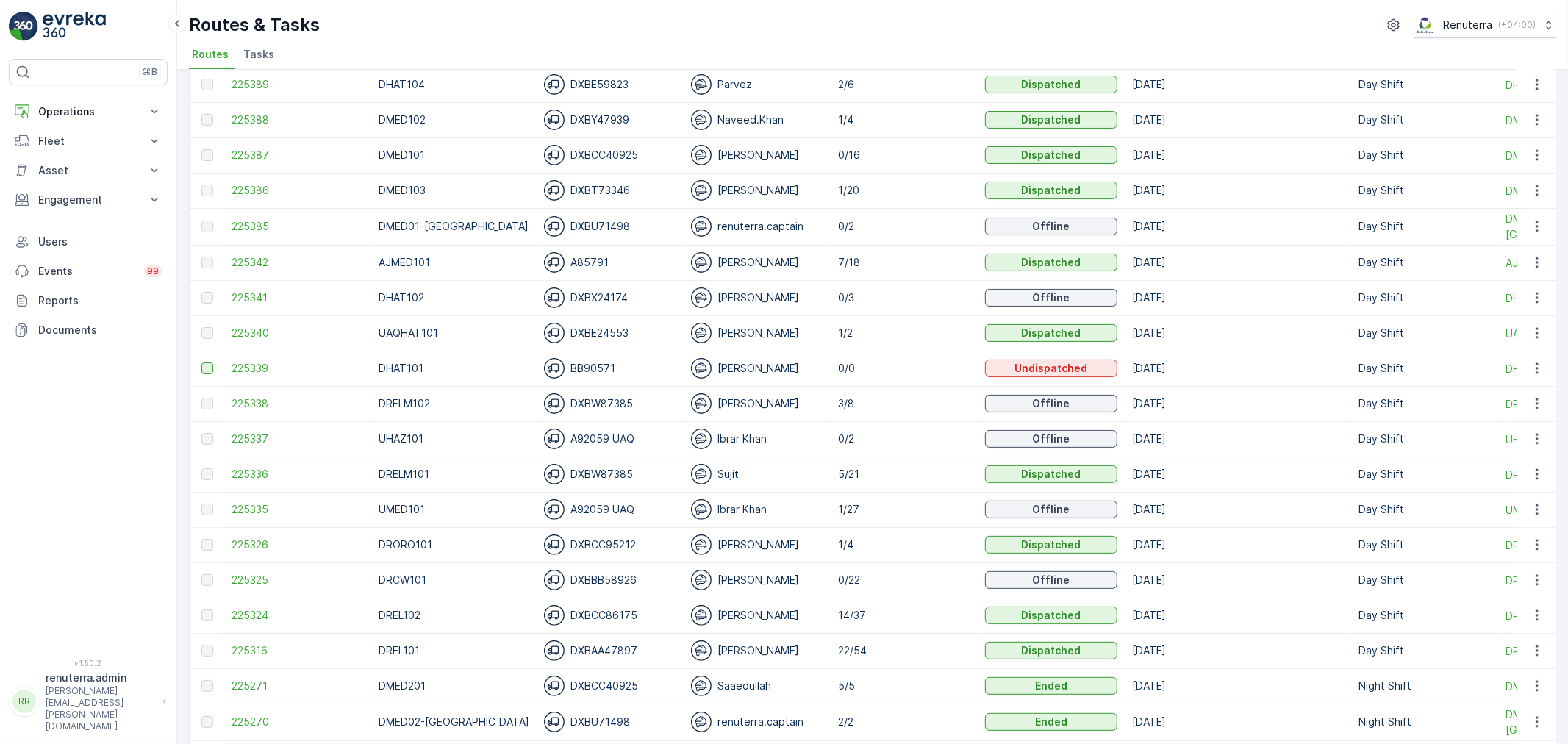
click at [212, 370] on td at bounding box center [207, 369] width 35 height 36
click at [211, 365] on div at bounding box center [207, 369] width 12 height 12
click at [201, 363] on input "checkbox" at bounding box center [201, 363] width 0 height 0
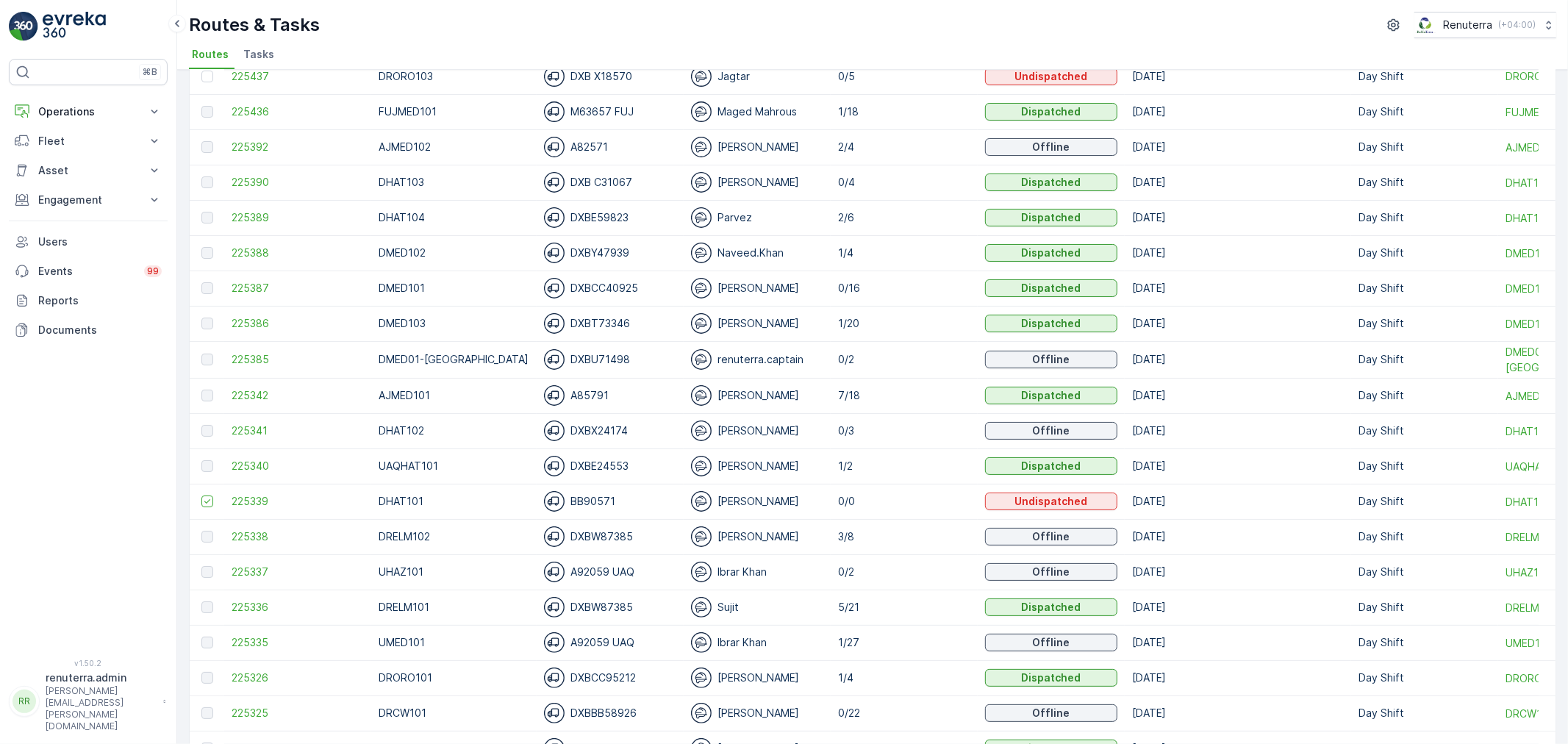
scroll to position [0, 0]
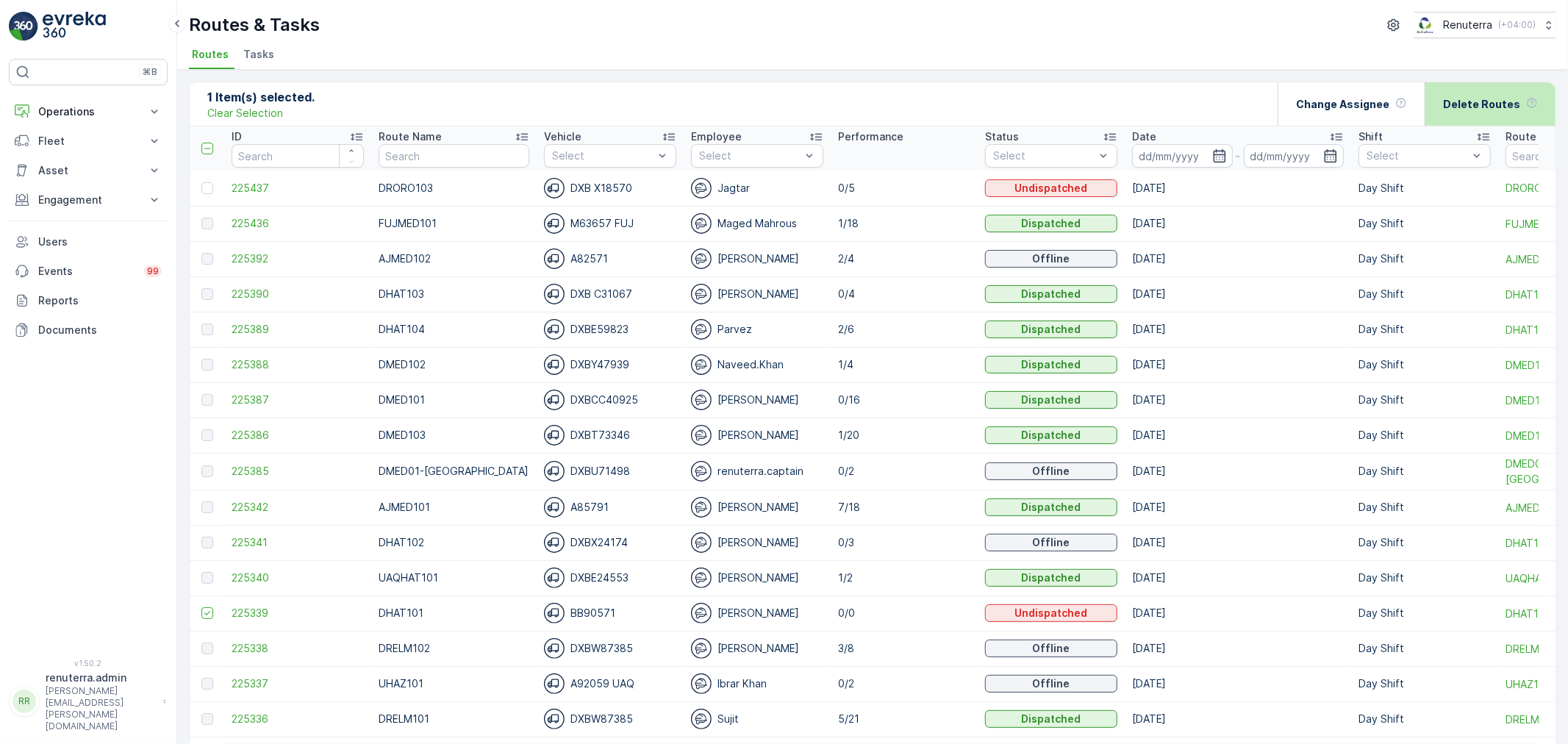
click at [1475, 116] on div "Delete Routes" at bounding box center [1490, 104] width 95 height 43
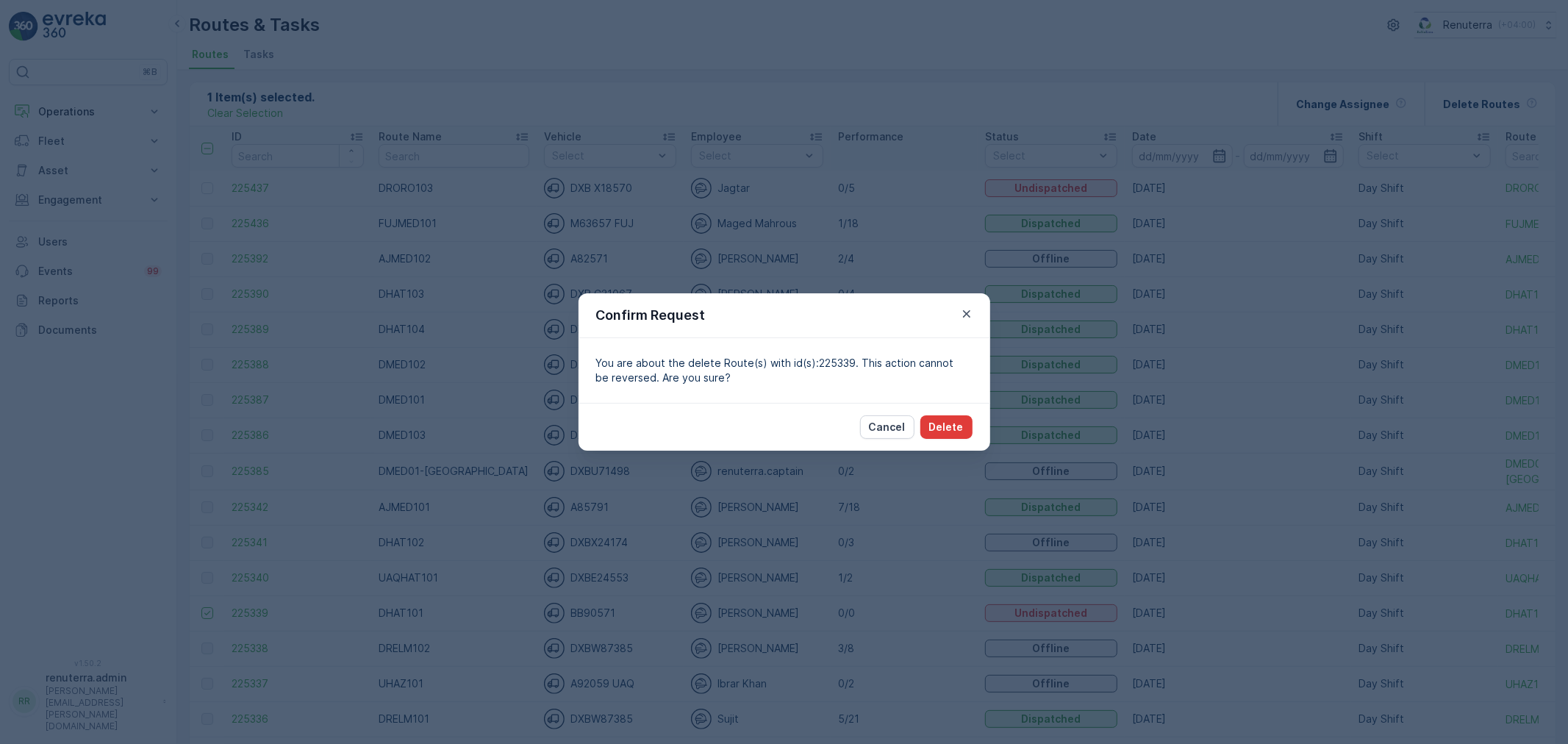
click at [939, 424] on p "Delete" at bounding box center [946, 428] width 35 height 15
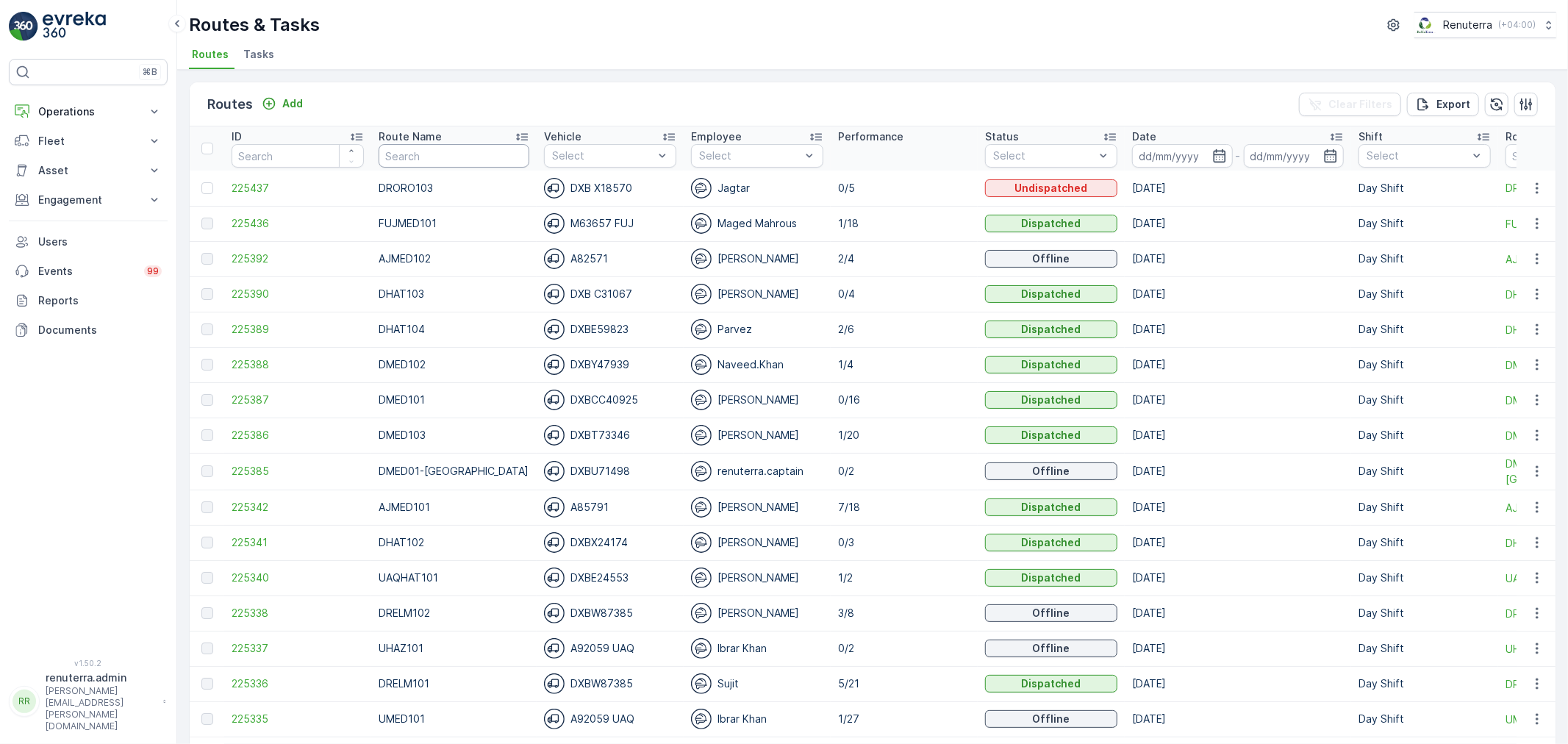
click at [403, 150] on input "text" at bounding box center [454, 155] width 150 height 24
click at [1179, 162] on input at bounding box center [1182, 155] width 101 height 24
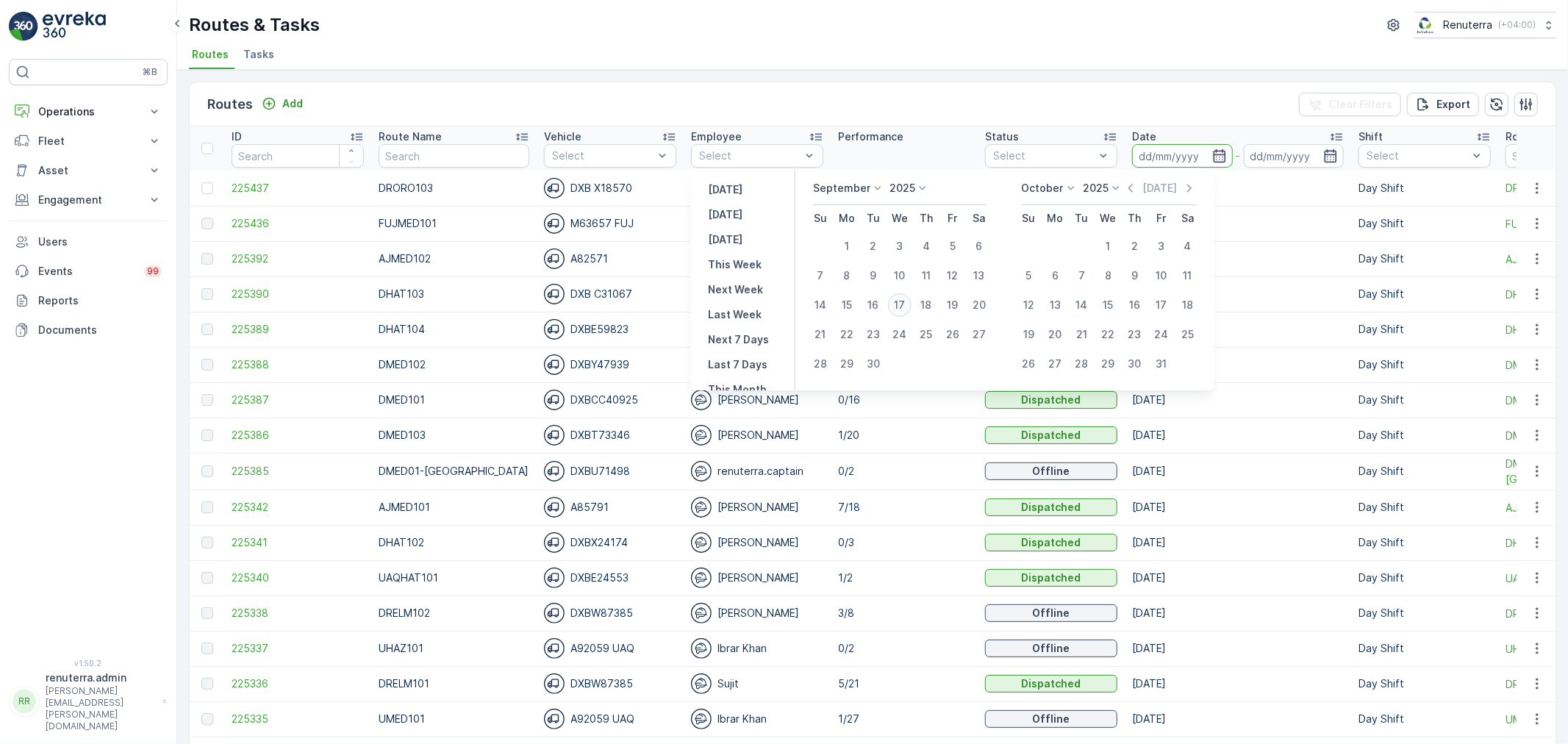
click at [899, 308] on div "17" at bounding box center [900, 305] width 24 height 24
type input "[DATE]"
click at [899, 308] on div "17" at bounding box center [900, 305] width 24 height 24
type input "[DATE]"
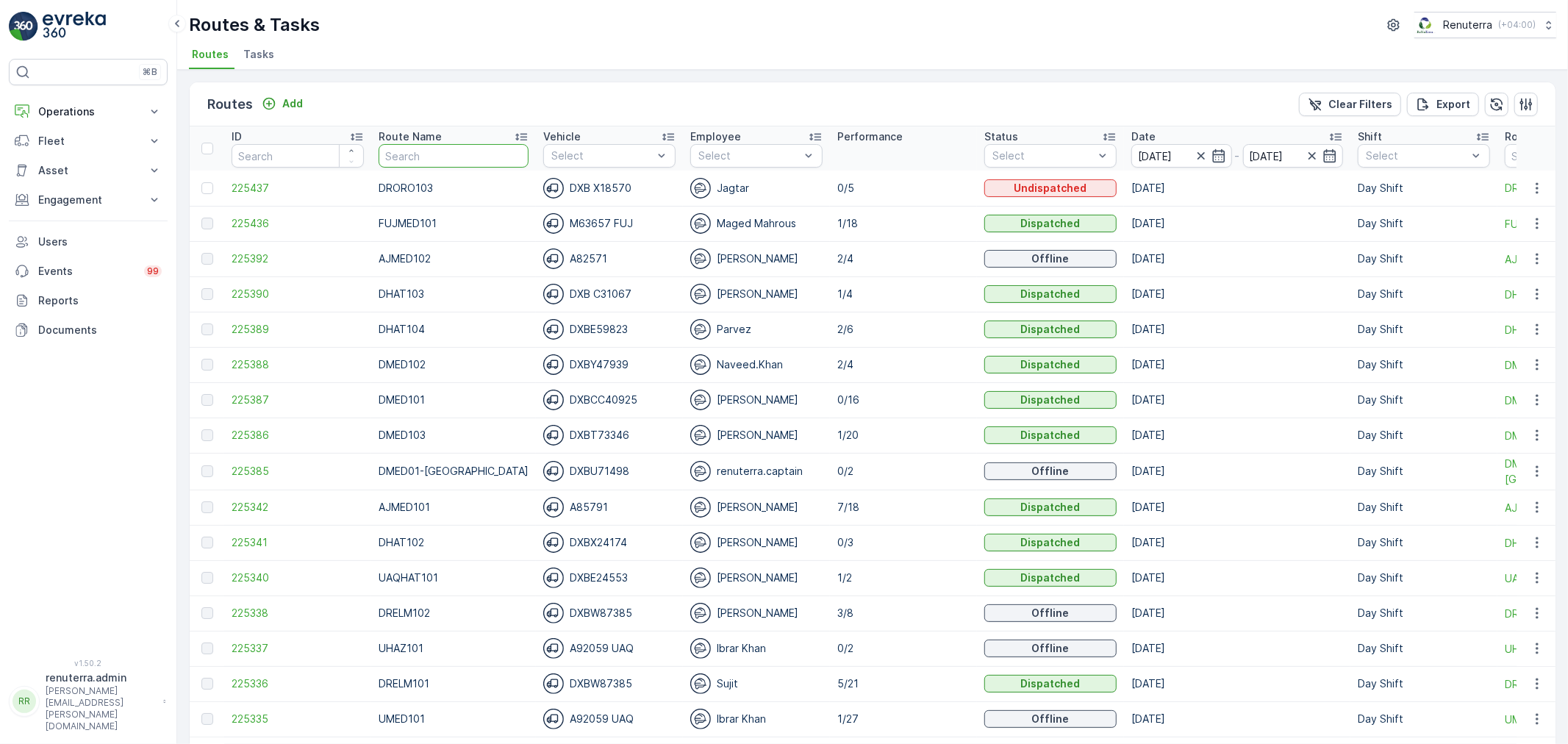
click at [408, 158] on input "text" at bounding box center [454, 155] width 150 height 24
click at [416, 165] on input "text" at bounding box center [454, 155] width 150 height 24
type input "UHAZ"
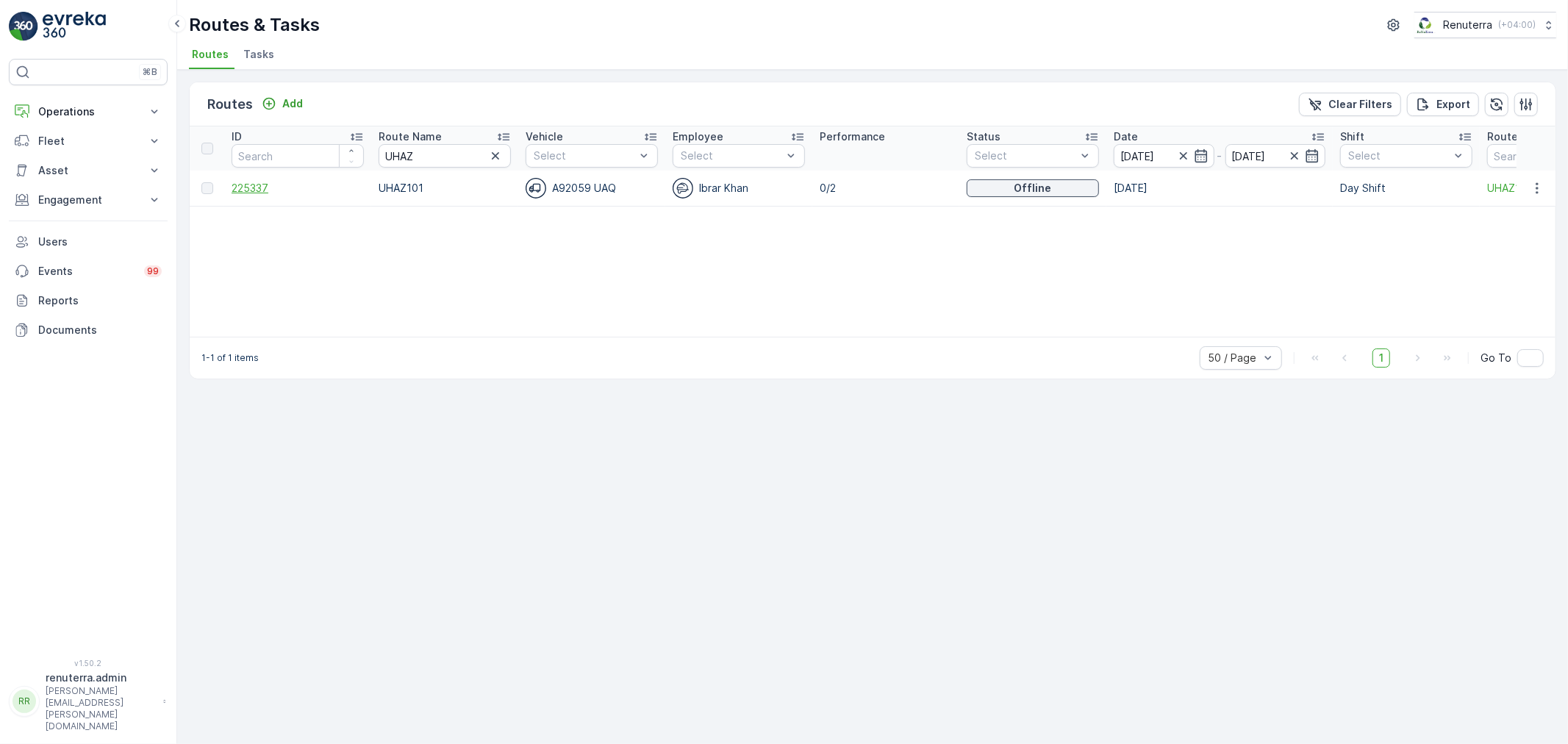
click at [289, 190] on span "225337" at bounding box center [297, 188] width 133 height 15
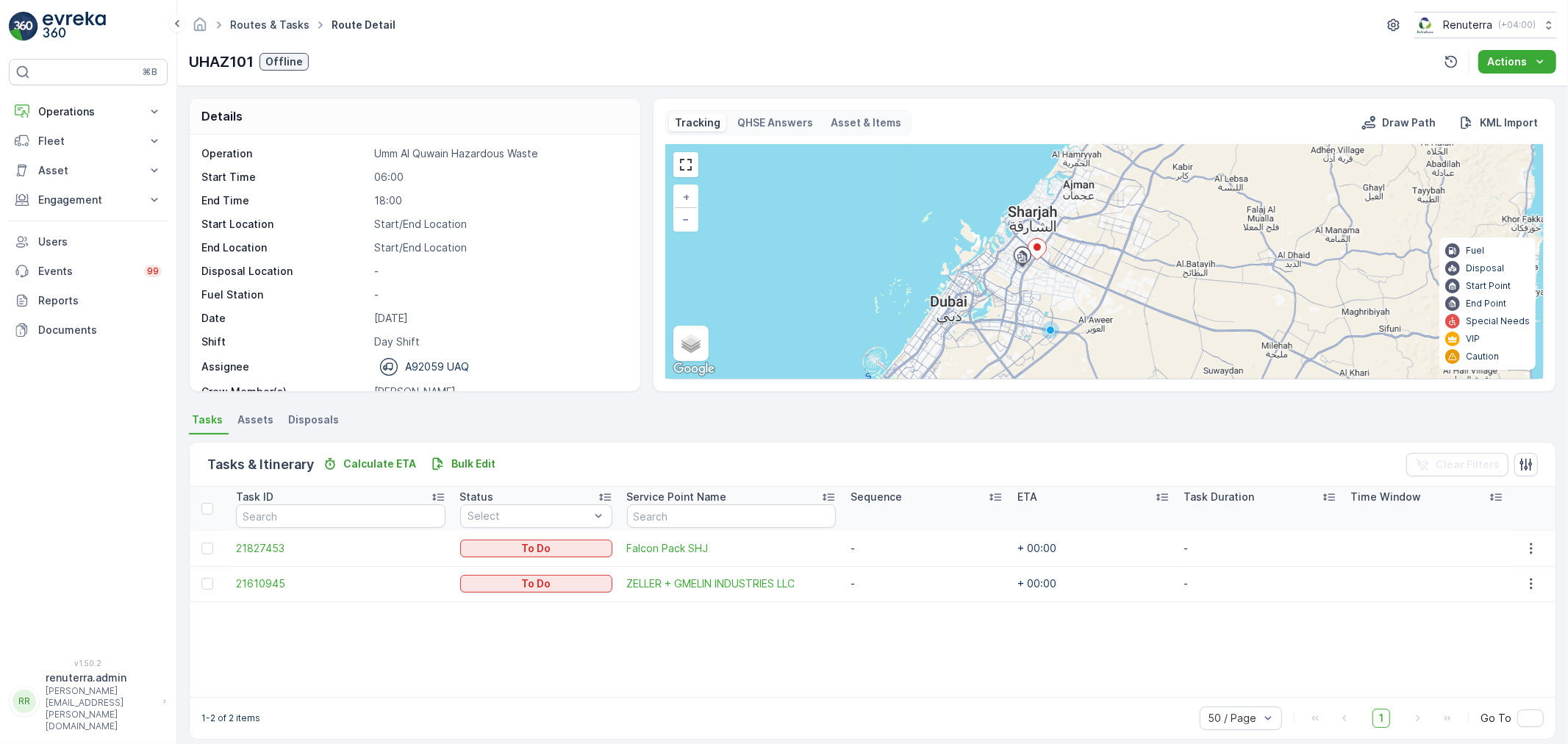
click at [285, 23] on link "Routes & Tasks" at bounding box center [270, 24] width 79 height 12
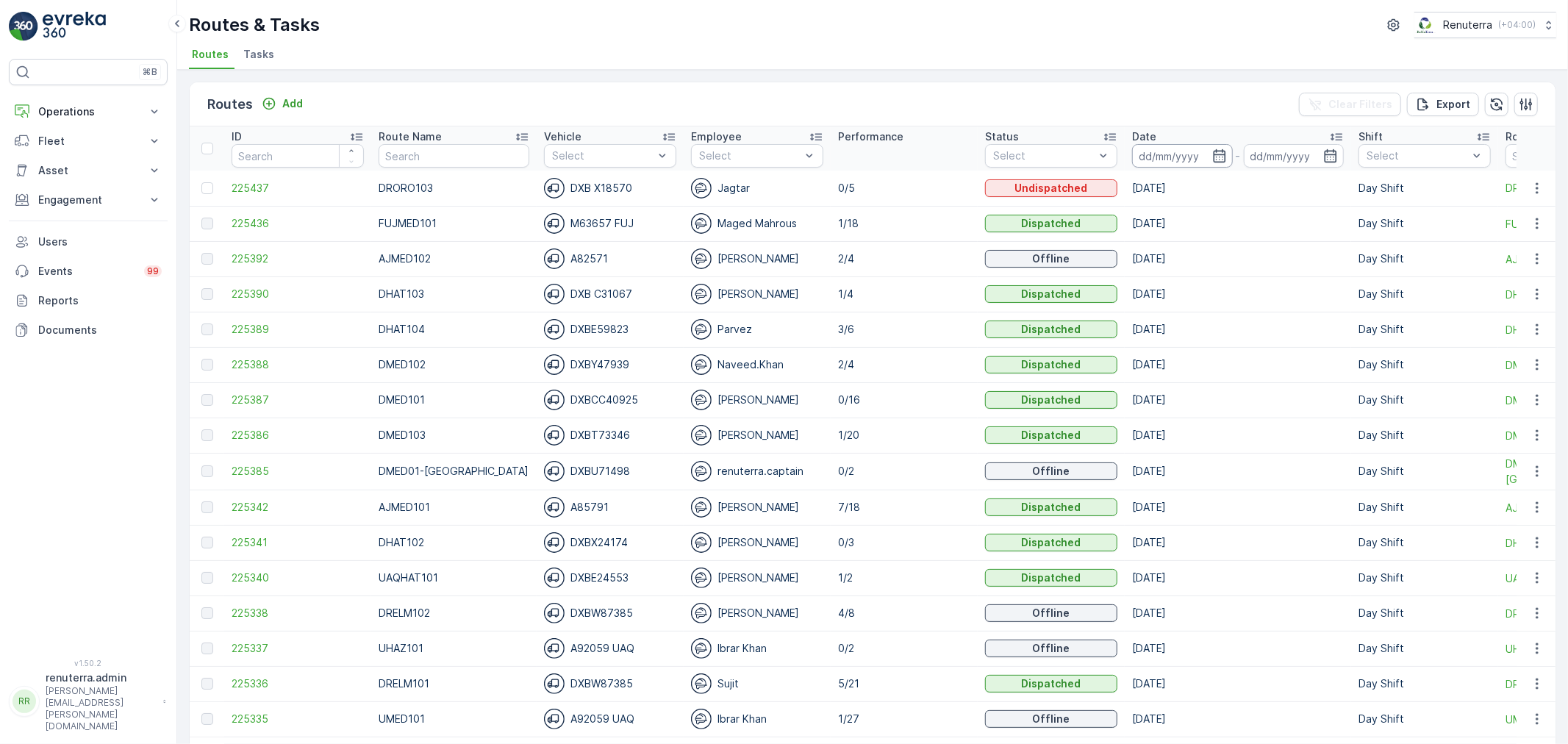
click at [1178, 150] on input at bounding box center [1182, 155] width 101 height 24
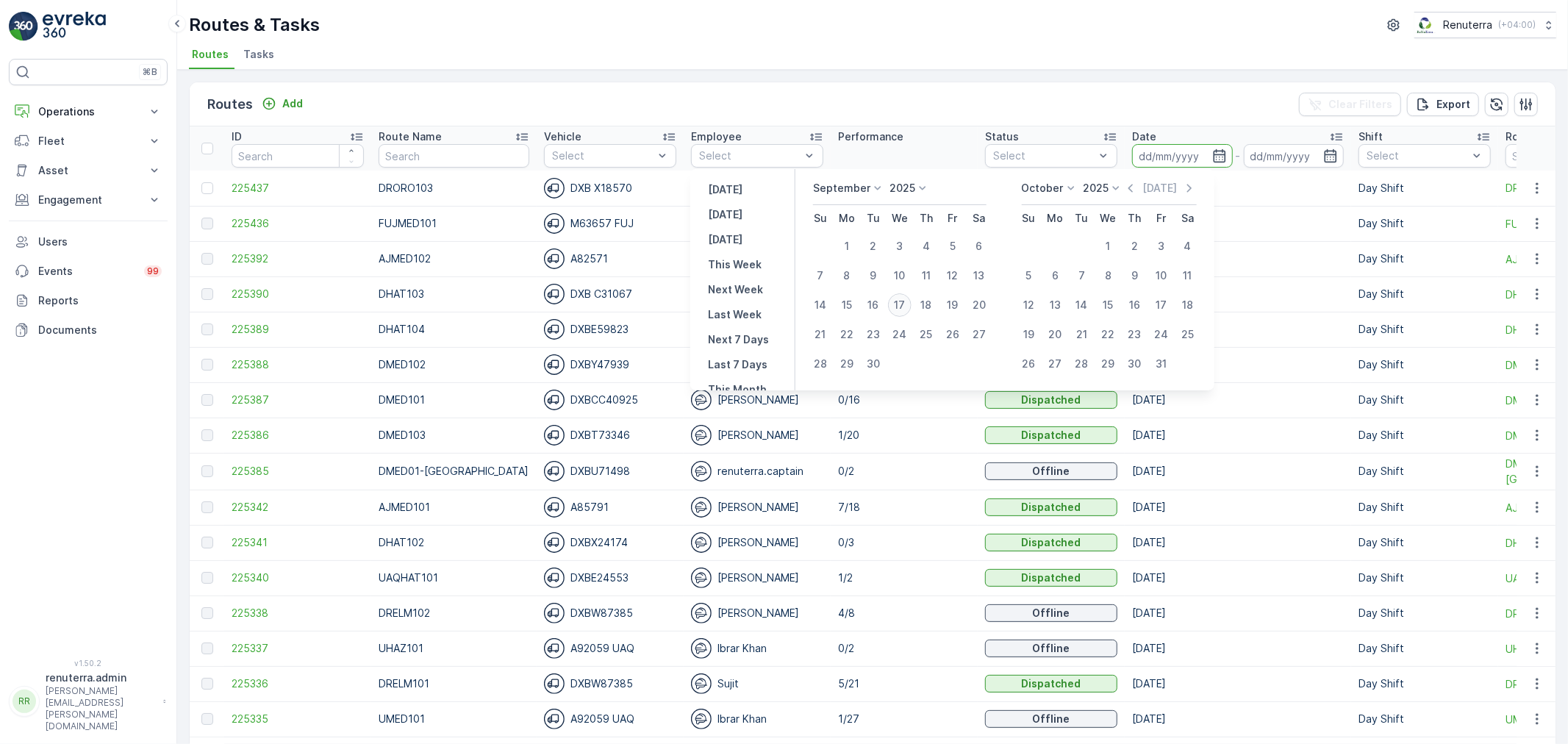
click at [899, 309] on div "17" at bounding box center [900, 305] width 24 height 24
type input "[DATE]"
click at [899, 309] on div "17" at bounding box center [900, 305] width 24 height 24
type input "[DATE]"
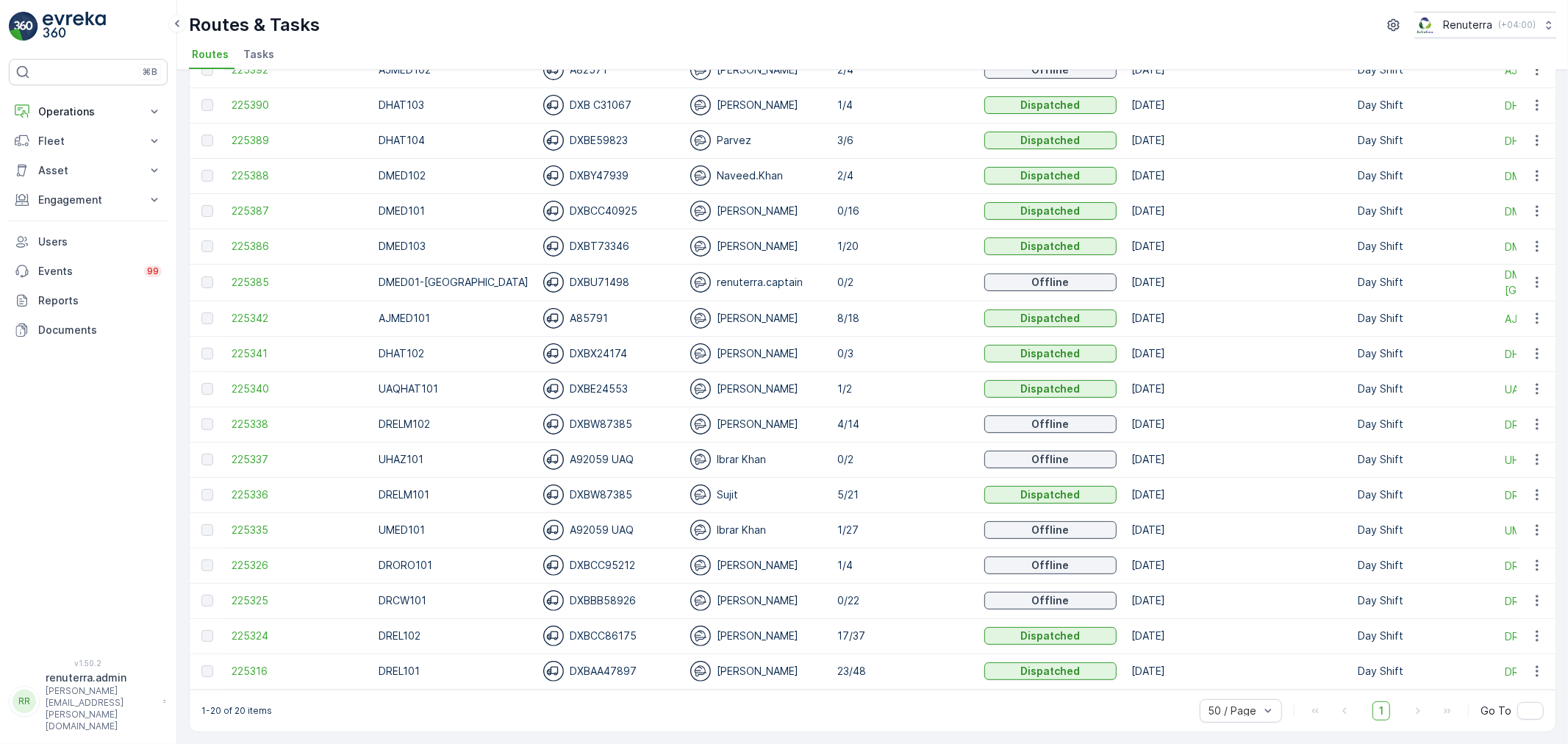
scroll to position [196, 0]
drag, startPoint x: 861, startPoint y: 481, endPoint x: 441, endPoint y: 479, distance: 420.0
click at [441, 479] on tr "225336 DRELM101 DXBW87385 Sujit 5/21 Dispatched 17.09.2025 Day Shift DRELM101" at bounding box center [937, 496] width 1495 height 36
click at [464, 489] on p "DRELM101" at bounding box center [454, 495] width 150 height 15
click at [258, 594] on span "225325" at bounding box center [297, 601] width 133 height 15
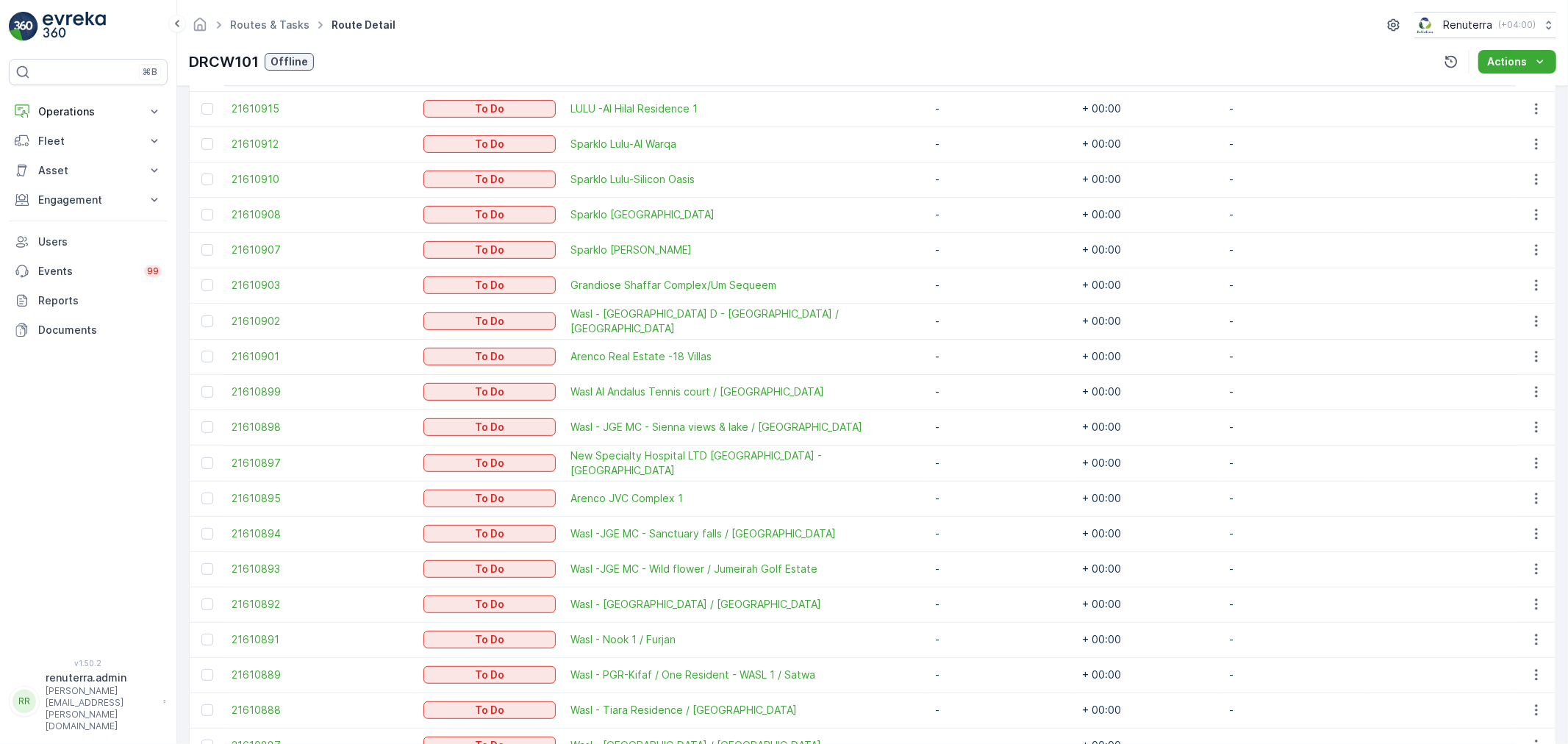
scroll to position [586, 0]
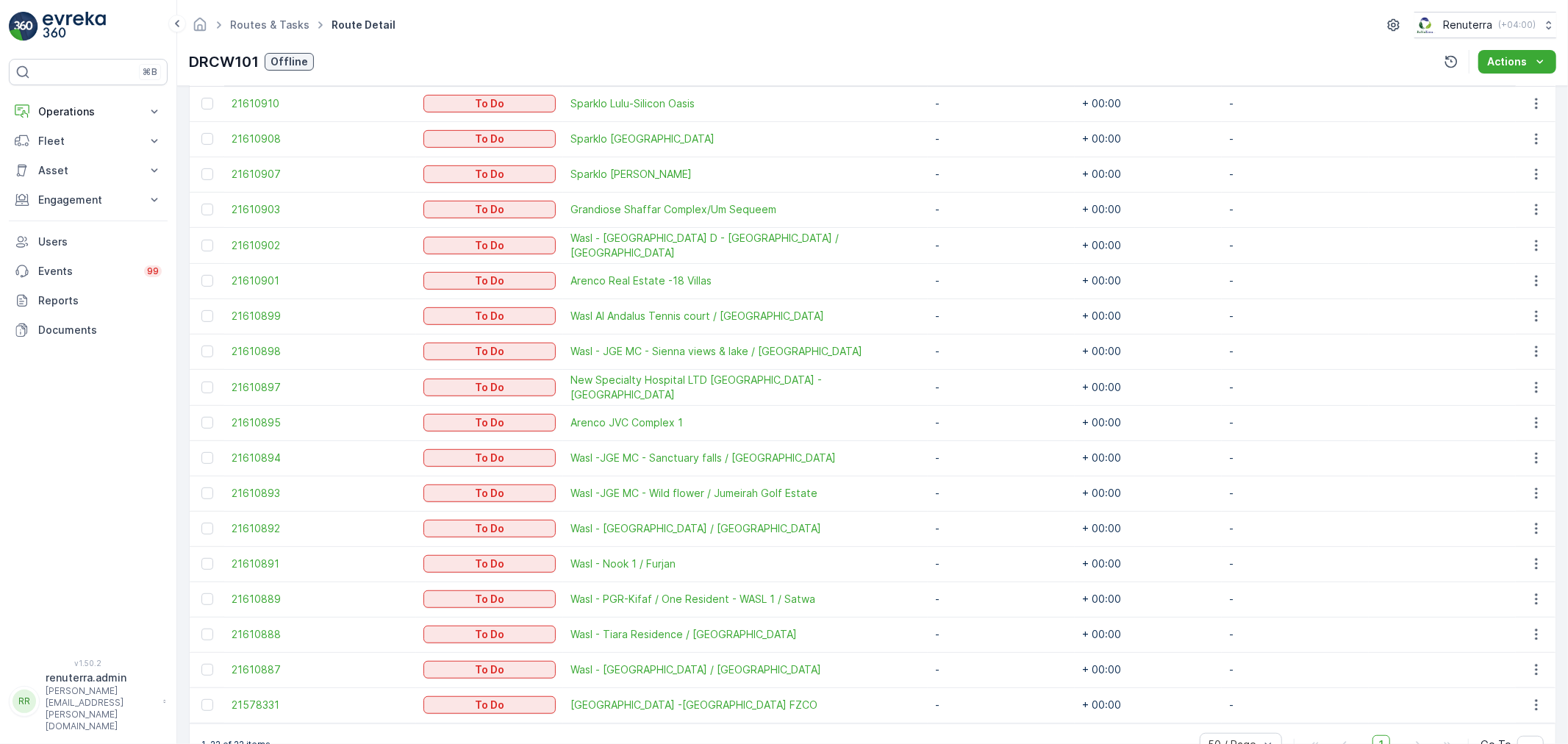
click at [200, 422] on td at bounding box center [207, 423] width 35 height 36
click at [208, 418] on div at bounding box center [207, 422] width 12 height 12
click at [201, 417] on input "checkbox" at bounding box center [201, 417] width 0 height 0
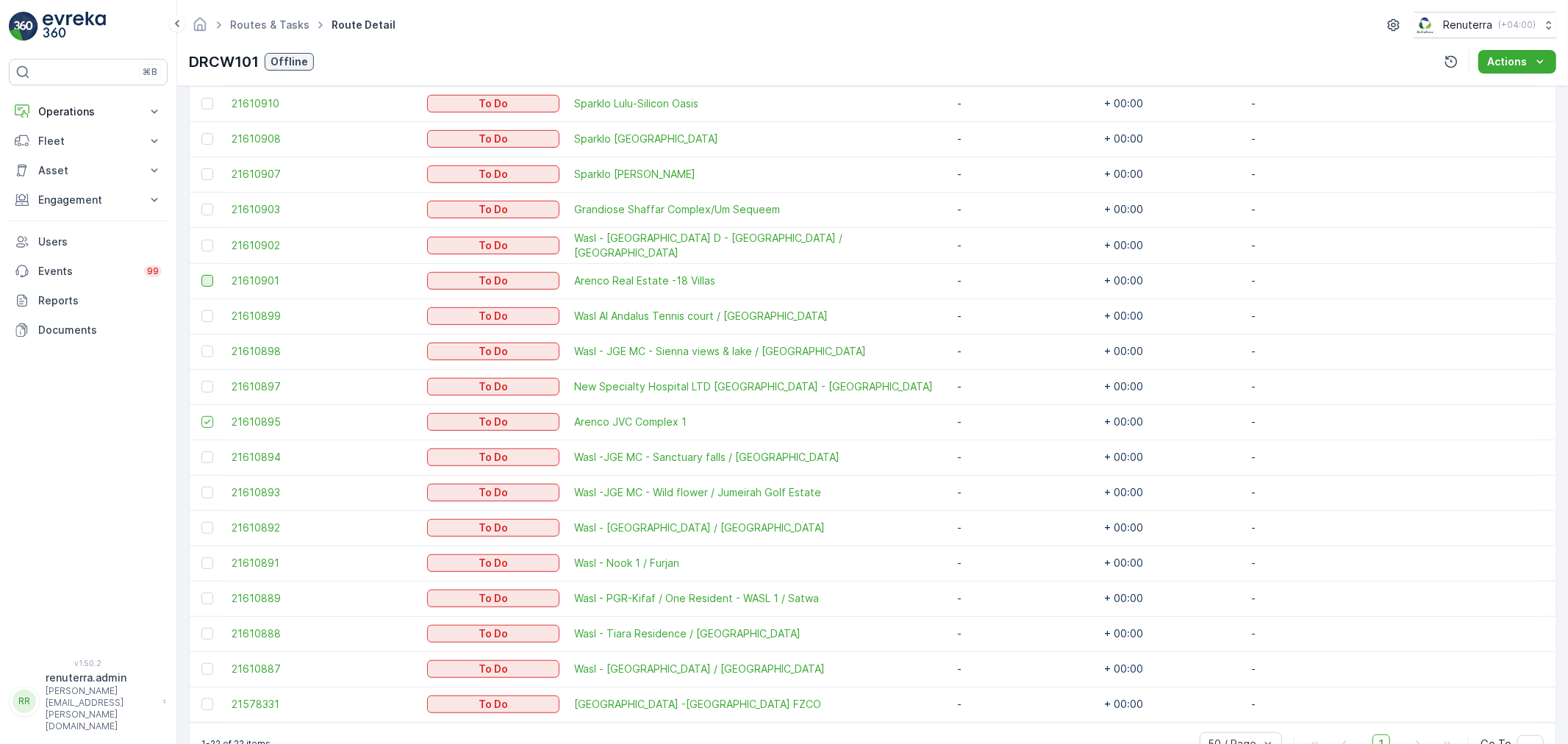
click at [212, 278] on div at bounding box center [207, 280] width 12 height 12
click at [201, 275] on input "checkbox" at bounding box center [201, 275] width 0 height 0
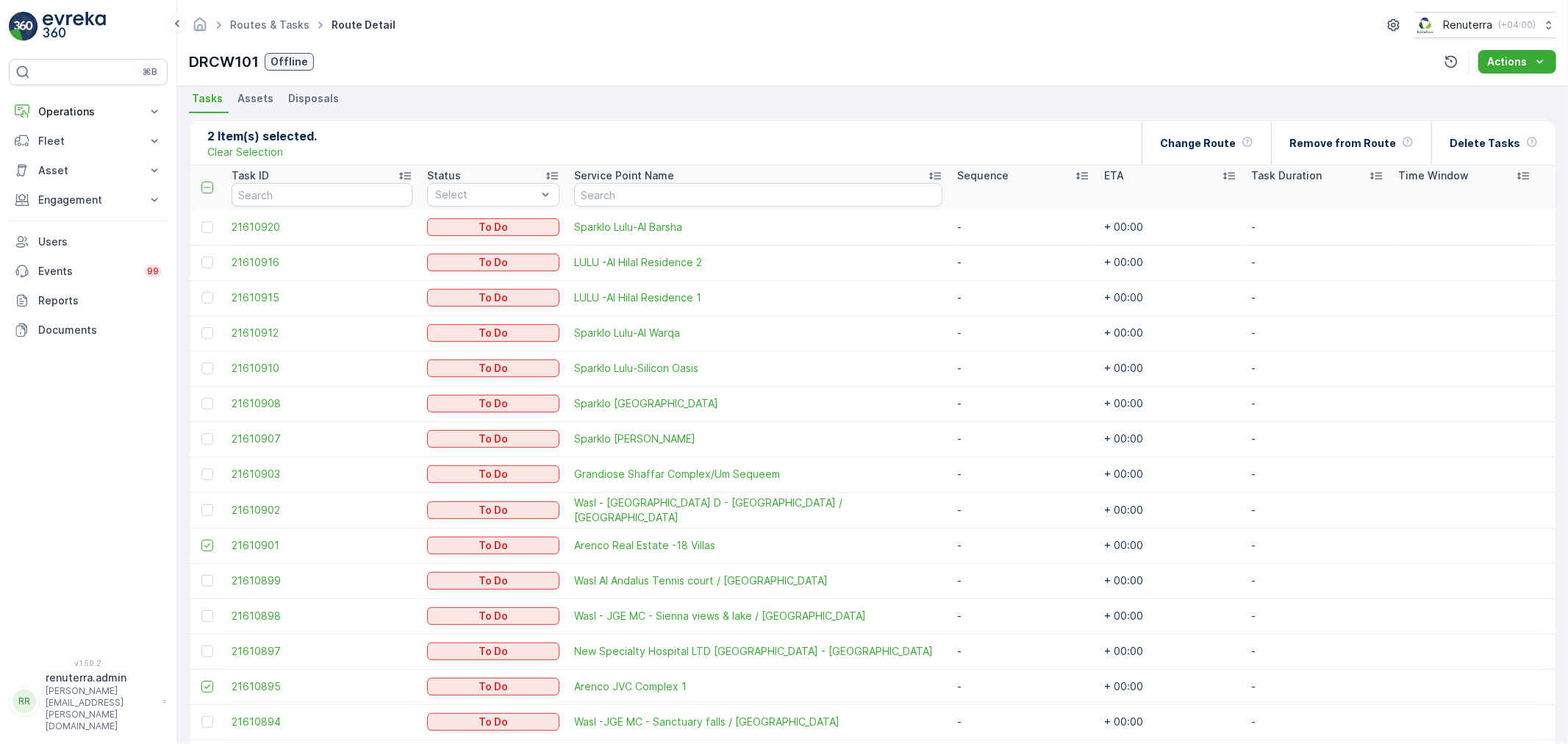
scroll to position [298, 0]
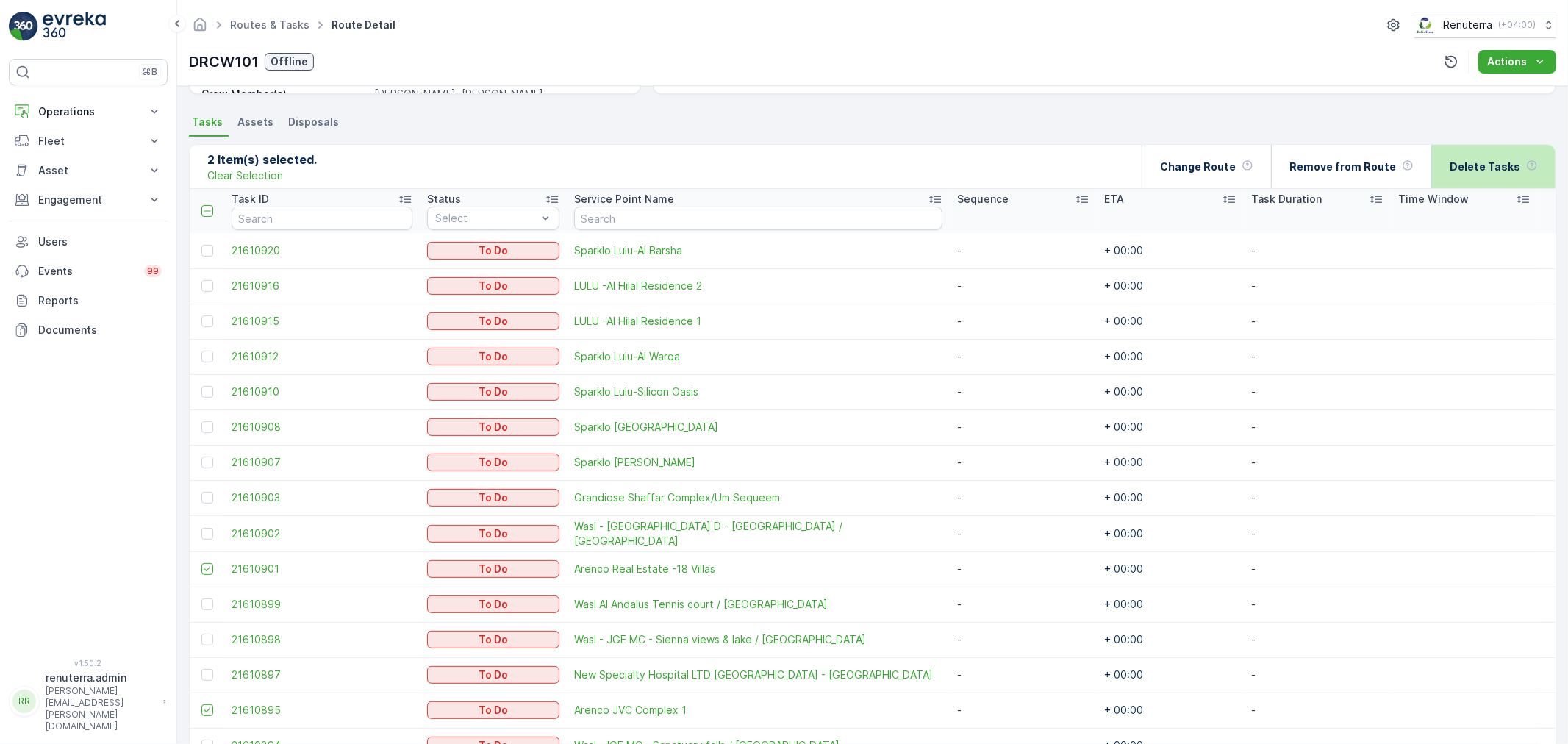
click at [1479, 164] on p "Delete Tasks" at bounding box center [1484, 167] width 71 height 15
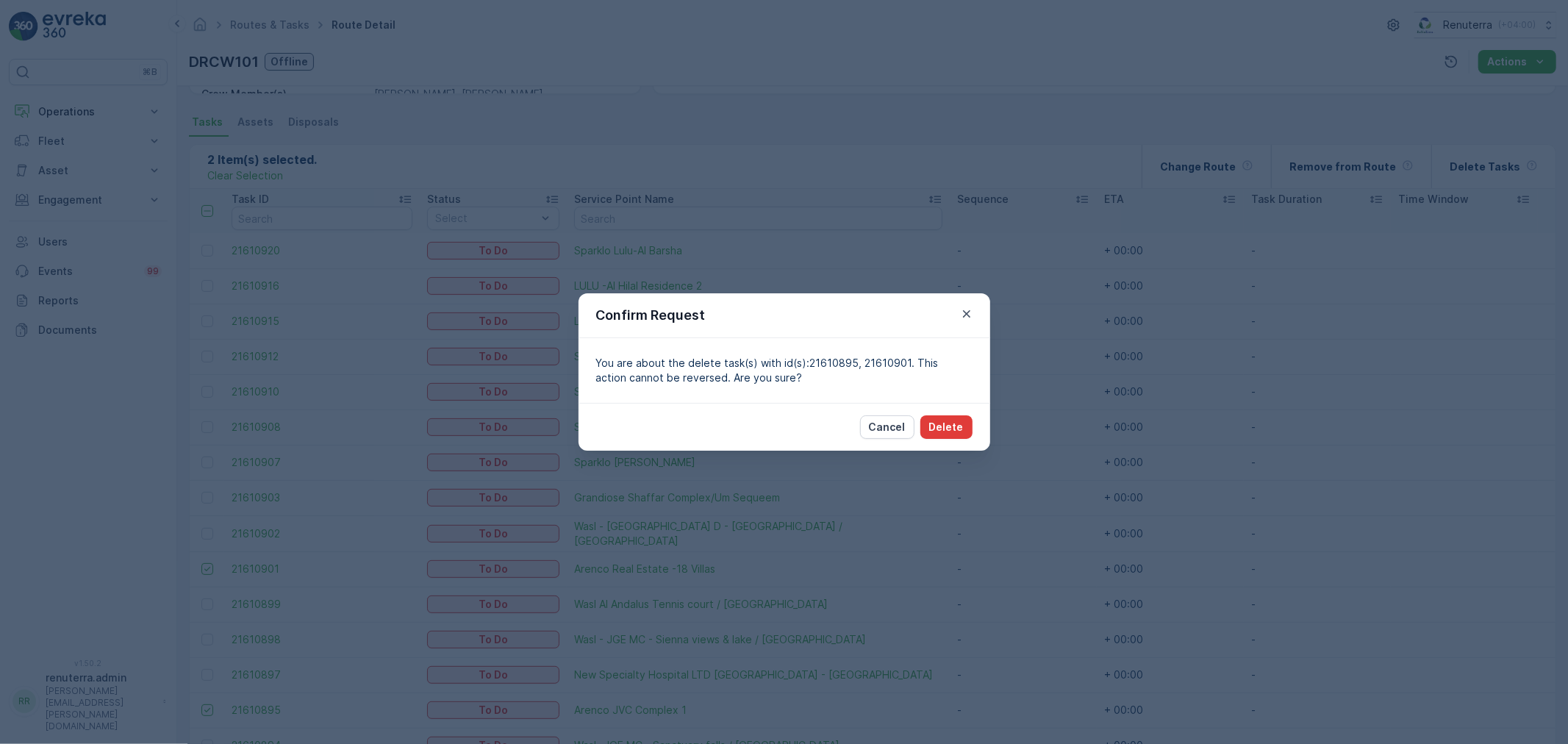
click at [932, 425] on p "Delete" at bounding box center [946, 428] width 35 height 15
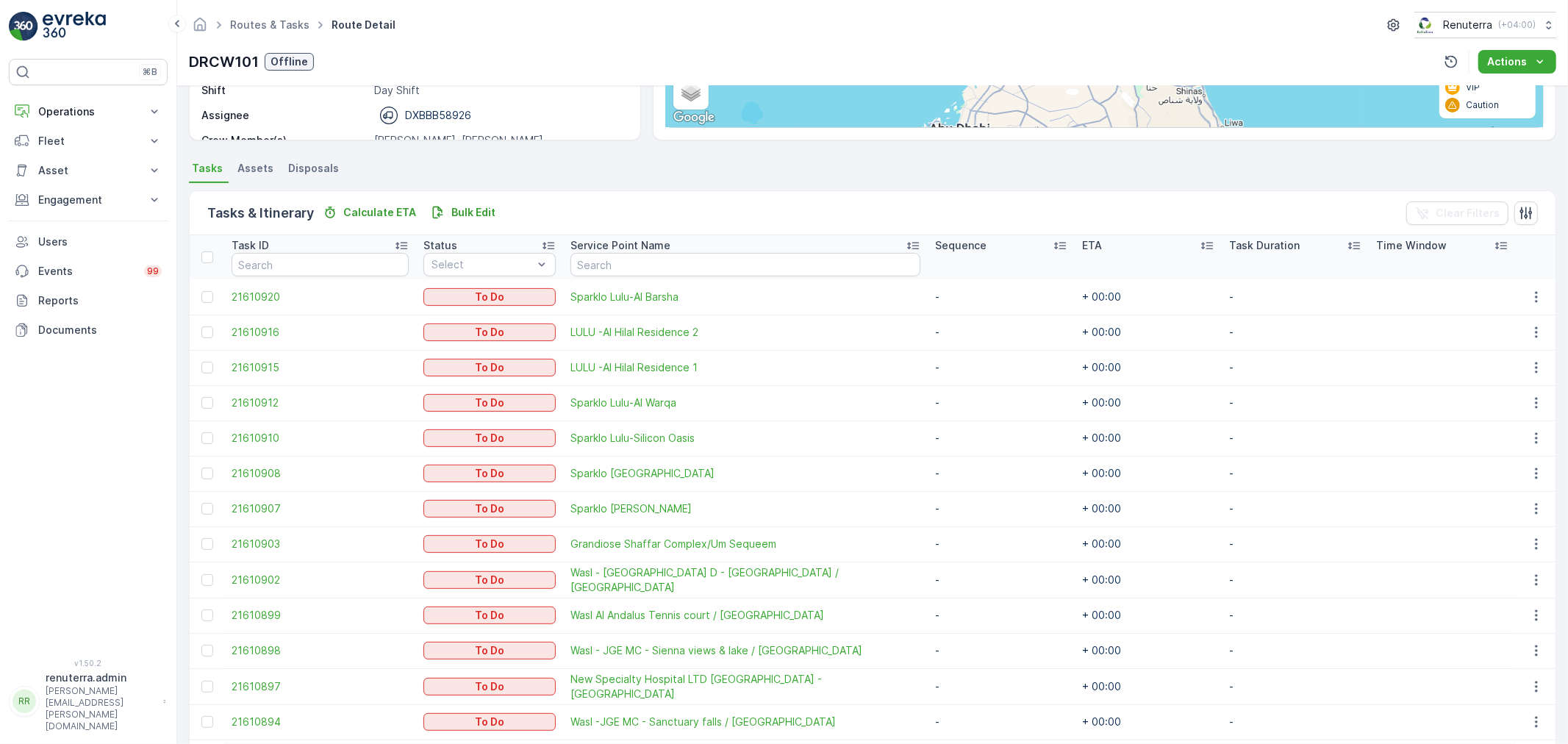
scroll to position [472, 0]
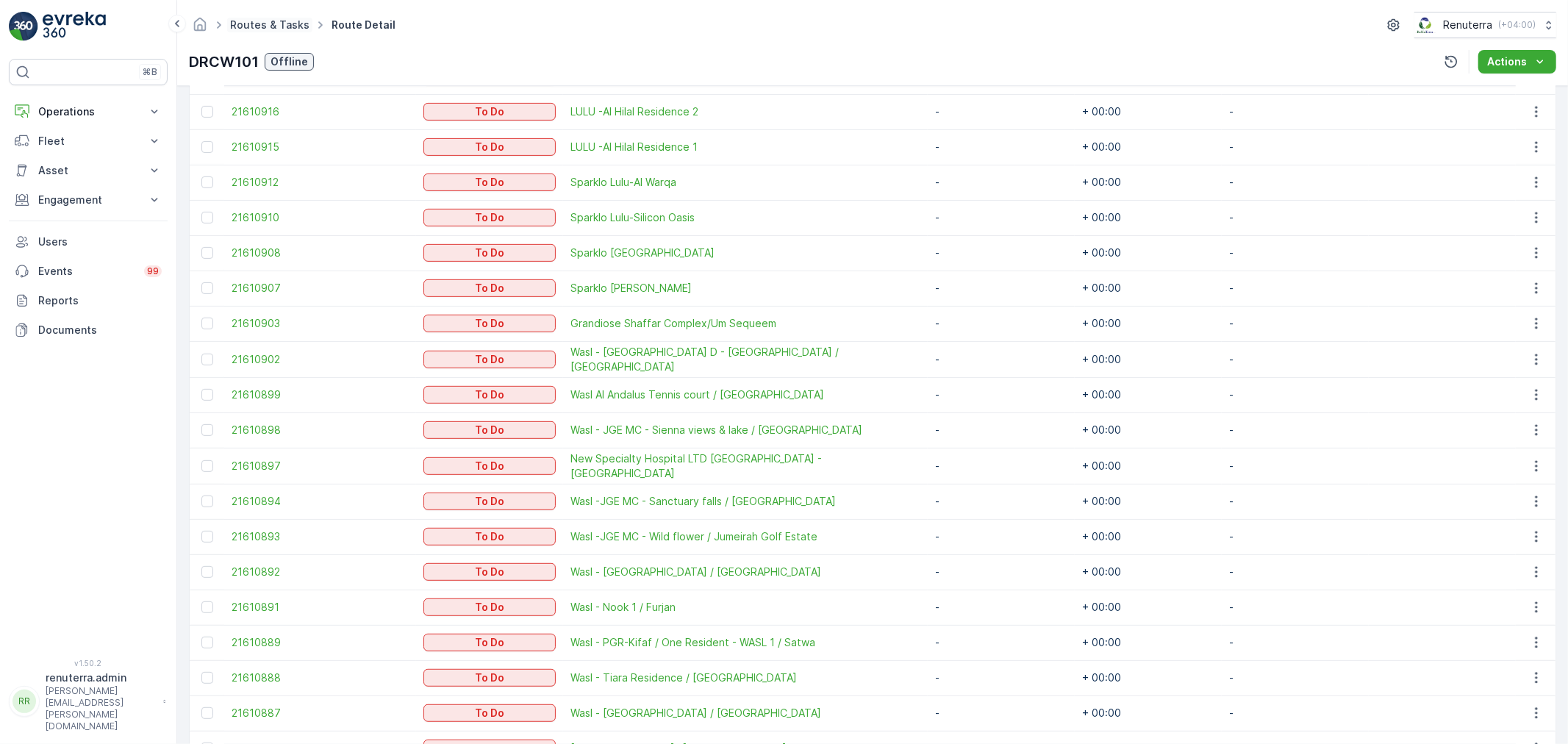
click at [280, 25] on link "Routes & Tasks" at bounding box center [270, 24] width 79 height 12
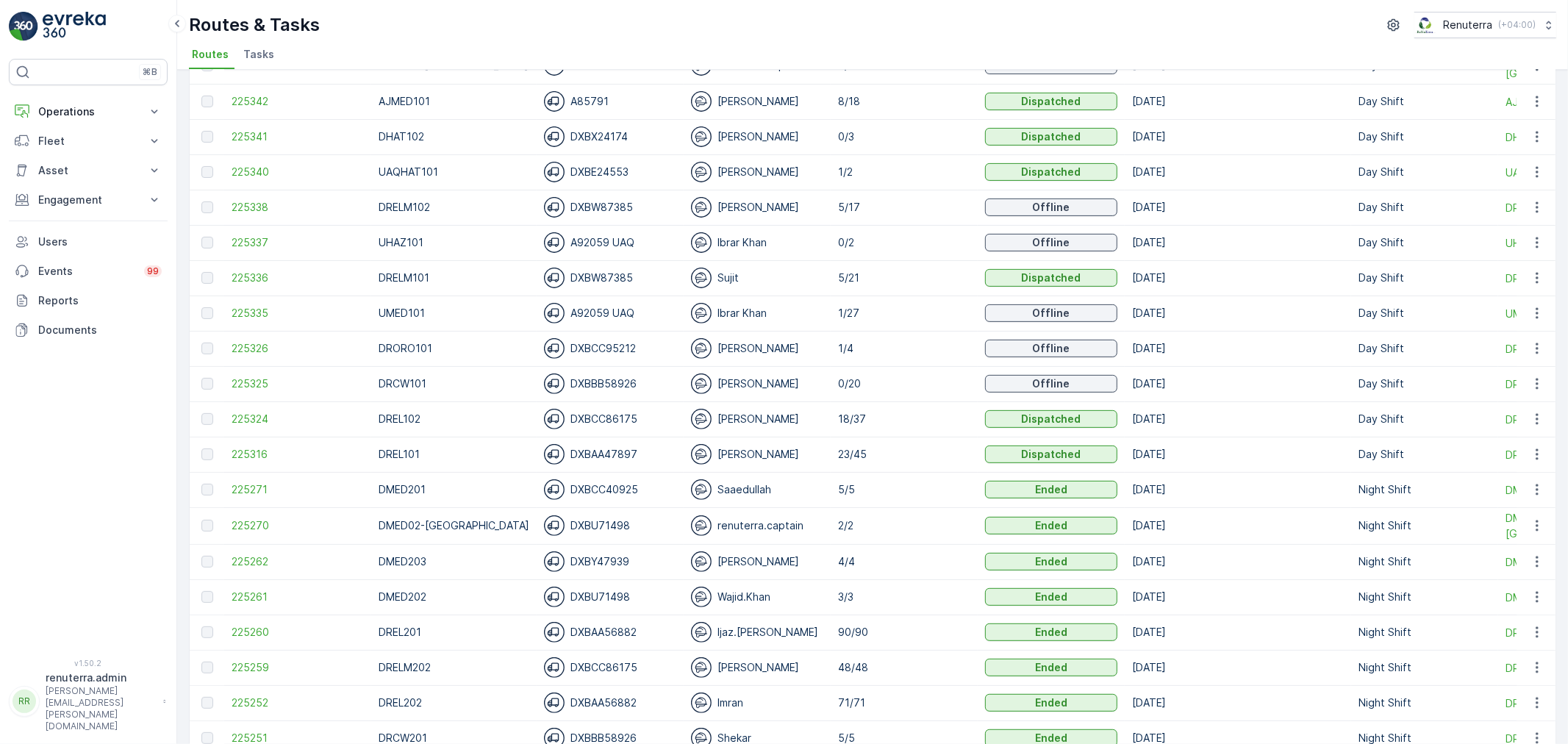
scroll to position [408, 0]
click at [269, 210] on span "225338" at bounding box center [297, 205] width 133 height 15
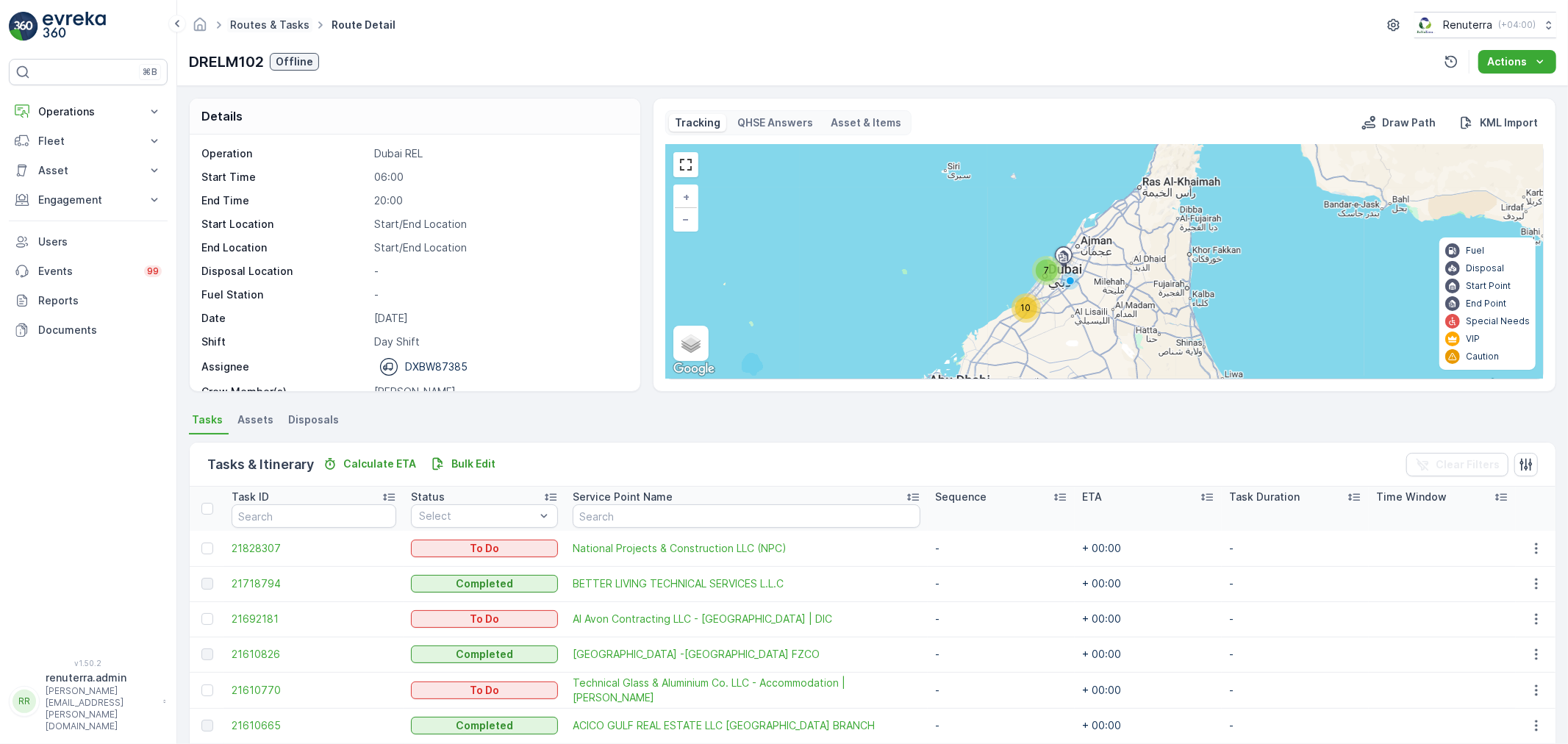
click at [275, 19] on link "Routes & Tasks" at bounding box center [270, 24] width 79 height 12
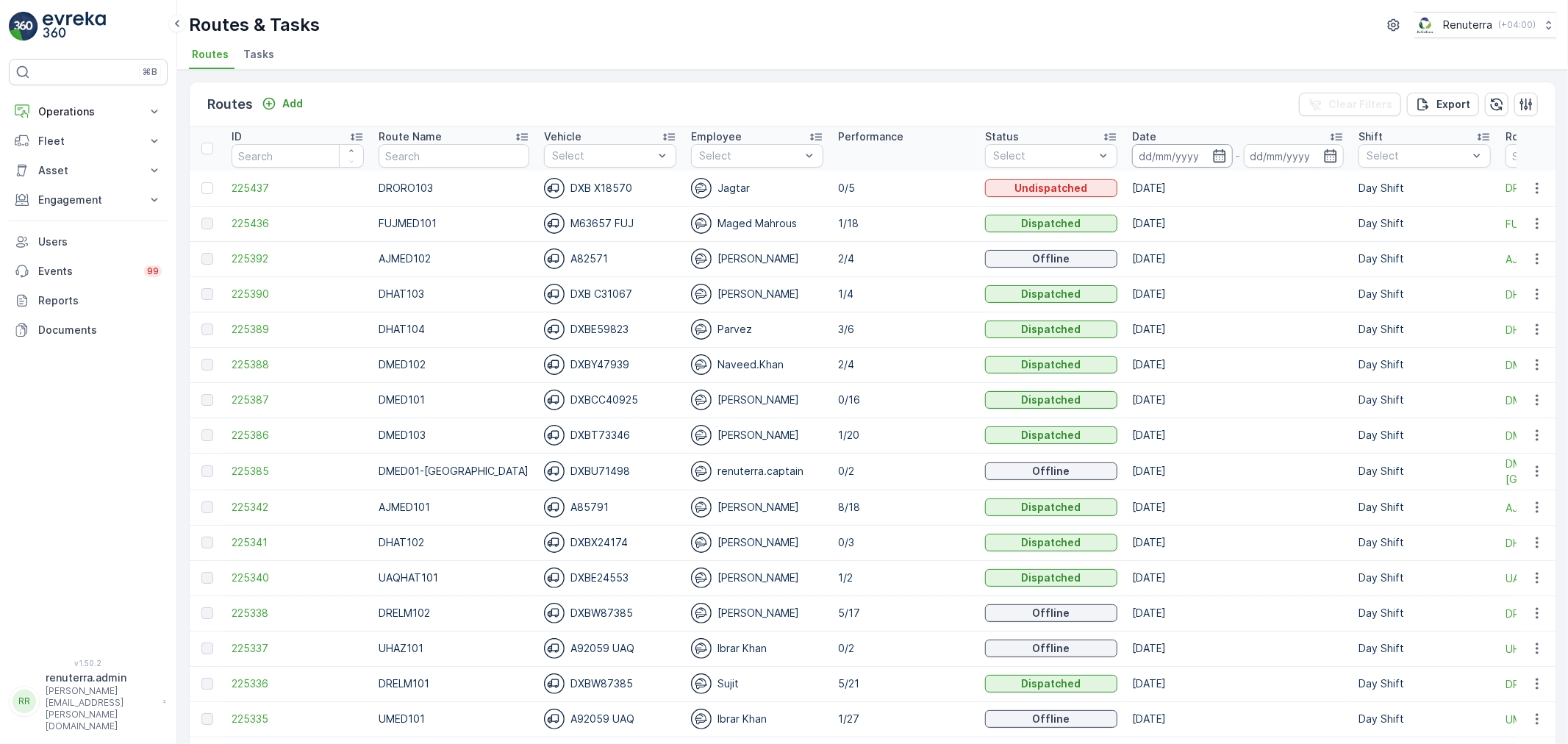
click at [1168, 164] on input at bounding box center [1182, 155] width 101 height 24
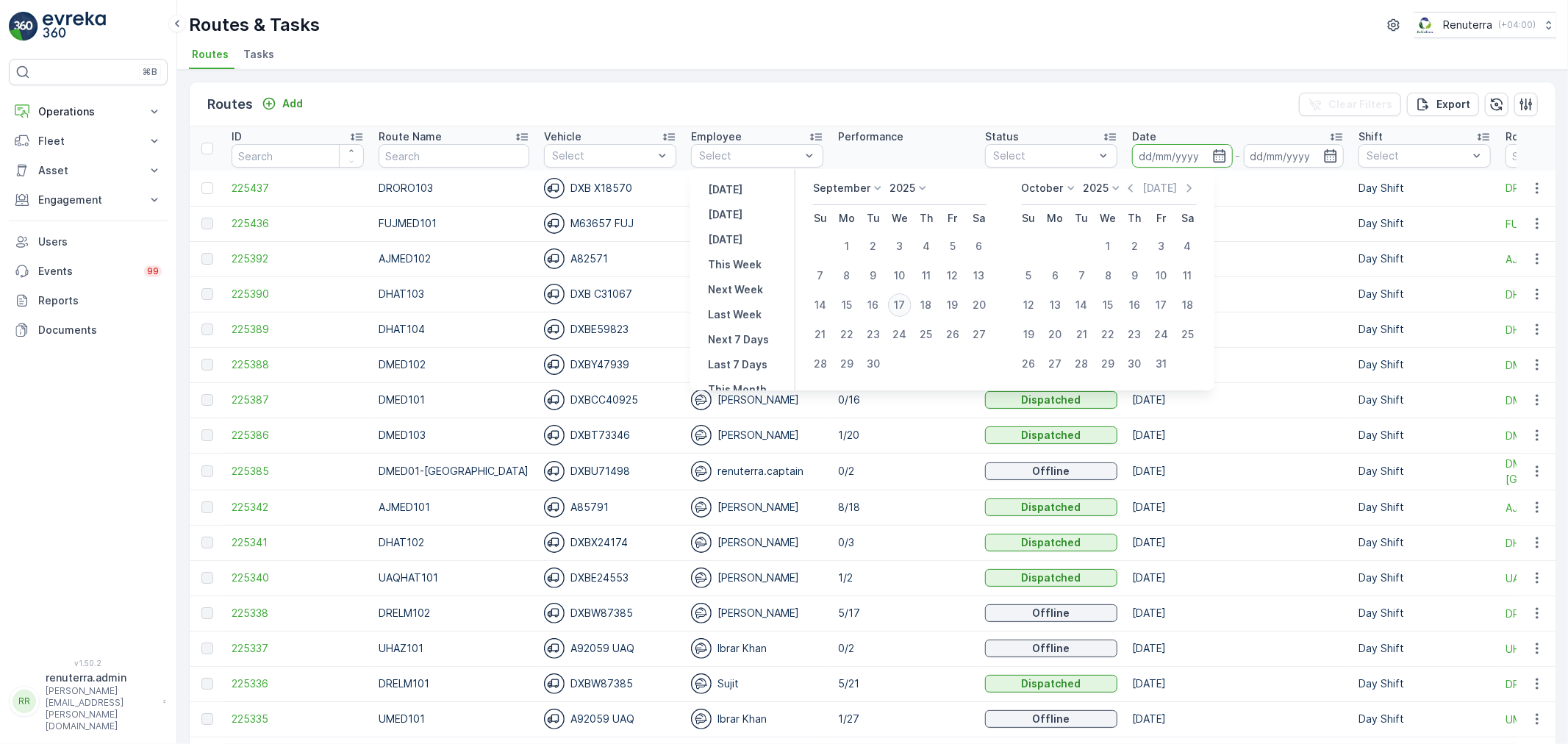
click at [906, 306] on div "17" at bounding box center [900, 305] width 24 height 24
type input "[DATE]"
click at [906, 306] on div "17" at bounding box center [900, 305] width 24 height 24
type input "[DATE]"
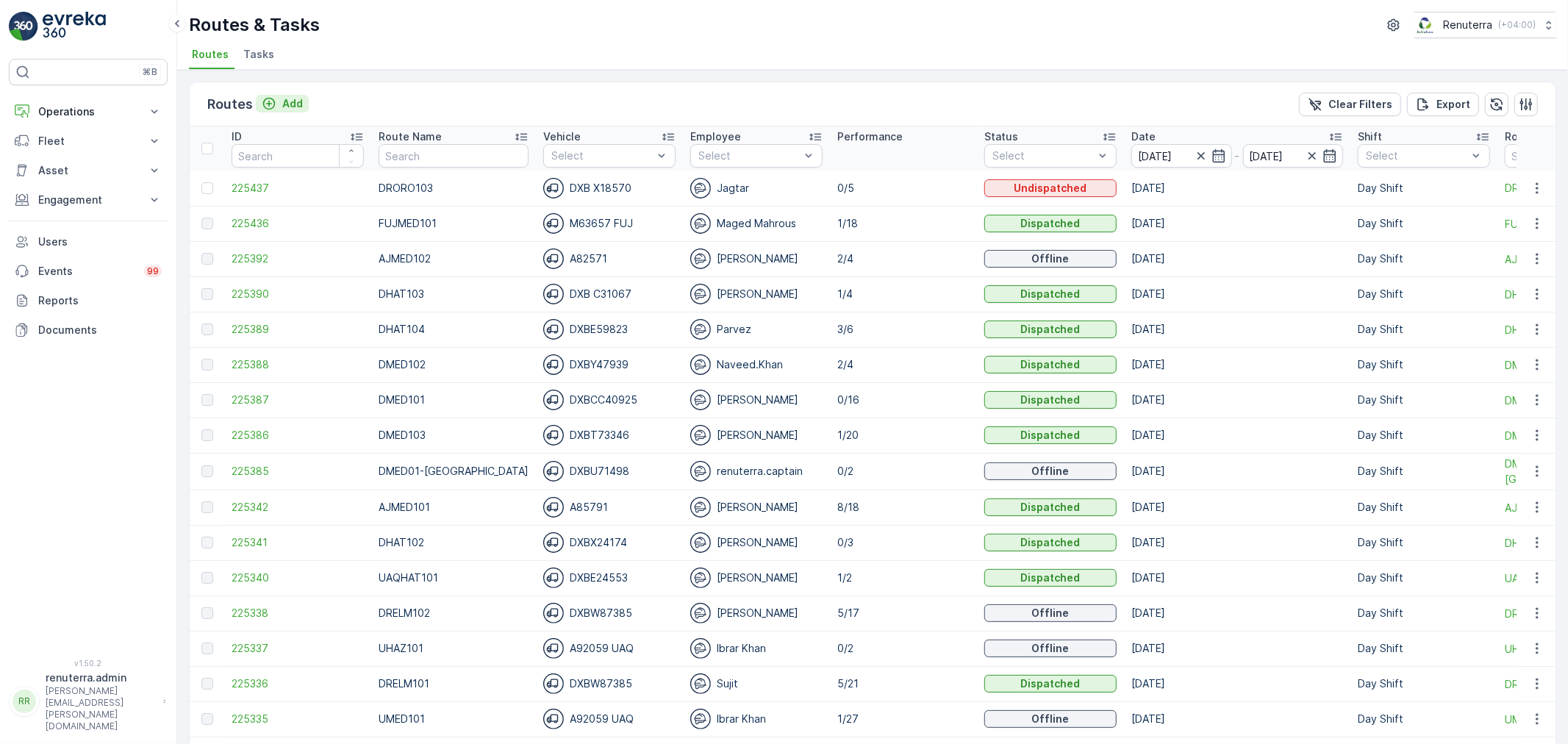
click at [273, 110] on icon "Add" at bounding box center [269, 103] width 15 height 15
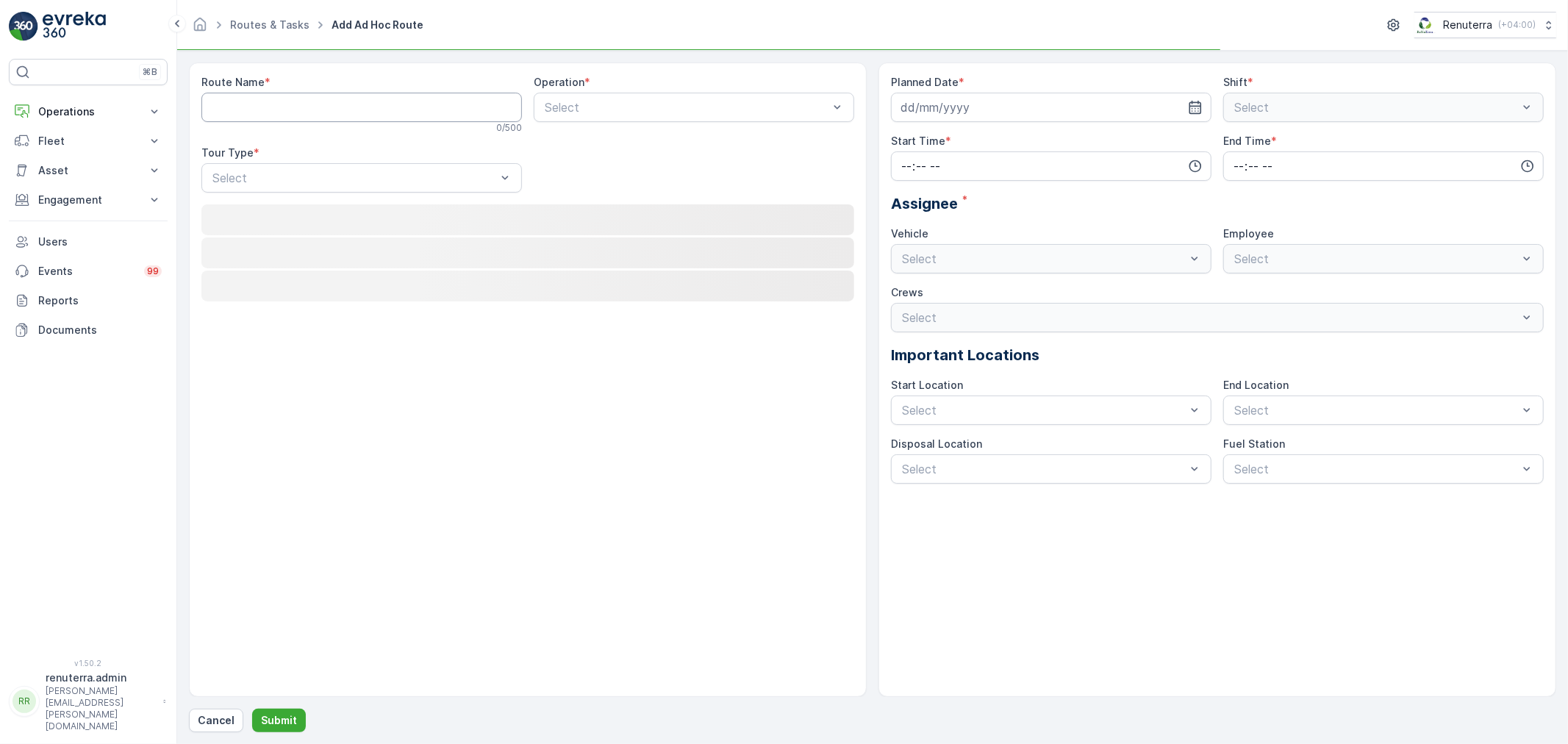
click at [289, 105] on Name "Route Name" at bounding box center [361, 107] width 321 height 29
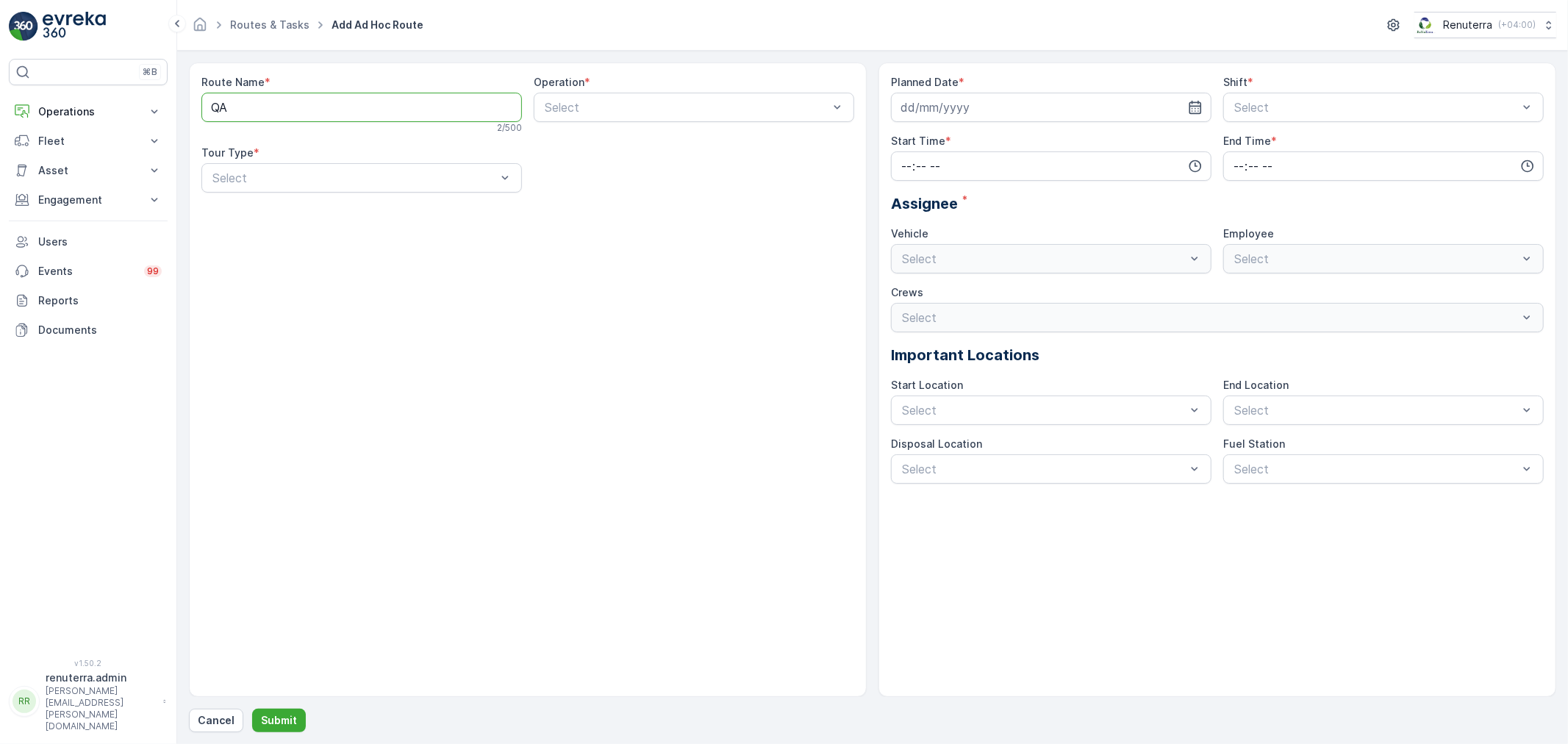
type Name "Q"
type Name "AJHAZ101"
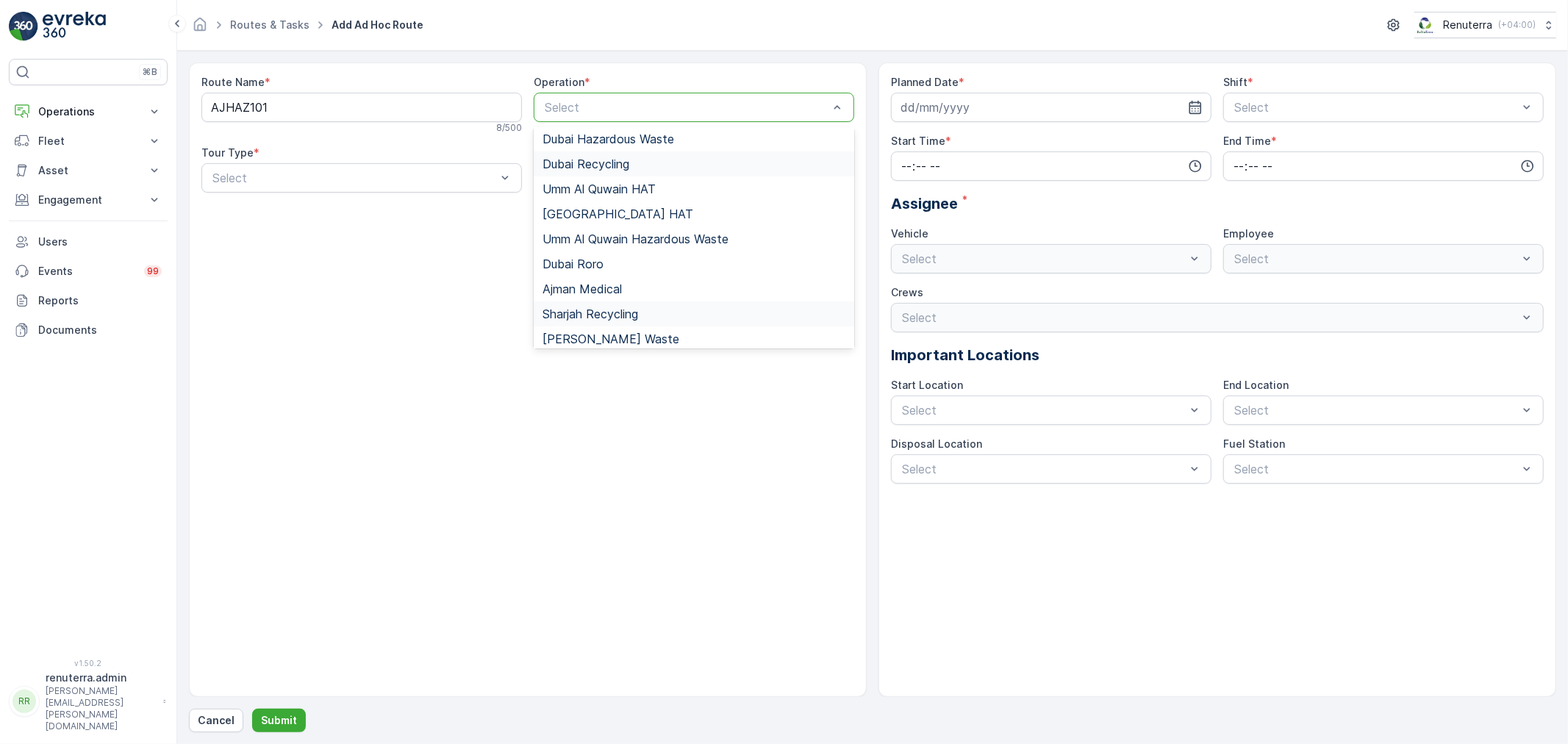
scroll to position [164, 0]
drag, startPoint x: 615, startPoint y: 333, endPoint x: 535, endPoint y: 268, distance: 103.1
click at [601, 310] on div "Dubai UCO Collection Umm Al Quwain Medical Waste Dubai Bin Ops Fujairah Medical…" at bounding box center [694, 238] width 321 height 221
drag, startPoint x: 596, startPoint y: 346, endPoint x: 594, endPoint y: 329, distance: 17.1
click at [596, 334] on div "Dubai UCO Collection Umm Al Quwain Medical Waste Dubai Bin Ops Fujairah Medical…" at bounding box center [694, 238] width 321 height 221
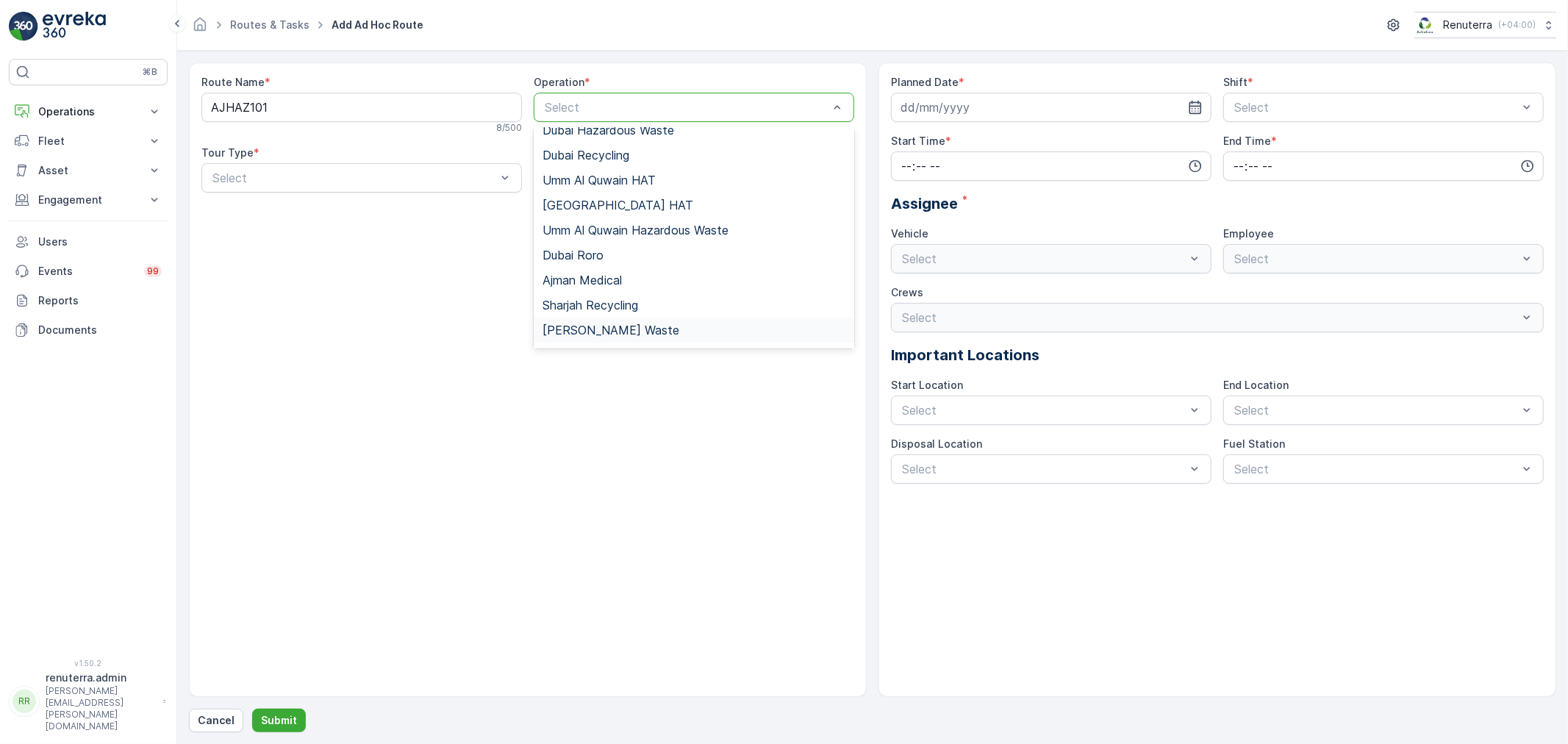
drag, startPoint x: 594, startPoint y: 329, endPoint x: 563, endPoint y: 315, distance: 34.0
click at [593, 325] on span "[PERSON_NAME] Waste" at bounding box center [610, 330] width 136 height 13
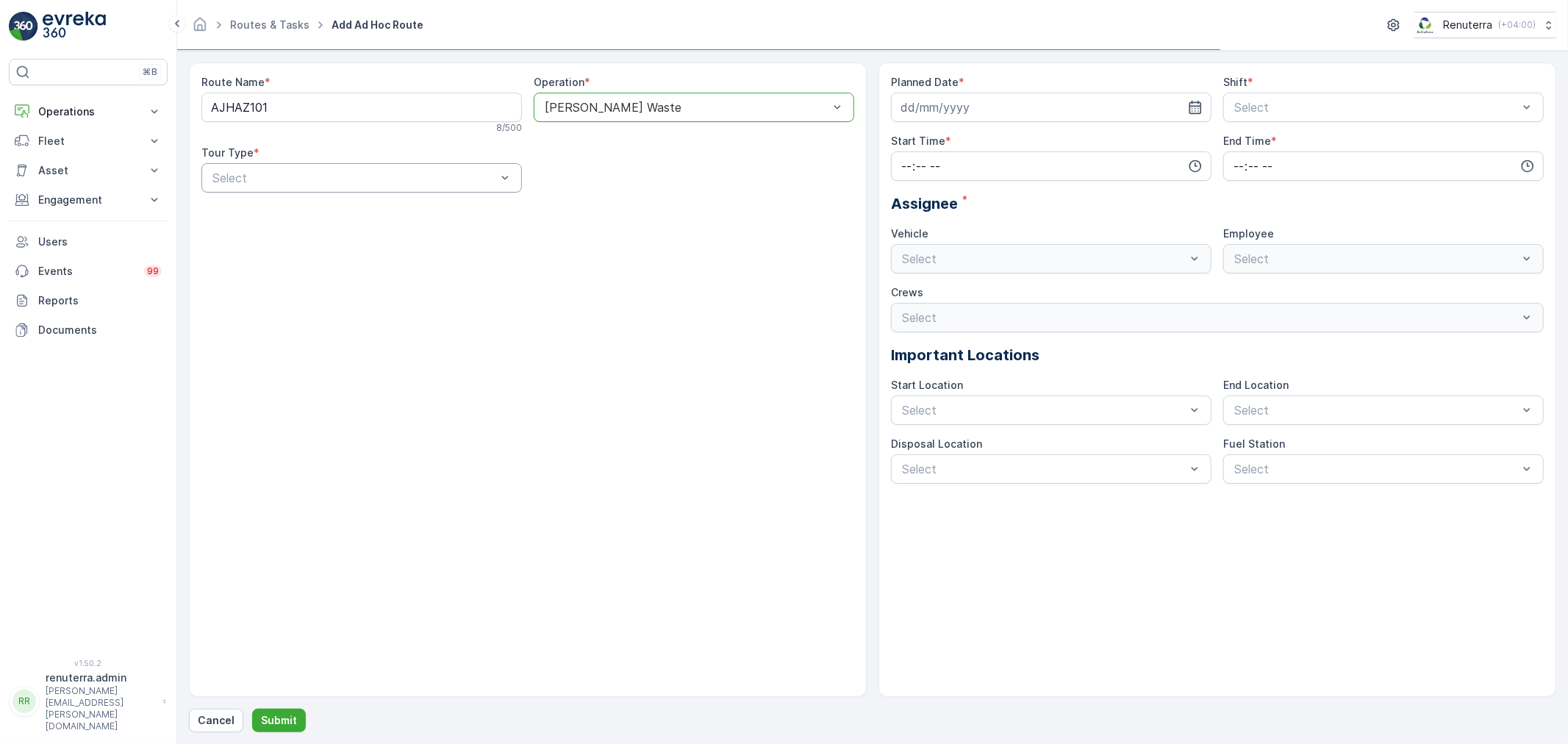
click at [408, 187] on div "Select" at bounding box center [361, 178] width 321 height 29
drag, startPoint x: 406, startPoint y: 190, endPoint x: 392, endPoint y: 216, distance: 29.5
click at [392, 216] on div "Static" at bounding box center [362, 214] width 303 height 13
click at [376, 183] on div at bounding box center [353, 178] width 287 height 13
click at [361, 238] on div "Dynamic" at bounding box center [362, 239] width 303 height 13
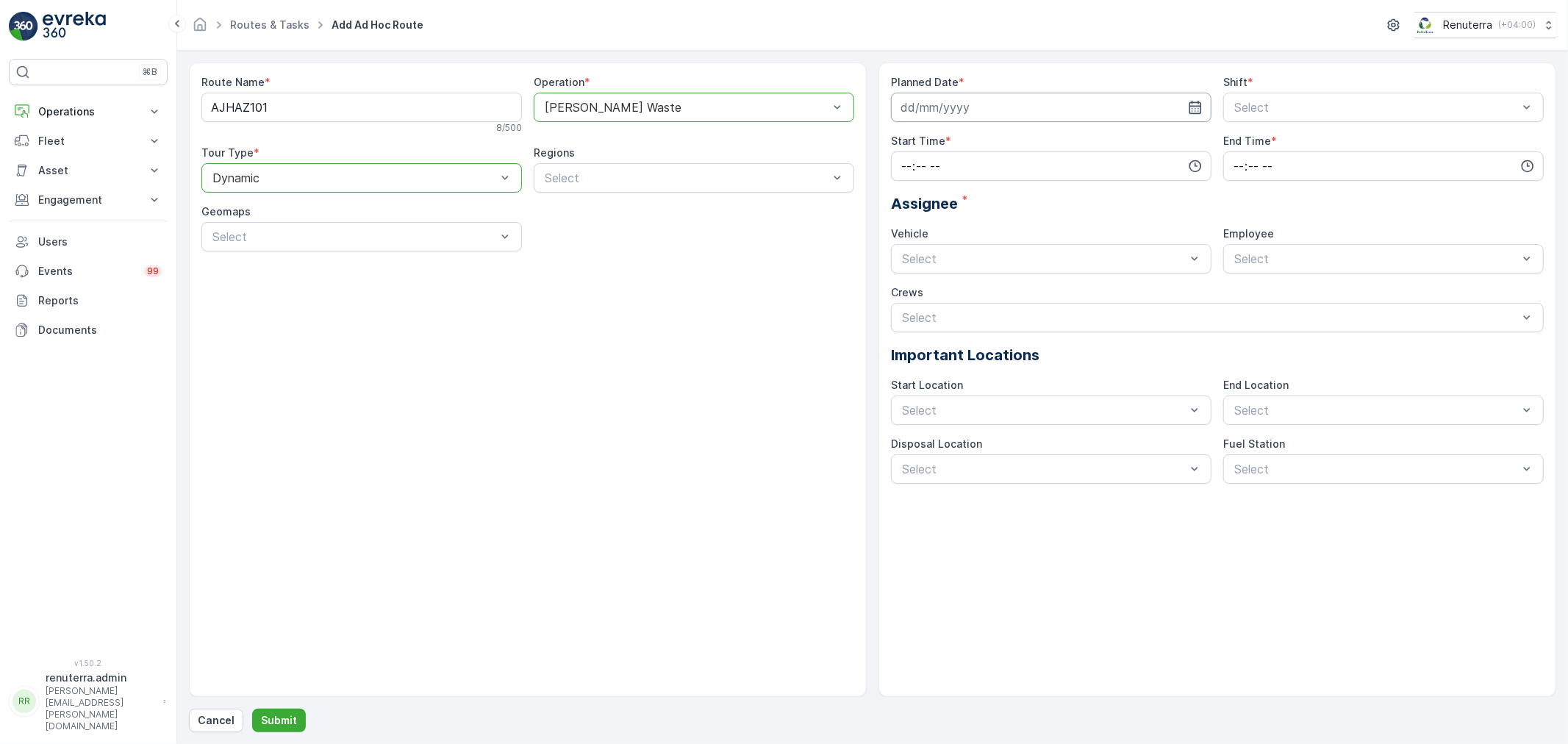
click at [1007, 99] on input at bounding box center [1051, 107] width 321 height 29
click at [996, 253] on div "17" at bounding box center [995, 260] width 24 height 24
type input "[DATE]"
click at [1254, 122] on div "Planned Date * 17.09.2025 Shift * Select Start Time * End Time * Assignee * Veh…" at bounding box center [1217, 279] width 652 height 409
click at [1260, 148] on span "Day Shift" at bounding box center [1259, 143] width 53 height 13
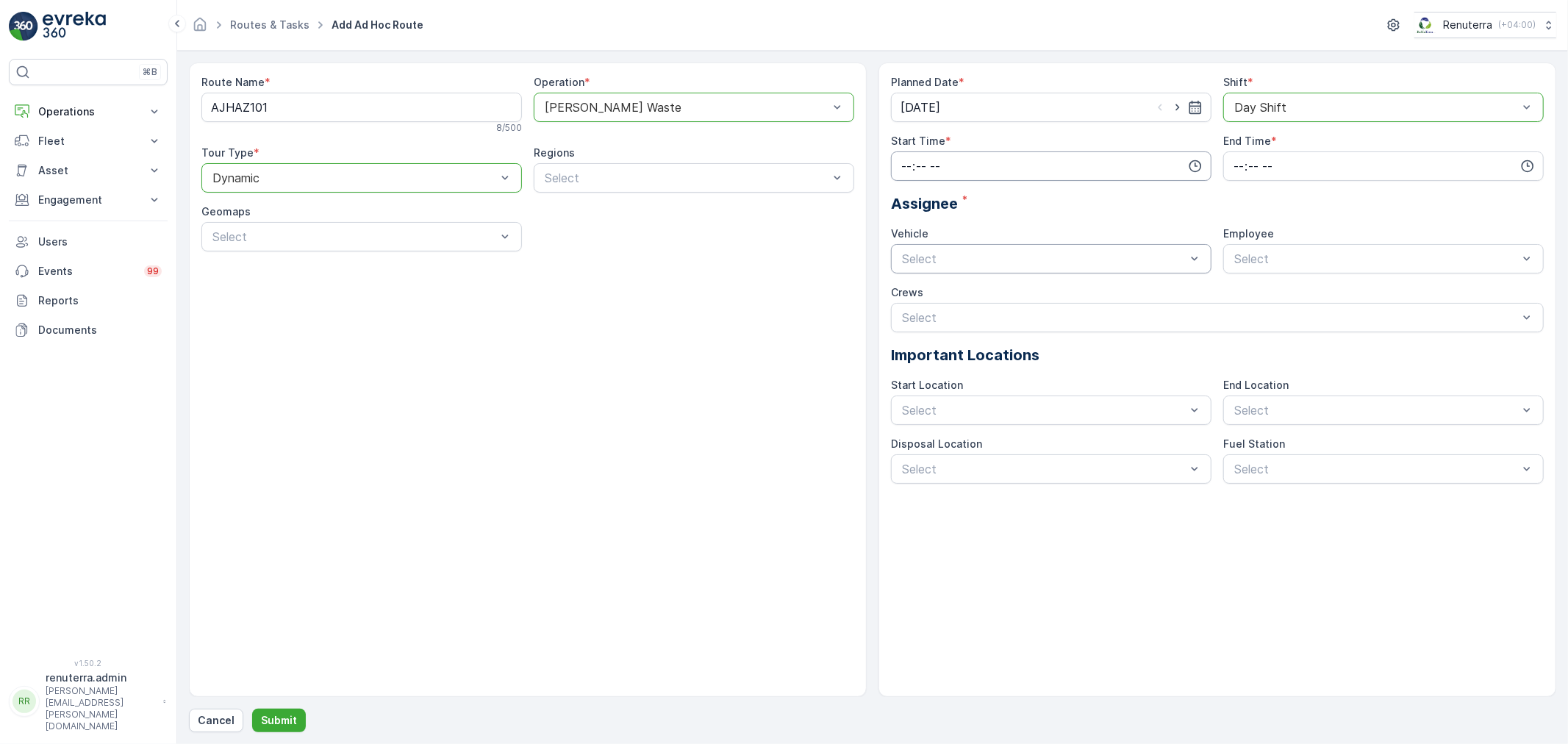
click at [1035, 170] on input "time" at bounding box center [1051, 166] width 321 height 29
click at [910, 202] on span "12" at bounding box center [905, 197] width 11 height 15
type input "12:00"
click at [1235, 169] on input "time" at bounding box center [1383, 166] width 321 height 29
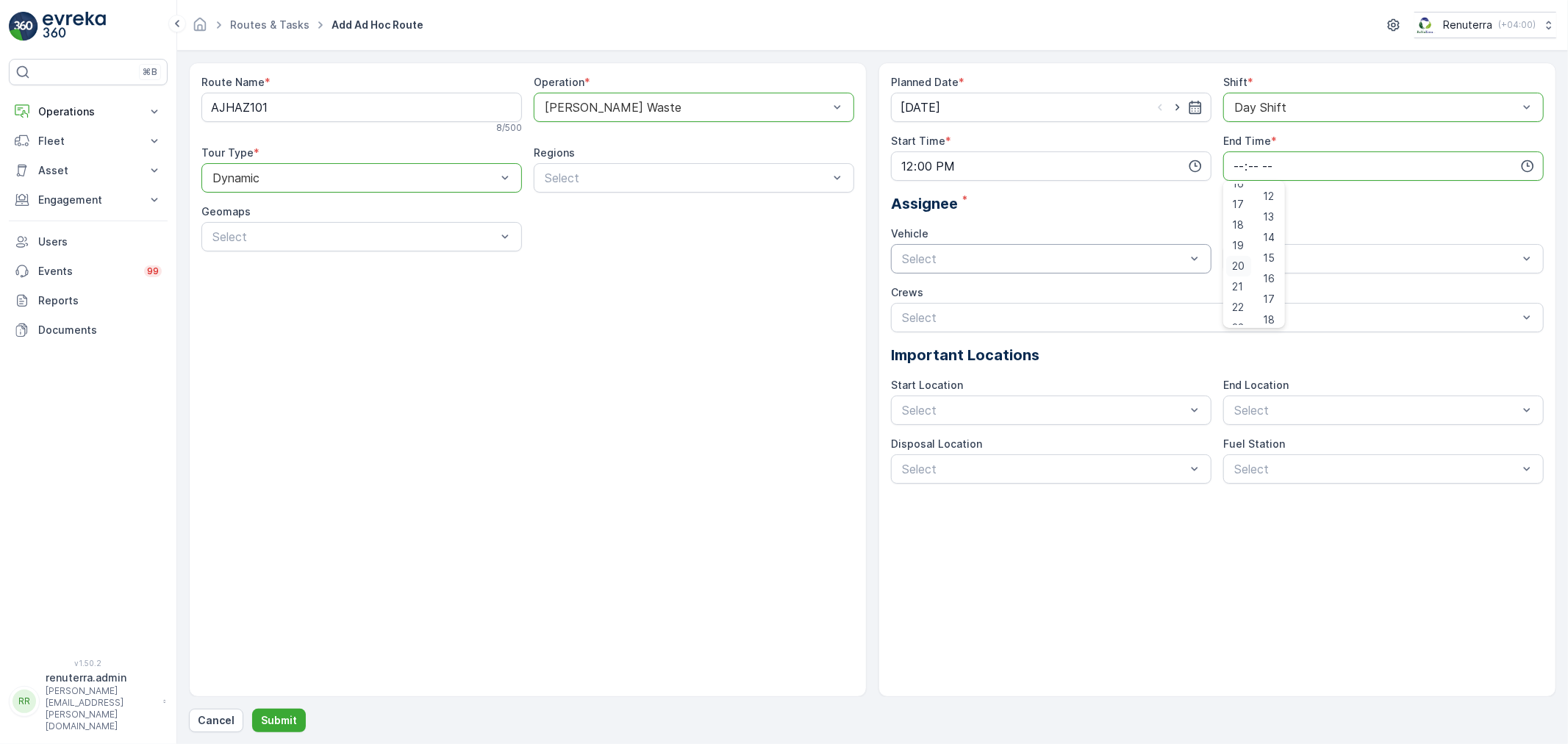
scroll to position [353, 0]
click at [1237, 254] on span "20" at bounding box center [1238, 253] width 12 height 15
type input "20:00"
click at [952, 363] on span "W35771 DXB" at bounding box center [935, 370] width 72 height 13
click at [1255, 393] on span "renuterra.captain" at bounding box center [1278, 395] width 92 height 13
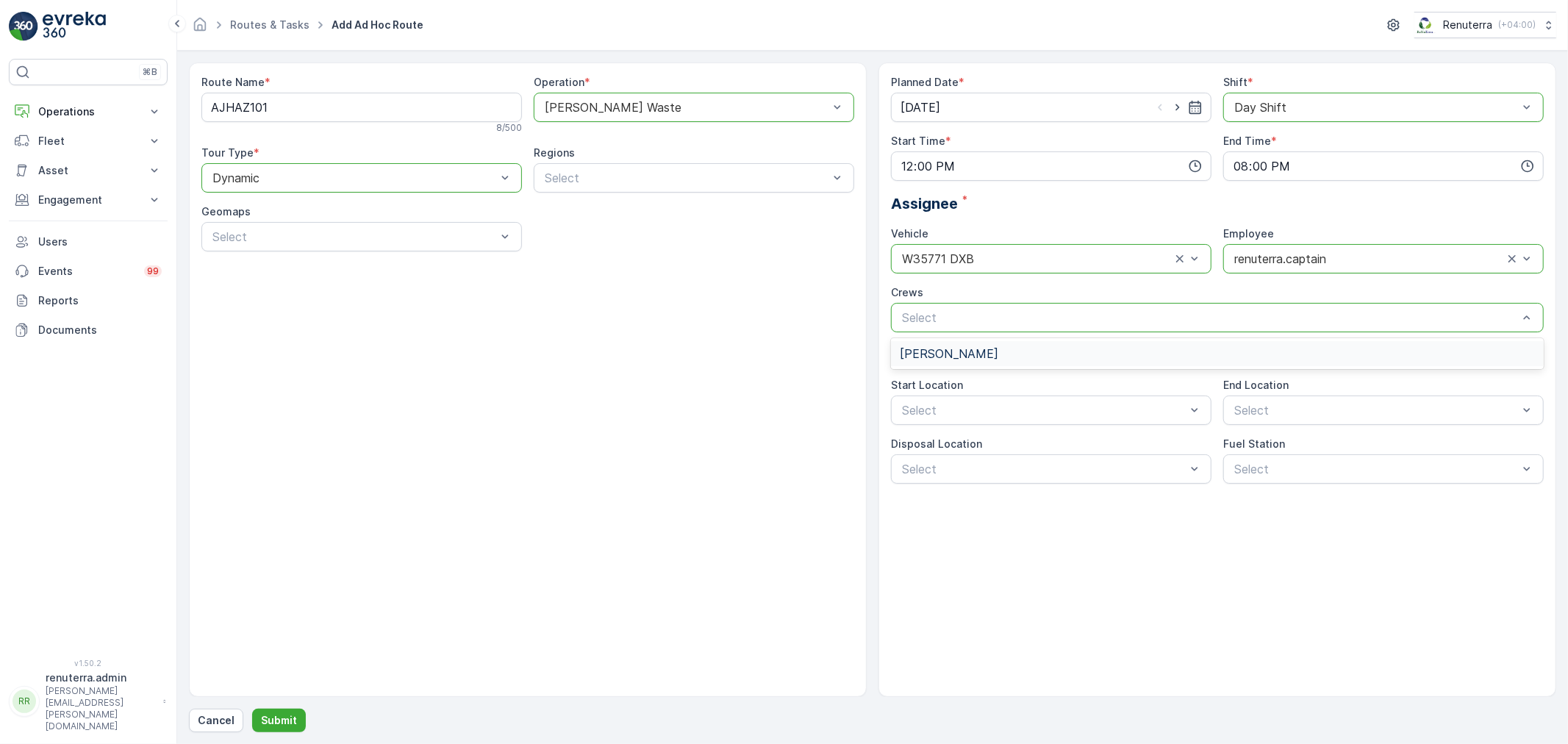
click at [801, 349] on div "Route Name * AJHAZ101 8 / 500 Operation * option Ajman Hazardous Waste, selecte…" at bounding box center [527, 379] width 678 height 635
click at [281, 715] on p "Submit" at bounding box center [279, 721] width 36 height 15
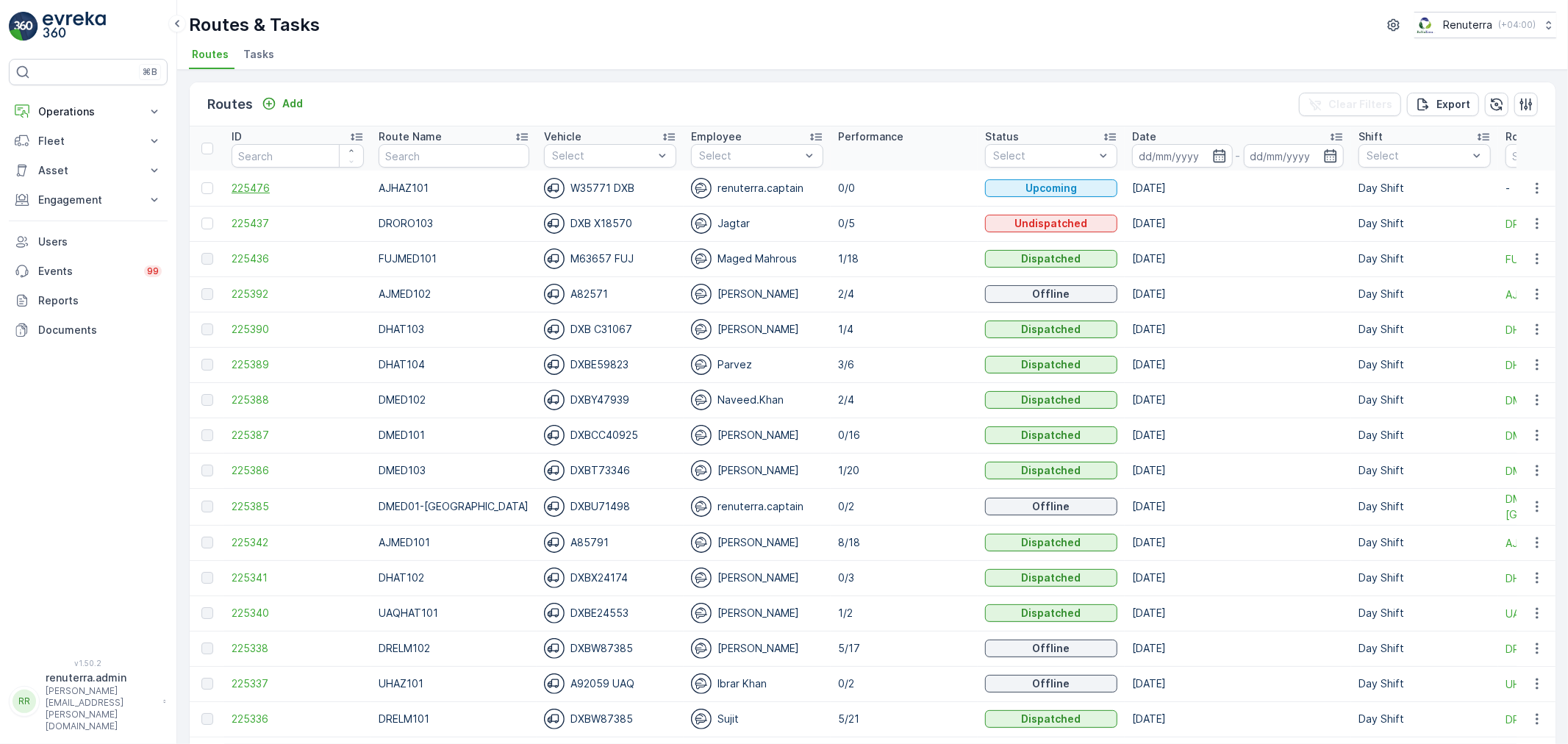
click at [241, 188] on span "225476" at bounding box center [297, 188] width 133 height 15
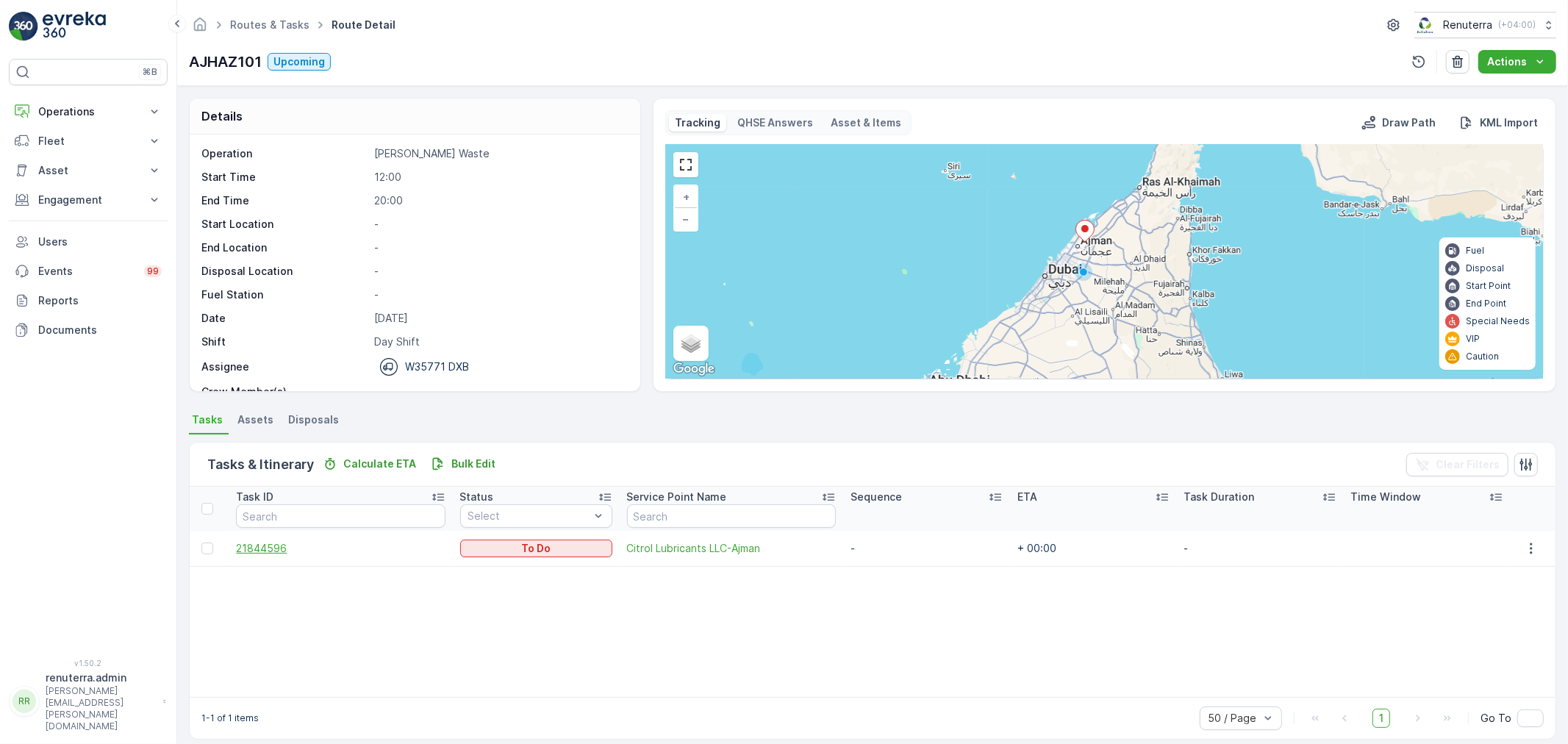
click at [252, 548] on span "21844596" at bounding box center [340, 549] width 209 height 15
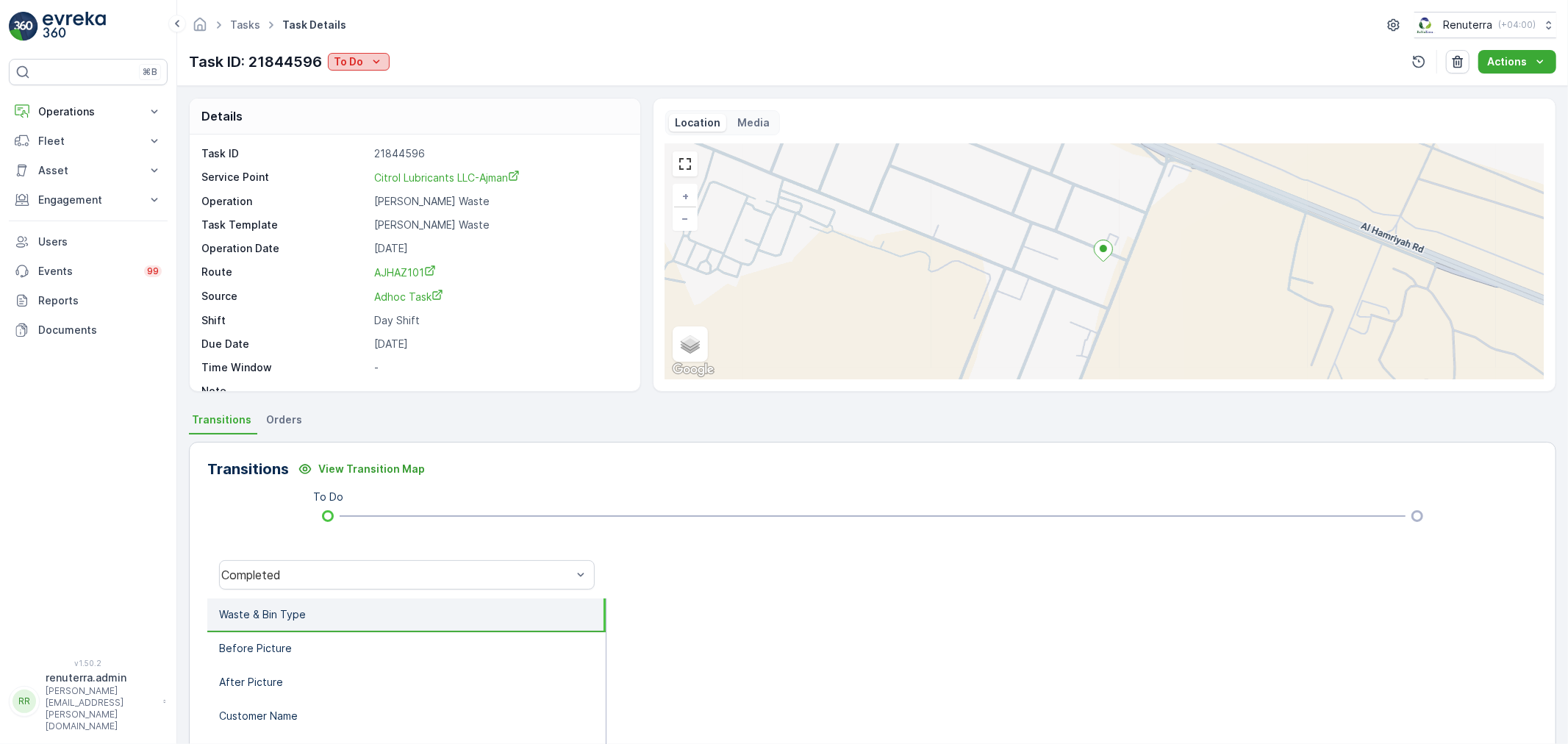
click at [366, 62] on div "To Do" at bounding box center [358, 62] width 50 height 15
click at [389, 119] on span "Completed No One to Sign" at bounding box center [403, 125] width 133 height 15
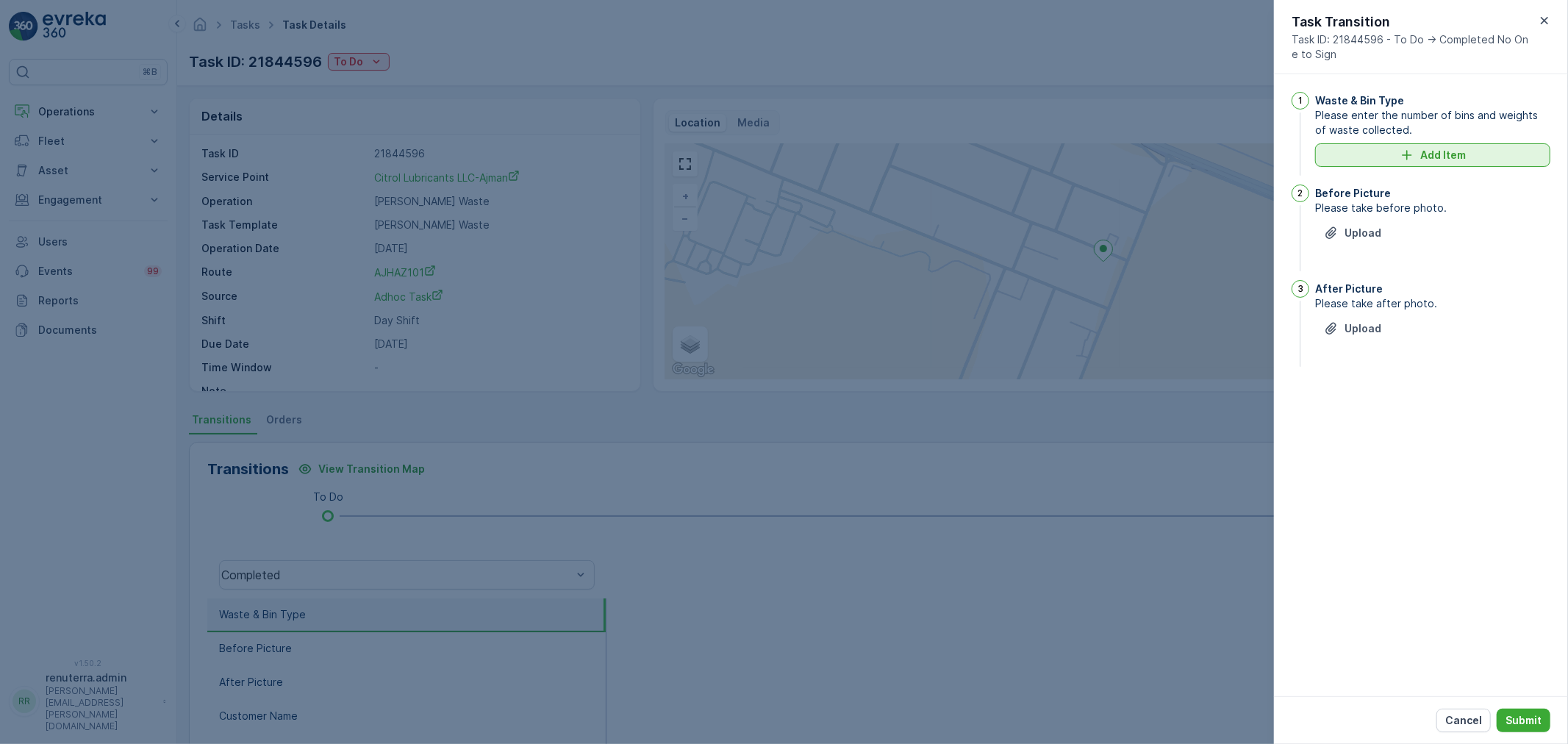
click at [1415, 149] on div "Add Item" at bounding box center [1432, 155] width 217 height 15
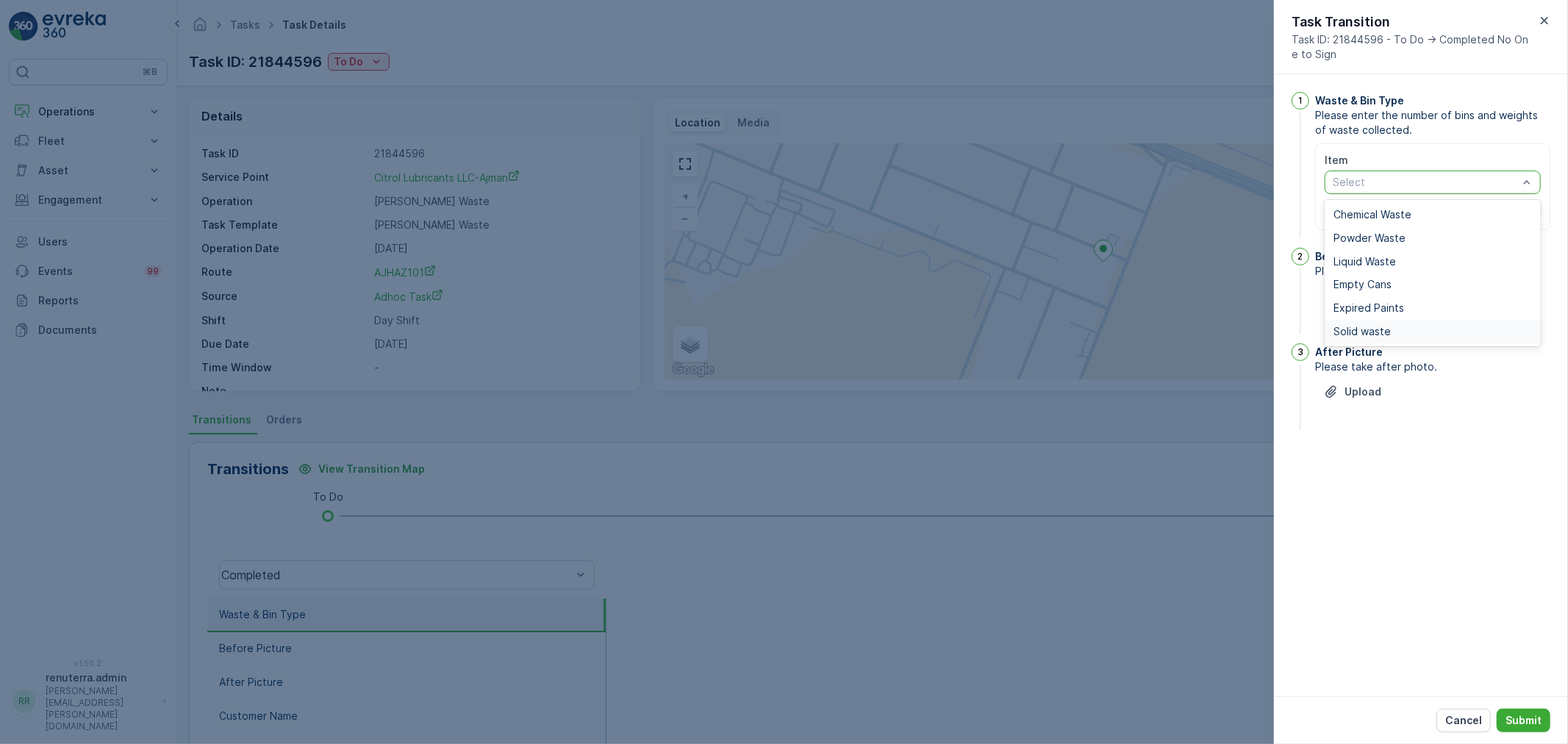
drag, startPoint x: 1371, startPoint y: 324, endPoint x: 1347, endPoint y: 261, distance: 67.4
click at [1370, 324] on div "Solid waste" at bounding box center [1433, 331] width 216 height 24
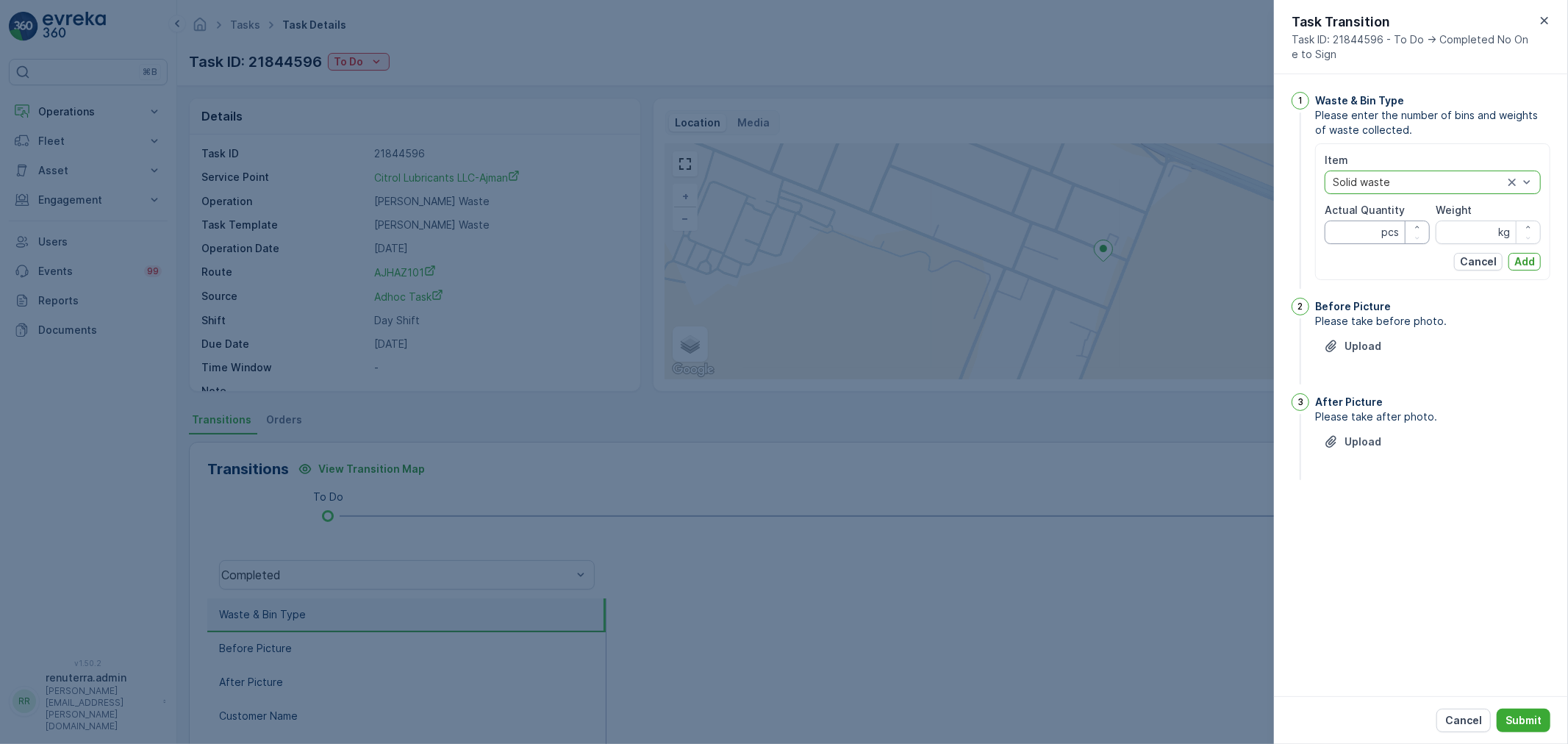
click at [1350, 238] on Quantity "Actual Quantity" at bounding box center [1377, 232] width 105 height 24
type Quantity "1"
click at [1439, 227] on input "Weight" at bounding box center [1488, 232] width 105 height 24
type input "14670"
click at [1515, 263] on p "Add" at bounding box center [1525, 262] width 21 height 15
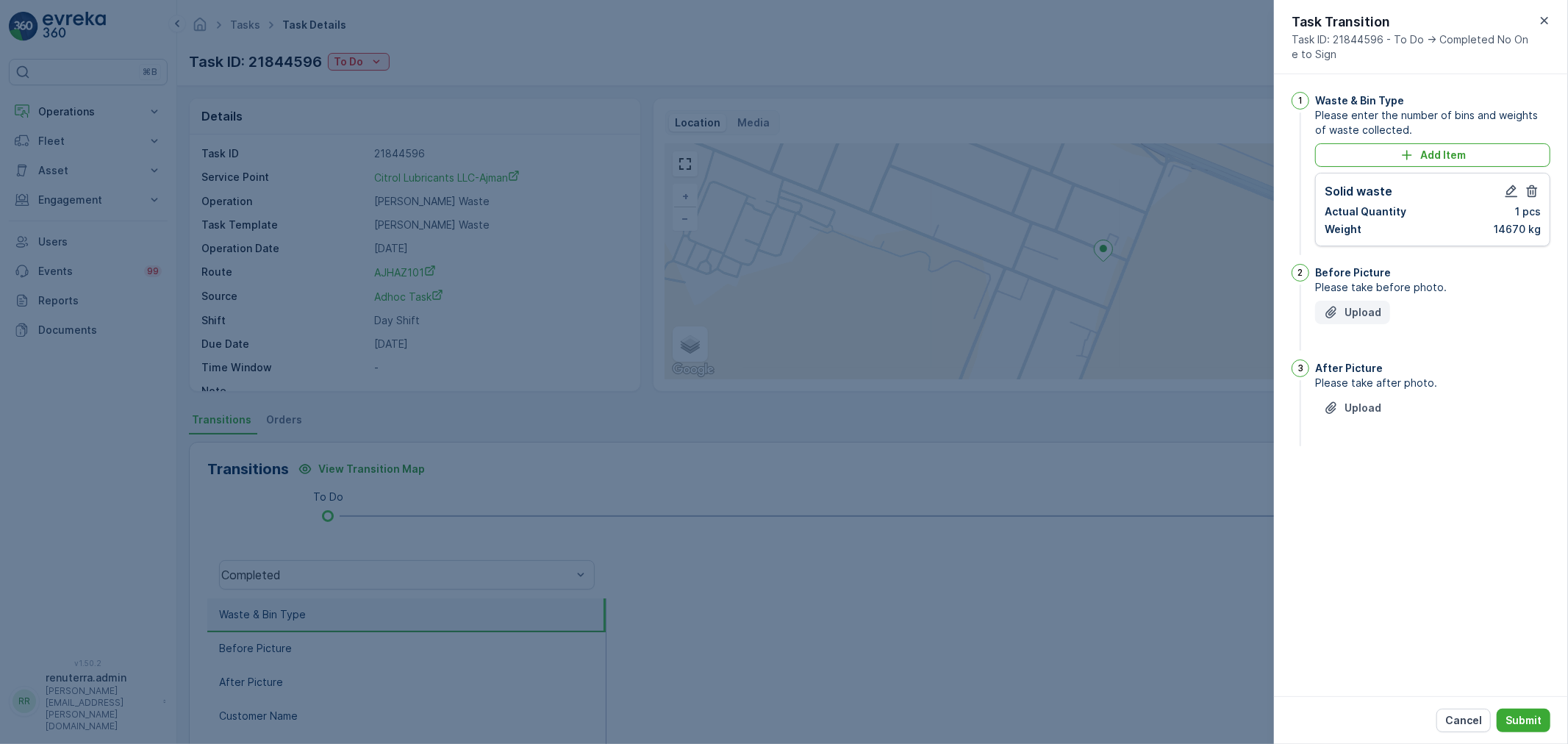
click at [1351, 322] on button "Upload" at bounding box center [1353, 312] width 75 height 24
click at [1343, 506] on div "Upload" at bounding box center [1433, 491] width 235 height 41
click at [1351, 489] on p "Upload" at bounding box center [1362, 482] width 37 height 15
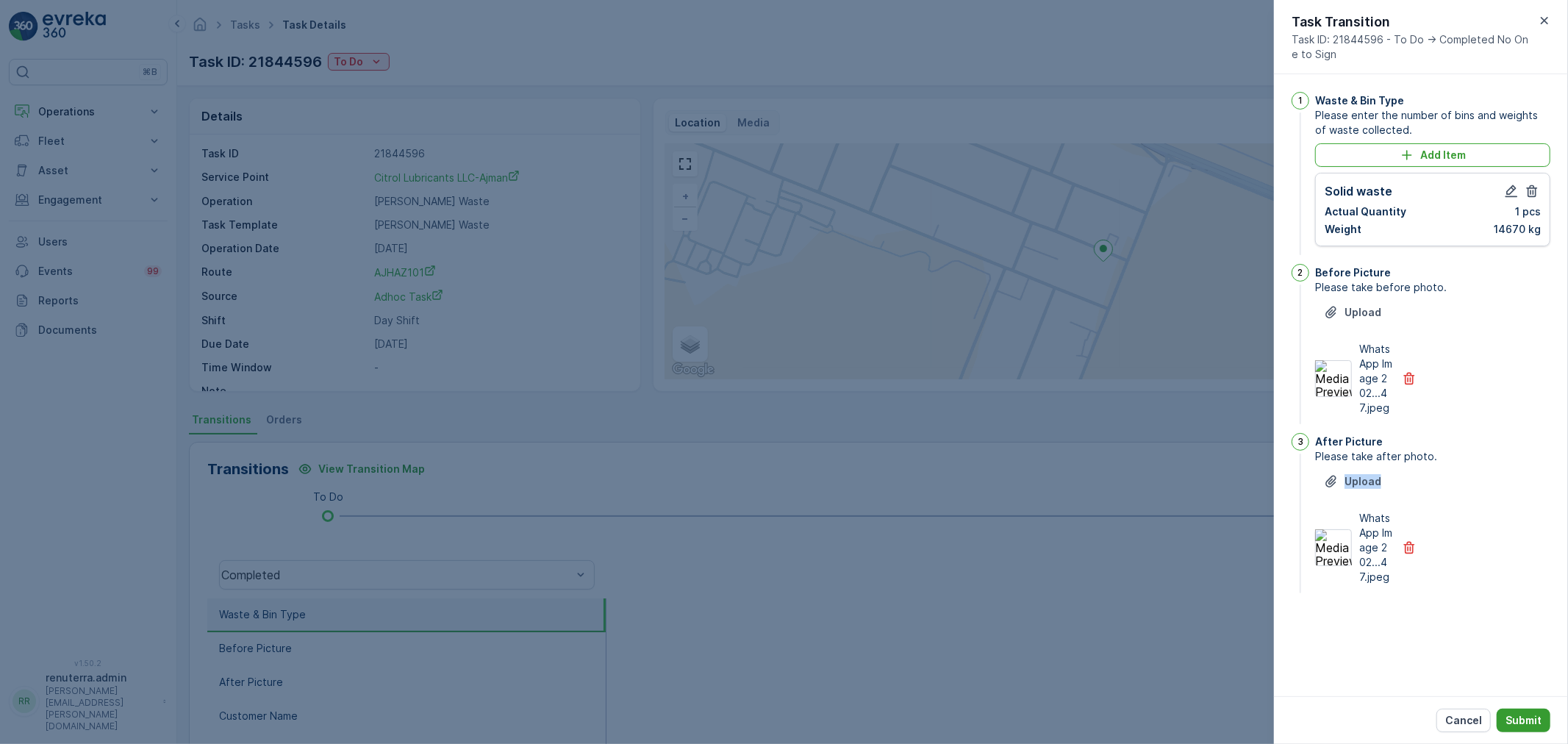
click at [1515, 731] on button "Submit" at bounding box center [1523, 720] width 54 height 24
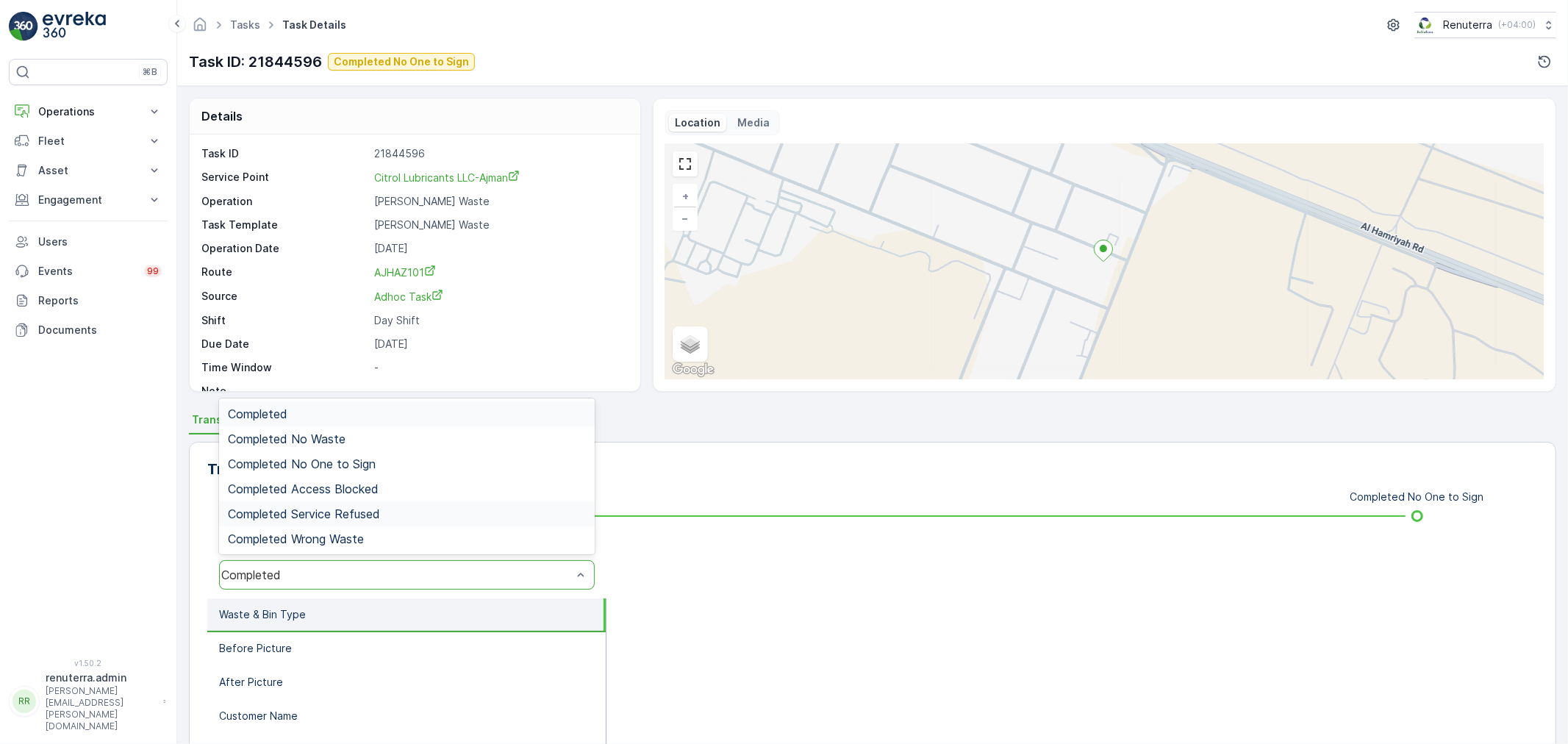
drag, startPoint x: 274, startPoint y: 568, endPoint x: 325, endPoint y: 508, distance: 78.7
click at [321, 464] on span "Completed No One to Sign" at bounding box center [301, 464] width 148 height 13
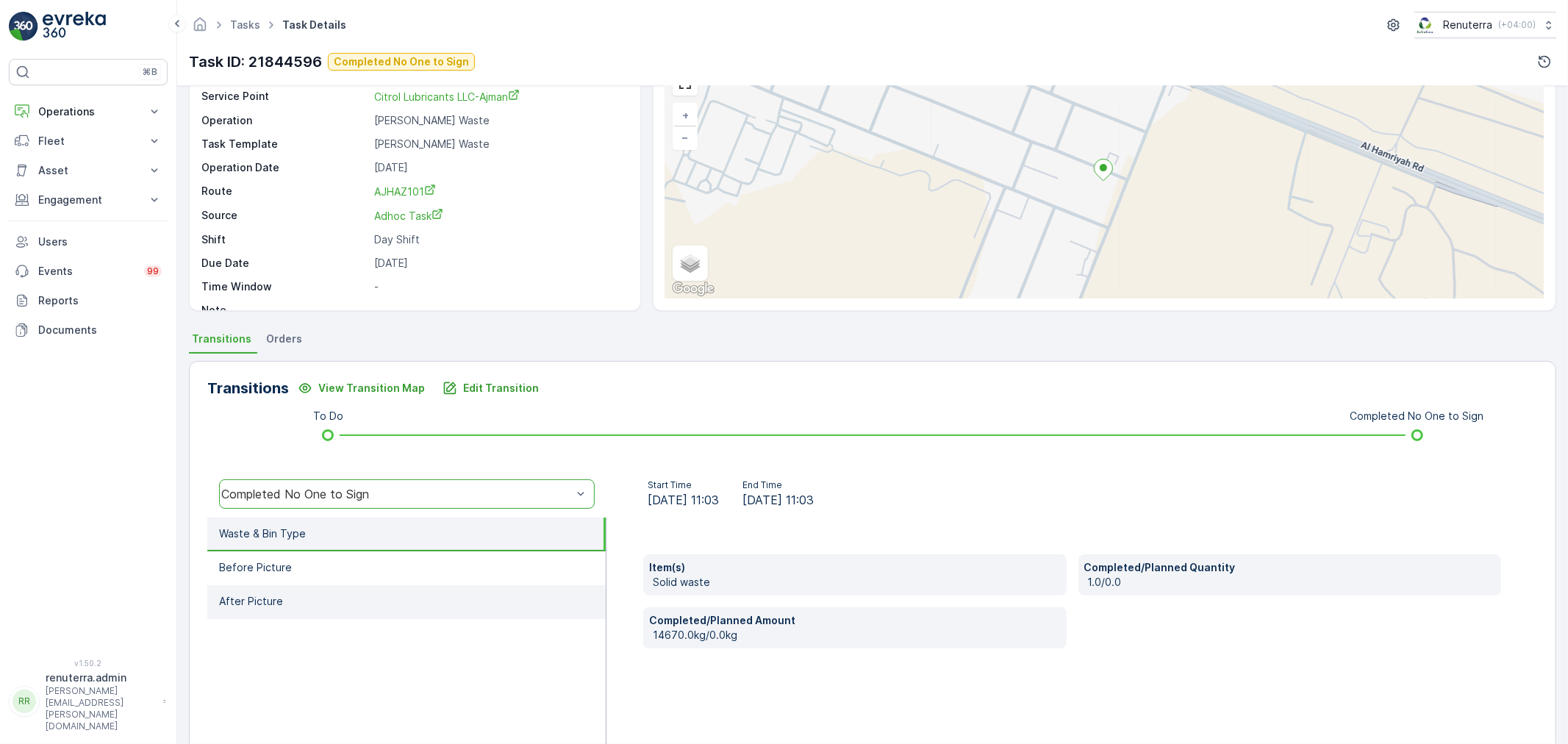
scroll to position [82, 0]
drag, startPoint x: 298, startPoint y: 572, endPoint x: 304, endPoint y: 615, distance: 43.4
click at [296, 572] on li "Before Picture" at bounding box center [407, 568] width 399 height 34
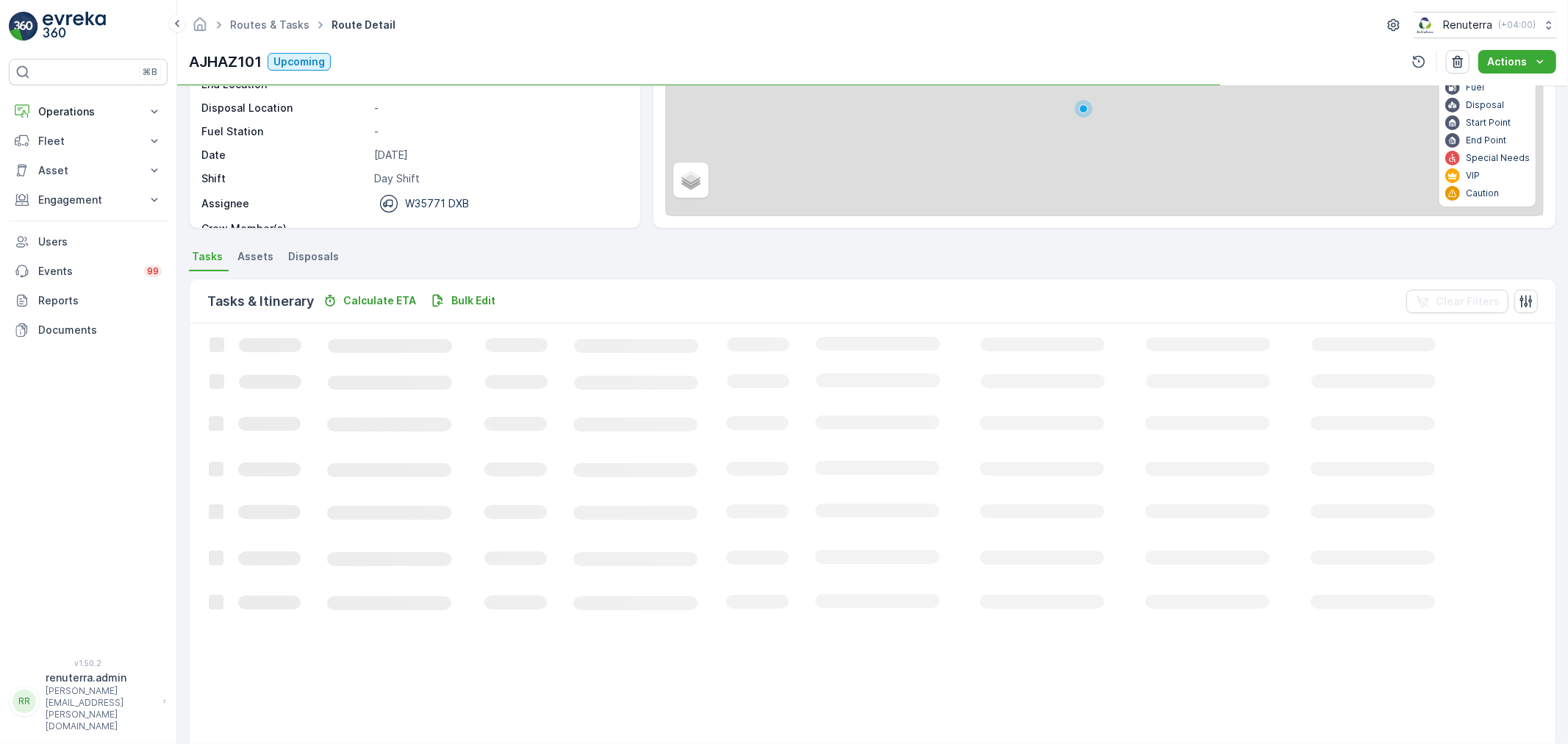
scroll to position [15, 0]
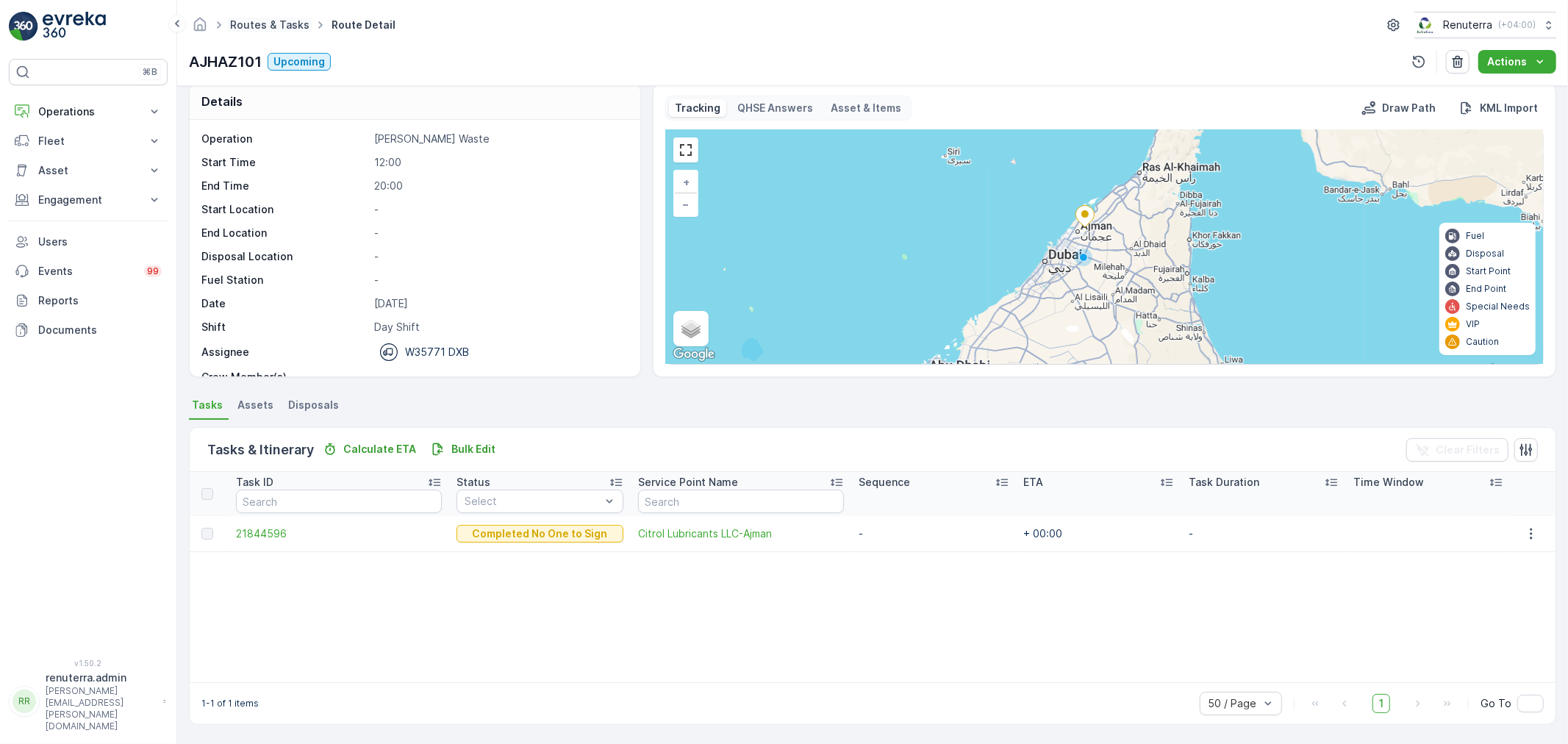
click at [238, 30] on link "Routes & Tasks" at bounding box center [270, 24] width 79 height 12
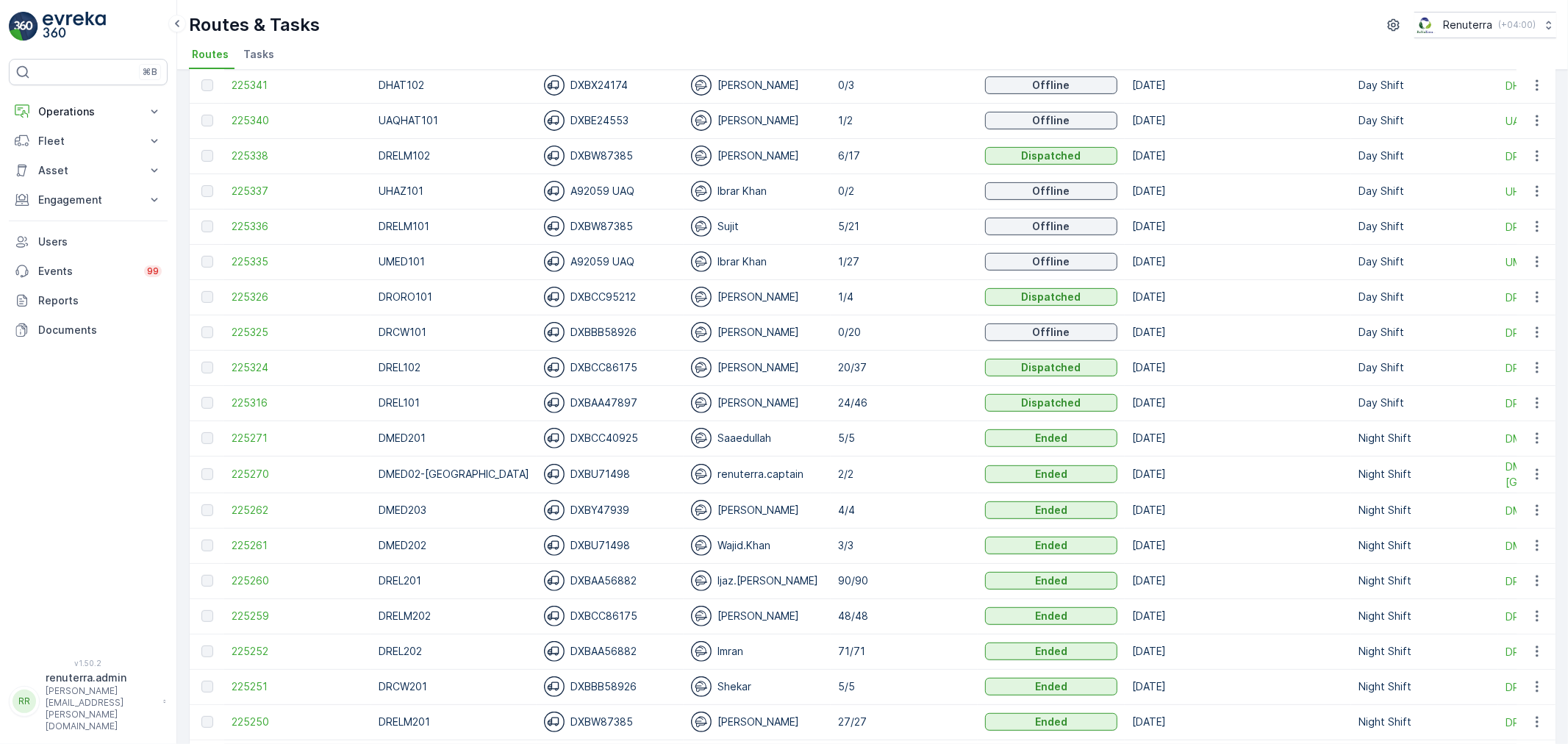
scroll to position [490, 0]
click at [270, 337] on span "225325" at bounding box center [297, 336] width 133 height 15
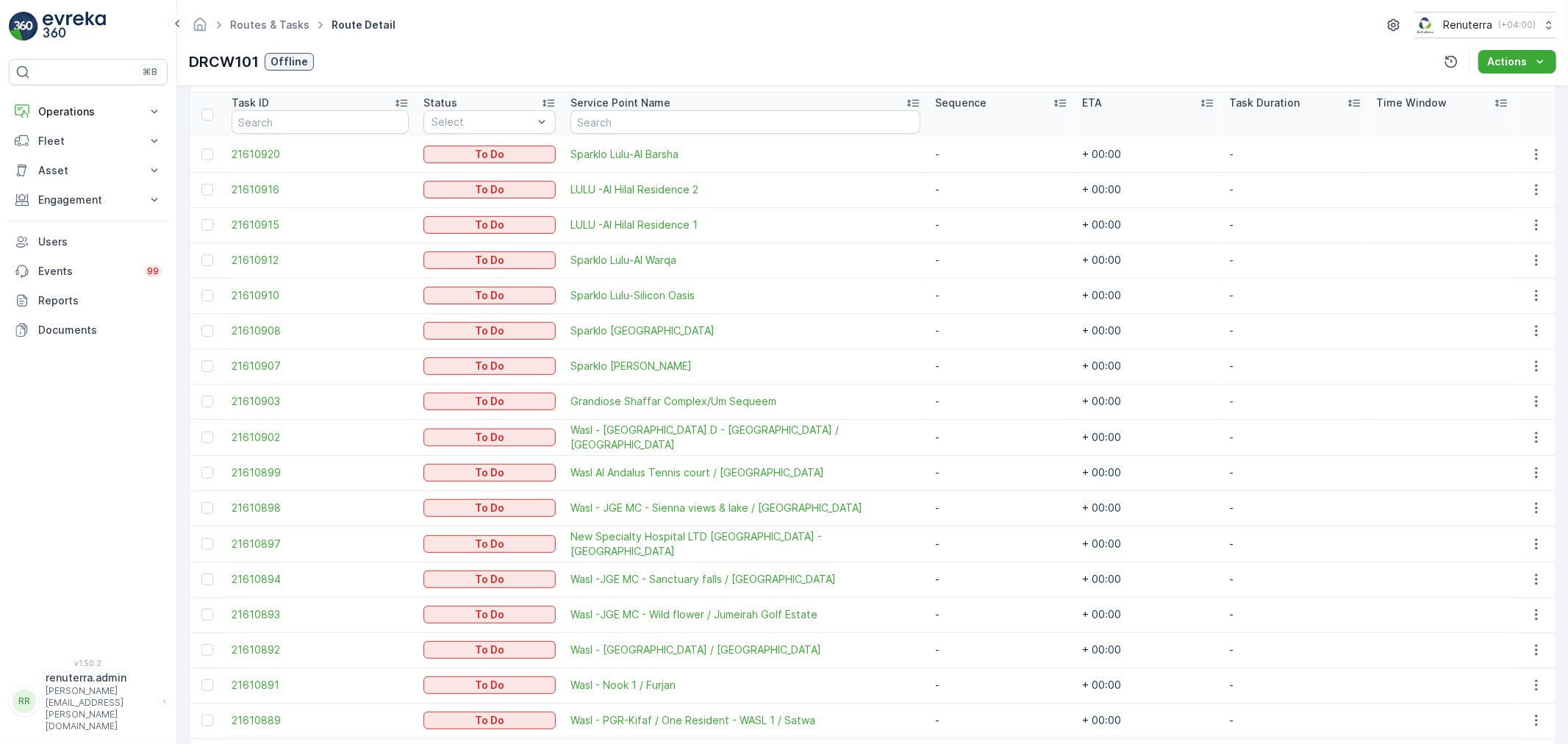
scroll to position [227, 0]
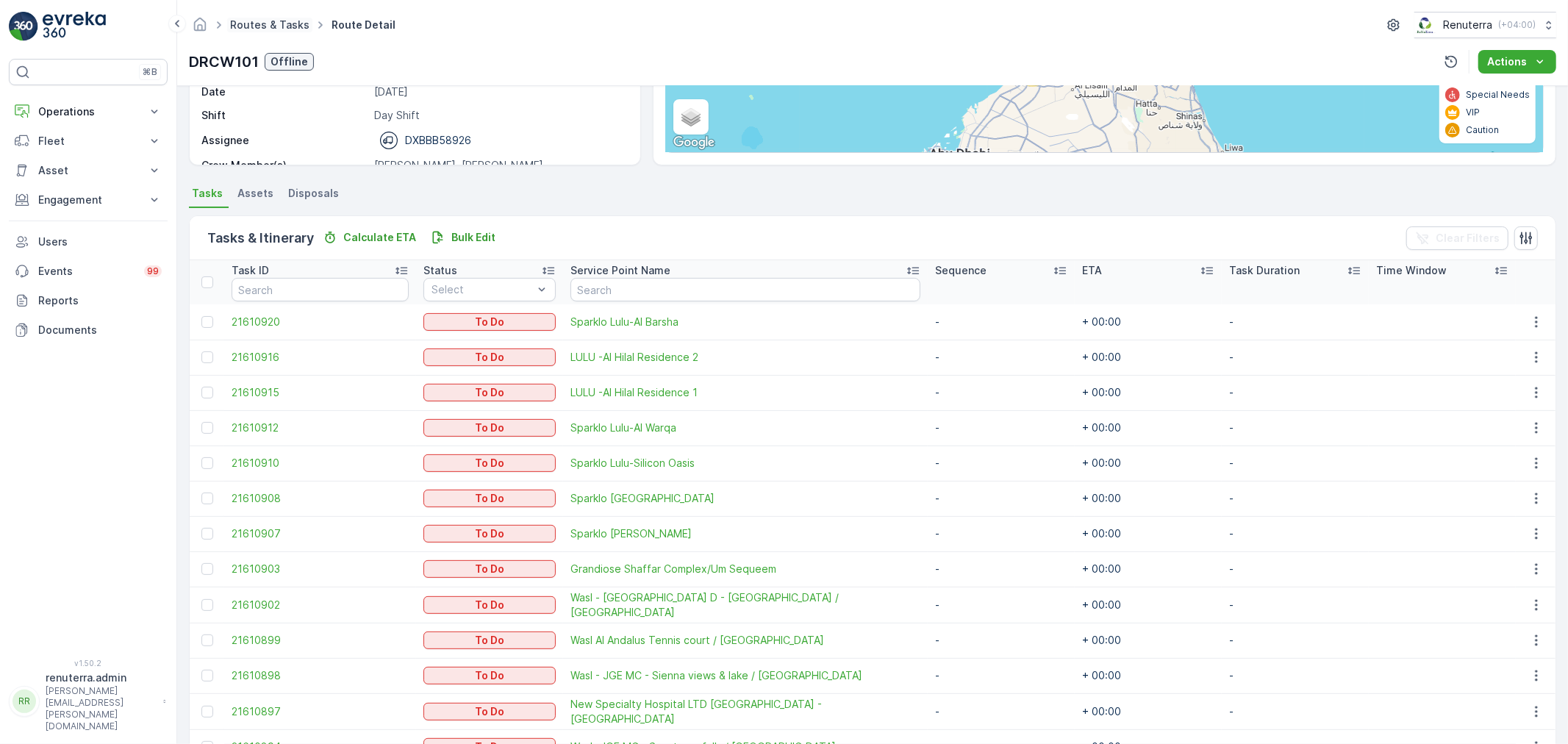
click at [277, 25] on link "Routes & Tasks" at bounding box center [270, 24] width 79 height 12
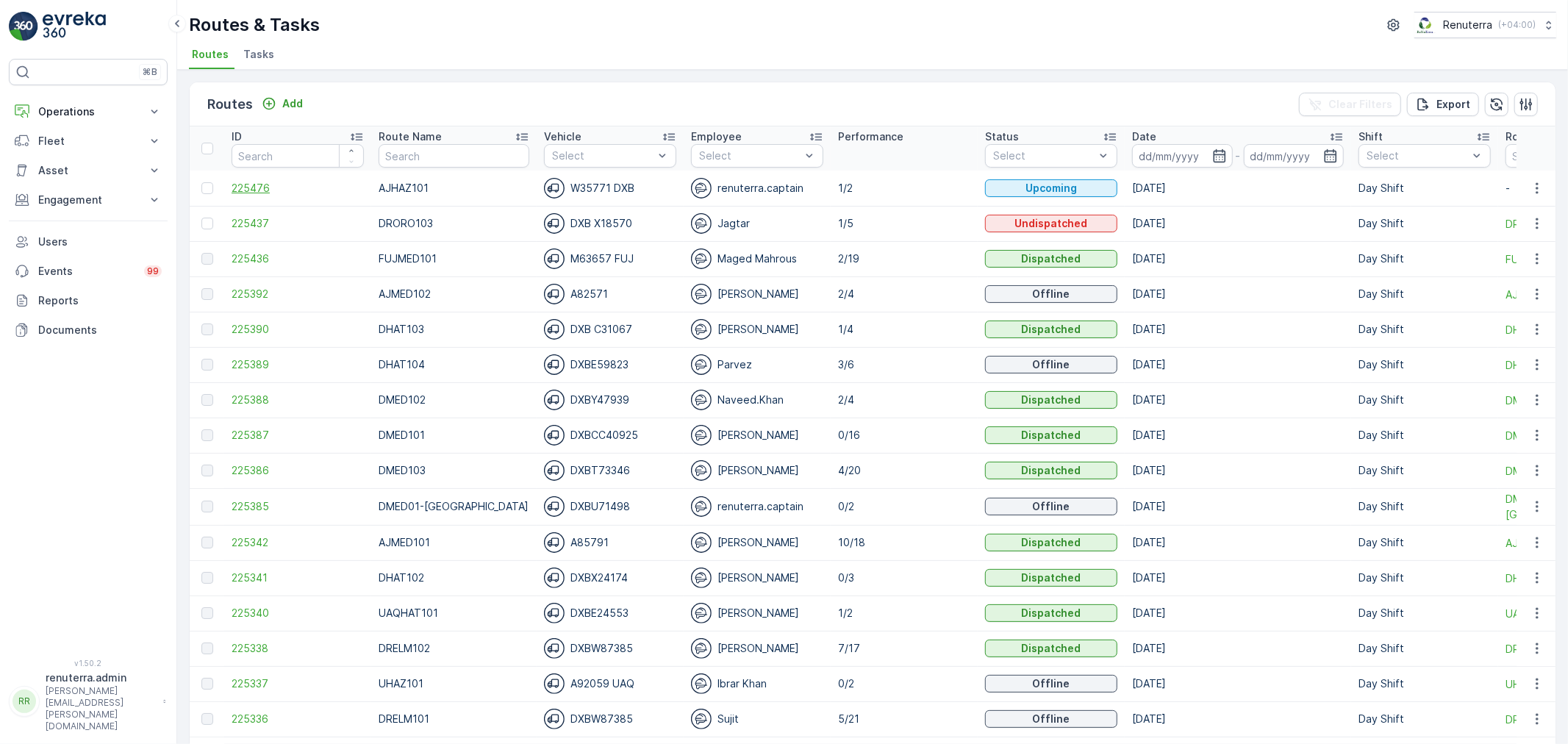
click at [267, 182] on span "225476" at bounding box center [297, 188] width 133 height 15
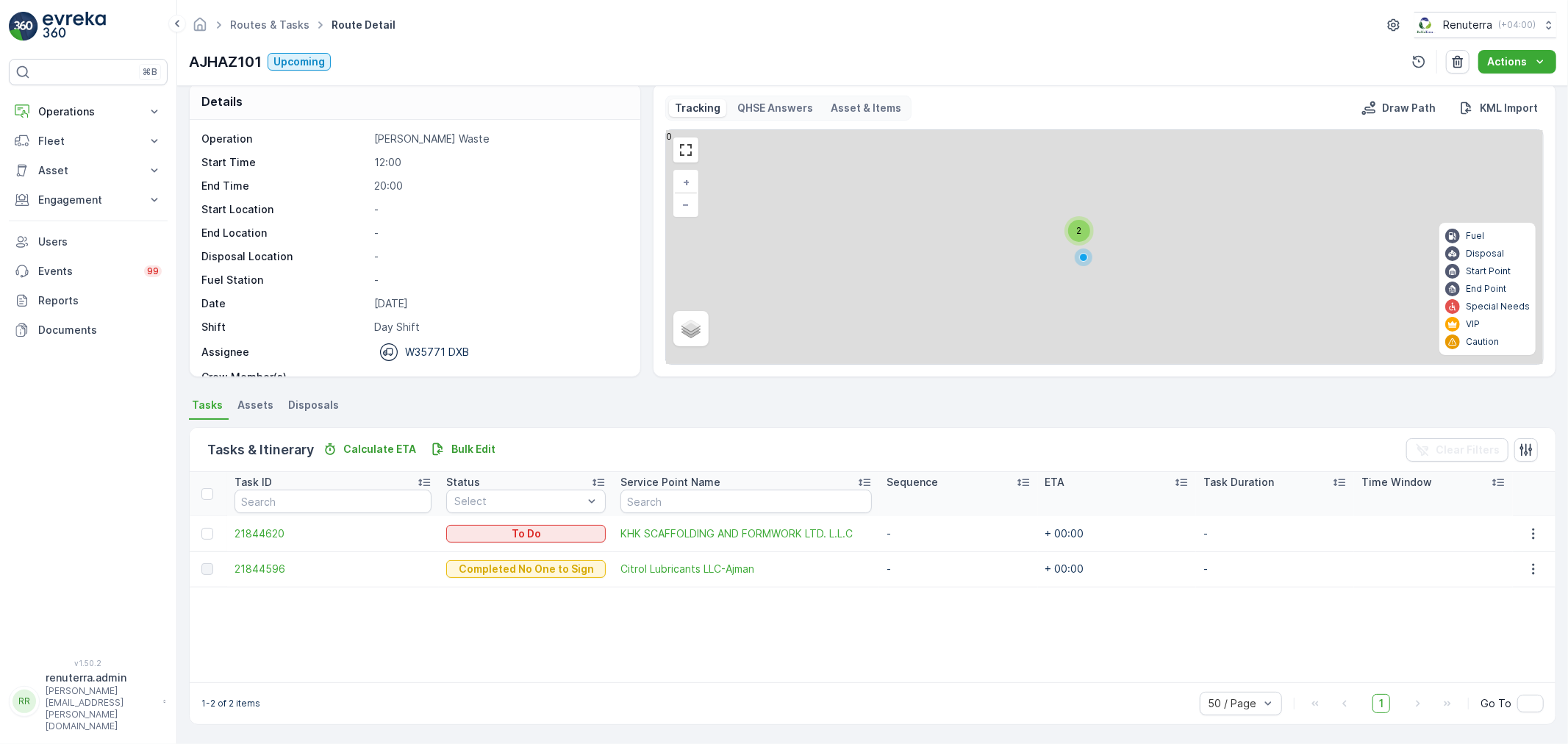
scroll to position [15, 0]
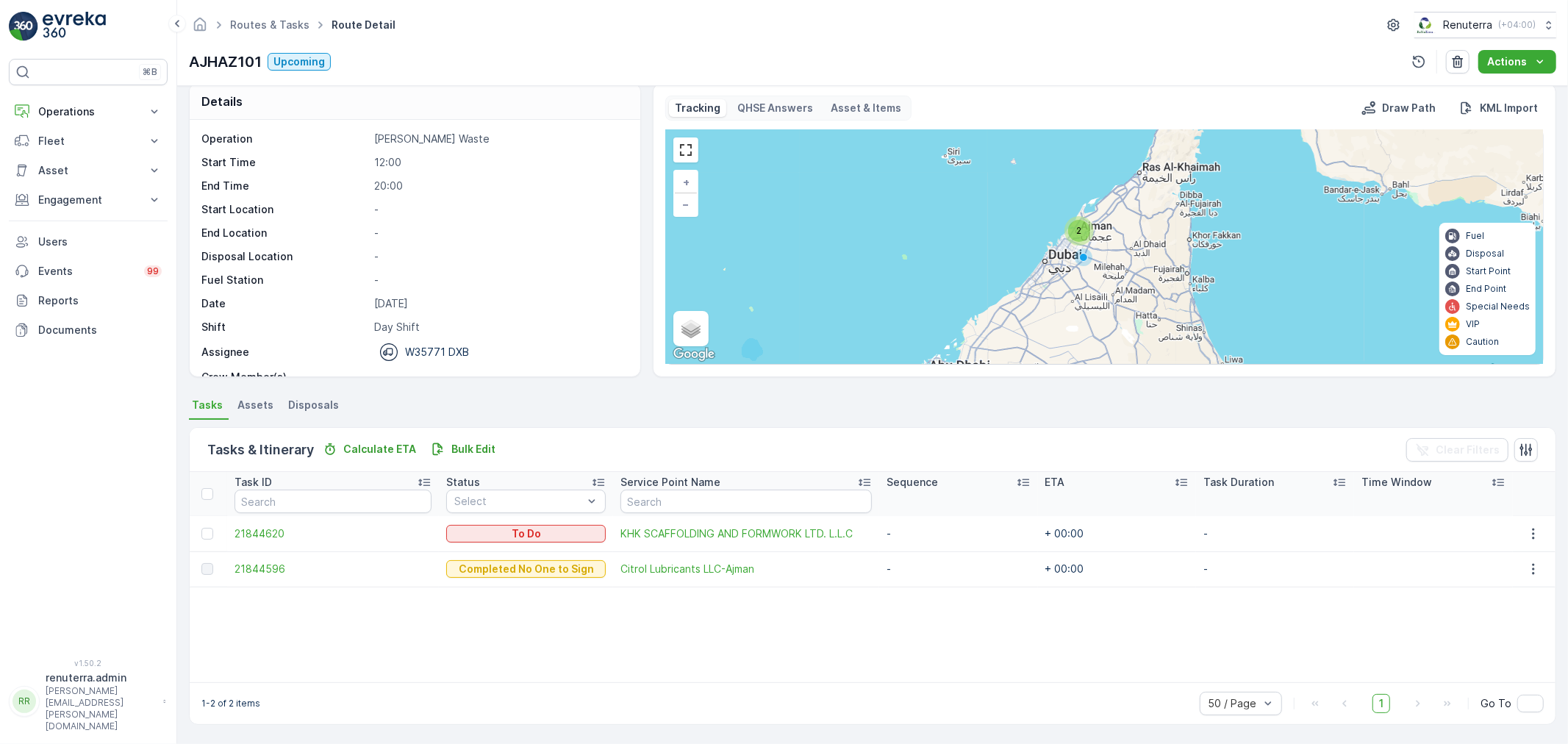
click at [244, 545] on td "21844620" at bounding box center [334, 534] width 212 height 36
click at [241, 535] on span "21844620" at bounding box center [333, 534] width 197 height 15
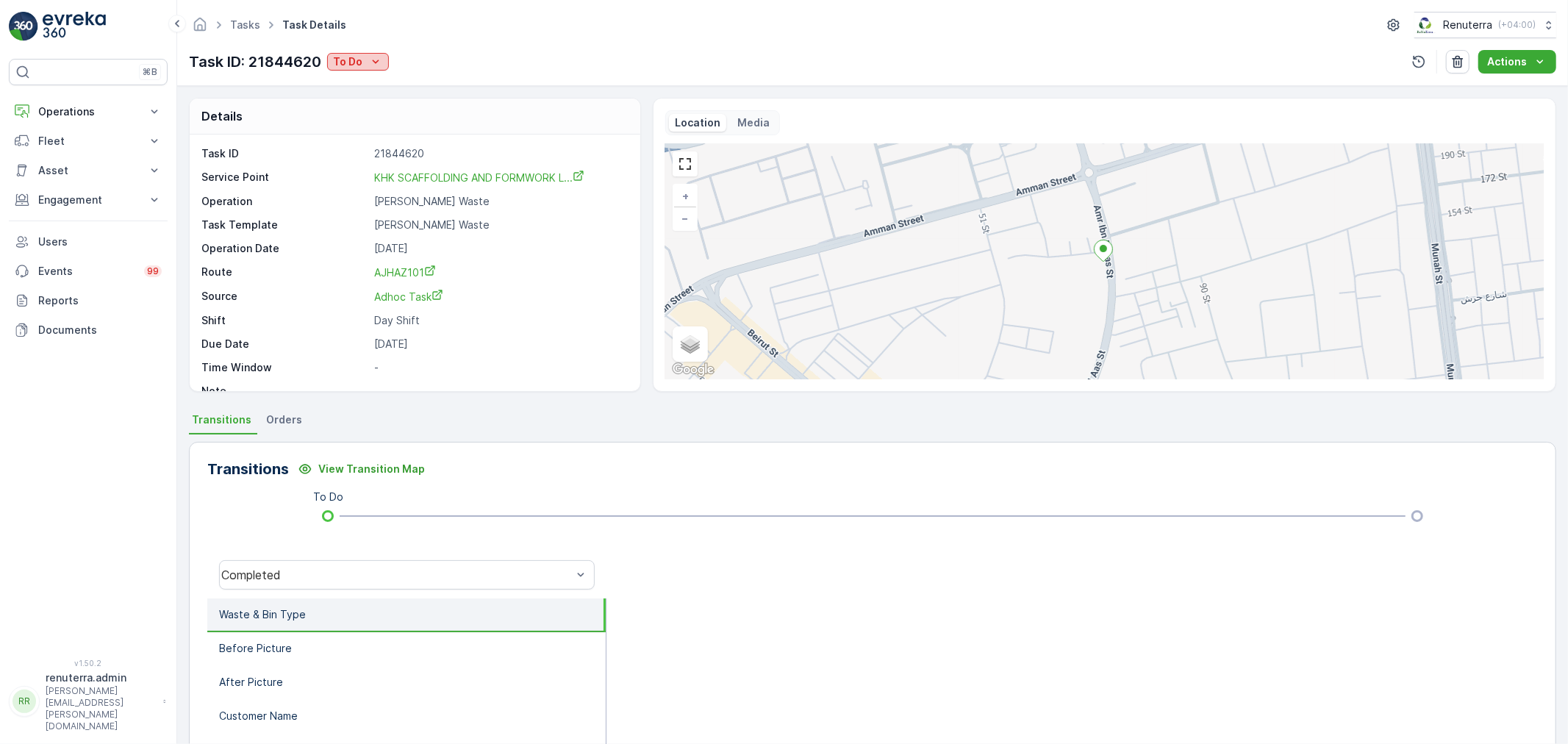
click at [377, 68] on icon "To Do" at bounding box center [376, 62] width 15 height 15
click at [384, 119] on span "Completed No One to Sign" at bounding box center [404, 125] width 133 height 15
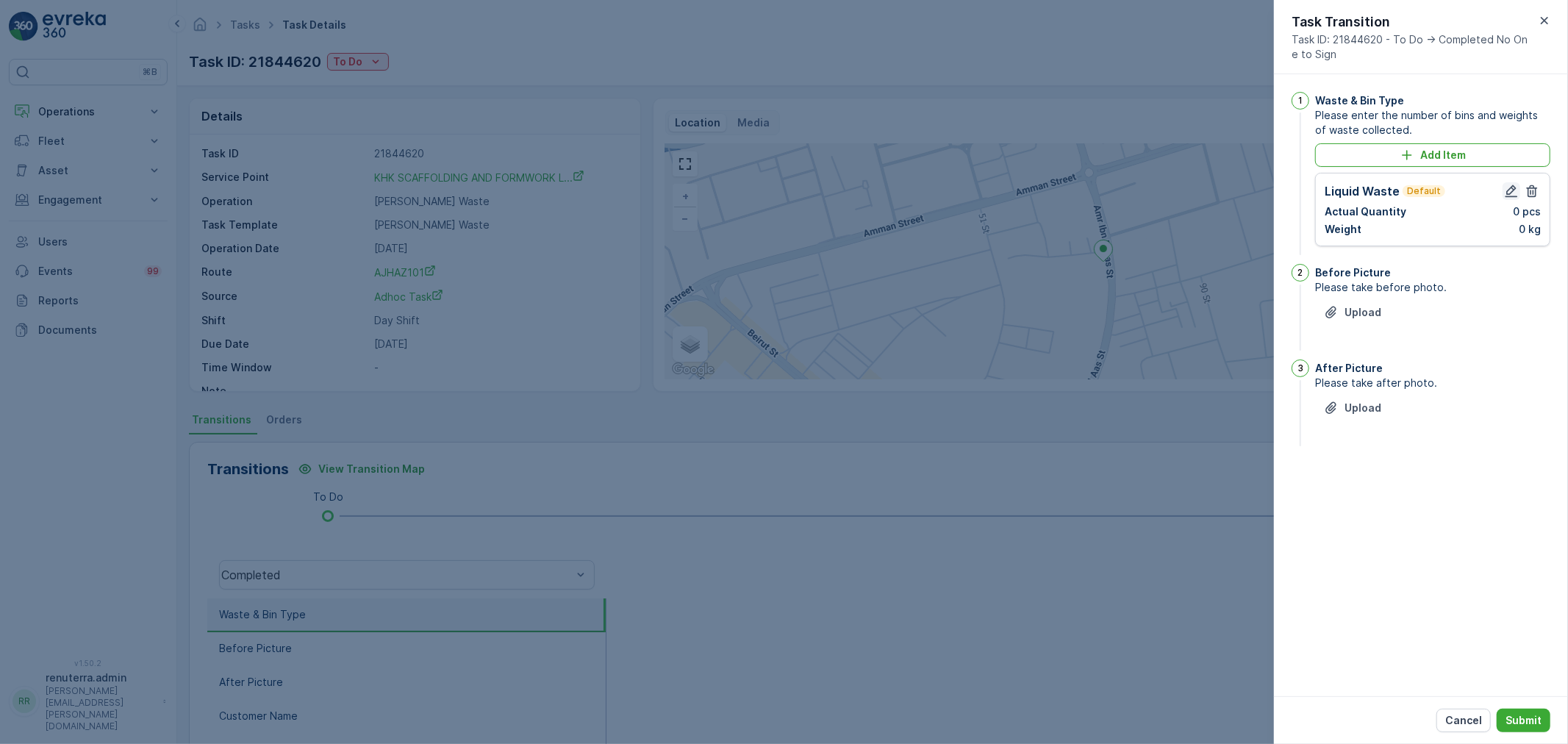
click at [1511, 184] on icon "button" at bounding box center [1512, 191] width 15 height 15
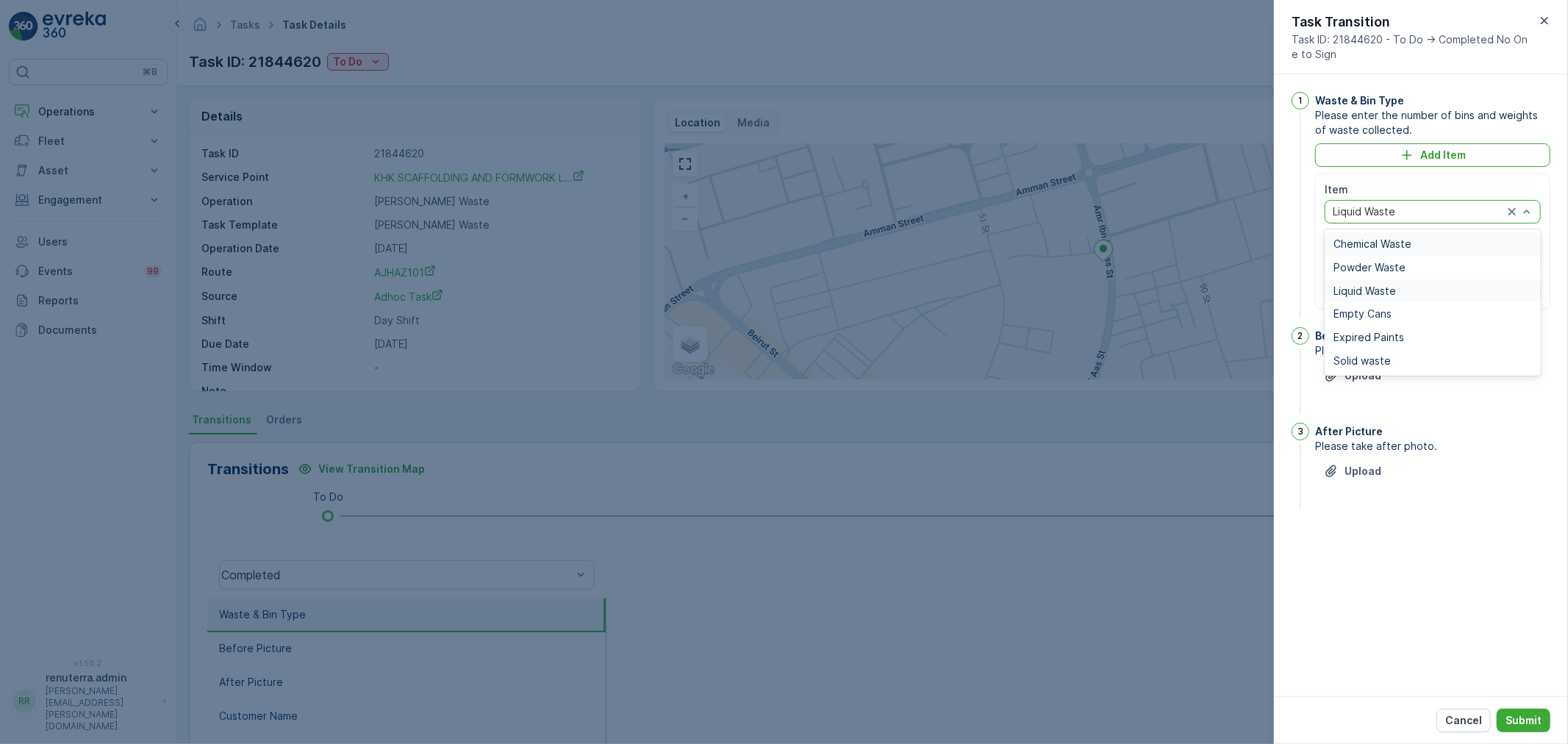
drag, startPoint x: 1356, startPoint y: 214, endPoint x: 1354, endPoint y: 221, distance: 7.3
click at [1363, 295] on span "Liquid Waste" at bounding box center [1365, 291] width 62 height 12
drag, startPoint x: 1356, startPoint y: 287, endPoint x: 1349, endPoint y: 261, distance: 26.9
click at [1355, 276] on div "Item option Liquid Waste, selected. Liquid Waste Actual Quantity 0 pcs Weight 0…" at bounding box center [1433, 241] width 216 height 118
click at [1349, 260] on Quantity "0" at bounding box center [1377, 261] width 105 height 24
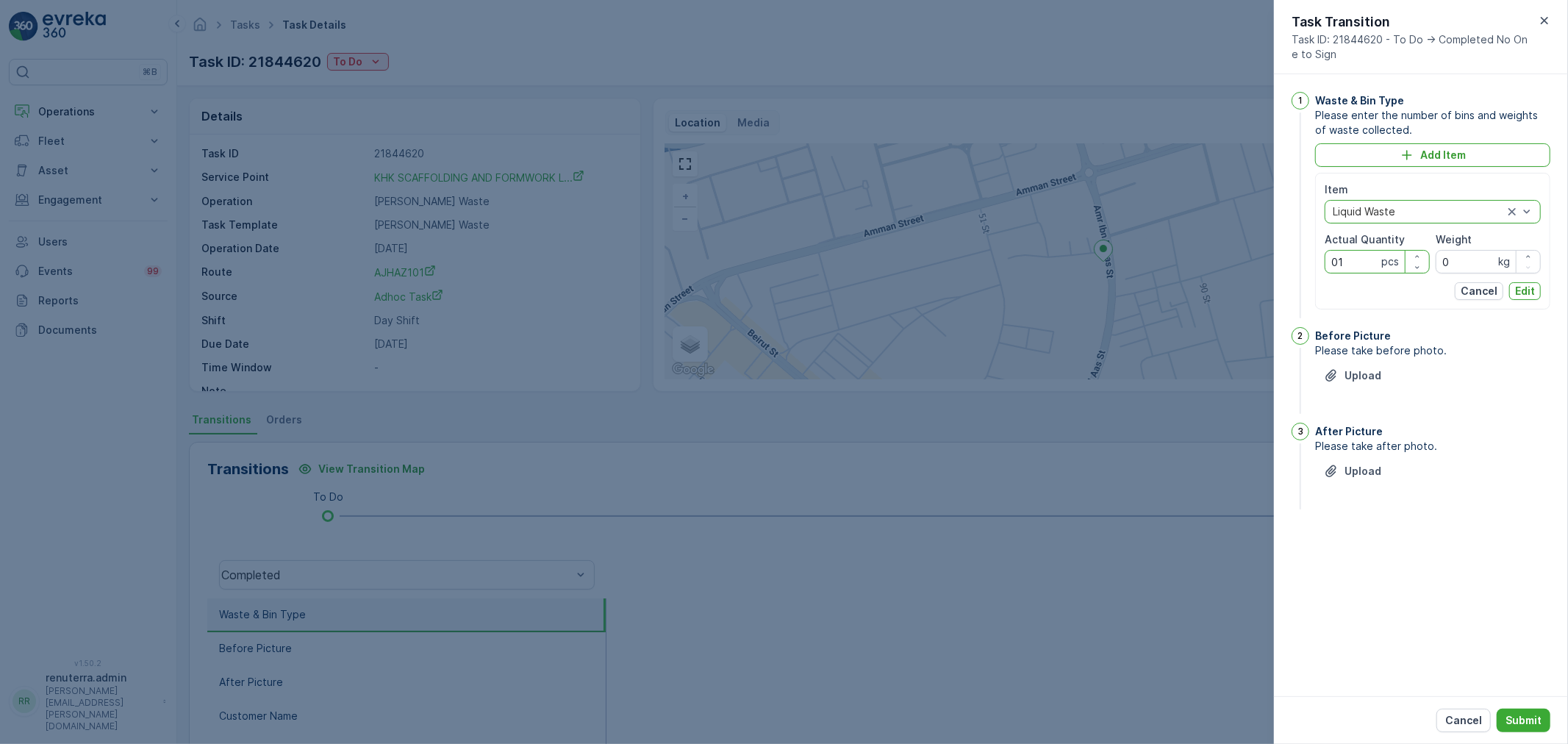
type Quantity "01"
drag, startPoint x: 1445, startPoint y: 243, endPoint x: 1415, endPoint y: 232, distance: 32.0
click at [1415, 232] on div "Item option Liquid Waste, selected. Liquid Waste Actual Quantity 01 pcs Weight …" at bounding box center [1433, 228] width 216 height 91
type input "23730"
click at [1532, 285] on p "Edit" at bounding box center [1525, 292] width 20 height 15
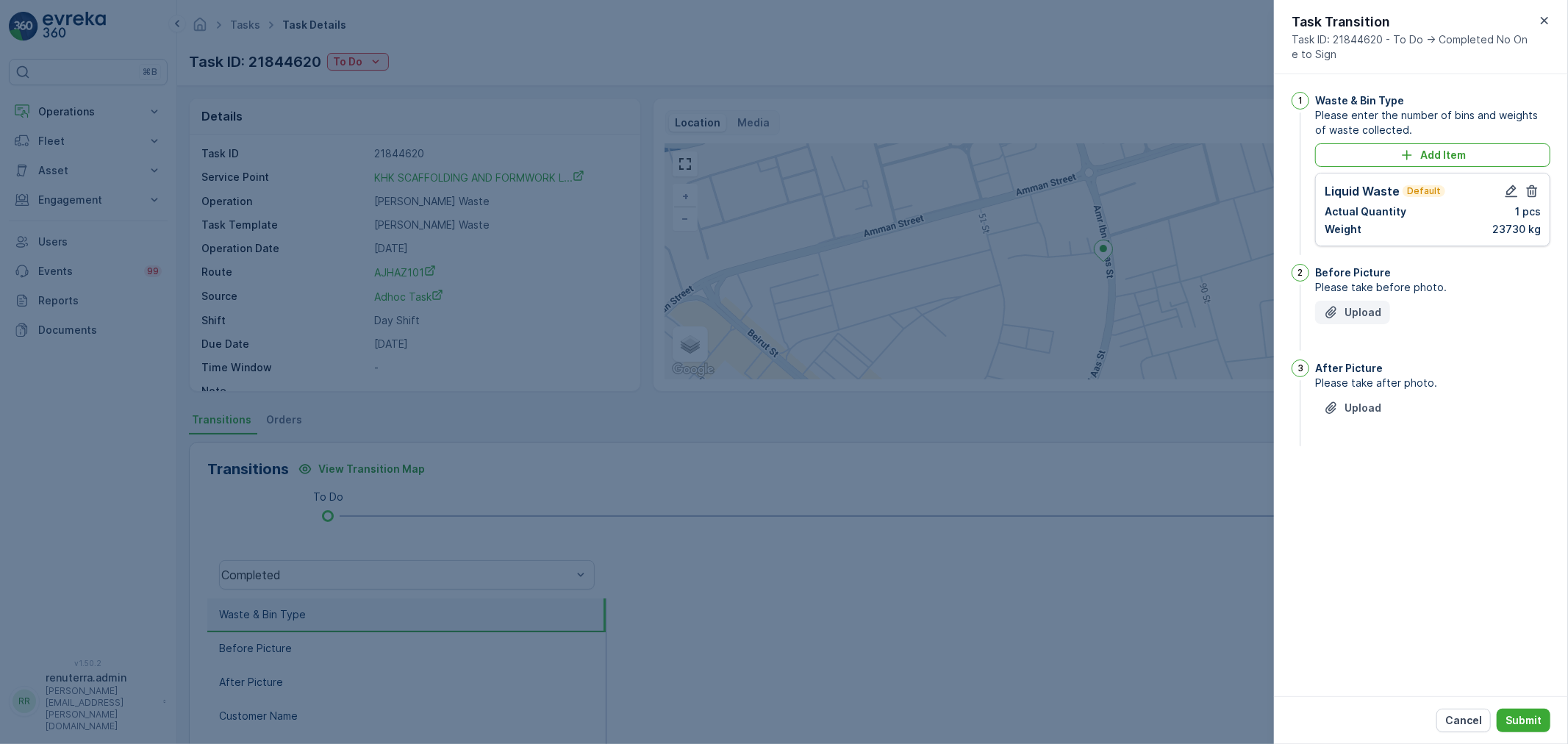
click at [1341, 307] on div "Upload" at bounding box center [1352, 313] width 57 height 15
click at [1343, 491] on button "Upload" at bounding box center [1353, 482] width 75 height 24
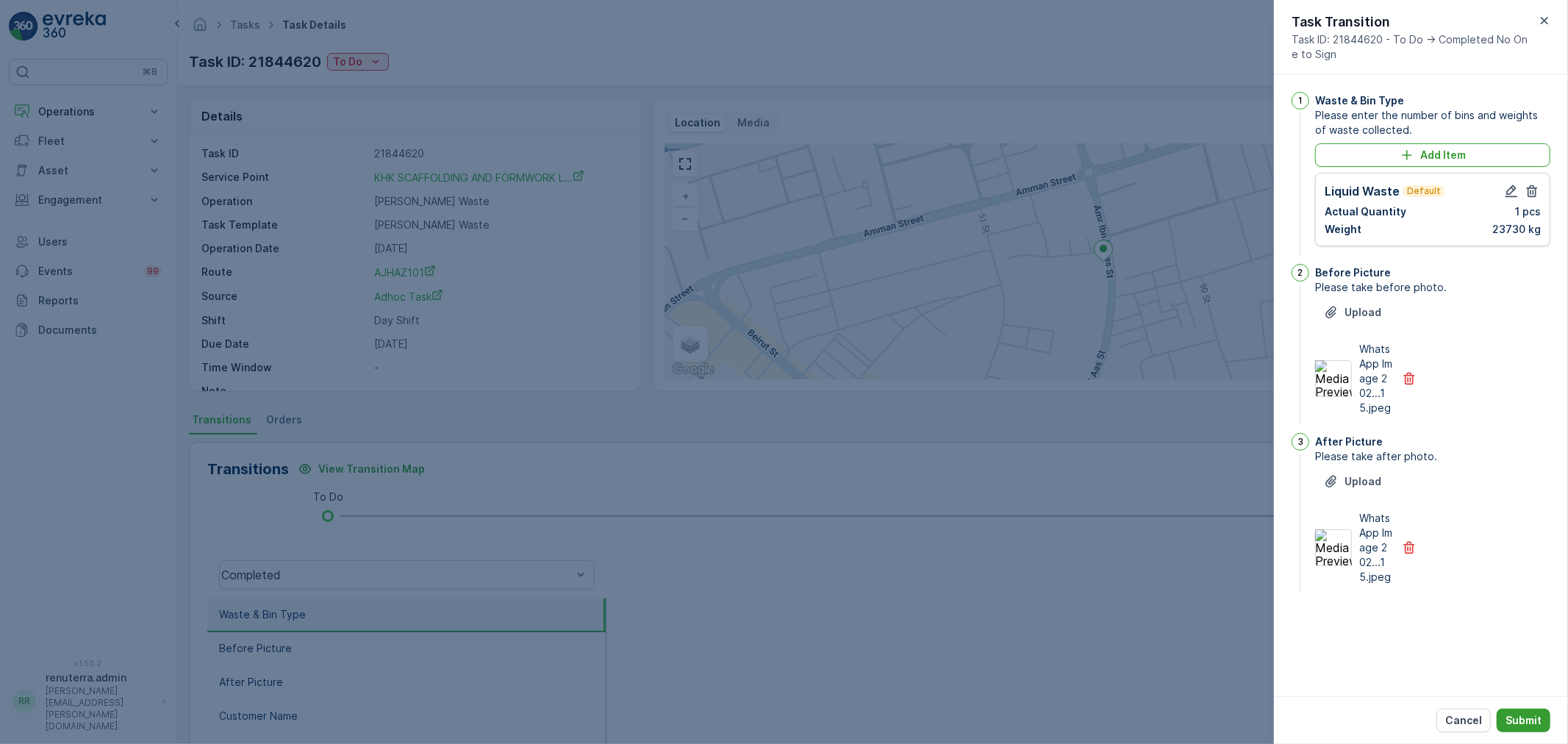
click at [1513, 728] on p "Submit" at bounding box center [1524, 721] width 36 height 15
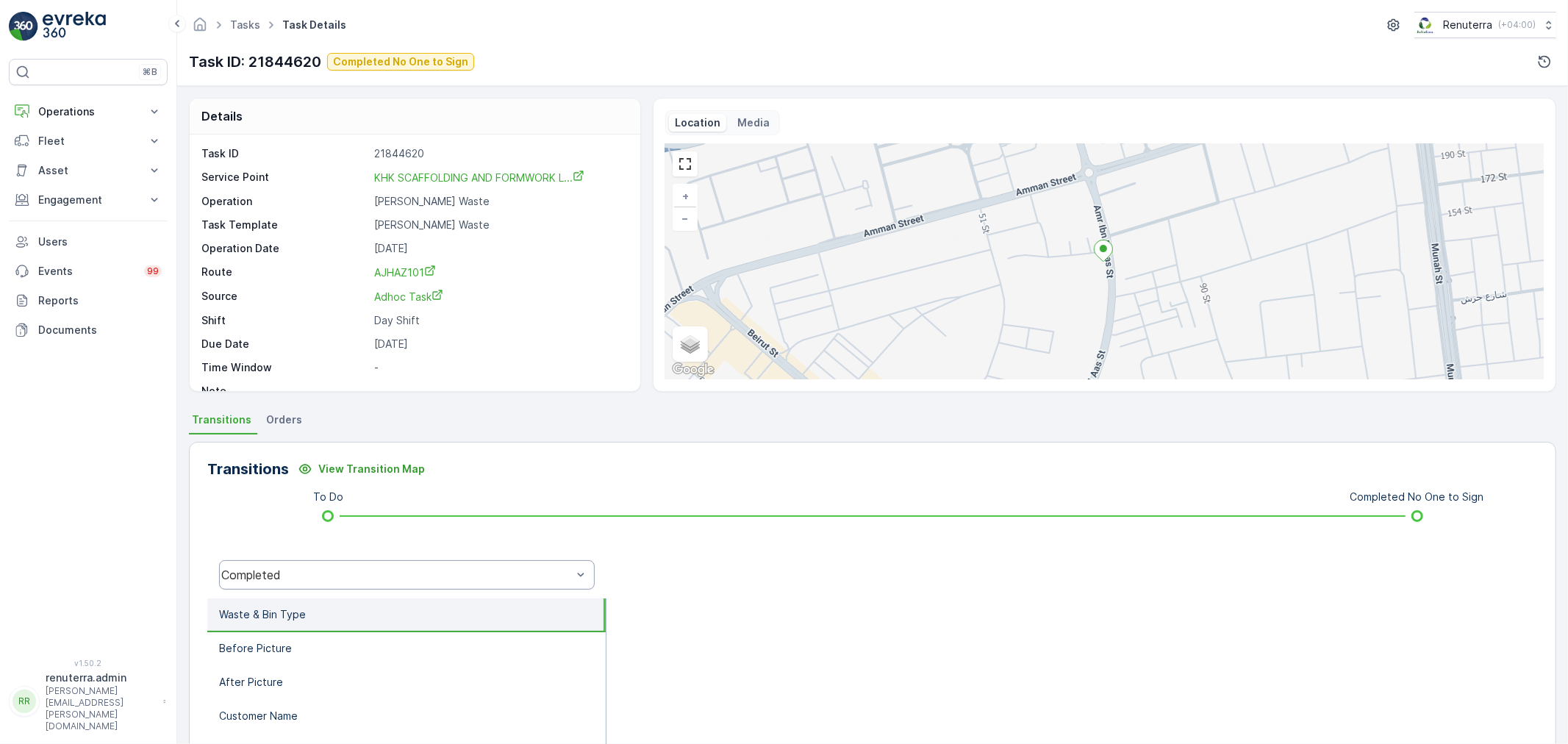
click at [258, 32] on ul "Tasks" at bounding box center [254, 25] width 53 height 22
click at [255, 28] on link "Tasks" at bounding box center [245, 24] width 30 height 12
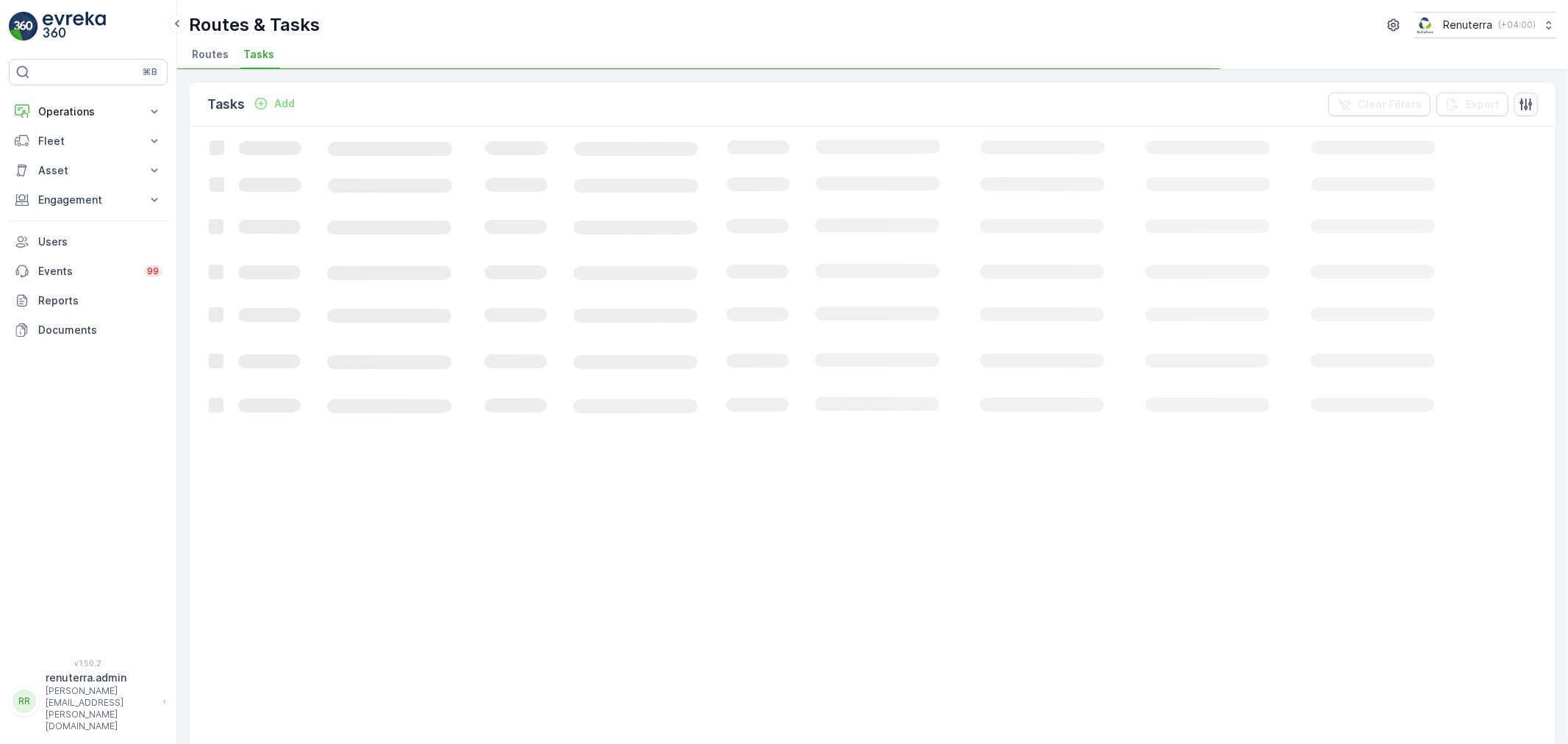
click at [215, 49] on span "Routes" at bounding box center [210, 55] width 37 height 15
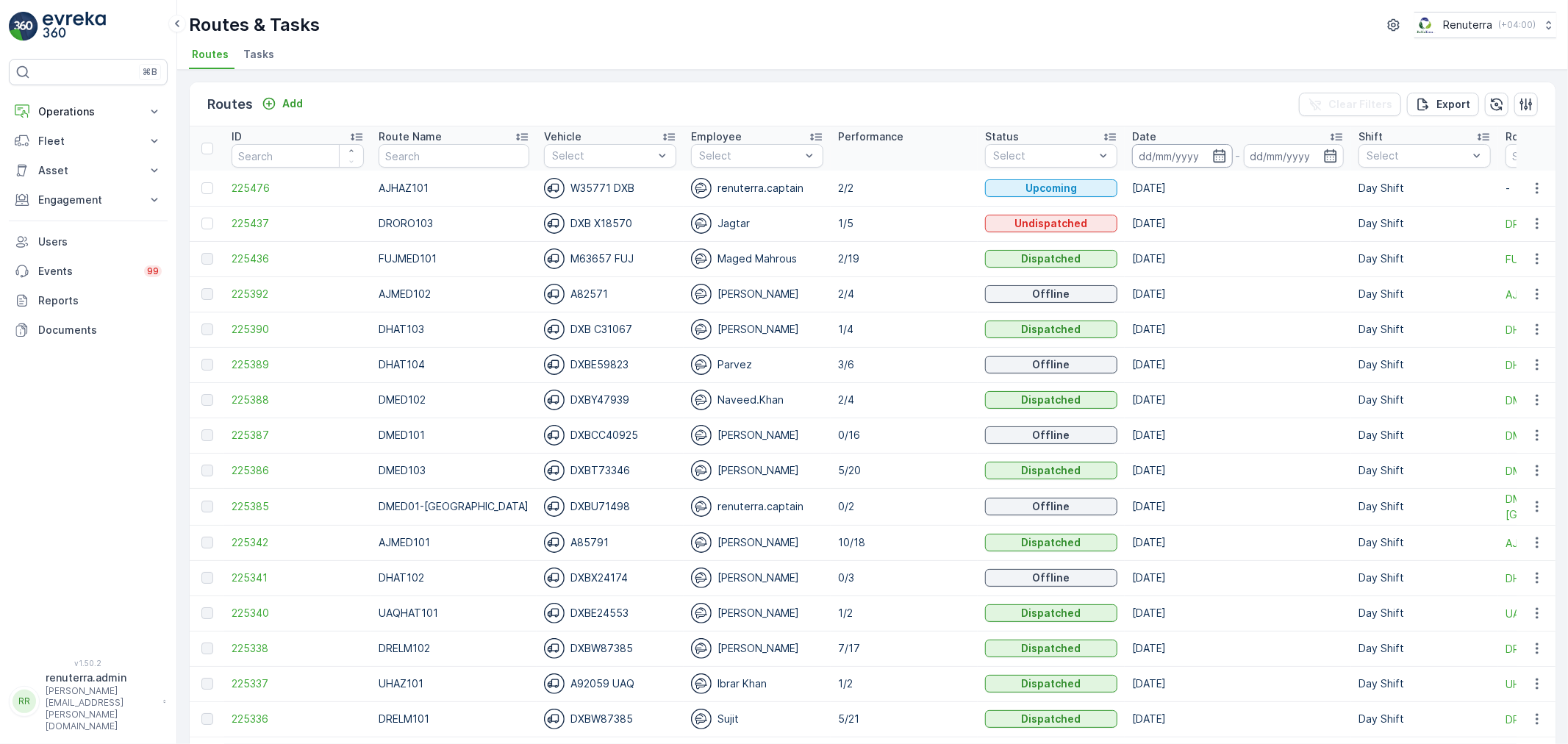
click at [1167, 164] on input at bounding box center [1182, 155] width 101 height 24
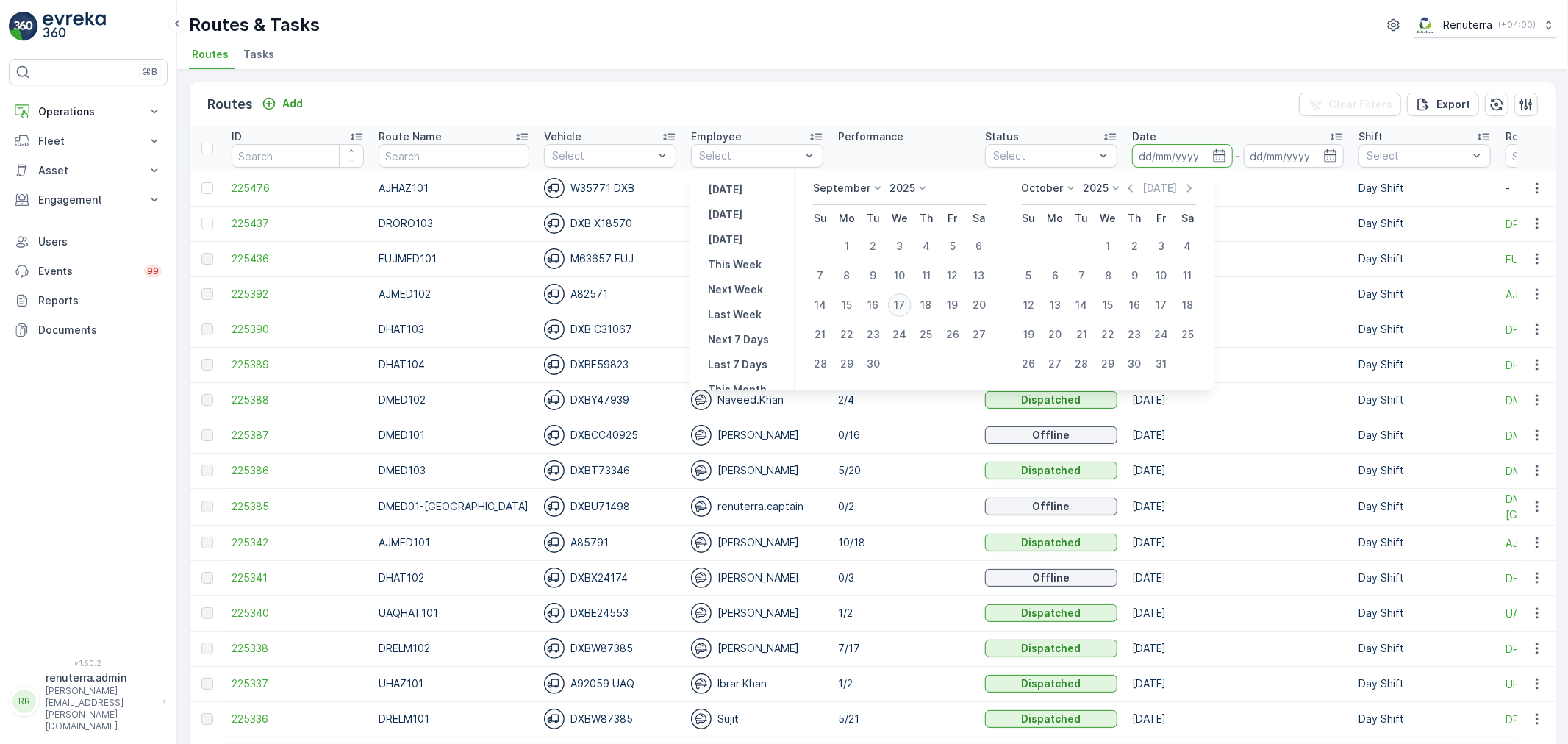
click at [909, 306] on div "17" at bounding box center [900, 305] width 24 height 24
type input "17.09.2025"
click at [909, 306] on div "17" at bounding box center [900, 305] width 24 height 24
type input "17.09.2025"
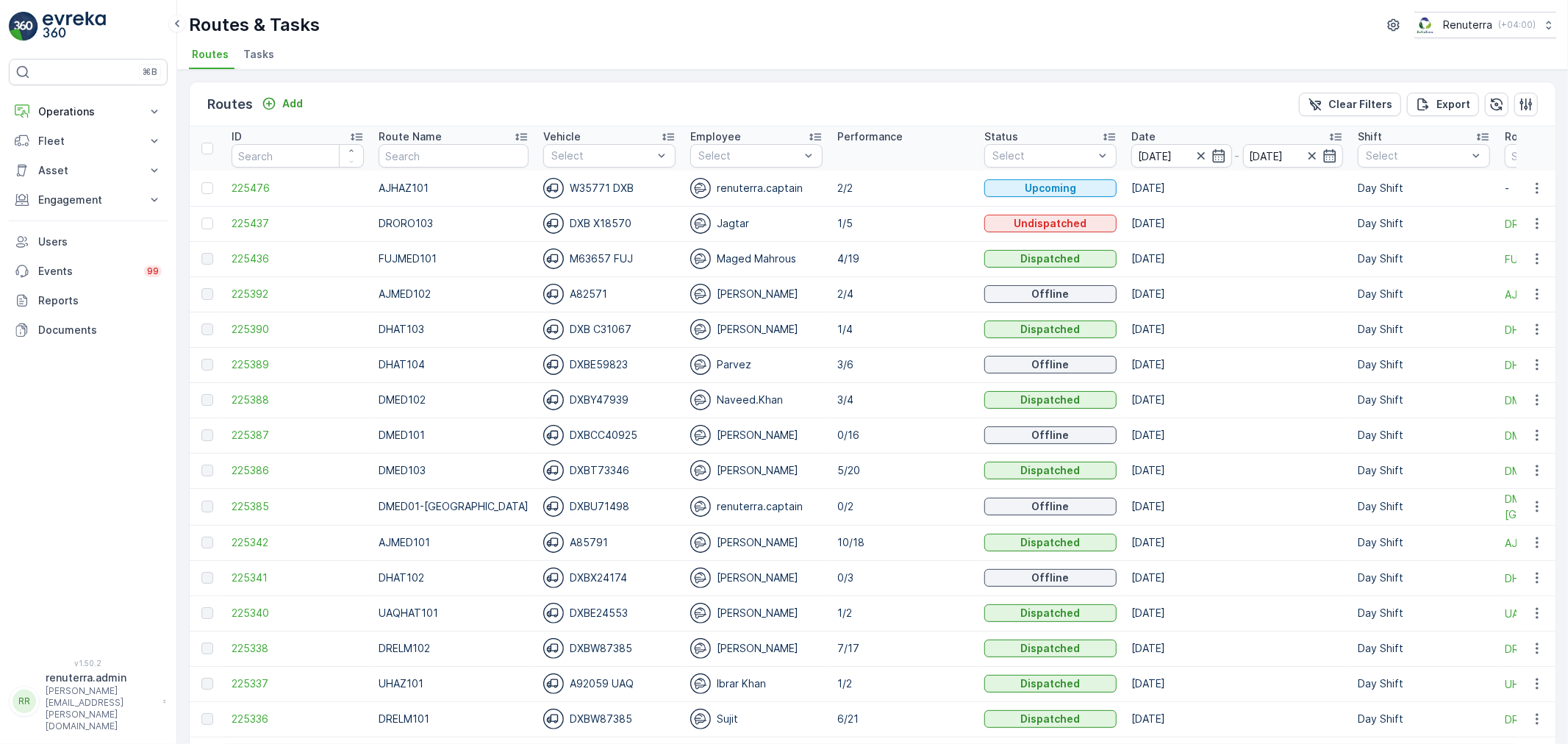
click at [425, 134] on p "Route Name" at bounding box center [410, 137] width 63 height 15
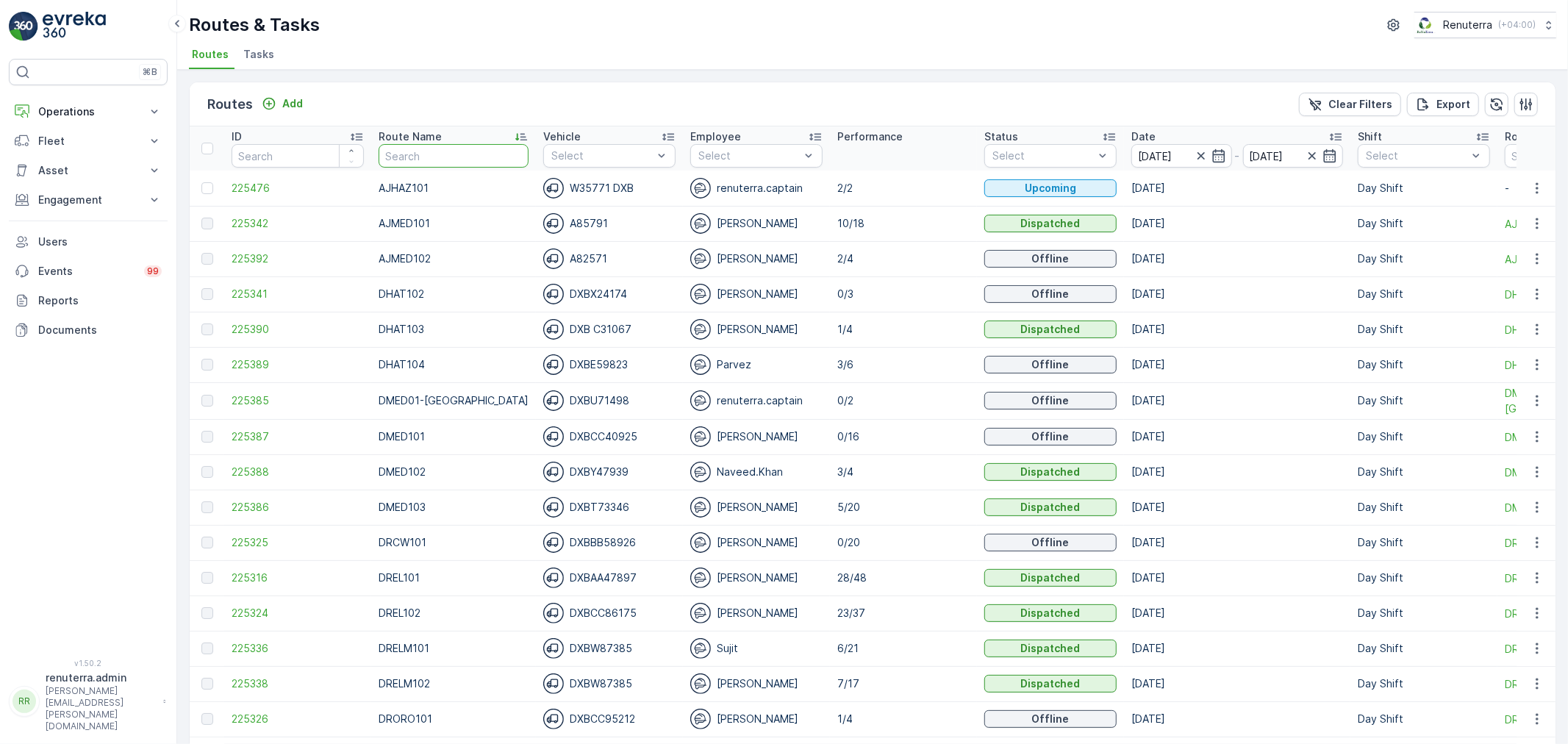
click at [421, 158] on input "text" at bounding box center [454, 155] width 150 height 24
type input "DHAT"
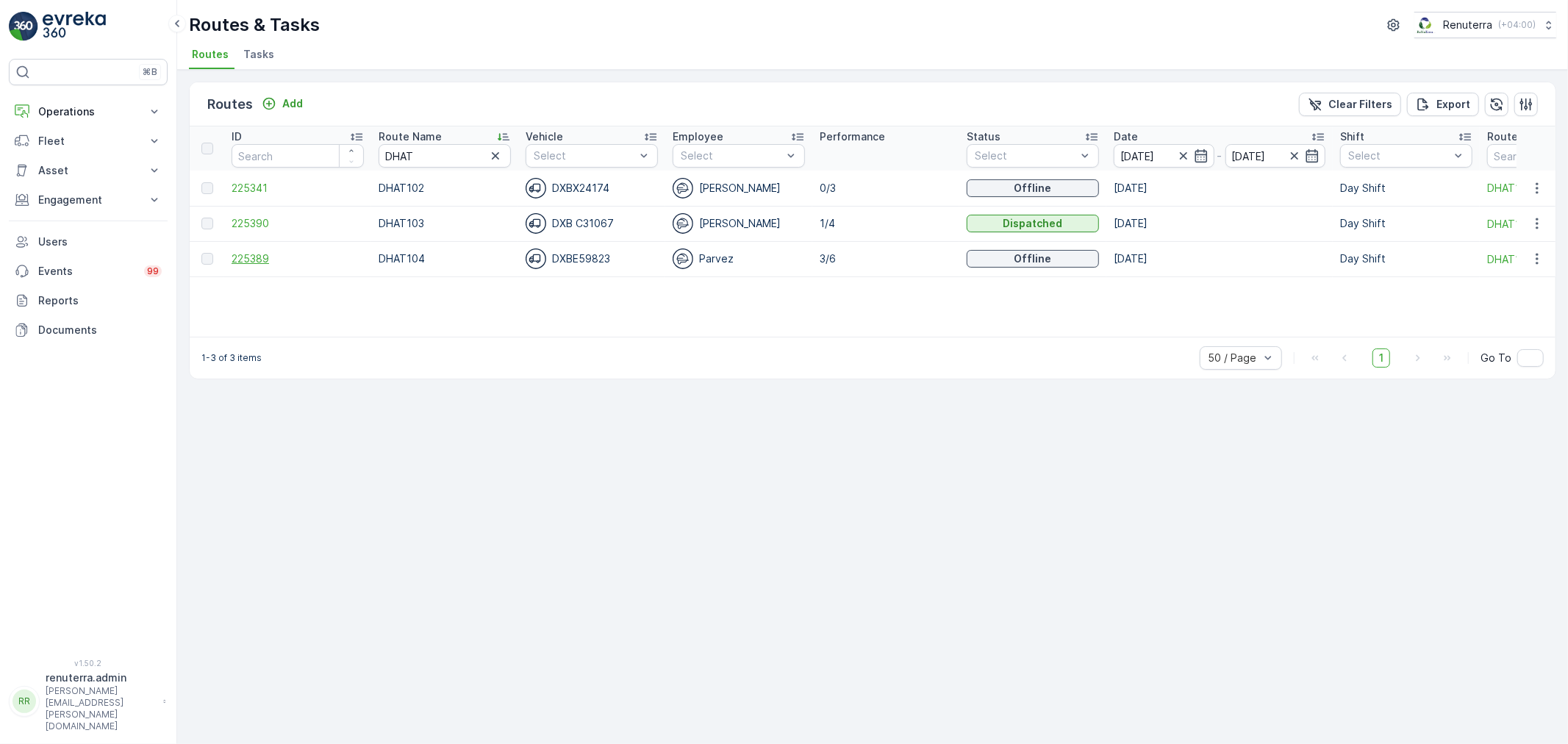
click at [274, 261] on span "225389" at bounding box center [297, 259] width 133 height 15
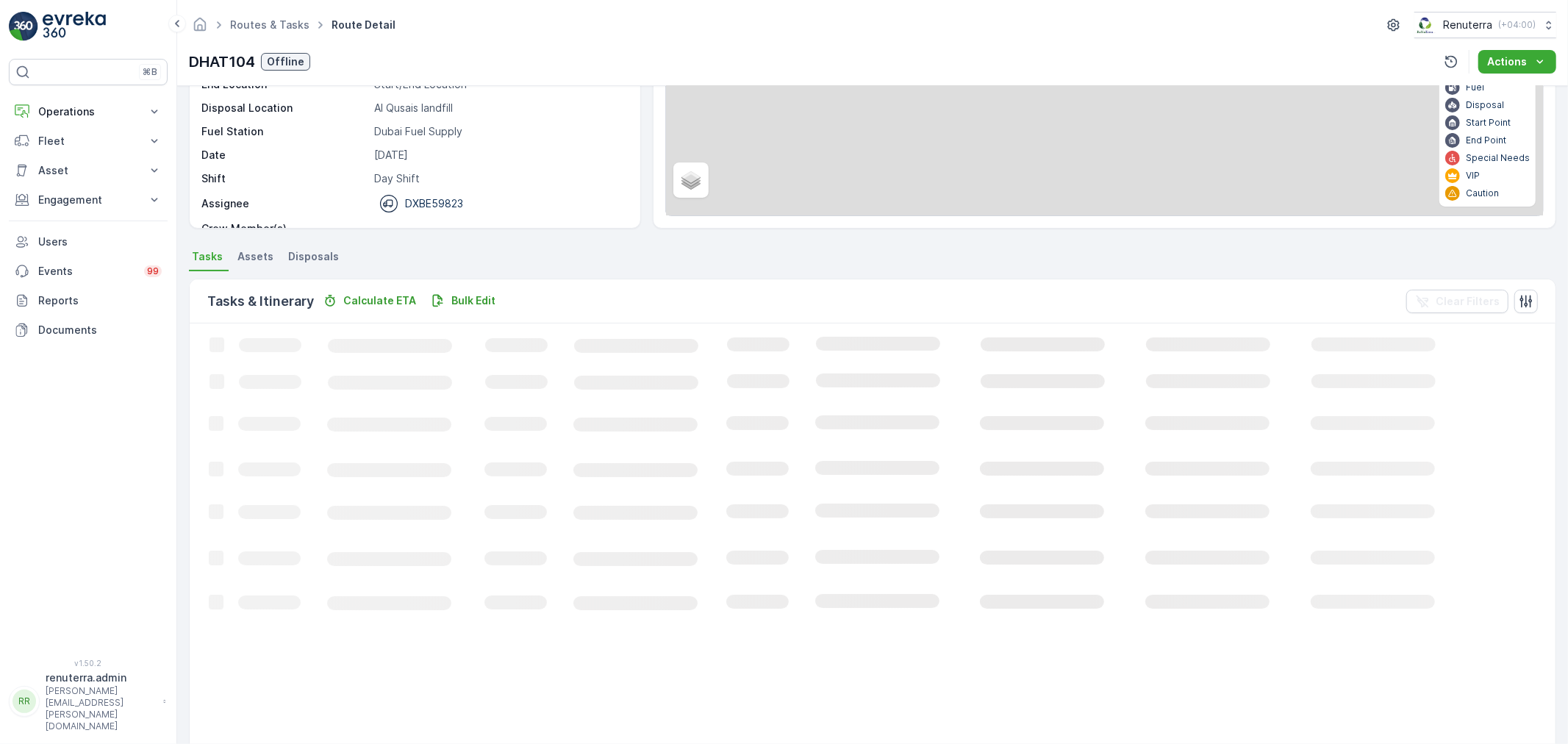
scroll to position [61, 0]
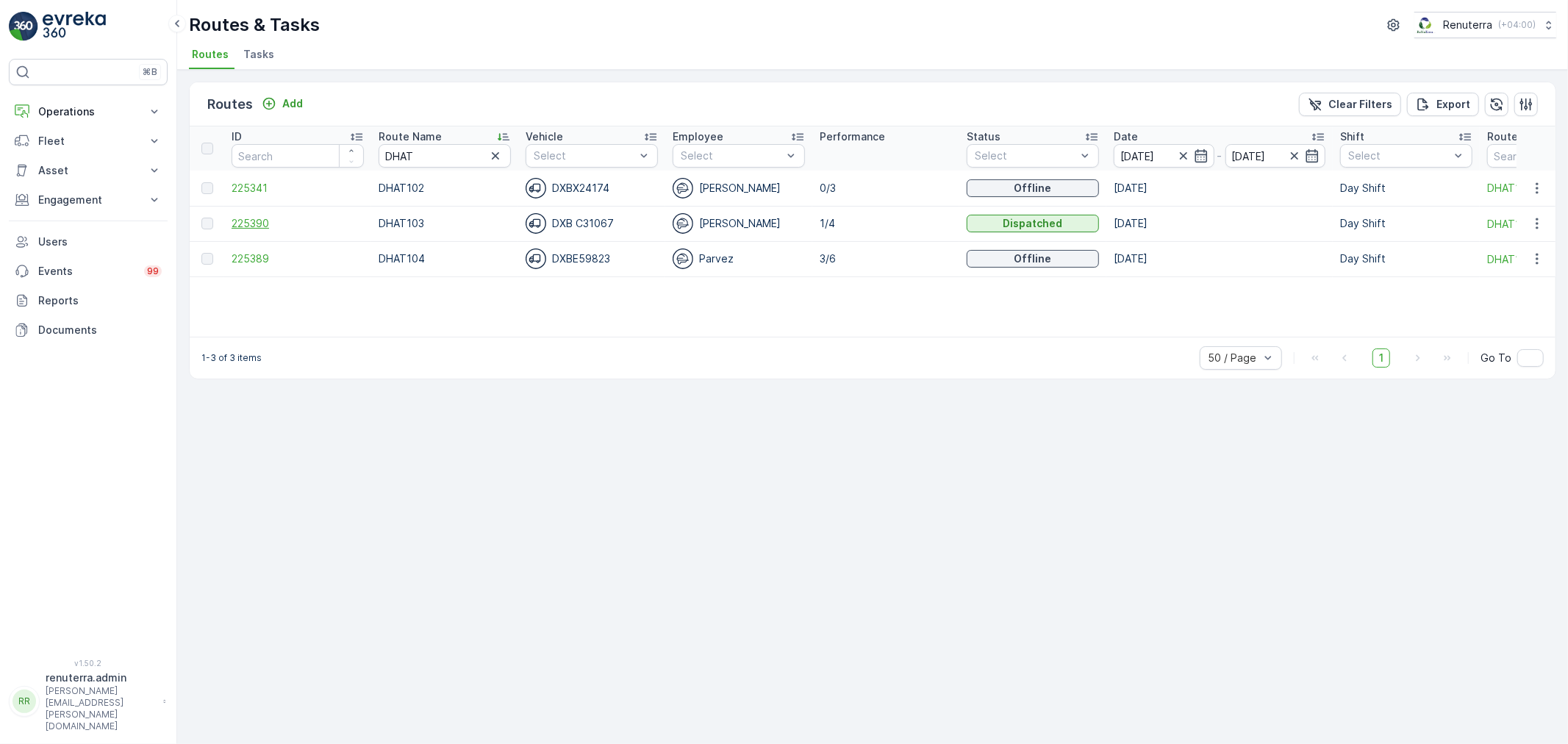
click at [272, 223] on span "225390" at bounding box center [297, 224] width 133 height 15
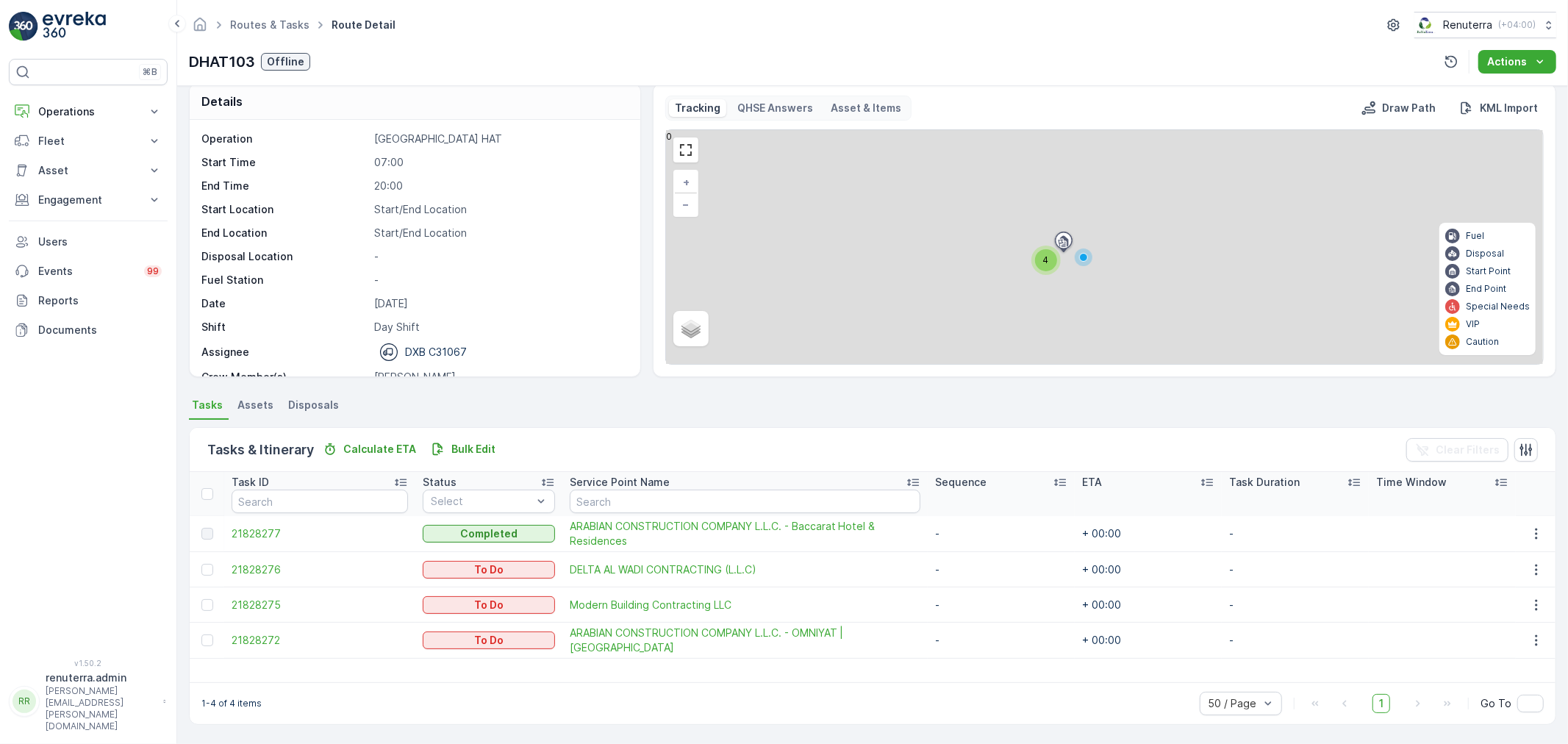
scroll to position [15, 0]
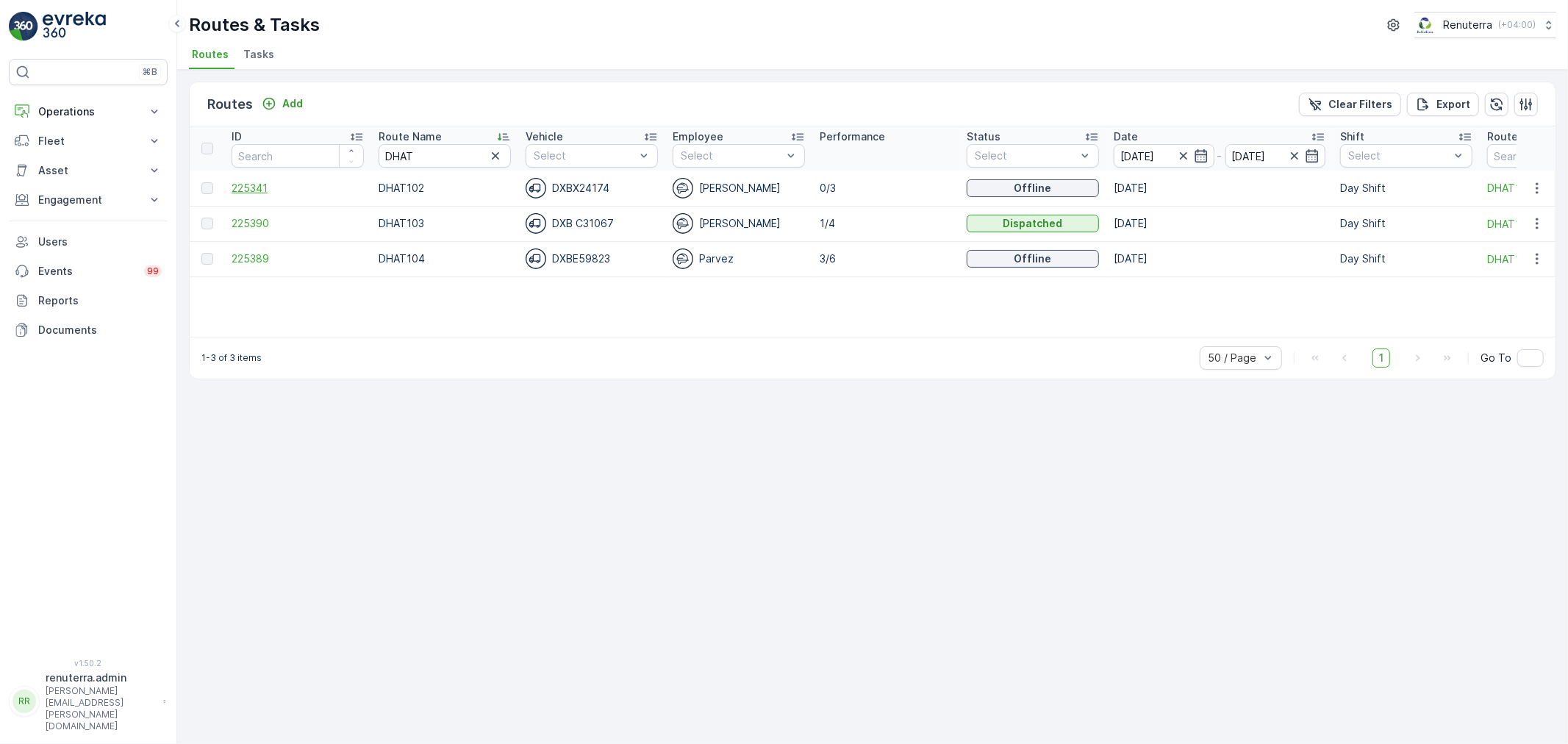
click at [251, 193] on span "225341" at bounding box center [297, 188] width 133 height 15
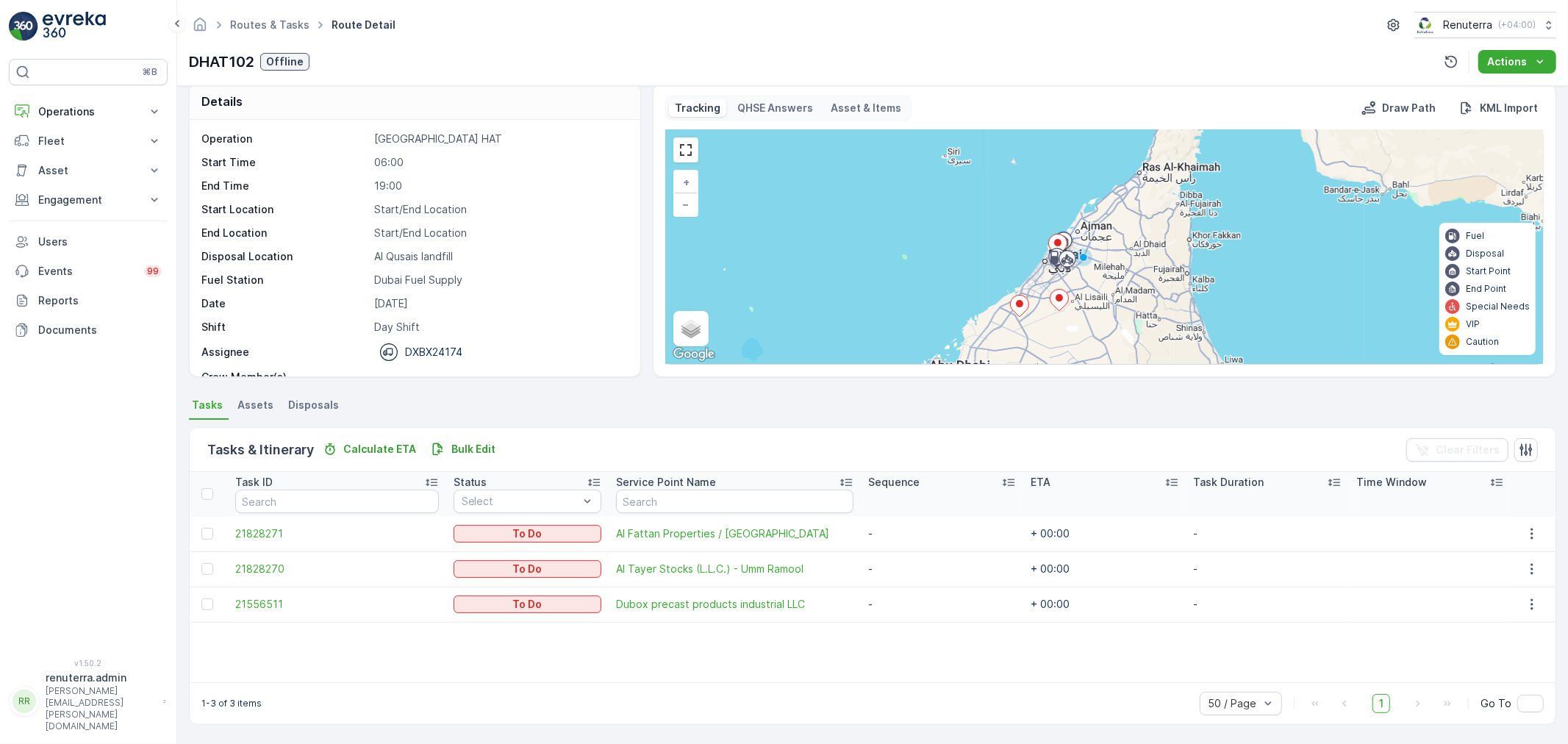
scroll to position [15, 0]
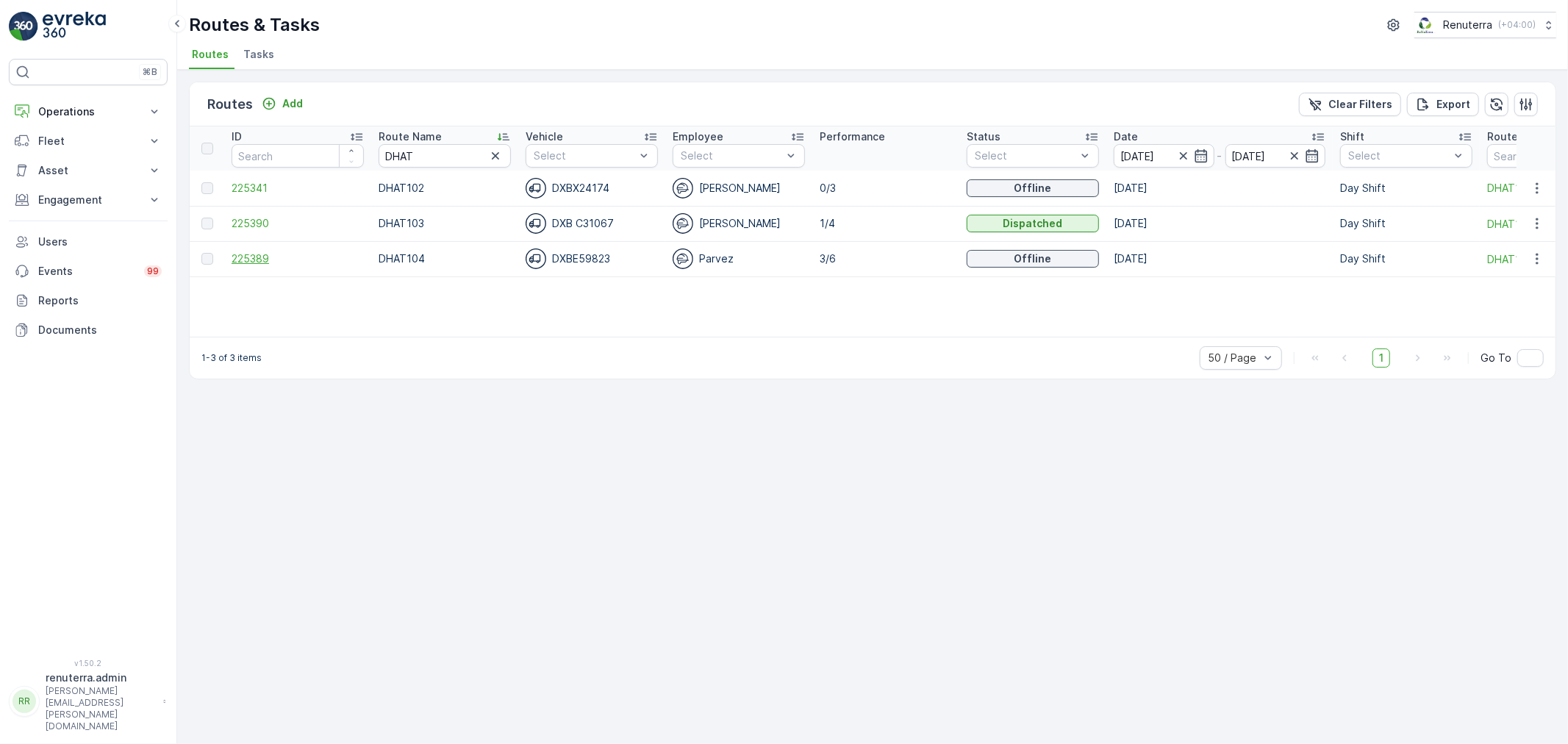
click at [258, 265] on span "225389" at bounding box center [297, 259] width 133 height 15
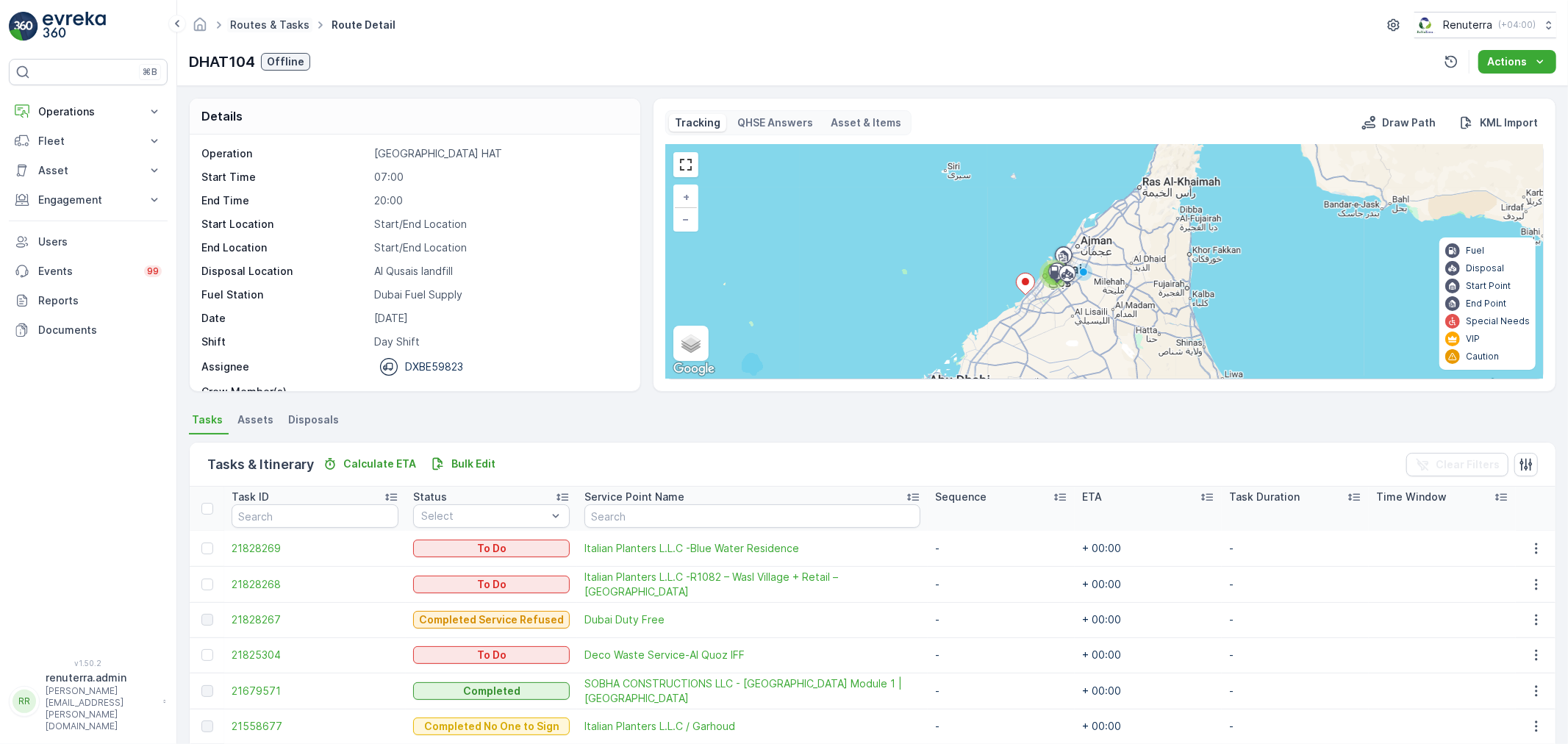
click at [296, 25] on link "Routes & Tasks" at bounding box center [270, 24] width 79 height 12
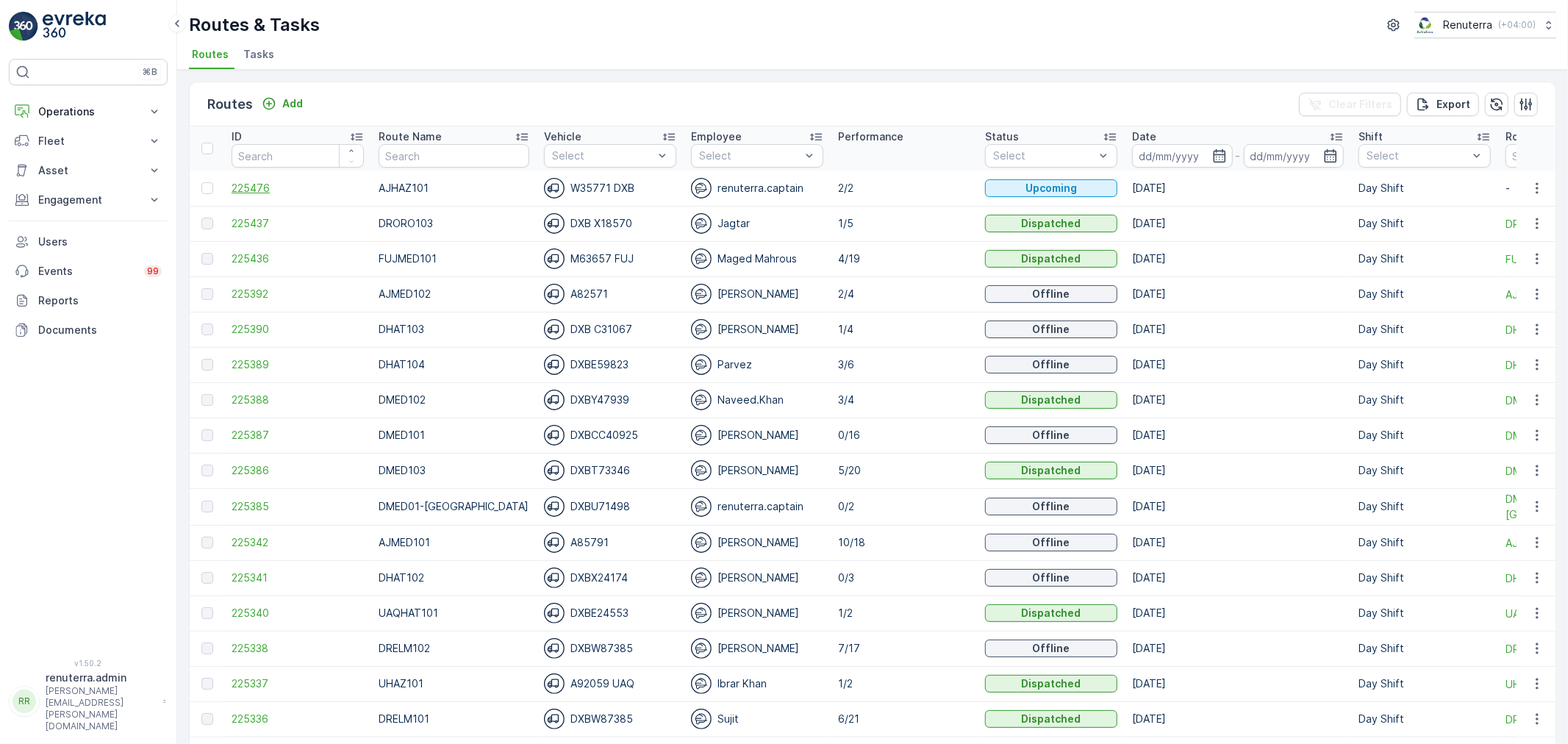
click at [251, 189] on span "225476" at bounding box center [297, 188] width 133 height 15
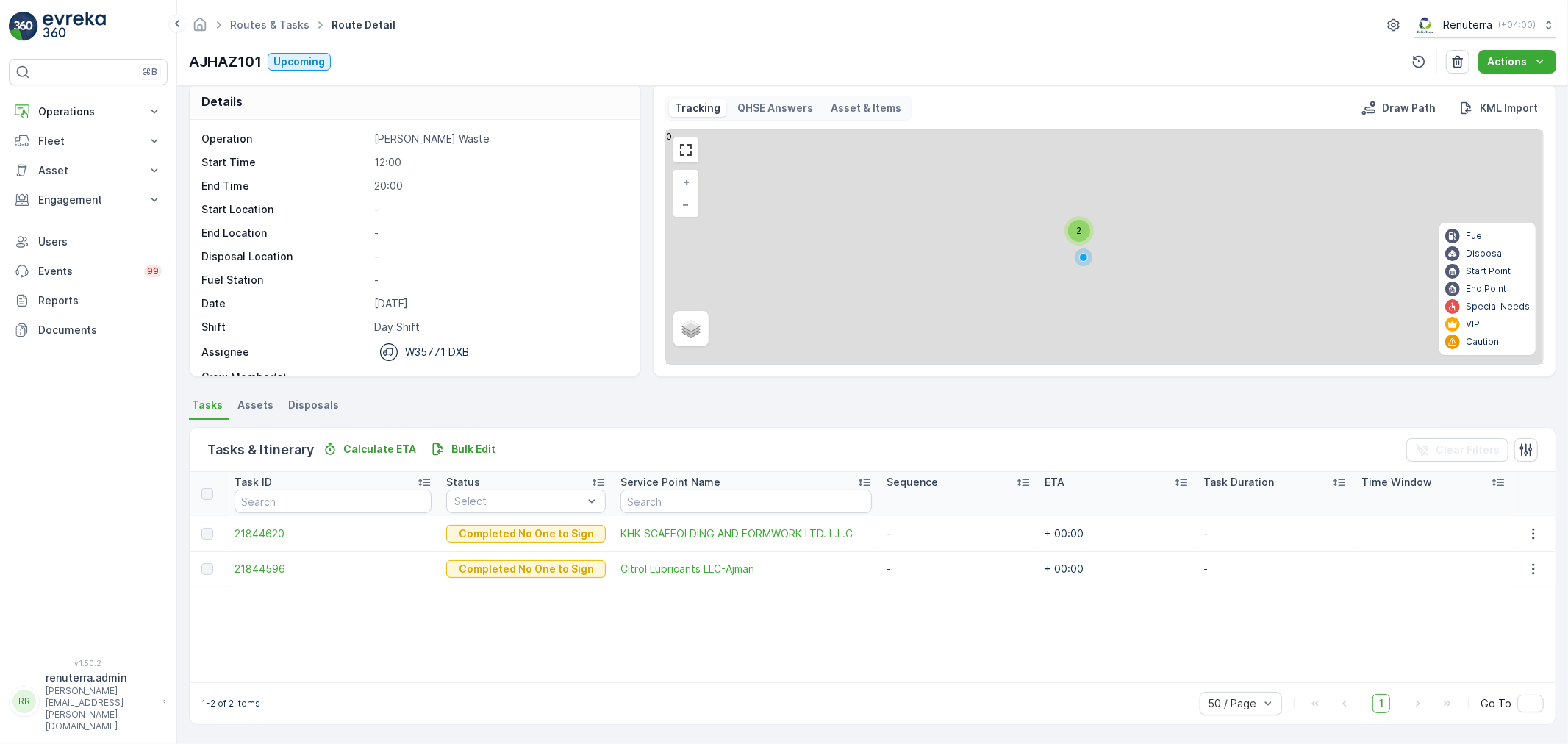
scroll to position [15, 0]
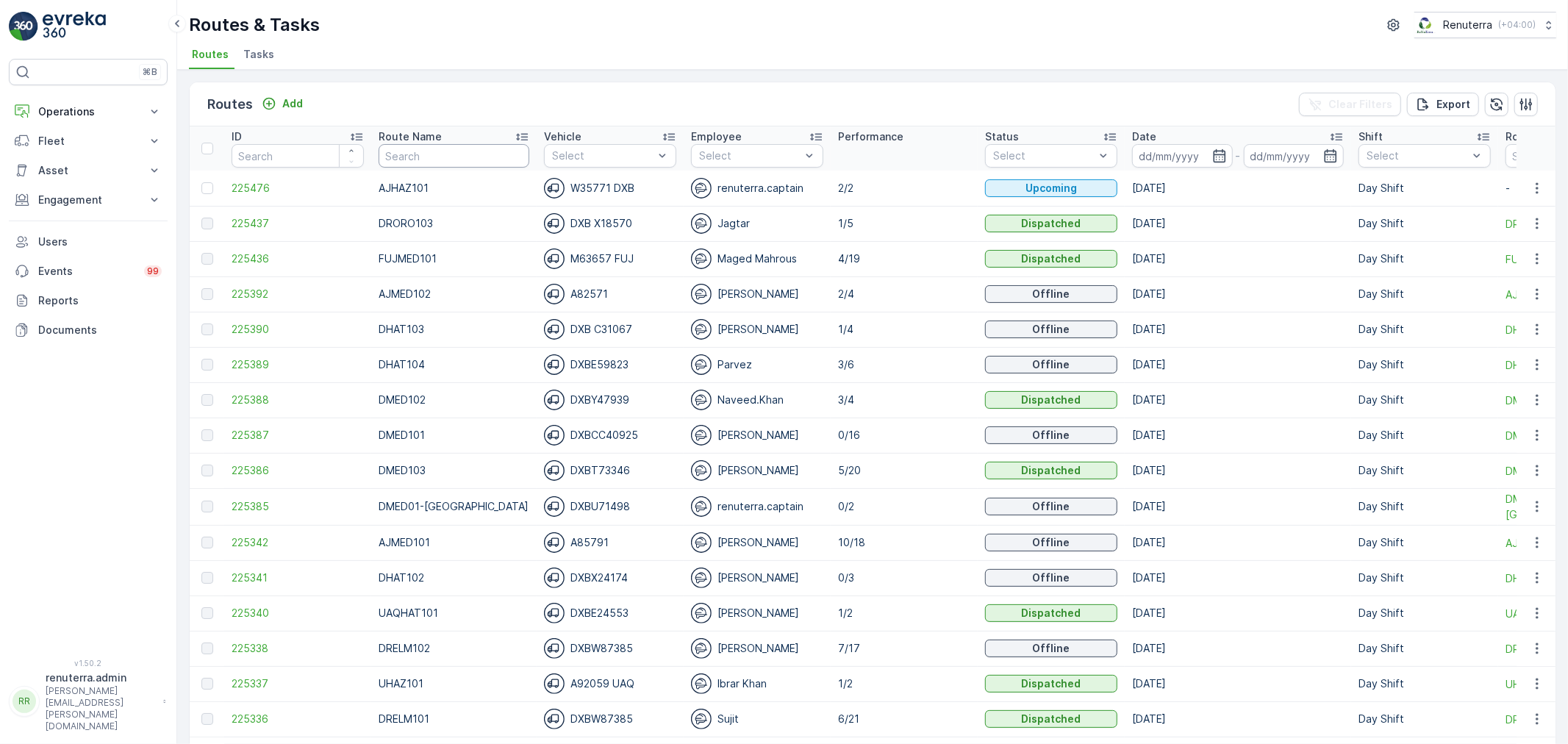
click at [423, 146] on input "text" at bounding box center [454, 155] width 150 height 24
type input "HAZ"
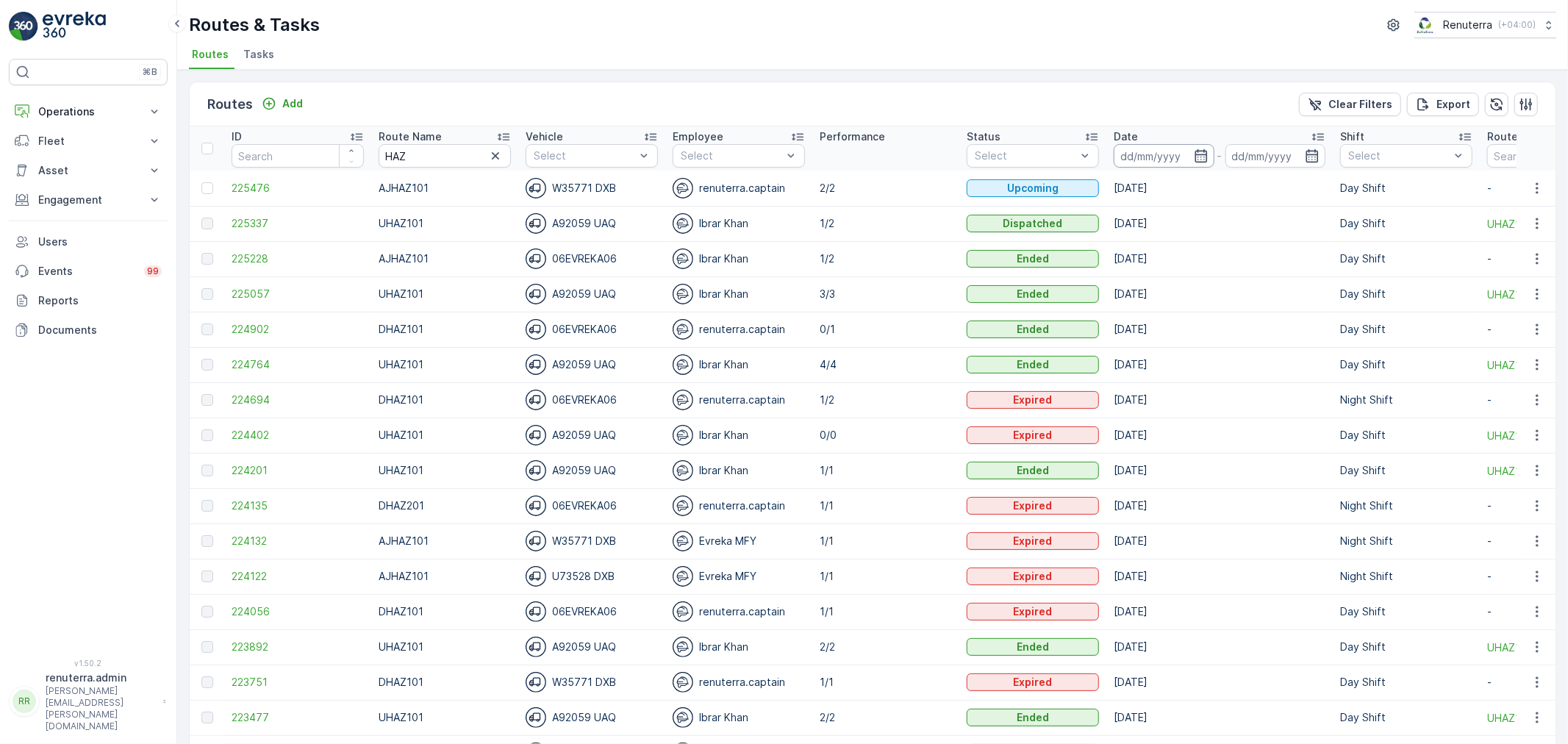
click at [1138, 149] on input at bounding box center [1164, 155] width 101 height 24
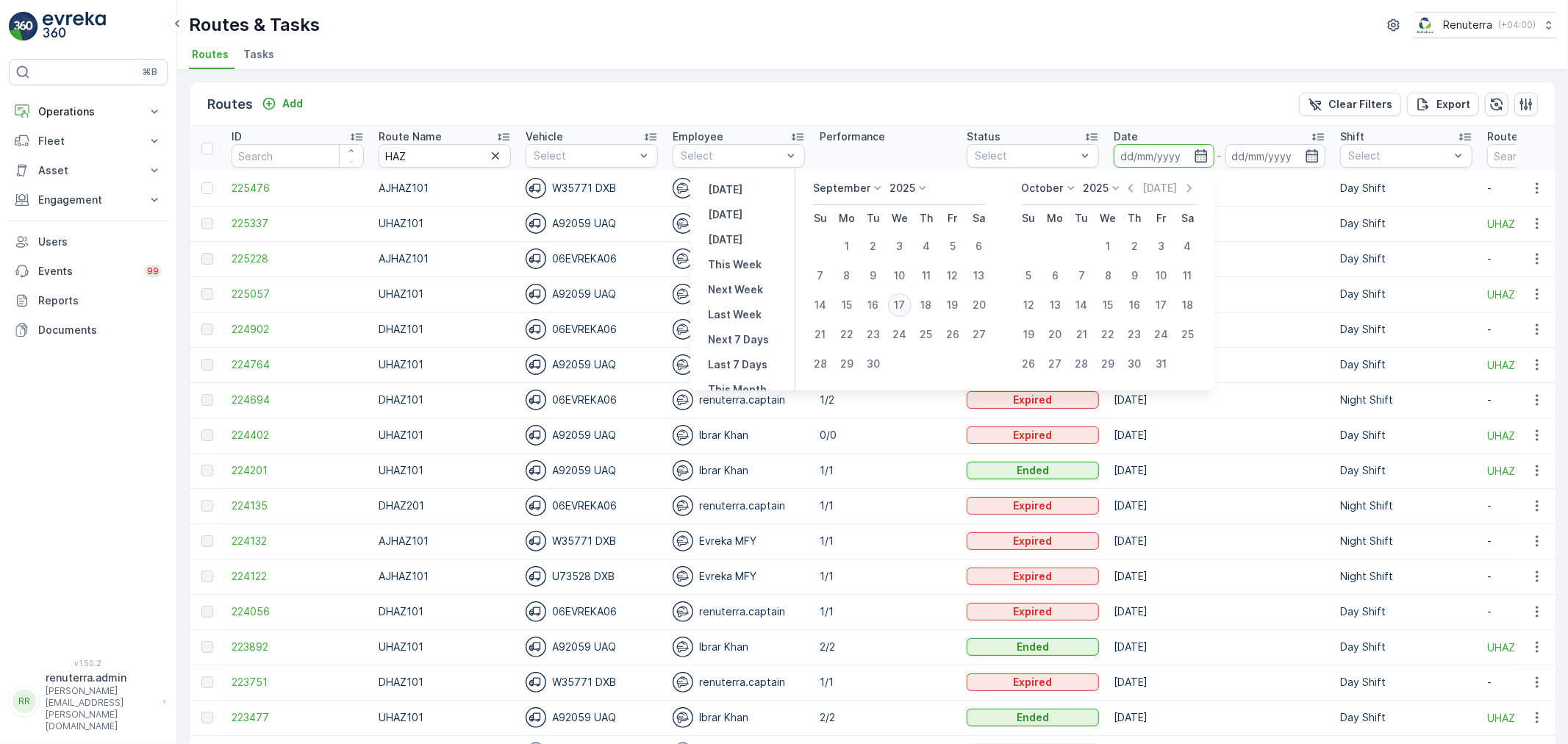
click at [894, 302] on div "17" at bounding box center [900, 305] width 24 height 24
type input "[DATE]"
click at [894, 302] on div "17" at bounding box center [900, 305] width 24 height 24
type input "[DATE]"
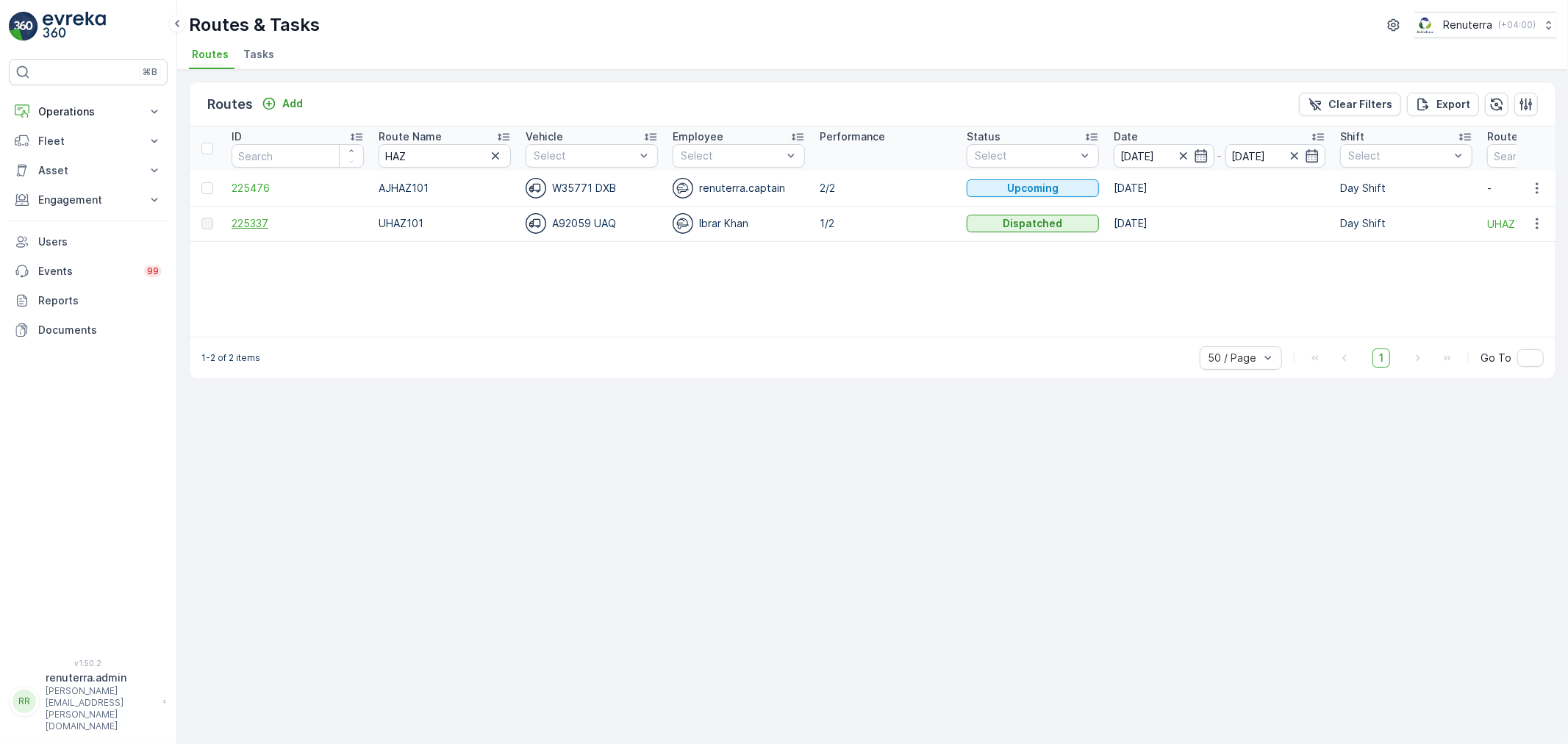
click at [261, 219] on span "225337" at bounding box center [297, 224] width 133 height 15
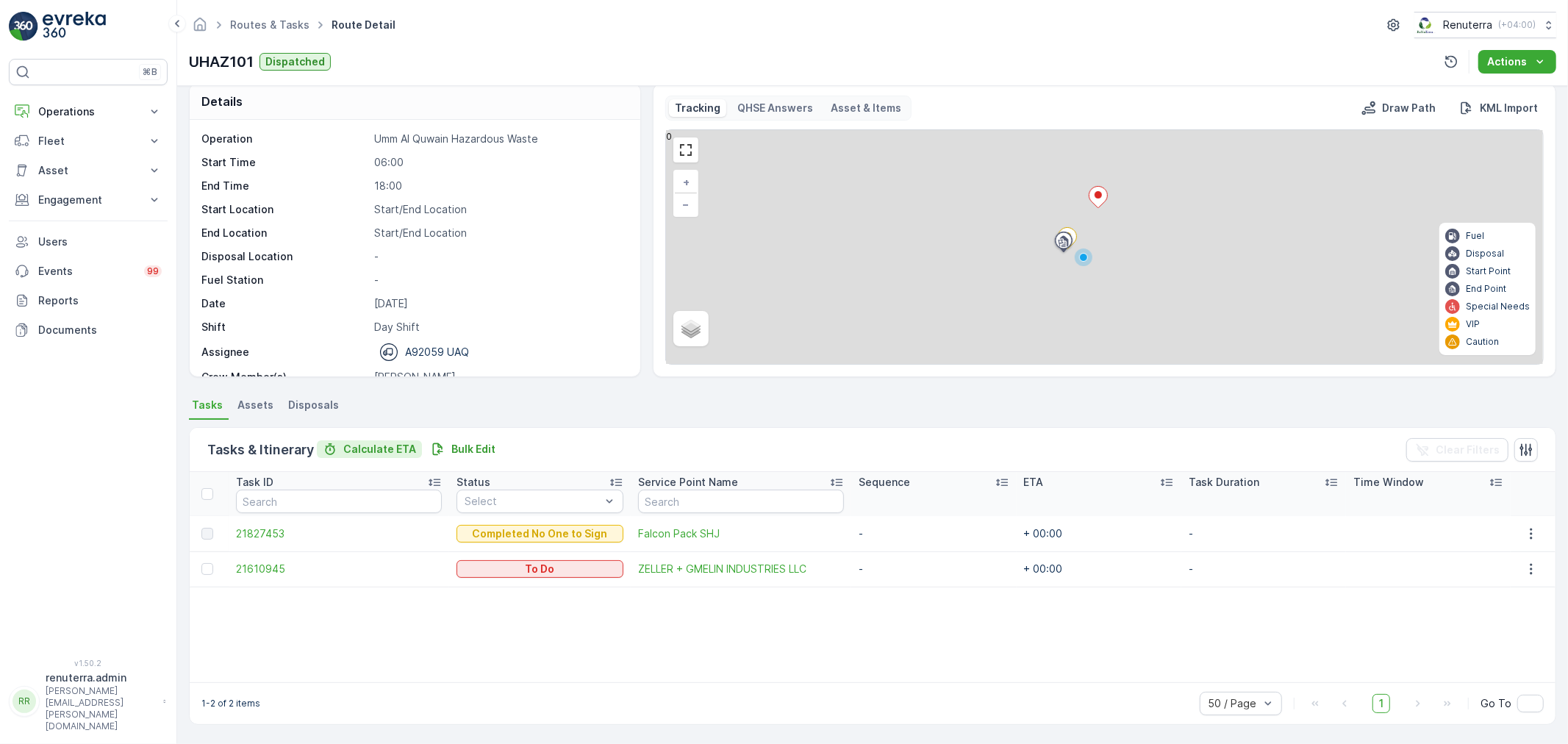
scroll to position [15, 0]
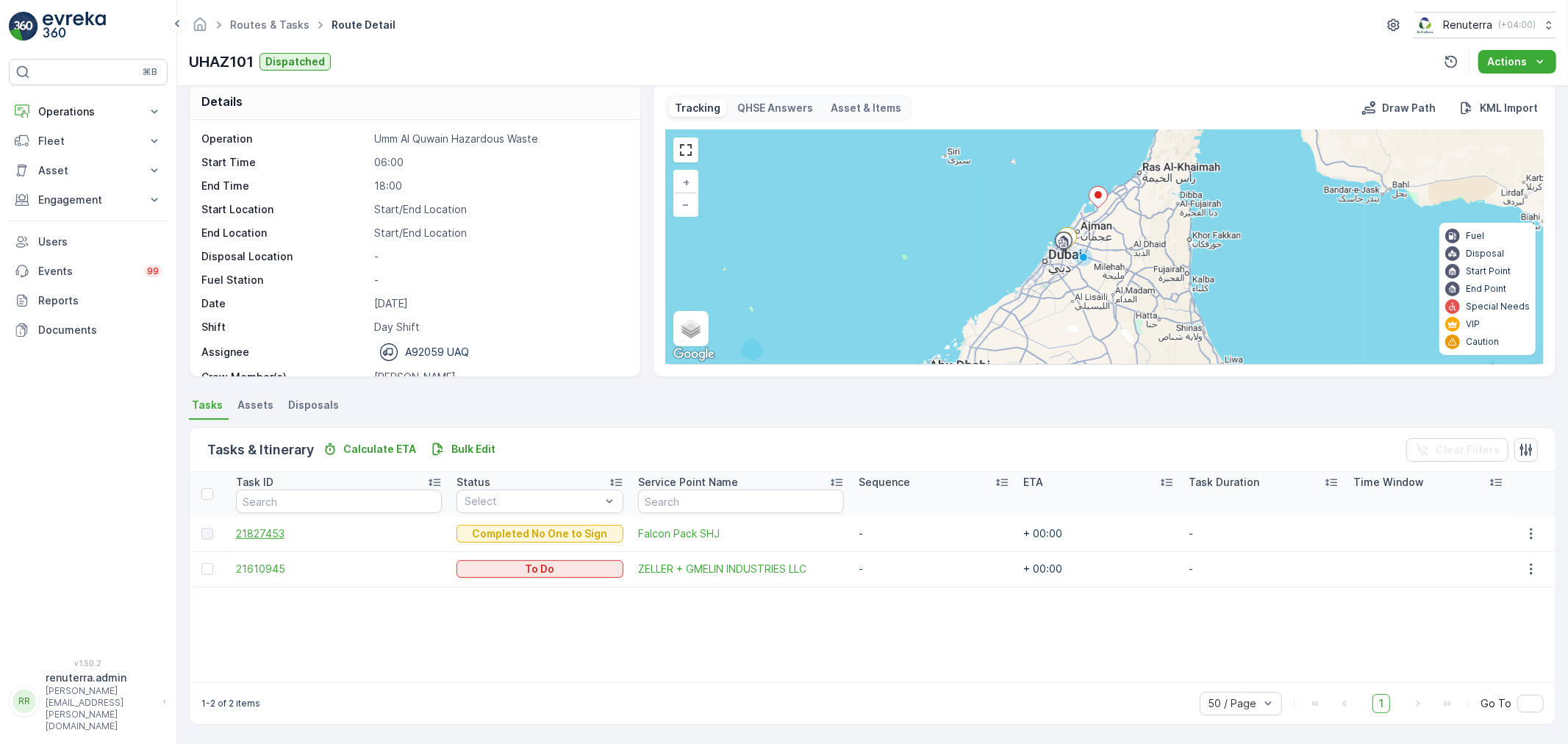
click at [294, 533] on span "21827453" at bounding box center [339, 534] width 207 height 15
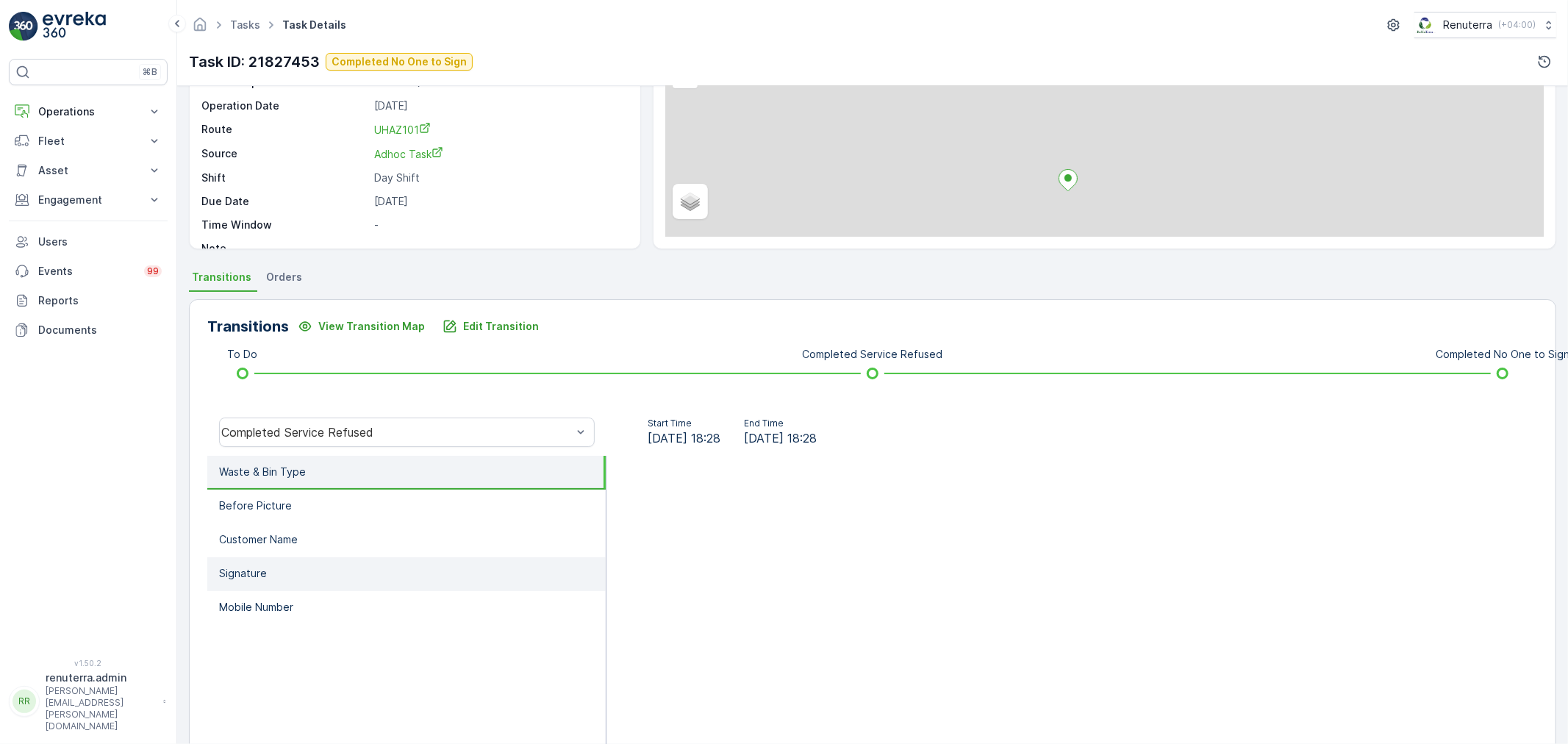
scroll to position [182, 0]
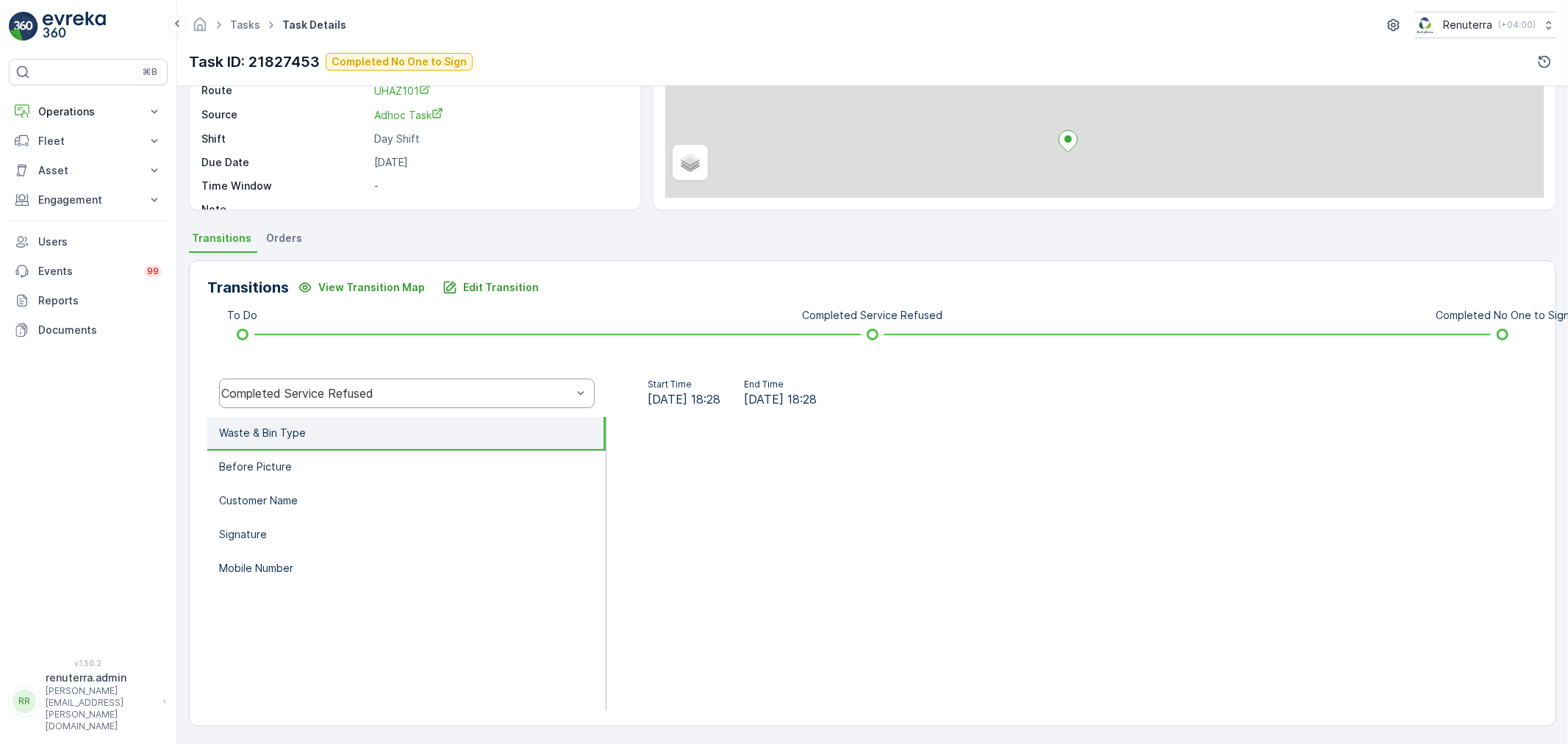
click at [285, 404] on div "Completed Service Refused" at bounding box center [407, 393] width 376 height 29
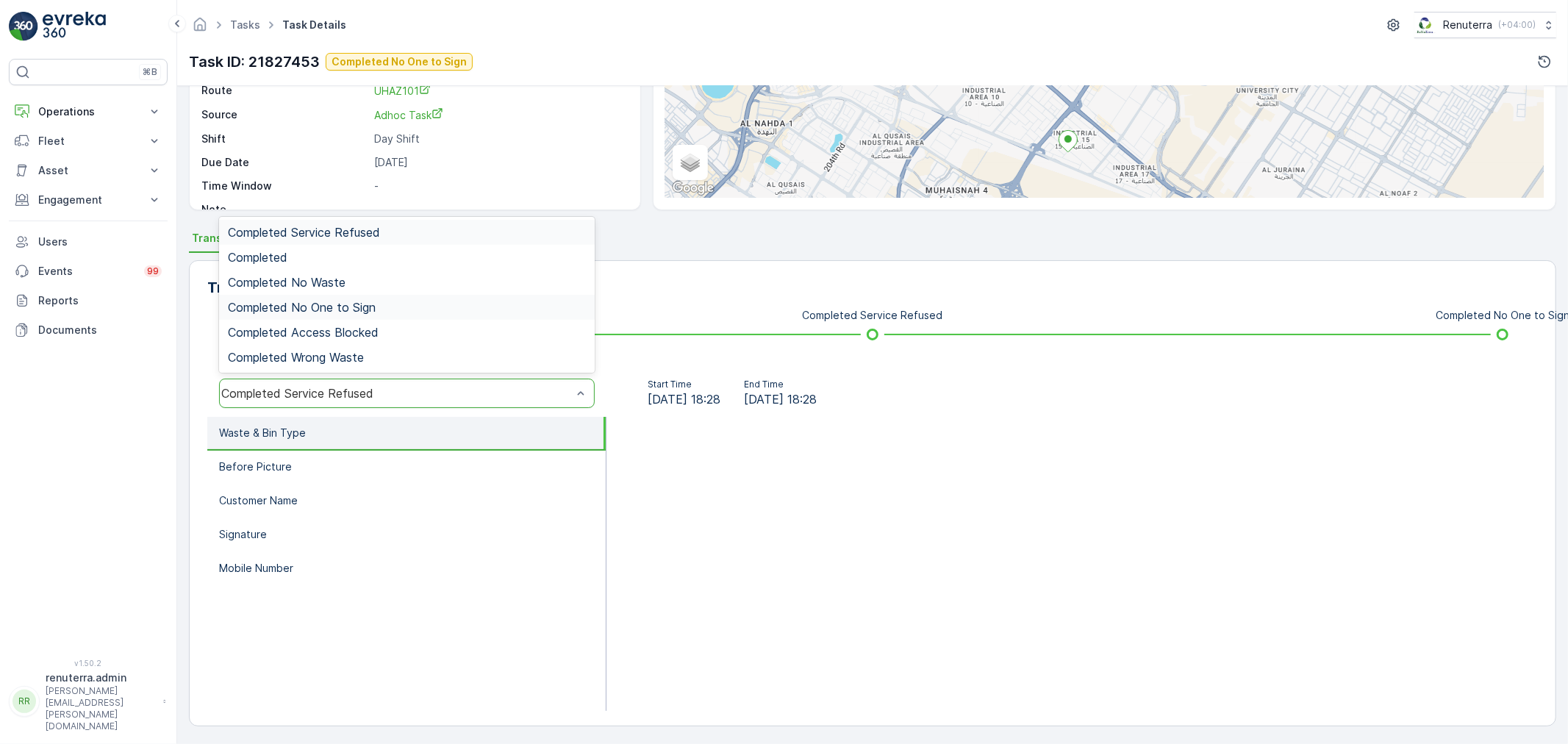
click at [310, 317] on div "Completed No One to Sign" at bounding box center [407, 308] width 376 height 25
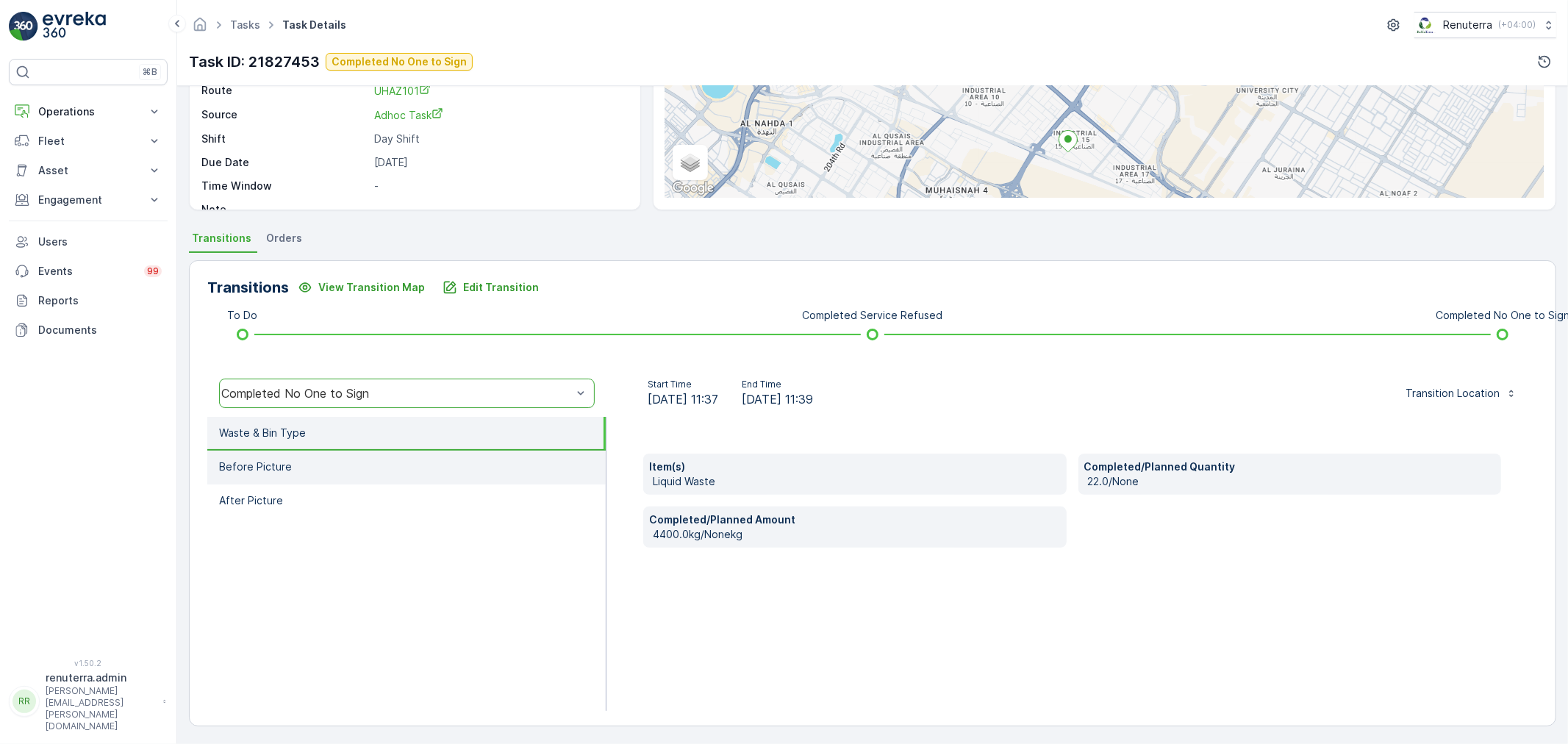
click at [383, 460] on li "Before Picture" at bounding box center [407, 467] width 399 height 34
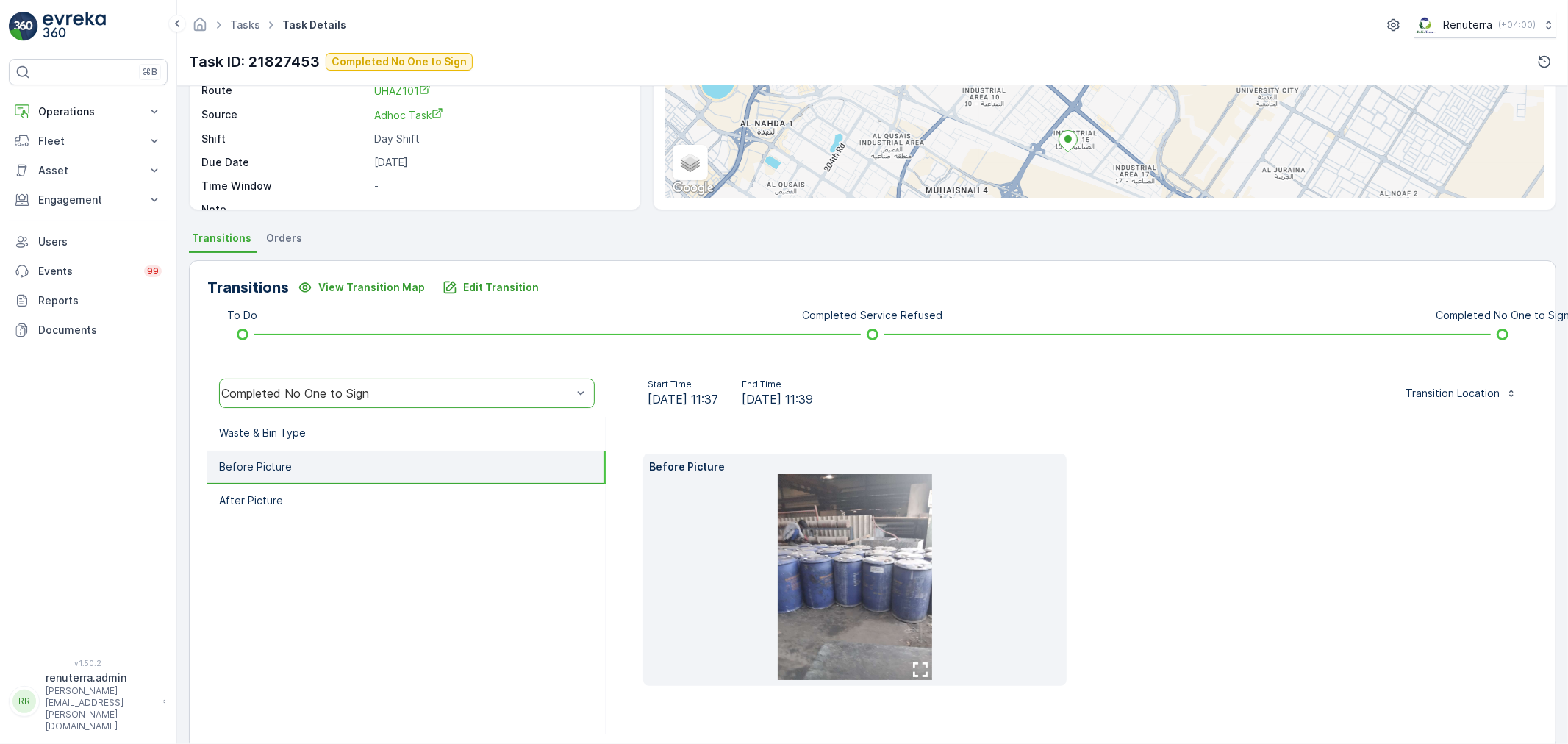
drag, startPoint x: 380, startPoint y: 488, endPoint x: 378, endPoint y: 481, distance: 7.3
click at [380, 484] on li "After Picture" at bounding box center [407, 501] width 399 height 34
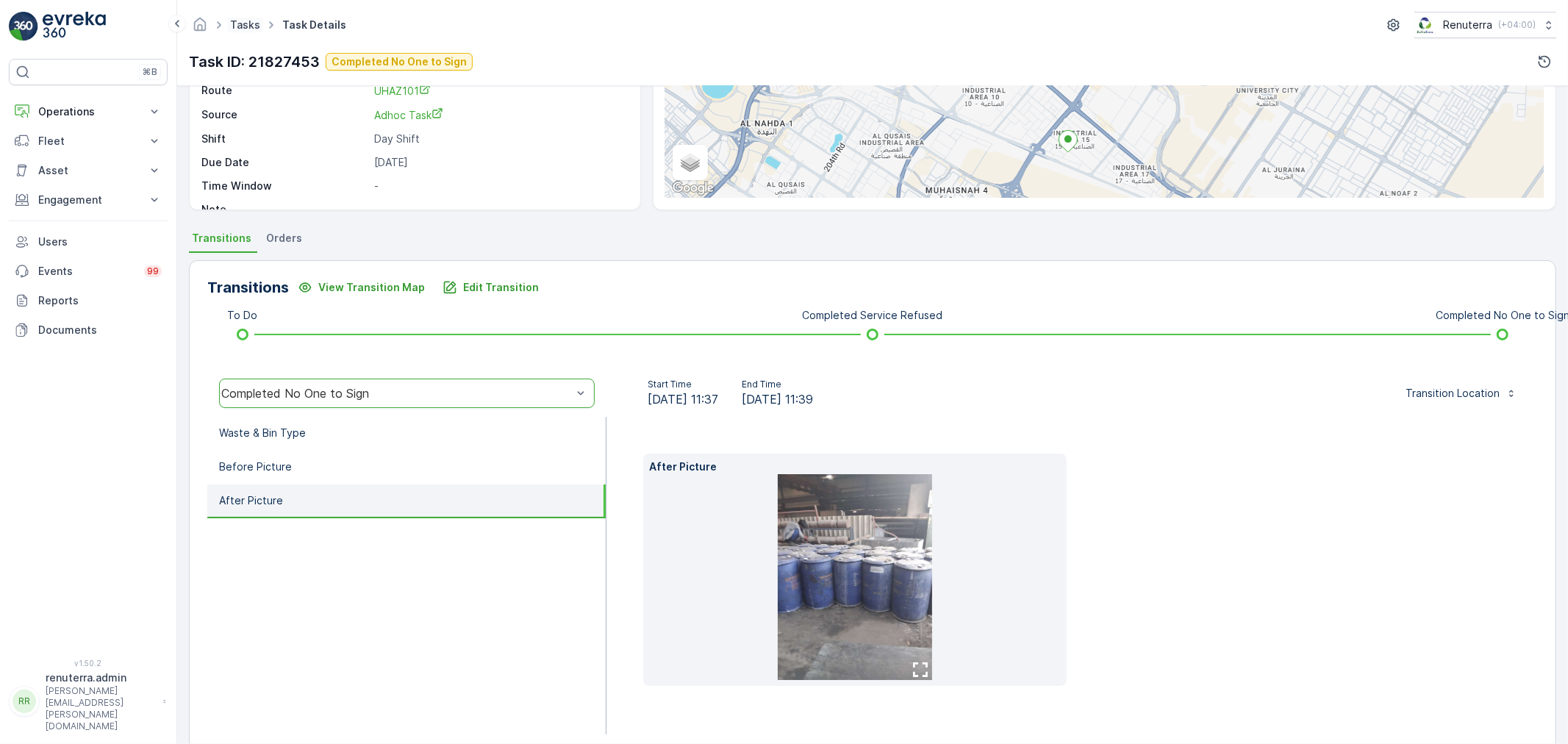
click at [244, 19] on link "Tasks" at bounding box center [245, 24] width 30 height 12
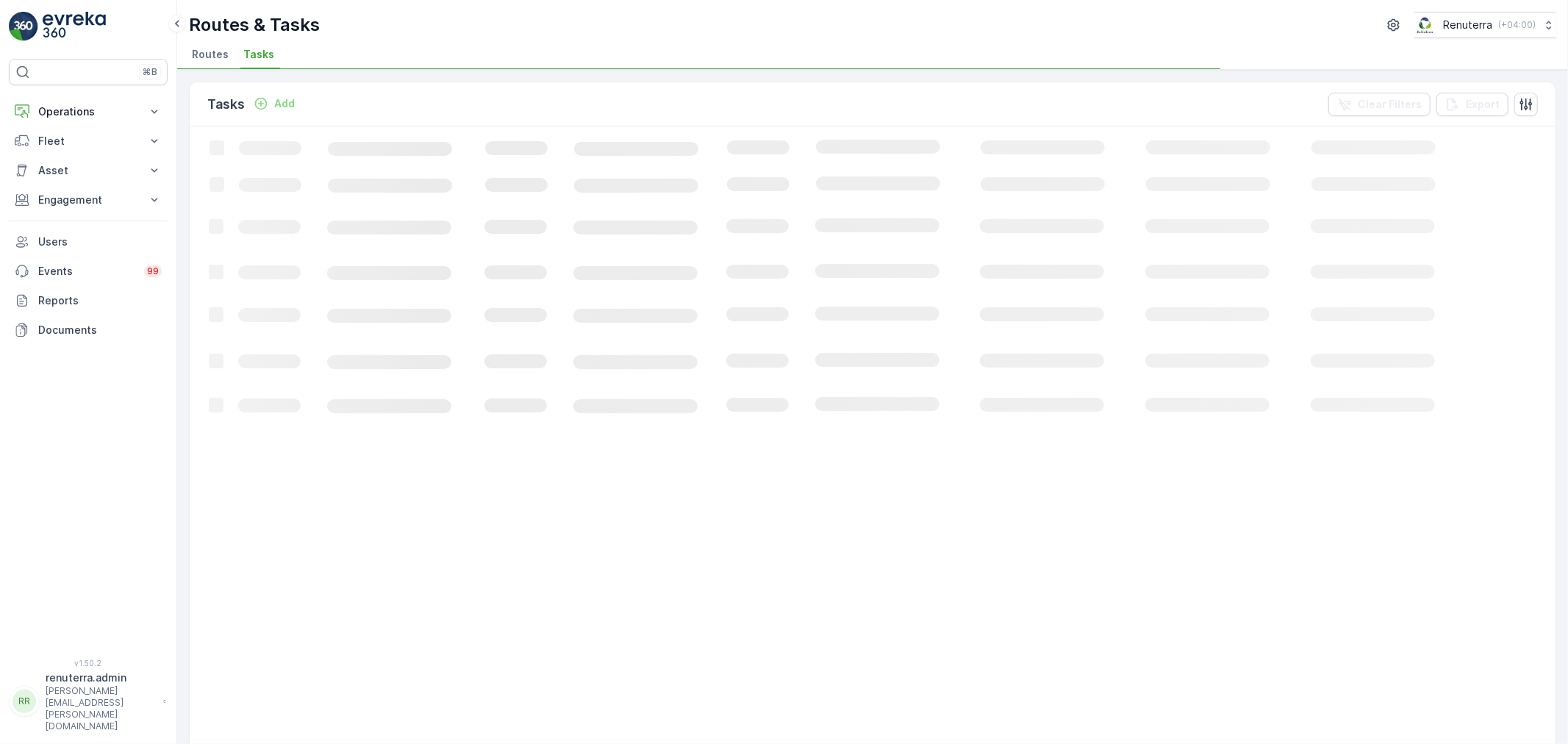
click at [218, 53] on span "Routes" at bounding box center [210, 55] width 37 height 15
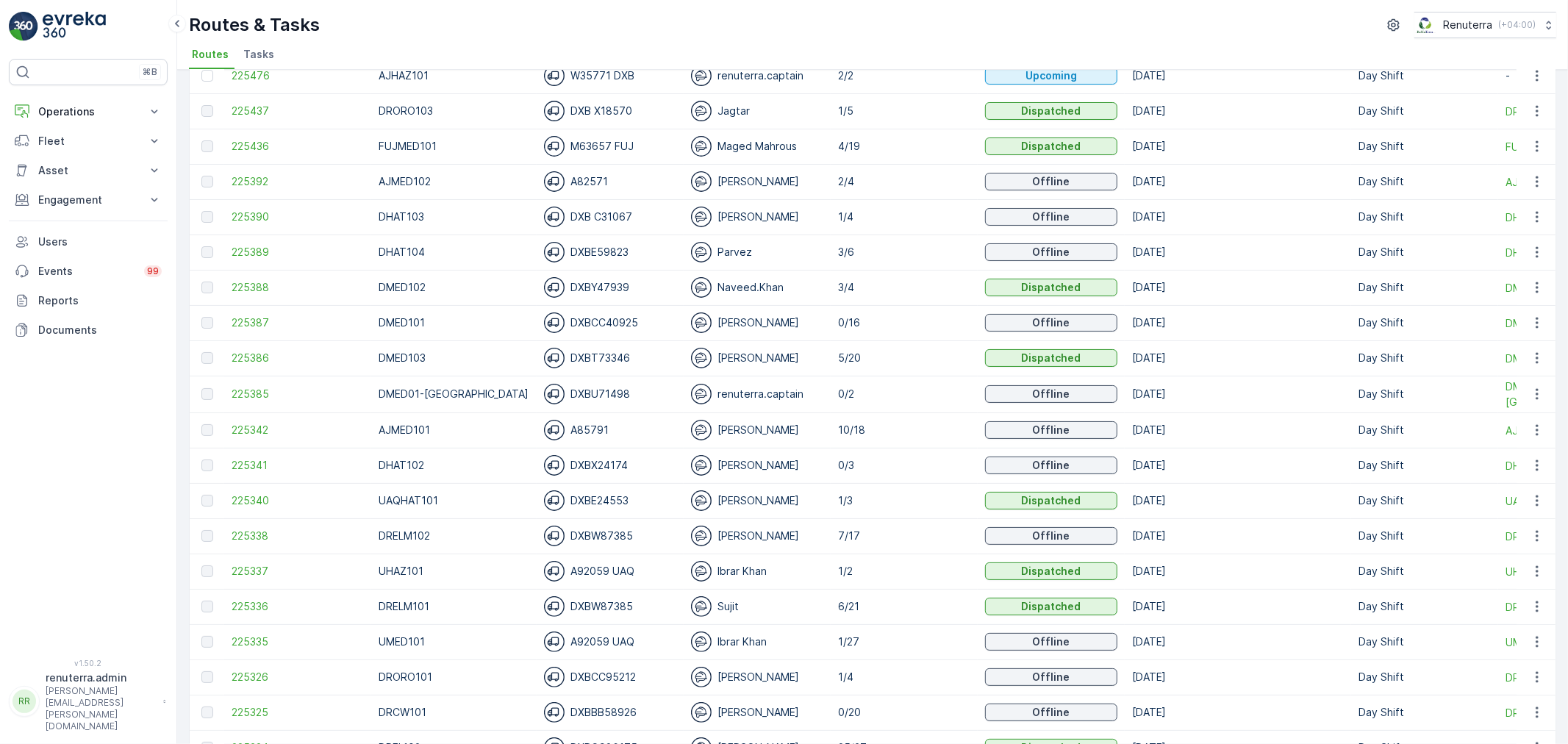
scroll to position [164, 0]
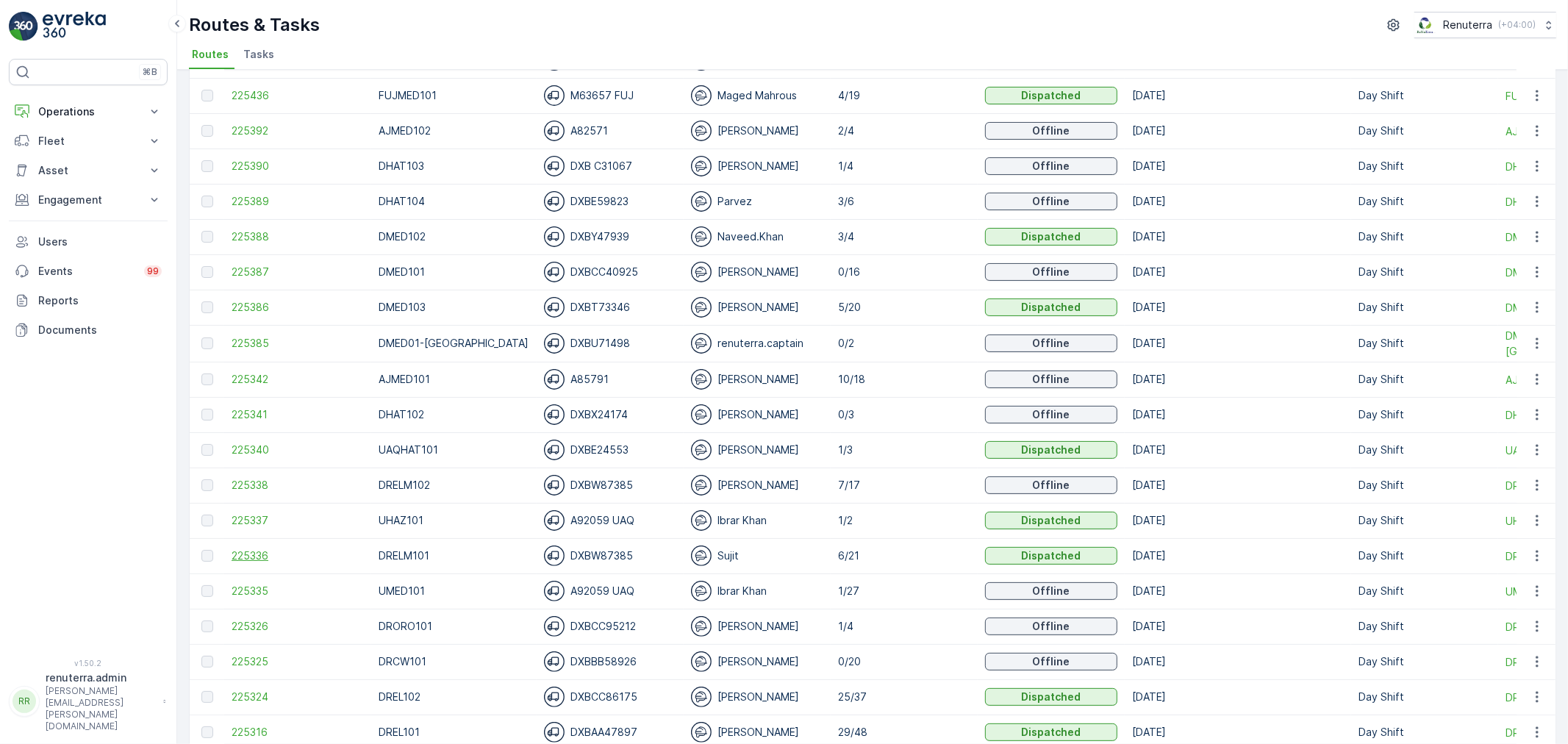
click at [266, 557] on span "225336" at bounding box center [297, 556] width 133 height 15
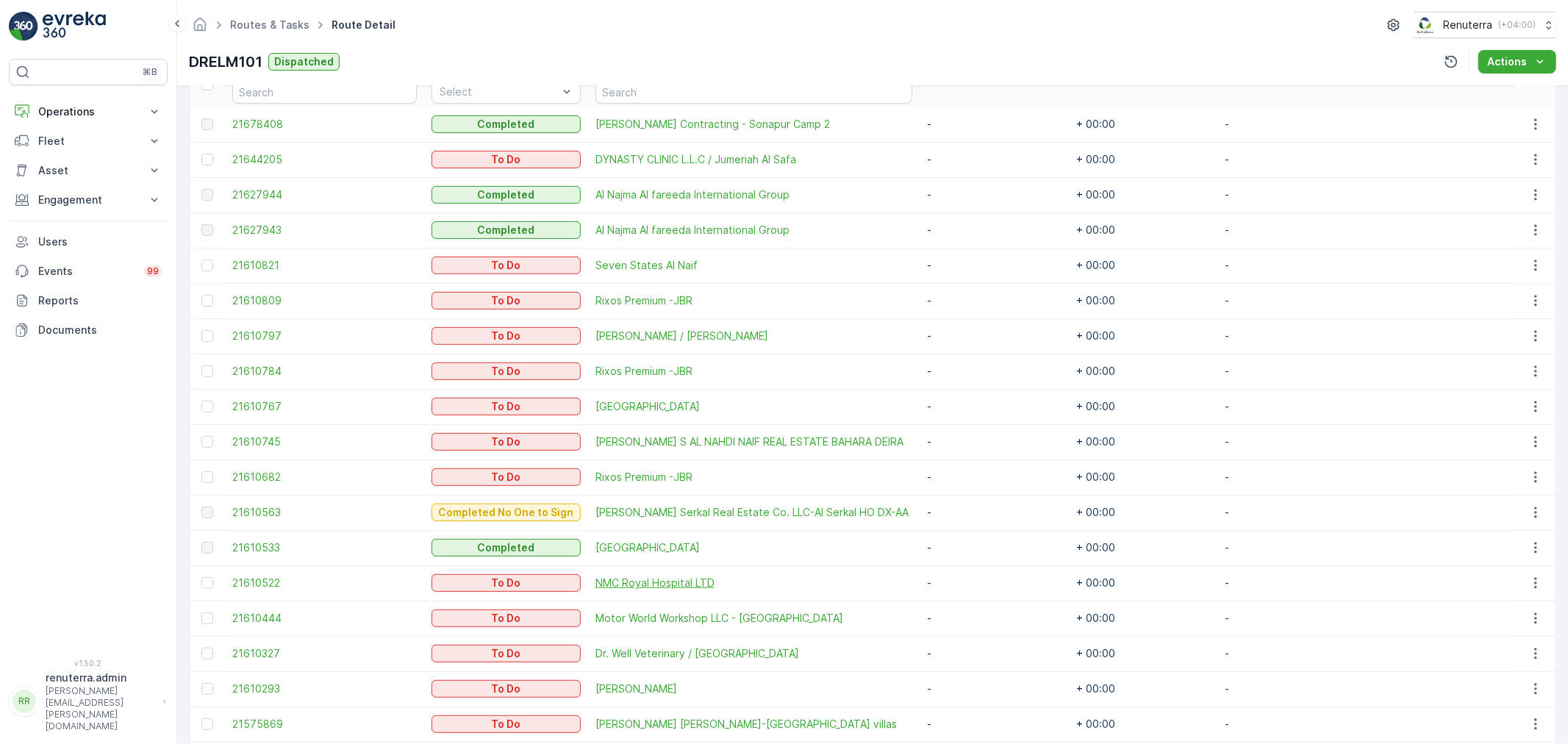
scroll to position [408, 0]
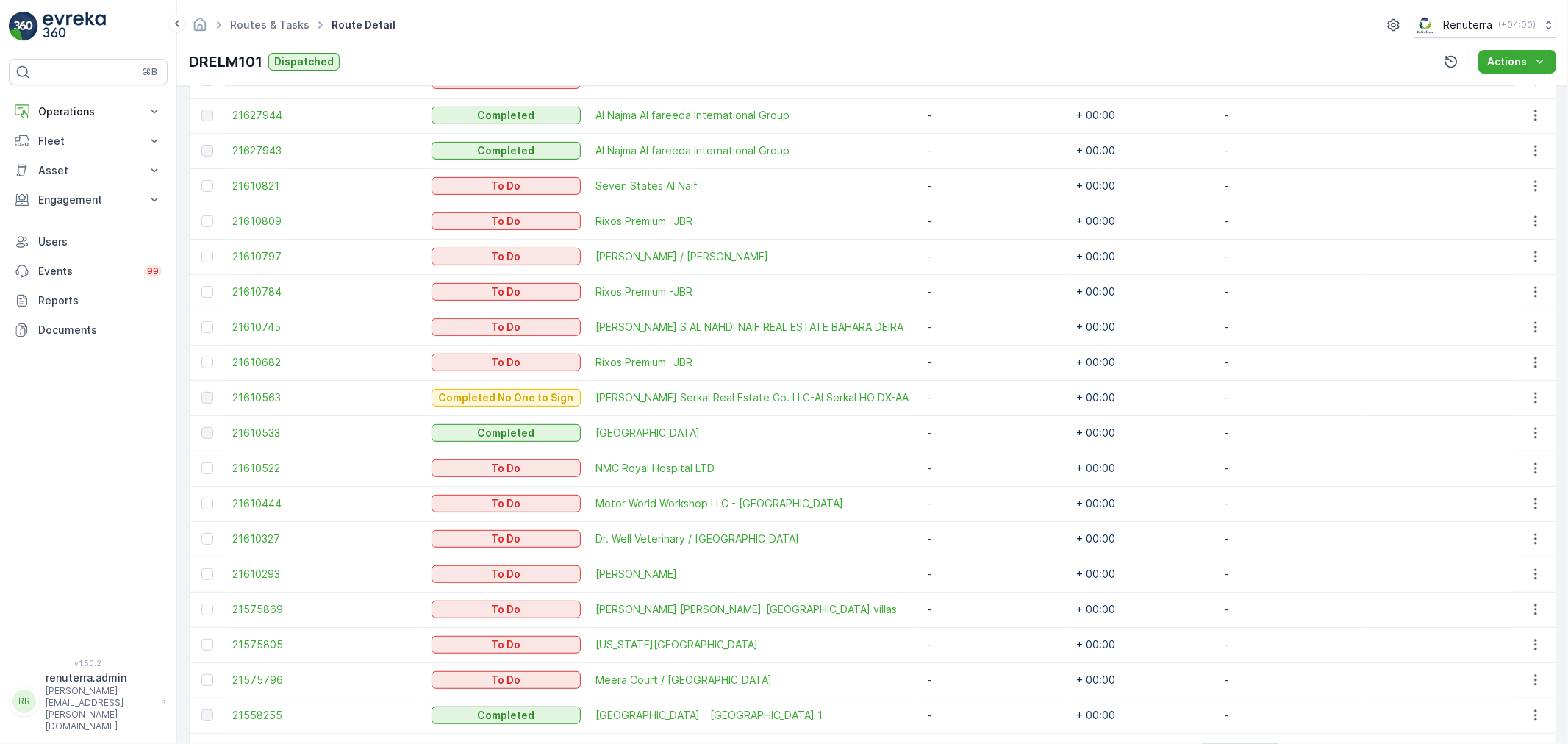
scroll to position [554, 0]
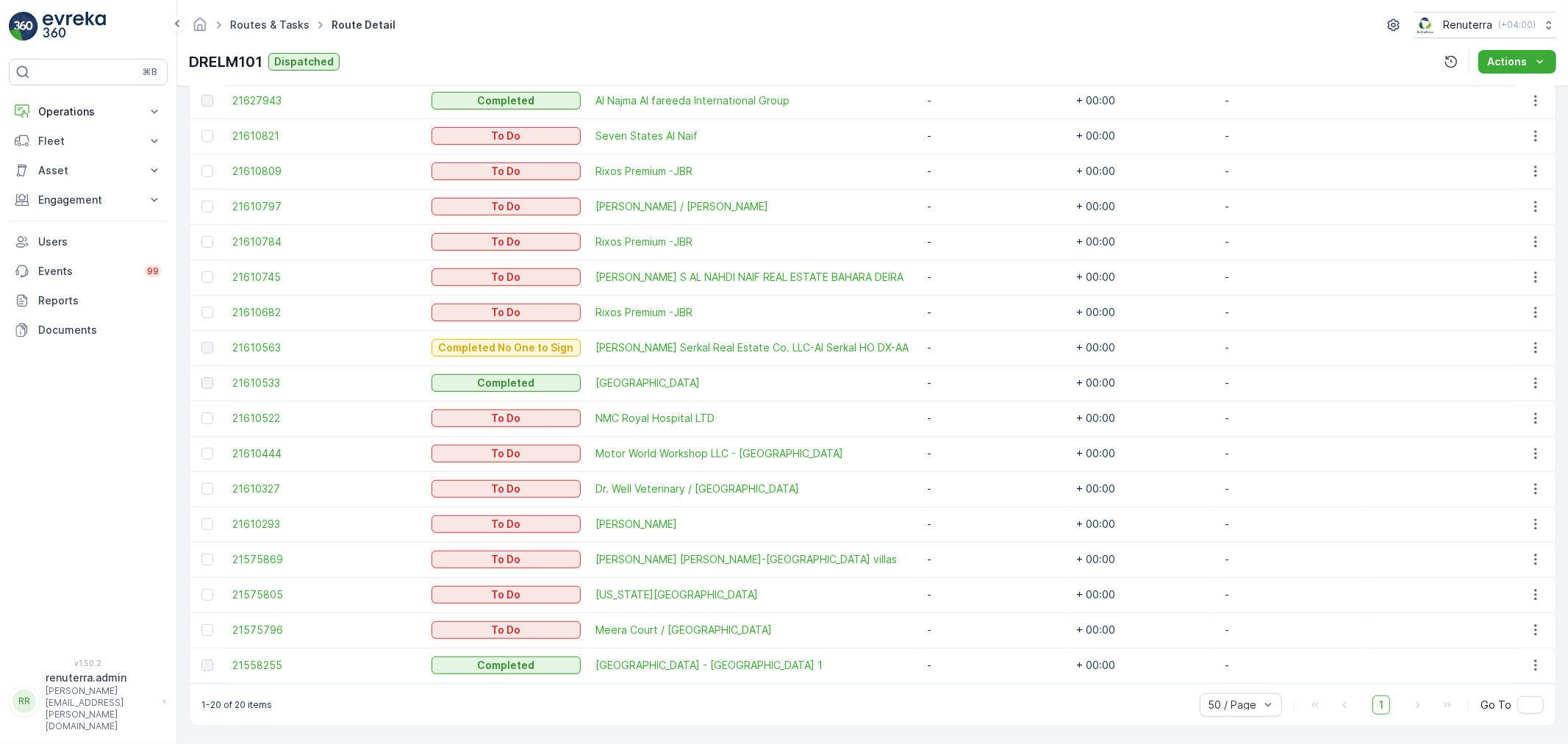
click at [277, 21] on link "Routes & Tasks" at bounding box center [270, 24] width 79 height 12
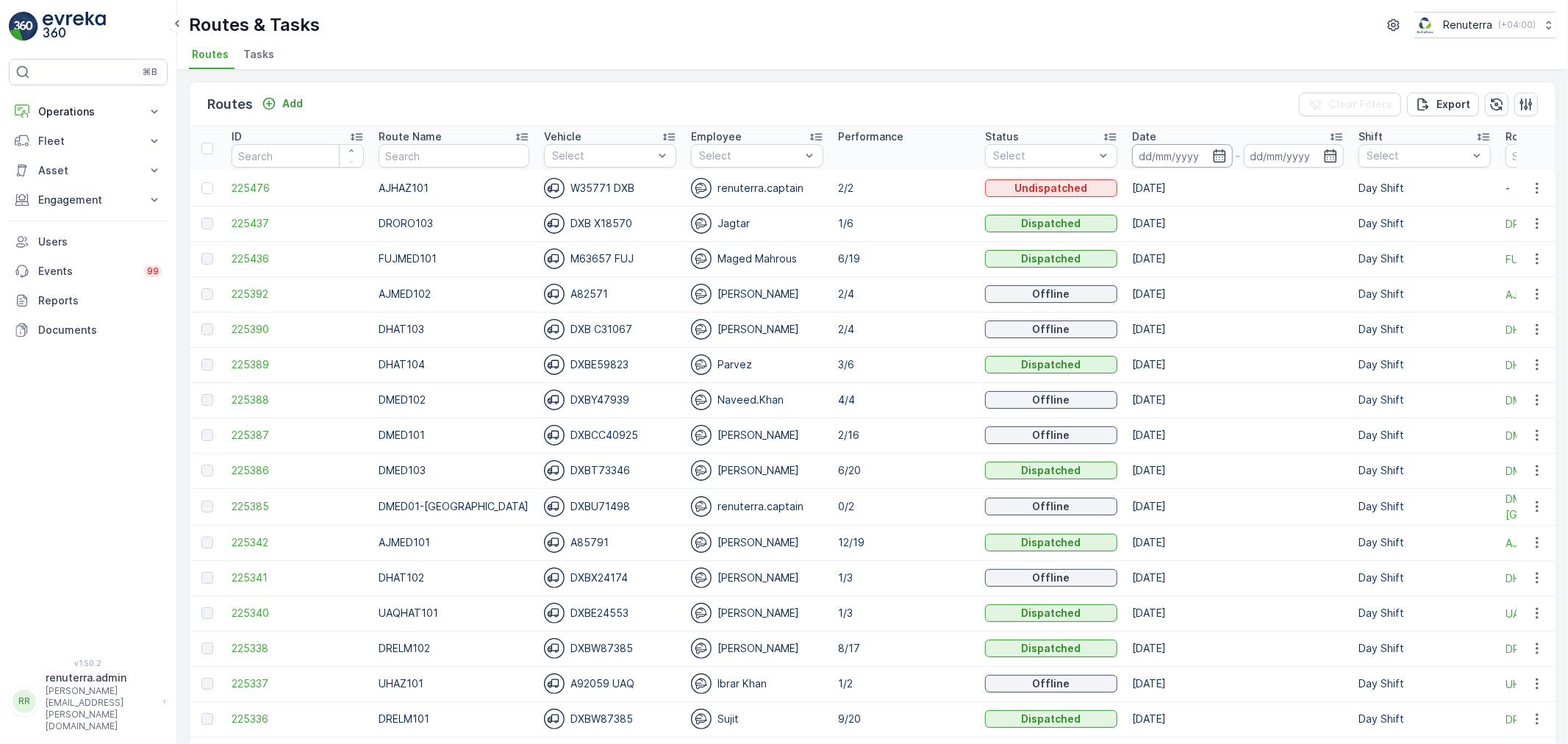
click at [1185, 144] on input at bounding box center [1182, 155] width 101 height 24
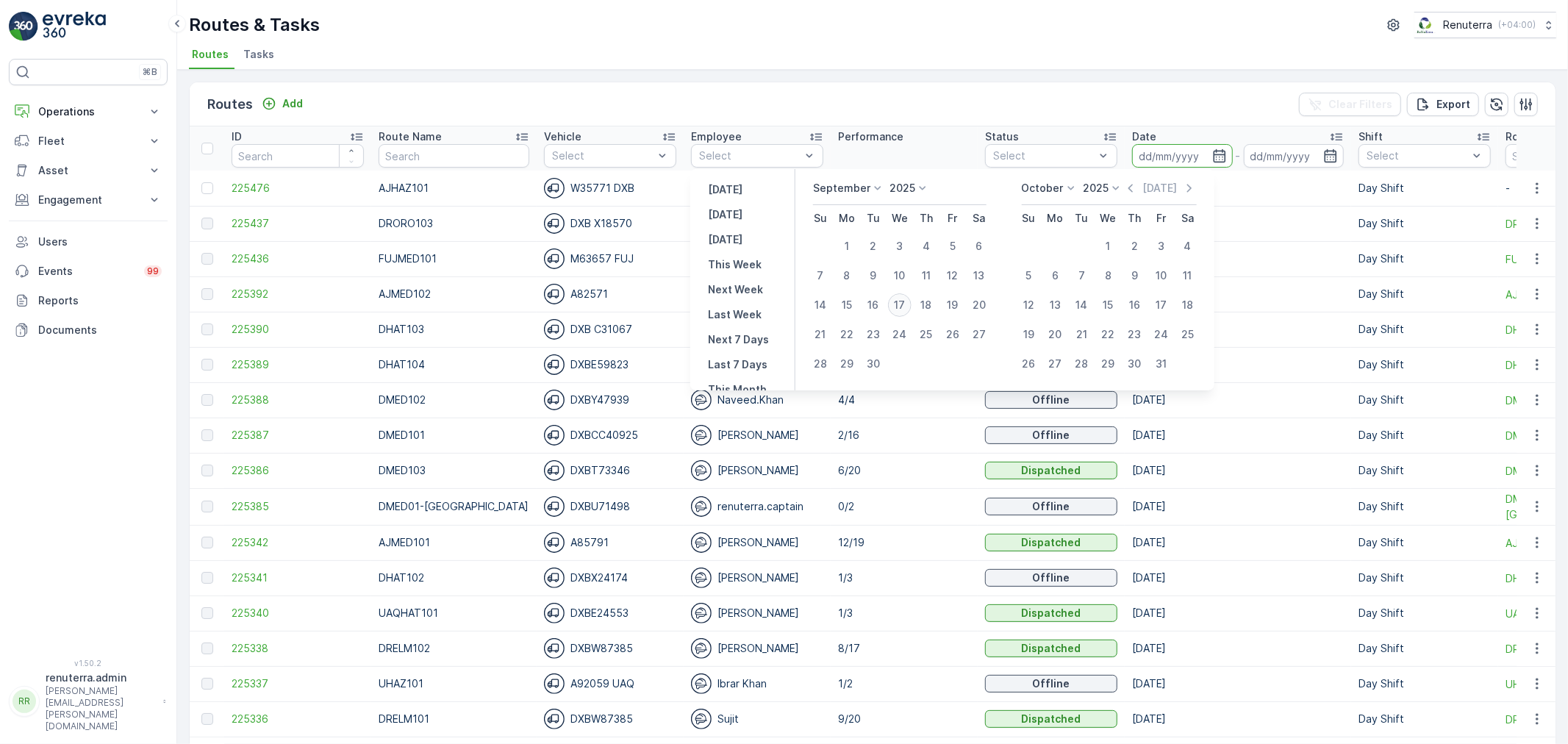
click at [895, 305] on div "17" at bounding box center [900, 305] width 24 height 24
type input "17.09.2025"
click at [895, 305] on div "17" at bounding box center [900, 305] width 24 height 24
type input "17.09.2025"
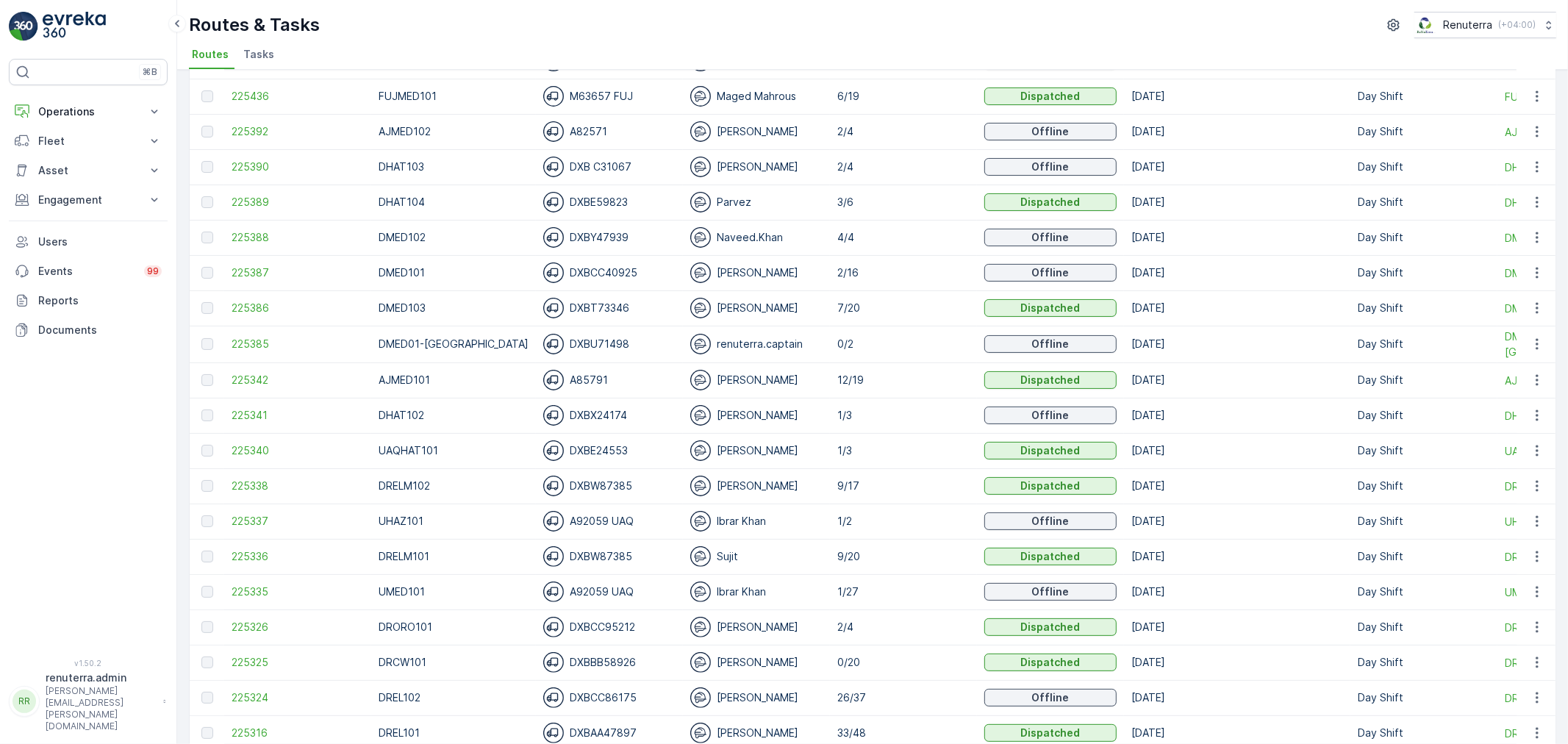
scroll to position [164, 0]
click at [270, 269] on span "225387" at bounding box center [297, 273] width 133 height 15
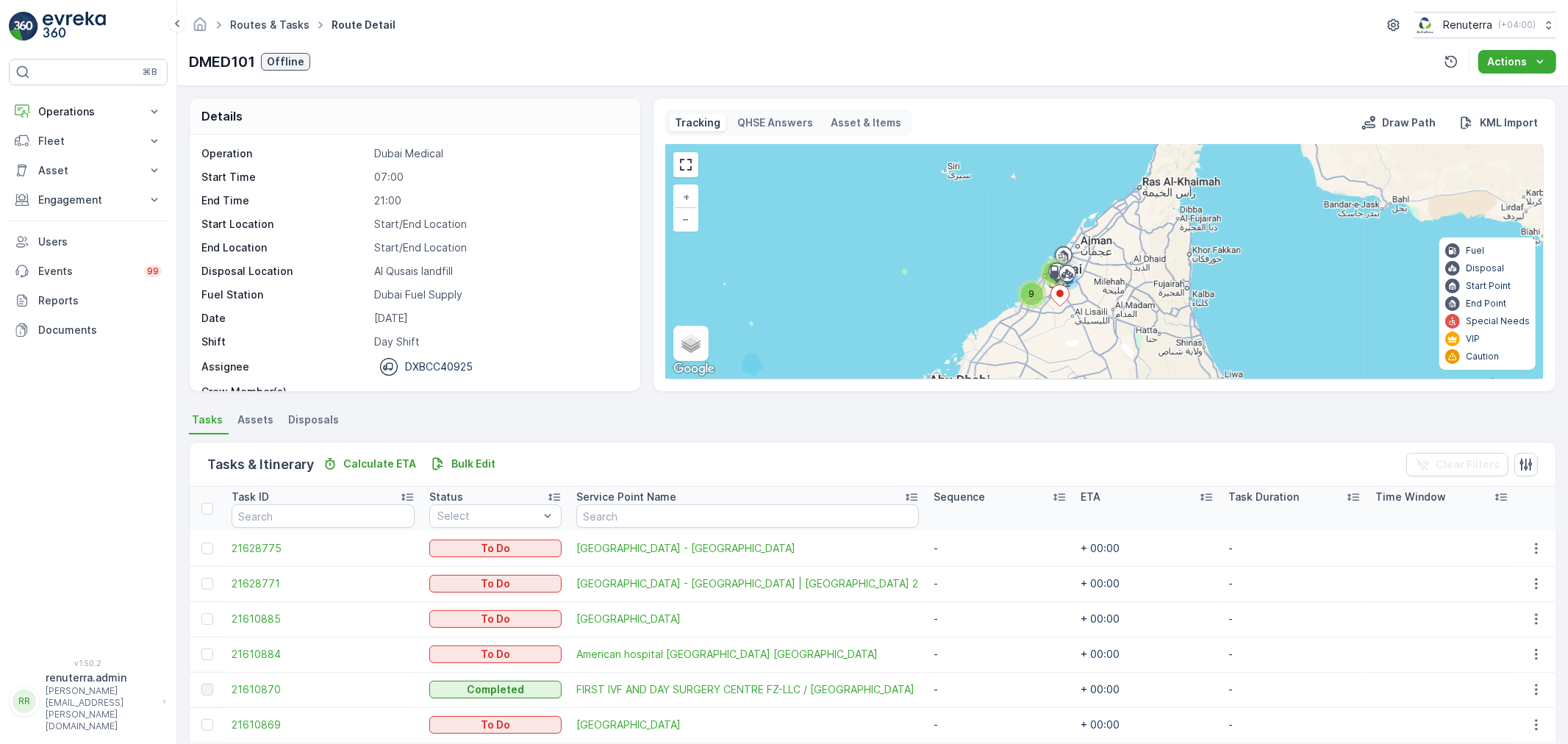
click at [260, 28] on link "Routes & Tasks" at bounding box center [270, 24] width 79 height 12
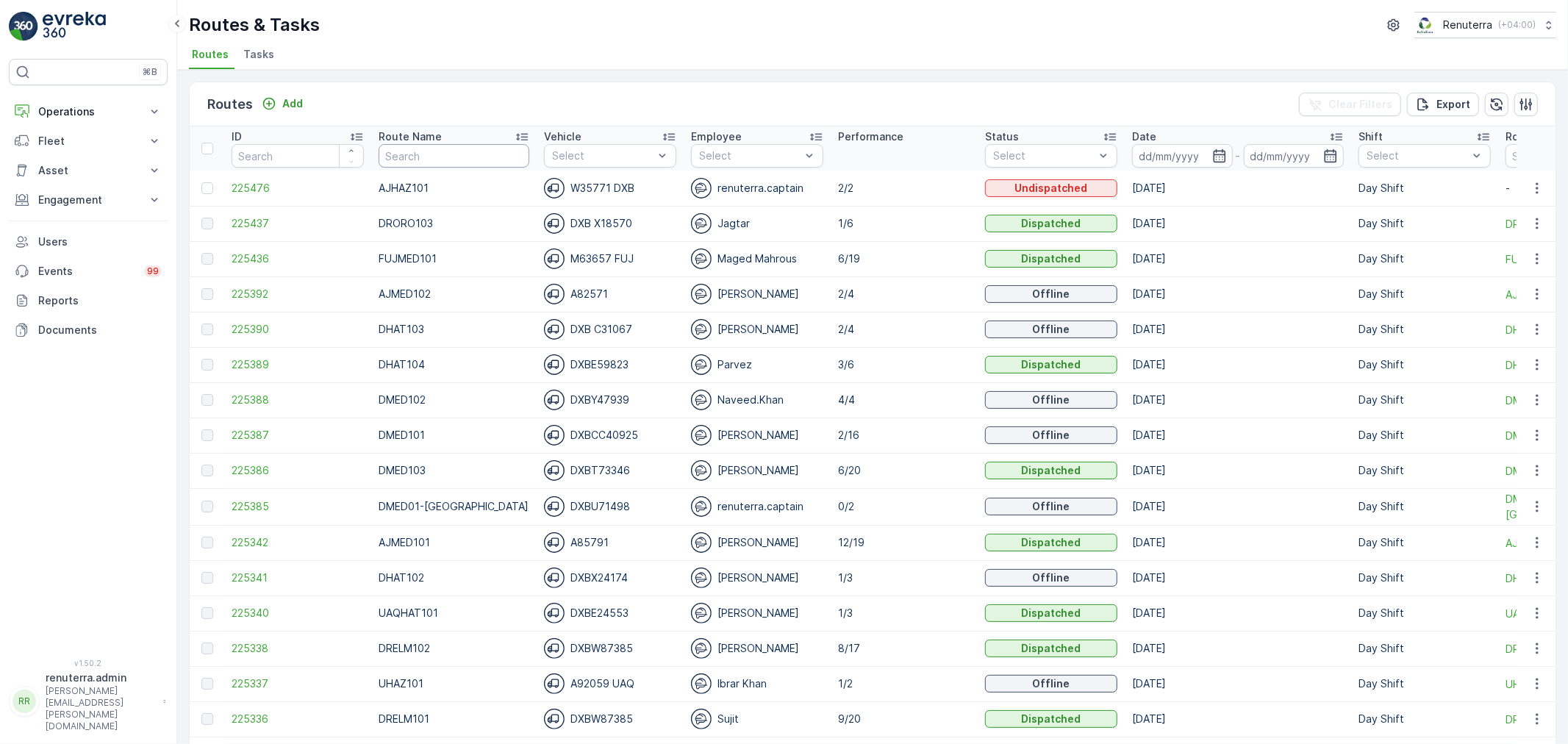
click at [432, 157] on input "text" at bounding box center [454, 155] width 150 height 24
click at [428, 158] on input "text" at bounding box center [454, 155] width 150 height 24
type input "AJM"
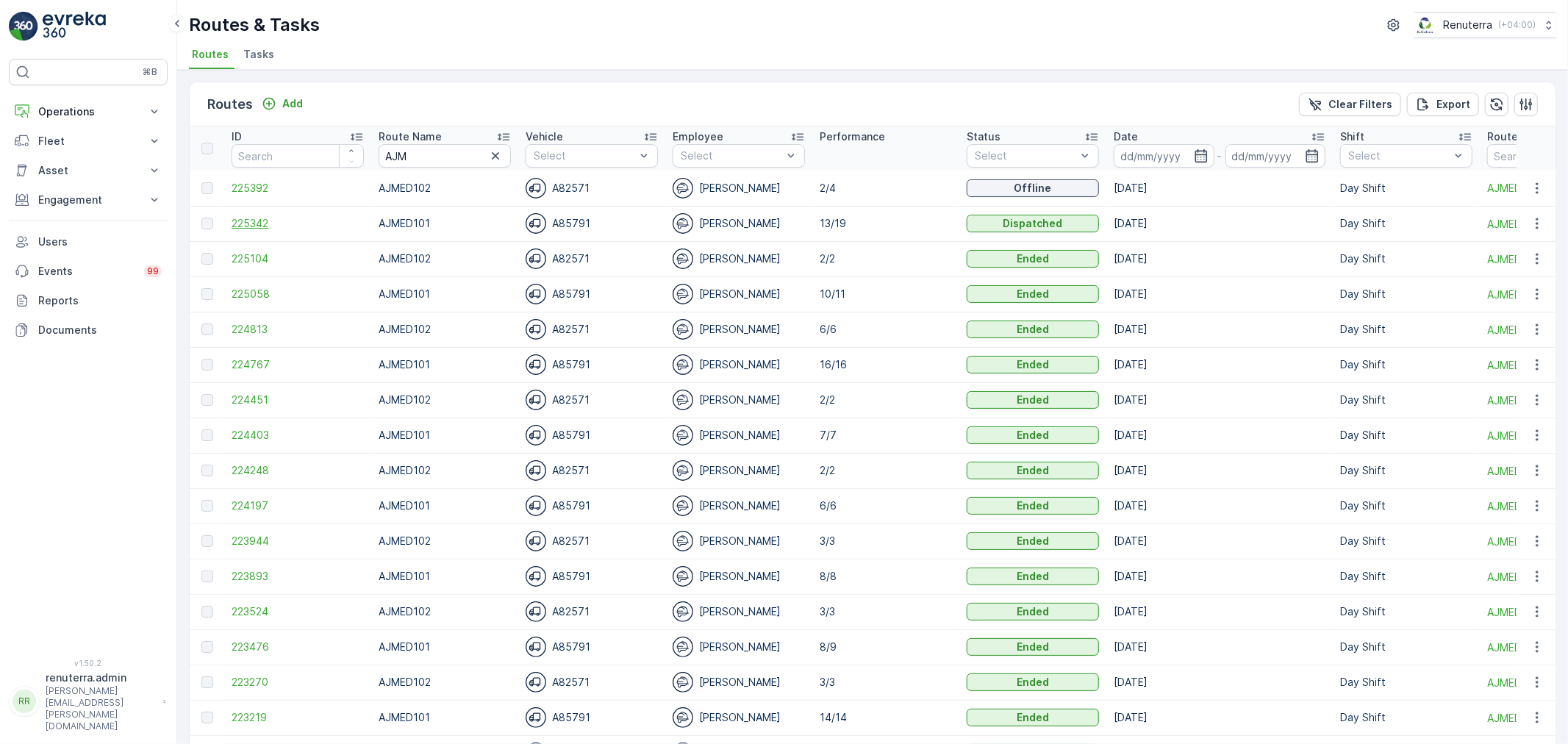
click at [258, 223] on span "225342" at bounding box center [297, 224] width 133 height 15
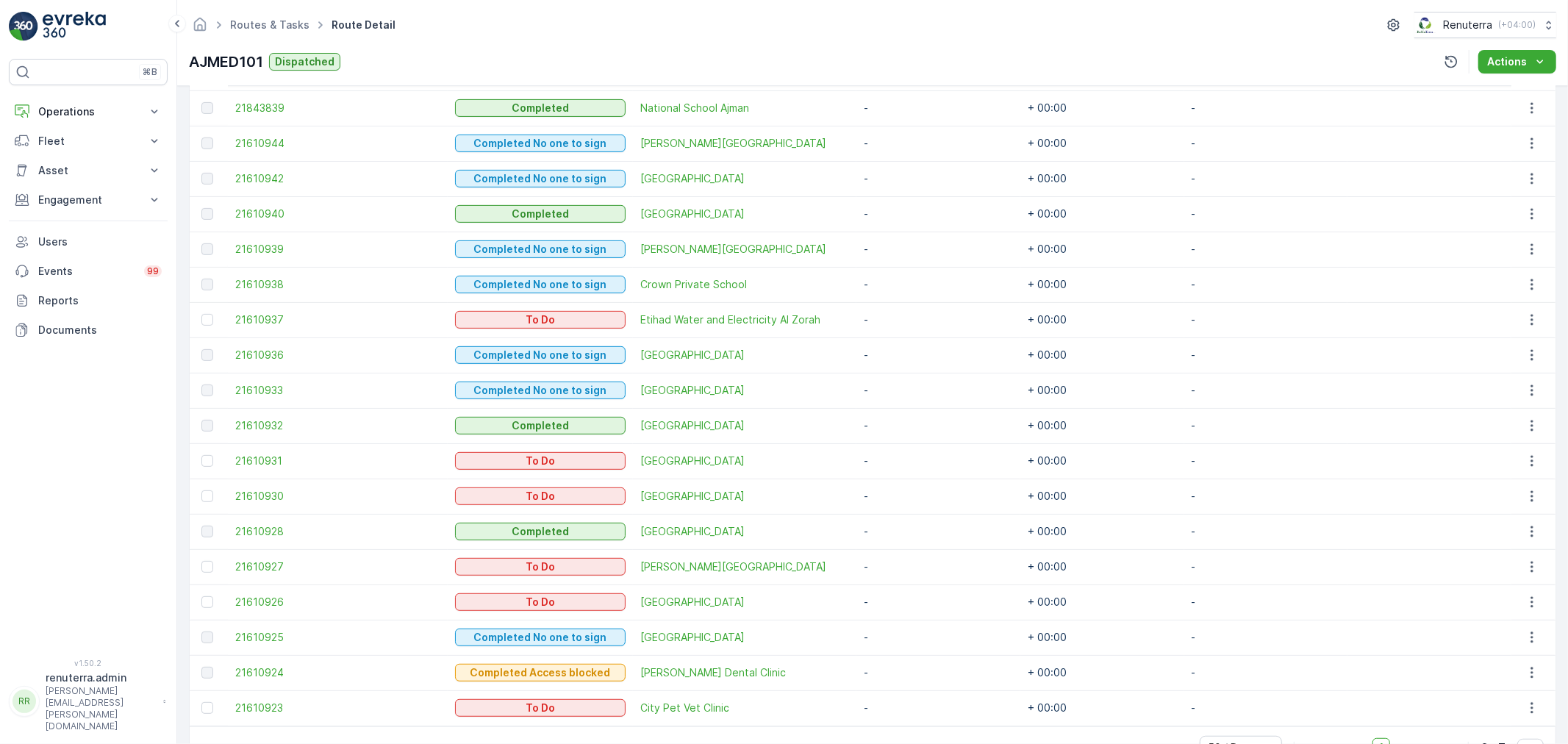
scroll to position [518, 0]
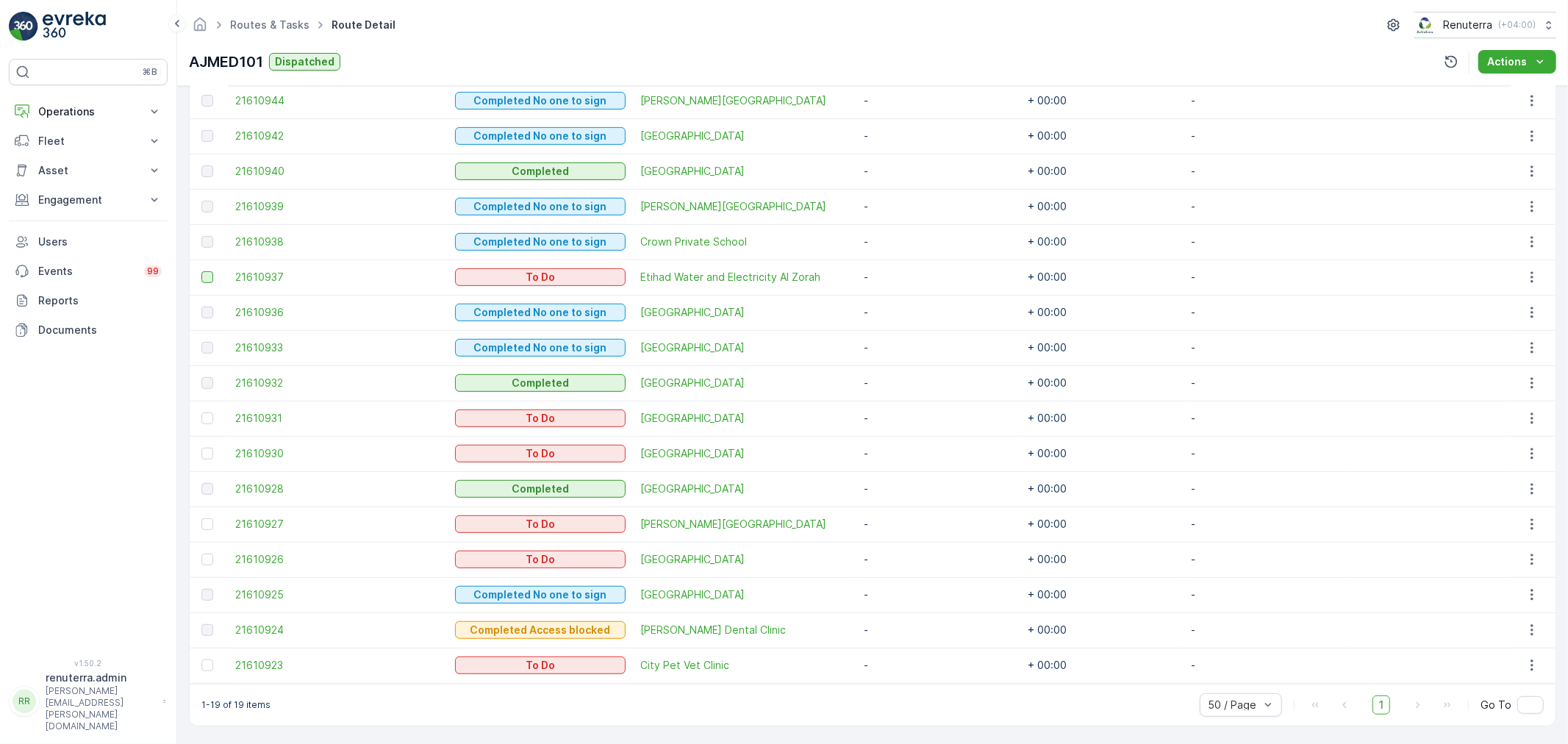
click at [208, 275] on div at bounding box center [207, 277] width 12 height 12
click at [201, 272] on input "checkbox" at bounding box center [201, 272] width 0 height 0
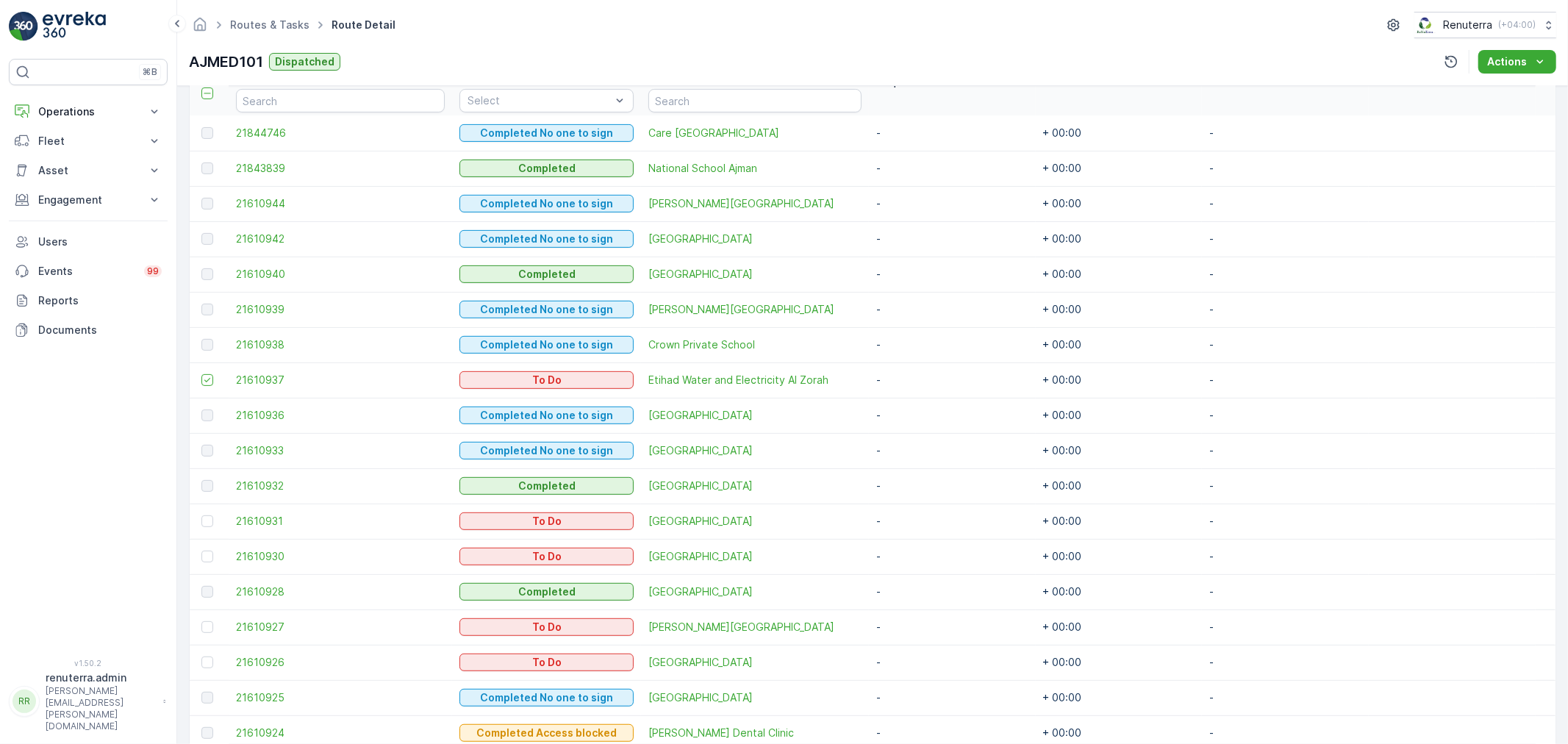
scroll to position [192, 0]
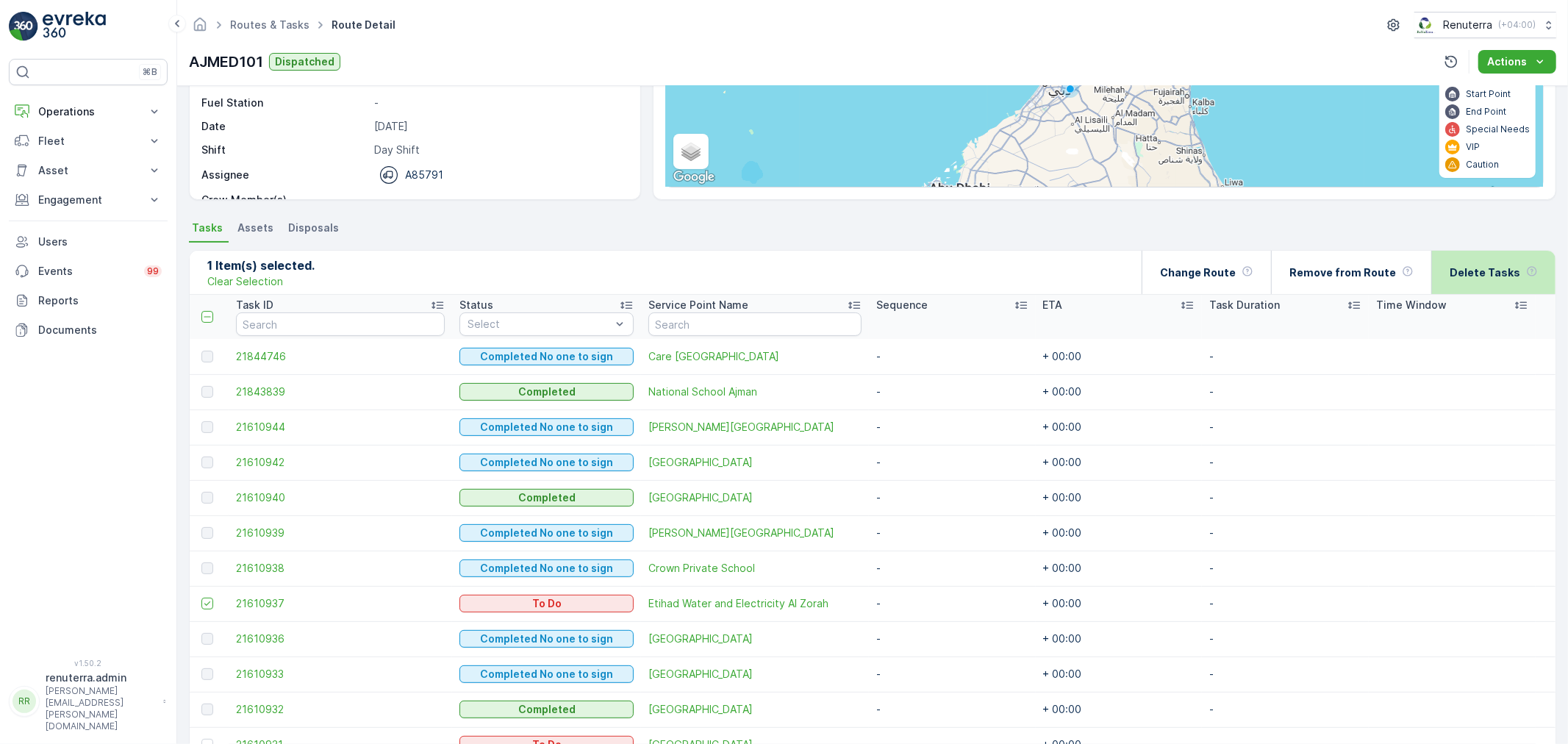
click at [1458, 275] on p "Delete Tasks" at bounding box center [1484, 273] width 71 height 15
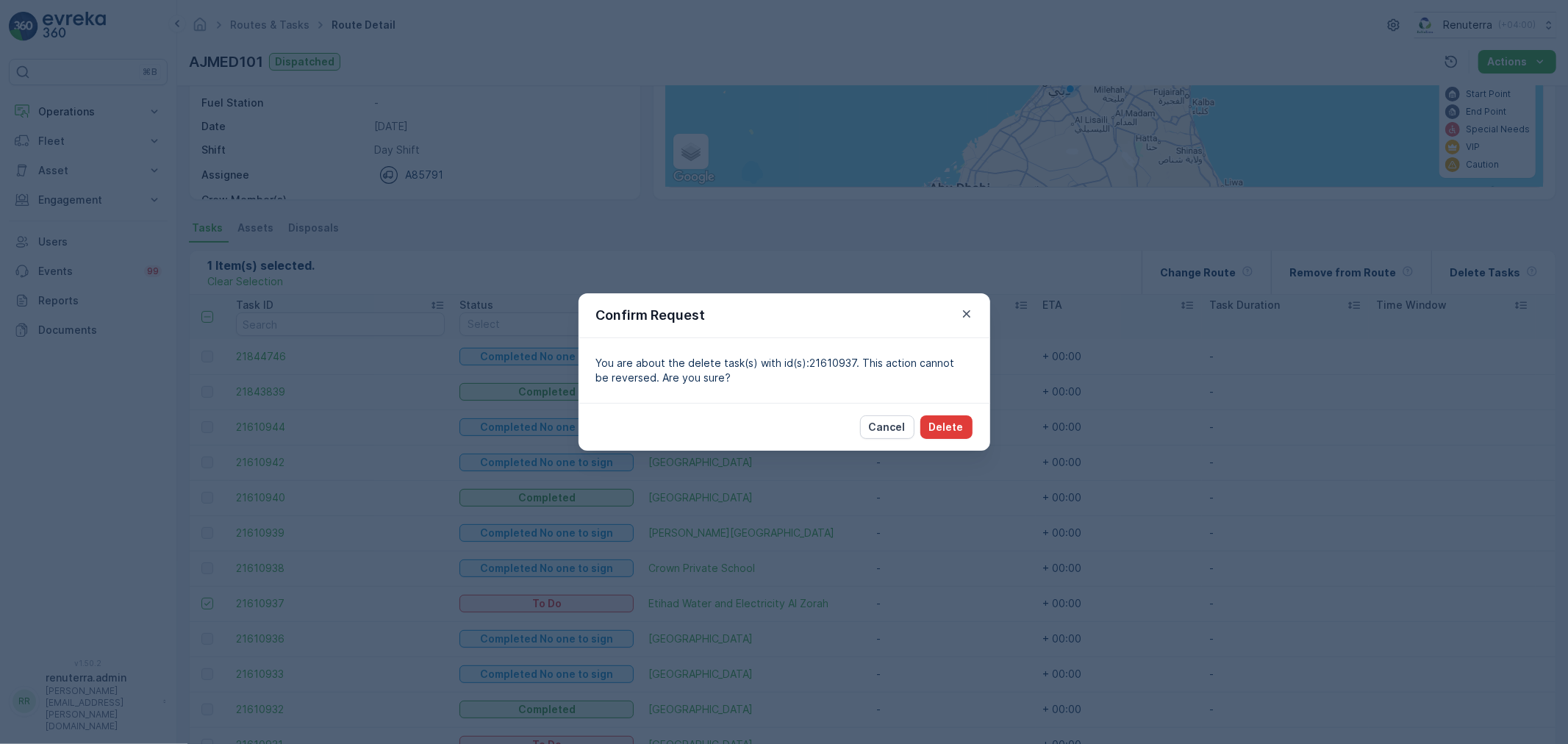
click at [949, 423] on p "Delete" at bounding box center [946, 428] width 35 height 15
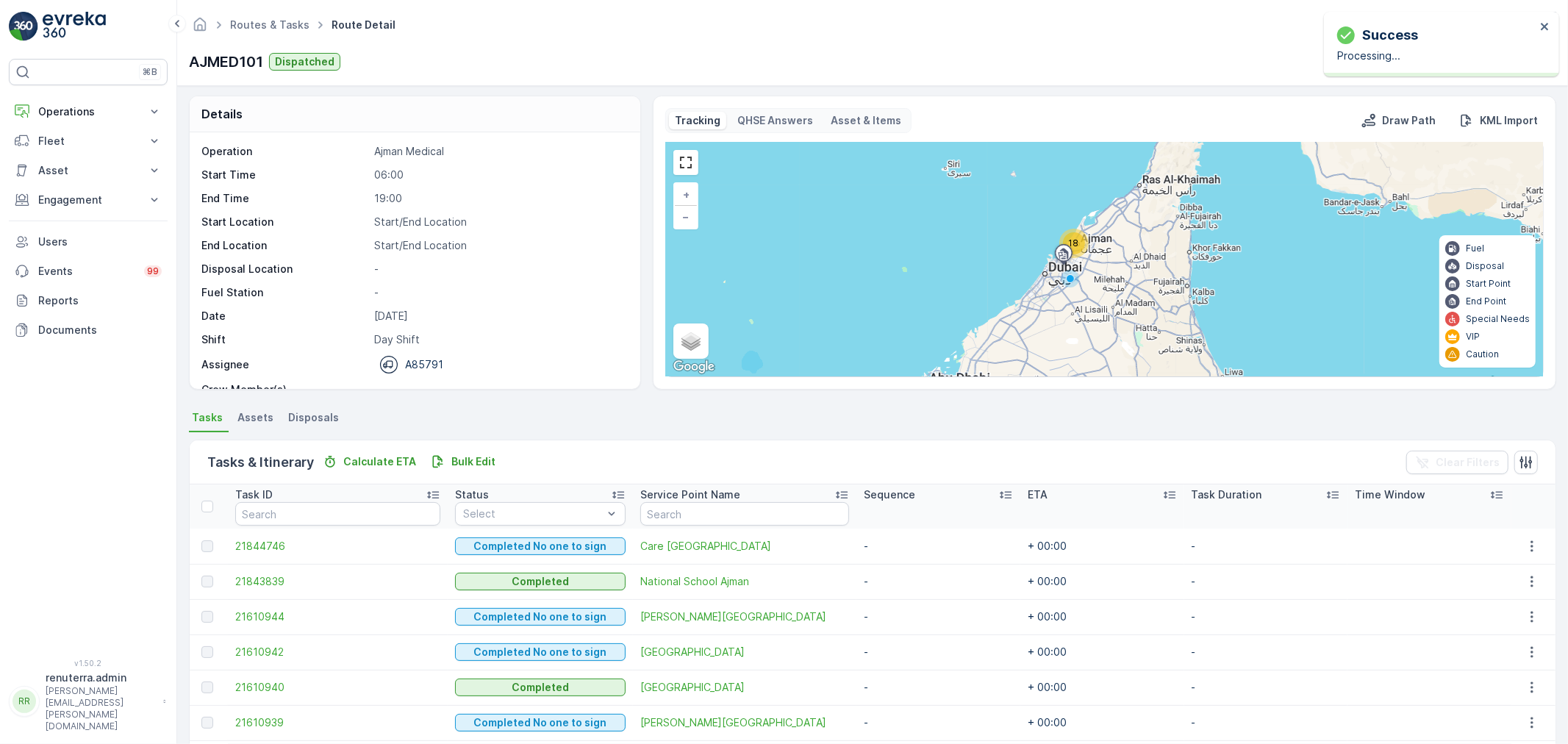
scroll to position [0, 0]
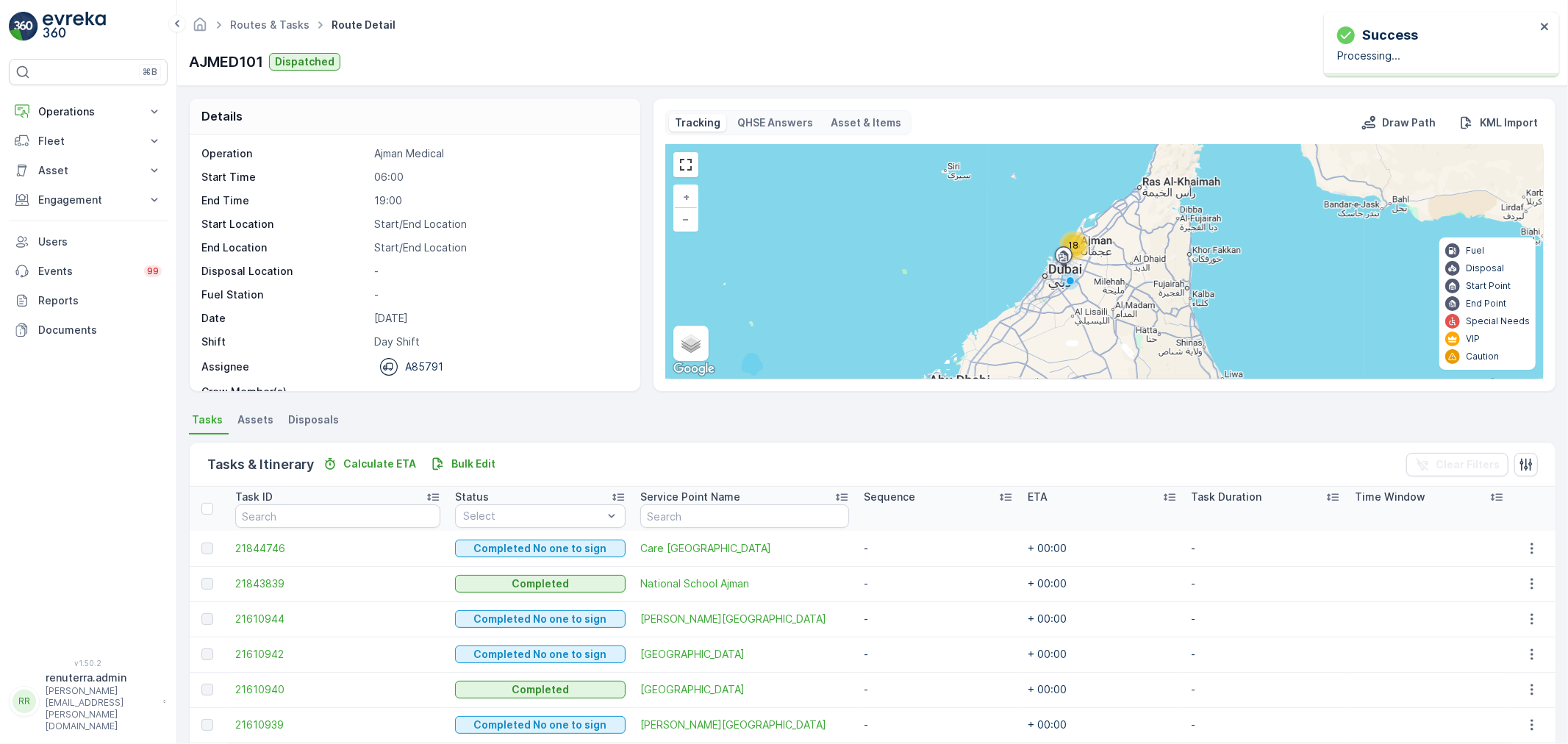
click at [248, 15] on ul "Routes & Tasks" at bounding box center [278, 25] width 102 height 22
click at [255, 24] on link "Routes & Tasks" at bounding box center [270, 24] width 79 height 12
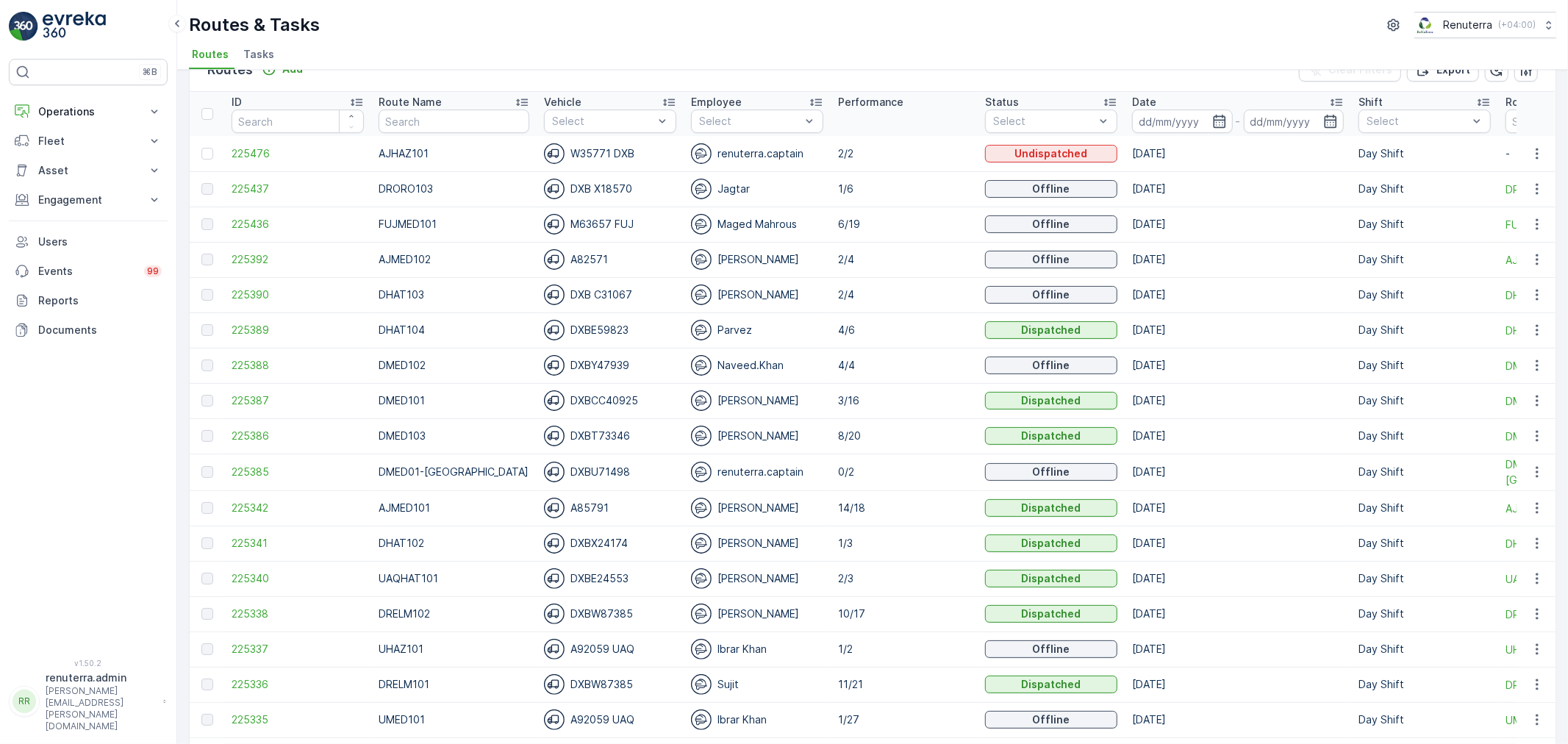
scroll to position [82, 0]
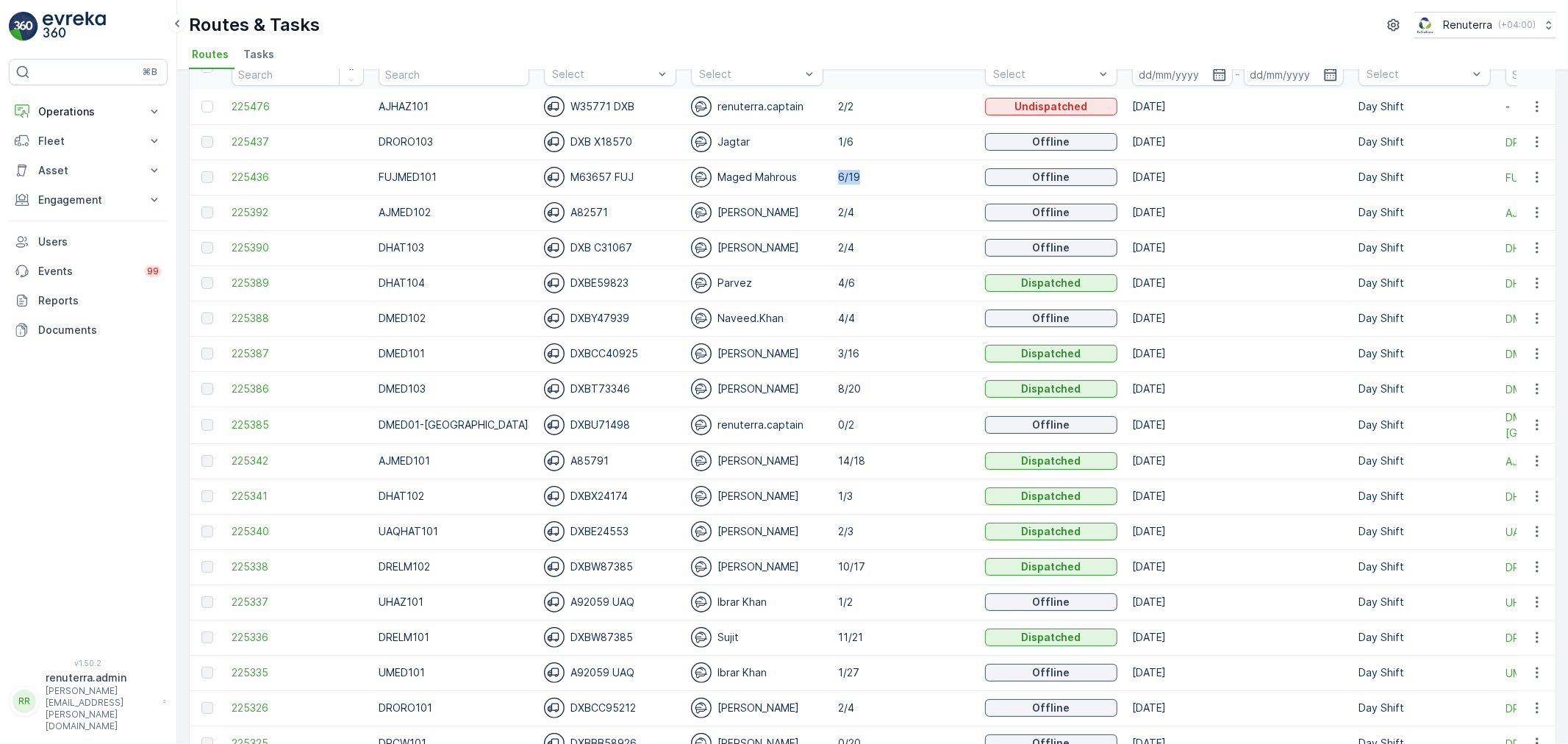
drag, startPoint x: 812, startPoint y: 174, endPoint x: 841, endPoint y: 172, distance: 29.1
click at [841, 172] on td "6/19" at bounding box center [904, 178] width 147 height 36
click at [852, 241] on p "2/4" at bounding box center [903, 248] width 133 height 15
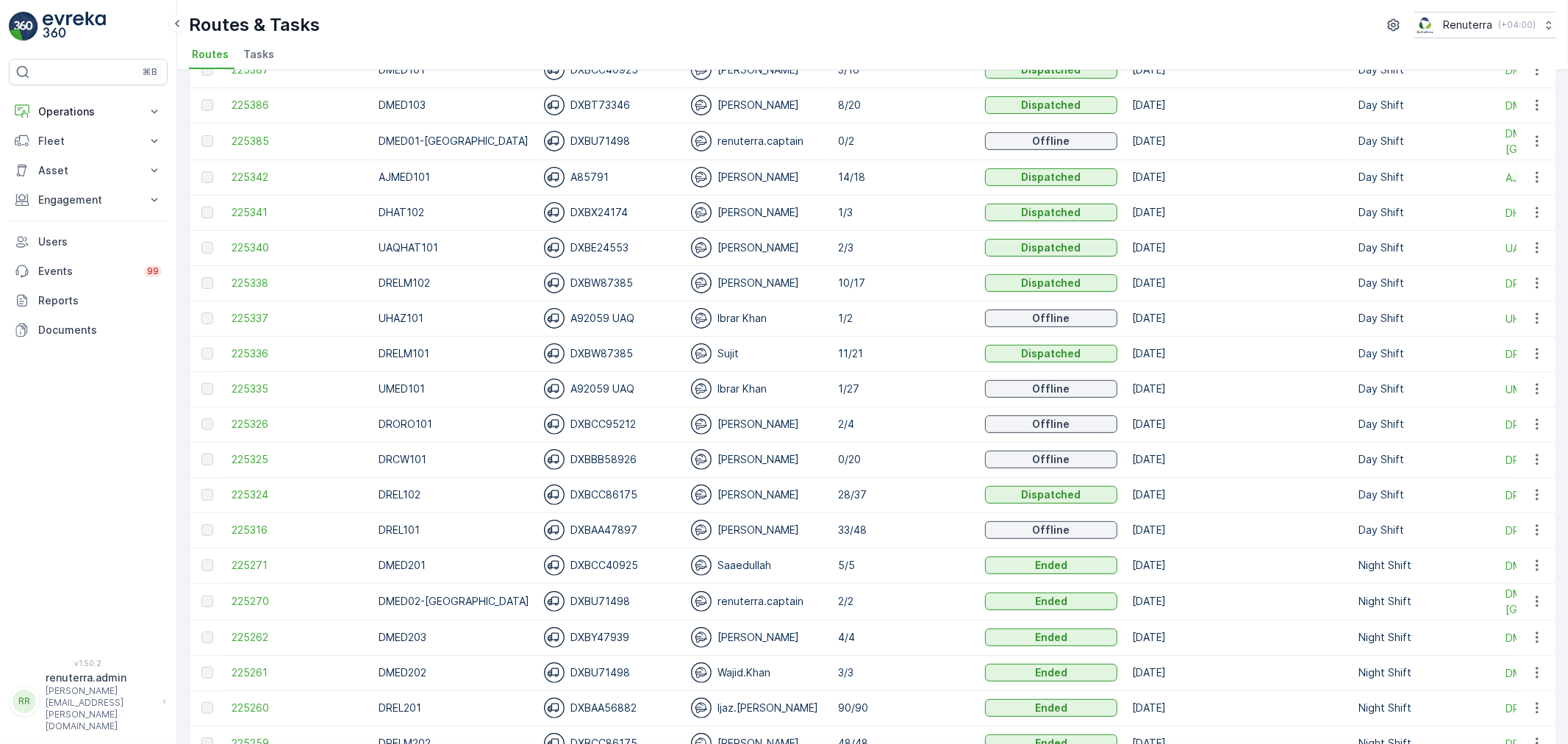
scroll to position [32, 0]
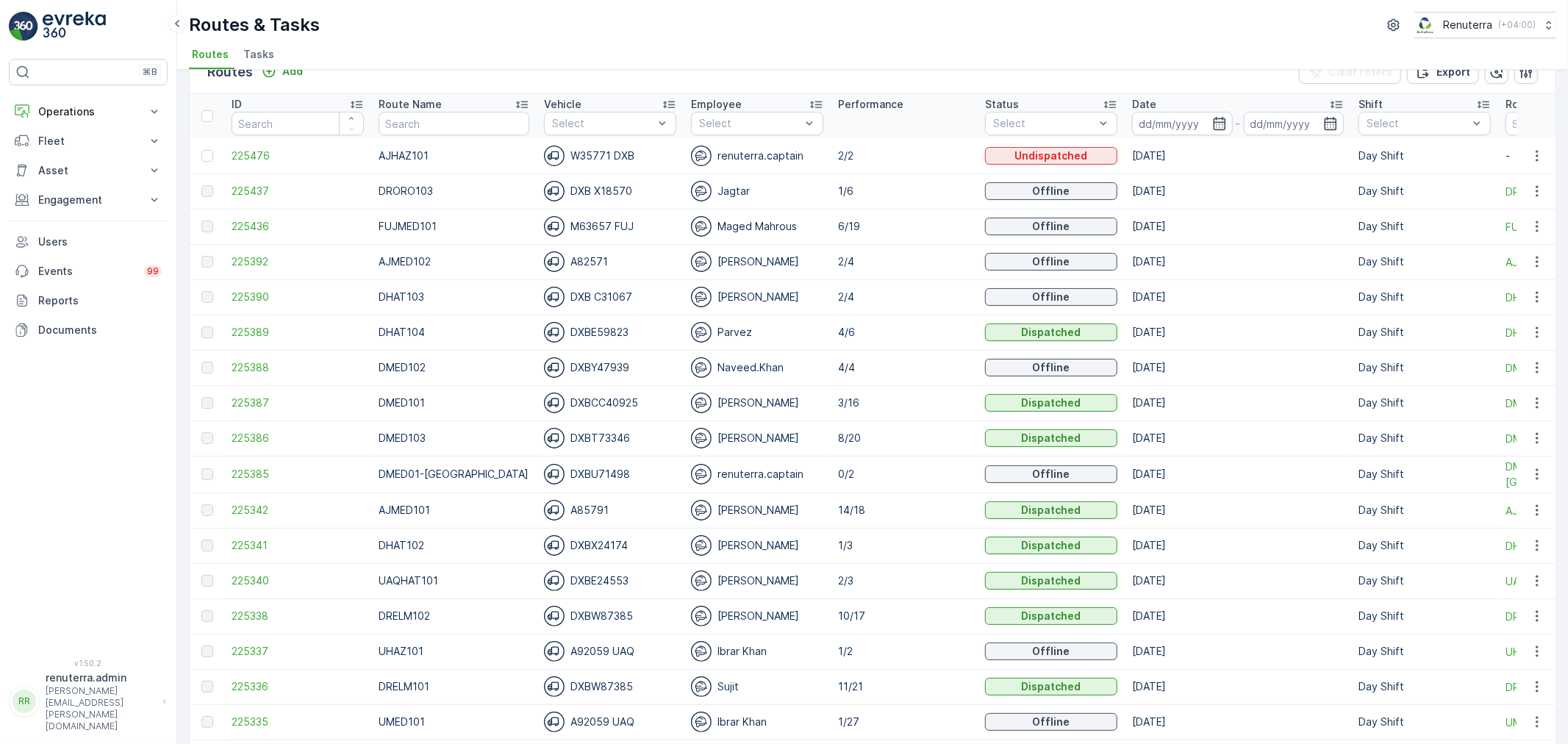
click at [1159, 109] on div "Date" at bounding box center [1237, 104] width 212 height 15
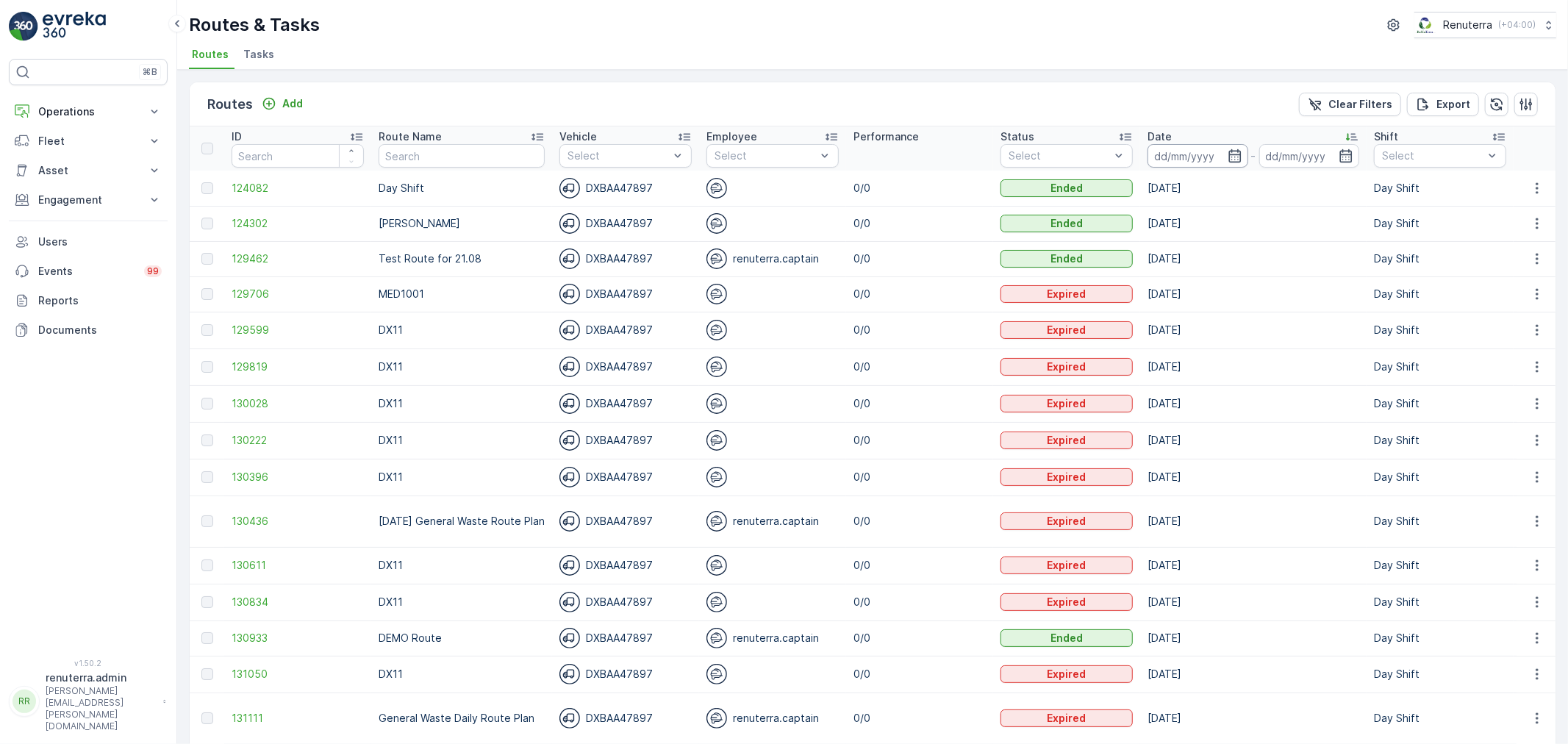
click at [1165, 149] on input at bounding box center [1198, 155] width 101 height 24
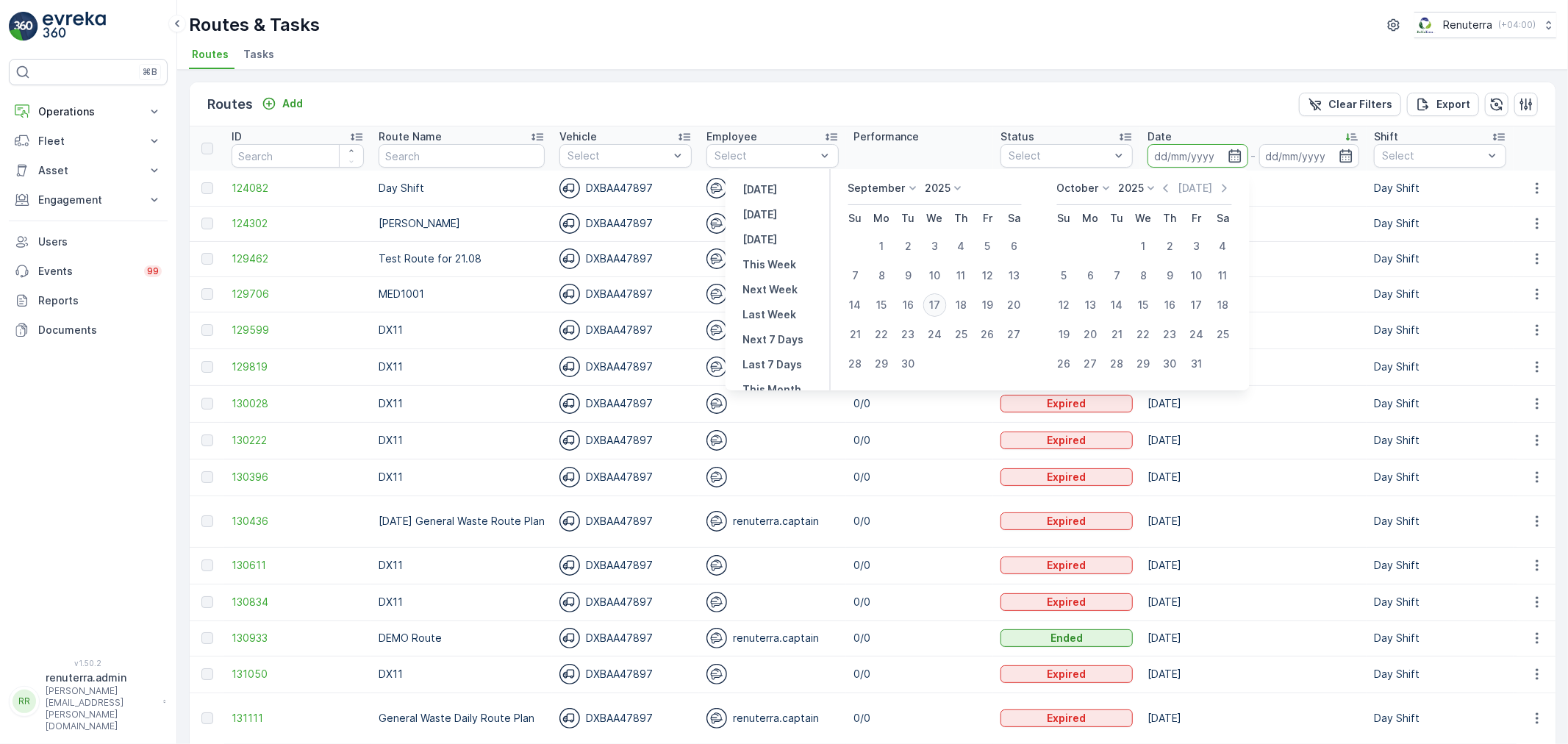
click at [937, 308] on div "17" at bounding box center [933, 305] width 24 height 24
type input "17.09.2025"
click at [937, 308] on div "17" at bounding box center [933, 305] width 24 height 24
type input "17.09.2025"
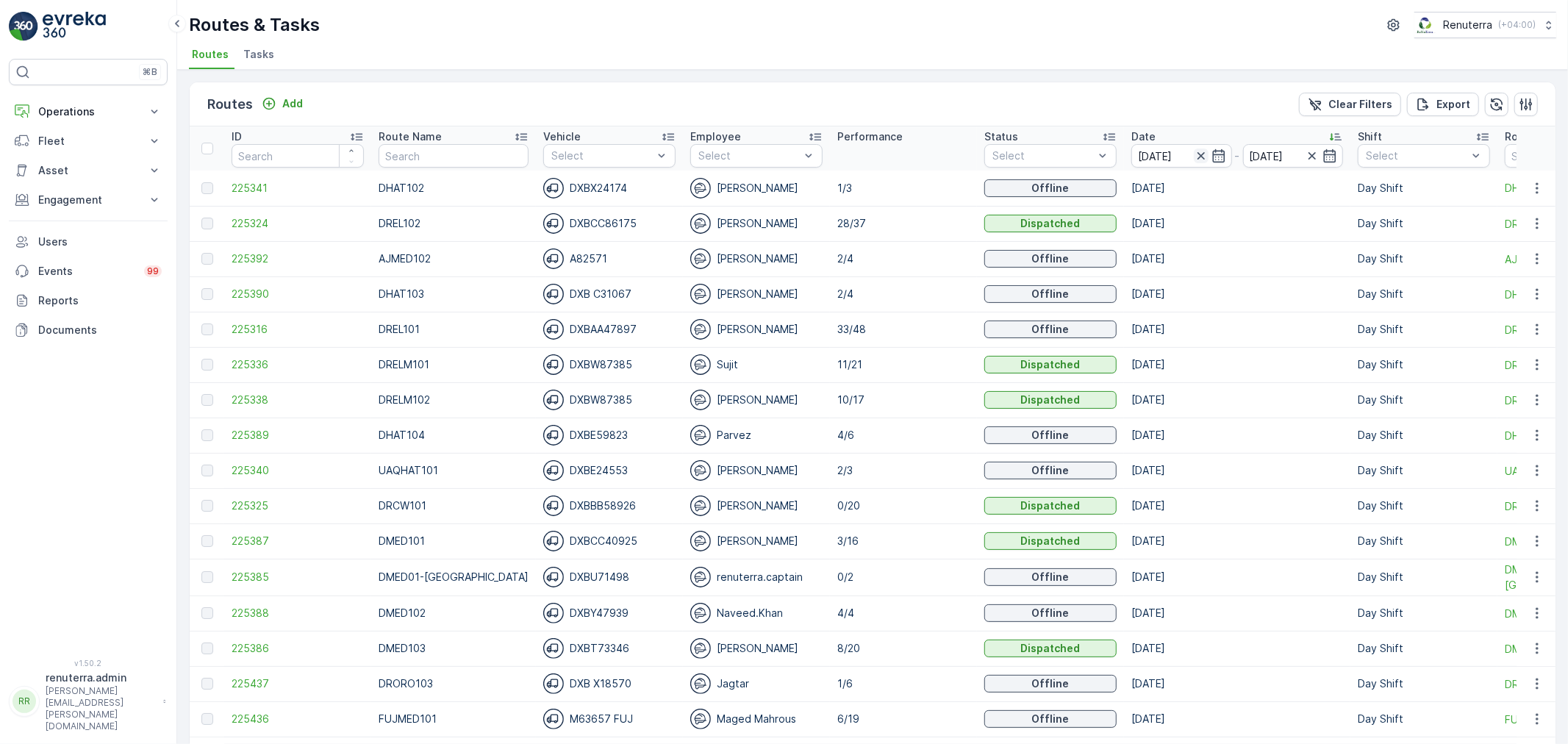
click at [1194, 155] on icon "button" at bounding box center [1201, 156] width 15 height 15
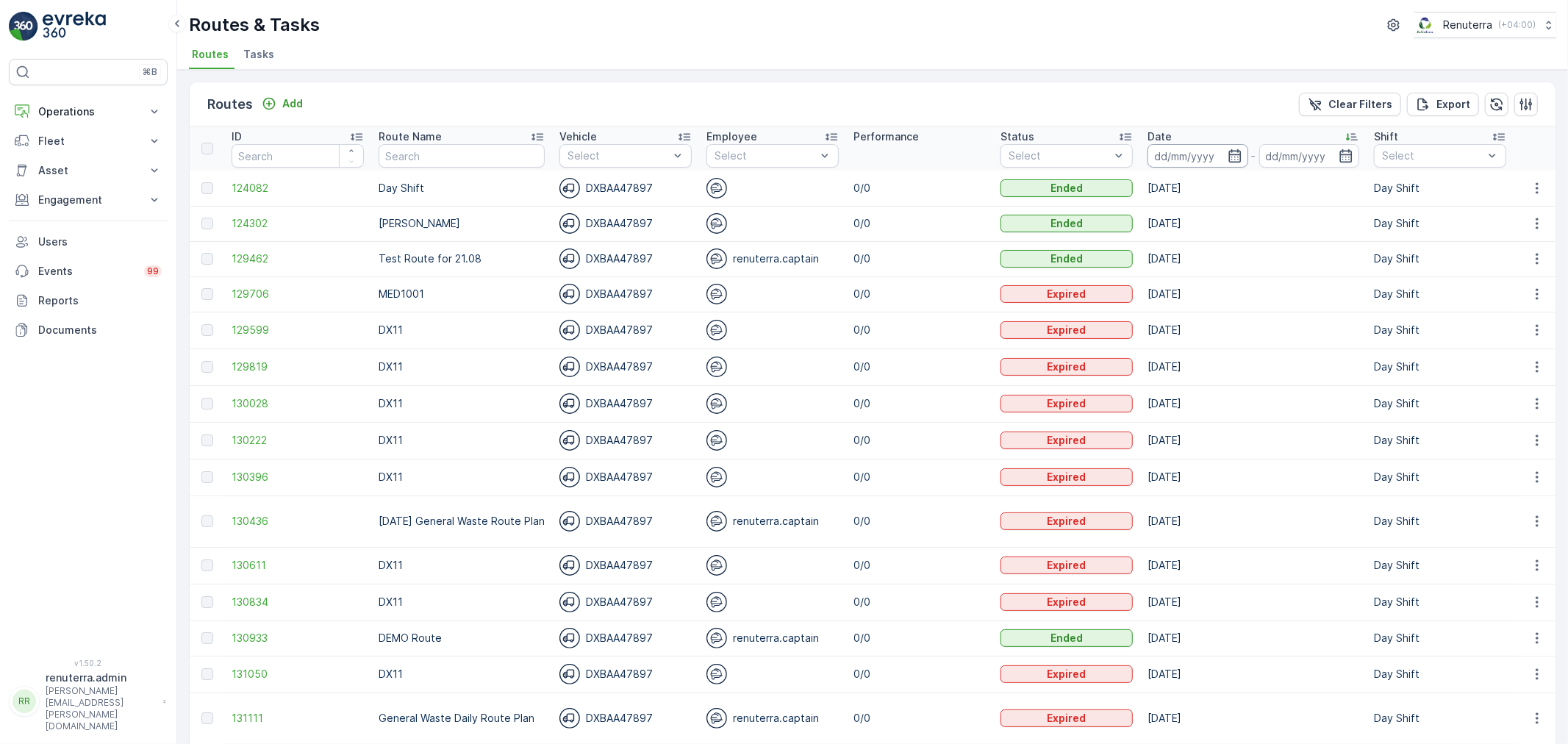
click at [1171, 152] on input at bounding box center [1198, 155] width 101 height 24
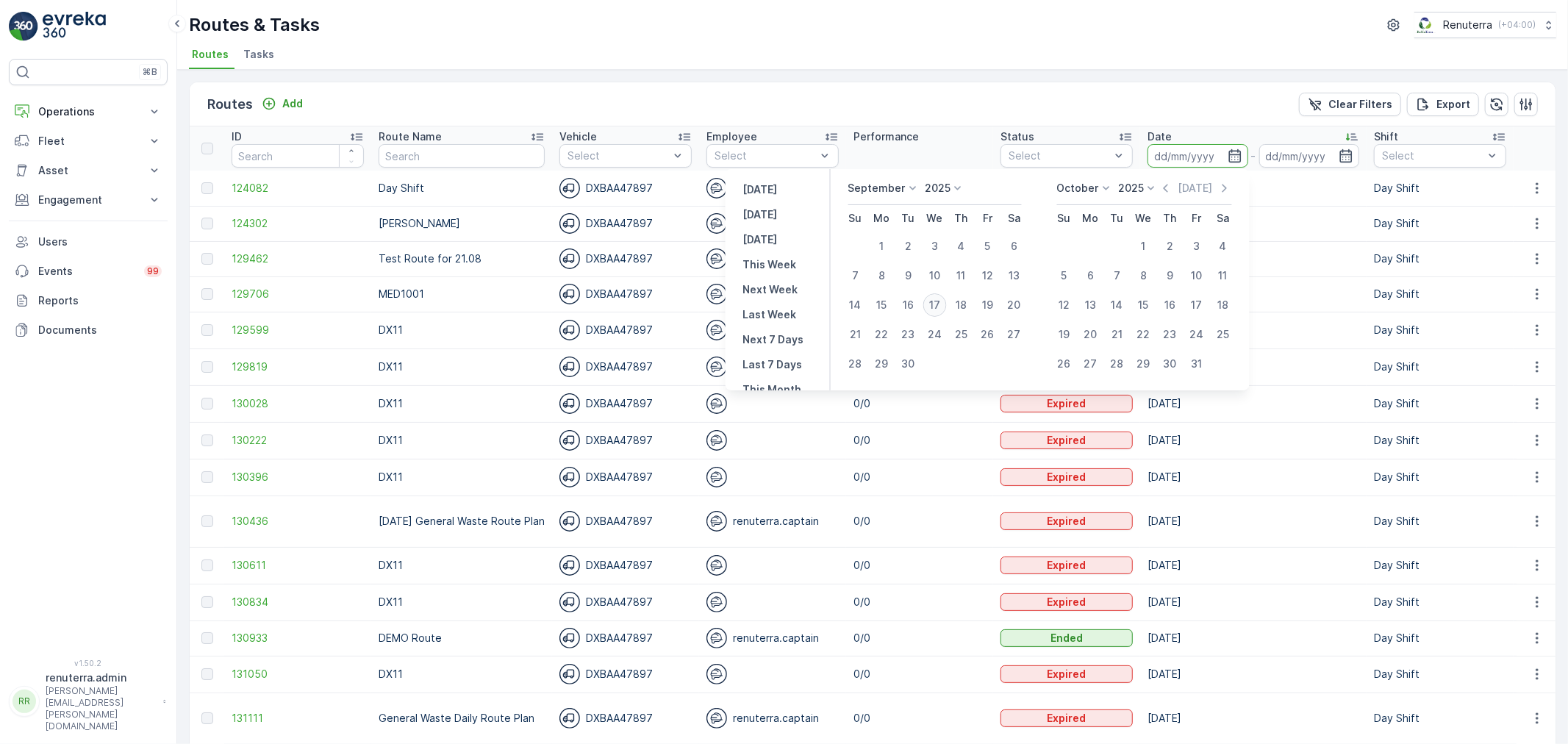
click at [946, 302] on div "17" at bounding box center [933, 305] width 24 height 24
type input "17.09.2025"
click at [946, 302] on div "17" at bounding box center [933, 305] width 24 height 24
type input "17.09.2025"
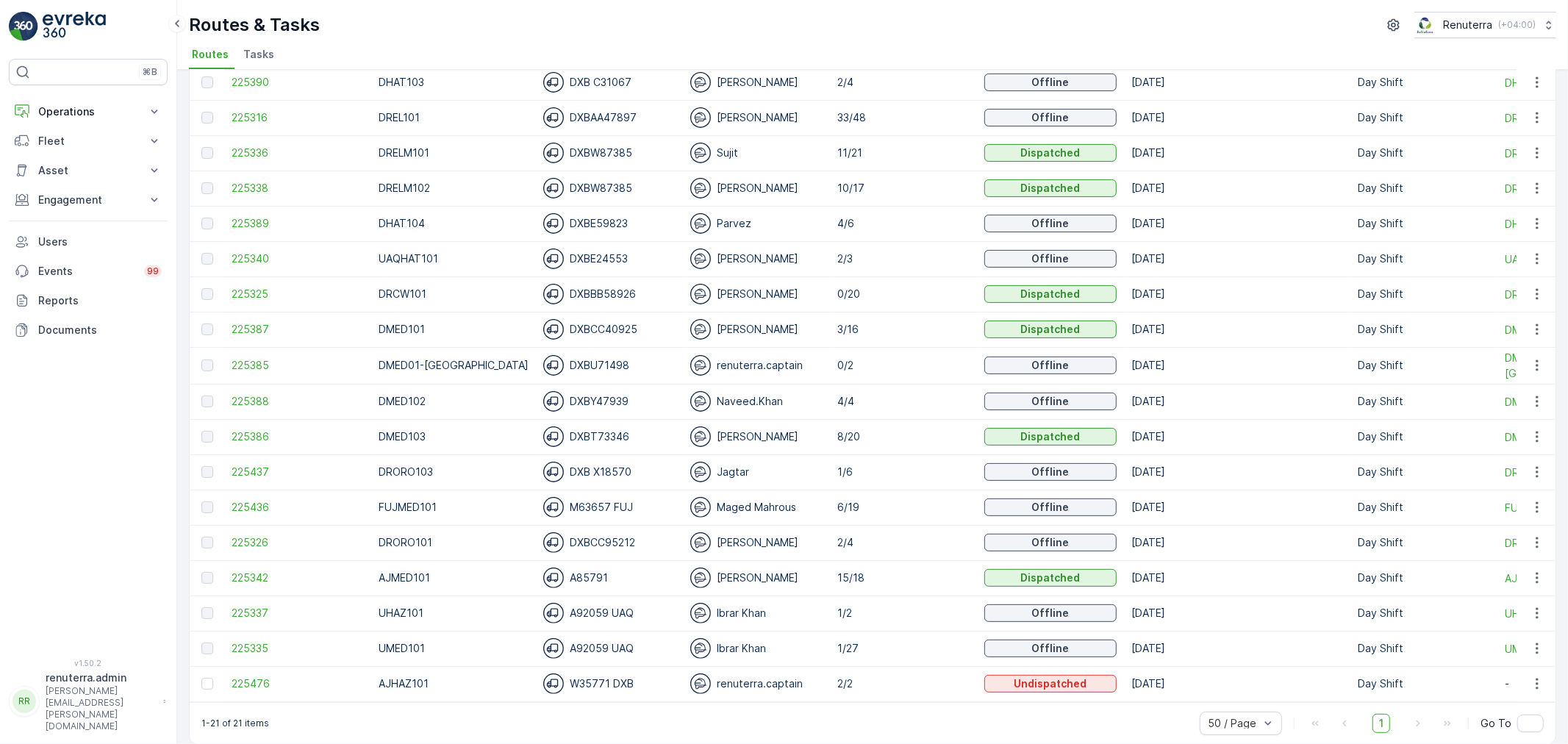
scroll to position [231, 0]
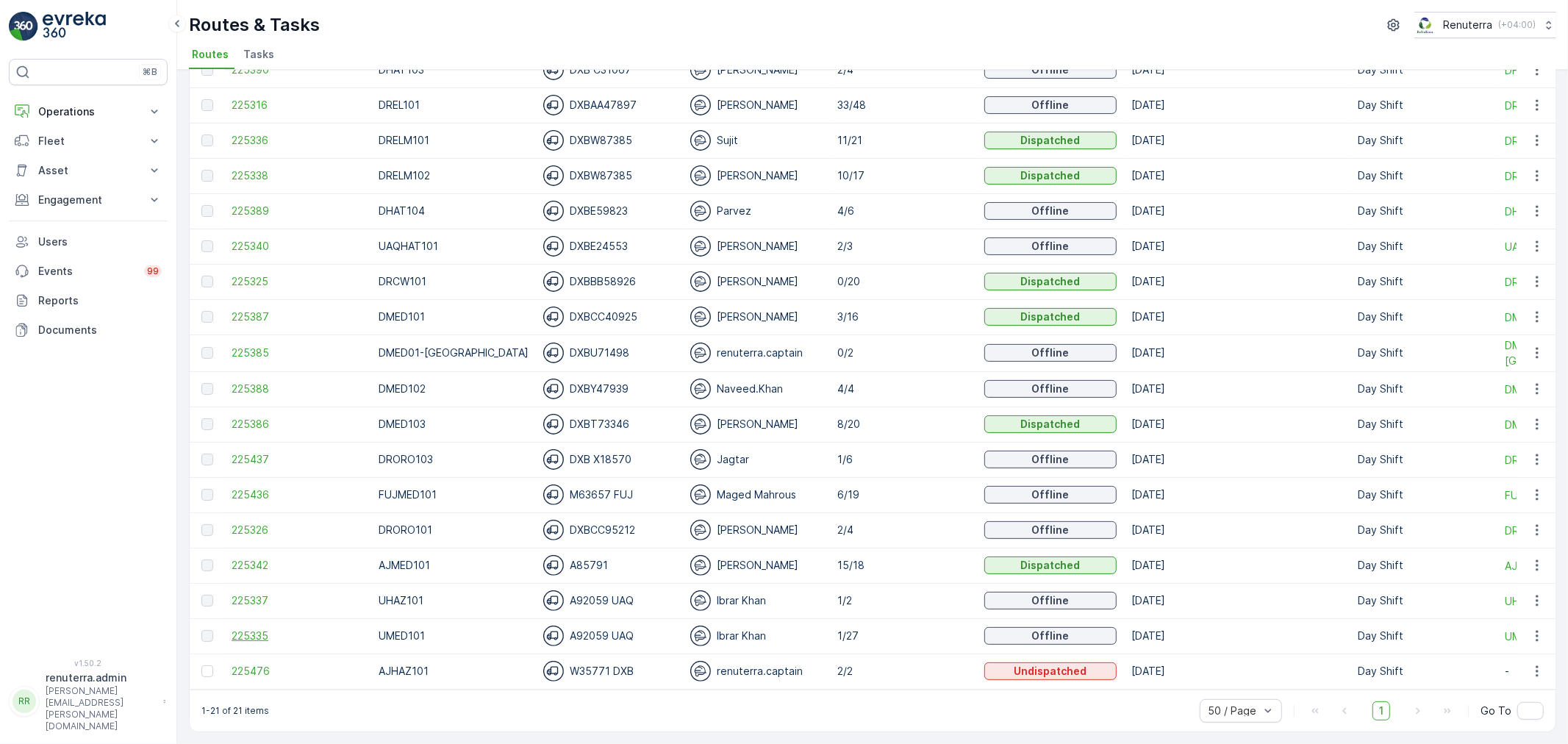
click at [235, 629] on span "225335" at bounding box center [297, 637] width 133 height 15
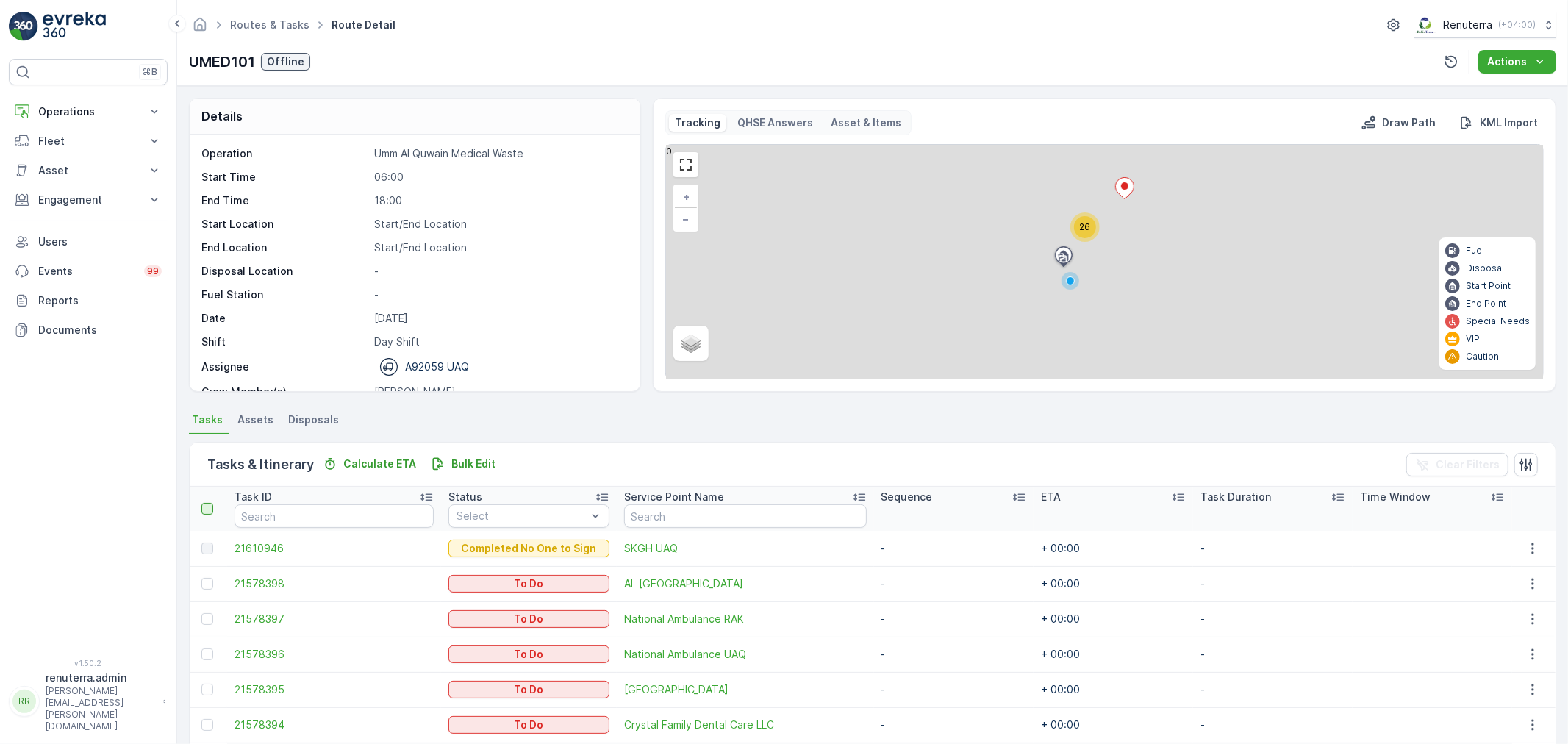
click at [212, 511] on div at bounding box center [207, 509] width 12 height 12
click at [210, 503] on input "checkbox" at bounding box center [210, 503] width 0 height 0
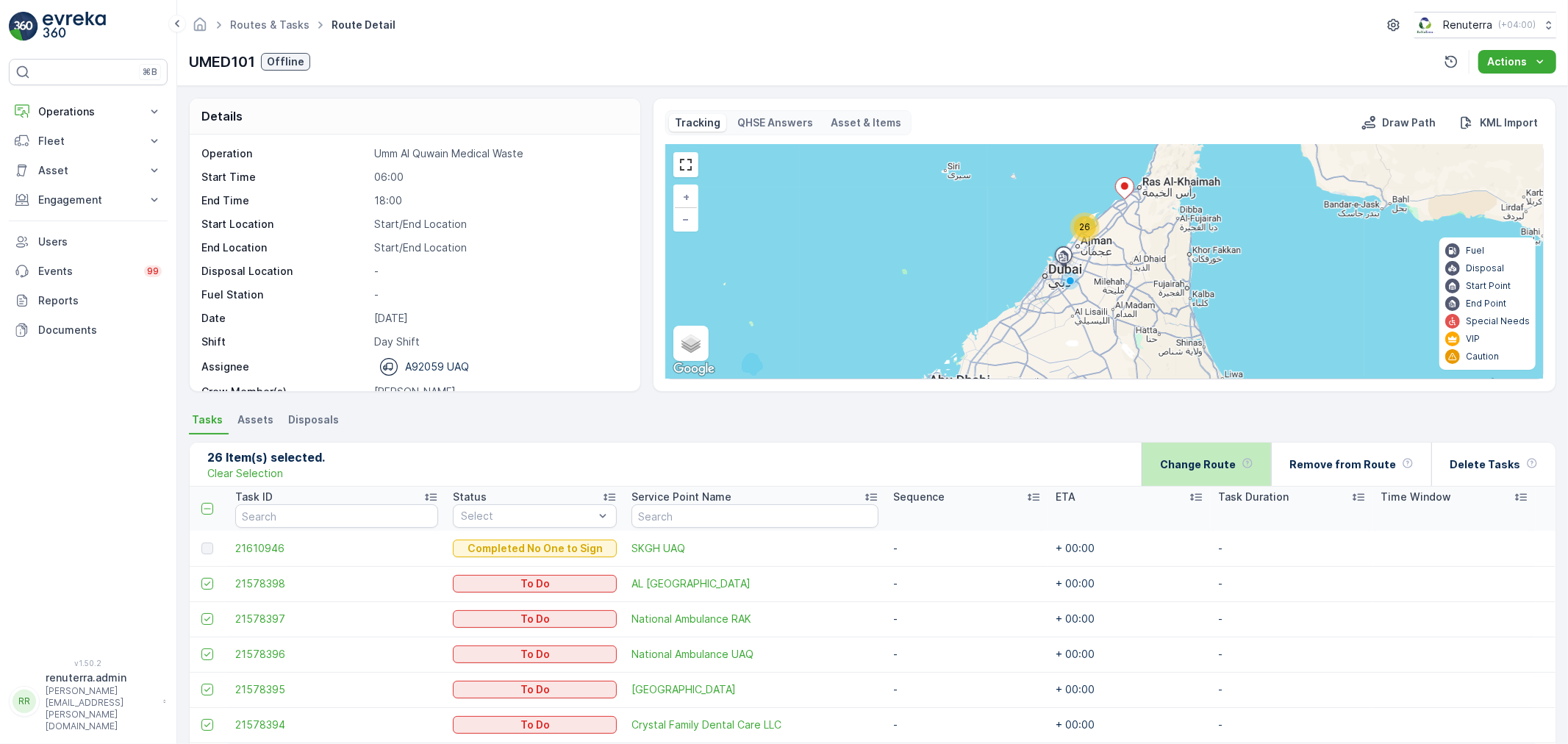
click at [1233, 473] on div "Change Route" at bounding box center [1206, 465] width 93 height 43
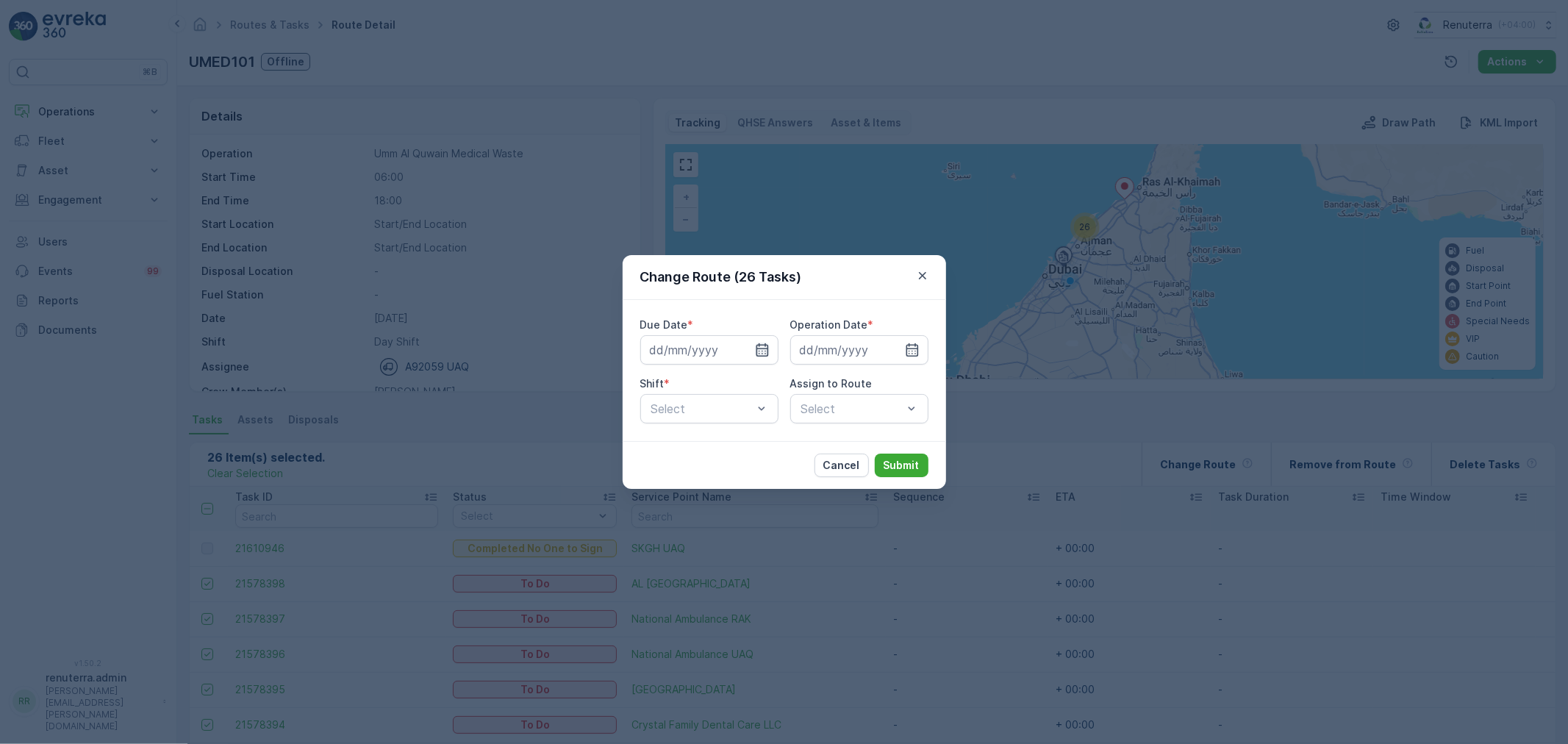
click at [757, 352] on icon "button" at bounding box center [761, 350] width 12 height 13
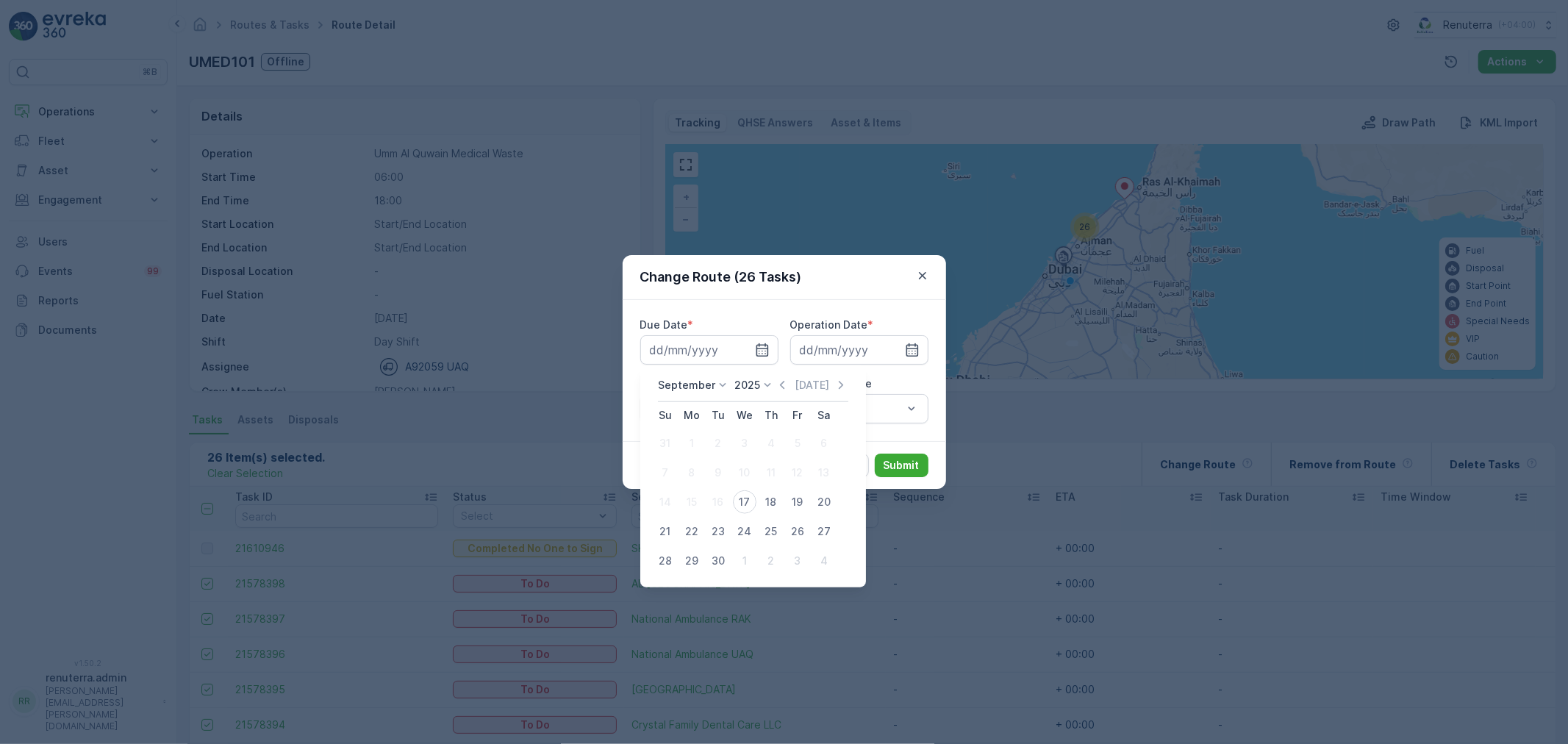
click at [770, 491] on div "18" at bounding box center [771, 502] width 24 height 24
type input "18.09.2025"
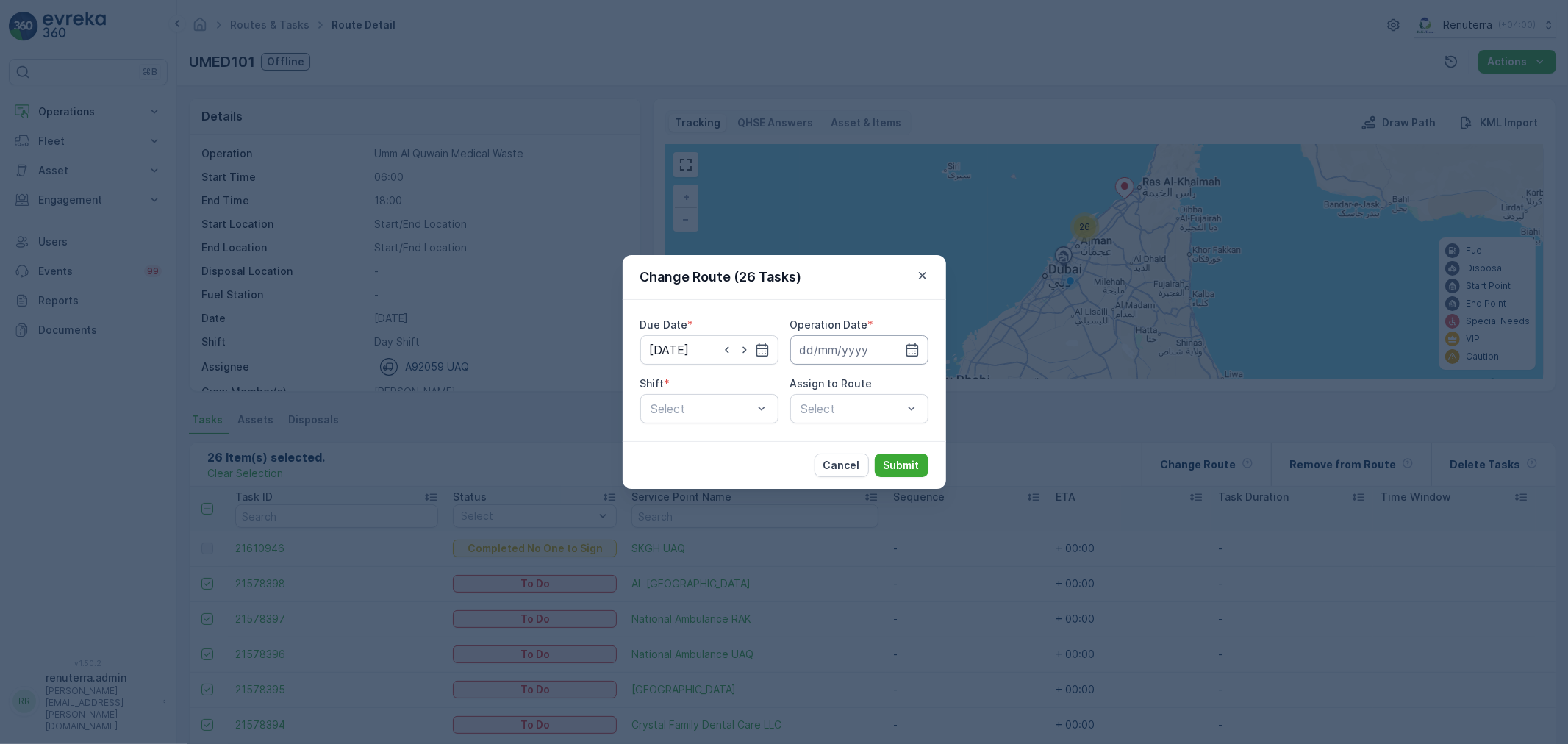
click at [848, 357] on input at bounding box center [859, 350] width 138 height 29
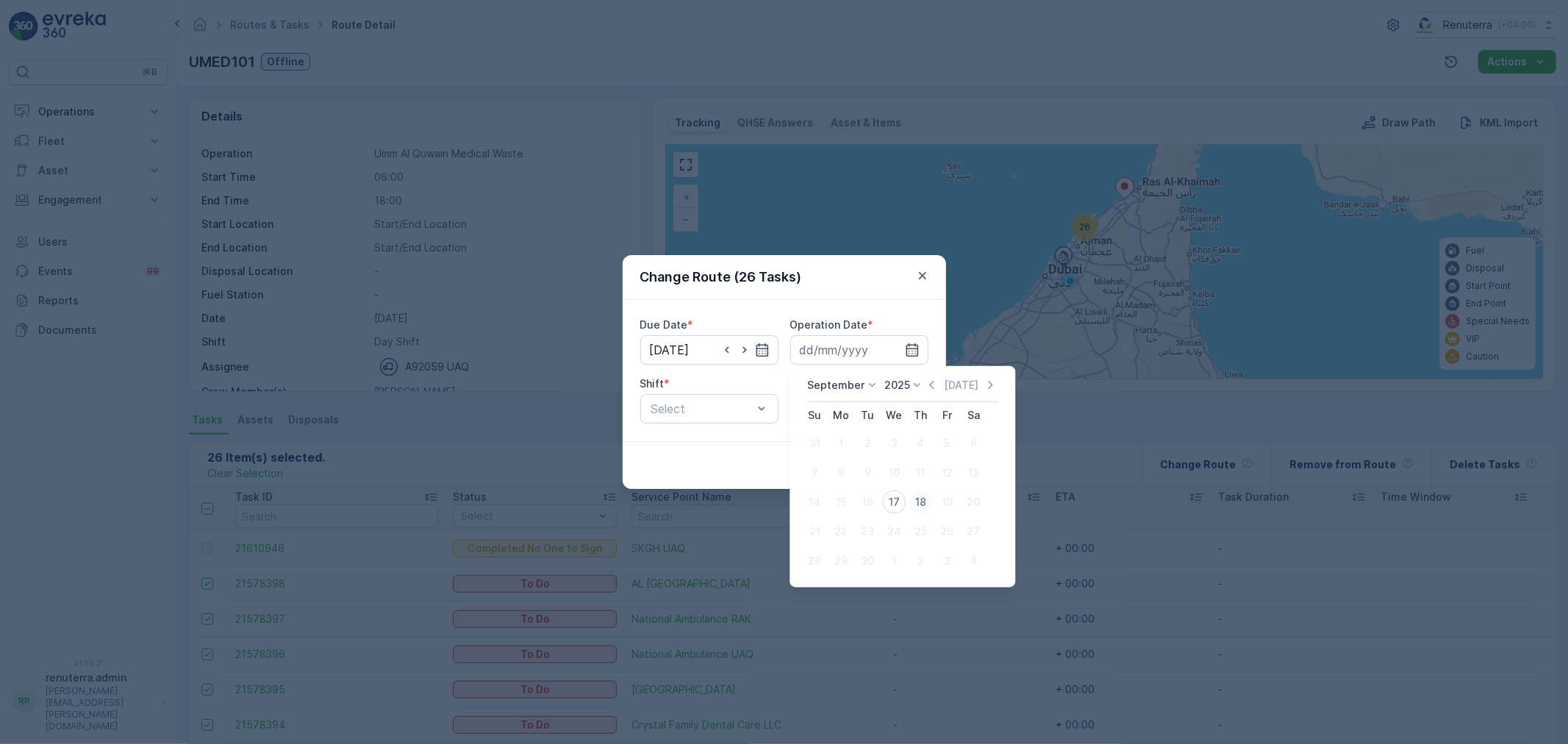
click at [916, 498] on div "18" at bounding box center [920, 502] width 24 height 24
type input "18.09.2025"
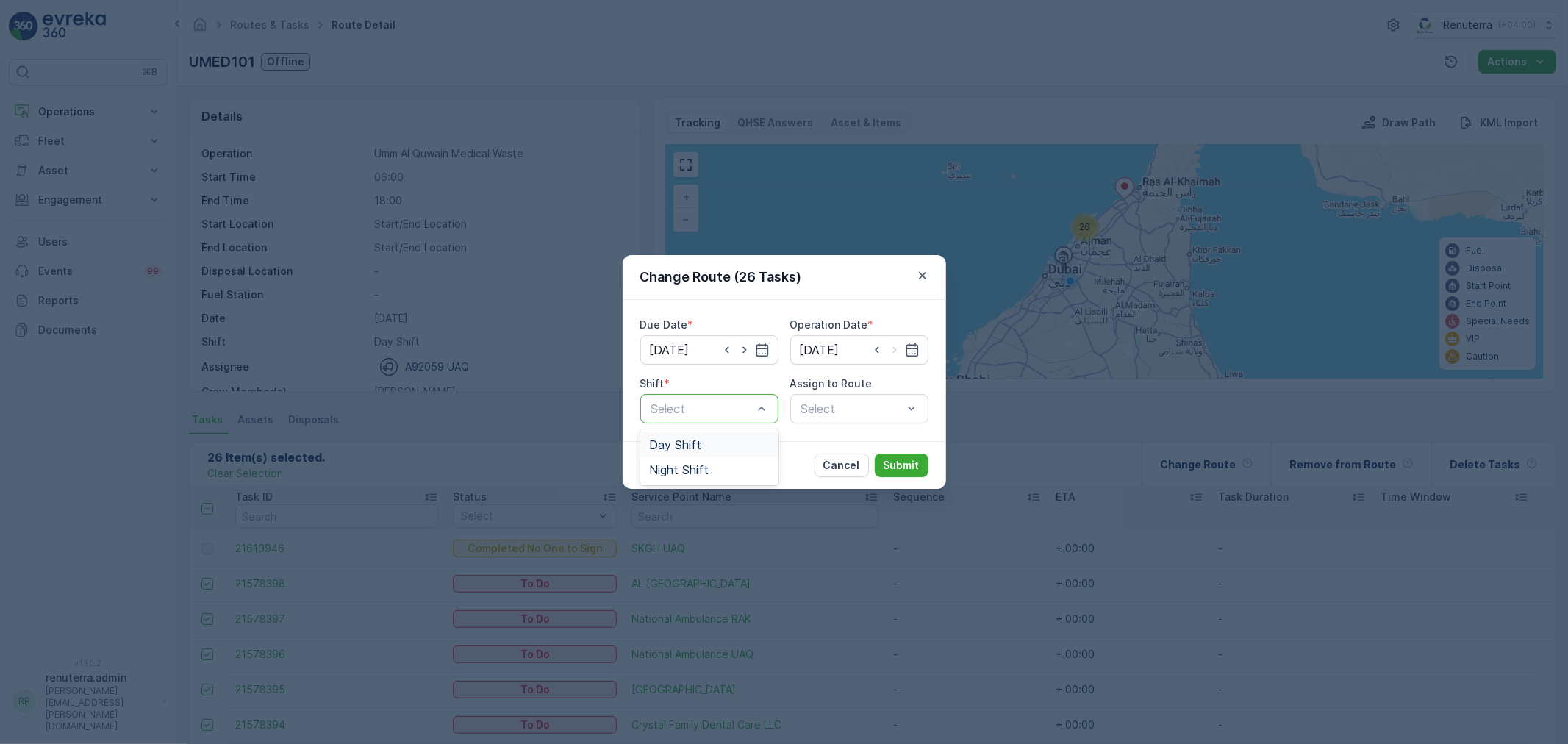
click at [744, 450] on div "Day Shift" at bounding box center [709, 445] width 120 height 13
click at [848, 412] on div "Select" at bounding box center [859, 408] width 138 height 29
click at [853, 453] on span "UMED101 (Route Plan) - A92059 UAQ" at bounding box center [859, 451] width 120 height 26
click at [913, 461] on p "Submit" at bounding box center [902, 466] width 36 height 15
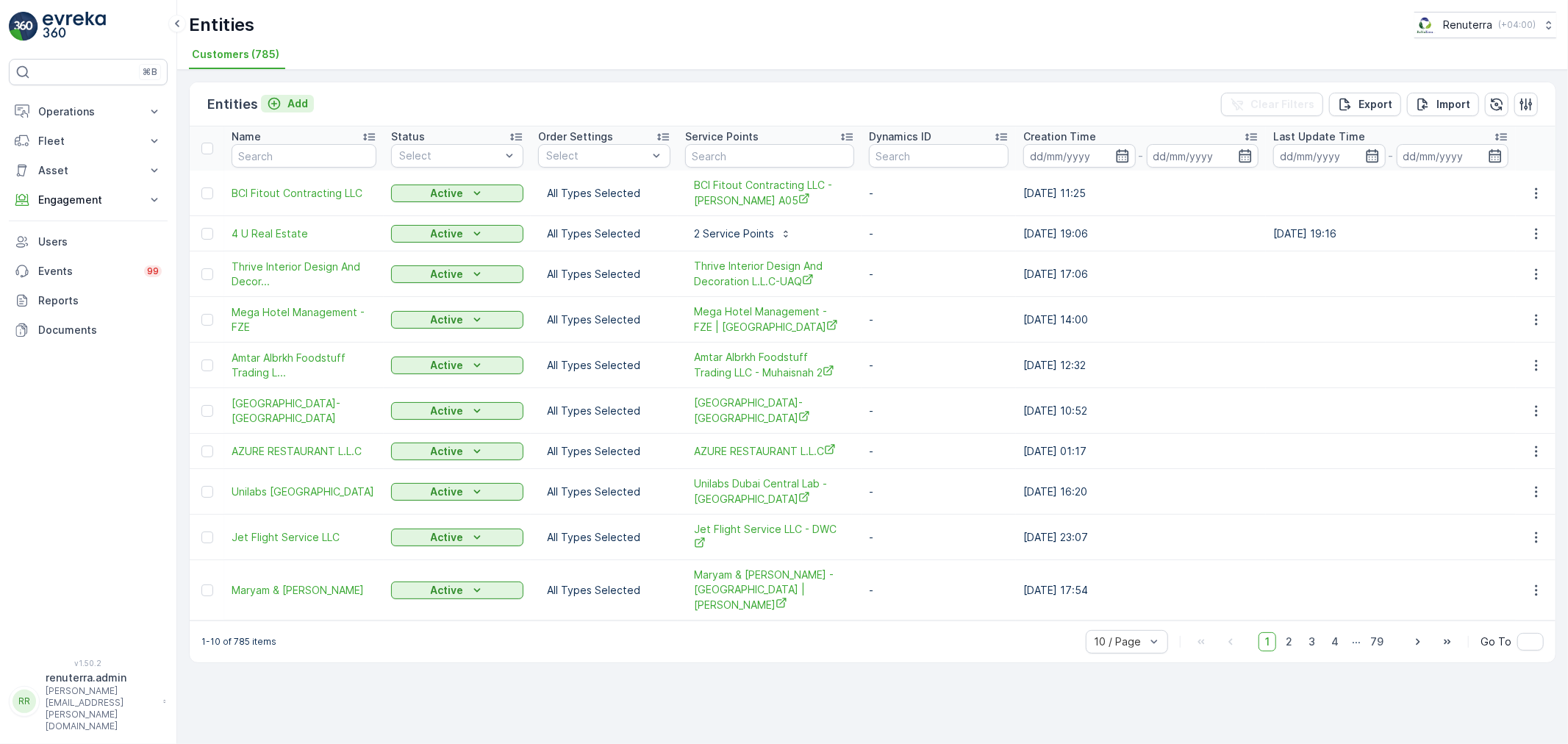
click at [288, 106] on p "Add" at bounding box center [298, 103] width 21 height 15
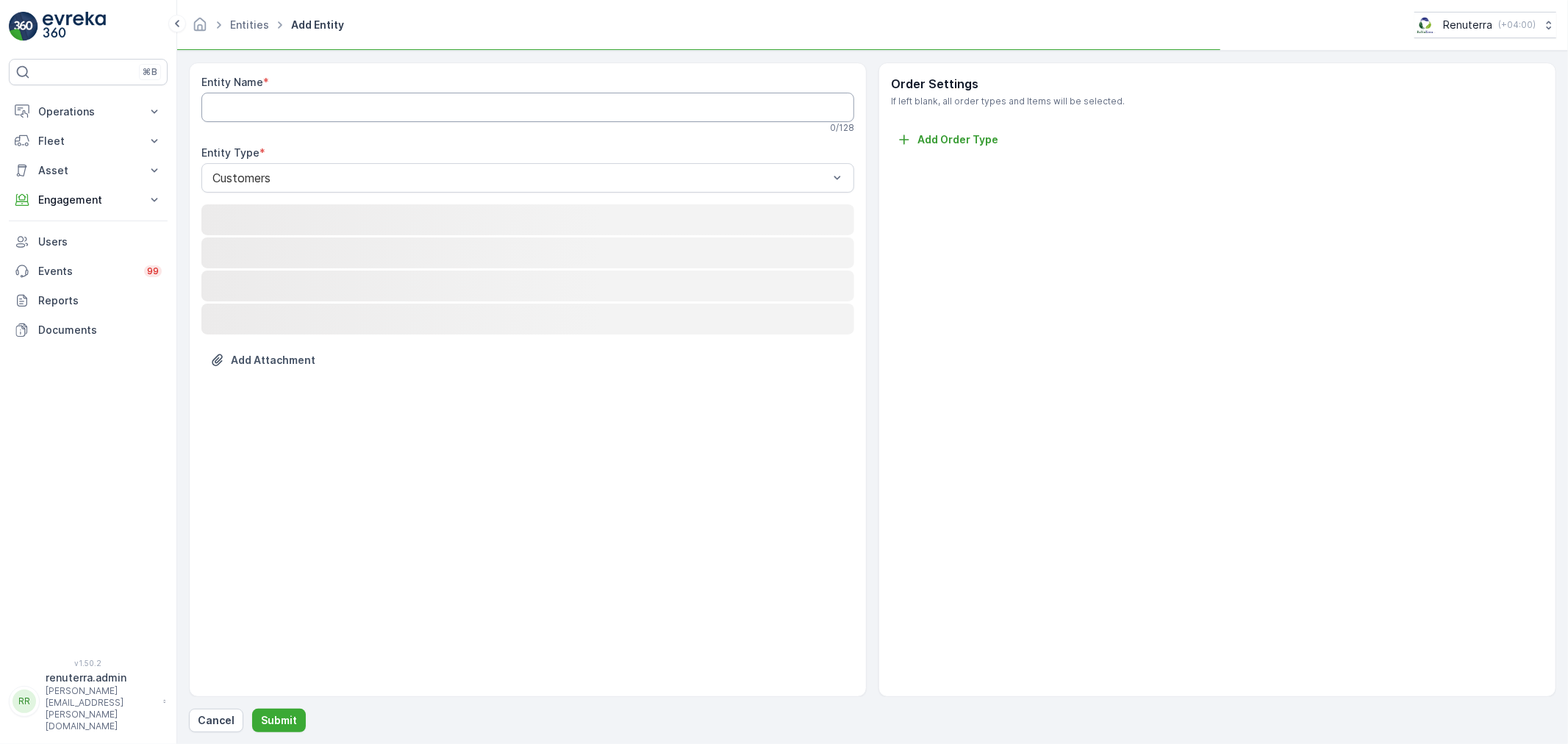
click at [283, 110] on Name "Entity Name" at bounding box center [527, 107] width 652 height 29
paste Name "Al-Hikmah Private School -[GEOGRAPHIC_DATA]"
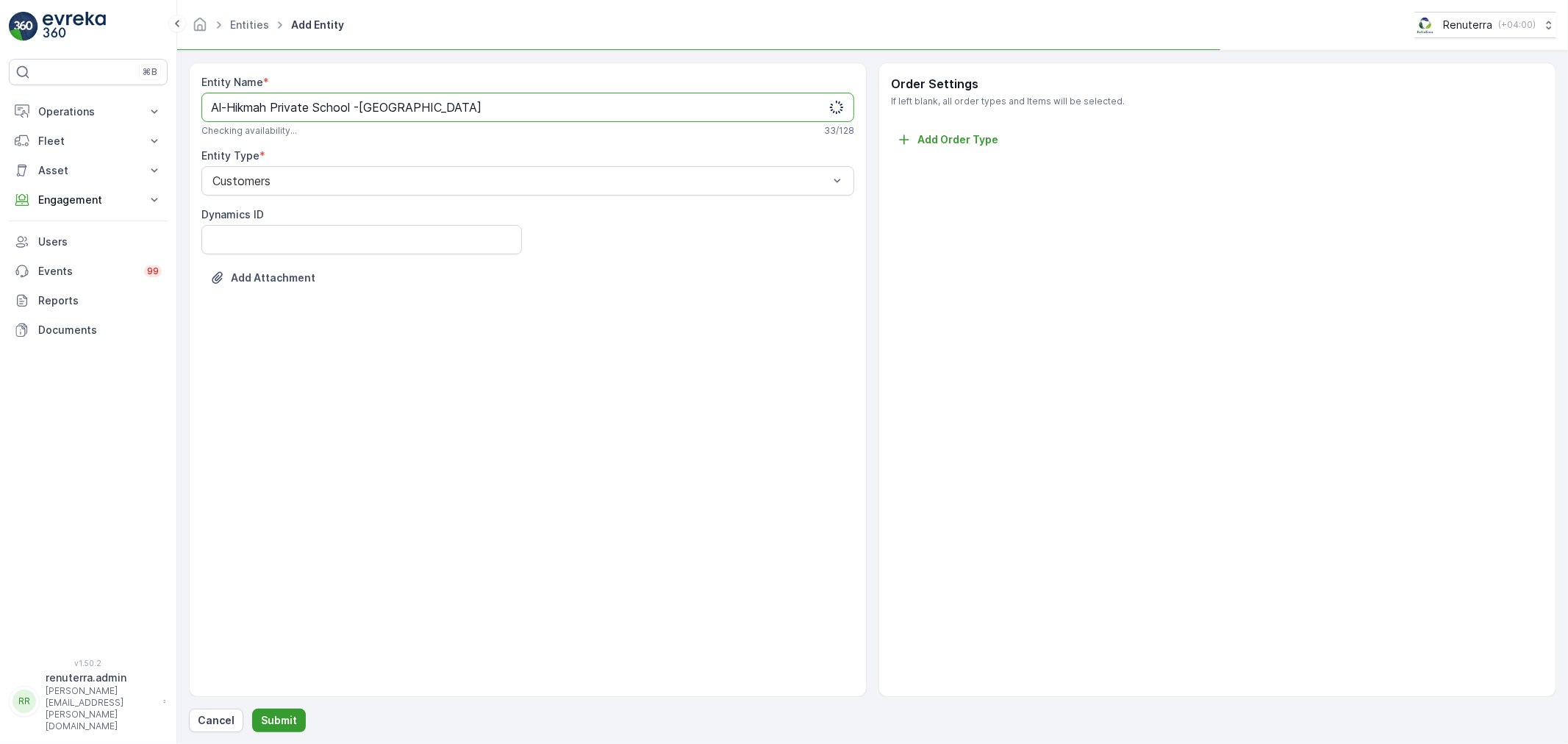
type Name "Al-Hikmah Private School -[GEOGRAPHIC_DATA]"
click at [267, 709] on button "Submit" at bounding box center [278, 720] width 54 height 24
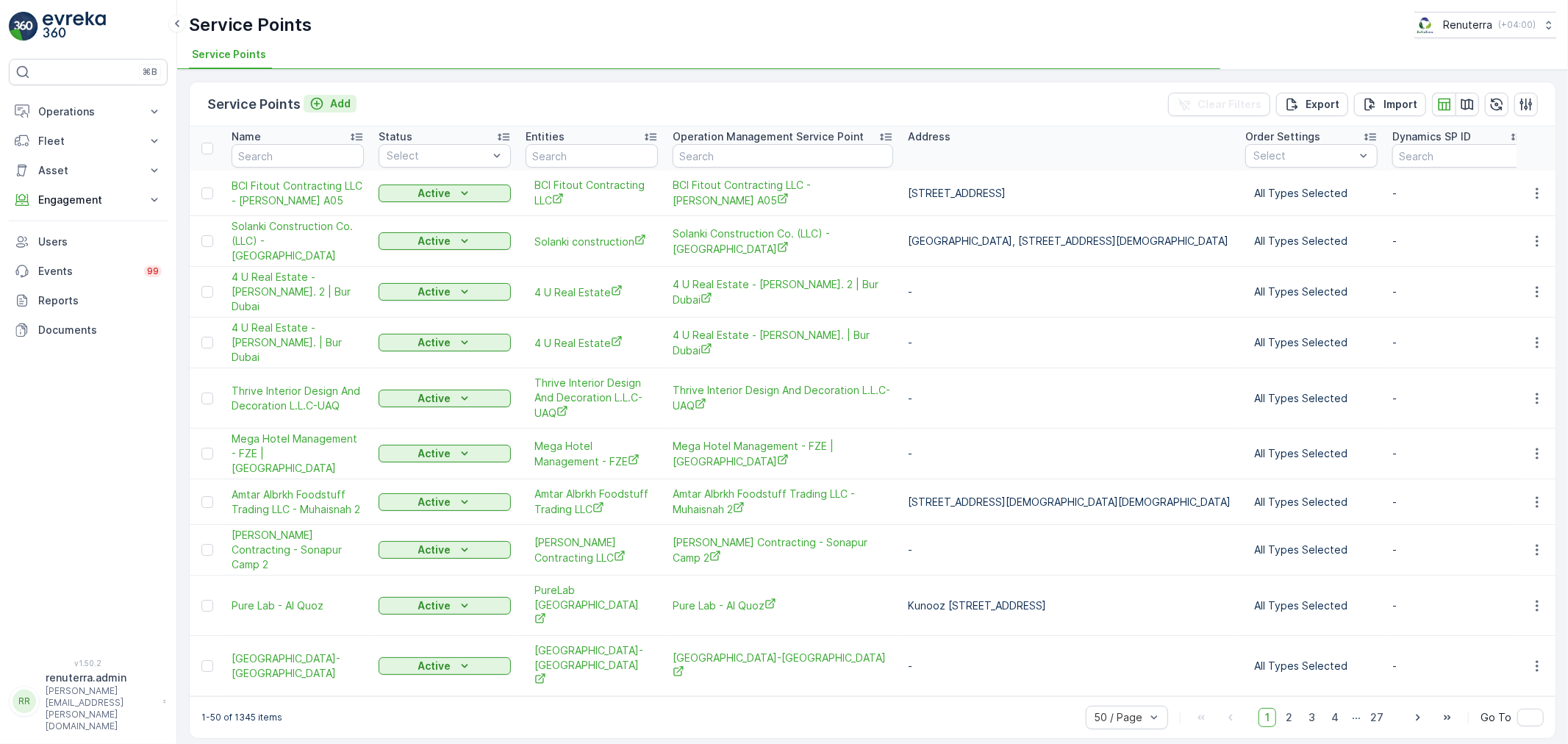
click at [325, 103] on div "Add" at bounding box center [330, 103] width 41 height 15
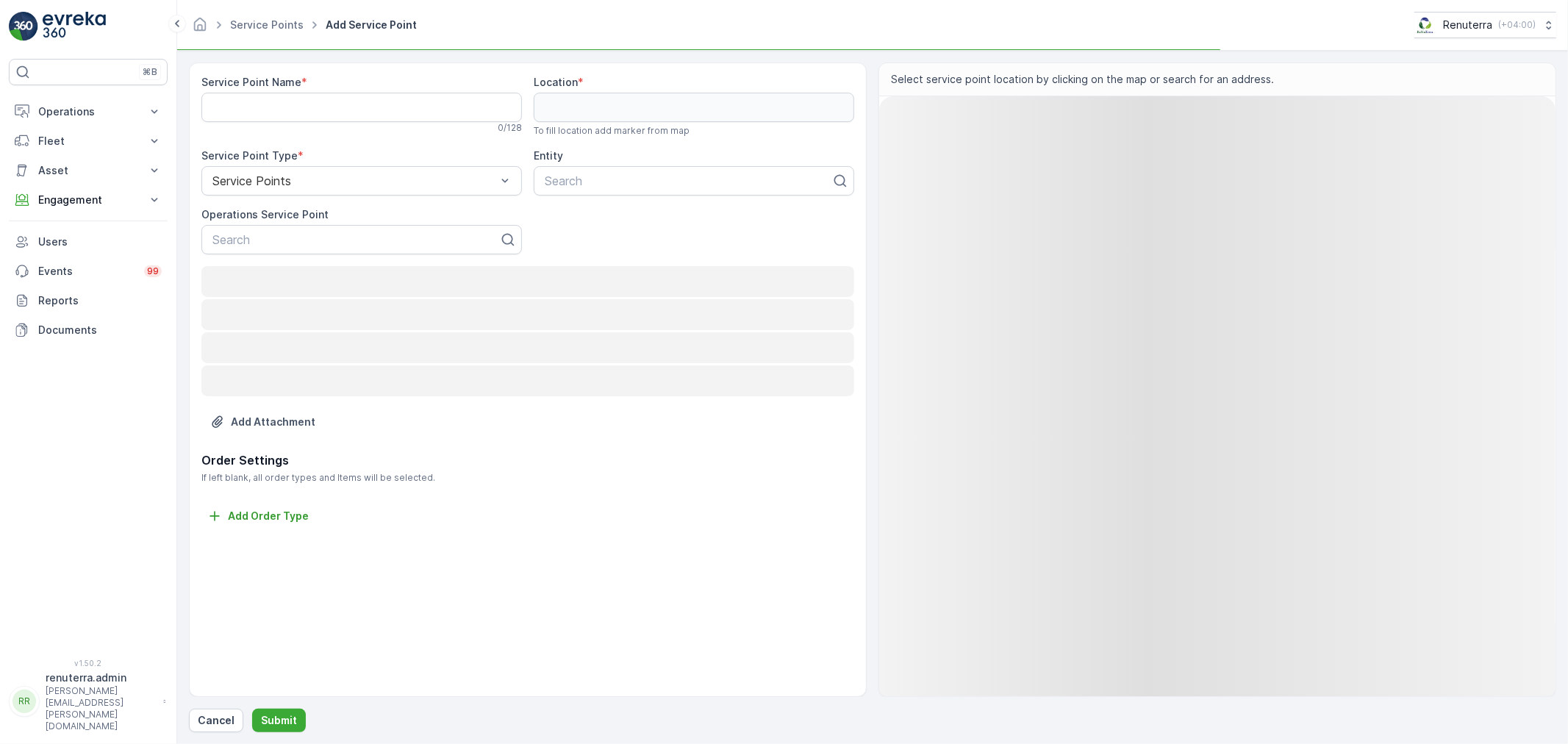
click at [325, 122] on div "0 / 128" at bounding box center [361, 128] width 321 height 12
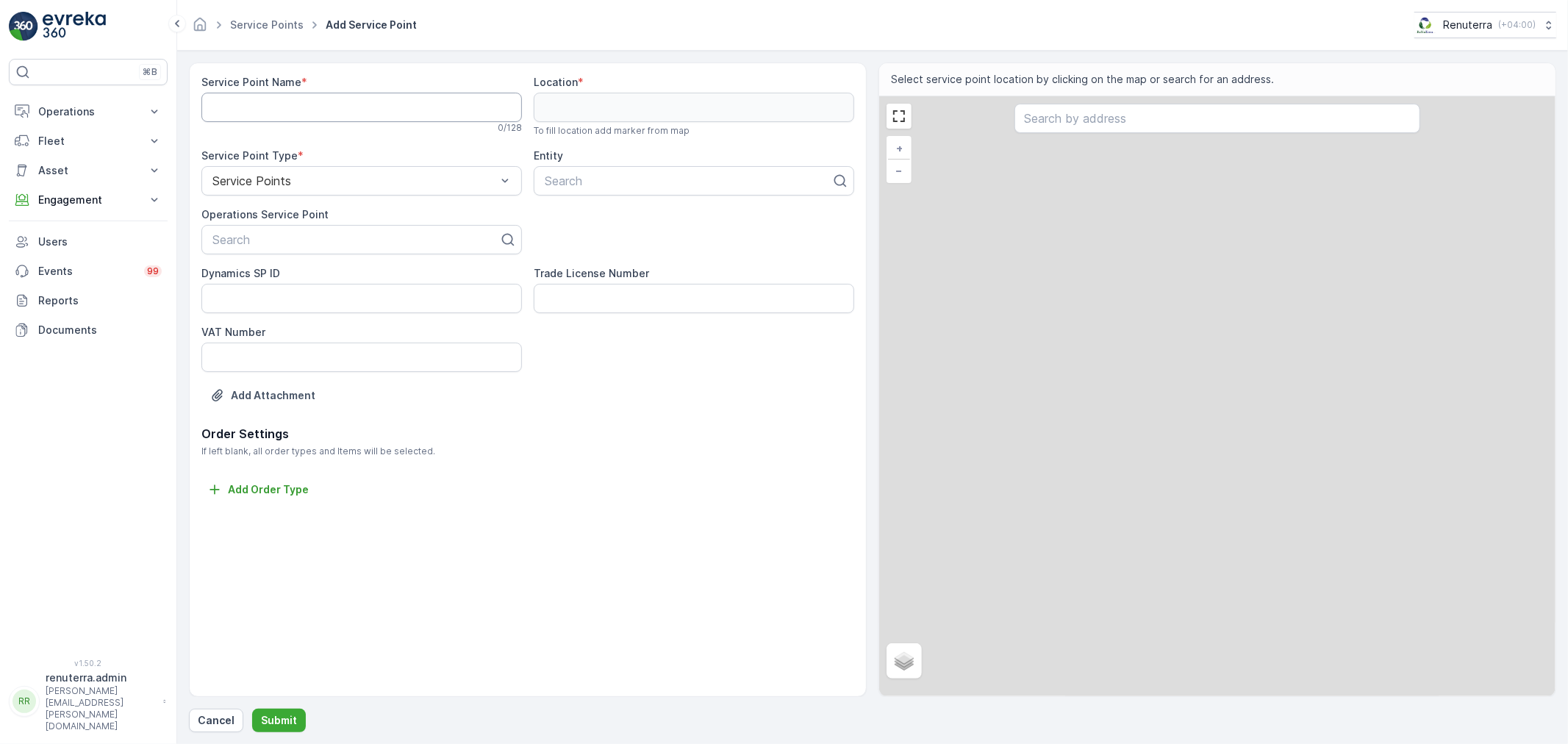
click at [313, 113] on Name "Service Point Name" at bounding box center [361, 107] width 321 height 29
paste Name "Al-Hikmah Private School -[GEOGRAPHIC_DATA]"
type Name "Al-Hikmah Private School -[GEOGRAPHIC_DATA]"
click at [266, 243] on div at bounding box center [355, 240] width 290 height 13
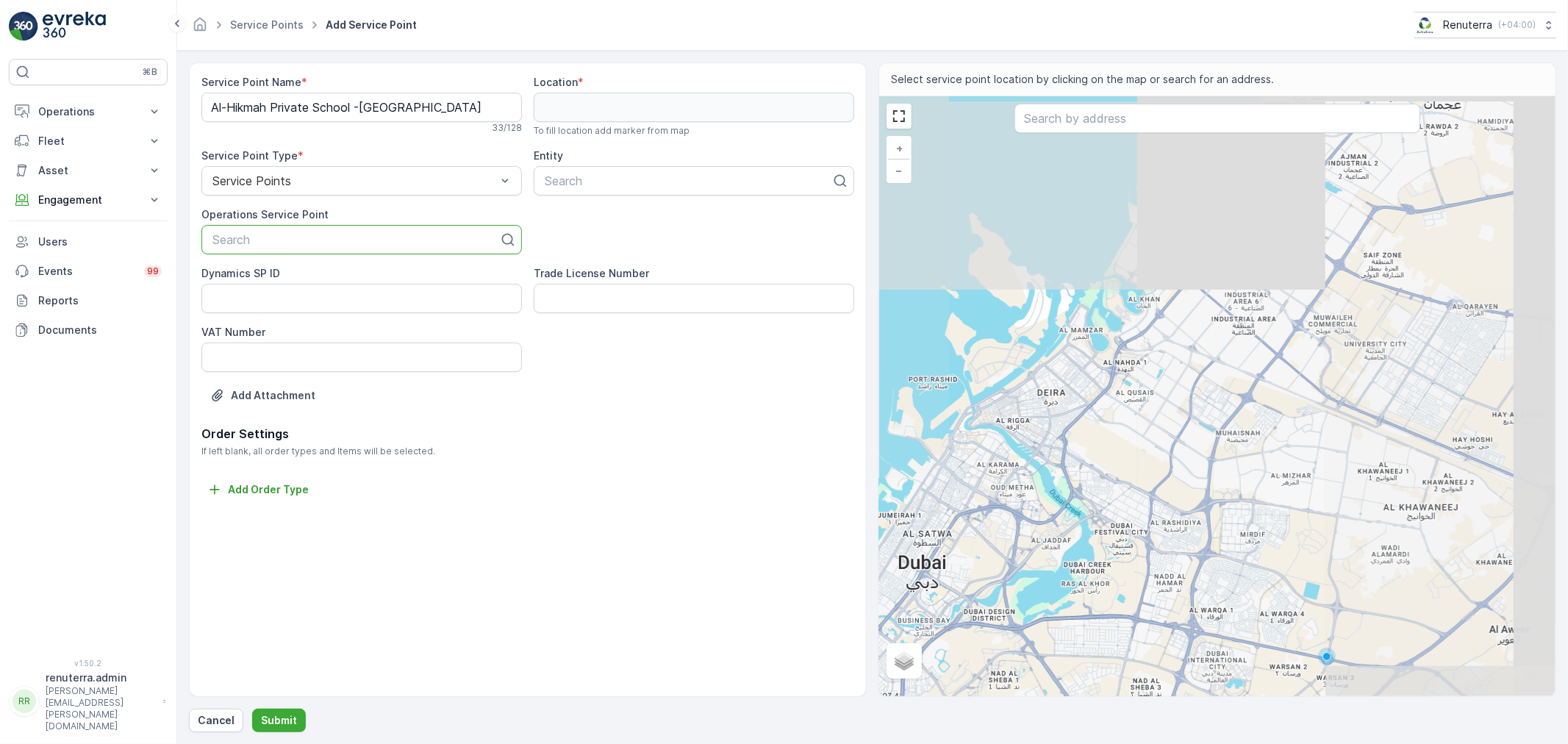
paste input "Al-Hikmah Private School -[GEOGRAPHIC_DATA]"
type input "Al-Hikmah Private School -[GEOGRAPHIC_DATA]"
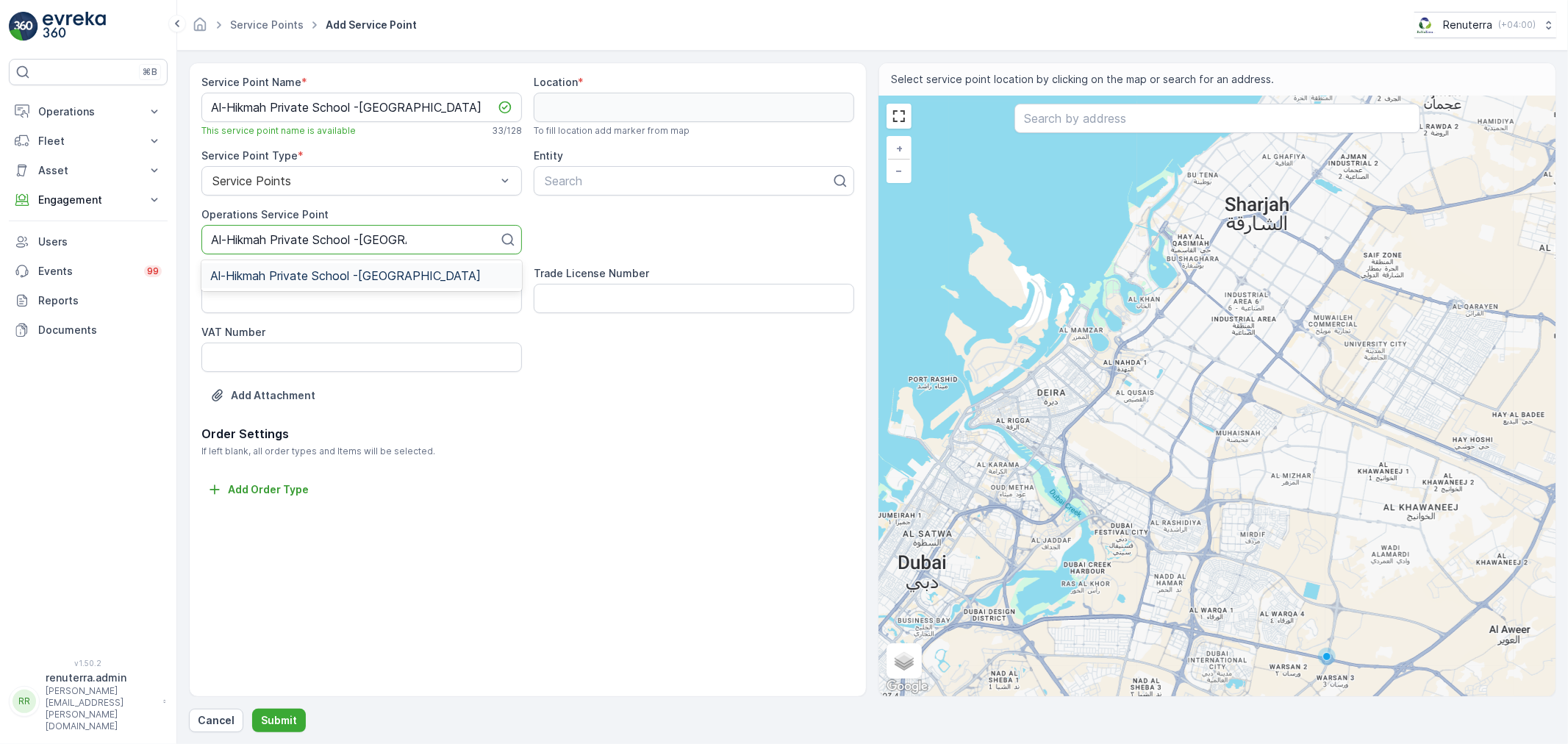
drag, startPoint x: 412, startPoint y: 269, endPoint x: 533, endPoint y: 240, distance: 124.4
click at [410, 269] on div "Al-Hikmah Private School -[GEOGRAPHIC_DATA]" at bounding box center [362, 276] width 303 height 13
click at [575, 193] on div "Search" at bounding box center [694, 181] width 321 height 29
paste input "Al-Hikmah Private School -[GEOGRAPHIC_DATA]"
type input "Al-Hikmah Private School -[GEOGRAPHIC_DATA]"
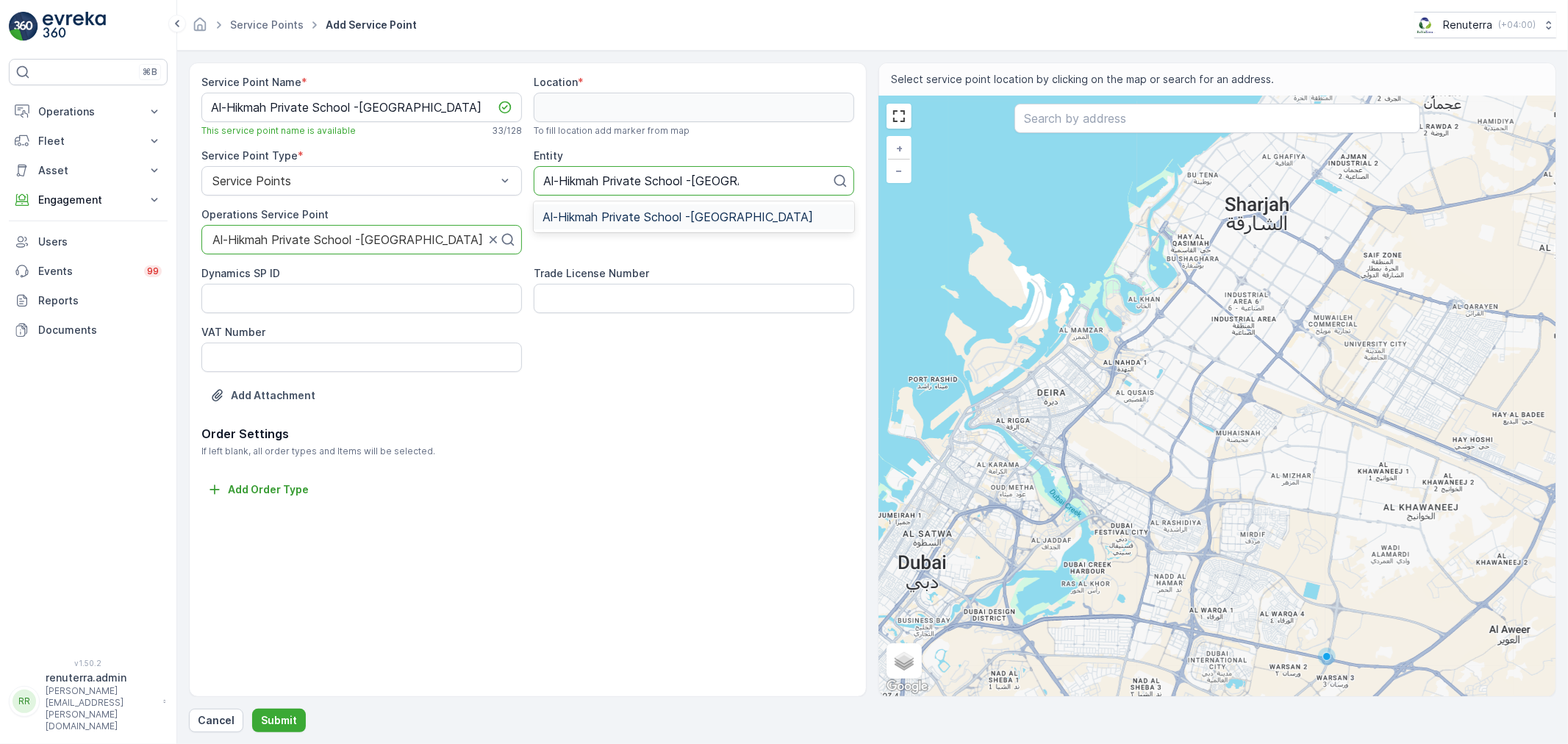
click at [599, 217] on span "Al-Hikmah Private School -[GEOGRAPHIC_DATA]" at bounding box center [678, 217] width 271 height 13
click at [1097, 127] on input "text" at bounding box center [1217, 118] width 406 height 29
paste input "Al-Hikmah Private School -[GEOGRAPHIC_DATA]"
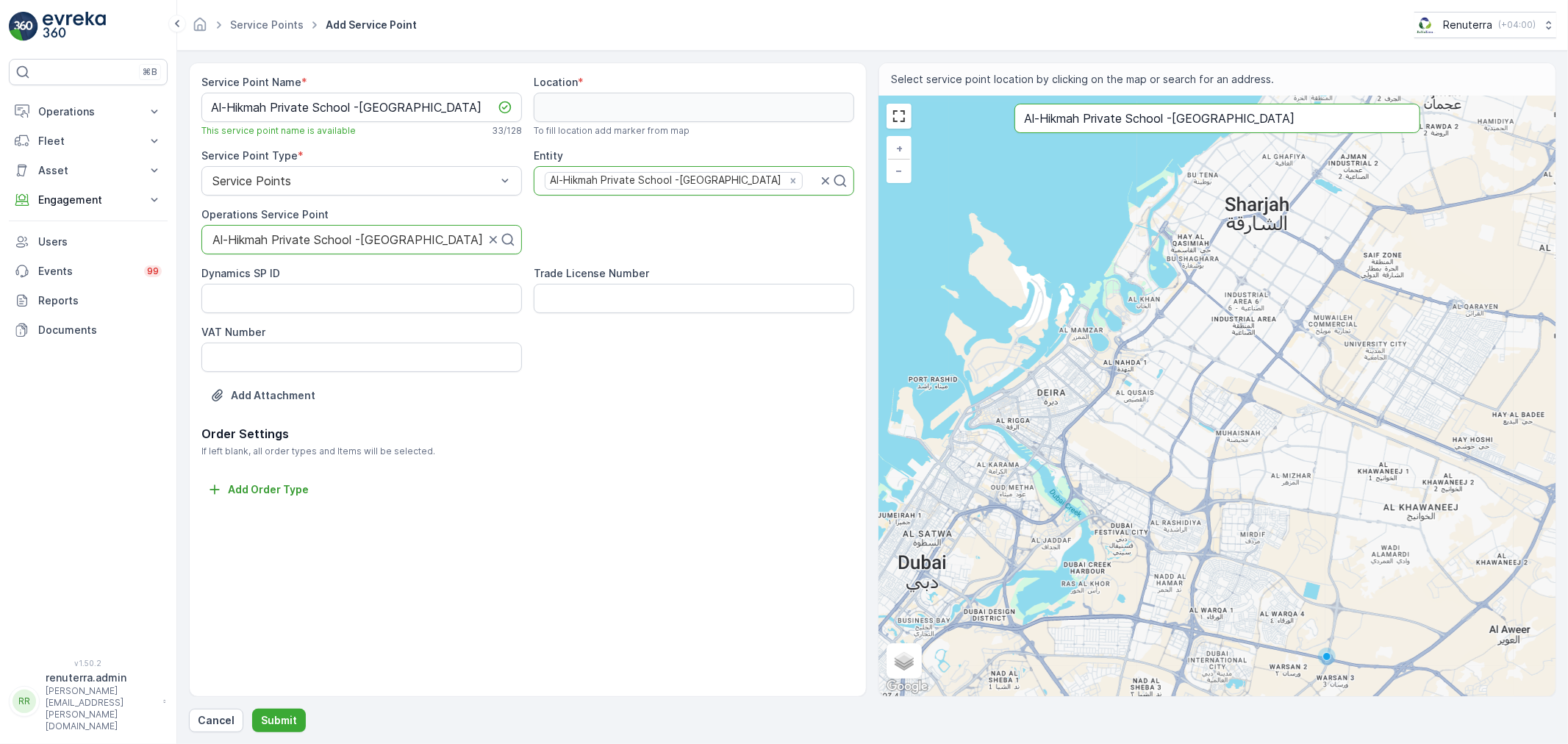
type input "Al-Hikmah Private School -[GEOGRAPHIC_DATA]"
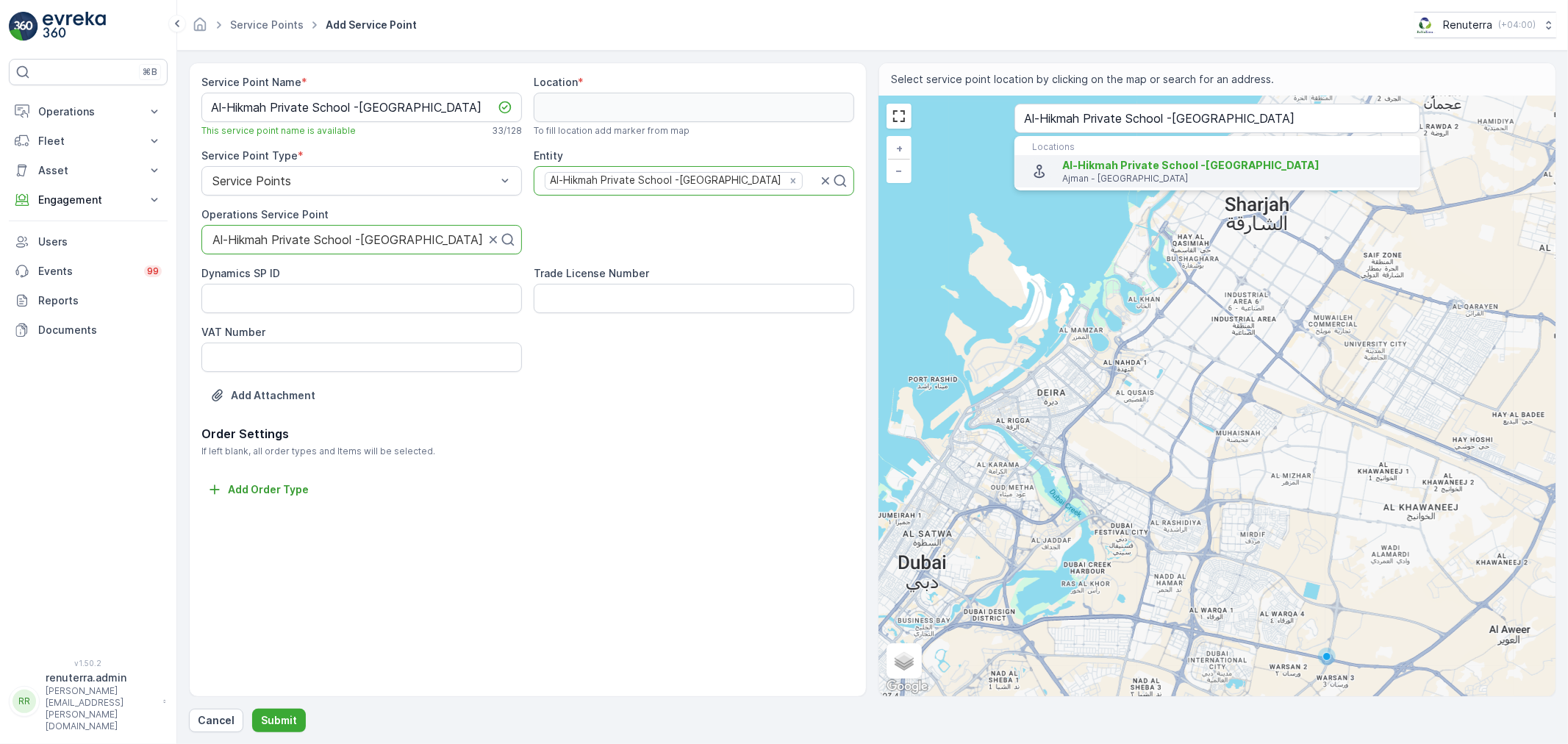
click at [1098, 167] on span "Al-Hikmah Private School -[GEOGRAPHIC_DATA]" at bounding box center [1191, 165] width 258 height 12
type input "25.3871944,55.4611804"
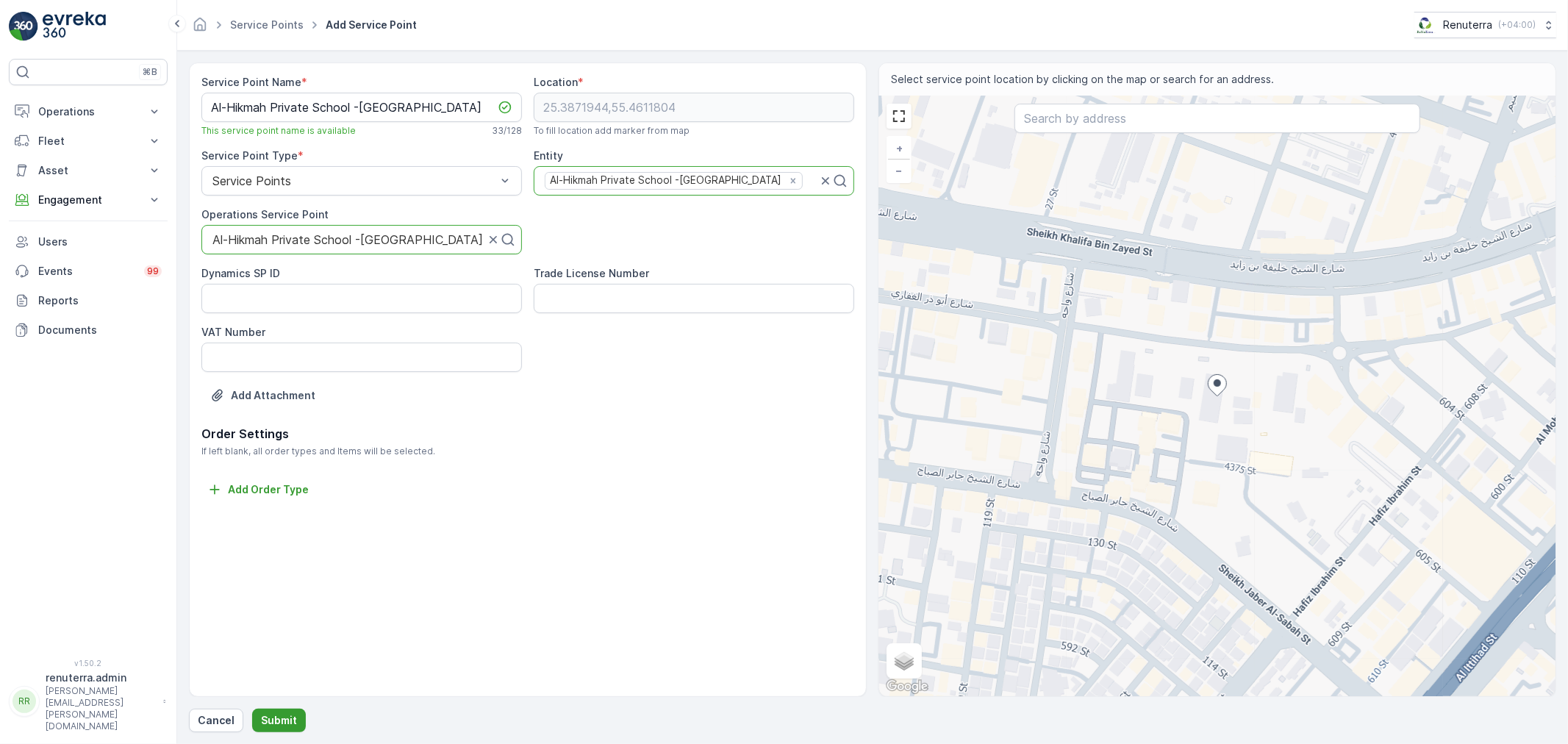
drag, startPoint x: 290, startPoint y: 720, endPoint x: 290, endPoint y: 712, distance: 8.0
click at [290, 712] on button "Submit" at bounding box center [278, 720] width 54 height 24
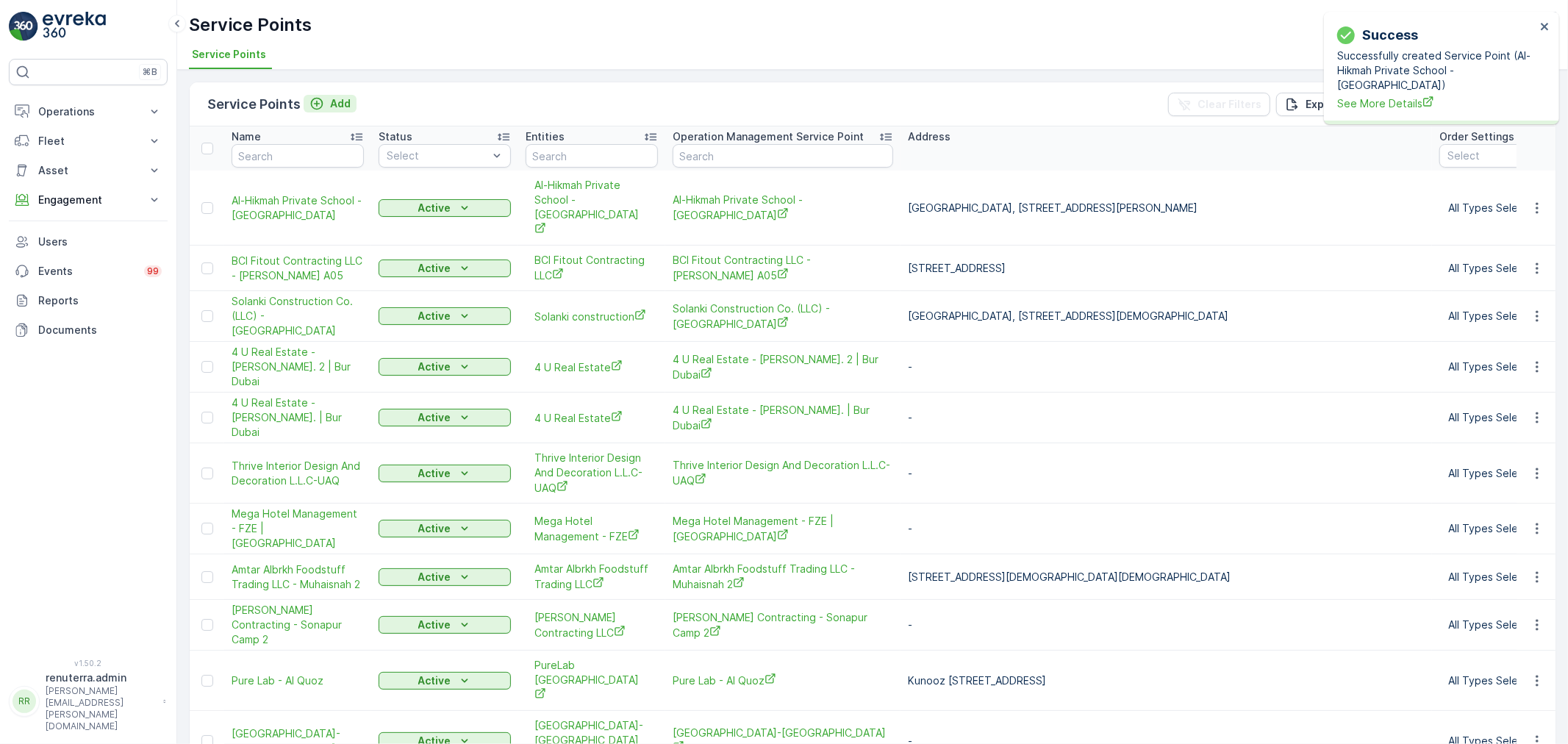
click at [338, 98] on p "Add" at bounding box center [340, 103] width 21 height 15
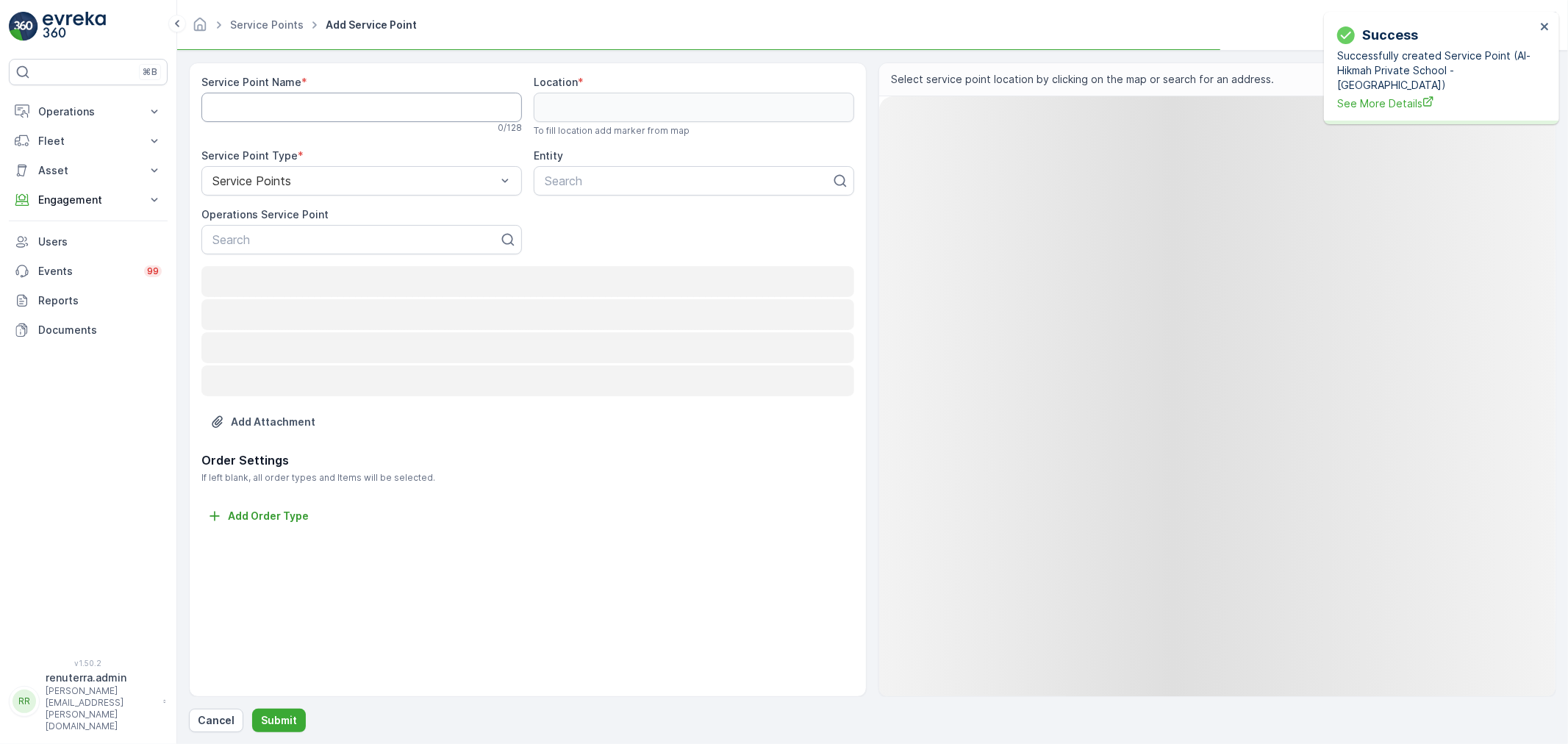
drag, startPoint x: 338, startPoint y: 98, endPoint x: 316, endPoint y: 110, distance: 25.1
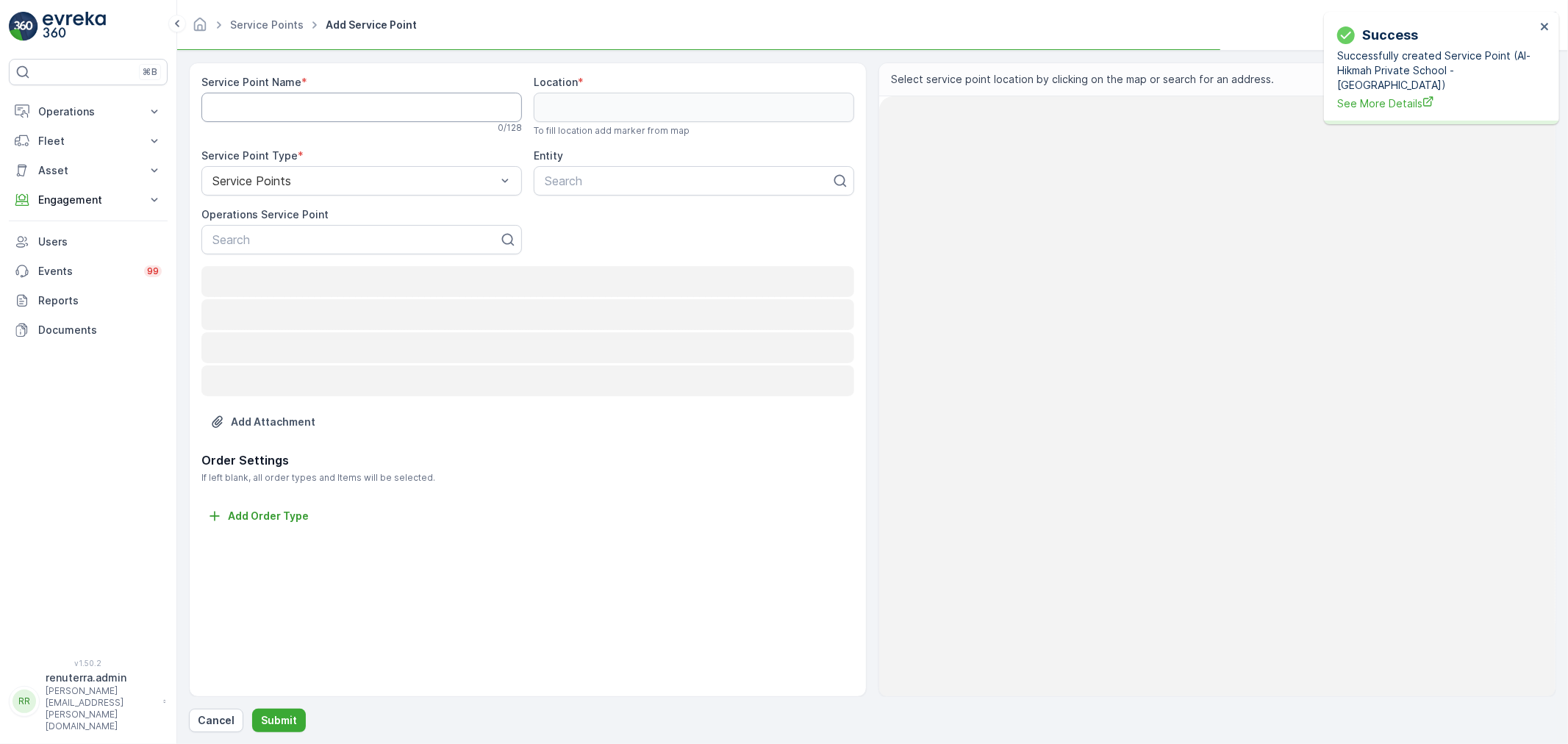
click at [316, 110] on Name "Service Point Name" at bounding box center [361, 107] width 321 height 29
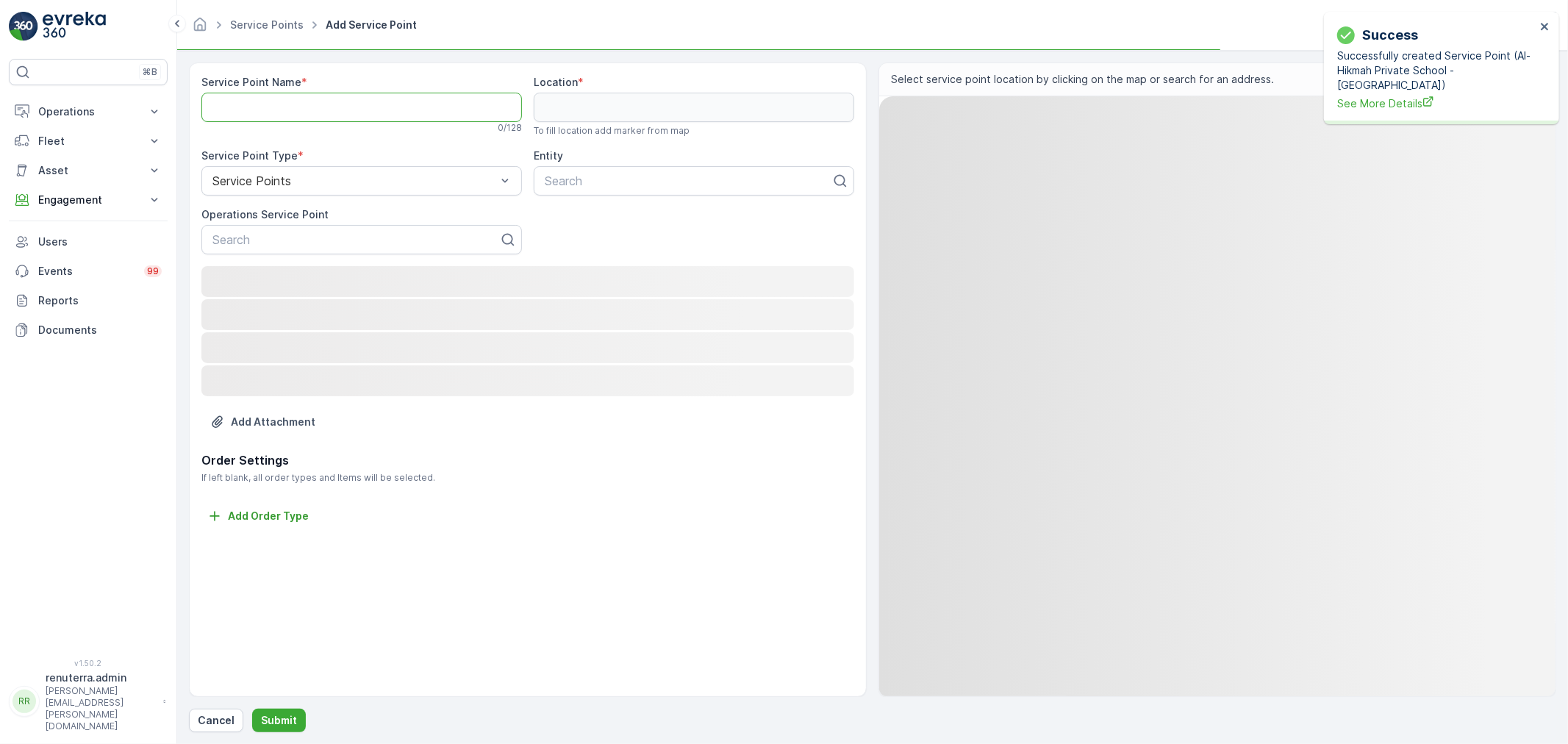
paste Name "مدرسة الحكمة الخاصة - التلة"
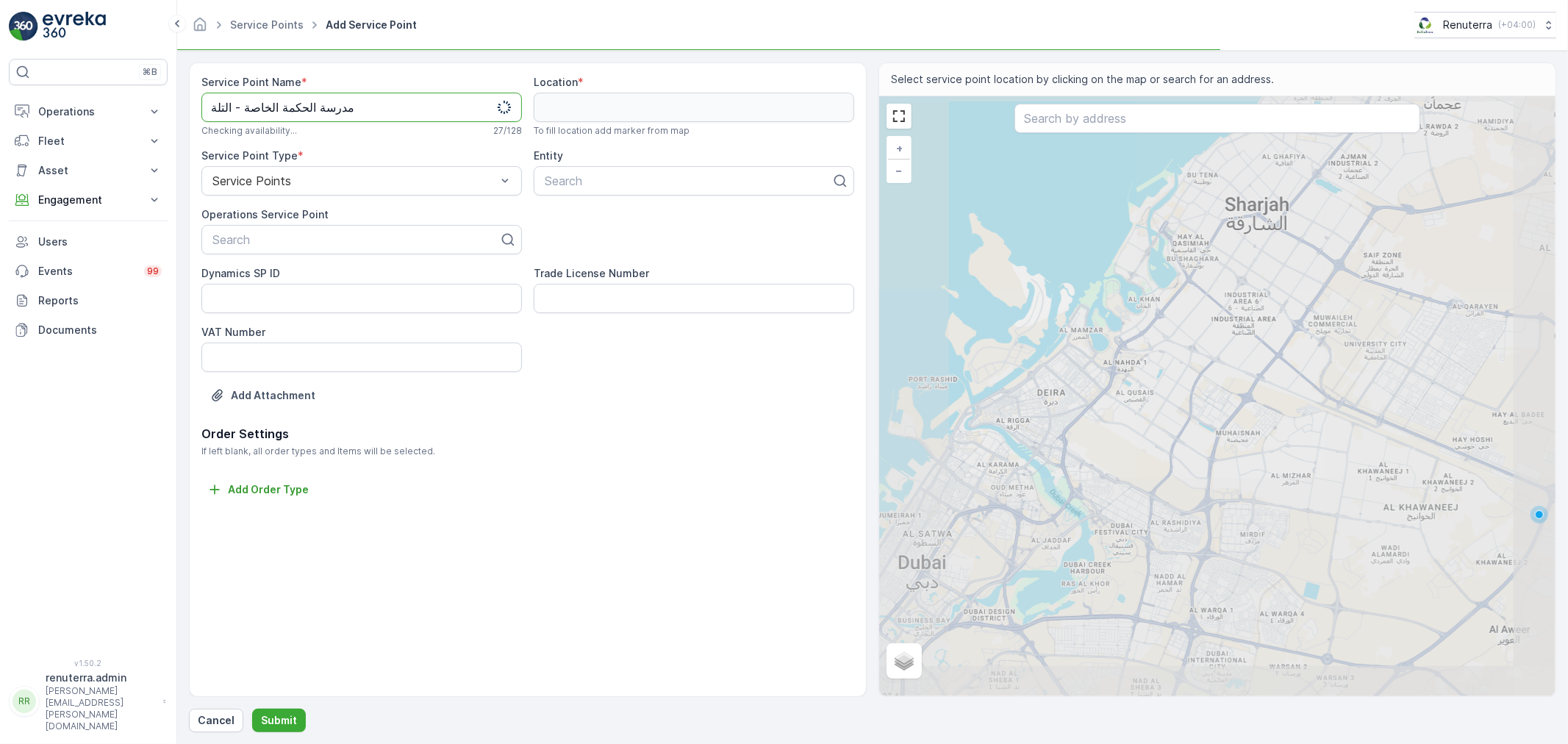
drag, startPoint x: 255, startPoint y: 105, endPoint x: 164, endPoint y: 93, distance: 91.8
click at [164, 93] on div "⌘B Operations Insights Planning Routes & Tasks Cockpit Settings Fleet Live Trac…" at bounding box center [784, 372] width 1568 height 744
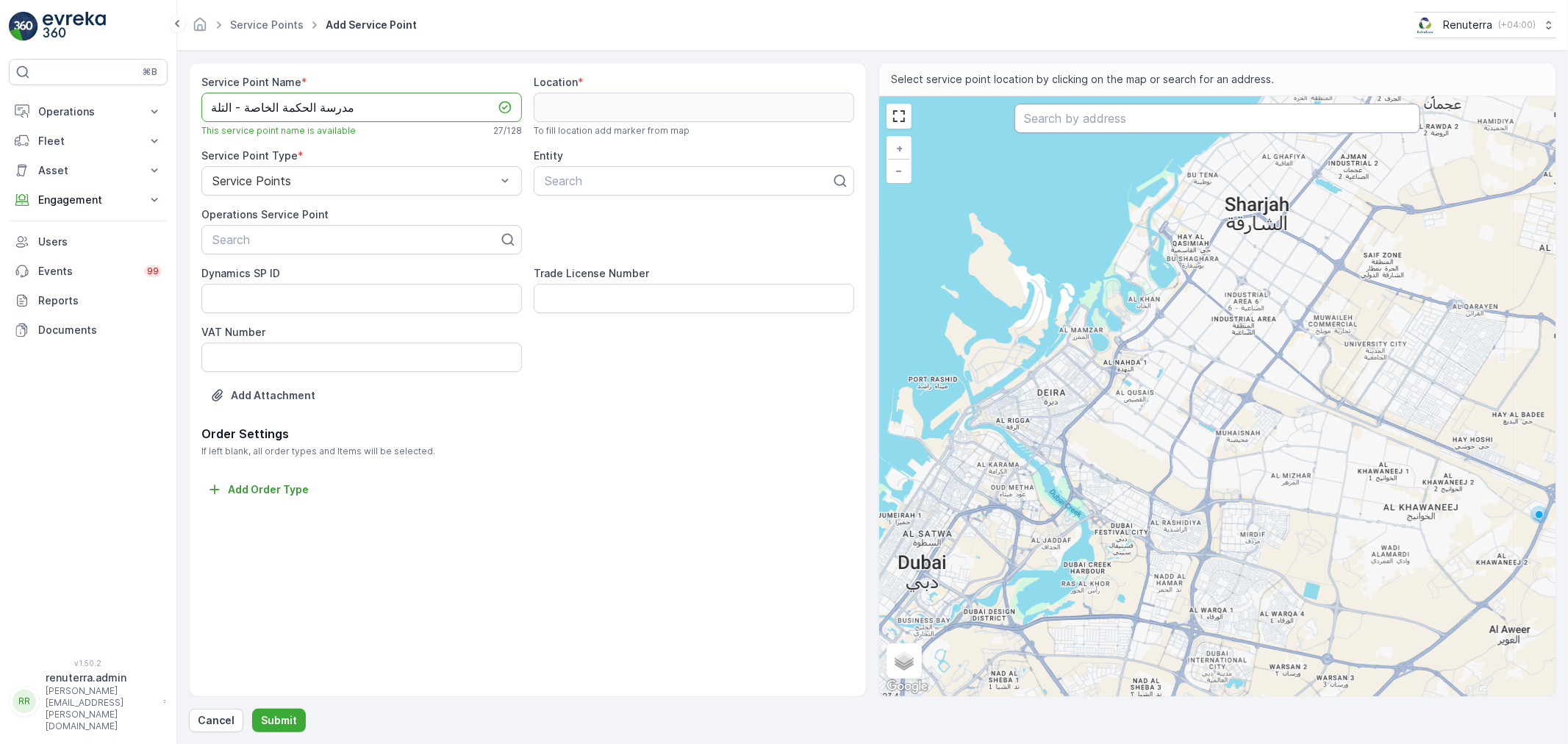
type Name "مدرسة الحكمة الخاصة - التلة"
click at [1060, 119] on input "text" at bounding box center [1217, 118] width 406 height 29
paste input "مدرسة الحكمة الخاصة - التلة"
drag, startPoint x: 364, startPoint y: 112, endPoint x: 153, endPoint y: 84, distance: 212.8
click at [153, 84] on div "⌘B Operations Insights Planning Routes & Tasks Cockpit Settings Fleet Live Trac…" at bounding box center [784, 372] width 1568 height 744
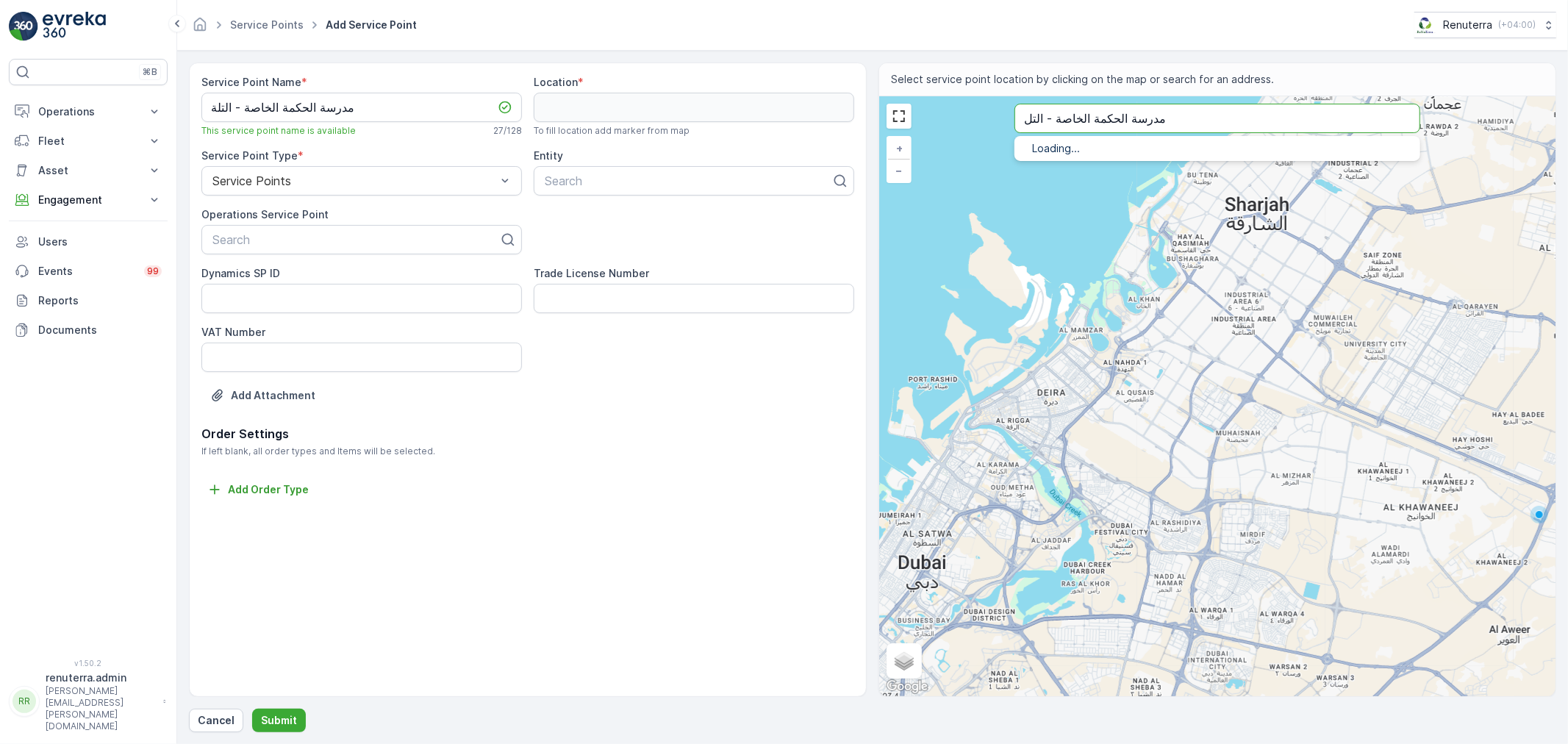
type input "مدرسة الحكمة الخاصة - التل"
click at [1135, 194] on div "+ − Satellite Roadmap Terrain Hybrid Leaflet Keyboard shortcuts Map Data Map da…" at bounding box center [1216, 396] width 676 height 600
type input "25.36494802650585,55.369976456873715"
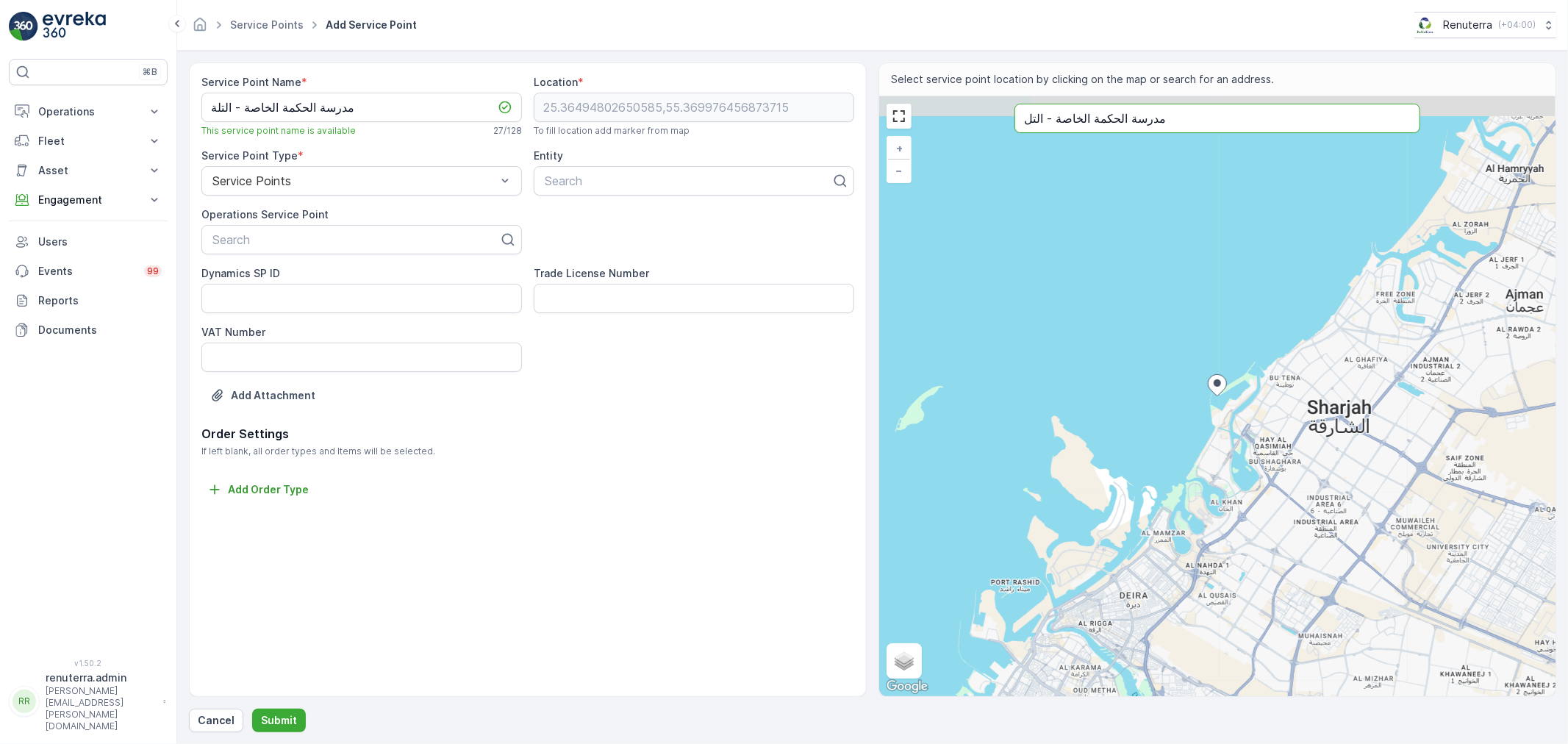
click at [1164, 119] on input "مدرسة الحكمة الخاصة - التل" at bounding box center [1217, 118] width 406 height 29
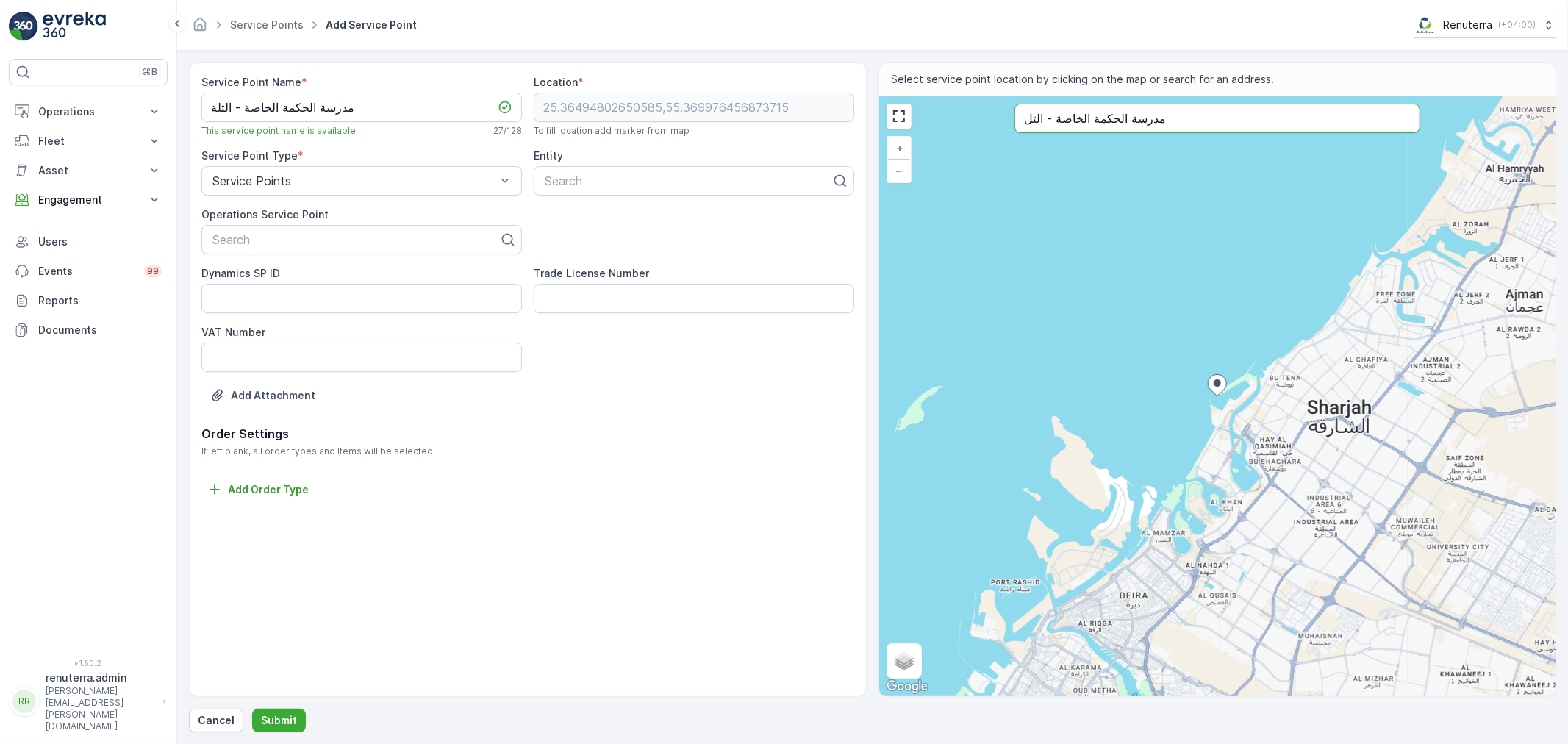
drag, startPoint x: 1140, startPoint y: 119, endPoint x: 817, endPoint y: 53, distance: 329.7
click at [817, 53] on form "Service Point Name * مدرسة الحكمة الخاصة - التلة This service point name is ava…" at bounding box center [872, 397] width 1391 height 693
paste input "ة"
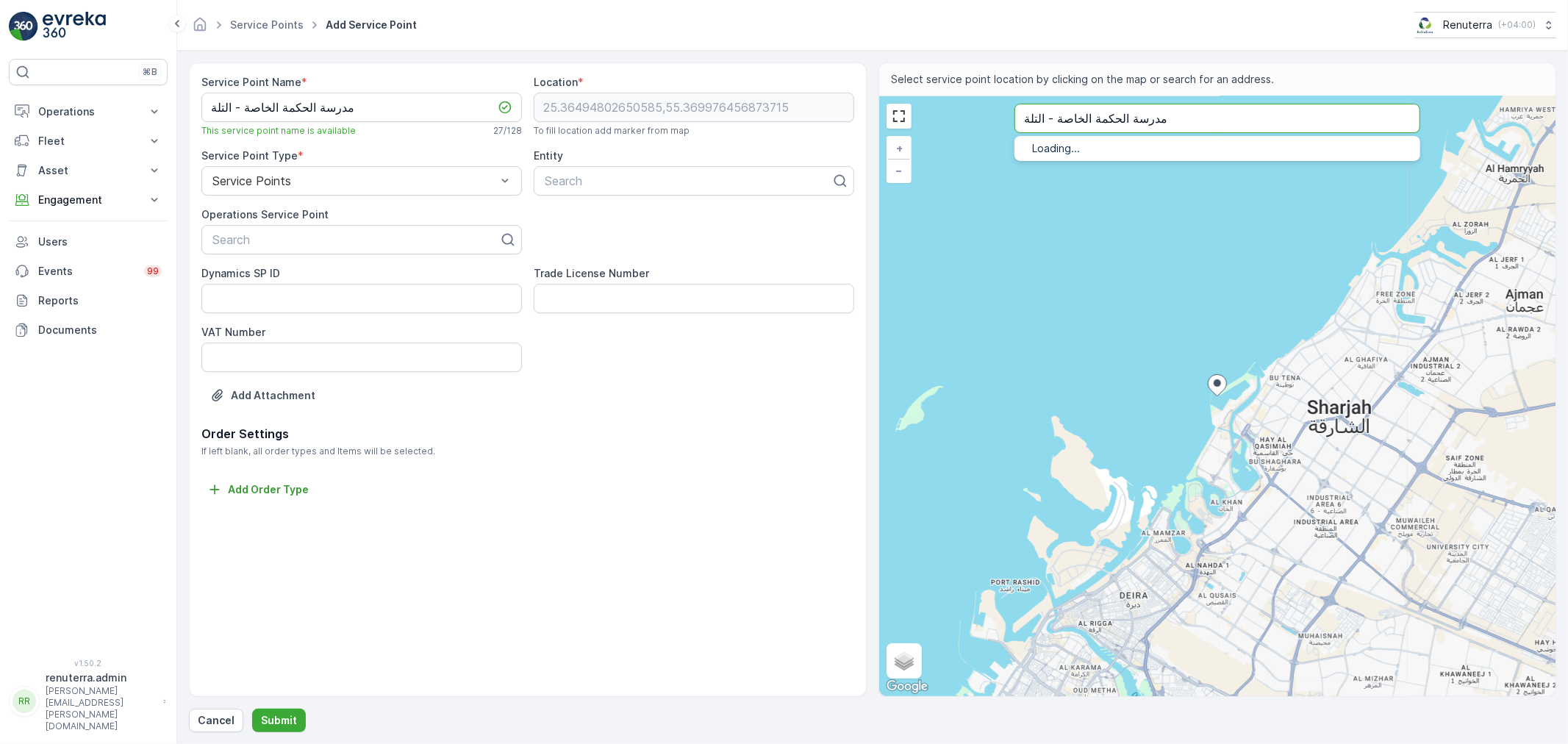
type input "مدرسة الحكمة الخاصة - التلة"
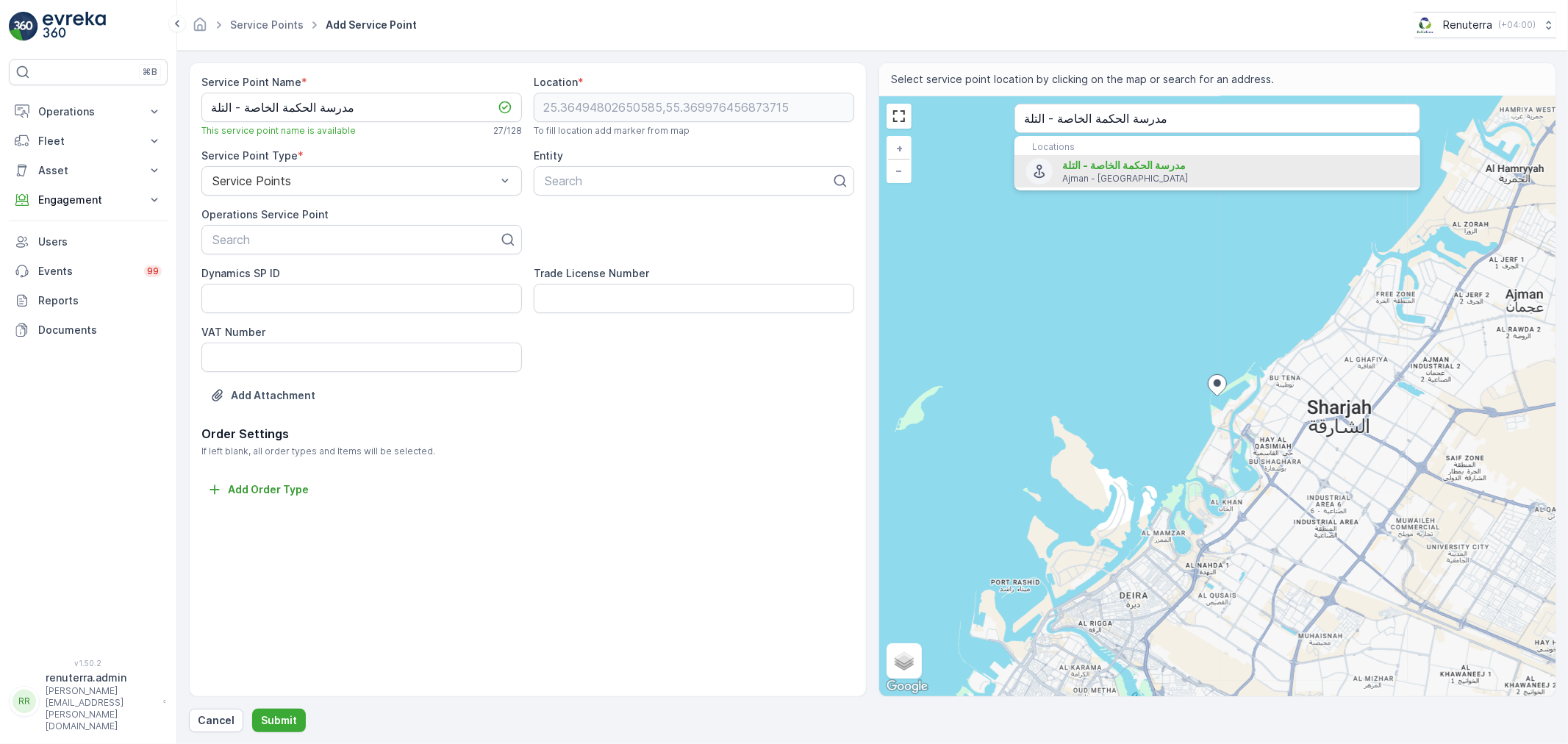
click at [1098, 171] on span "مدرسة الحكمة الخاصة - التلة" at bounding box center [1123, 165] width 123 height 12
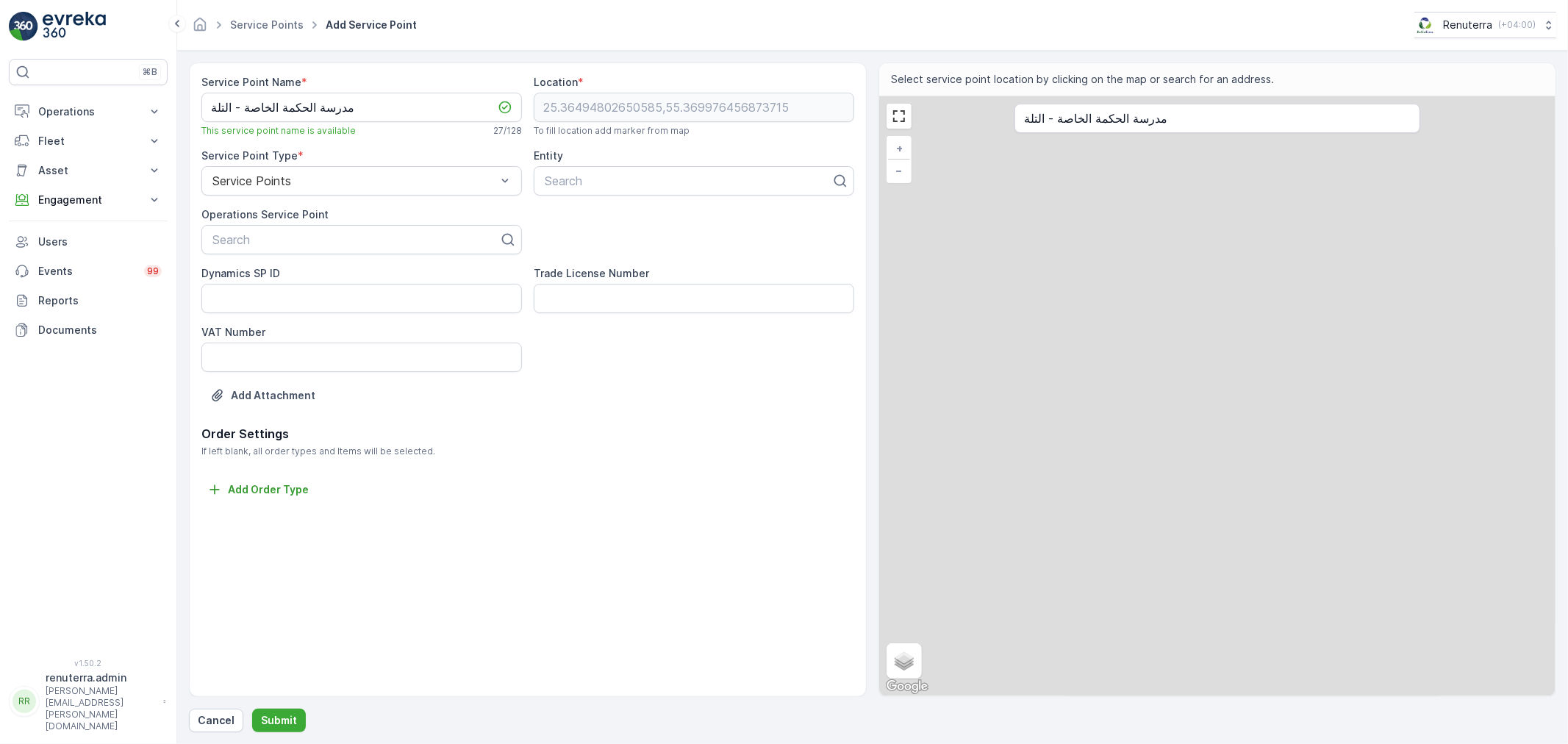
type input "25.3670599,55.5026413"
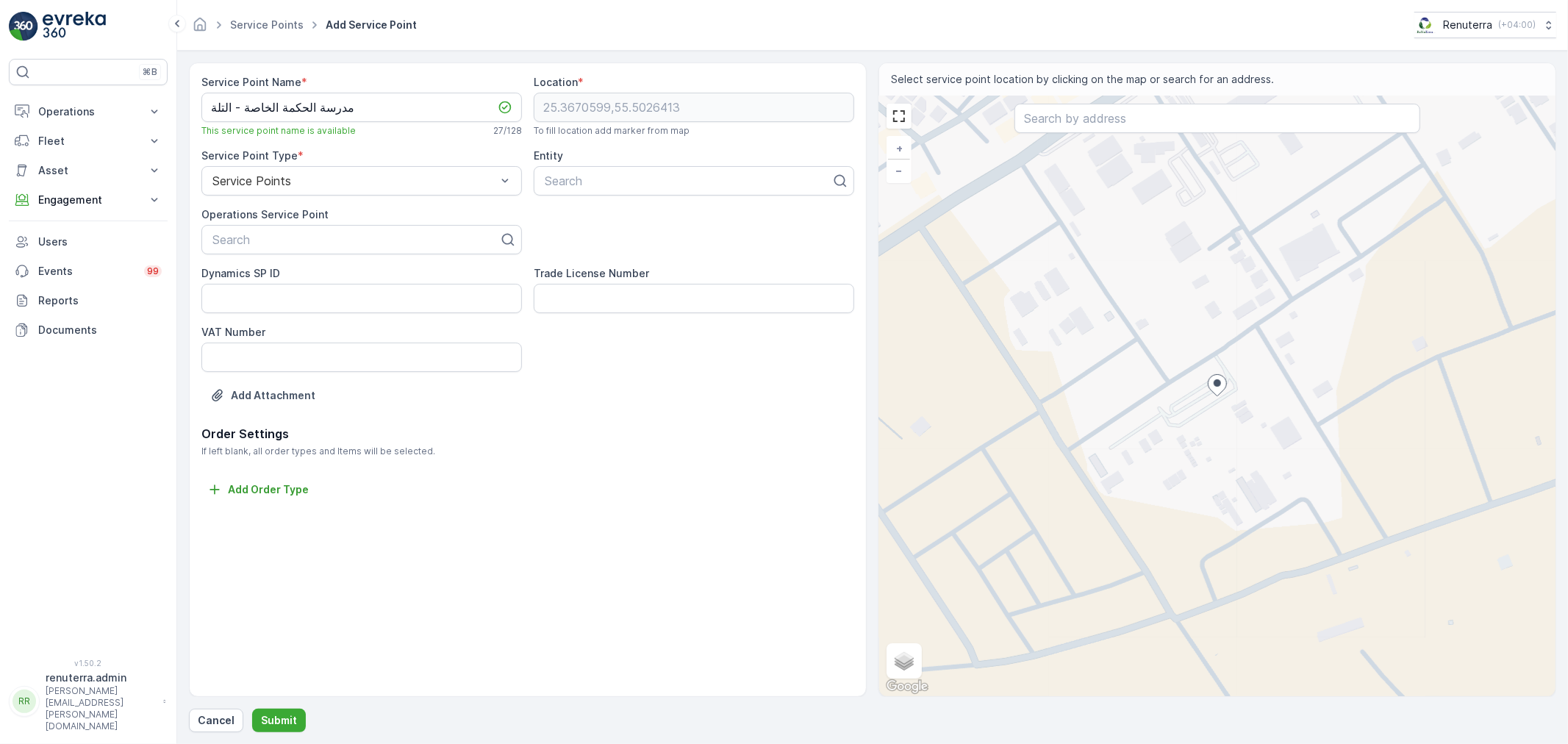
click at [296, 275] on div "Dynamics SP ID" at bounding box center [361, 274] width 321 height 15
click at [295, 291] on ID "Dynamics SP ID" at bounding box center [361, 298] width 321 height 29
paste ID "Al-Hikma Private School - [GEOGRAPHIC_DATA]"
type ID "Al-Hikma Private School - [GEOGRAPHIC_DATA]"
click at [284, 251] on div "Search" at bounding box center [361, 239] width 321 height 29
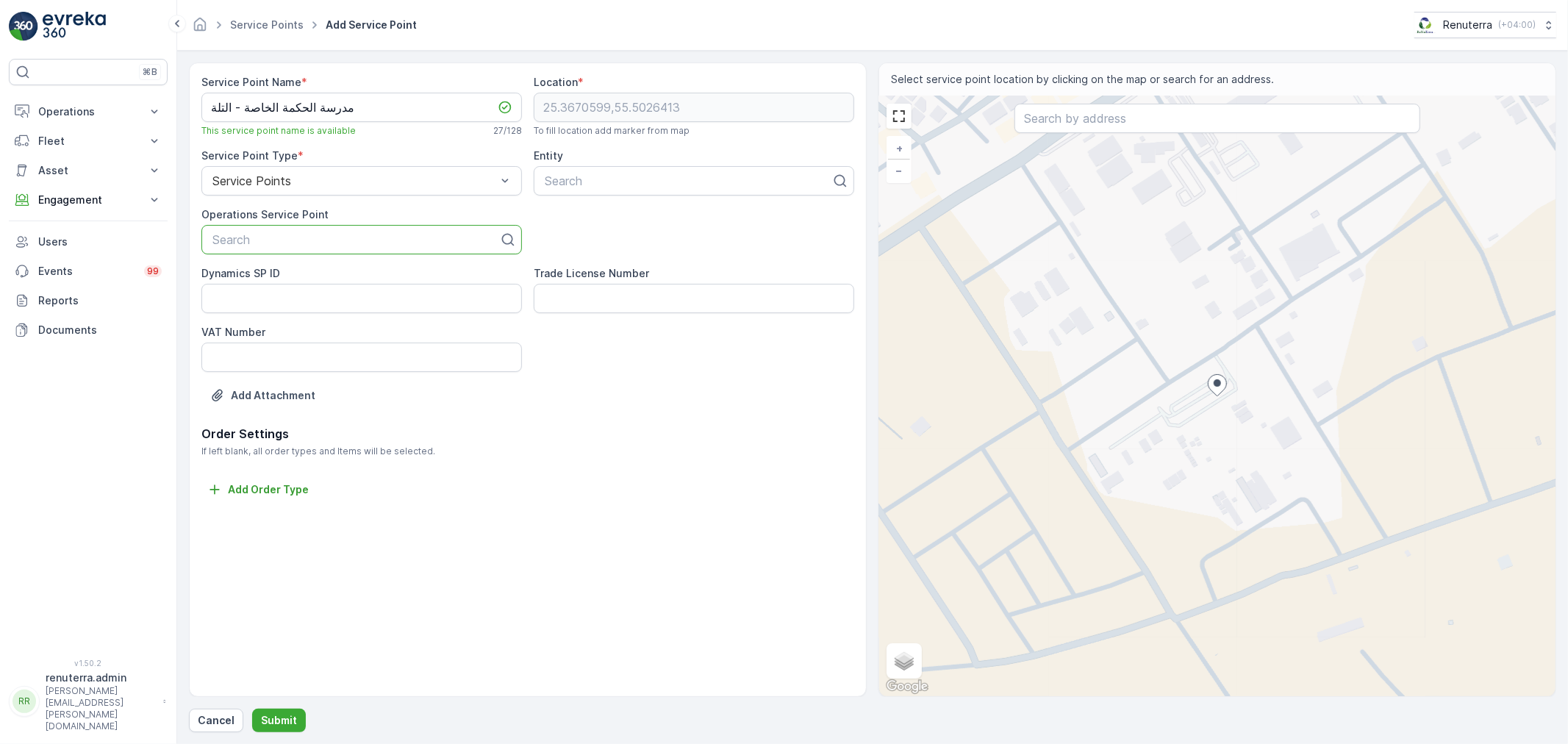
click at [284, 250] on div "Search" at bounding box center [361, 239] width 321 height 29
paste input "Al-Hikma Private School - [GEOGRAPHIC_DATA]"
type input "Al-Hikma Private School - [GEOGRAPHIC_DATA]"
click at [373, 274] on span "Al-Hikma Private School - [GEOGRAPHIC_DATA]" at bounding box center [344, 276] width 268 height 13
drag, startPoint x: 224, startPoint y: 103, endPoint x: 182, endPoint y: 93, distance: 43.2
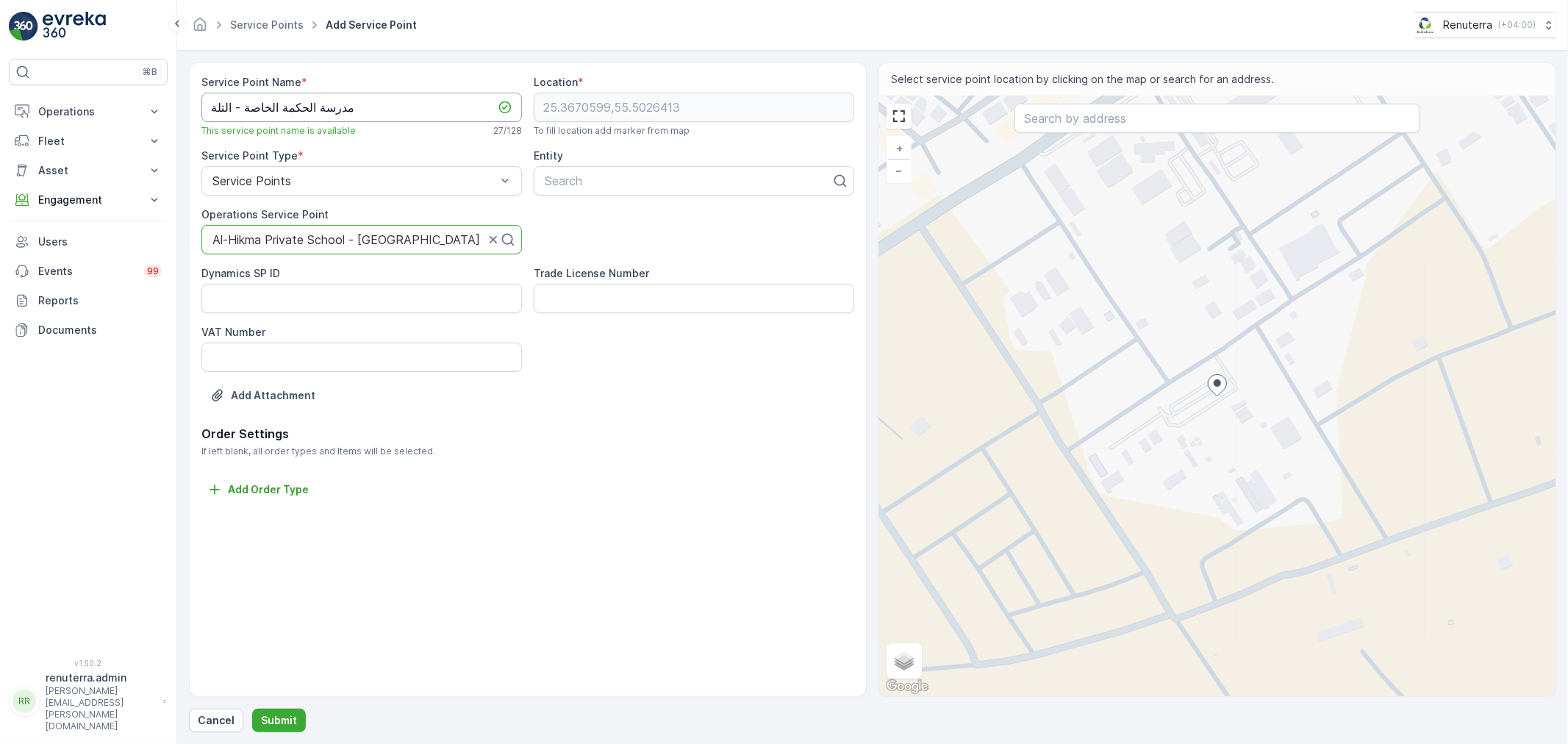
click at [180, 97] on form "Service Point Name * مدرسة الحكمة الخاصة - التلة This service point name is ava…" at bounding box center [872, 397] width 1391 height 693
paste Name "Al-Hikma Private School - [GEOGRAPHIC_DATA]"
type Name "Al-Hikma Private School - [GEOGRAPHIC_DATA]"
click at [585, 179] on div at bounding box center [688, 181] width 290 height 13
paste input "Al-Hikma Private School - [GEOGRAPHIC_DATA]"
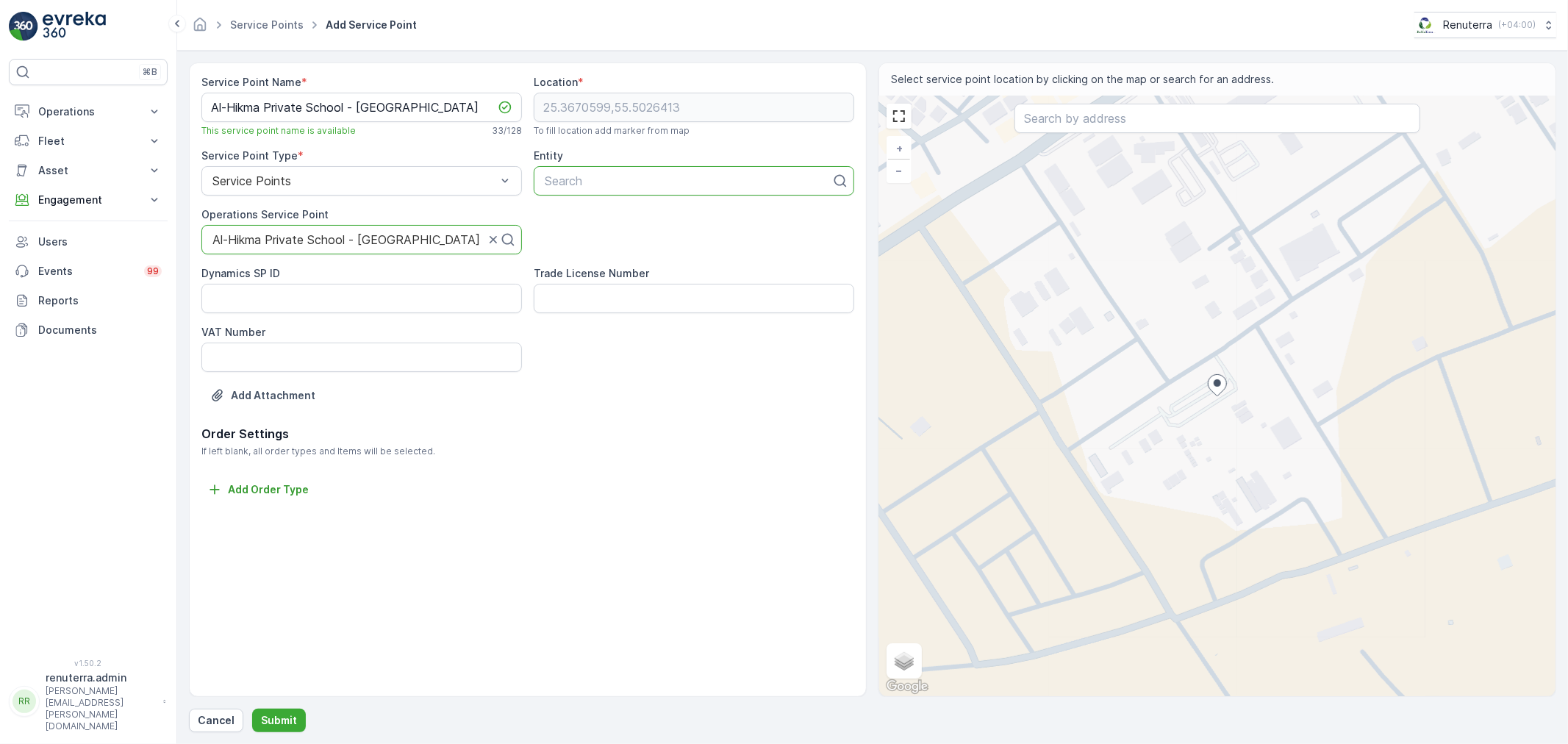
type input "Al-Hikma Private School - [GEOGRAPHIC_DATA]"
click at [604, 195] on div "Search" at bounding box center [694, 181] width 321 height 29
click at [603, 183] on div at bounding box center [688, 181] width 290 height 13
click at [604, 189] on p "Search" at bounding box center [687, 181] width 287 height 18
paste input "Al-Hikma Private School - [GEOGRAPHIC_DATA]"
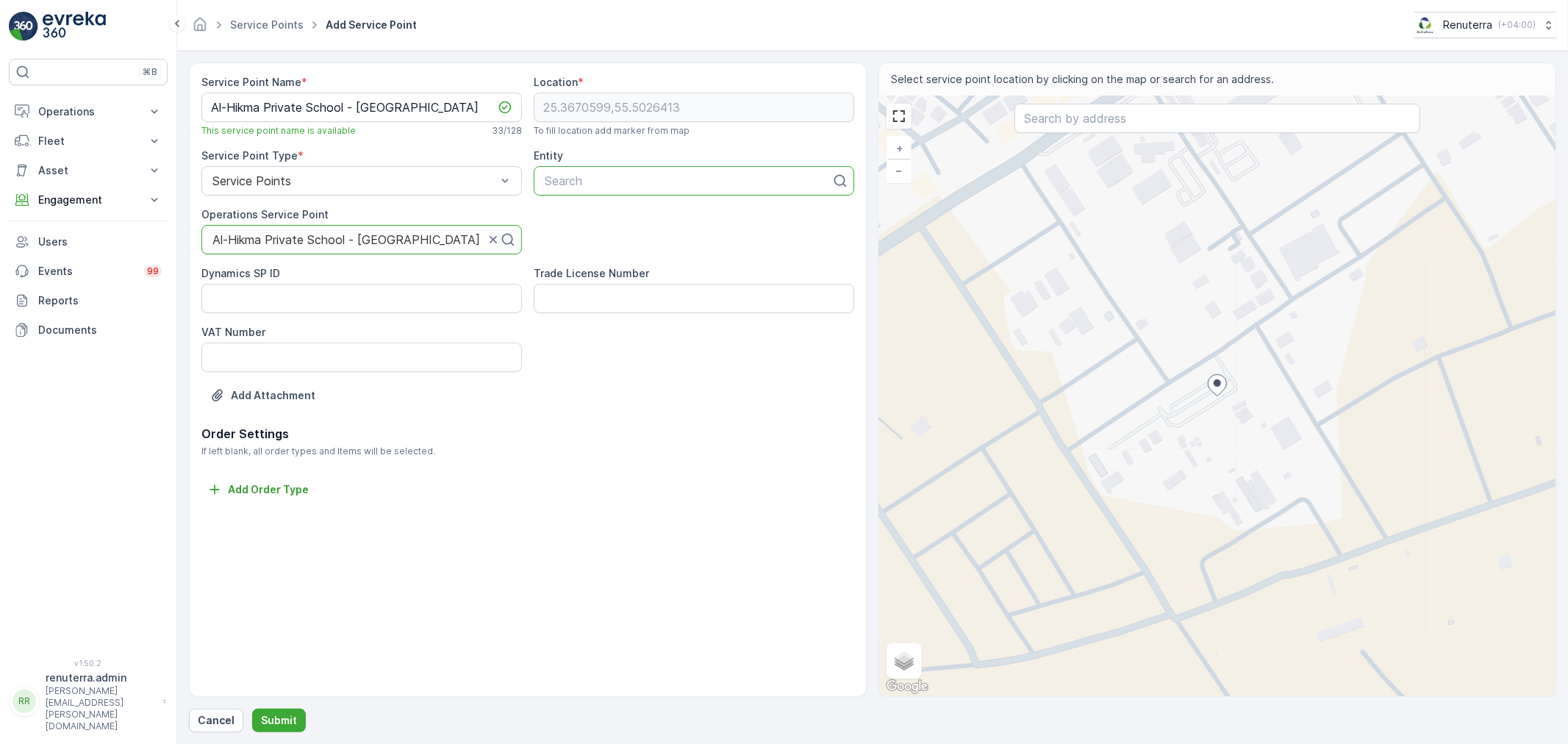
type input "Al-Hikma Private School - [GEOGRAPHIC_DATA]"
click at [618, 221] on span "Al-Hikma Private School - [GEOGRAPHIC_DATA]" at bounding box center [676, 217] width 268 height 13
click at [292, 721] on p "Submit" at bounding box center [279, 721] width 36 height 15
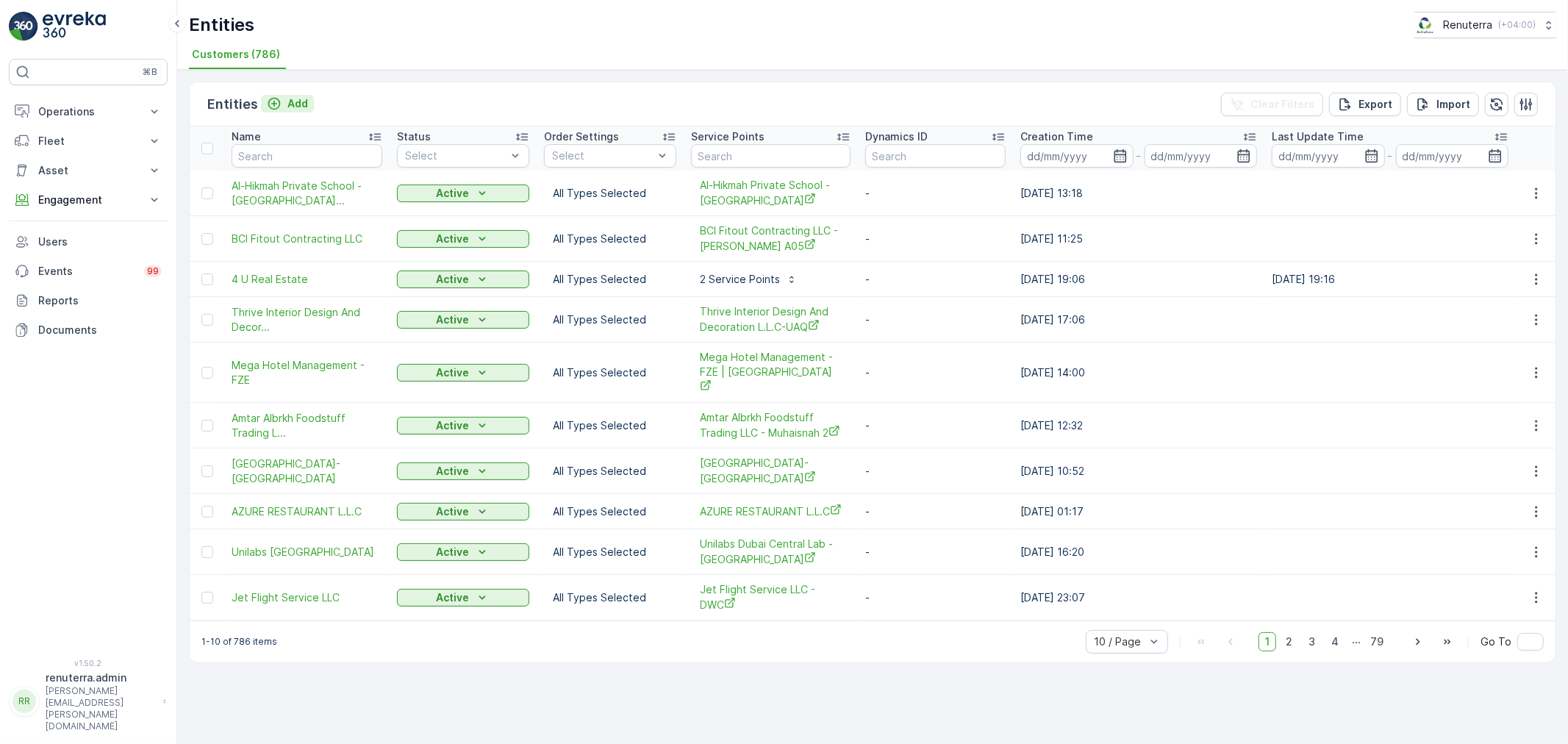
click at [288, 106] on p "Add" at bounding box center [298, 103] width 21 height 15
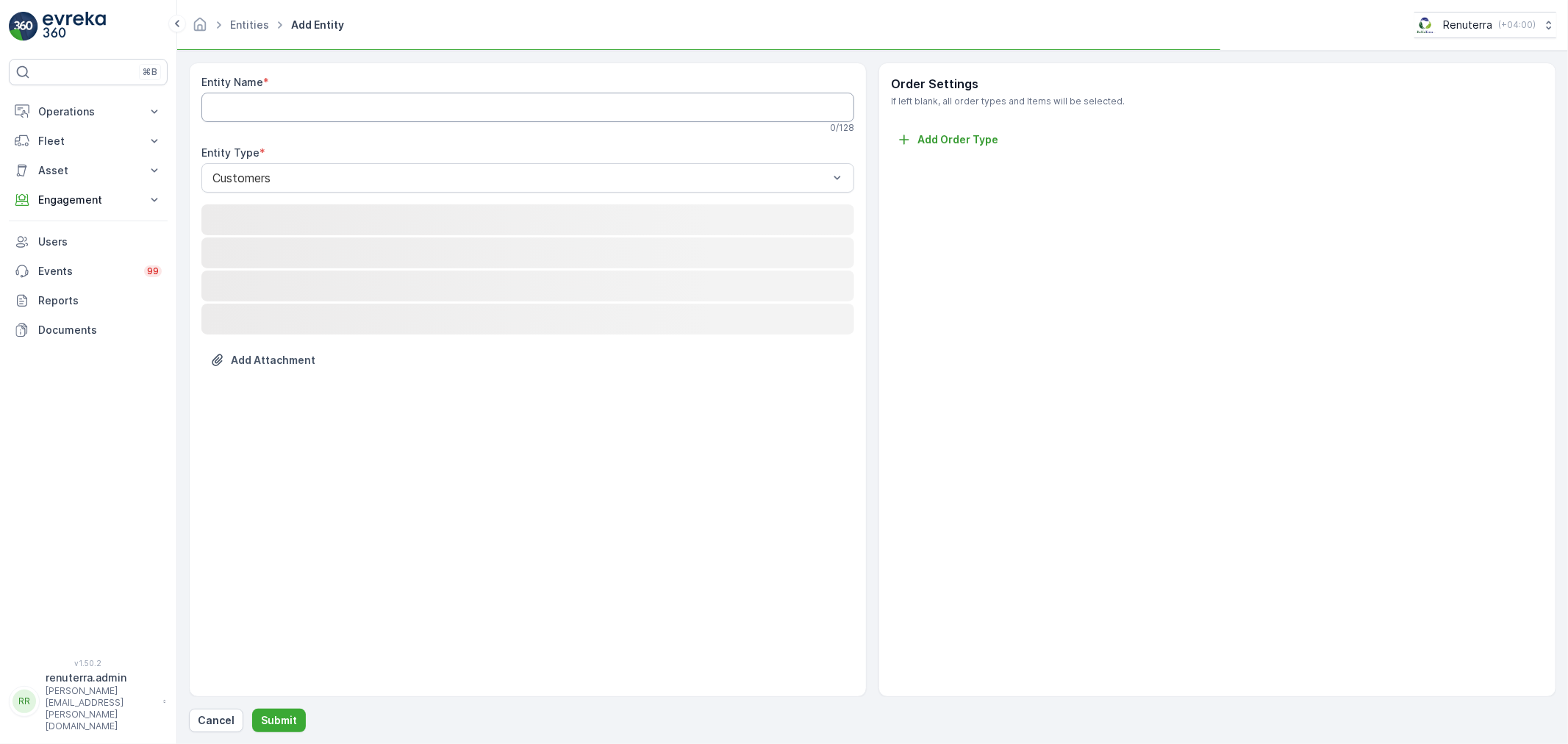
click at [282, 106] on Name "Entity Name" at bounding box center [527, 107] width 652 height 29
paste Name "Al-Hikma Private School - [GEOGRAPHIC_DATA]"
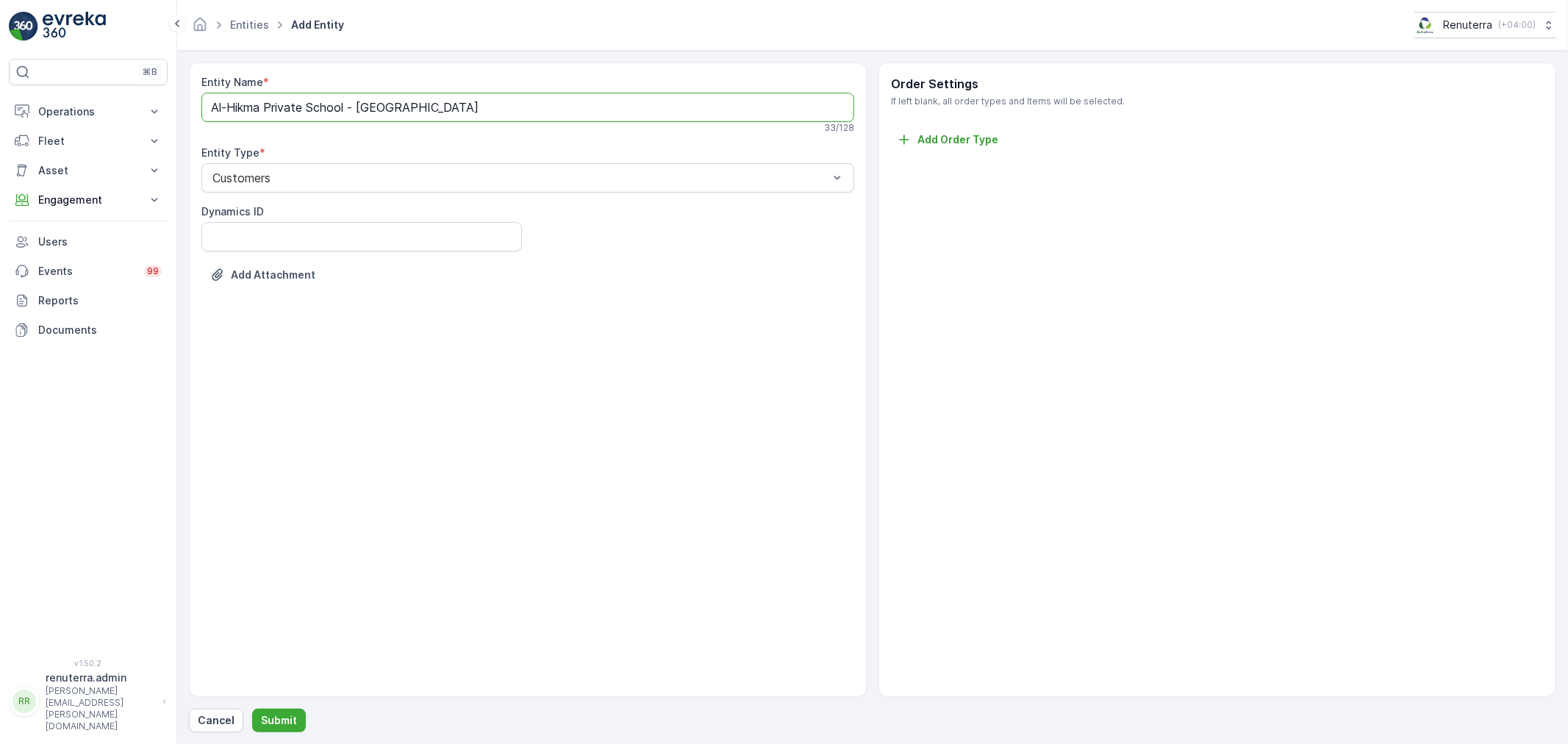
type Name "Al-Hikma Private School - [GEOGRAPHIC_DATA]"
click at [280, 704] on div "Entity Name * Al-Hikma Private School - [GEOGRAPHIC_DATA] Checking availability…" at bounding box center [872, 397] width 1367 height 670
click at [281, 714] on p "Submit" at bounding box center [279, 721] width 36 height 15
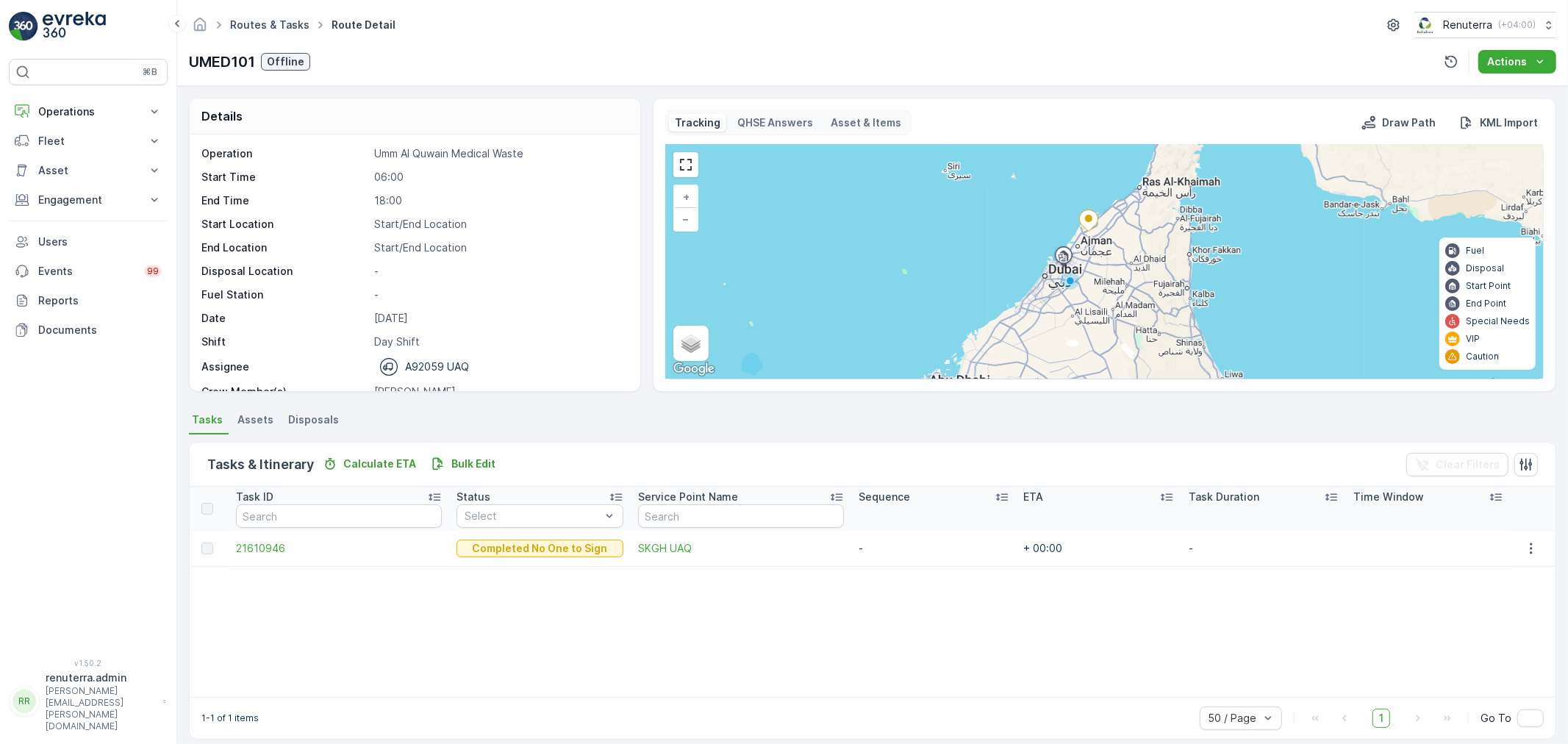
click at [234, 23] on link "Routes & Tasks" at bounding box center [270, 24] width 79 height 12
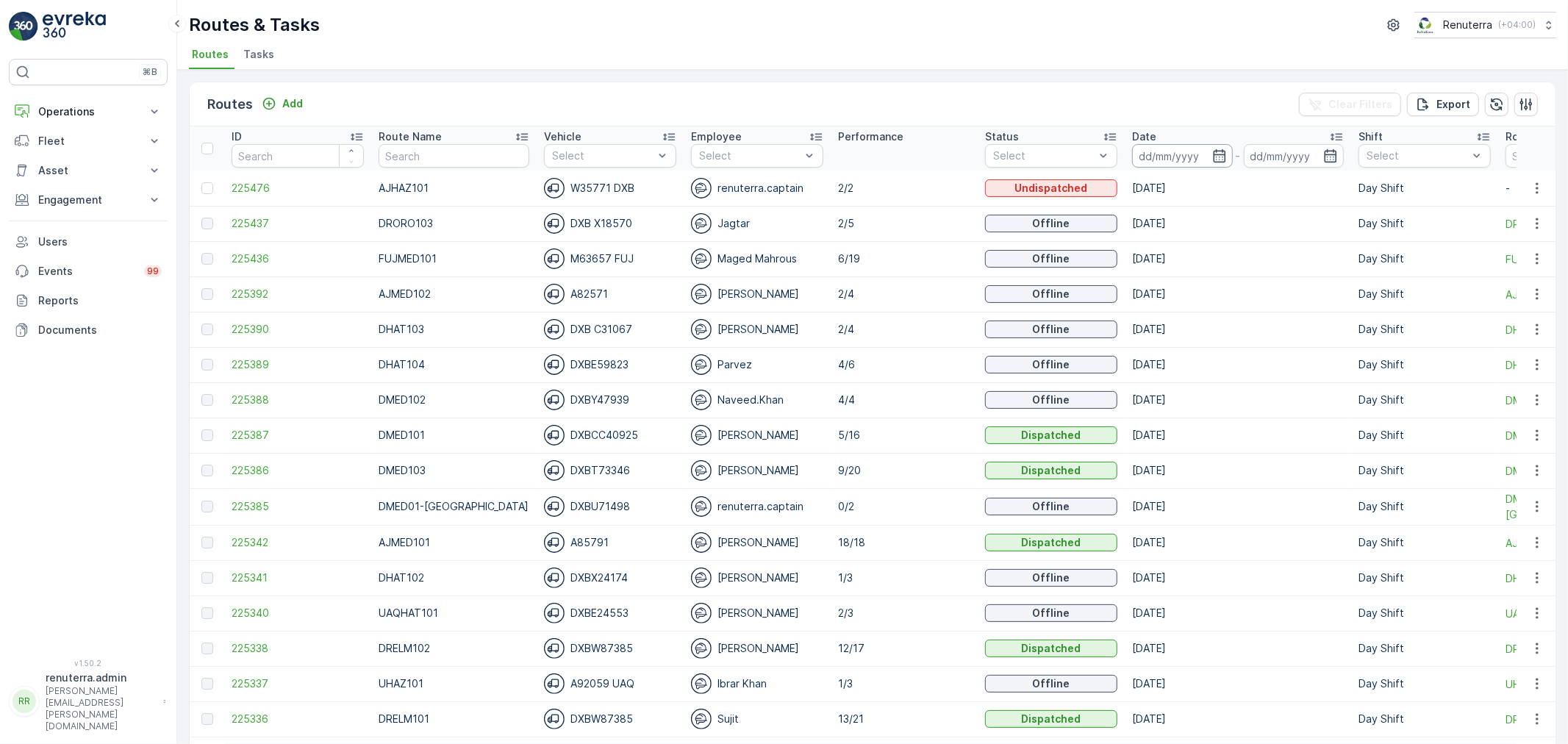
click at [1164, 147] on input at bounding box center [1182, 155] width 101 height 24
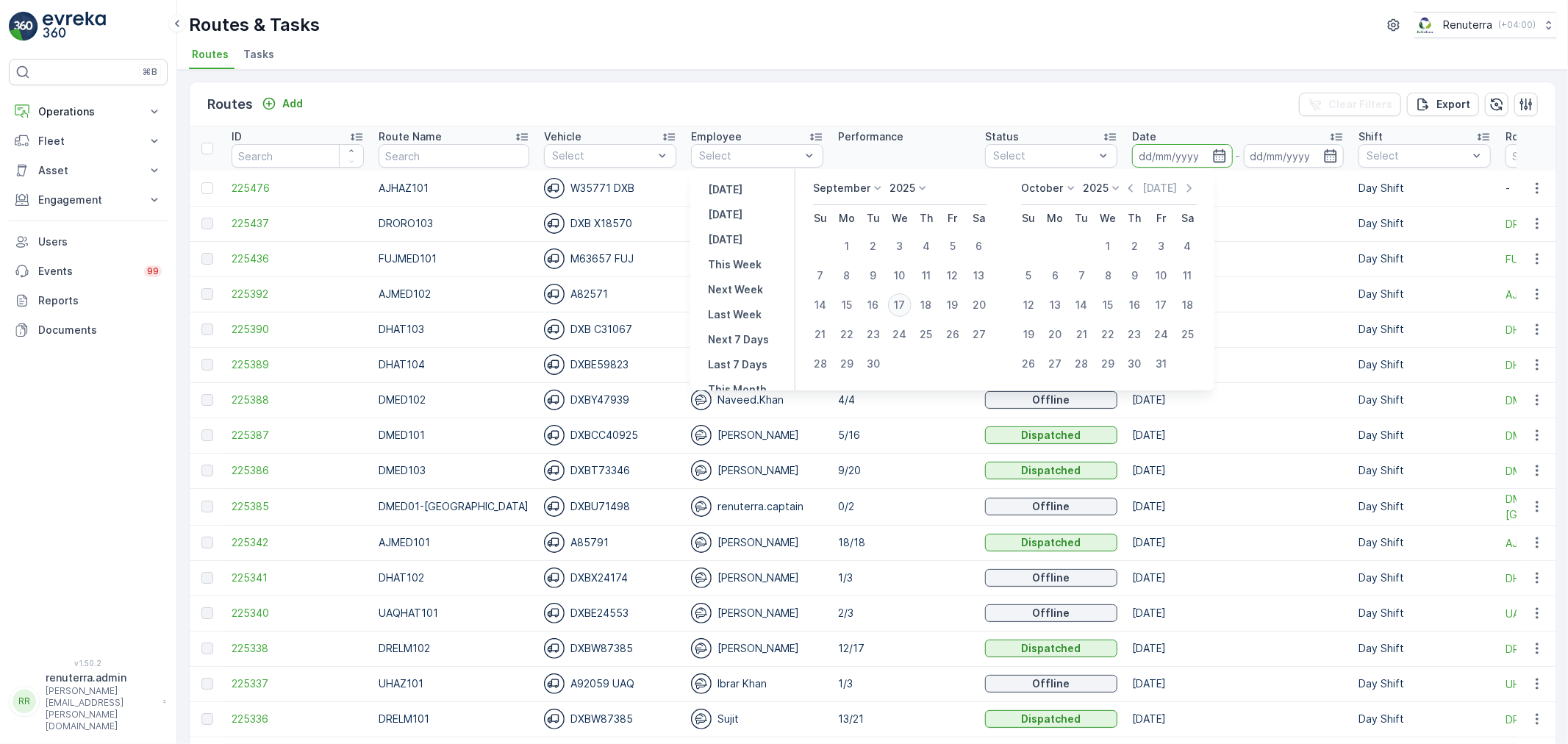
click at [902, 305] on div "17" at bounding box center [900, 305] width 24 height 24
type input "[DATE]"
click at [902, 305] on div "17" at bounding box center [900, 305] width 24 height 24
type input "[DATE]"
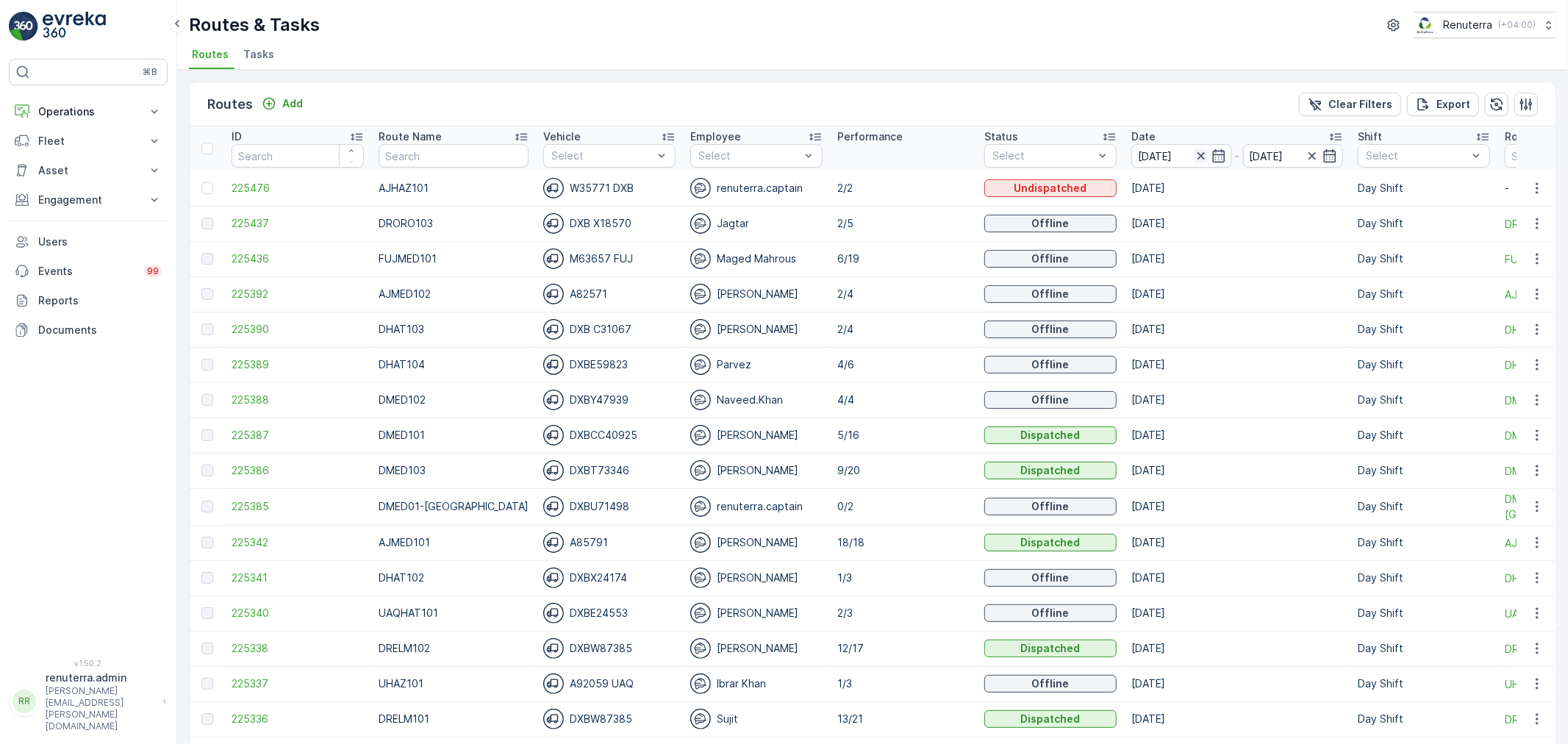
click at [1197, 152] on icon "button" at bounding box center [1200, 156] width 8 height 8
click at [1165, 157] on input at bounding box center [1182, 155] width 101 height 24
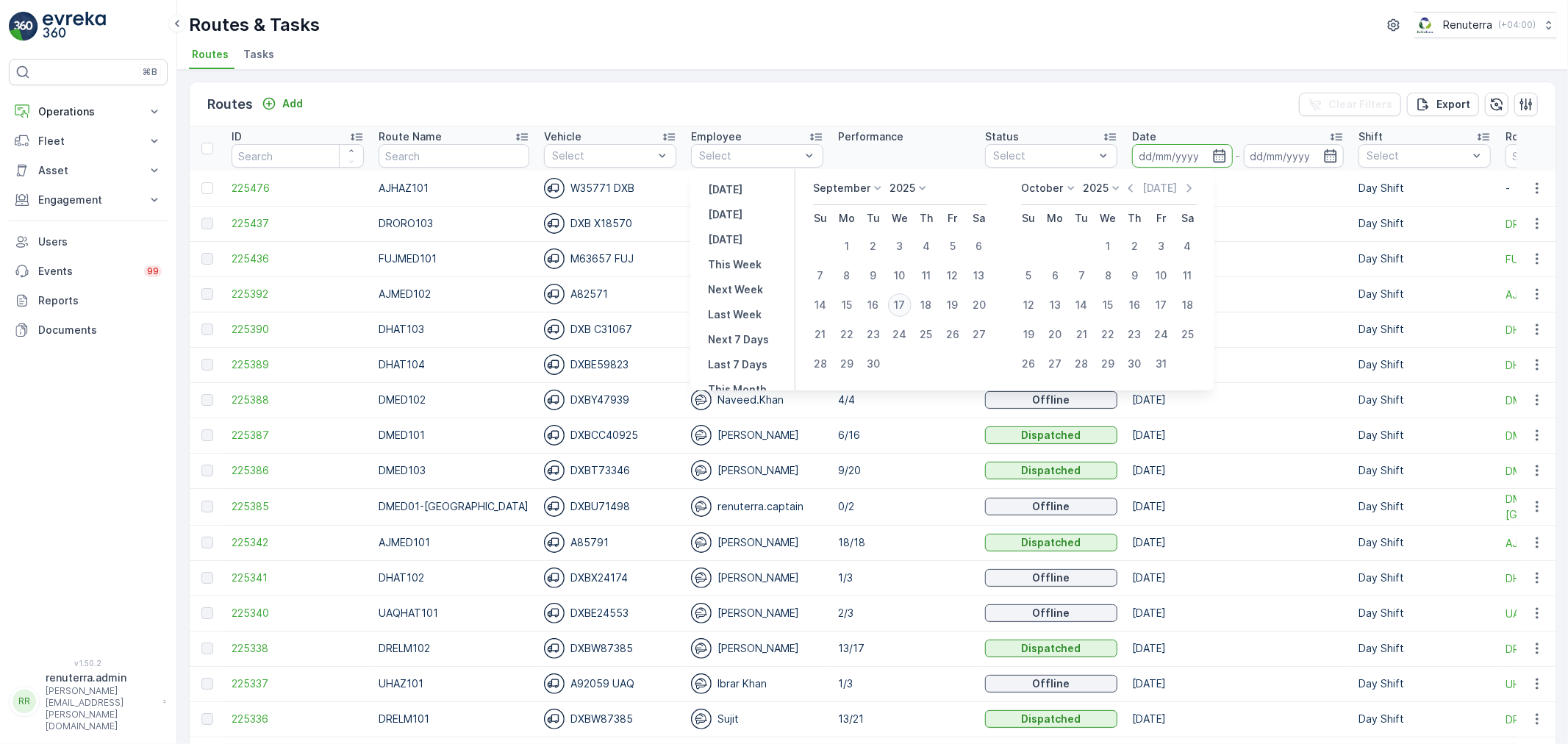
click at [910, 304] on div "17" at bounding box center [900, 305] width 24 height 24
click at [909, 304] on div "17" at bounding box center [900, 305] width 24 height 24
type input "[DATE]"
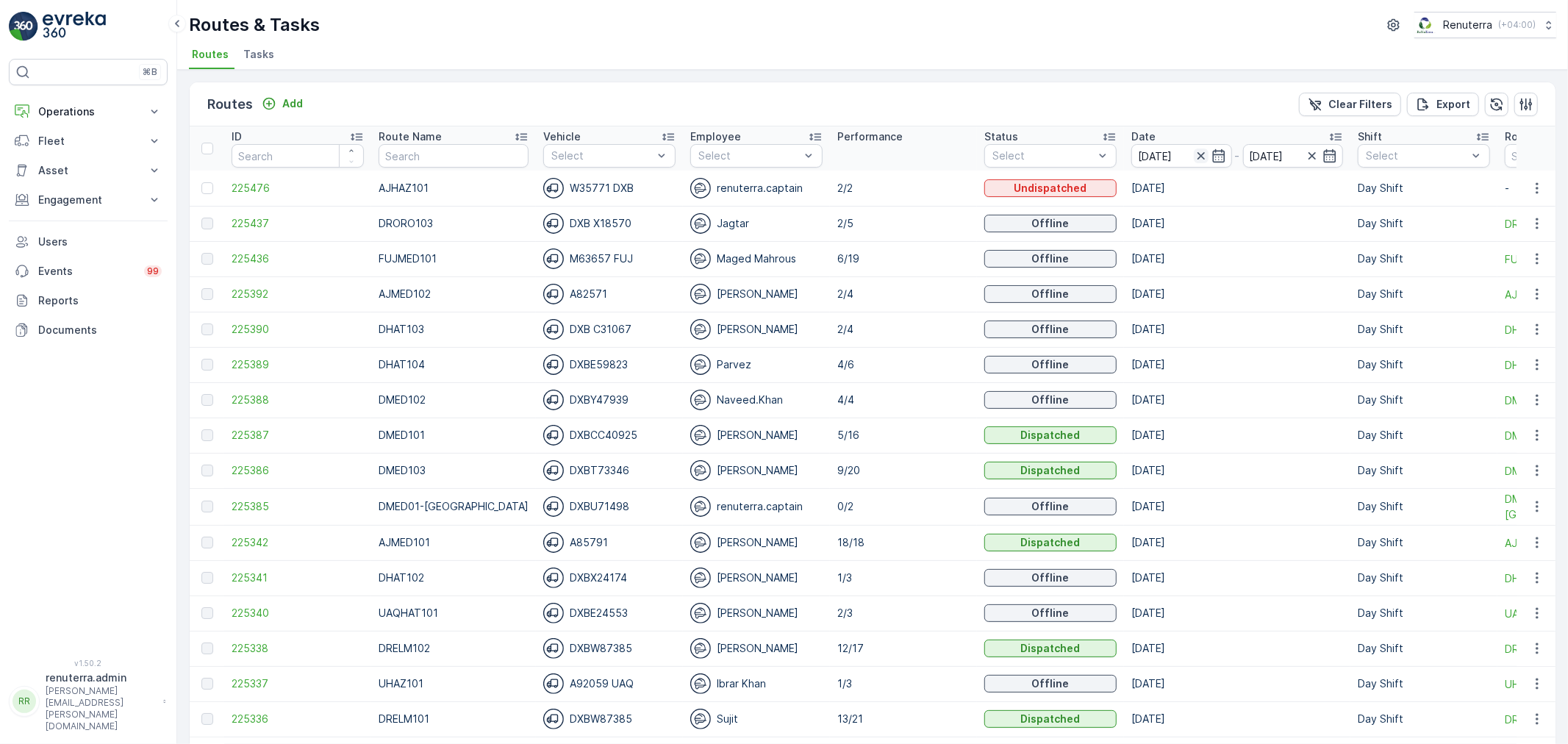
click at [1194, 157] on icon "button" at bounding box center [1201, 156] width 15 height 15
click at [421, 157] on input "text" at bounding box center [454, 155] width 150 height 24
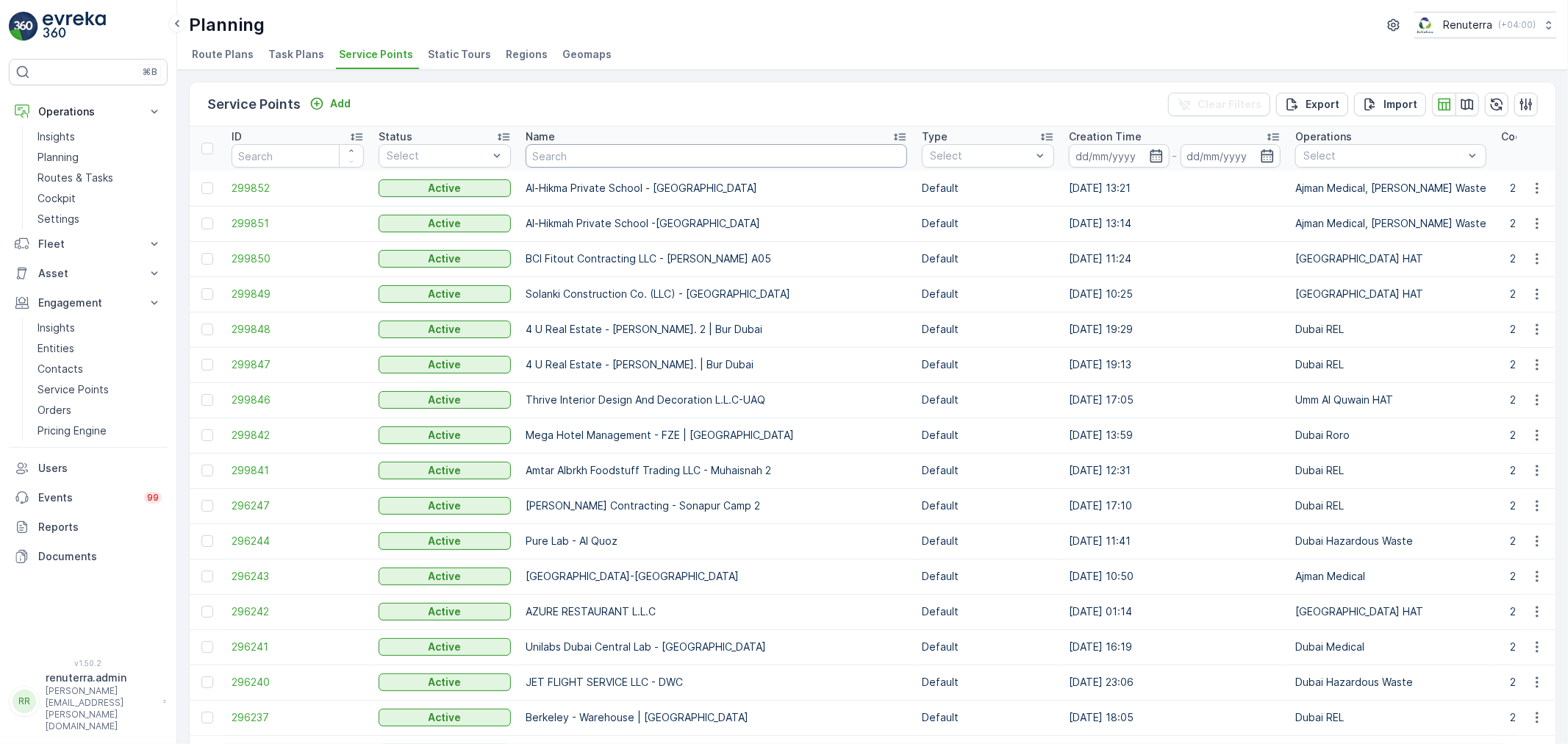
click at [555, 147] on input "text" at bounding box center [716, 155] width 382 height 24
click at [561, 156] on input "text" at bounding box center [716, 155] width 382 height 24
type input "Nir"
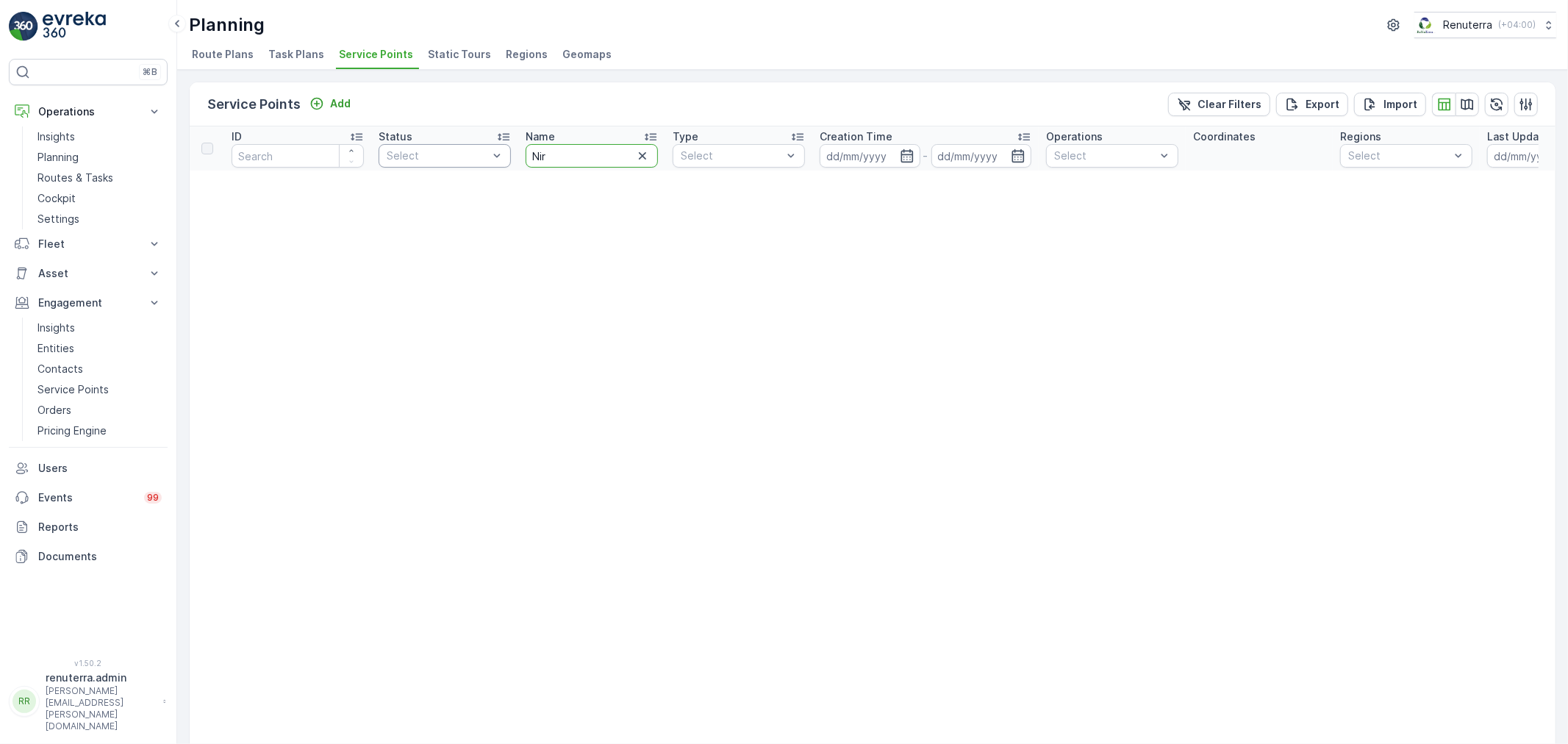
drag, startPoint x: 578, startPoint y: 160, endPoint x: 468, endPoint y: 162, distance: 110.0
type input "itasl"
drag, startPoint x: 573, startPoint y: 149, endPoint x: 521, endPoint y: 148, distance: 52.0
click at [521, 148] on th "Name itasl" at bounding box center [591, 149] width 147 height 44
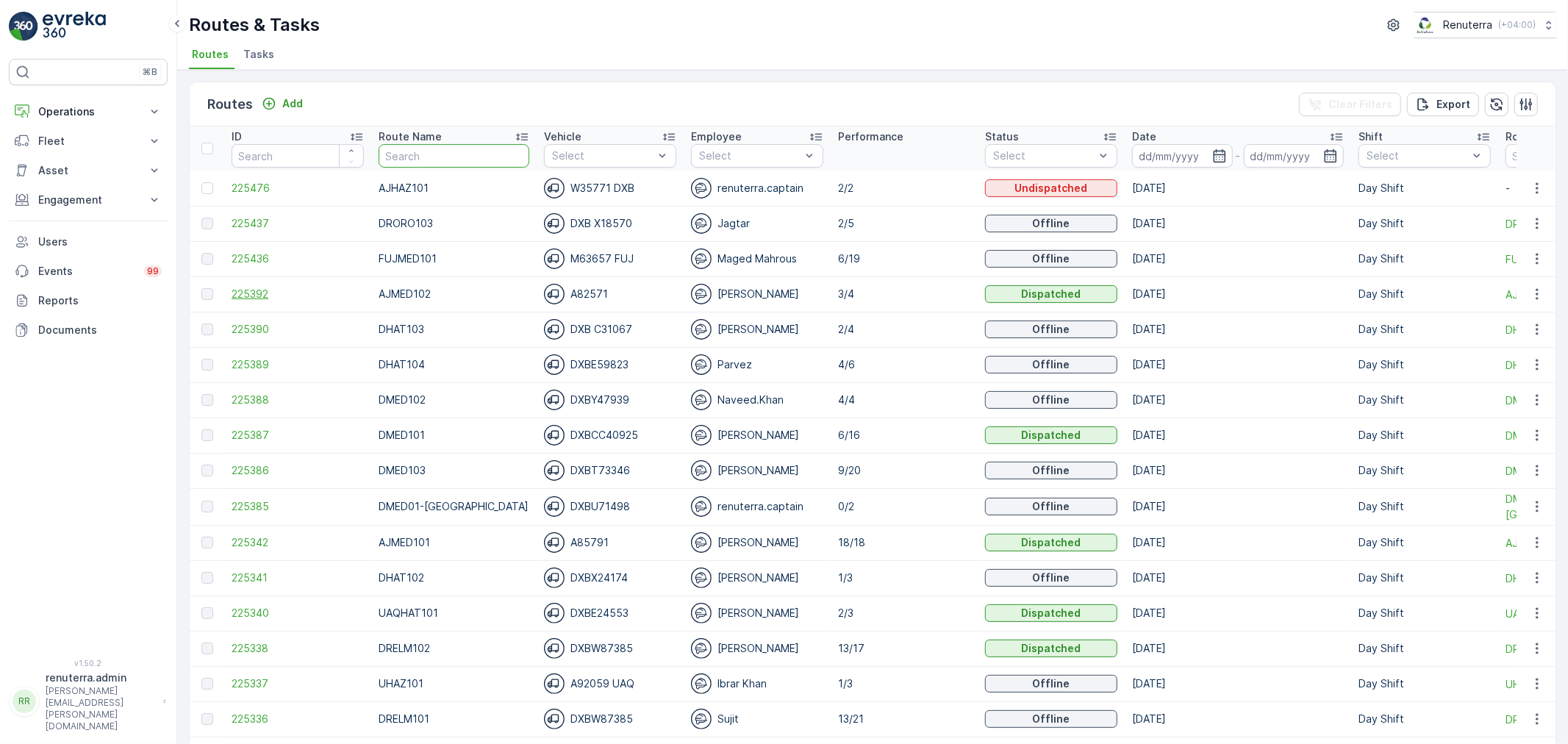
click at [273, 296] on span "225392" at bounding box center [297, 294] width 133 height 15
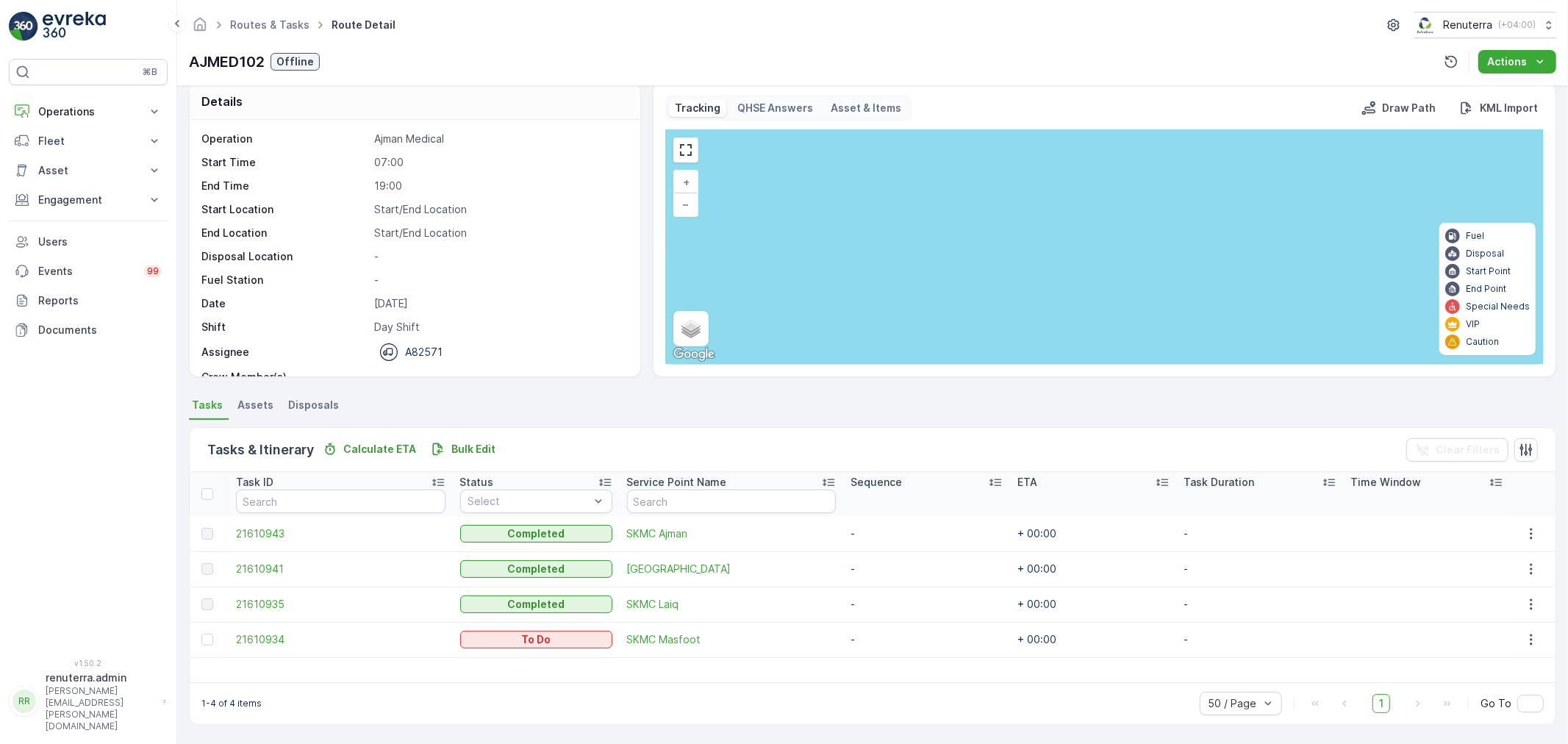
scroll to position [15, 0]
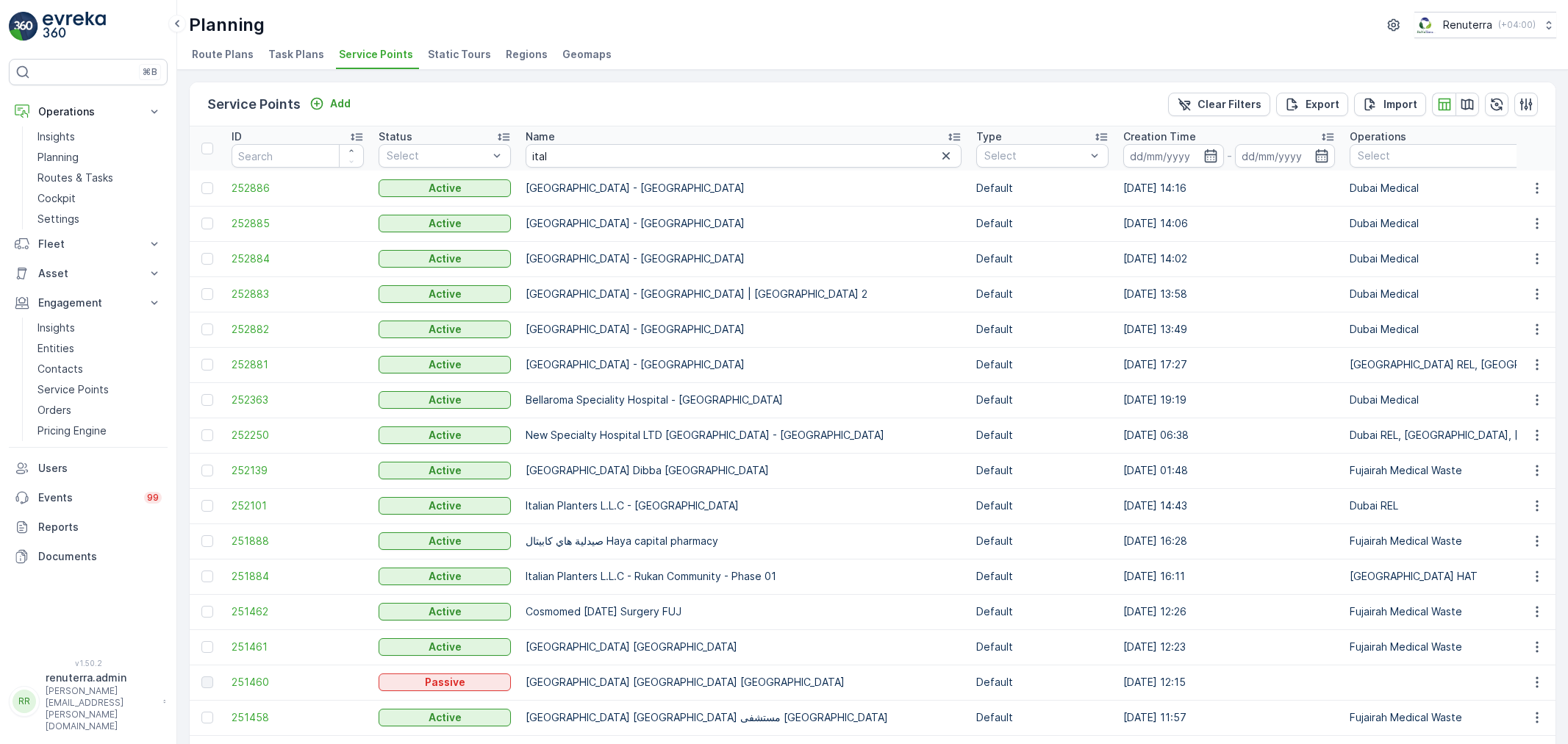
click at [527, 157] on input "ital" at bounding box center [744, 155] width 436 height 24
